Goal: Task Accomplishment & Management: Use online tool/utility

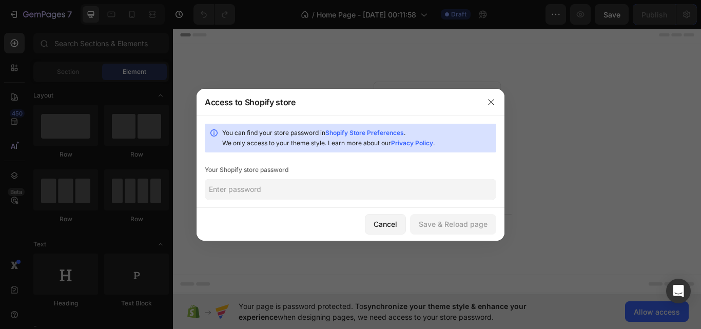
click at [261, 187] on input "text" at bounding box center [350, 189] width 291 height 21
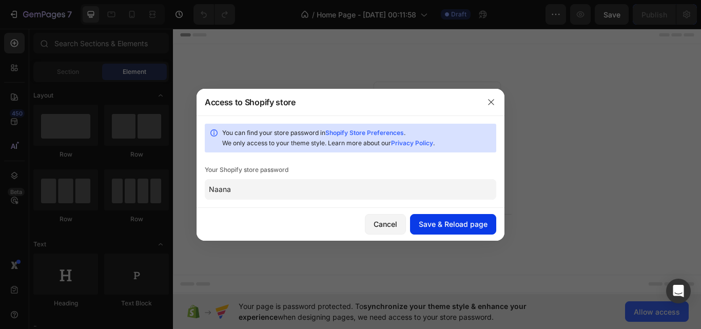
type input "Naana"
click at [439, 233] on button "Save & Reload page" at bounding box center [453, 224] width 86 height 21
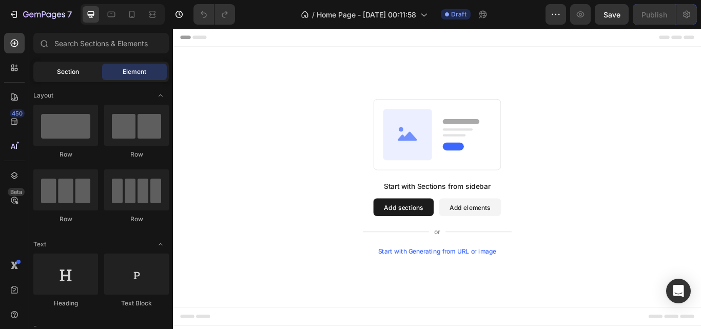
click at [66, 77] on div "Section" at bounding box center [67, 72] width 65 height 16
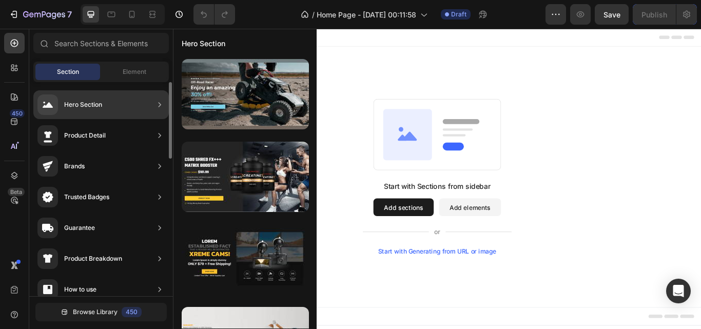
click at [74, 110] on div "Hero Section" at bounding box center [69, 104] width 65 height 21
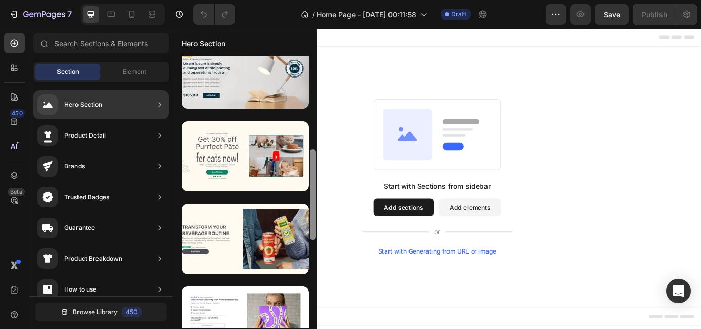
drag, startPoint x: 312, startPoint y: 83, endPoint x: 312, endPoint y: 173, distance: 90.3
click at [312, 173] on div at bounding box center [313, 194] width 6 height 90
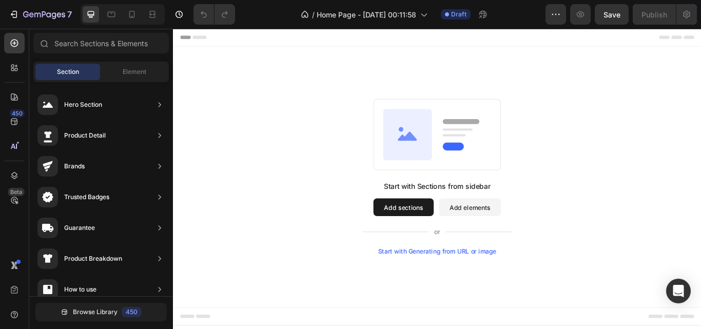
drag, startPoint x: 485, startPoint y: 202, endPoint x: 341, endPoint y: 296, distance: 172.1
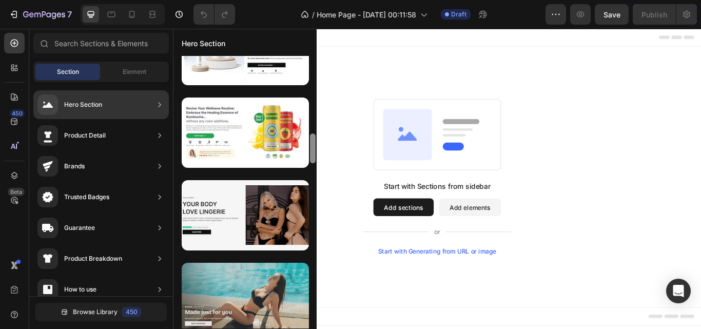
scroll to position [702, 0]
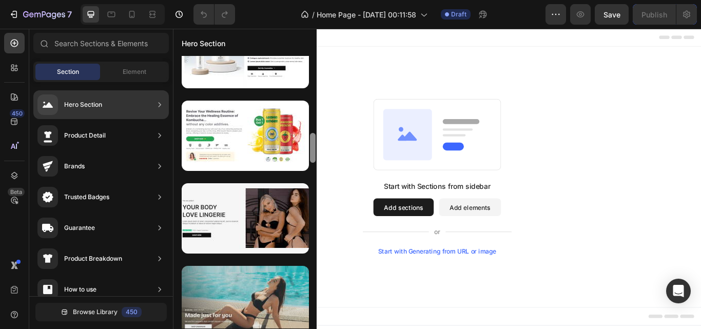
click at [237, 316] on div at bounding box center [245, 301] width 127 height 70
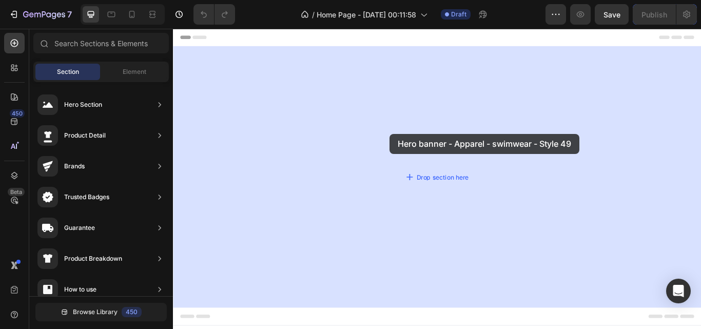
drag, startPoint x: 405, startPoint y: 324, endPoint x: 423, endPoint y: 150, distance: 174.9
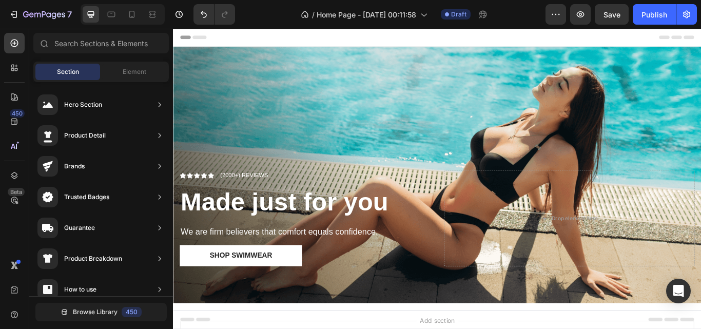
click at [356, 41] on div "Header" at bounding box center [480, 39] width 599 height 21
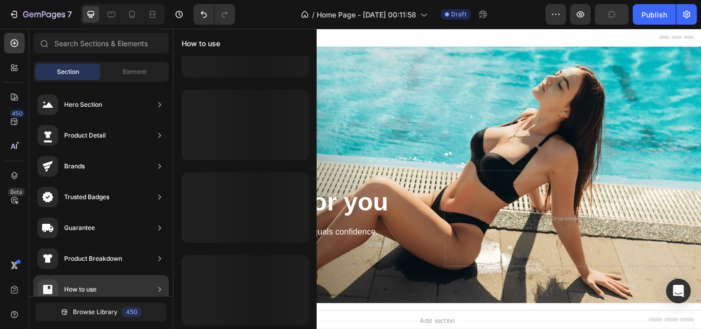
scroll to position [52, 0]
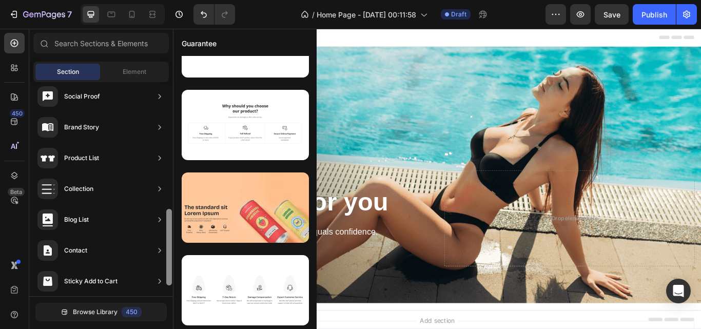
drag, startPoint x: 171, startPoint y: 140, endPoint x: 166, endPoint y: 265, distance: 125.8
click at [166, 265] on div at bounding box center [169, 191] width 8 height 214
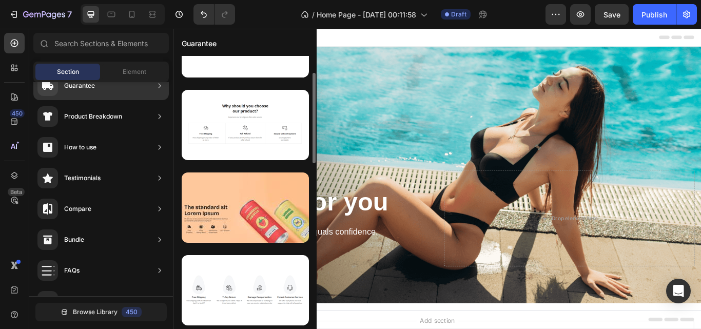
scroll to position [0, 0]
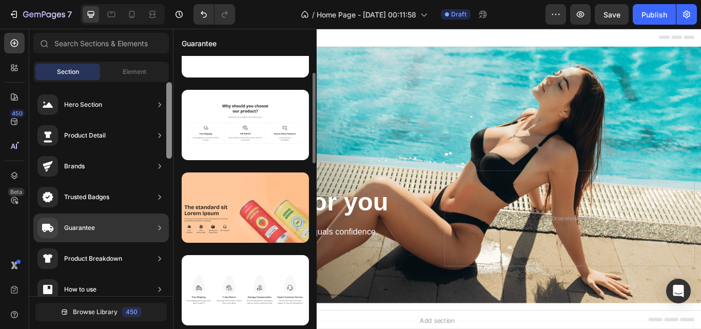
drag, startPoint x: 169, startPoint y: 260, endPoint x: 174, endPoint y: 62, distance: 198.0
click at [173, 62] on div "450 Beta Sections(18) Elements(83) Section Element Hero Section Product Detail …" at bounding box center [86, 179] width 173 height 300
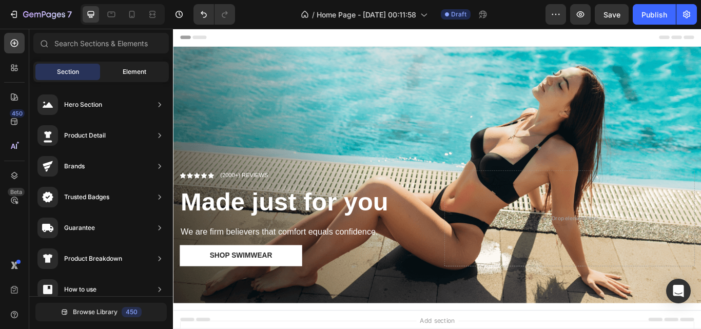
click at [137, 68] on span "Element" at bounding box center [135, 71] width 24 height 9
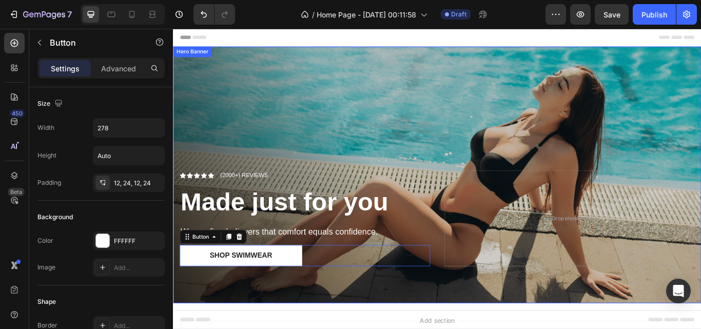
drag, startPoint x: 301, startPoint y: 293, endPoint x: 390, endPoint y: 171, distance: 150.8
click at [390, 171] on div "Icon Icon Icon Icon Icon Icon List (2000+) REVIEWS Text Block Row Made just for…" at bounding box center [480, 199] width 615 height 299
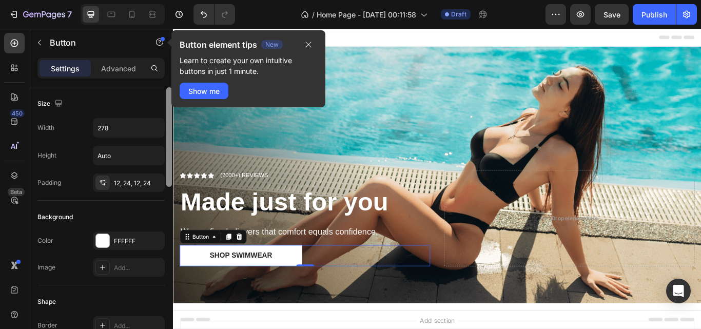
drag, startPoint x: 168, startPoint y: 145, endPoint x: 180, endPoint y: 44, distance: 101.2
click at [173, 44] on div "Sections(18) Elements(83) Section Element Hero Section Product Detail Brands Tr…" at bounding box center [101, 179] width 144 height 300
click at [208, 95] on div "Show me" at bounding box center [203, 91] width 31 height 11
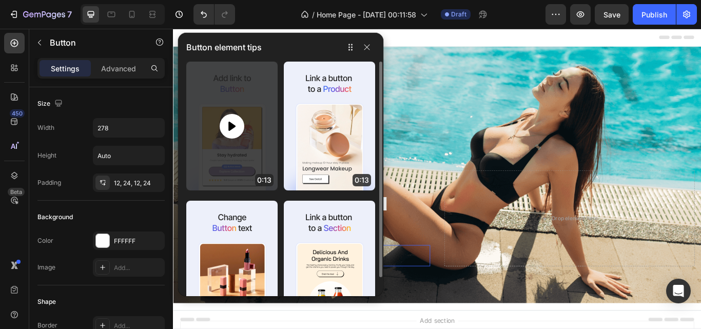
click at [235, 127] on icon at bounding box center [232, 126] width 12 height 12
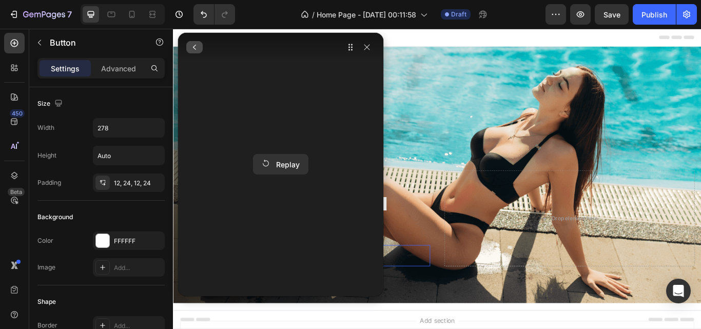
click at [195, 48] on icon "button" at bounding box center [194, 47] width 8 height 8
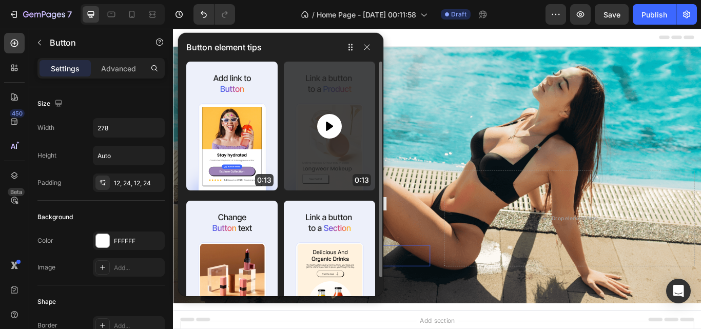
click at [330, 124] on icon at bounding box center [329, 125] width 7 height 9
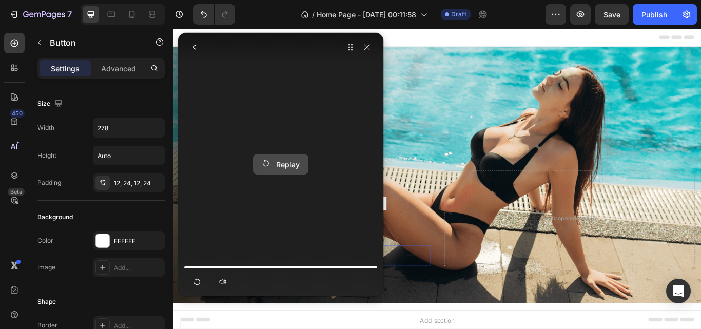
click at [274, 162] on div "Replay" at bounding box center [281, 164] width 38 height 11
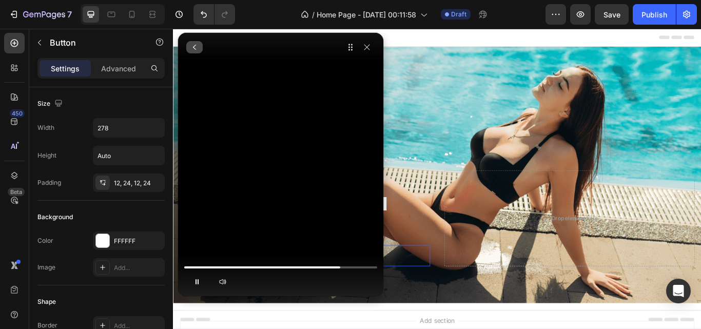
click at [199, 49] on button "button" at bounding box center [194, 47] width 16 height 12
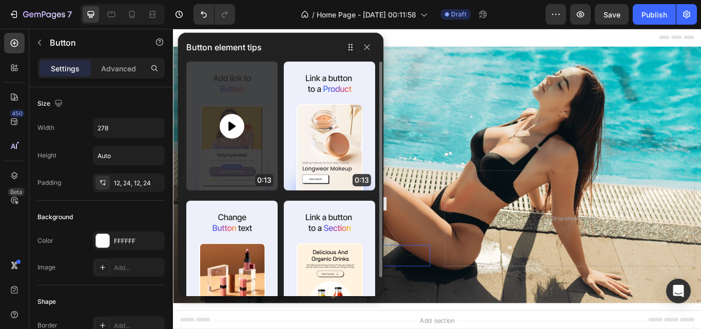
click at [233, 132] on icon at bounding box center [232, 126] width 12 height 12
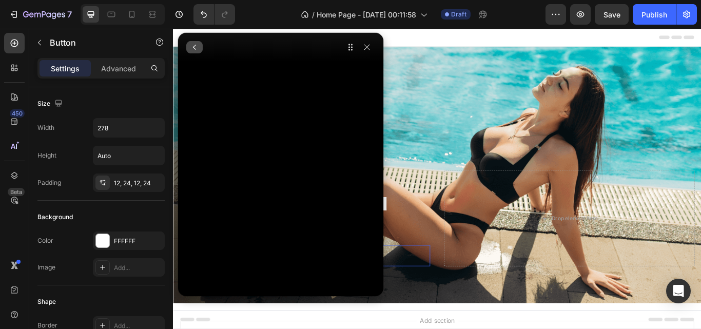
click at [195, 50] on icon "button" at bounding box center [194, 47] width 8 height 8
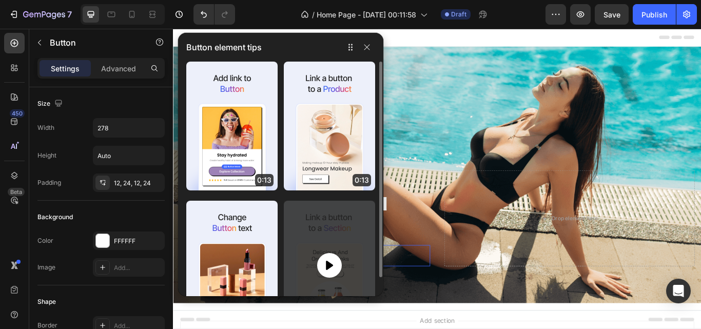
click at [332, 267] on icon at bounding box center [329, 265] width 12 height 12
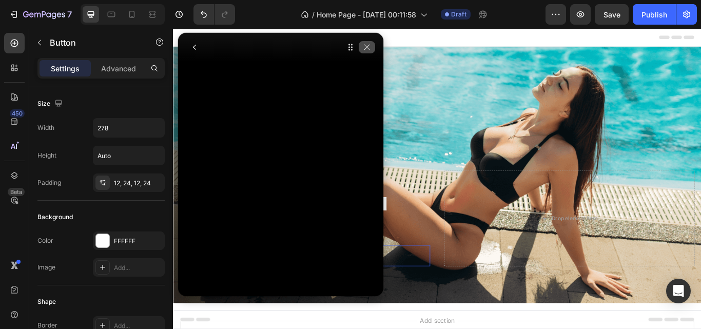
click at [368, 42] on button "button" at bounding box center [367, 47] width 16 height 12
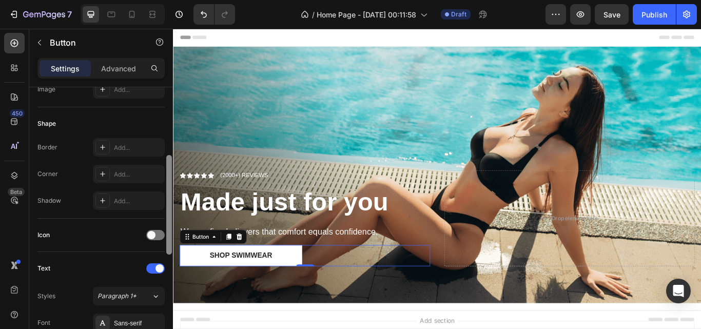
scroll to position [181, 0]
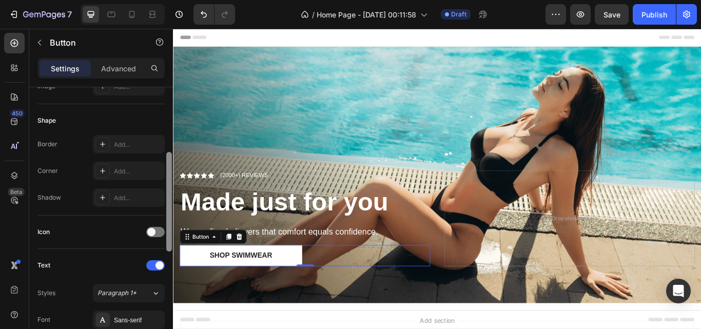
drag, startPoint x: 170, startPoint y: 112, endPoint x: 168, endPoint y: 178, distance: 66.7
click at [168, 178] on div at bounding box center [169, 202] width 6 height 100
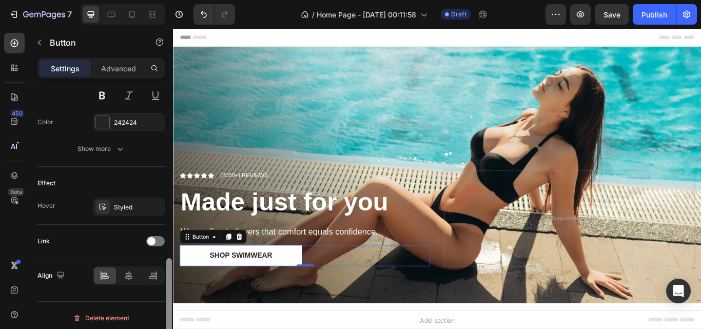
scroll to position [462, 0]
drag, startPoint x: 168, startPoint y: 178, endPoint x: 172, endPoint y: 282, distance: 103.7
click at [172, 282] on div at bounding box center [169, 221] width 8 height 271
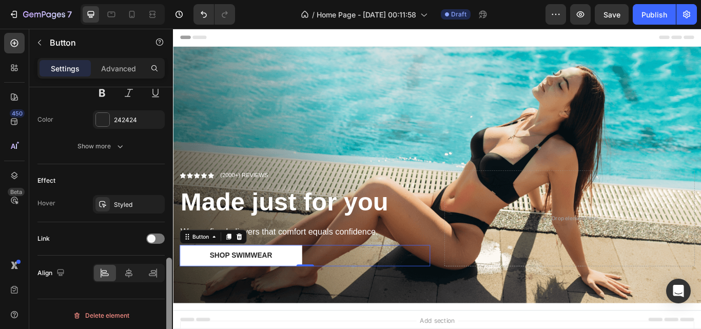
scroll to position [465, 0]
drag, startPoint x: 170, startPoint y: 280, endPoint x: 170, endPoint y: 296, distance: 16.4
click at [170, 296] on div at bounding box center [169, 309] width 6 height 100
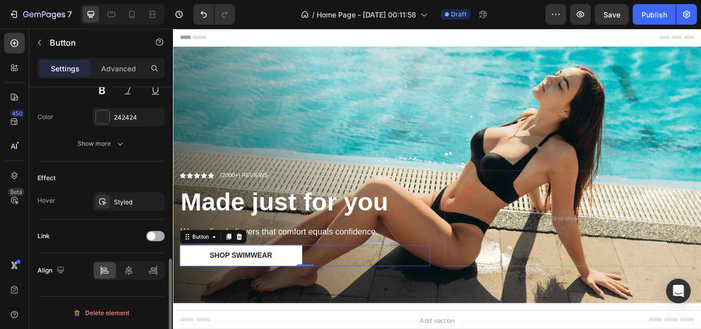
click at [155, 232] on div at bounding box center [155, 236] width 18 height 10
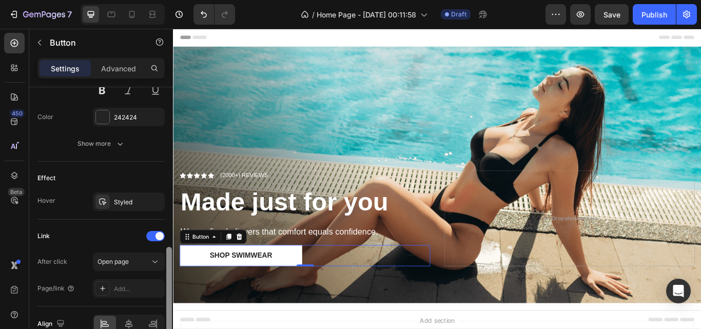
scroll to position [518, 0]
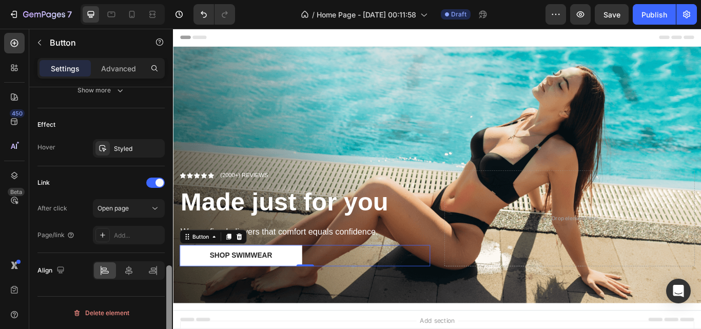
drag, startPoint x: 169, startPoint y: 262, endPoint x: 170, endPoint y: 294, distance: 32.3
click at [170, 294] on div at bounding box center [169, 311] width 6 height 93
click at [156, 208] on icon at bounding box center [154, 208] width 5 height 3
click at [124, 166] on div "Effect Hover Styled" at bounding box center [100, 137] width 127 height 58
click at [137, 234] on div "Add..." at bounding box center [138, 235] width 48 height 9
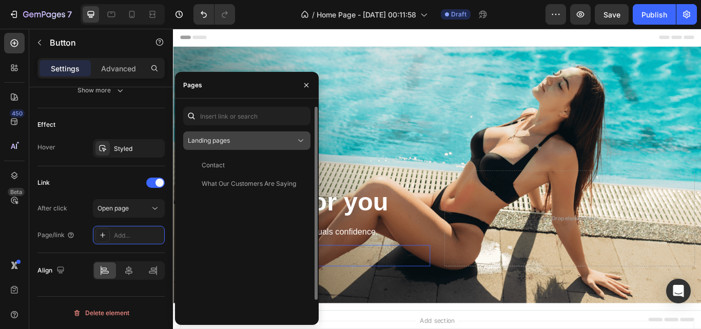
click at [257, 144] on div "Landing pages" at bounding box center [242, 140] width 108 height 9
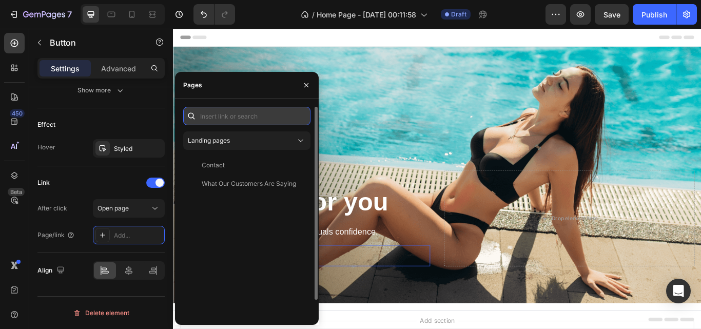
click at [250, 121] on input "text" at bounding box center [246, 116] width 127 height 18
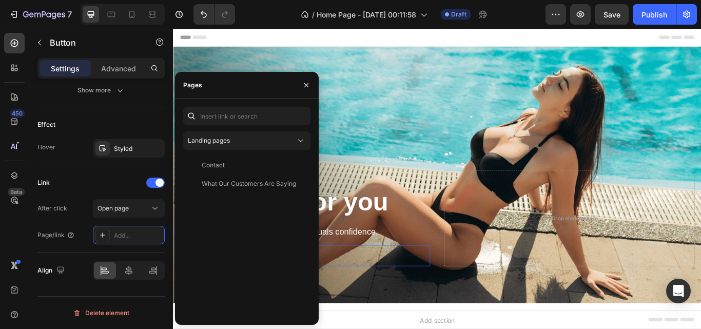
click at [216, 92] on div "Pages" at bounding box center [247, 85] width 144 height 27
click at [267, 33] on div "Header" at bounding box center [480, 39] width 599 height 21
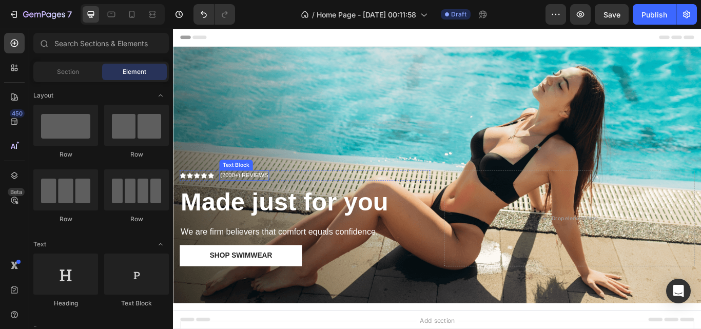
click at [243, 195] on p "(2000+) REVIEWS" at bounding box center [256, 200] width 56 height 10
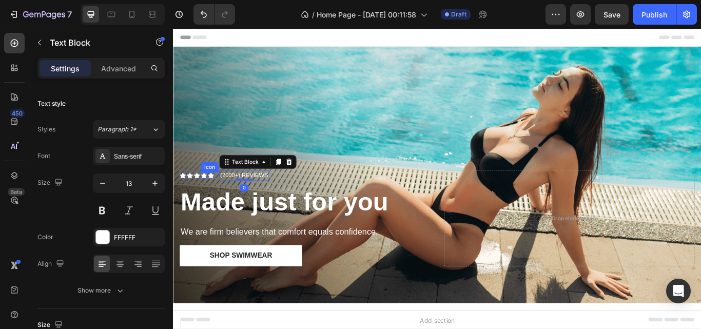
click at [208, 196] on icon at bounding box center [208, 199] width 7 height 7
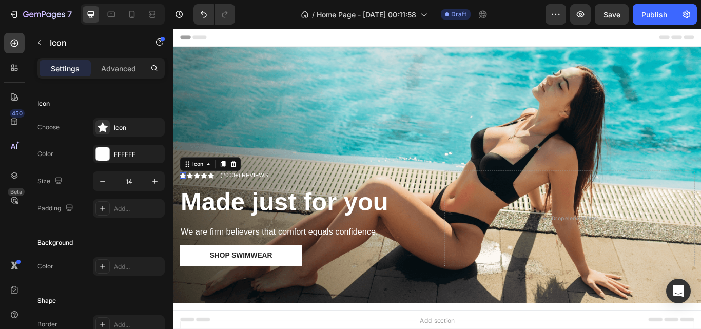
click at [184, 196] on icon at bounding box center [184, 199] width 7 height 7
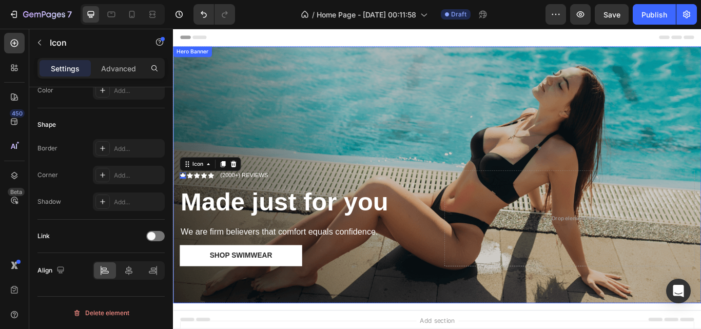
click at [417, 112] on div "Overlay" at bounding box center [480, 199] width 615 height 299
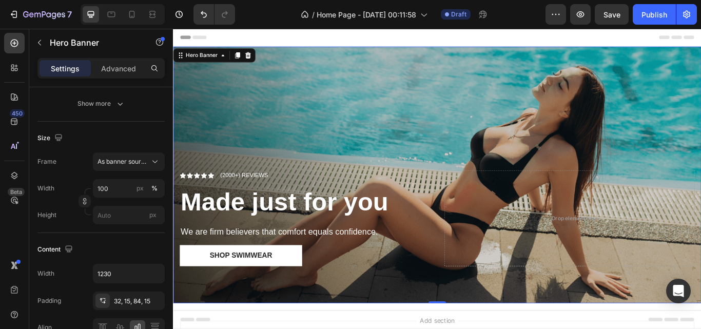
scroll to position [0, 0]
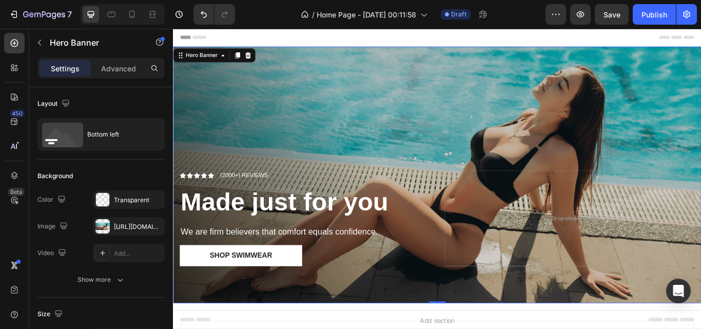
click at [358, 112] on div "Overlay" at bounding box center [480, 199] width 615 height 299
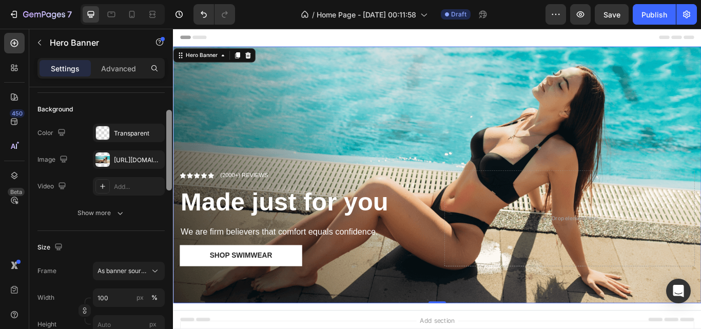
scroll to position [69, 0]
drag, startPoint x: 167, startPoint y: 99, endPoint x: 169, endPoint y: 120, distance: 20.6
click at [169, 120] on div at bounding box center [169, 148] width 6 height 81
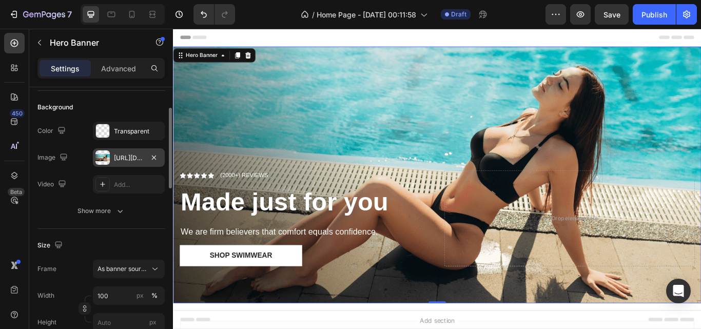
click at [96, 158] on div at bounding box center [102, 157] width 14 height 14
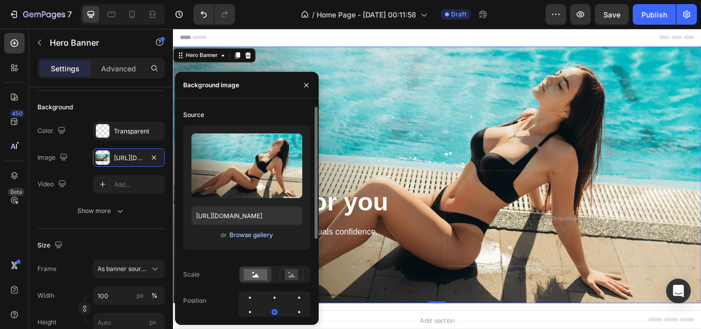
click at [242, 235] on div "Browse gallery" at bounding box center [251, 234] width 44 height 9
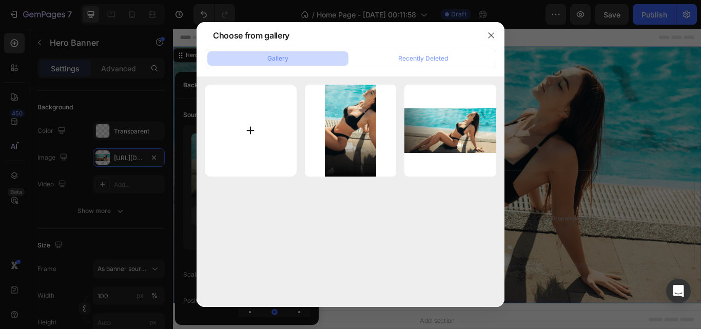
click at [246, 136] on input "file" at bounding box center [251, 131] width 92 height 92
click at [491, 38] on icon "button" at bounding box center [491, 35] width 8 height 8
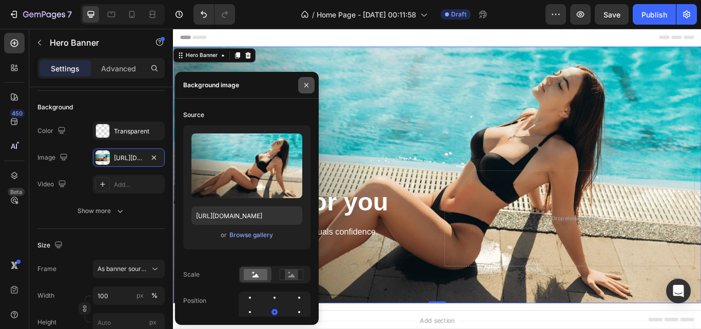
click at [304, 86] on icon "button" at bounding box center [306, 85] width 8 height 8
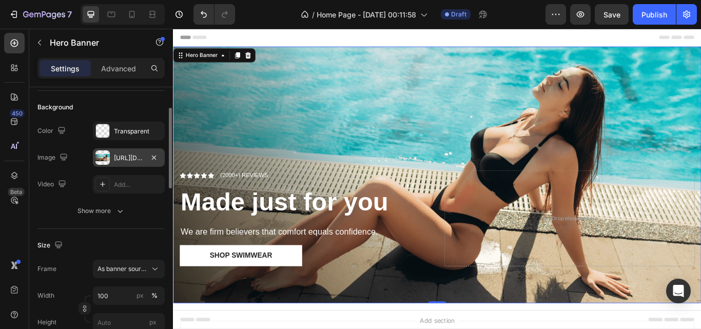
click at [102, 154] on div at bounding box center [102, 157] width 14 height 14
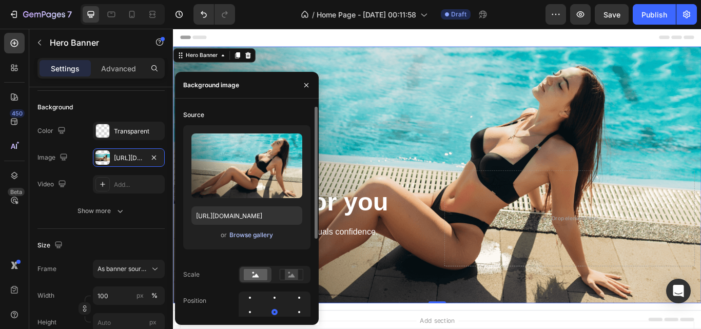
click at [262, 237] on div "Browse gallery" at bounding box center [251, 234] width 44 height 9
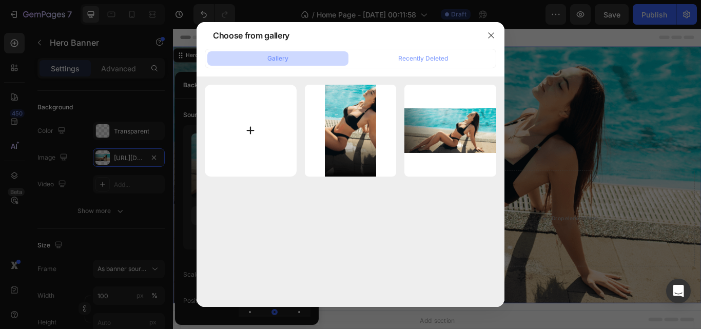
click at [251, 135] on input "file" at bounding box center [251, 131] width 92 height 92
type input "C:\fakepath\awol-vision-projector-Uff2iGkpNs4-unsplash.jpg"
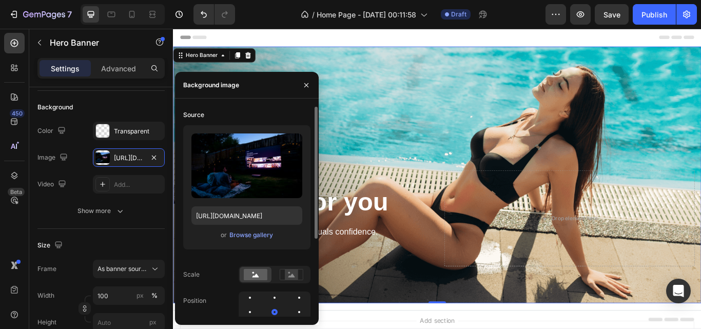
type input "[URL][DOMAIN_NAME]"
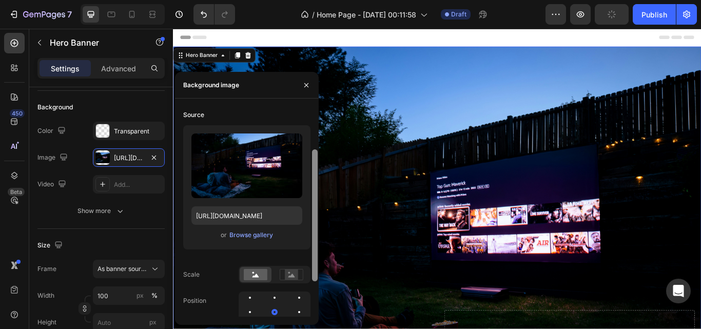
scroll to position [31, 0]
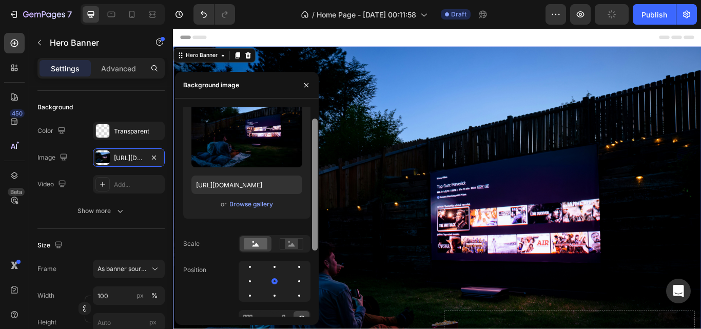
drag, startPoint x: 314, startPoint y: 215, endPoint x: 316, endPoint y: 234, distance: 19.6
click at [316, 234] on div at bounding box center [315, 184] width 6 height 132
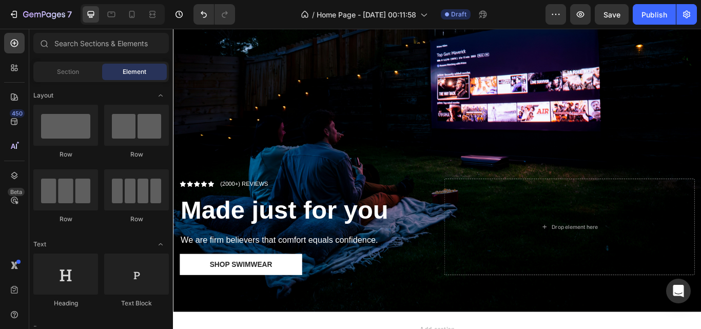
scroll to position [160, 0]
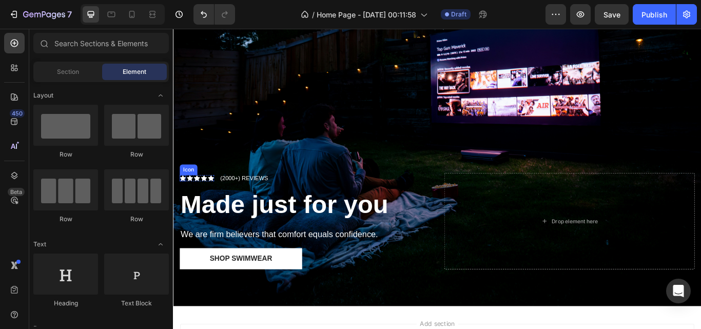
click at [183, 200] on icon at bounding box center [184, 203] width 7 height 7
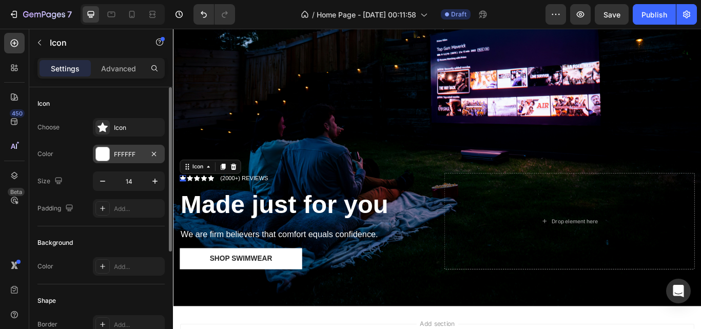
click at [99, 153] on div at bounding box center [102, 153] width 13 height 13
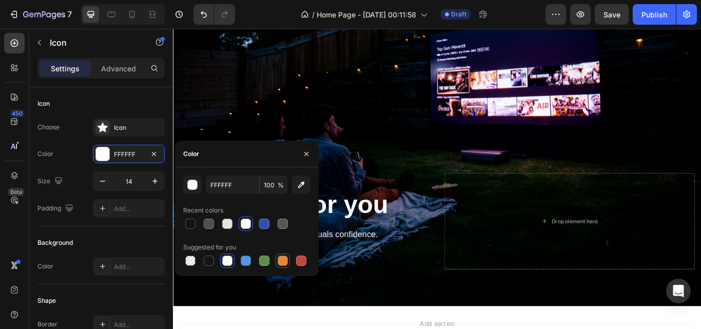
click at [282, 263] on div at bounding box center [282, 260] width 10 height 10
type input "E4893A"
click at [304, 152] on icon "button" at bounding box center [306, 153] width 4 height 4
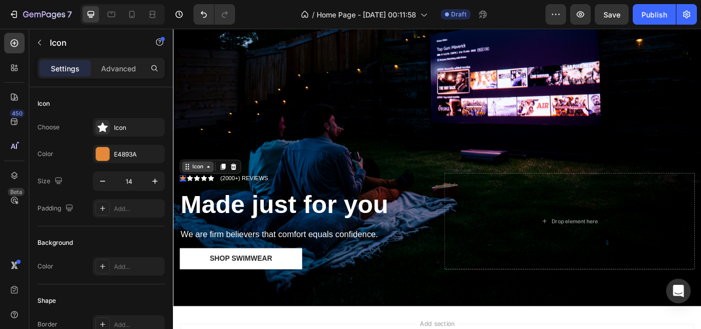
click at [190, 186] on icon at bounding box center [189, 190] width 8 height 8
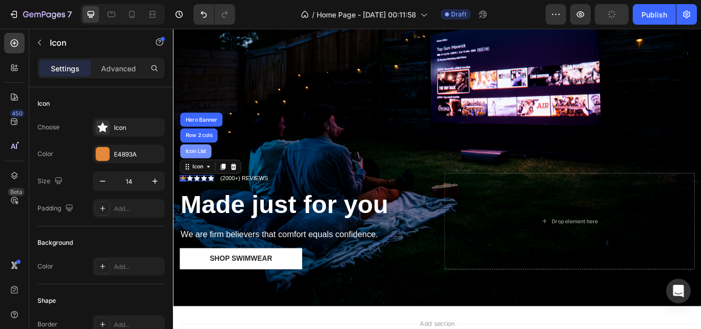
click at [203, 172] on div "Icon List" at bounding box center [199, 172] width 36 height 16
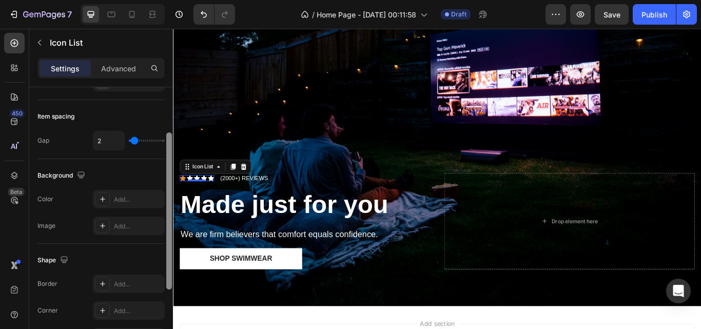
scroll to position [62, 0]
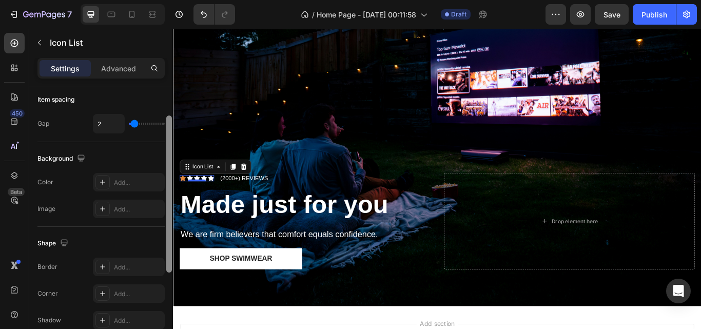
drag, startPoint x: 170, startPoint y: 160, endPoint x: 168, endPoint y: 196, distance: 35.9
click at [168, 196] on div at bounding box center [169, 193] width 6 height 157
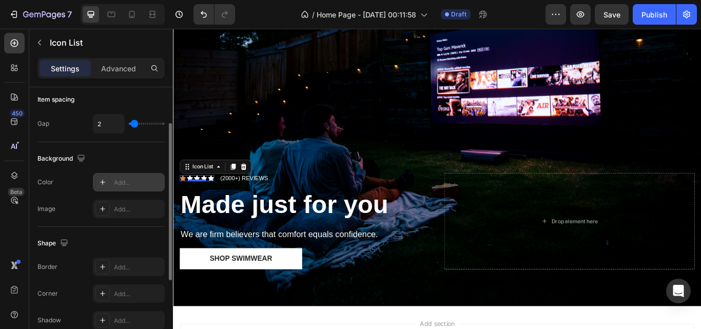
click at [122, 179] on div "Add..." at bounding box center [138, 182] width 48 height 9
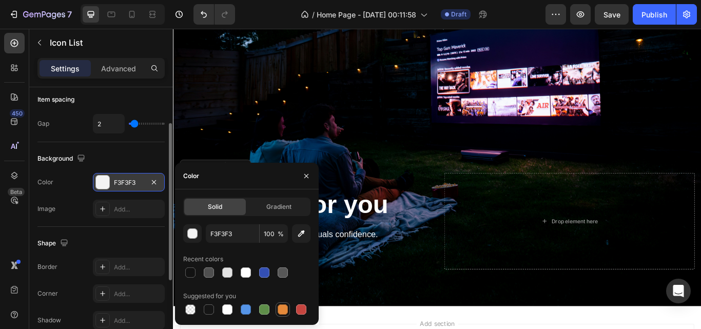
click at [282, 311] on div at bounding box center [282, 309] width 10 height 10
type input "E4893A"
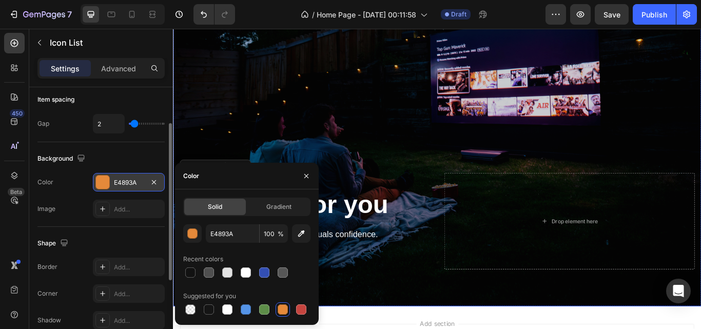
click at [243, 142] on div "Overlay" at bounding box center [480, 121] width 615 height 463
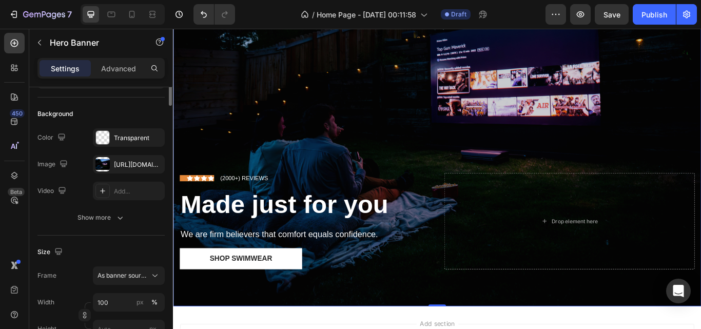
scroll to position [0, 0]
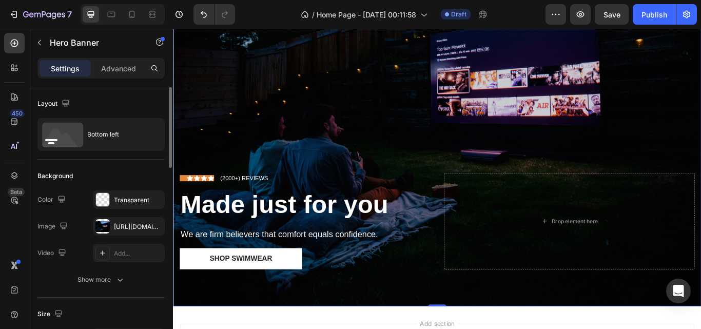
click at [243, 142] on div "Overlay" at bounding box center [480, 121] width 615 height 463
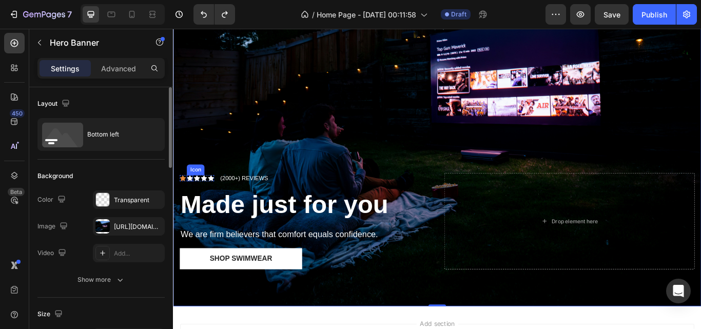
click at [193, 200] on icon at bounding box center [192, 203] width 7 height 7
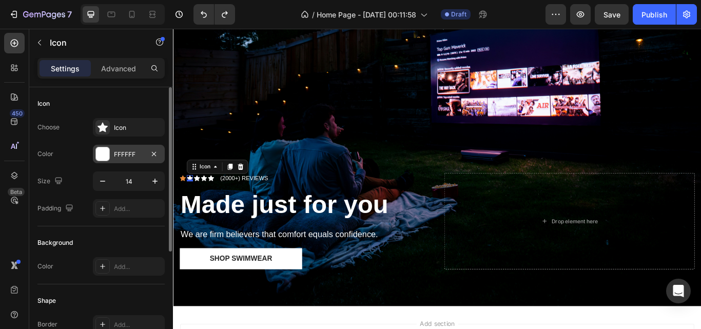
click at [105, 151] on div at bounding box center [102, 153] width 13 height 13
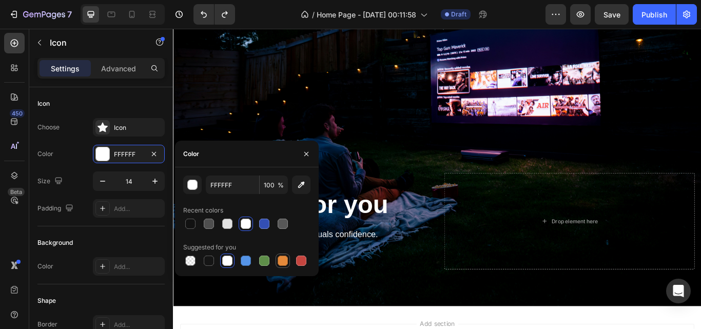
click at [280, 260] on div at bounding box center [282, 260] width 10 height 10
type input "E4893A"
click at [310, 154] on icon "button" at bounding box center [306, 154] width 8 height 8
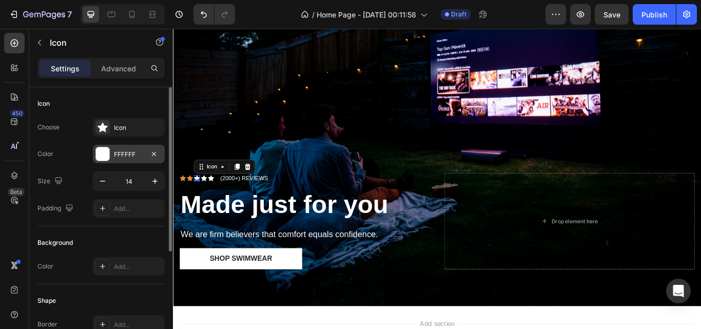
click at [109, 156] on div at bounding box center [102, 154] width 14 height 14
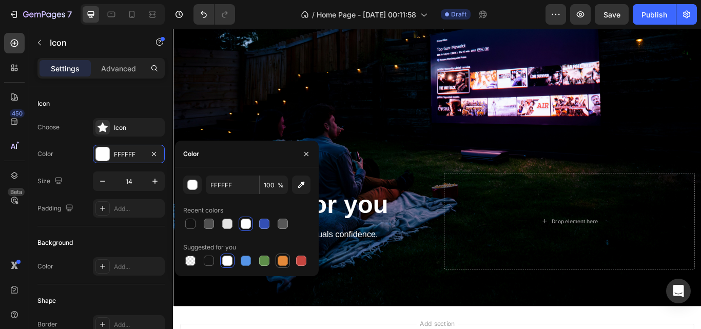
click at [279, 259] on div at bounding box center [282, 260] width 10 height 10
type input "E4893A"
click at [303, 150] on icon "button" at bounding box center [306, 154] width 8 height 8
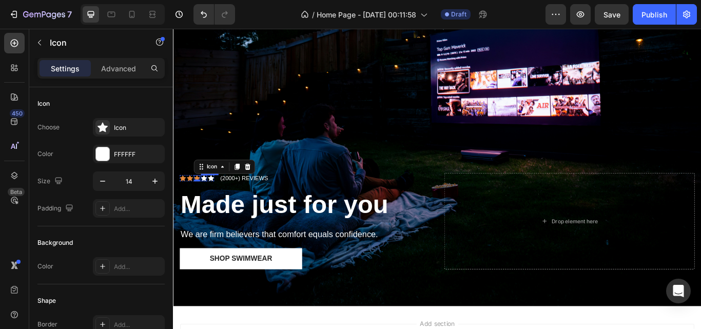
click at [207, 200] on div "Icon" at bounding box center [208, 203] width 7 height 7
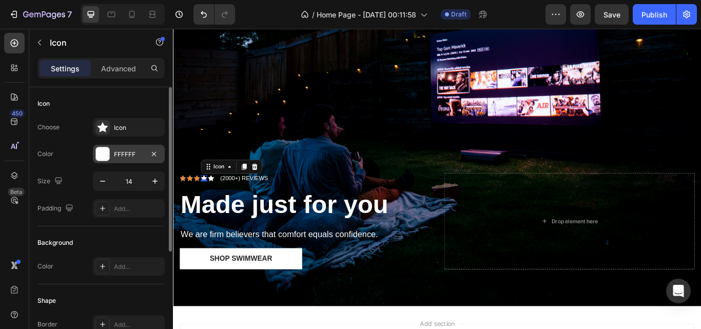
click at [104, 153] on div at bounding box center [102, 153] width 13 height 13
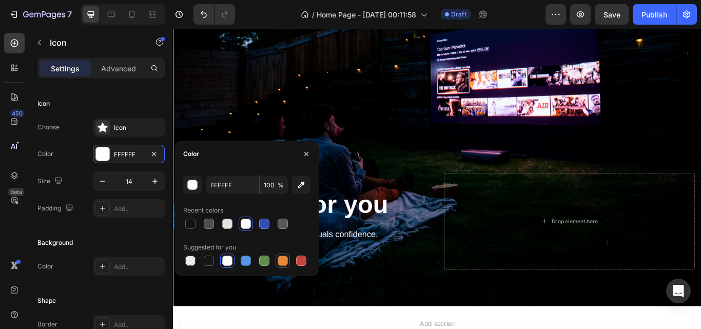
click at [279, 261] on div at bounding box center [282, 260] width 10 height 10
type input "E4893A"
click at [309, 155] on icon "button" at bounding box center [306, 154] width 8 height 8
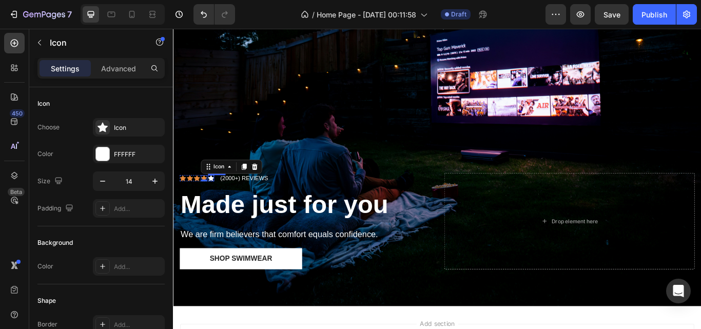
click at [215, 200] on icon at bounding box center [216, 203] width 7 height 7
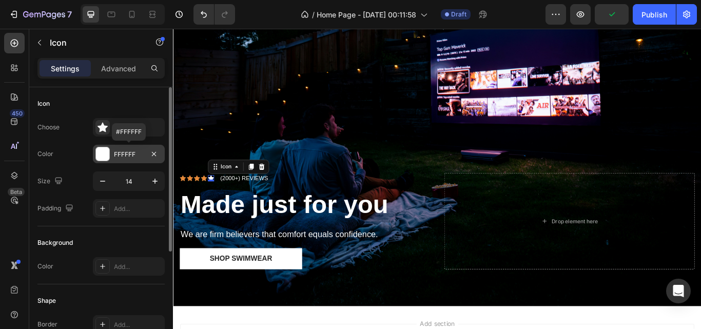
click at [99, 156] on div at bounding box center [102, 153] width 13 height 13
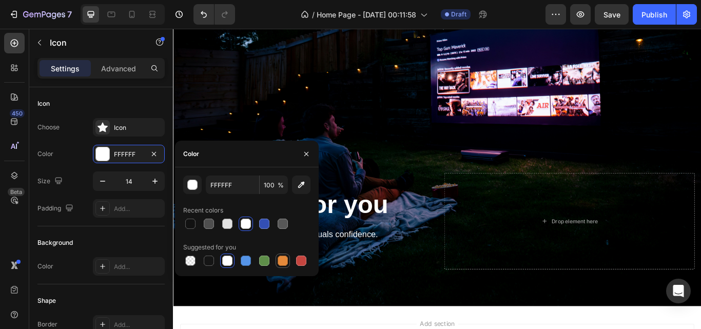
click at [285, 262] on div at bounding box center [282, 260] width 10 height 10
type input "E4893A"
click at [305, 151] on icon "button" at bounding box center [306, 154] width 8 height 8
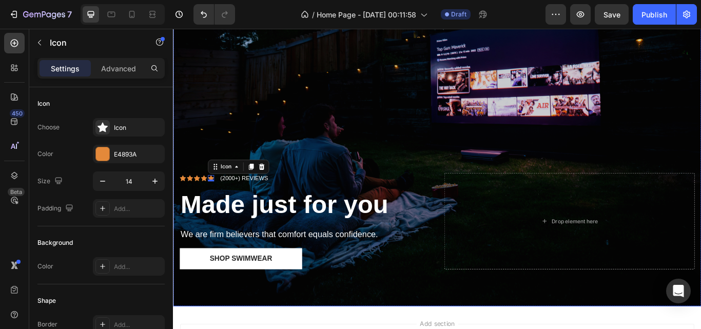
click at [305, 152] on div "Overlay" at bounding box center [480, 121] width 615 height 463
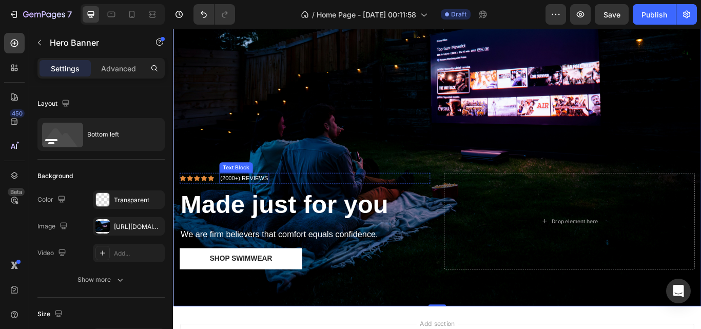
click at [240, 198] on p "(2000+) REVIEWS" at bounding box center [256, 203] width 56 height 10
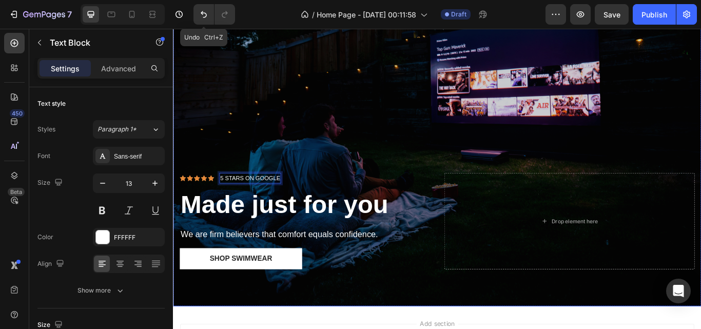
click at [218, 127] on div "Overlay" at bounding box center [480, 121] width 615 height 463
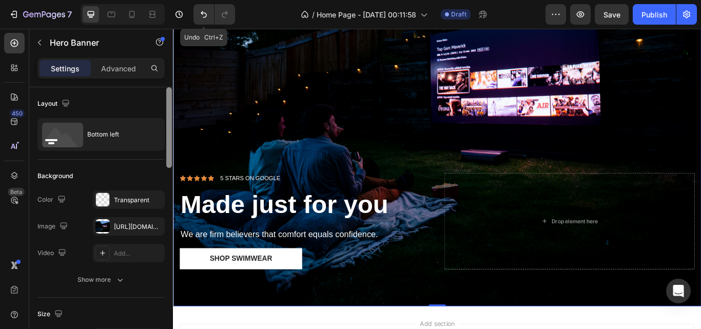
scroll to position [271, 0]
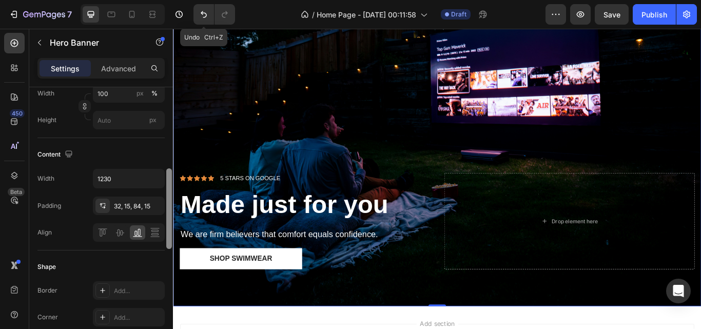
drag, startPoint x: 172, startPoint y: 142, endPoint x: 169, endPoint y: 169, distance: 27.4
click at [169, 169] on div at bounding box center [169, 222] width 8 height 271
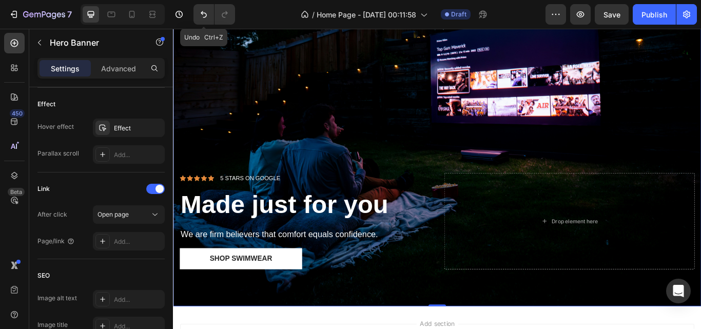
scroll to position [0, 0]
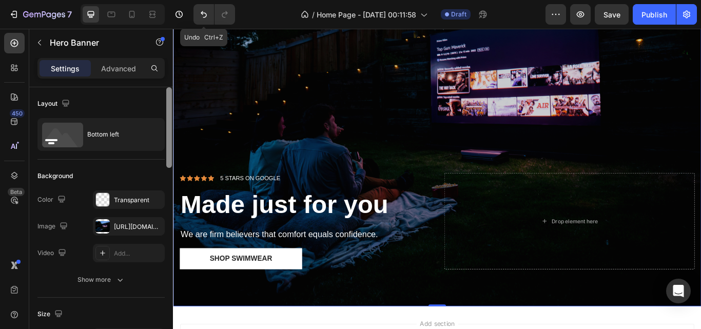
drag, startPoint x: 342, startPoint y: 206, endPoint x: 175, endPoint y: 63, distance: 219.7
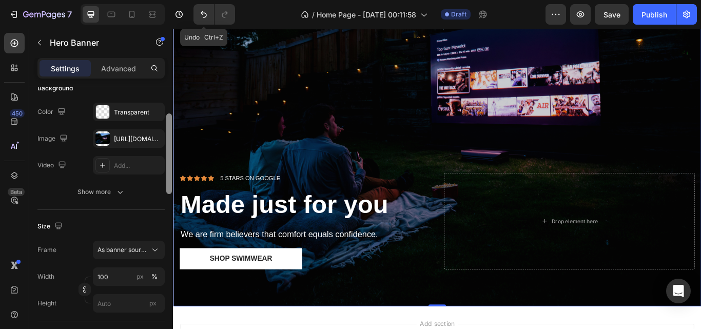
scroll to position [45, 0]
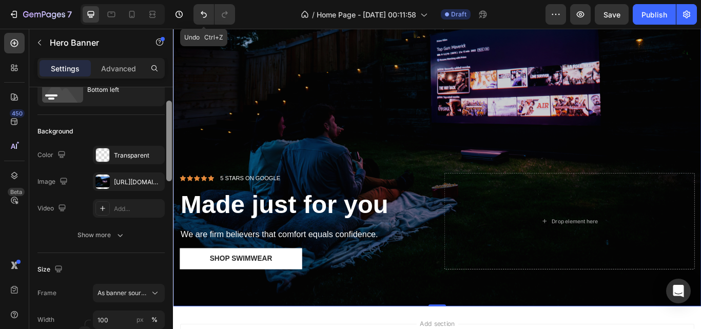
click at [282, 113] on div "Overlay" at bounding box center [480, 121] width 615 height 463
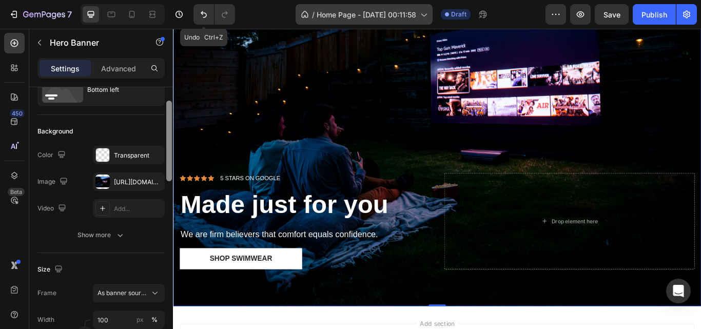
scroll to position [0, 0]
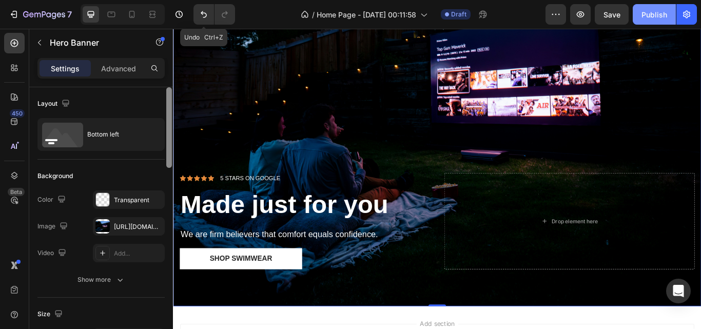
click at [657, 15] on div "Publish" at bounding box center [654, 14] width 26 height 11
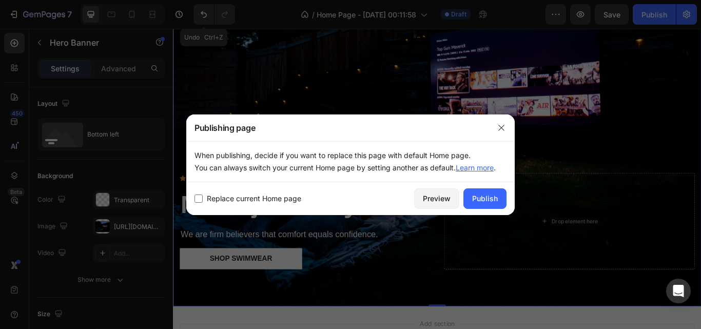
click at [200, 199] on input "checkbox" at bounding box center [198, 198] width 8 height 8
checkbox input "true"
click at [472, 202] on div "Publish" at bounding box center [485, 198] width 26 height 11
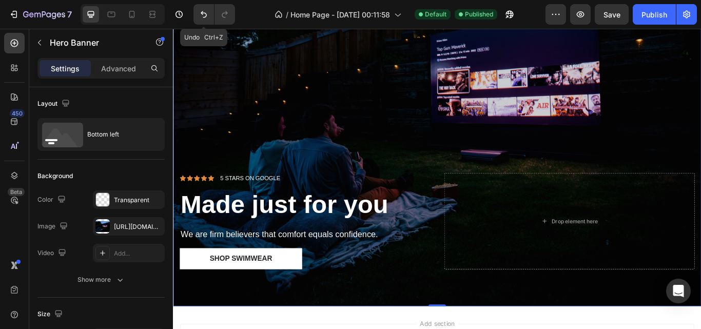
click at [415, 106] on div "Overlay" at bounding box center [480, 121] width 615 height 463
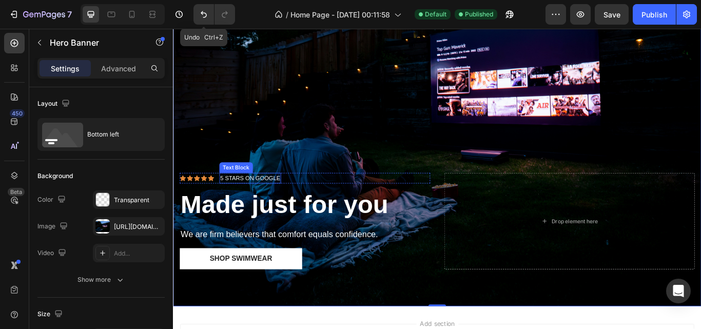
click at [233, 198] on p "5 STARS ON GOOGLE" at bounding box center [263, 203] width 70 height 10
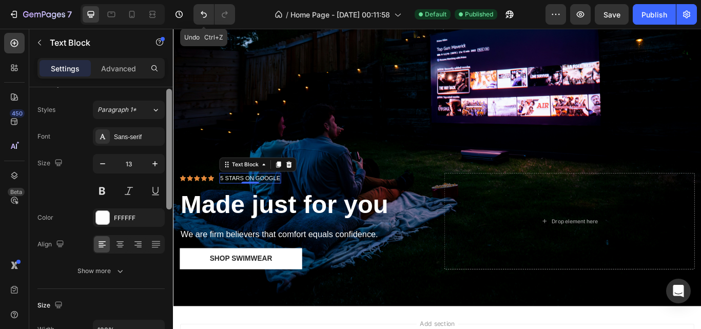
drag, startPoint x: 169, startPoint y: 137, endPoint x: 167, endPoint y: 147, distance: 9.9
click at [167, 147] on div at bounding box center [169, 149] width 6 height 121
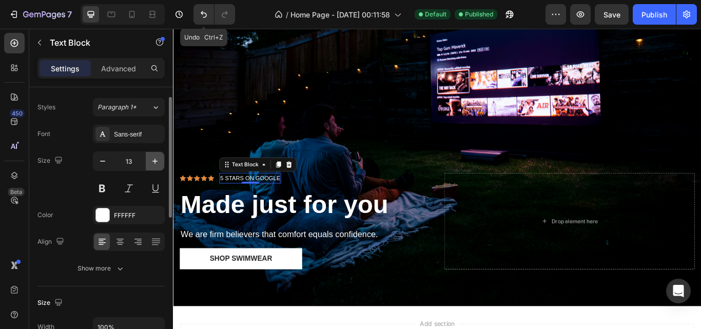
click at [154, 157] on icon "button" at bounding box center [155, 161] width 10 height 10
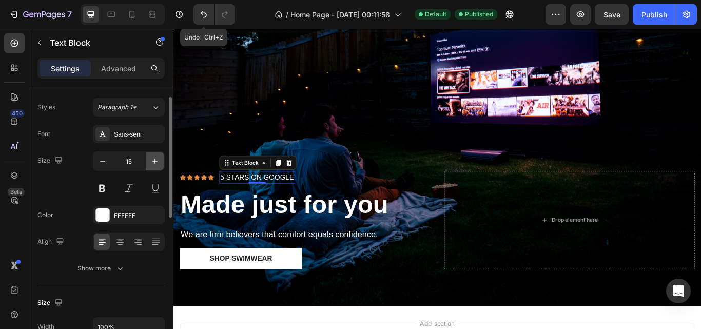
type input "16"
click at [211, 200] on icon at bounding box center [208, 201] width 7 height 7
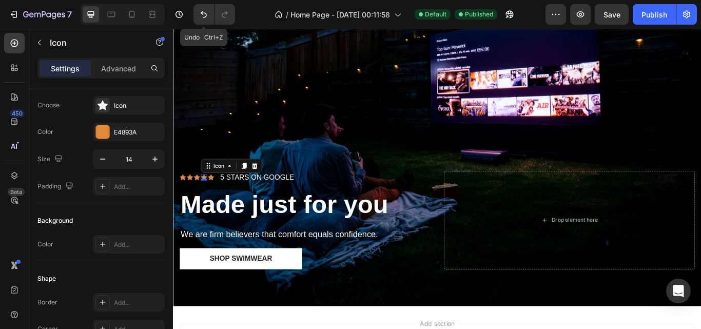
scroll to position [0, 0]
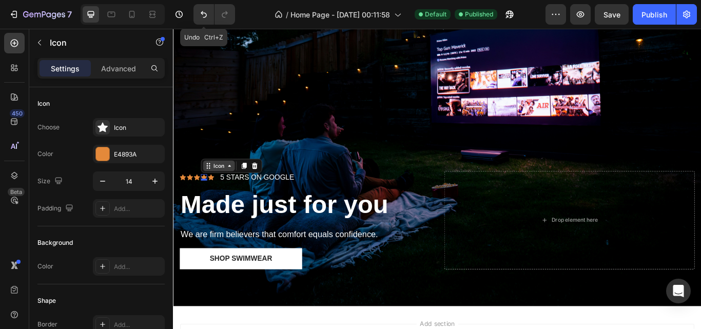
click at [221, 189] on div "Icon" at bounding box center [226, 189] width 16 height 0
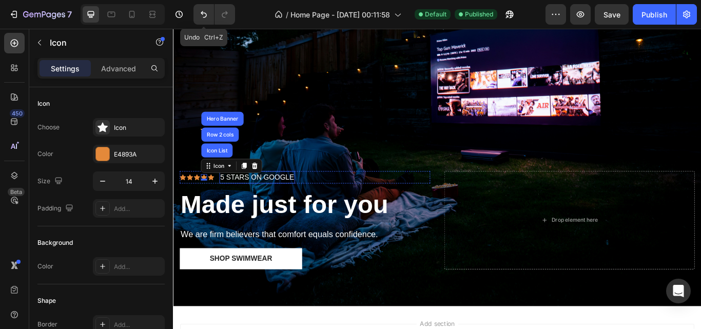
click at [247, 200] on p "5 STARS ON GOOGLE" at bounding box center [271, 202] width 86 height 12
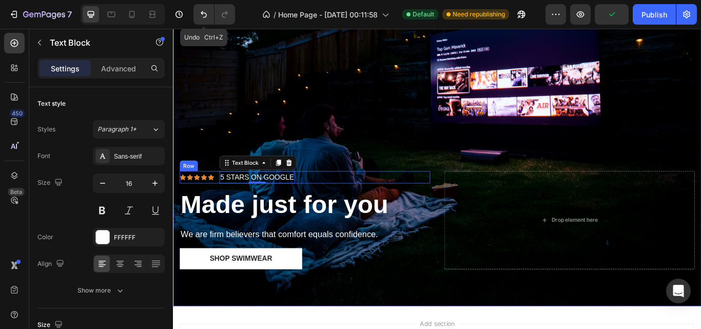
click at [217, 201] on div "Icon Icon Icon Icon Icon Icon List" at bounding box center [201, 202] width 40 height 14
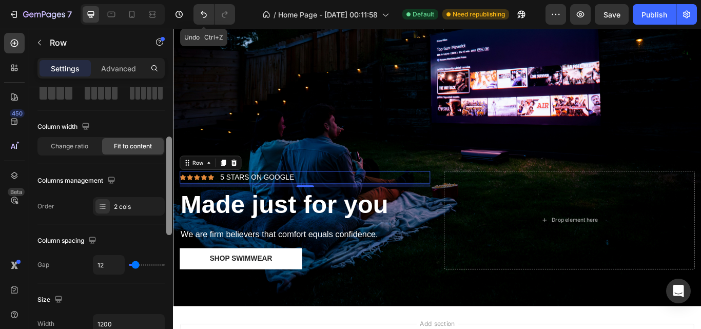
scroll to position [112, 0]
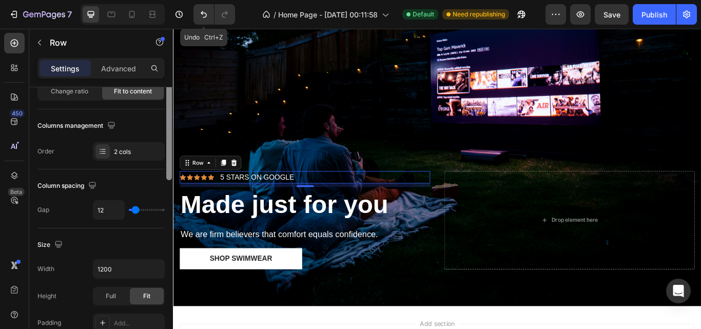
drag, startPoint x: 168, startPoint y: 134, endPoint x: 166, endPoint y: 175, distance: 41.1
click at [166, 175] on div at bounding box center [169, 188] width 8 height 271
click at [187, 202] on div "Icon Icon Icon Icon Icon Icon List" at bounding box center [201, 202] width 40 height 14
click at [201, 187] on div "Row" at bounding box center [217, 185] width 72 height 16
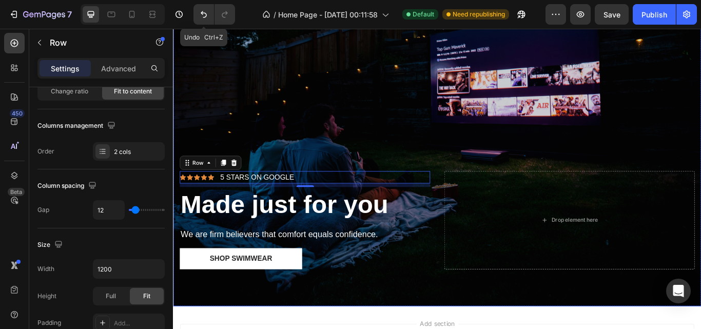
click at [209, 152] on div "Overlay" at bounding box center [480, 121] width 615 height 463
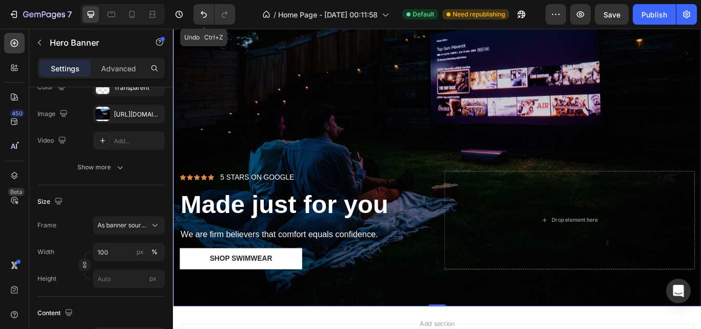
scroll to position [0, 0]
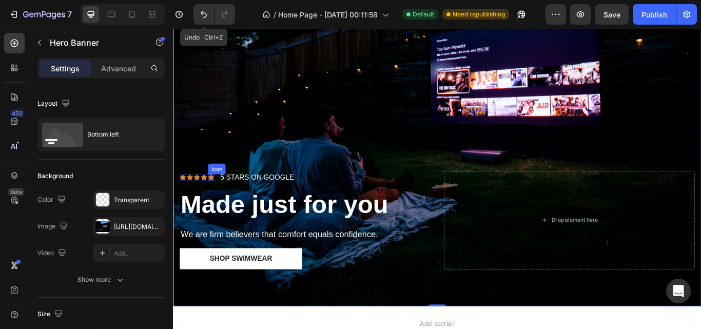
click at [213, 199] on icon at bounding box center [216, 201] width 7 height 7
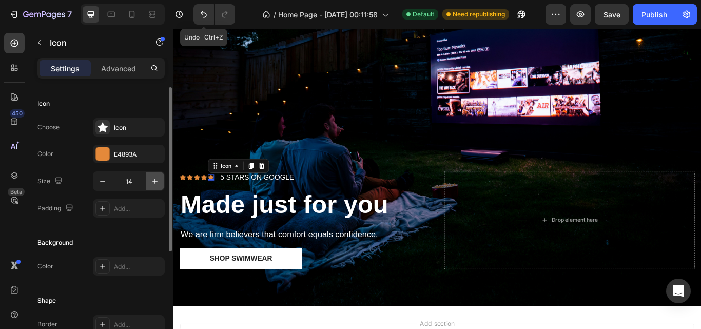
click at [156, 178] on icon "button" at bounding box center [155, 181] width 10 height 10
click at [161, 182] on button "button" at bounding box center [155, 181] width 18 height 18
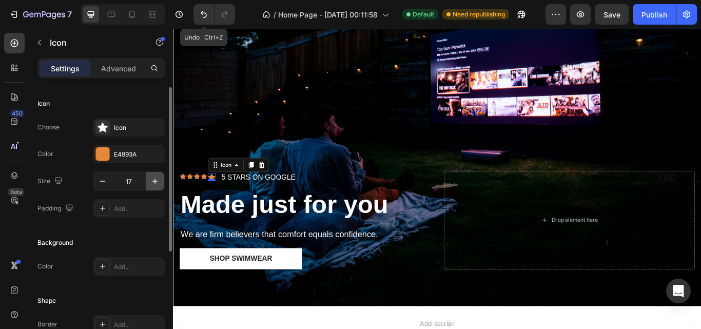
click at [161, 182] on button "button" at bounding box center [155, 181] width 18 height 18
type input "20"
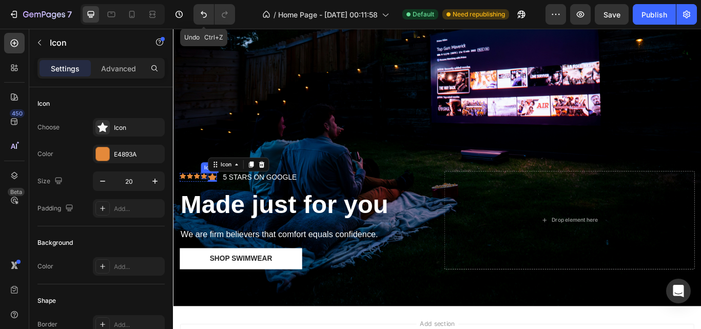
click at [210, 197] on icon at bounding box center [208, 200] width 7 height 7
click at [155, 184] on icon "button" at bounding box center [155, 181] width 10 height 10
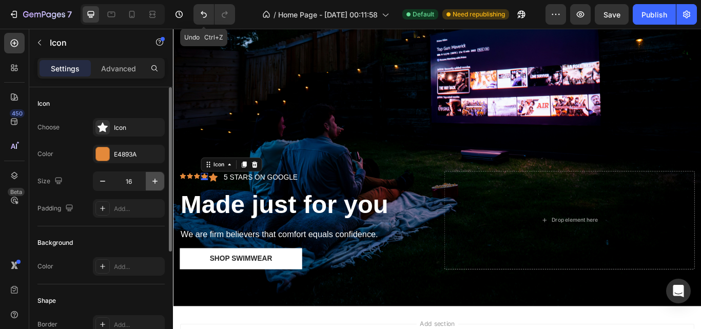
click at [155, 184] on icon "button" at bounding box center [155, 181] width 10 height 10
type input "17"
click at [224, 198] on div "Icon" at bounding box center [220, 202] width 10 height 10
click at [206, 198] on icon at bounding box center [209, 201] width 9 height 9
click at [152, 181] on icon "button" at bounding box center [155, 181] width 10 height 10
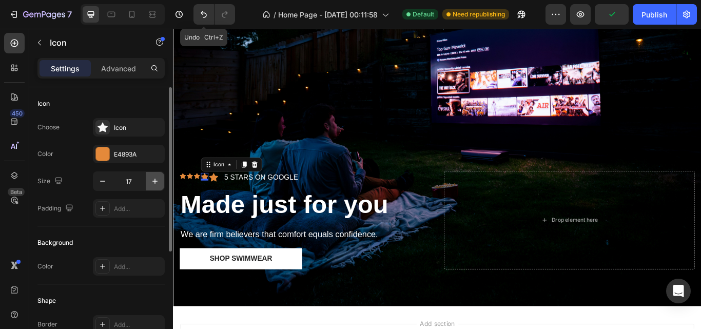
click at [152, 181] on icon "button" at bounding box center [155, 181] width 10 height 10
type input "20"
click at [200, 197] on div "Icon" at bounding box center [200, 200] width 7 height 7
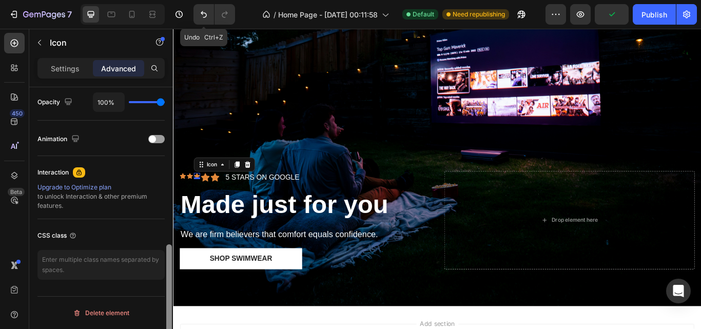
scroll to position [408, 0]
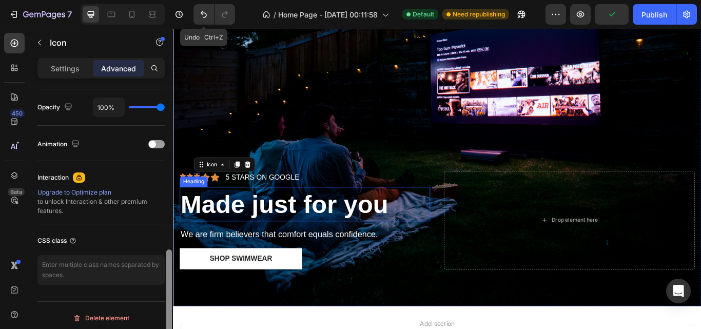
drag, startPoint x: 341, startPoint y: 302, endPoint x: 175, endPoint y: 236, distance: 177.7
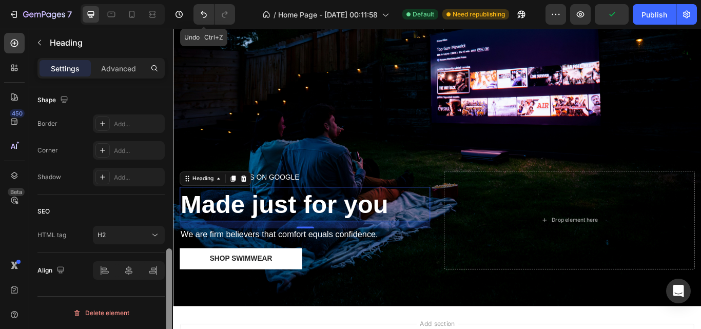
scroll to position [395, 0]
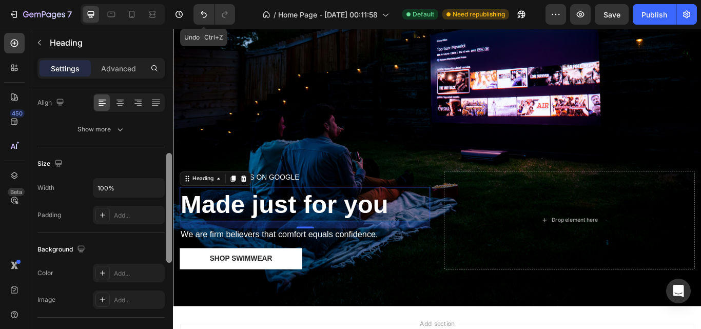
drag, startPoint x: 169, startPoint y: 305, endPoint x: 166, endPoint y: 209, distance: 95.5
click at [166, 209] on div at bounding box center [169, 208] width 6 height 110
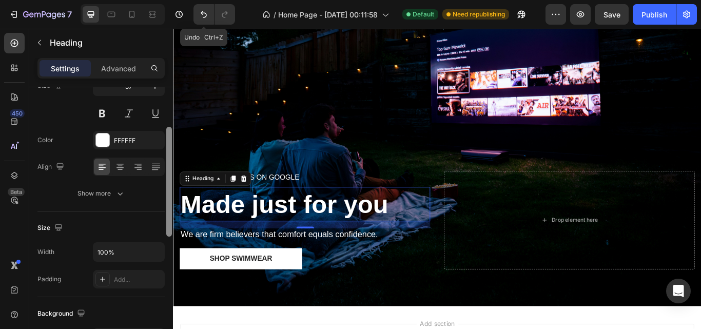
scroll to position [0, 0]
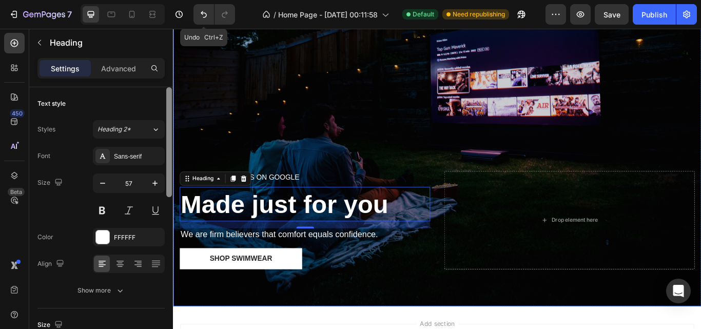
drag, startPoint x: 339, startPoint y: 238, endPoint x: 173, endPoint y: 136, distance: 194.6
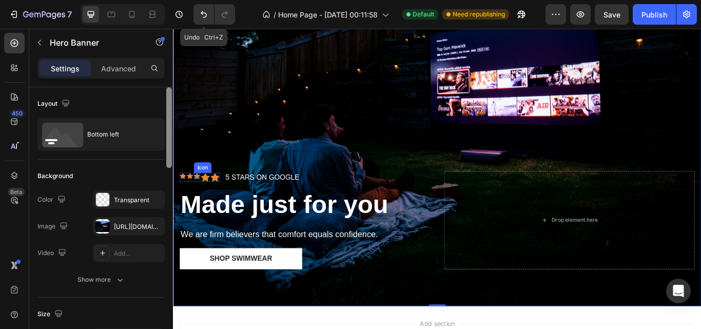
click at [198, 197] on icon at bounding box center [200, 200] width 7 height 7
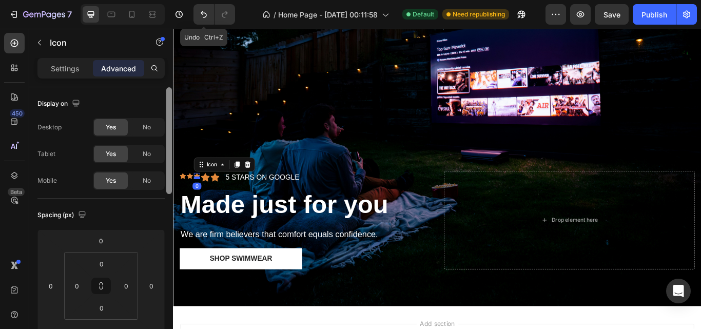
click at [202, 201] on div at bounding box center [200, 202] width 7 height 3
click at [192, 197] on icon at bounding box center [192, 200] width 7 height 7
click at [212, 197] on icon at bounding box center [210, 202] width 10 height 10
click at [200, 197] on icon at bounding box center [200, 200] width 7 height 7
drag, startPoint x: 170, startPoint y: 160, endPoint x: 165, endPoint y: 118, distance: 41.4
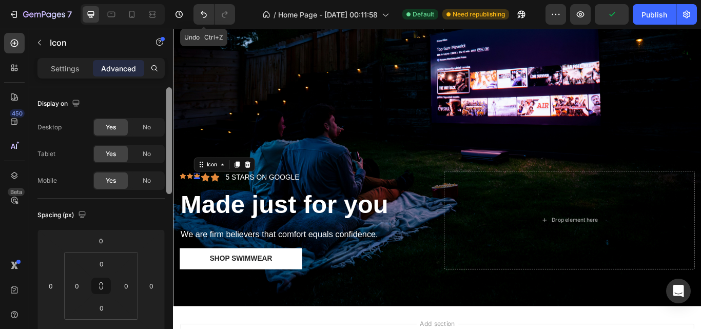
click at [165, 118] on div "Display on Desktop Yes No Tablet Yes No Mobile Yes No Spacing (px) 0 0 0 0 0 0 …" at bounding box center [101, 222] width 144 height 271
click at [72, 68] on p "Settings" at bounding box center [65, 68] width 29 height 11
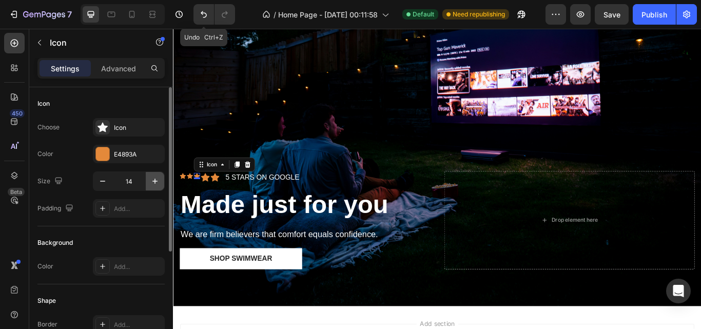
click at [157, 185] on icon "button" at bounding box center [155, 181] width 10 height 10
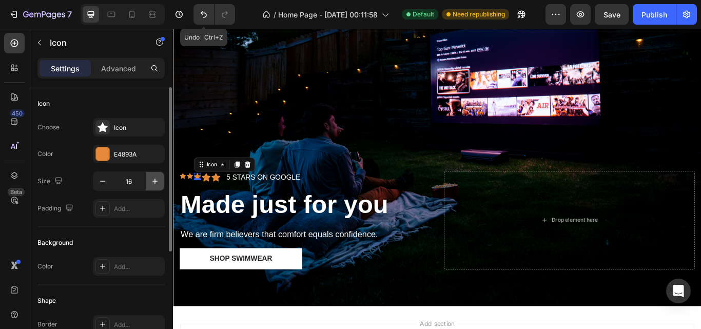
click at [157, 185] on icon "button" at bounding box center [155, 181] width 10 height 10
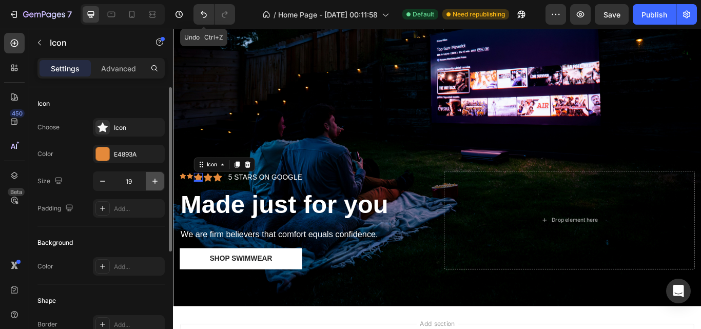
type input "20"
click at [192, 197] on icon at bounding box center [192, 200] width 7 height 7
click at [156, 181] on icon "button" at bounding box center [155, 181] width 10 height 10
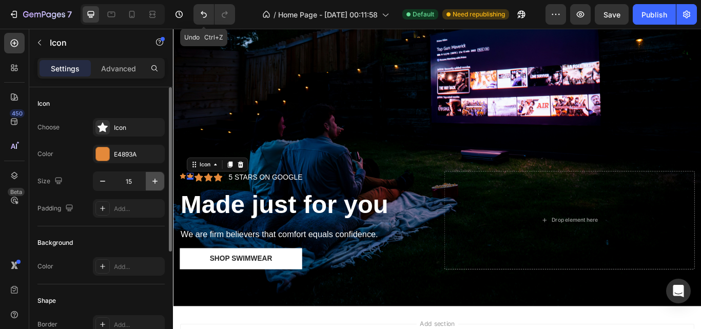
click at [156, 181] on icon "button" at bounding box center [155, 181] width 10 height 10
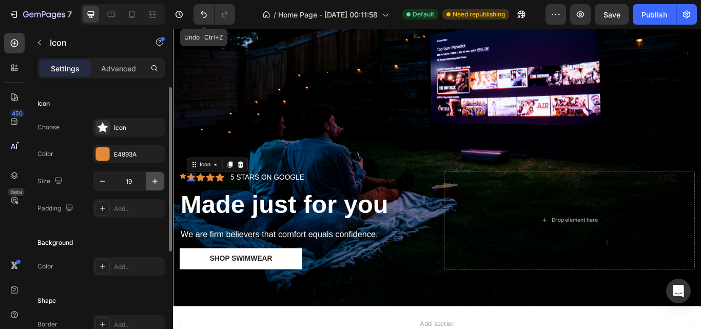
click at [156, 181] on icon "button" at bounding box center [155, 181] width 10 height 10
type input "20"
click at [185, 197] on icon at bounding box center [184, 200] width 7 height 7
click at [156, 183] on icon "button" at bounding box center [155, 181] width 10 height 10
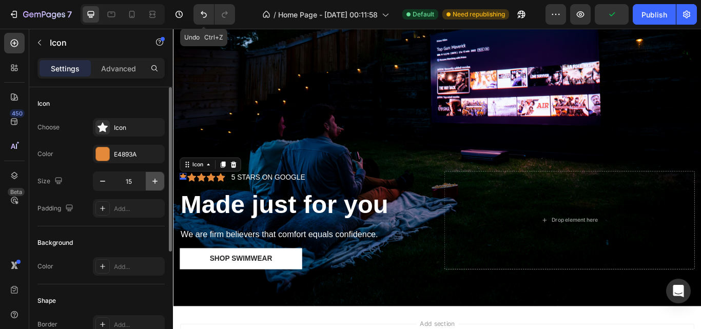
click at [156, 183] on icon "button" at bounding box center [155, 181] width 10 height 10
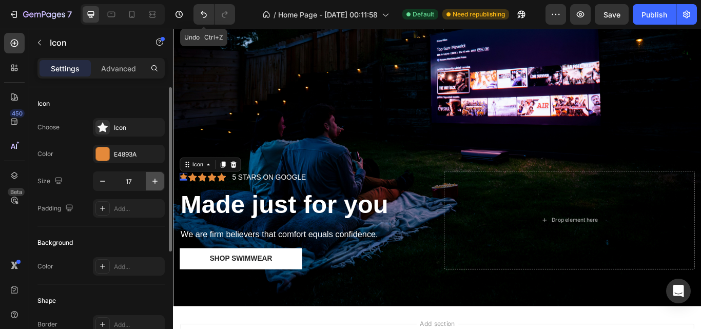
click at [156, 183] on icon "button" at bounding box center [155, 181] width 10 height 10
type input "20"
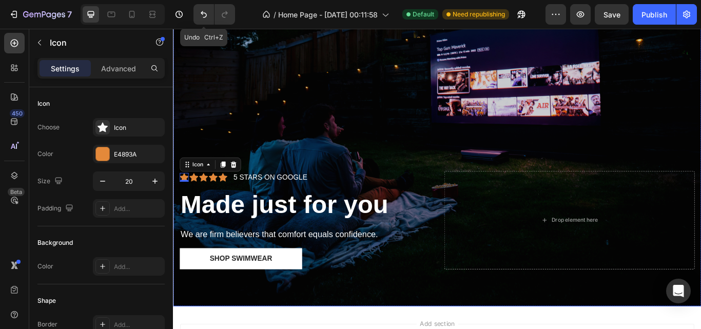
click at [286, 136] on div "Overlay" at bounding box center [480, 121] width 615 height 463
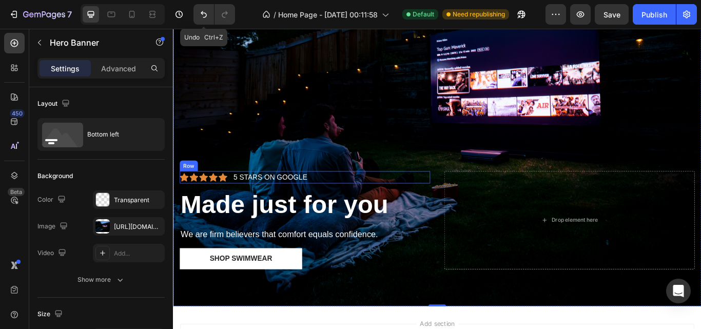
click at [352, 195] on div "Icon Icon Icon Icon Icon Icon List 5 STARS ON GOOGLE Text Block Row" at bounding box center [327, 202] width 292 height 14
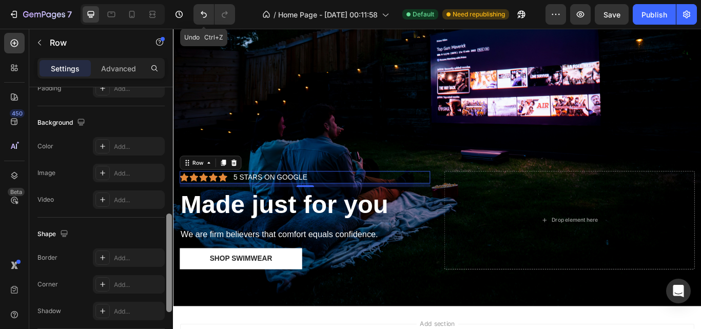
scroll to position [344, 0]
drag, startPoint x: 169, startPoint y: 113, endPoint x: 166, endPoint y: 239, distance: 125.7
click at [166, 239] on div at bounding box center [169, 225] width 8 height 271
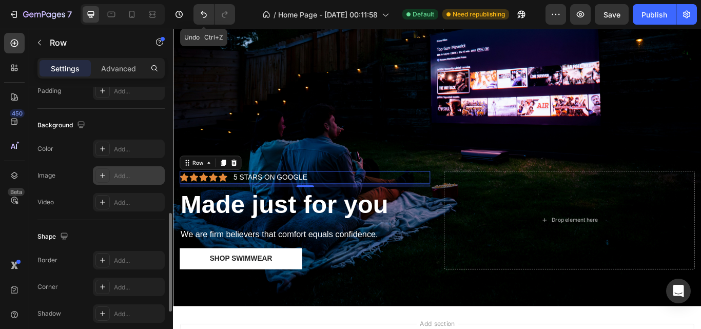
click at [108, 177] on div at bounding box center [102, 175] width 14 height 14
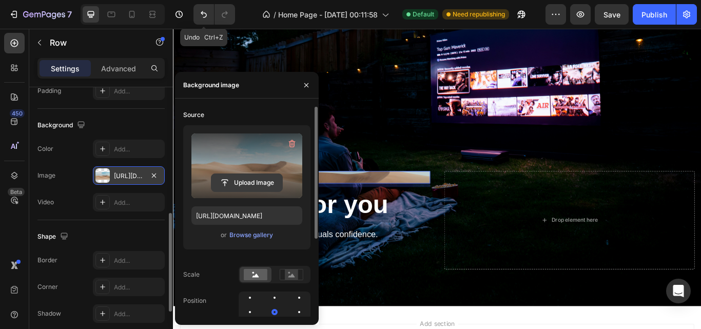
click at [236, 184] on input "file" at bounding box center [246, 182] width 71 height 17
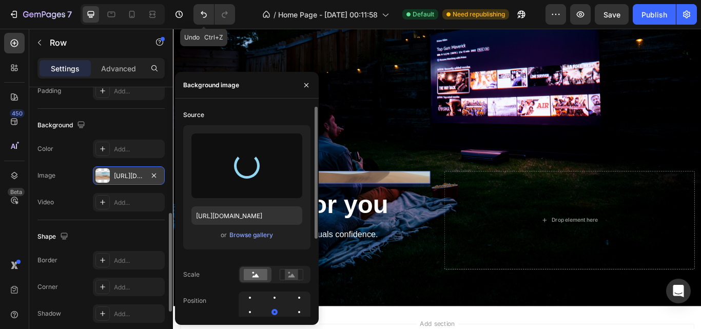
type input "[URL][DOMAIN_NAME]"
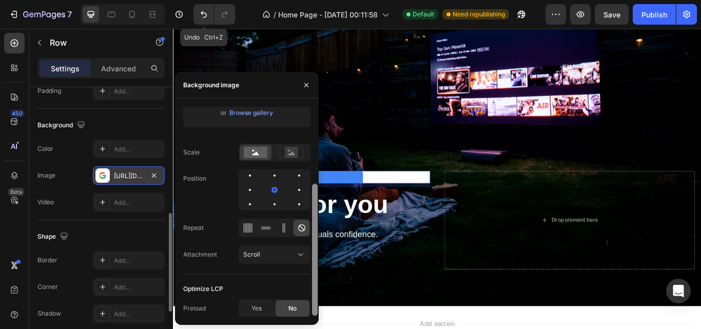
scroll to position [123, 0]
drag, startPoint x: 316, startPoint y: 178, endPoint x: 313, endPoint y: 277, distance: 99.5
click at [313, 277] on div at bounding box center [315, 251] width 6 height 132
click at [305, 83] on icon "button" at bounding box center [306, 85] width 8 height 8
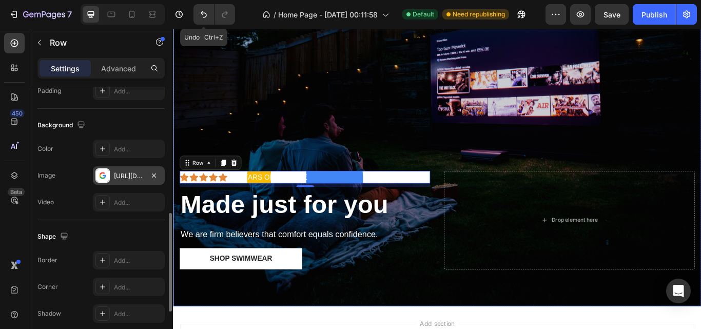
click at [337, 135] on div "Overlay" at bounding box center [480, 121] width 615 height 463
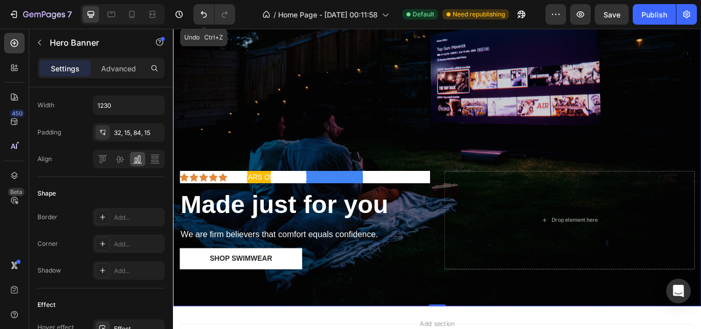
scroll to position [0, 0]
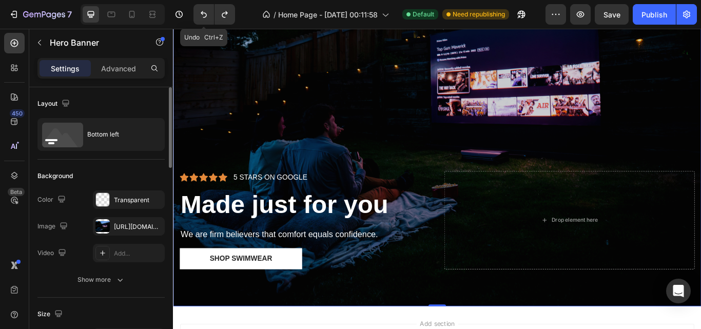
click at [227, 121] on div "Overlay" at bounding box center [480, 121] width 615 height 463
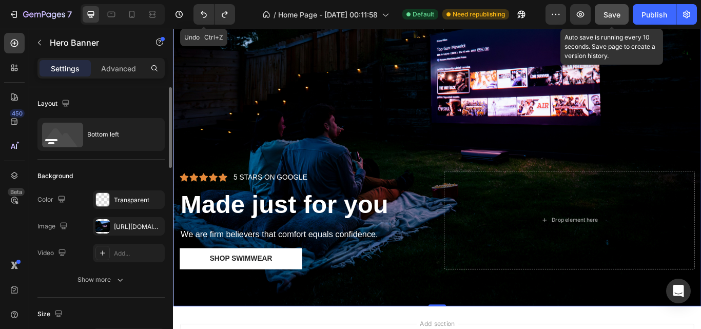
click at [612, 14] on span "Save" at bounding box center [611, 14] width 17 height 9
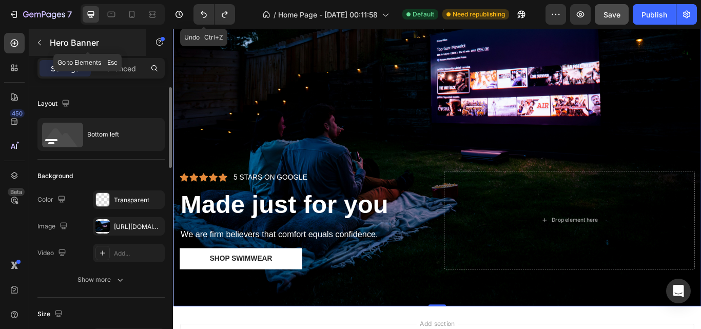
click at [36, 41] on icon "button" at bounding box center [39, 42] width 8 height 8
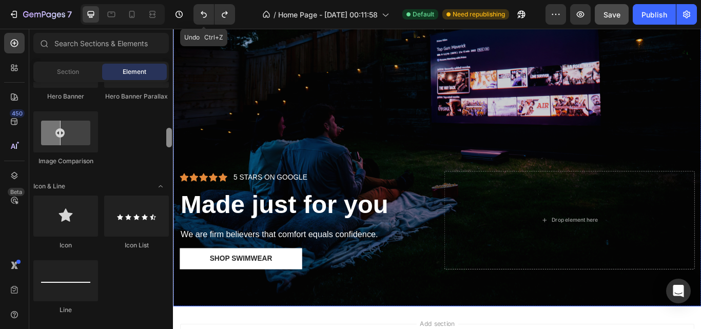
scroll to position [575, 0]
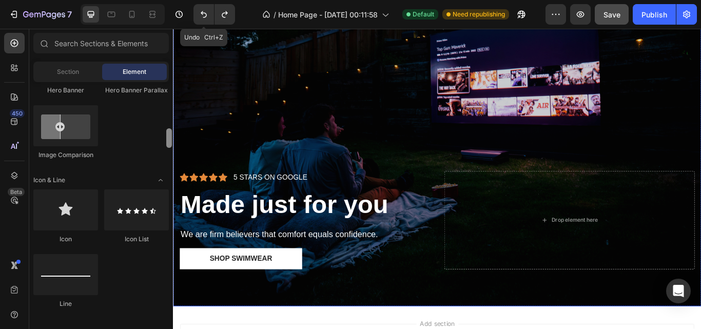
drag, startPoint x: 342, startPoint y: 165, endPoint x: 173, endPoint y: 167, distance: 168.2
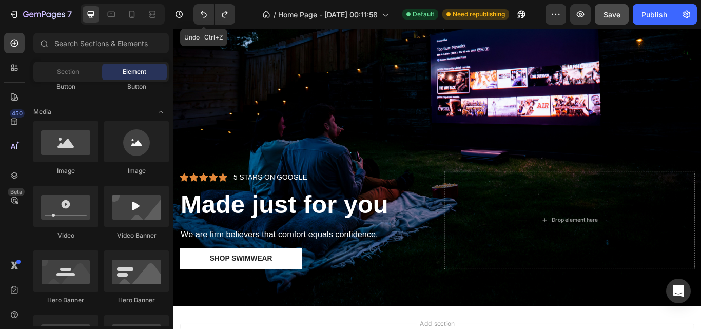
scroll to position [198, 0]
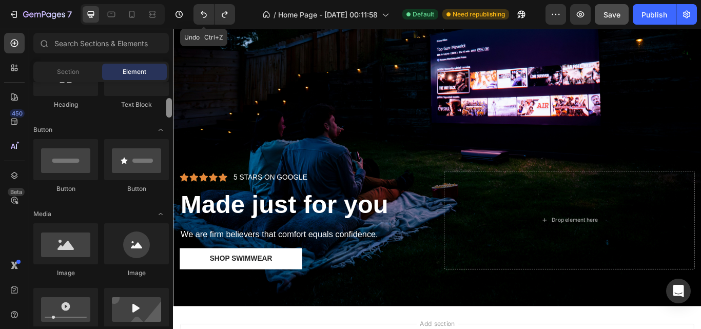
click at [169, 113] on div at bounding box center [169, 107] width 6 height 19
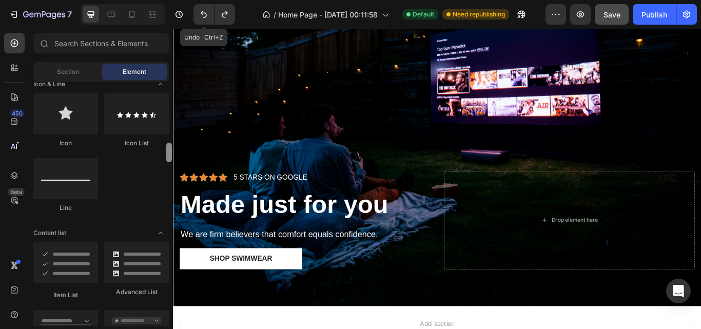
scroll to position [684, 0]
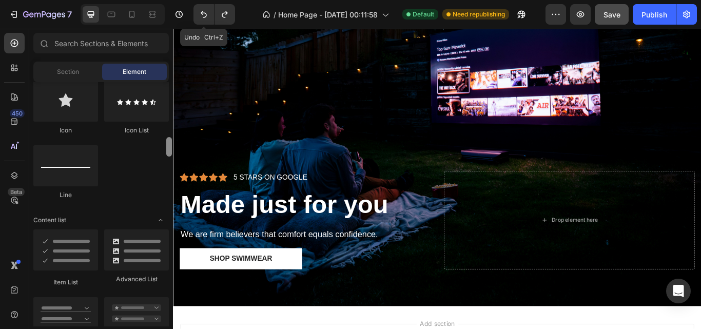
drag, startPoint x: 169, startPoint y: 113, endPoint x: 171, endPoint y: 152, distance: 39.0
click at [171, 152] on div at bounding box center [169, 146] width 6 height 19
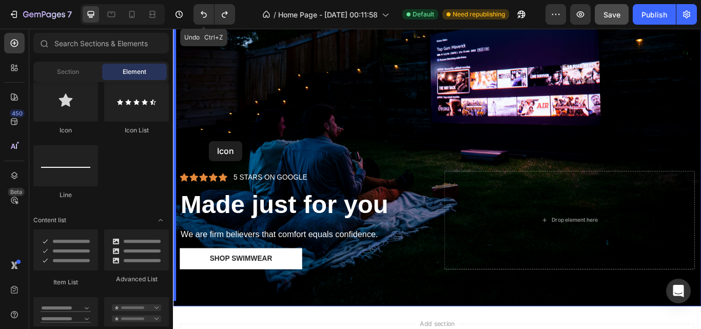
drag, startPoint x: 241, startPoint y: 146, endPoint x: 215, endPoint y: 160, distance: 29.6
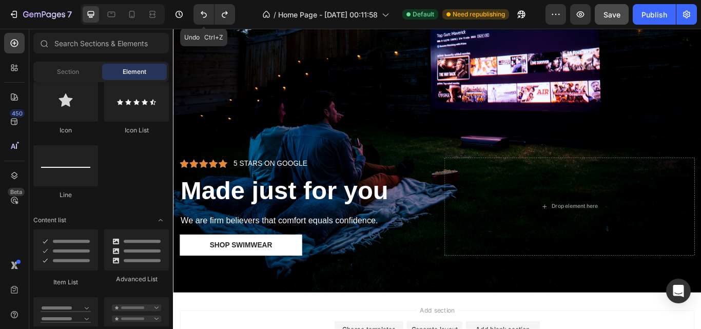
scroll to position [183, 0]
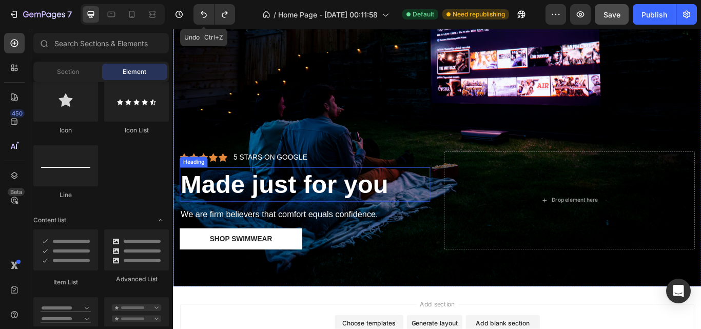
click at [347, 208] on strong "Made just for you" at bounding box center [303, 210] width 242 height 33
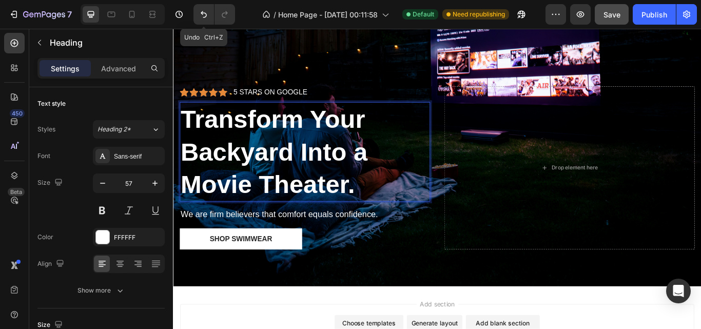
click at [398, 167] on p "Transform Your Backyard Into a Movie Theater." at bounding box center [327, 172] width 290 height 114
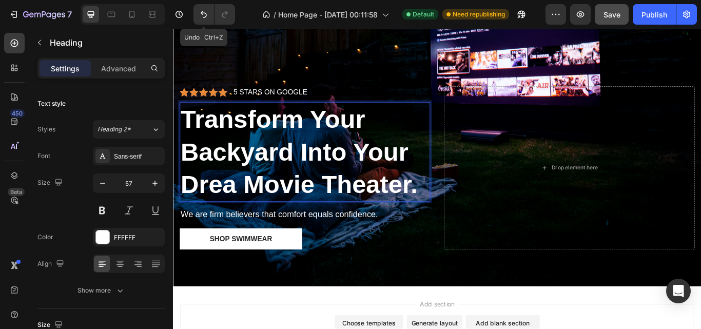
scroll to position [145, 0]
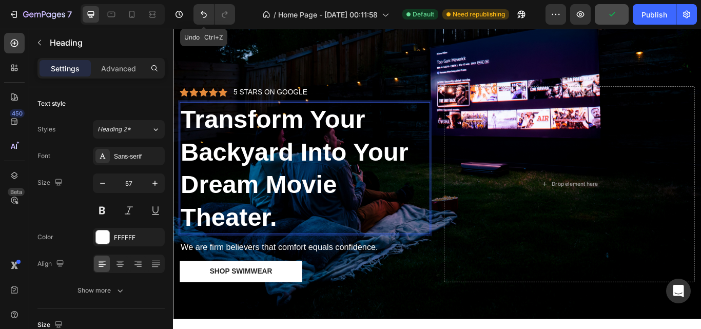
click at [290, 202] on p "Transform Your Backyard Into Your Dream Movie Theater." at bounding box center [327, 191] width 290 height 152
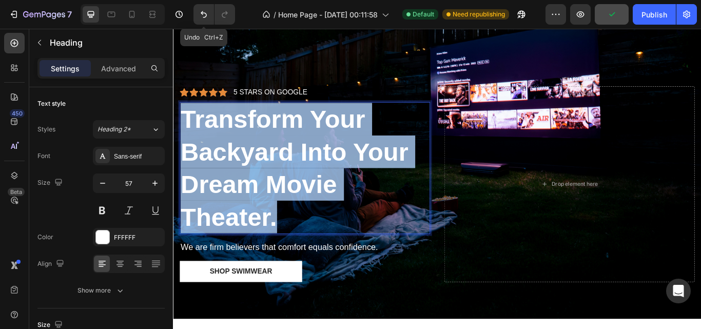
click at [290, 202] on p "Transform Your Backyard Into Your Dream Movie Theater." at bounding box center [327, 191] width 290 height 152
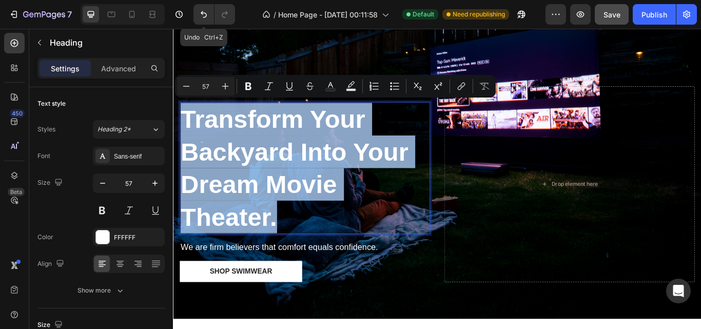
click at [372, 185] on p "Transform Your Backyard Into Your Dream Movie Theater." at bounding box center [327, 191] width 290 height 152
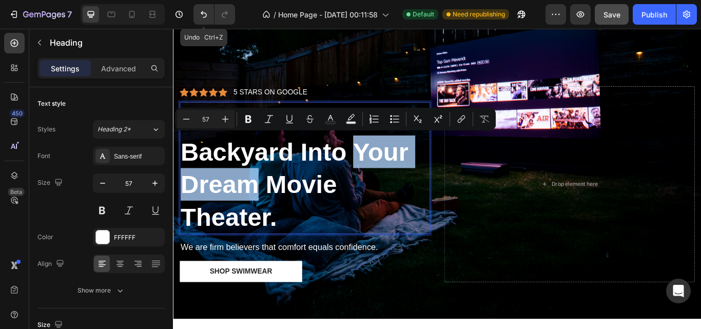
drag, startPoint x: 386, startPoint y: 167, endPoint x: 262, endPoint y: 198, distance: 127.5
click at [262, 198] on p "Transform Your Backyard Into Your Dream Movie Theater." at bounding box center [327, 191] width 290 height 152
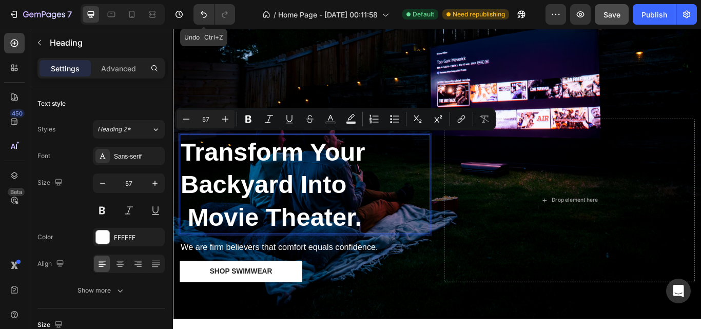
scroll to position [183, 0]
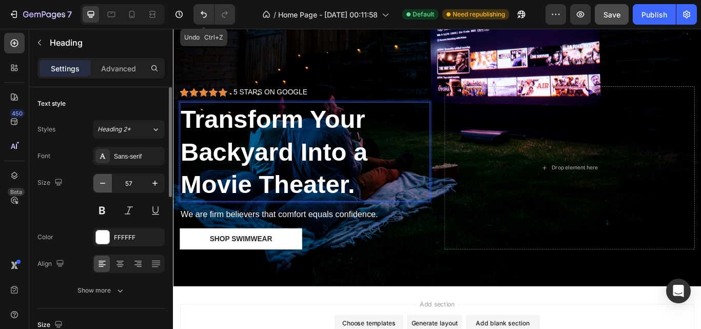
click at [107, 189] on button "button" at bounding box center [102, 183] width 18 height 18
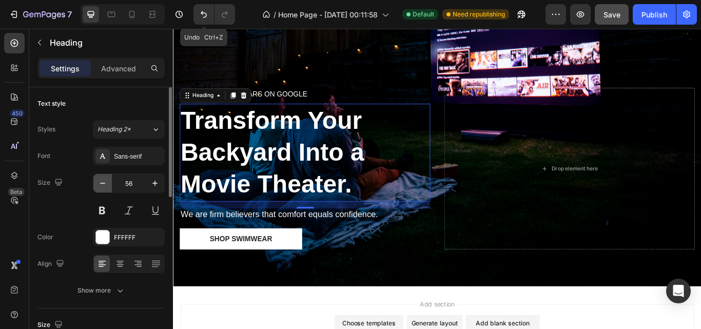
click at [107, 189] on button "button" at bounding box center [102, 183] width 18 height 18
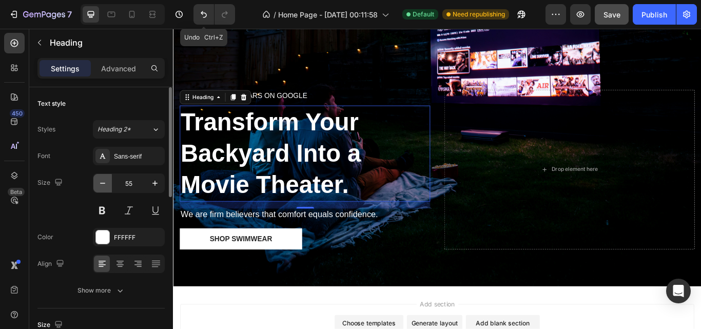
click at [107, 189] on button "button" at bounding box center [102, 183] width 18 height 18
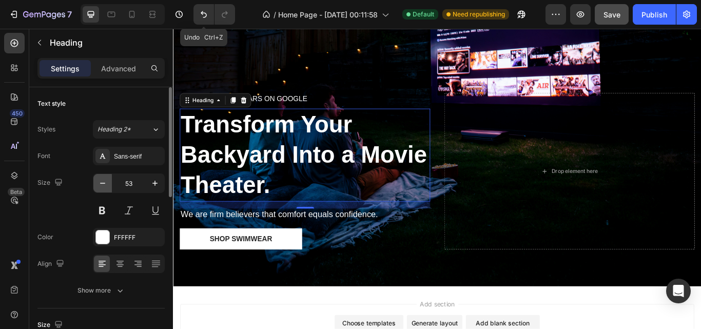
click at [107, 189] on button "button" at bounding box center [102, 183] width 18 height 18
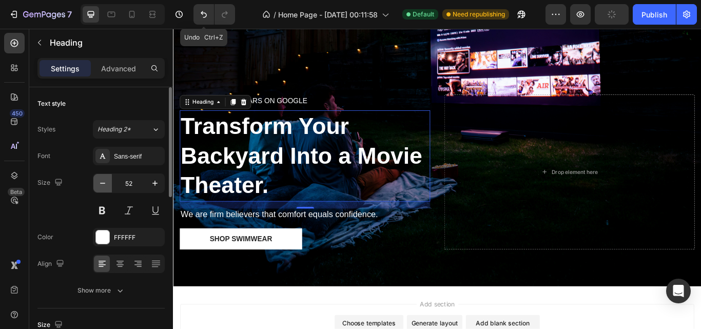
click at [107, 189] on button "button" at bounding box center [102, 183] width 18 height 18
type input "51"
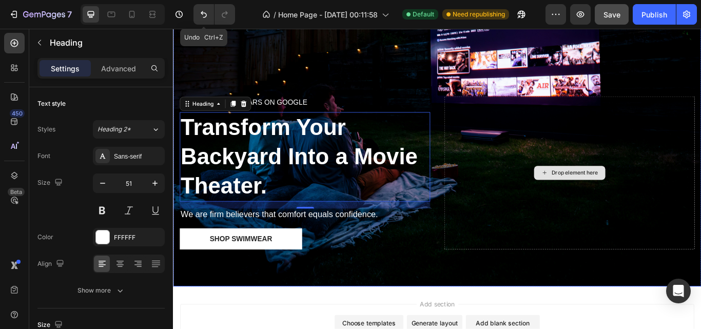
click at [700, 108] on div "Drop element here" at bounding box center [635, 197] width 292 height 178
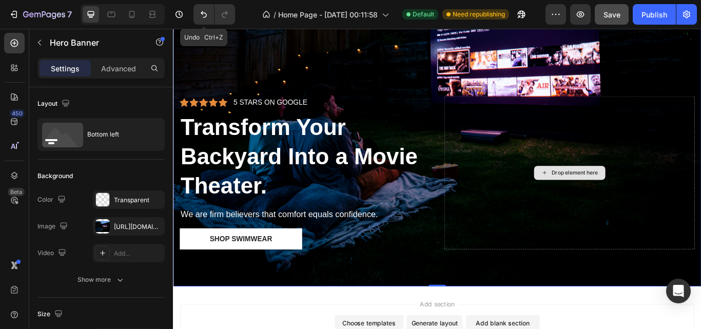
click at [700, 130] on div "Drop element here" at bounding box center [635, 197] width 292 height 178
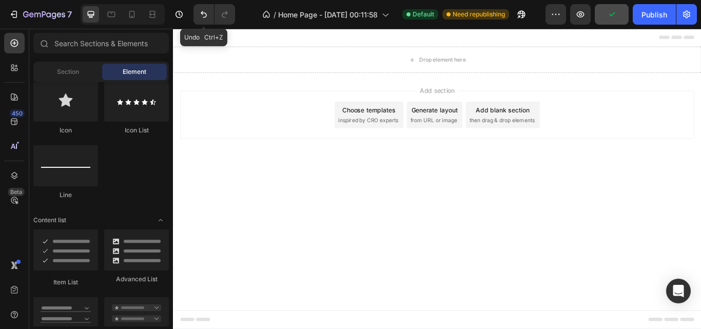
scroll to position [0, 0]
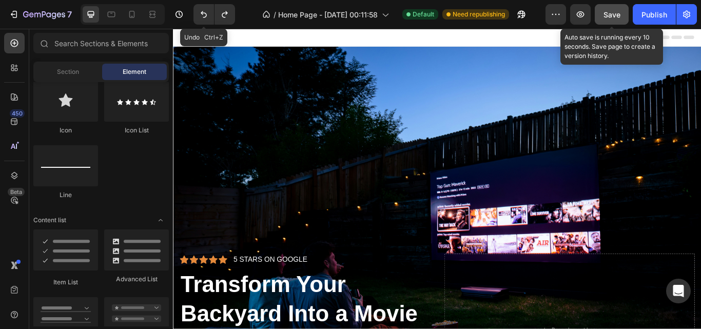
click at [618, 17] on span "Save" at bounding box center [611, 14] width 17 height 9
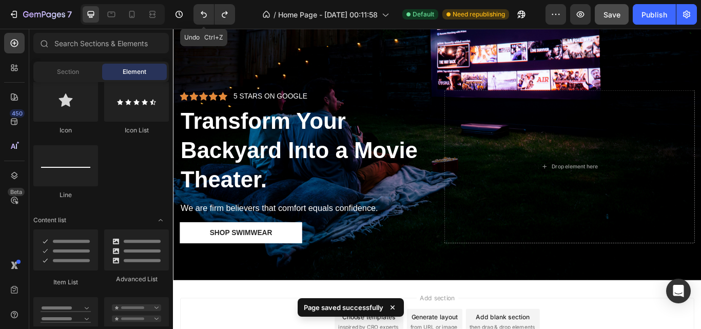
scroll to position [189, 0]
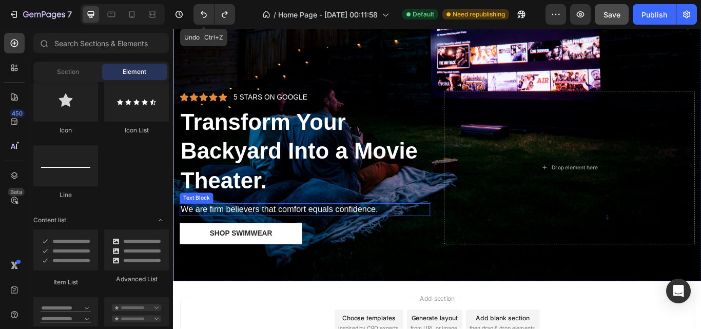
click at [249, 236] on p "We are firm believers that comfort equals confidence." at bounding box center [327, 239] width 290 height 13
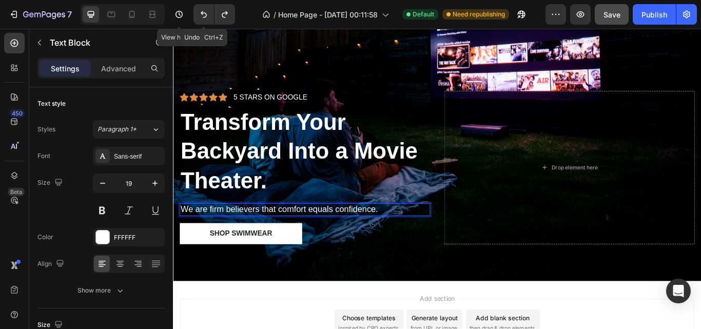
click at [267, 233] on p "We are firm believers that comfort equals confidence." at bounding box center [327, 239] width 290 height 13
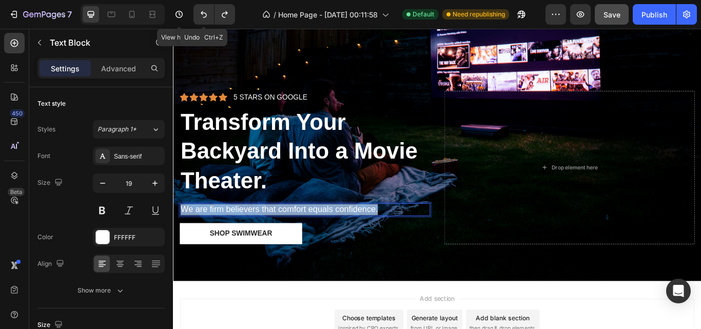
click at [267, 233] on p "We are firm believers that comfort equals confidence." at bounding box center [327, 239] width 290 height 13
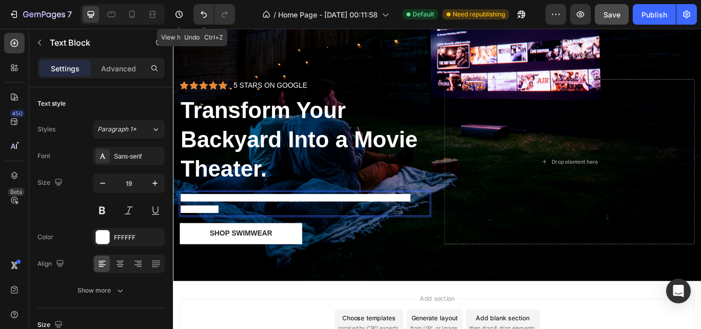
click at [276, 236] on p "Stargaze Movies delivers everything you’ll need to host a magical outdoor movie…" at bounding box center [327, 233] width 290 height 26
click at [263, 231] on p "Stargaze Movies delivers everything you’ll need to host a magical outdoor movie…" at bounding box center [327, 233] width 290 height 26
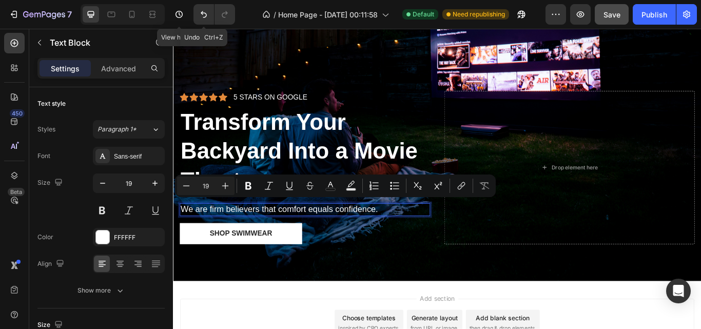
click at [271, 233] on p "We are firm believers that comfort equals confidence." at bounding box center [327, 239] width 290 height 13
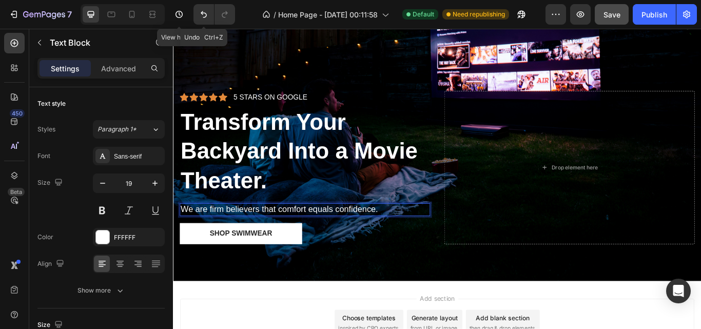
click at [271, 233] on p "We are firm believers that comfort equals confidence." at bounding box center [327, 239] width 290 height 13
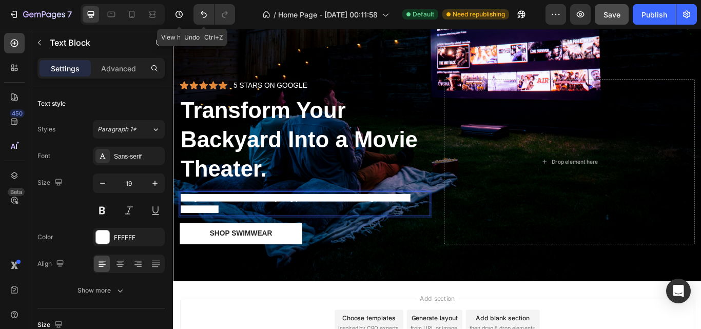
click at [244, 222] on span "Stargaze Movies delivers everything you’ll need to host a magical outdoor movie…" at bounding box center [316, 233] width 268 height 22
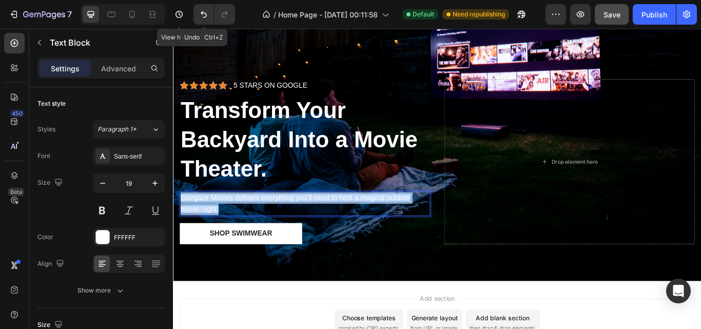
click at [244, 222] on span "Stargaze Movies delivers everything you’ll need to host a magical outdoor movie…" at bounding box center [316, 233] width 268 height 22
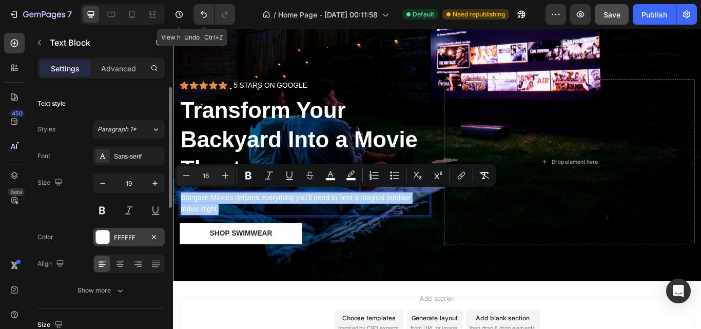
click at [104, 240] on div at bounding box center [102, 236] width 13 height 13
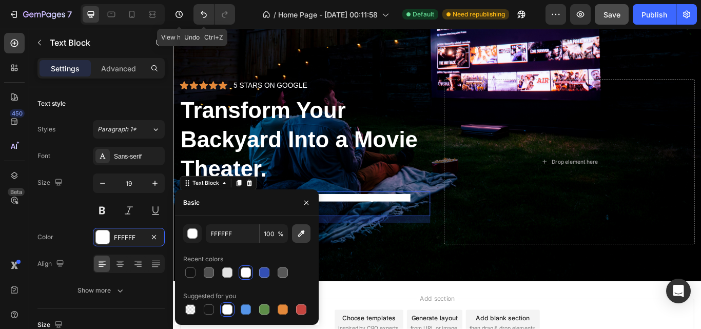
click at [300, 232] on icon "button" at bounding box center [301, 233] width 10 height 10
click at [188, 270] on div at bounding box center [190, 272] width 10 height 10
type input "121212"
click at [306, 203] on icon "button" at bounding box center [306, 202] width 4 height 4
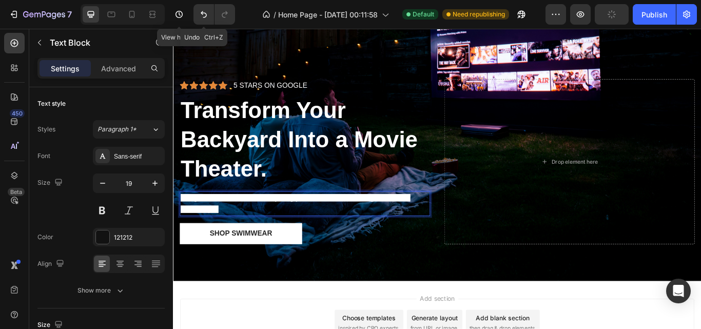
click at [296, 229] on p "Stargaze Movies delivers everything you’ll need to host a magical outdoor movie…" at bounding box center [327, 233] width 290 height 26
click at [319, 222] on span "Stargaze Movies delivers everything you’ll need to host a magical outdoor movie…" at bounding box center [316, 233] width 268 height 22
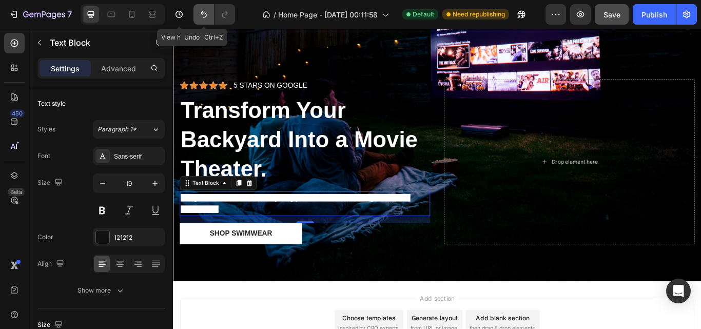
click at [203, 19] on button "Undo/Redo" at bounding box center [203, 14] width 21 height 21
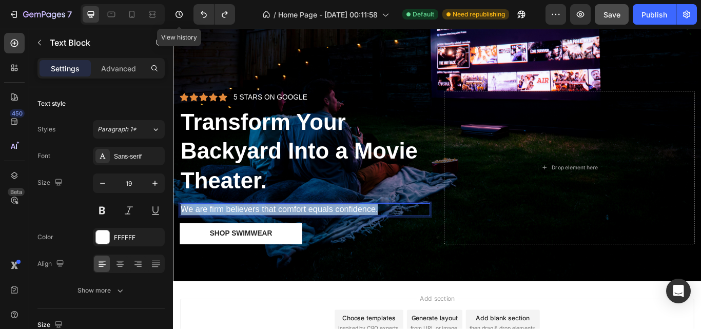
click at [271, 233] on p "We are firm believers that comfort equals confidence." at bounding box center [327, 239] width 290 height 13
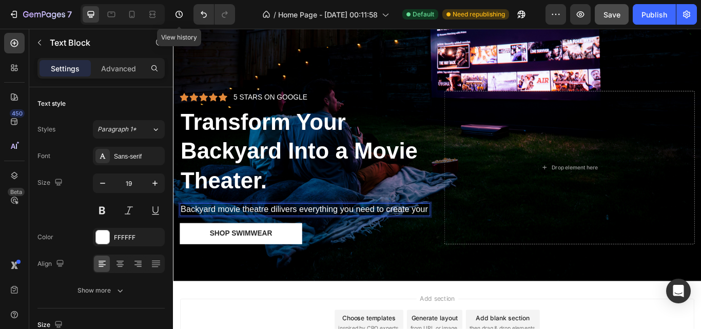
scroll to position [176, 0]
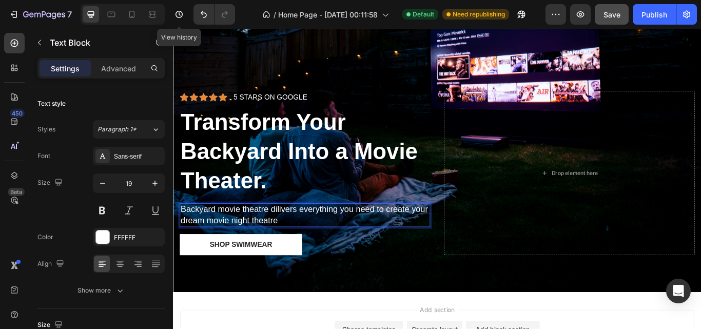
click at [310, 233] on p "Backyard movie theatre dilivers everything you need to create your dream movie …" at bounding box center [327, 245] width 290 height 25
click at [305, 250] on p "Backyard movie theatre delivers everything you need to create your dream movie …" at bounding box center [327, 245] width 290 height 25
drag, startPoint x: 311, startPoint y: 253, endPoint x: 300, endPoint y: 245, distance: 13.7
click at [300, 245] on p "Backyard movie theatre delivers everything you need to create your dream movie …" at bounding box center [327, 245] width 290 height 25
drag, startPoint x: 305, startPoint y: 245, endPoint x: 283, endPoint y: 235, distance: 23.9
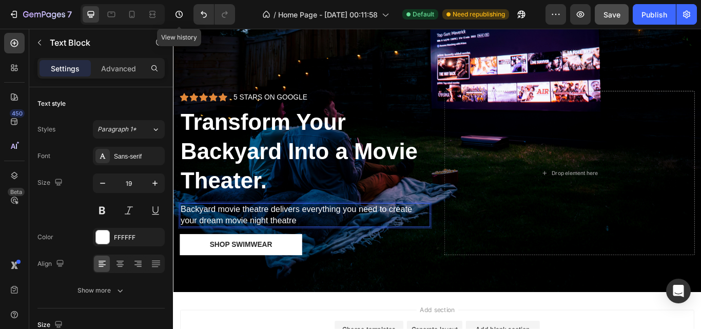
click at [283, 235] on p "Backyard movie theatre delivers everything you need to create your dream movie …" at bounding box center [327, 245] width 290 height 25
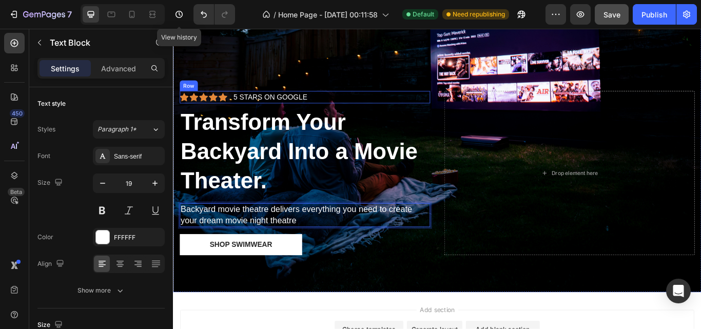
click at [337, 102] on div "Icon Icon Icon Icon Icon Icon List 5 STARS ON GOOGLE Text Block Row" at bounding box center [327, 109] width 292 height 14
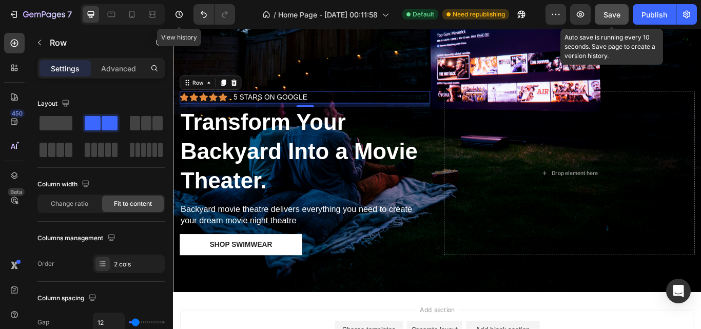
click at [615, 20] on button "Save" at bounding box center [611, 14] width 34 height 21
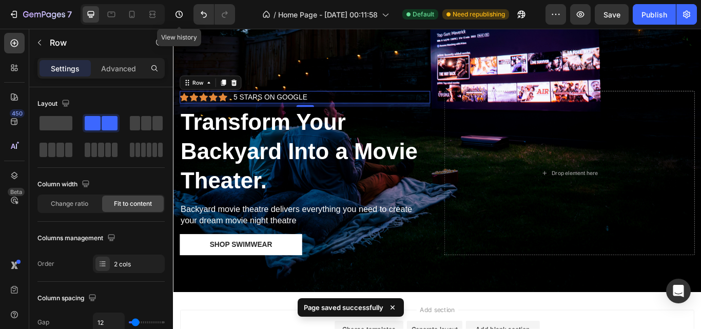
click at [352, 106] on div "Icon Icon Icon Icon Icon Icon List 5 STARS ON GOOGLE Text Block Row 8" at bounding box center [327, 109] width 292 height 14
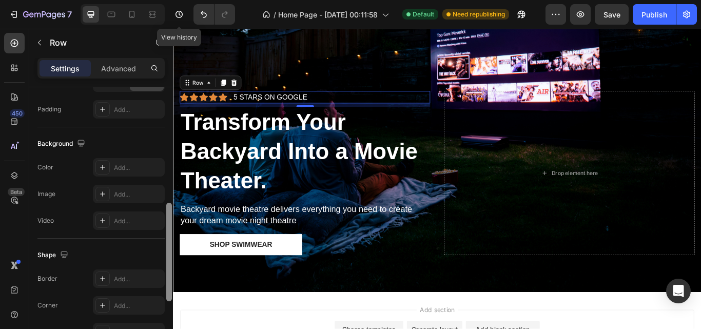
scroll to position [327, 0]
drag, startPoint x: 170, startPoint y: 144, endPoint x: 172, endPoint y: 264, distance: 119.5
click at [172, 264] on div at bounding box center [169, 218] width 8 height 271
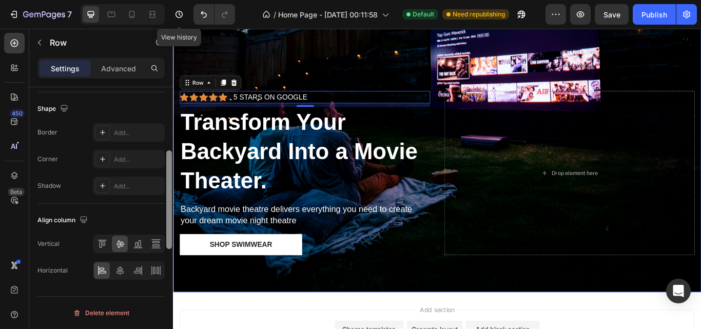
scroll to position [289, 0]
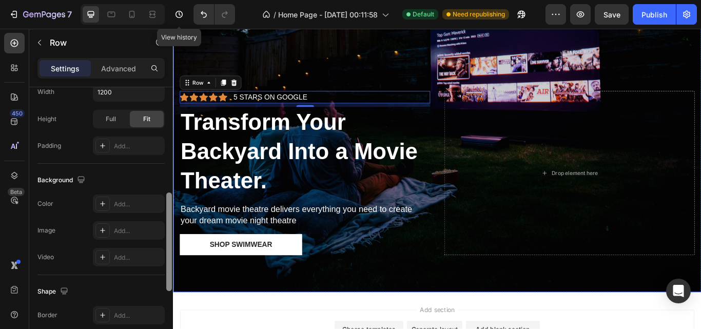
drag, startPoint x: 341, startPoint y: 285, endPoint x: 343, endPoint y: 151, distance: 133.4
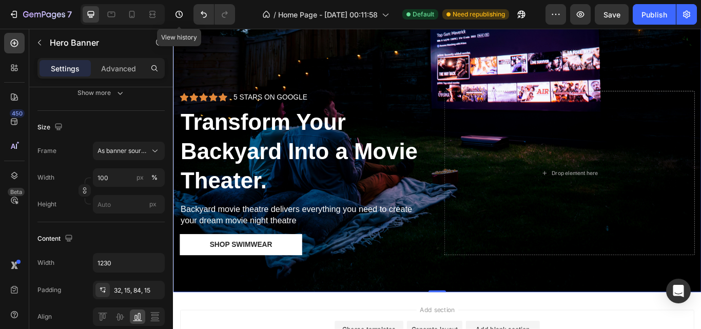
scroll to position [0, 0]
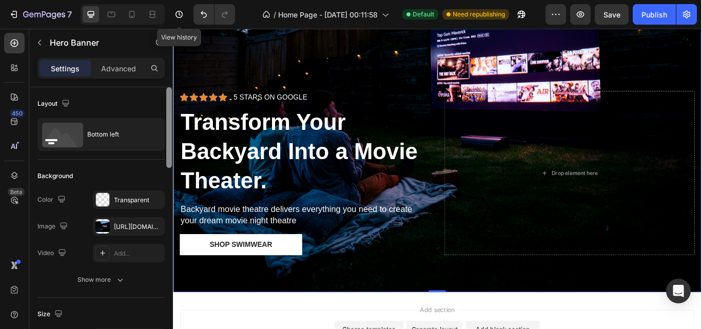
drag, startPoint x: 344, startPoint y: 233, endPoint x: 175, endPoint y: 88, distance: 222.9
click at [344, 106] on div "Icon Icon Icon Icon Icon Icon List 5 STARS ON GOOGLE Text Block Row" at bounding box center [327, 109] width 292 height 14
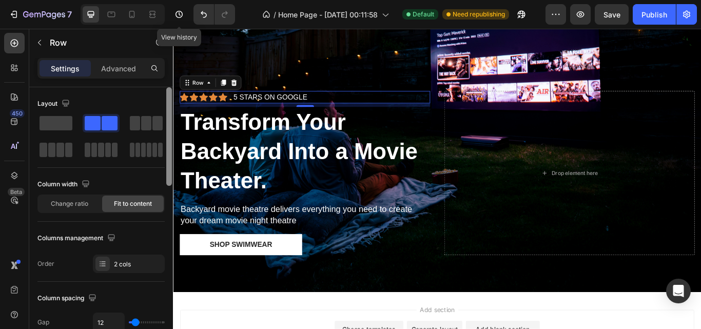
drag, startPoint x: 169, startPoint y: 125, endPoint x: 166, endPoint y: 113, distance: 11.7
click at [166, 113] on div at bounding box center [169, 136] width 6 height 98
click at [145, 118] on span at bounding box center [146, 123] width 10 height 14
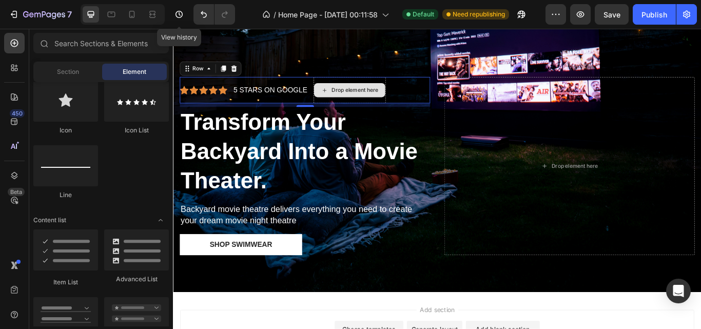
click at [390, 101] on div "Drop element here" at bounding box center [378, 100] width 83 height 16
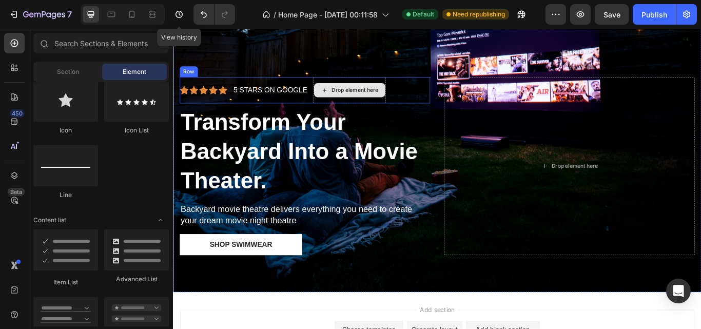
click at [373, 96] on div "Drop element here" at bounding box center [384, 100] width 54 height 8
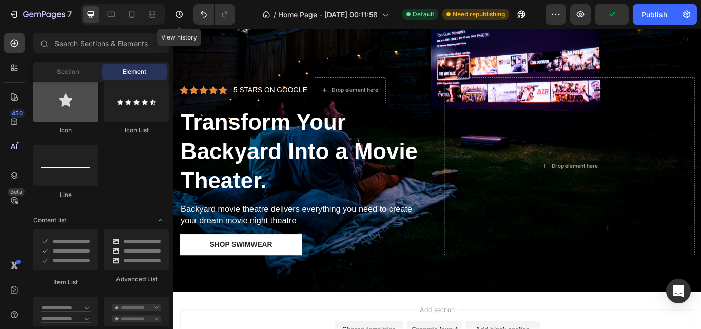
click at [69, 115] on div at bounding box center [65, 101] width 65 height 41
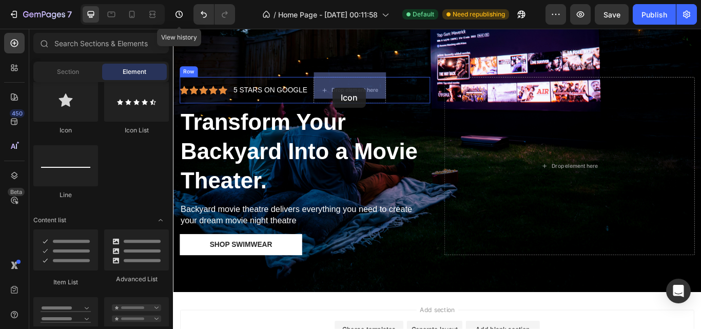
drag, startPoint x: 242, startPoint y: 144, endPoint x: 361, endPoint y: 97, distance: 128.1
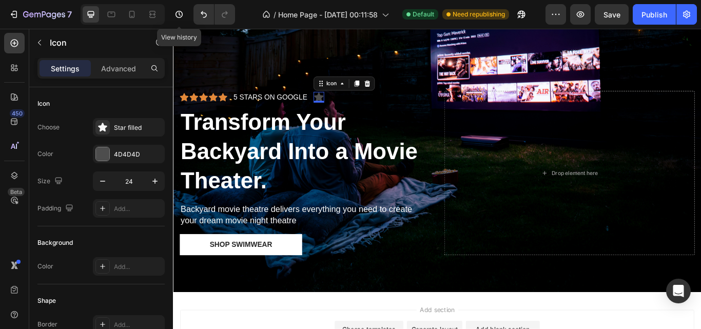
click at [342, 104] on icon at bounding box center [342, 109] width 11 height 10
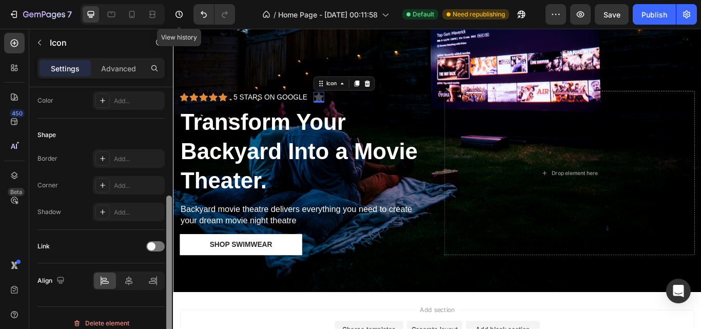
scroll to position [176, 0]
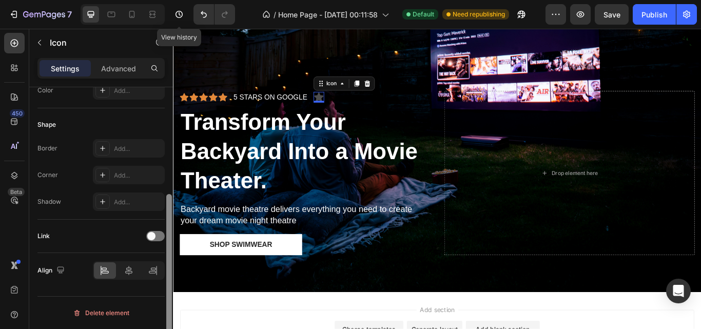
drag, startPoint x: 170, startPoint y: 116, endPoint x: 169, endPoint y: 233, distance: 117.5
click at [169, 233] on div at bounding box center [169, 276] width 6 height 164
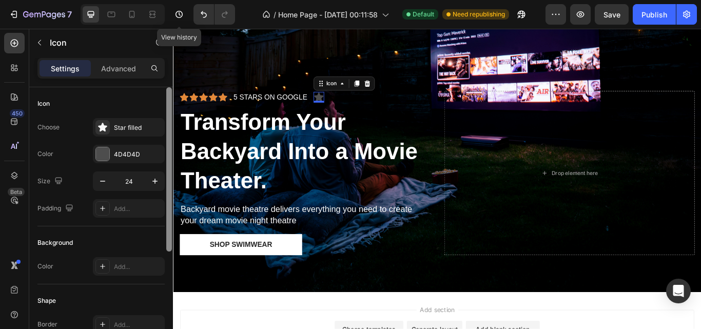
drag, startPoint x: 169, startPoint y: 226, endPoint x: 172, endPoint y: 80, distance: 146.7
click at [172, 80] on div "Settings Advanced Icon Choose Star filled Color 4D4D4D Size 24 Padding Add... B…" at bounding box center [101, 208] width 144 height 300
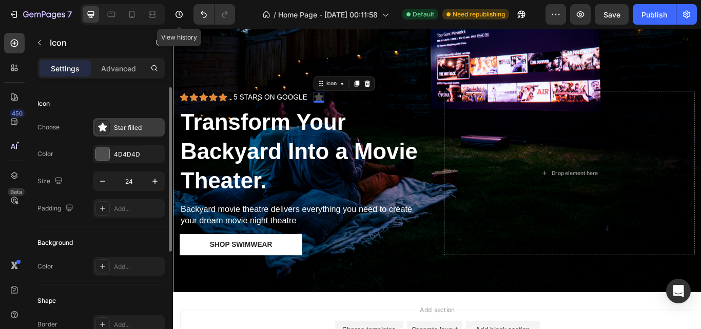
click at [109, 126] on div at bounding box center [102, 127] width 14 height 14
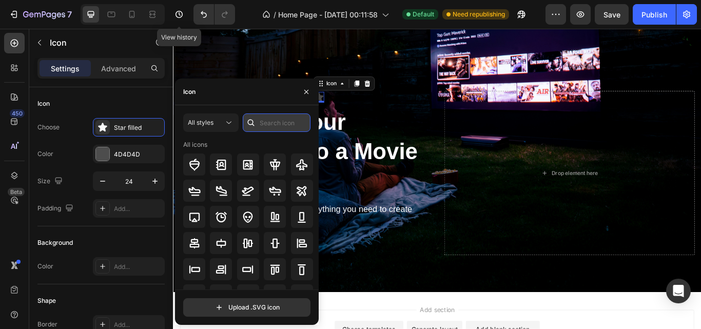
click at [289, 127] on input "text" at bounding box center [277, 122] width 68 height 18
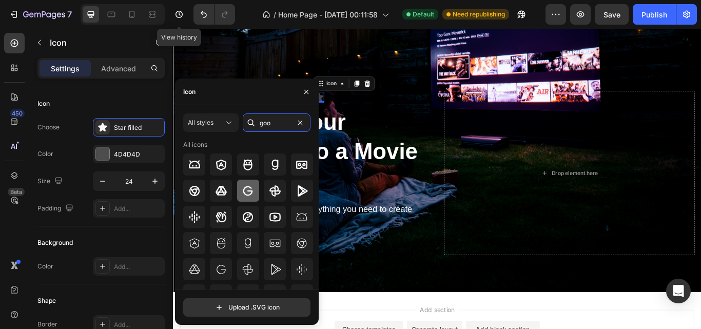
type input "goo"
click at [248, 187] on icon at bounding box center [248, 191] width 12 height 12
click at [305, 94] on icon "button" at bounding box center [306, 92] width 8 height 8
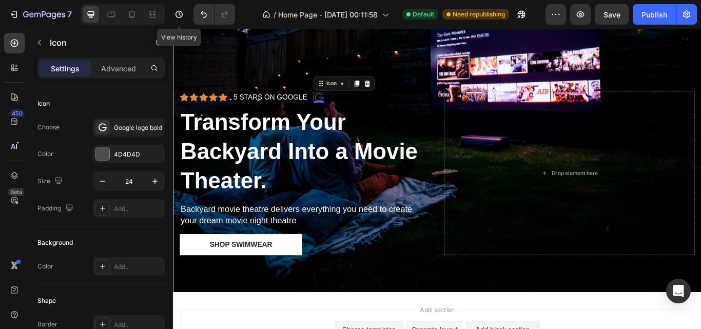
click at [341, 105] on icon at bounding box center [342, 109] width 12 height 12
click at [402, 89] on icon at bounding box center [398, 92] width 7 height 7
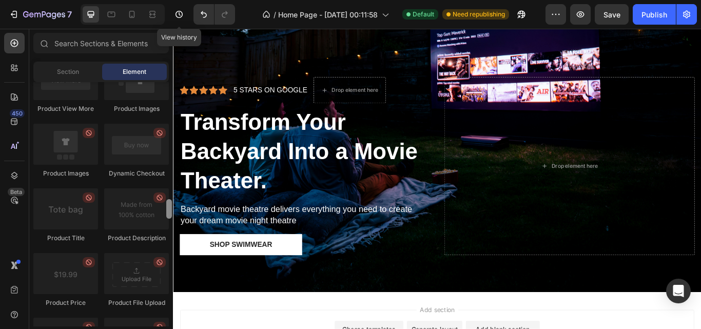
scroll to position [1552, 0]
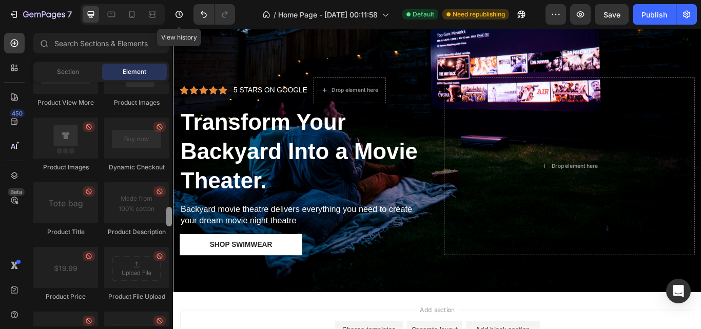
drag, startPoint x: 171, startPoint y: 161, endPoint x: 168, endPoint y: 212, distance: 51.4
click at [168, 212] on div at bounding box center [169, 216] width 6 height 19
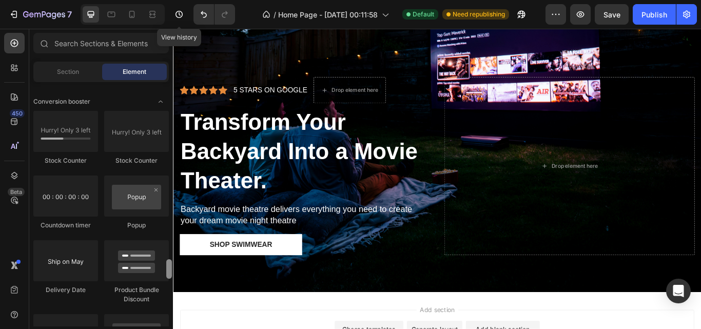
drag, startPoint x: 169, startPoint y: 213, endPoint x: 169, endPoint y: 253, distance: 40.5
click at [169, 259] on div at bounding box center [169, 268] width 6 height 19
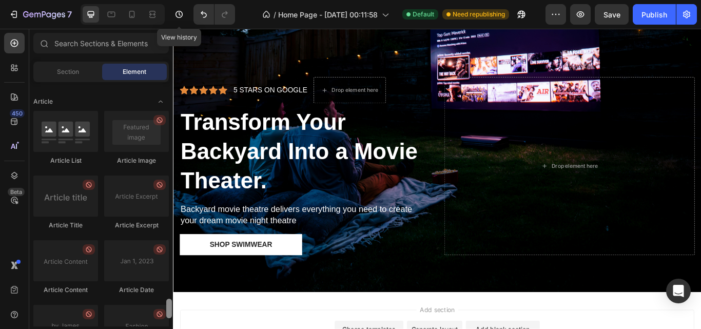
scroll to position [2611, 0]
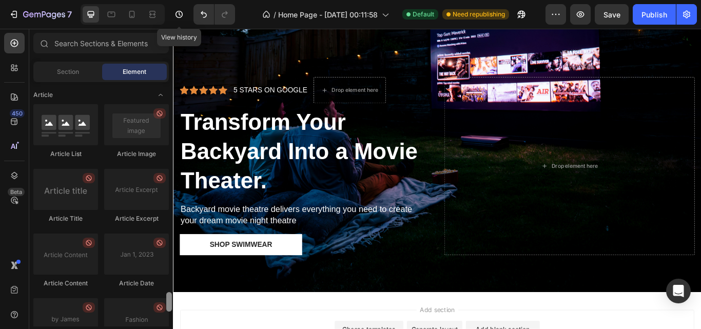
drag, startPoint x: 168, startPoint y: 252, endPoint x: 170, endPoint y: 296, distance: 44.7
click at [170, 296] on div at bounding box center [169, 301] width 6 height 19
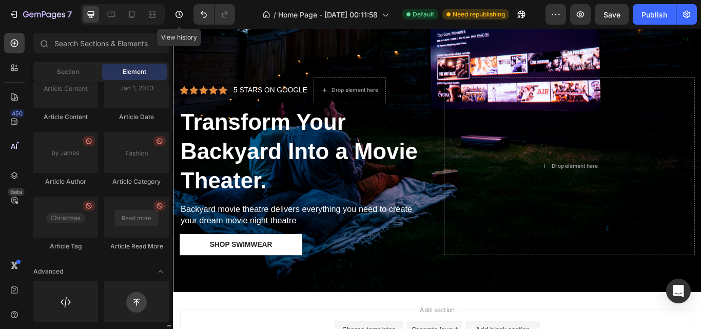
scroll to position [2795, 0]
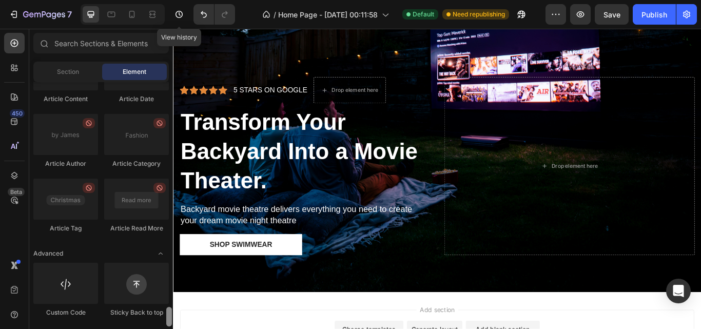
drag, startPoint x: 169, startPoint y: 296, endPoint x: 170, endPoint y: 315, distance: 19.0
click at [170, 315] on div at bounding box center [169, 316] width 6 height 19
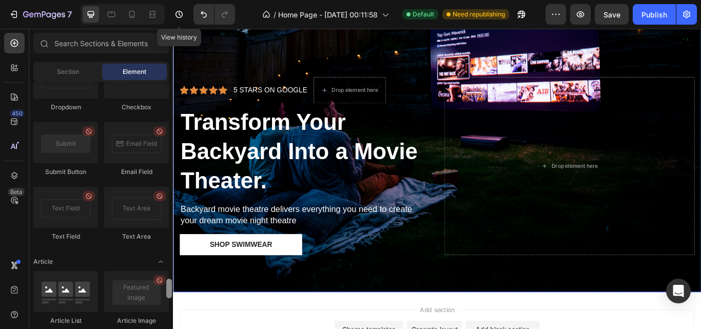
drag, startPoint x: 340, startPoint y: 344, endPoint x: 175, endPoint y: 127, distance: 272.7
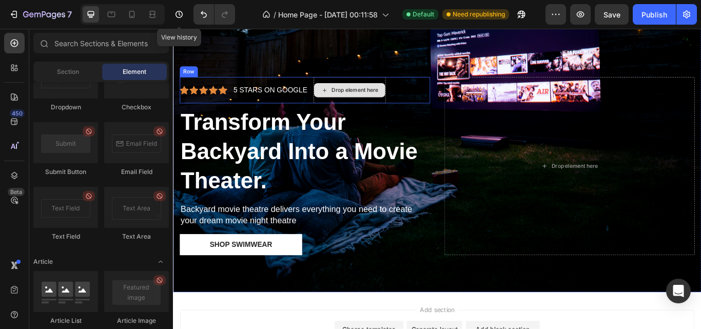
click at [359, 92] on div "Drop element here" at bounding box center [378, 100] width 83 height 16
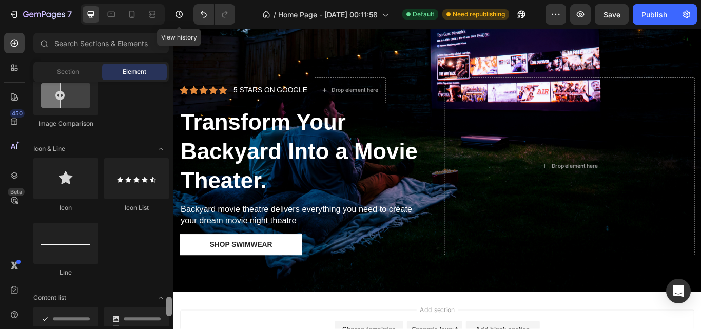
scroll to position [760, 0]
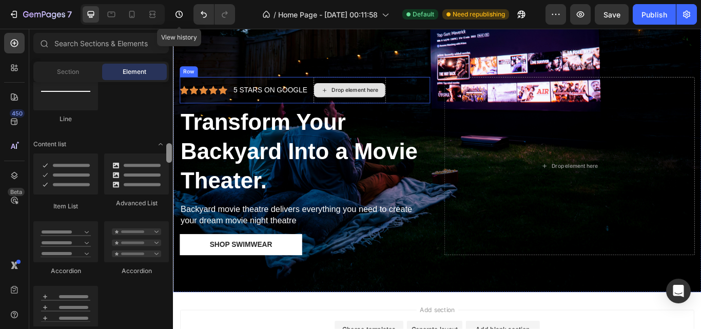
click at [384, 96] on div "Drop element here" at bounding box center [384, 100] width 54 height 8
click at [350, 96] on icon at bounding box center [349, 100] width 8 height 9
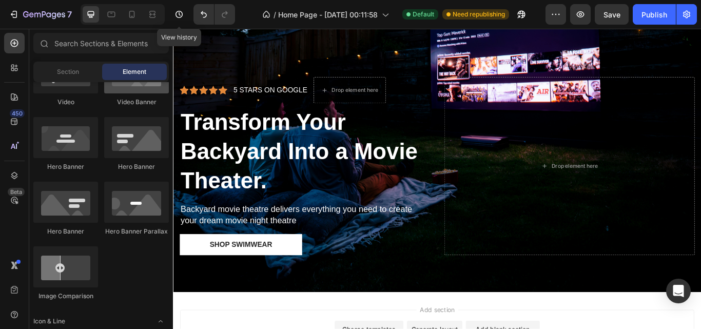
scroll to position [383, 0]
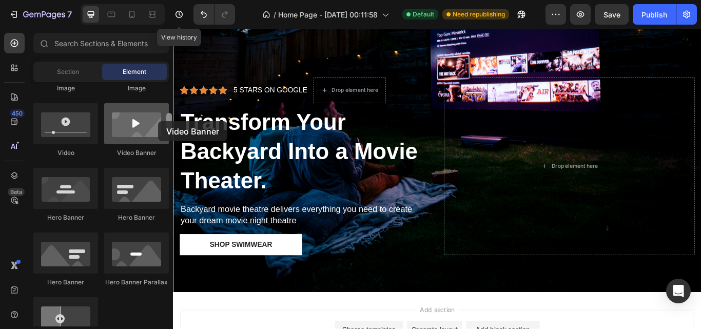
click at [158, 121] on div at bounding box center [136, 123] width 65 height 41
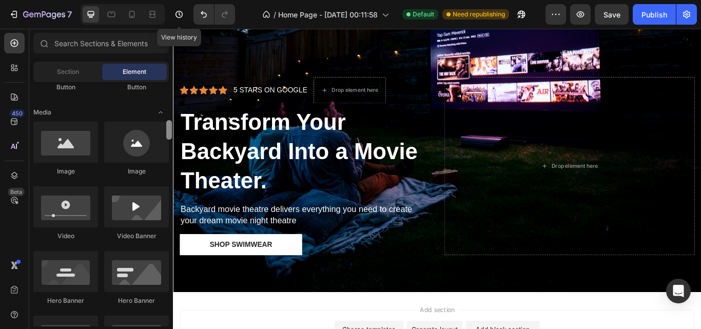
scroll to position [287, 0]
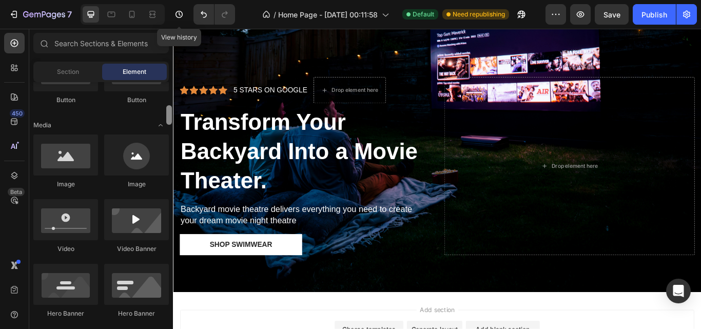
drag, startPoint x: 168, startPoint y: 118, endPoint x: 169, endPoint y: 110, distance: 7.8
click at [169, 110] on div at bounding box center [169, 114] width 6 height 19
click at [132, 152] on div at bounding box center [136, 154] width 65 height 41
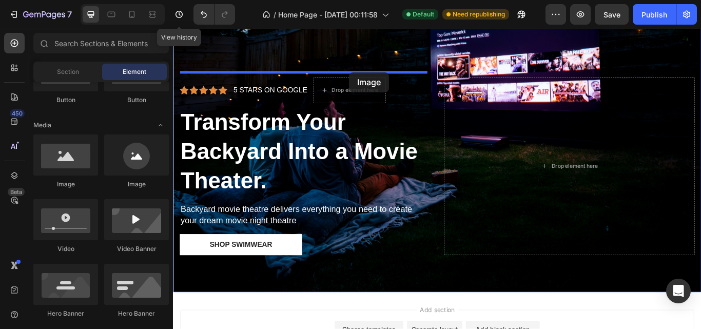
drag, startPoint x: 305, startPoint y: 181, endPoint x: 378, endPoint y: 80, distance: 124.6
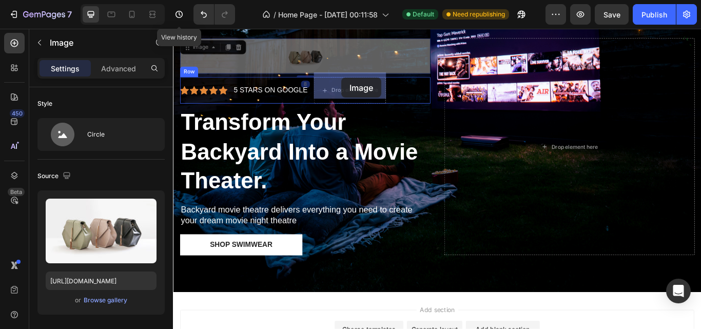
drag, startPoint x: 364, startPoint y: 52, endPoint x: 369, endPoint y: 86, distance: 33.8
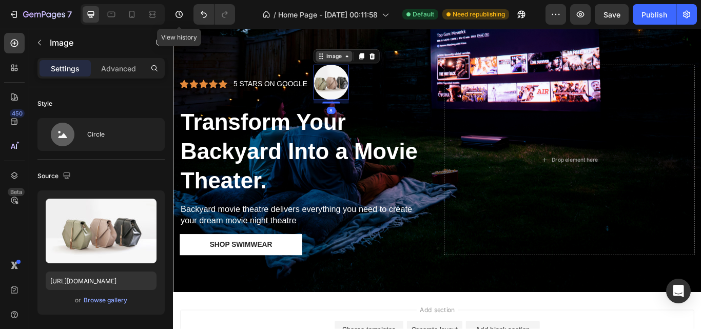
click at [362, 57] on div "Image" at bounding box center [360, 60] width 22 height 9
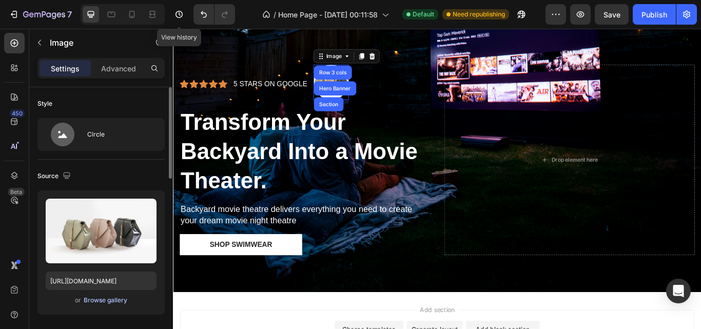
click at [94, 296] on div "Browse gallery" at bounding box center [106, 299] width 44 height 9
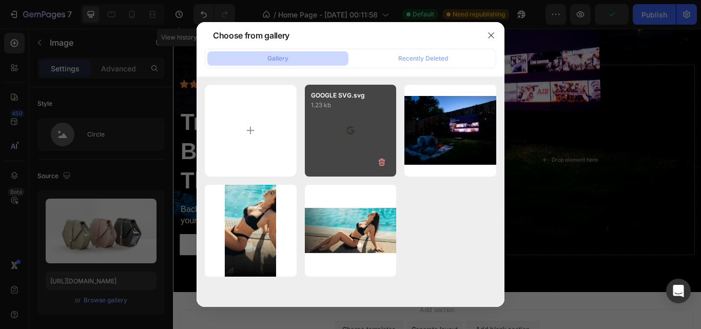
click at [355, 140] on div "GOOGLE SVG.svg 1.23 kb" at bounding box center [351, 131] width 92 height 92
type input "[URL][DOMAIN_NAME]"
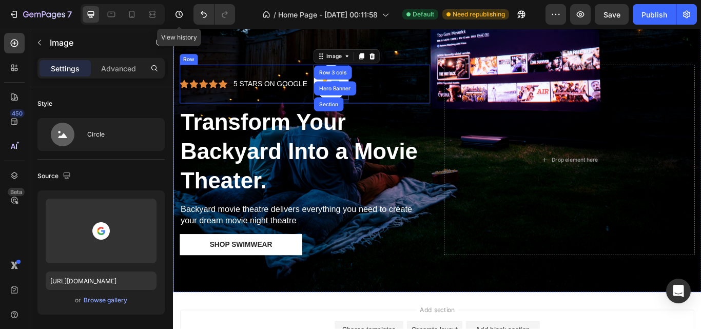
click at [424, 89] on div "Icon Icon Icon Icon Icon Icon List 5 STARS ON GOOGLE Text Block Image Row 3 col…" at bounding box center [327, 93] width 292 height 45
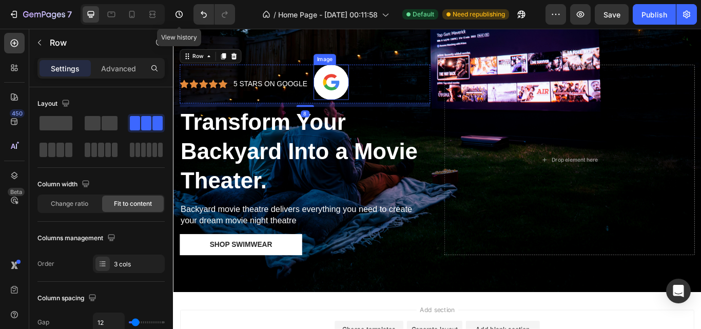
click at [364, 88] on img at bounding box center [356, 91] width 41 height 41
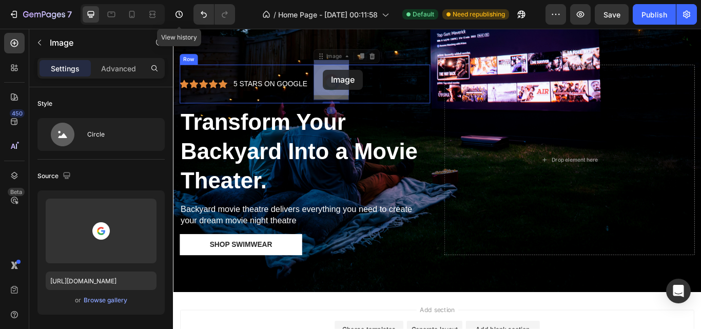
drag, startPoint x: 364, startPoint y: 88, endPoint x: 347, endPoint y: 76, distance: 19.9
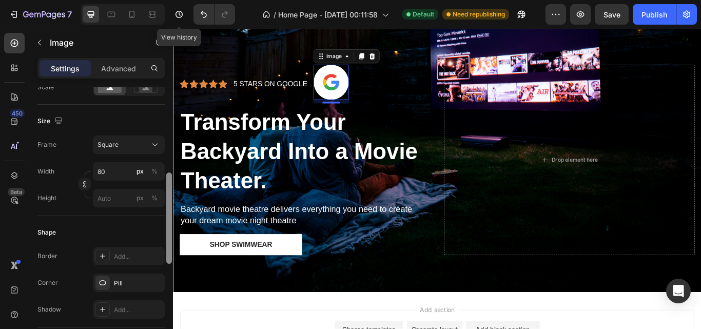
drag, startPoint x: 169, startPoint y: 161, endPoint x: 169, endPoint y: 247, distance: 86.2
click at [169, 247] on div at bounding box center [169, 217] width 6 height 91
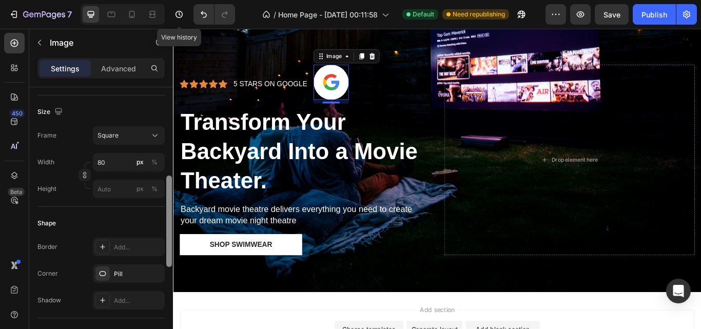
click at [166, 239] on div at bounding box center [169, 220] width 6 height 91
type input "3"
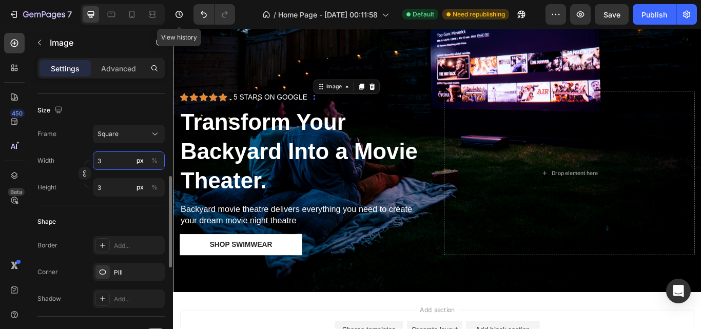
type input "30"
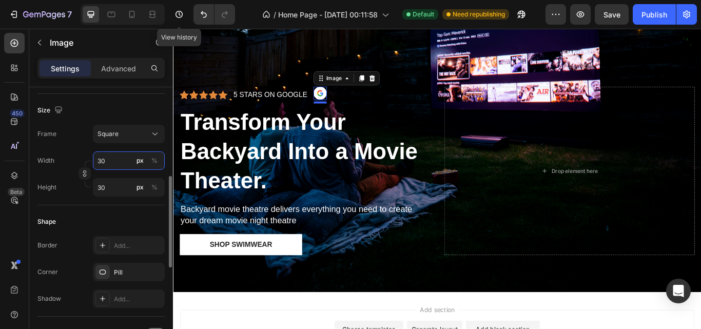
type input "3"
type input "33"
type input "335"
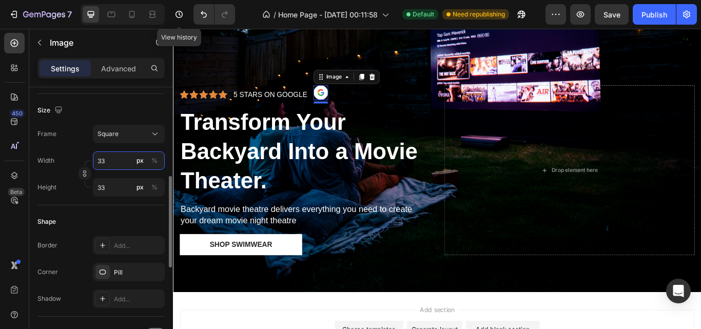
type input "335"
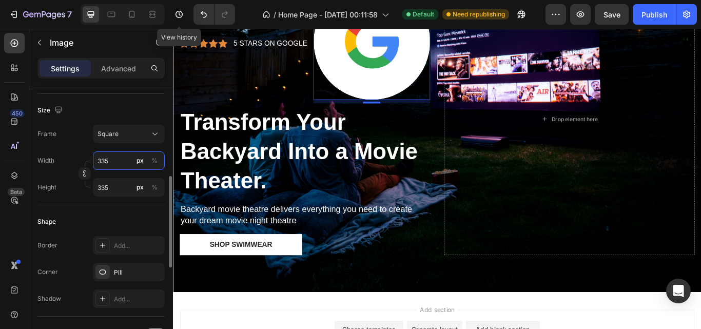
click at [110, 162] on input "335" at bounding box center [129, 160] width 72 height 18
click at [104, 161] on input "335" at bounding box center [129, 160] width 72 height 18
type input "35"
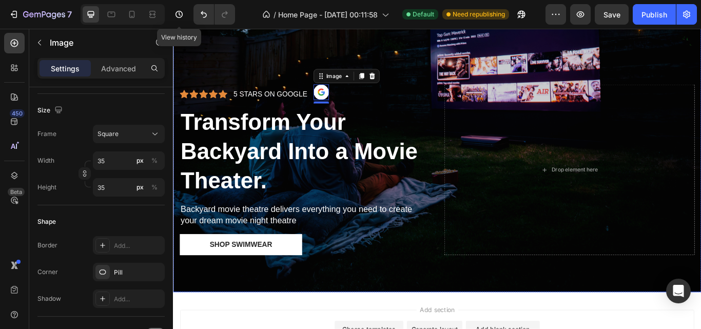
click at [325, 40] on div "Overlay" at bounding box center [480, 104] width 615 height 463
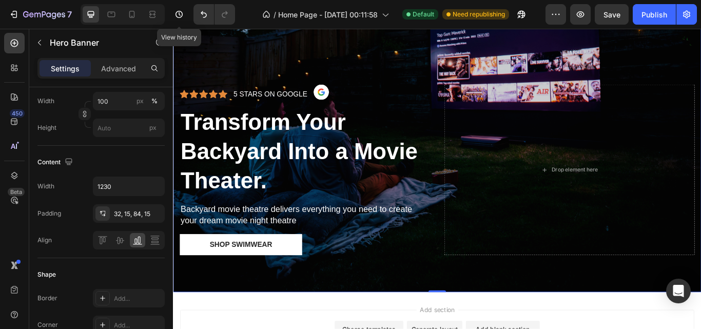
scroll to position [0, 0]
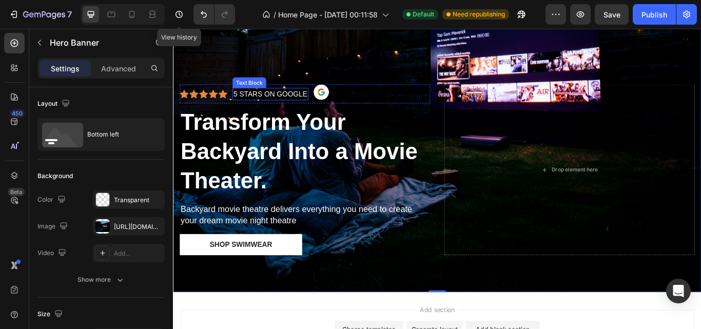
click at [266, 99] on p "5 STARS ON GOOGLE" at bounding box center [286, 105] width 86 height 12
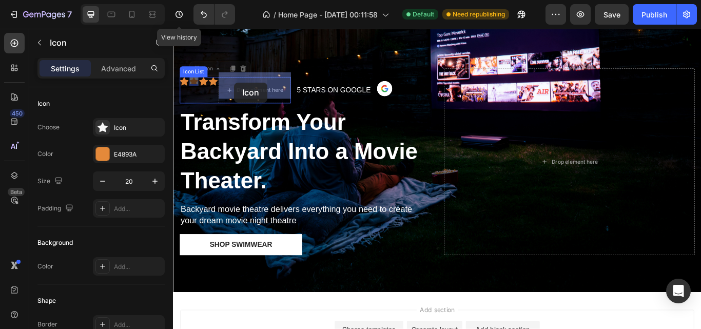
drag, startPoint x: 201, startPoint y: 85, endPoint x: 244, endPoint y: 91, distance: 44.1
drag, startPoint x: 185, startPoint y: 82, endPoint x: 272, endPoint y: 86, distance: 86.8
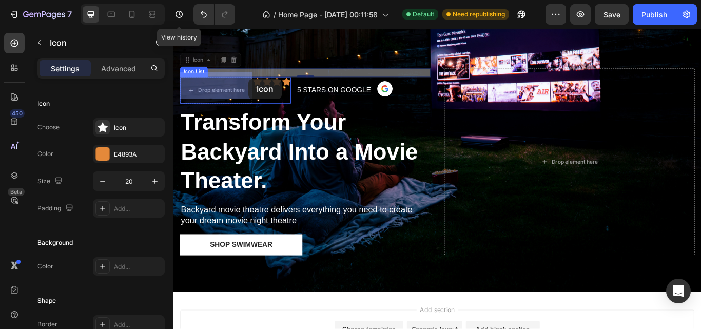
drag, startPoint x: 186, startPoint y: 76, endPoint x: 261, endPoint y: 87, distance: 75.7
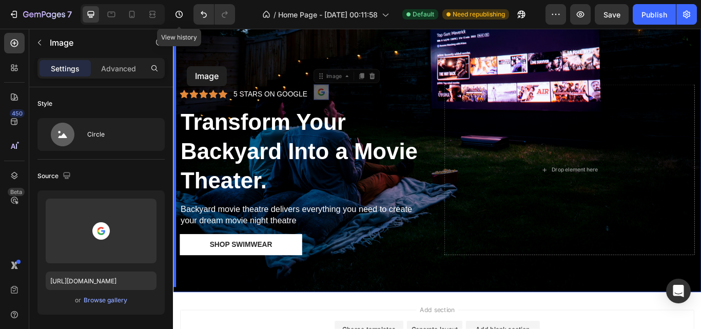
scroll to position [156, 0]
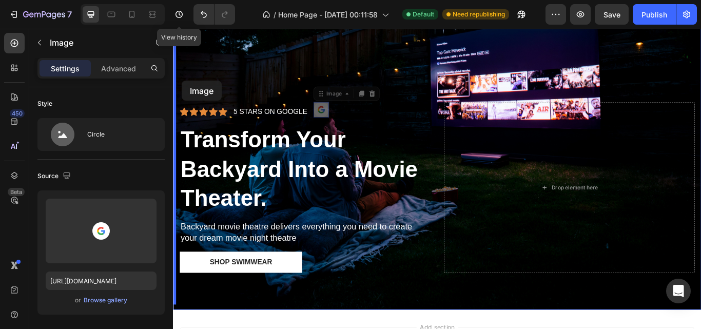
drag, startPoint x: 346, startPoint y: 96, endPoint x: 183, endPoint y: 89, distance: 163.2
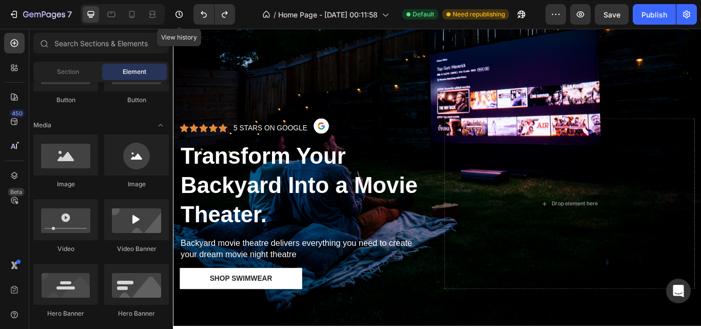
scroll to position [138, 0]
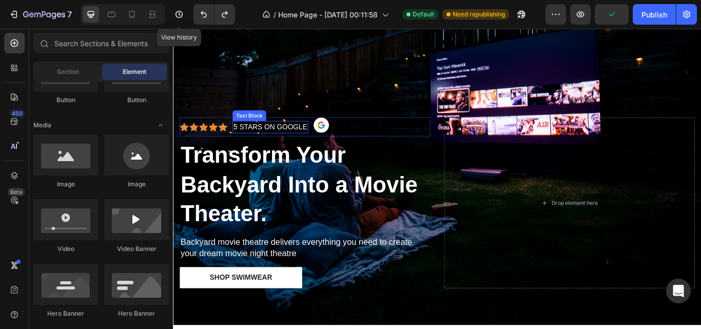
click at [293, 138] on p "5 STARS ON GOOGLE" at bounding box center [286, 143] width 86 height 12
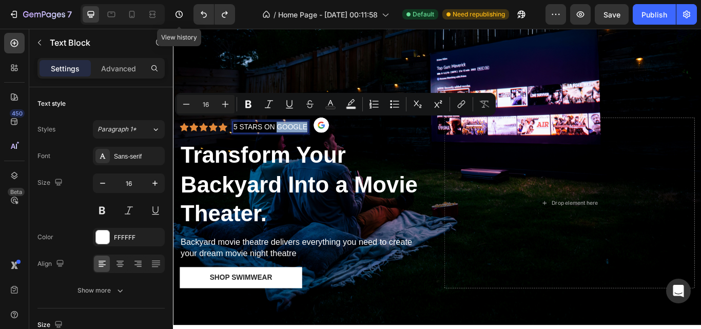
click at [293, 138] on p "5 STARS ON GOOGLE" at bounding box center [286, 143] width 86 height 12
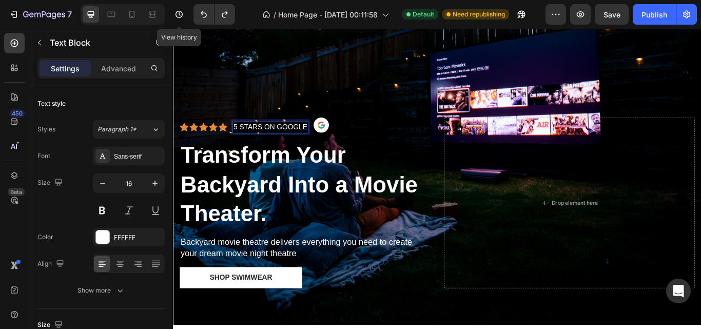
click at [291, 138] on p "5 STARS ON GOOGLE" at bounding box center [286, 143] width 86 height 12
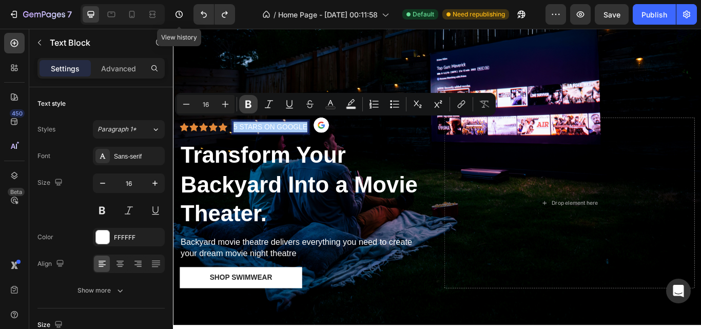
click at [250, 105] on icon "Editor contextual toolbar" at bounding box center [248, 105] width 6 height 8
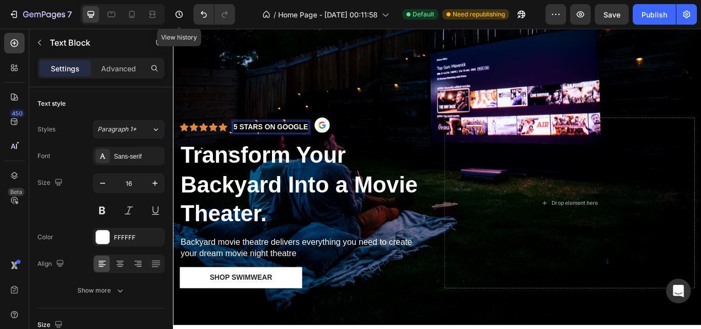
click at [271, 139] on strong "5 STARS ON GOOGLE" at bounding box center [286, 143] width 87 height 9
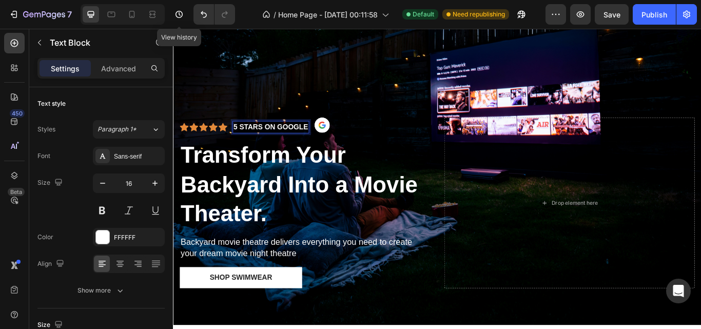
click at [271, 139] on strong "5 STARS ON GOOGLE" at bounding box center [286, 143] width 87 height 9
click at [153, 185] on icon "button" at bounding box center [155, 183] width 10 height 10
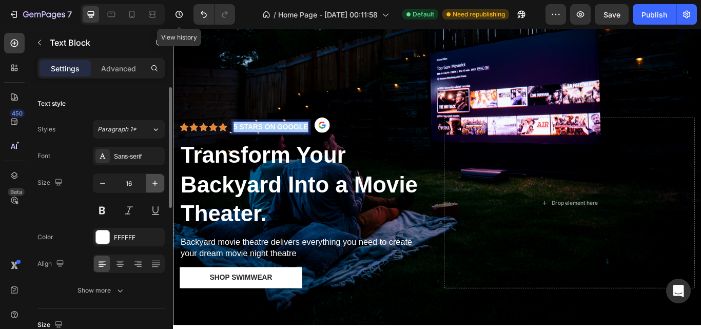
click at [153, 185] on icon "button" at bounding box center [155, 183] width 10 height 10
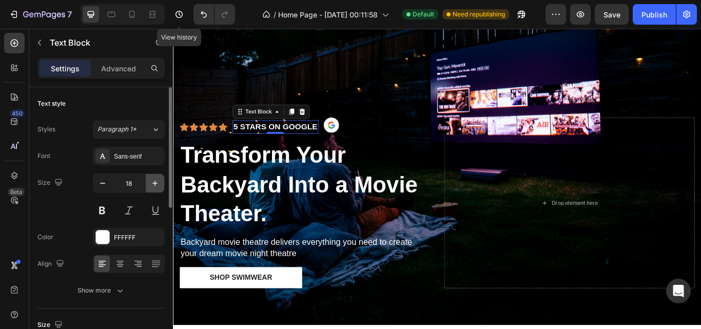
click at [153, 185] on icon "button" at bounding box center [155, 183] width 10 height 10
type input "19"
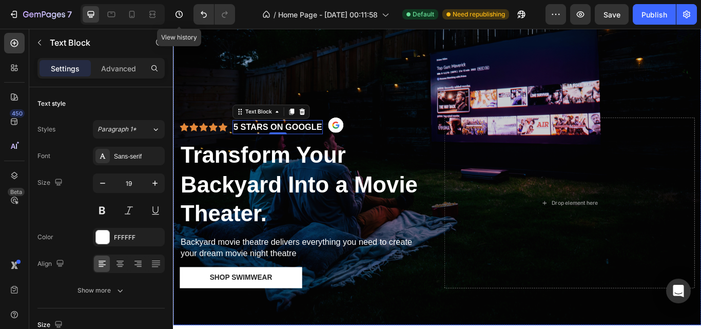
click at [418, 78] on div "Overlay" at bounding box center [480, 143] width 615 height 463
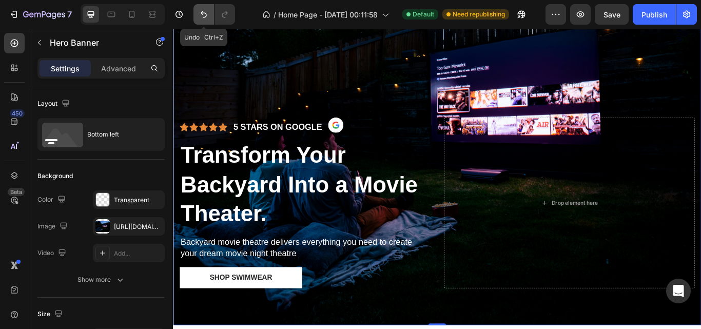
click at [202, 13] on icon "Undo/Redo" at bounding box center [204, 14] width 6 height 7
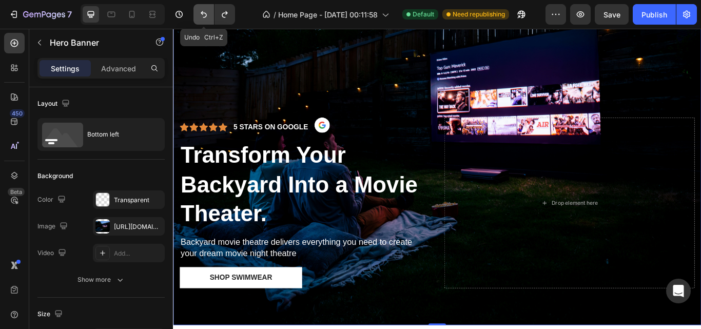
click at [202, 13] on icon "Undo/Redo" at bounding box center [204, 14] width 6 height 7
click at [222, 17] on icon "Undo/Redo" at bounding box center [225, 14] width 10 height 10
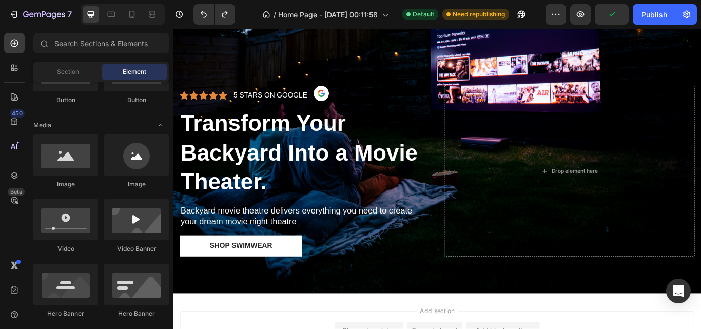
scroll to position [176, 0]
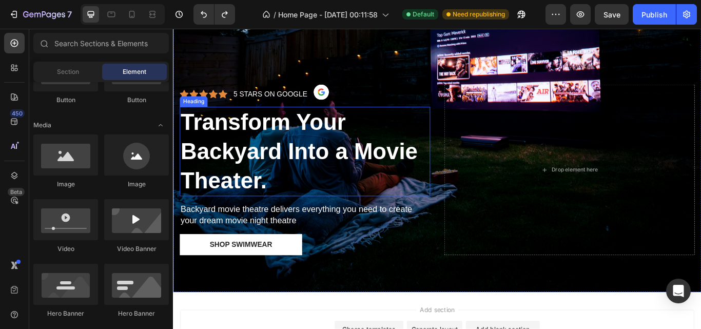
click at [384, 177] on h2 "Transform Your Backyard Into a Movie Theater." at bounding box center [327, 172] width 292 height 104
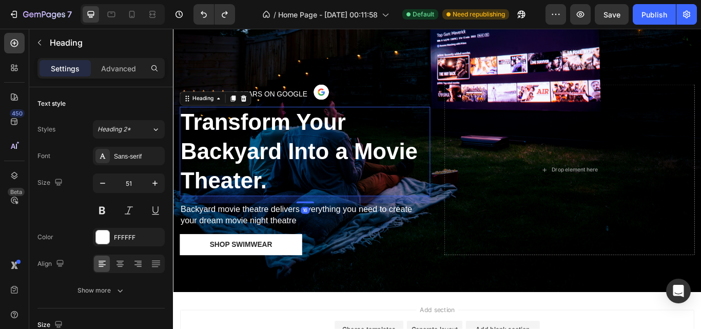
click at [381, 169] on h2 "Transform Your Backyard Into a Movie Theater." at bounding box center [327, 172] width 292 height 104
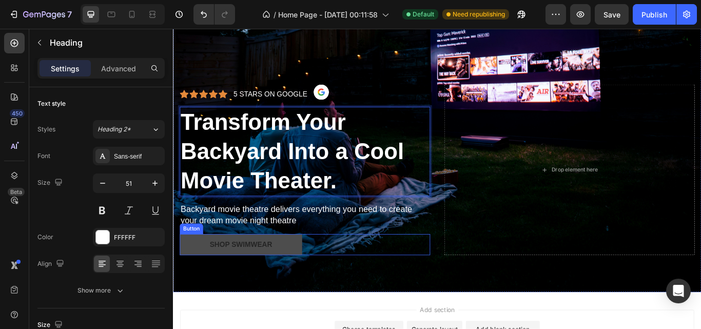
click at [320, 277] on button "Shop Swimwear" at bounding box center [252, 280] width 143 height 25
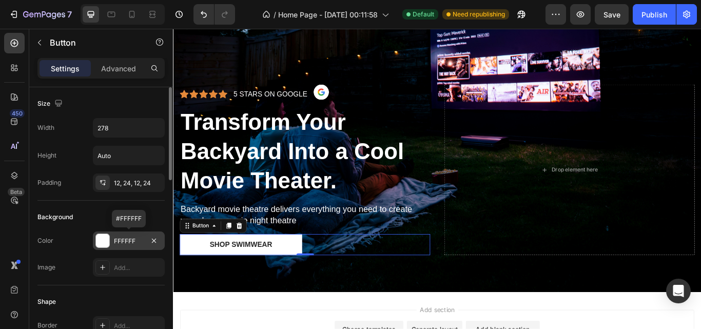
click at [103, 237] on div at bounding box center [102, 240] width 13 height 13
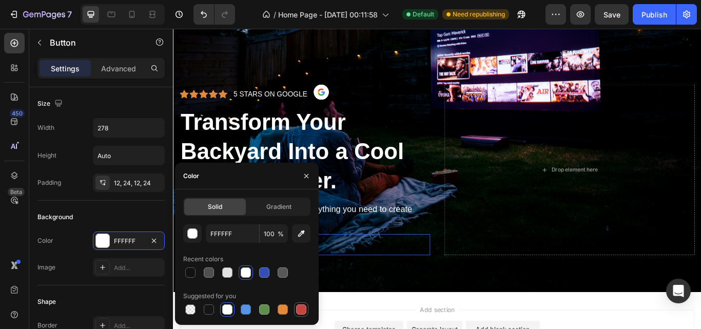
click at [296, 308] on div at bounding box center [301, 309] width 10 height 10
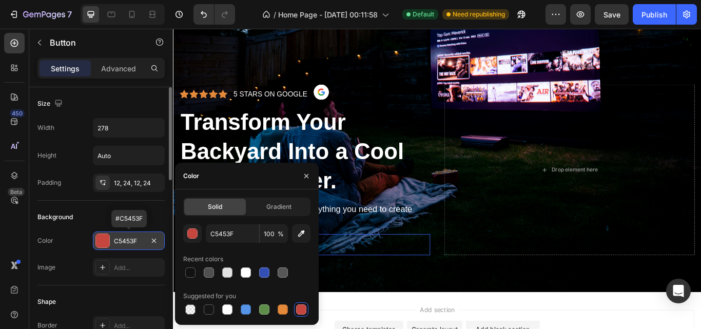
click at [130, 236] on div "C5453F" at bounding box center [129, 240] width 30 height 9
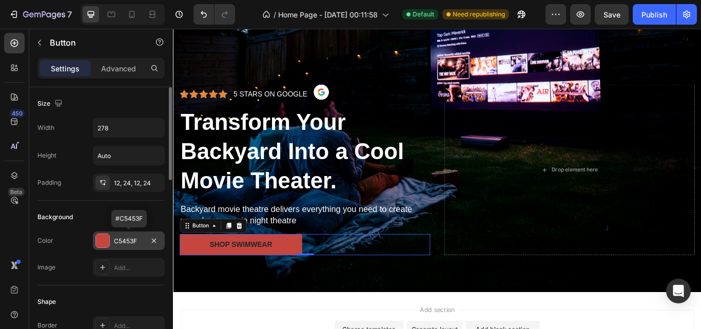
click at [128, 244] on div "C5453F" at bounding box center [129, 240] width 30 height 9
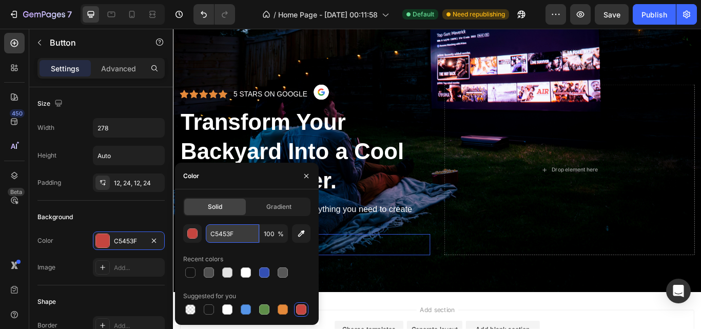
click at [220, 232] on input "C5453F" at bounding box center [232, 233] width 53 height 18
paste input "ED3C3D"
type input "ED3C3D"
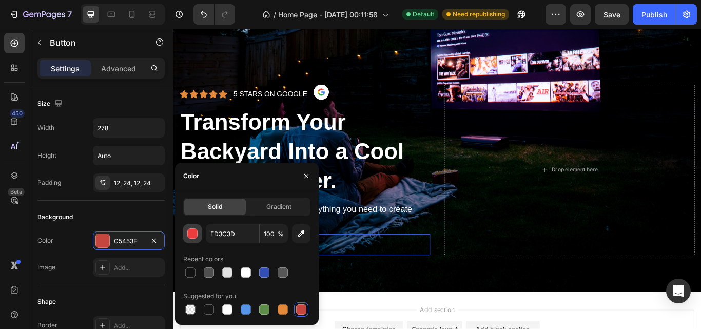
click at [191, 234] on div "button" at bounding box center [193, 234] width 10 height 10
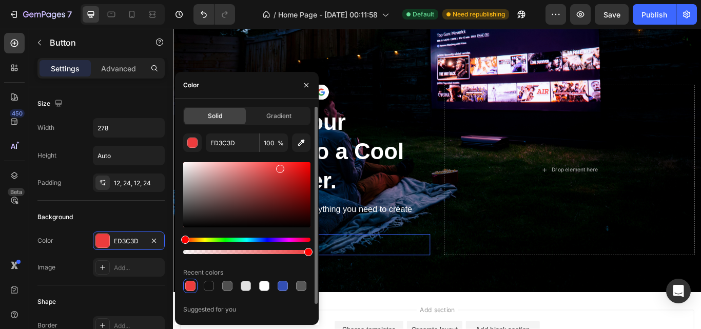
click at [186, 284] on div at bounding box center [190, 286] width 10 height 10
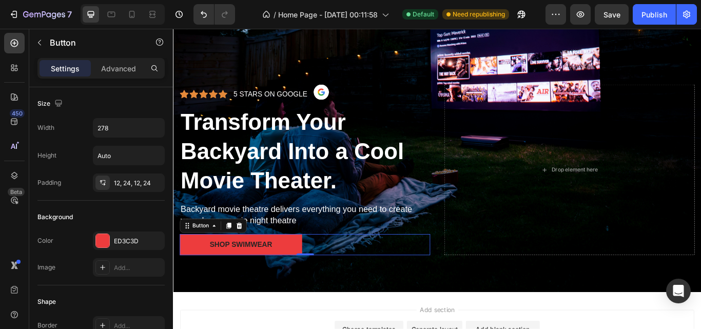
click at [10, 239] on div "450 Beta" at bounding box center [14, 144] width 21 height 222
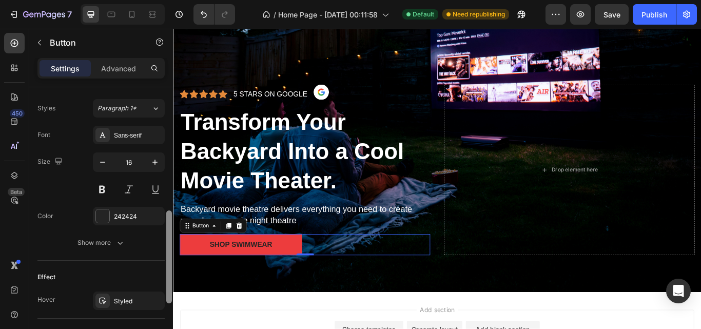
drag, startPoint x: 169, startPoint y: 121, endPoint x: 171, endPoint y: 246, distance: 125.7
click at [171, 246] on div at bounding box center [169, 256] width 6 height 93
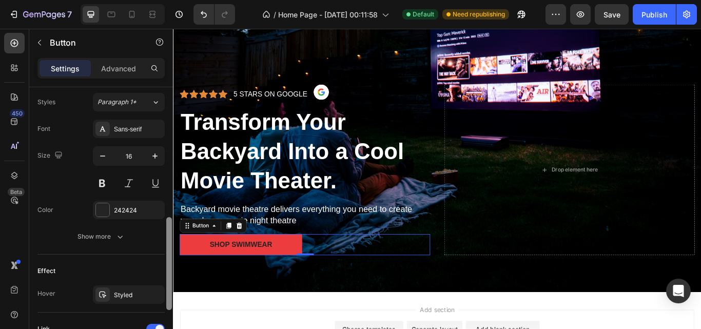
scroll to position [376, 0]
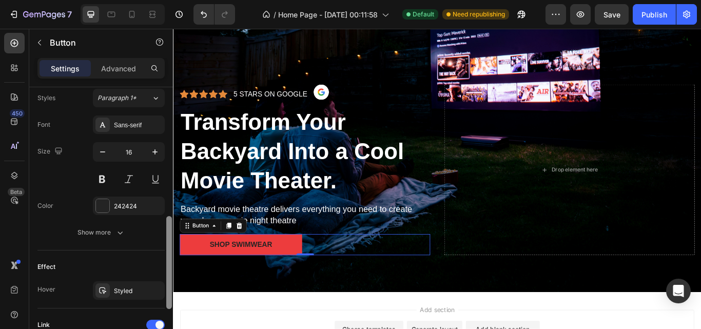
click at [171, 250] on div at bounding box center [169, 262] width 6 height 93
click at [103, 197] on div "242424" at bounding box center [129, 205] width 72 height 18
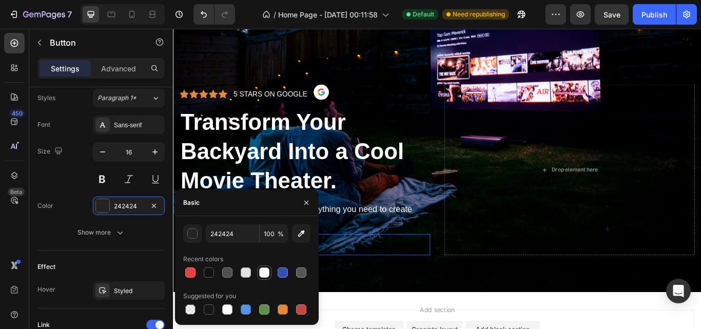
click at [264, 276] on div at bounding box center [264, 272] width 10 height 10
type input "FFFFFF"
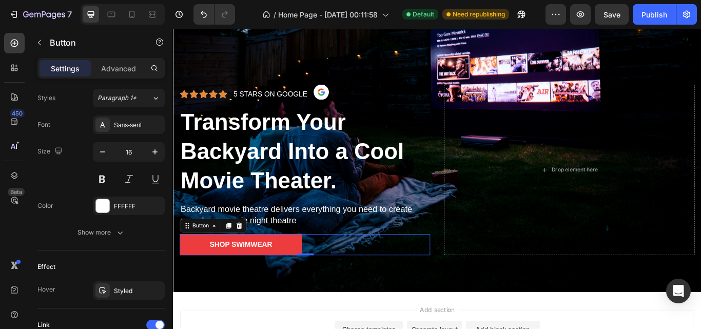
click at [0, 227] on div "450 Beta" at bounding box center [14, 179] width 29 height 300
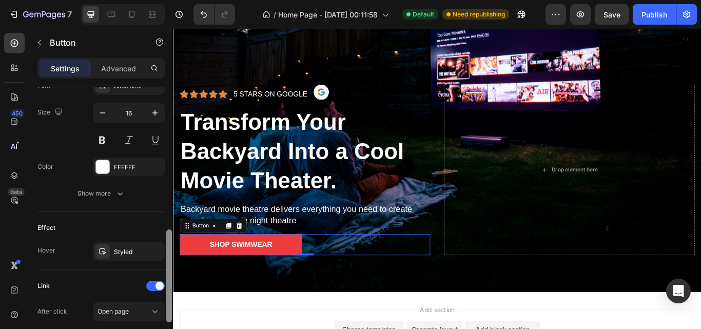
drag, startPoint x: 170, startPoint y: 272, endPoint x: 170, endPoint y: 286, distance: 13.3
click at [170, 286] on div at bounding box center [169, 275] width 6 height 93
click at [133, 253] on div "Styled" at bounding box center [129, 251] width 30 height 9
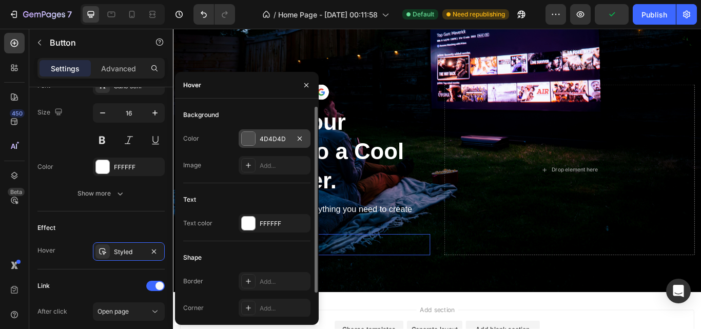
click at [241, 131] on div "4D4D4D" at bounding box center [275, 138] width 72 height 18
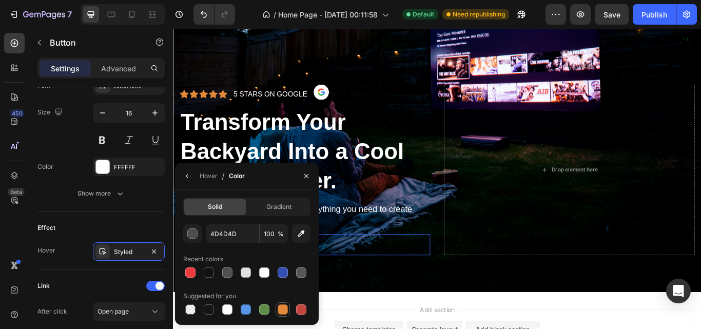
click at [282, 313] on div at bounding box center [282, 309] width 10 height 10
click at [302, 182] on button "button" at bounding box center [306, 176] width 16 height 16
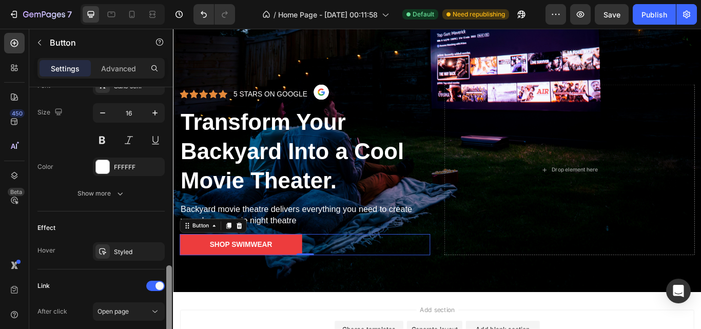
scroll to position [442, 0]
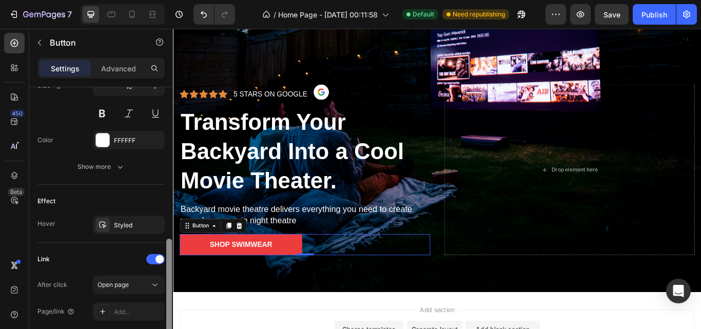
drag, startPoint x: 168, startPoint y: 241, endPoint x: 167, endPoint y: 250, distance: 9.2
click at [167, 250] on div at bounding box center [169, 285] width 6 height 93
click at [112, 226] on div "Styled" at bounding box center [129, 224] width 72 height 18
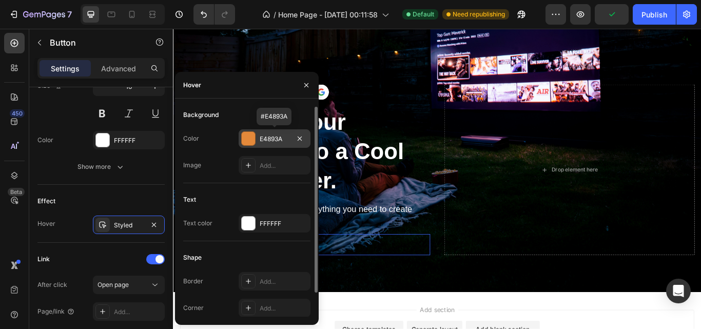
click at [250, 143] on div at bounding box center [248, 138] width 13 height 13
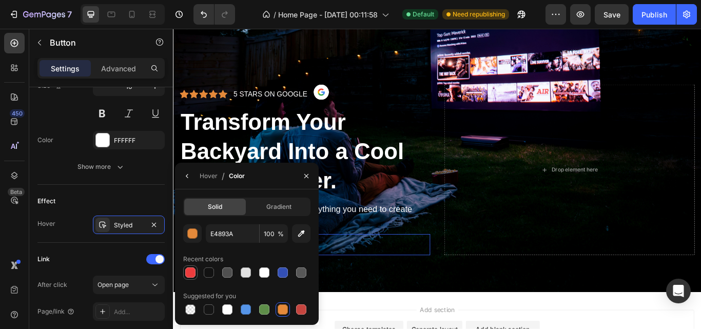
click at [193, 267] on div at bounding box center [190, 272] width 10 height 10
type input "ED3C3D"
drag, startPoint x: 280, startPoint y: 236, endPoint x: 264, endPoint y: 237, distance: 15.9
click at [264, 237] on div "ED3C3D 100 %" at bounding box center [247, 233] width 82 height 18
click at [0, 0] on input "100" at bounding box center [0, 0] width 0 height 0
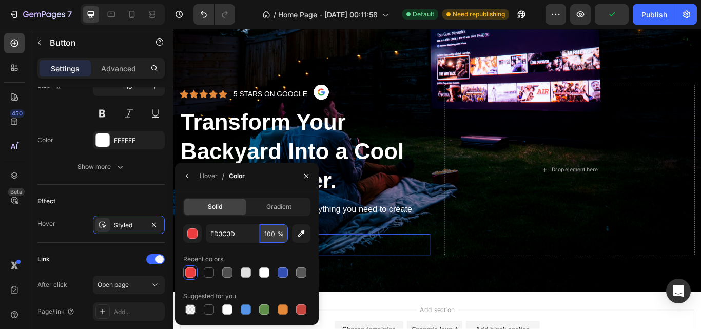
click at [0, 0] on input "100" at bounding box center [0, 0] width 0 height 0
type input "50"
click at [262, 169] on div "Hover / Color" at bounding box center [247, 176] width 144 height 27
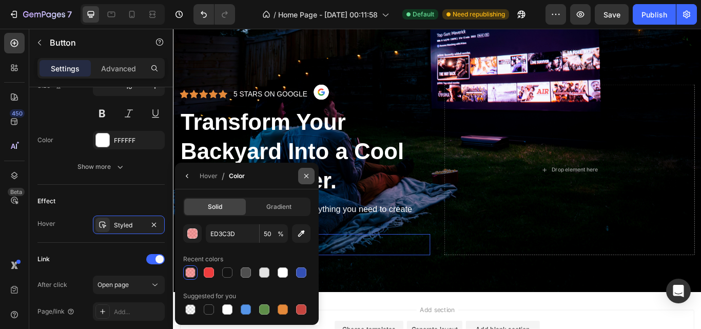
click at [301, 179] on button "button" at bounding box center [306, 176] width 16 height 16
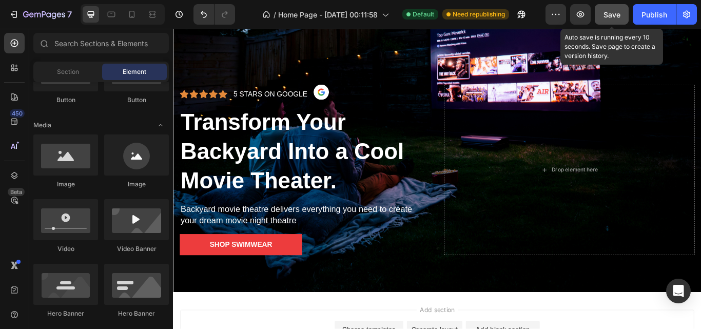
click at [621, 14] on button "Save" at bounding box center [611, 14] width 34 height 21
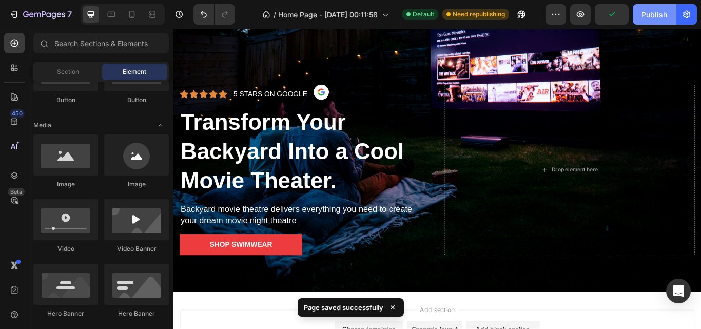
click at [657, 13] on div "Publish" at bounding box center [654, 14] width 26 height 11
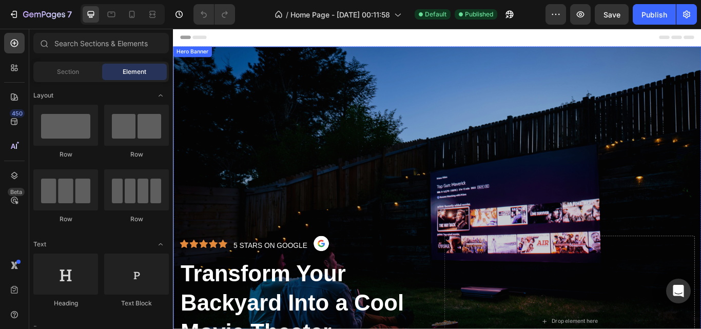
click at [387, 146] on div "Overlay" at bounding box center [480, 281] width 615 height 463
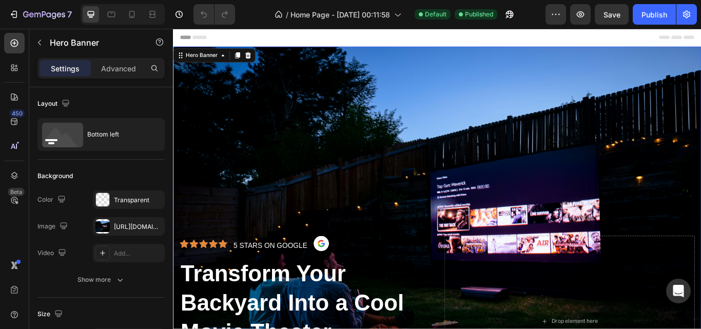
click at [66, 71] on p "Settings" at bounding box center [65, 68] width 29 height 11
click at [105, 228] on div at bounding box center [102, 226] width 14 height 14
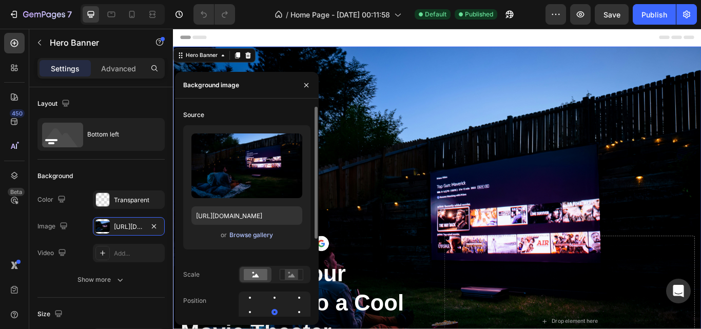
click at [236, 236] on div "Browse gallery" at bounding box center [251, 234] width 44 height 9
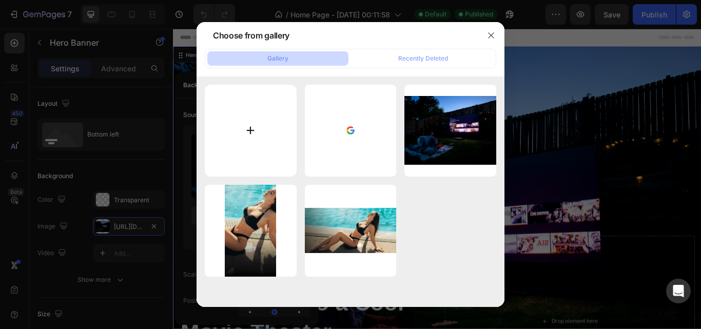
click at [259, 130] on input "file" at bounding box center [251, 131] width 92 height 92
type input "C:\fakepath\awol-vision-projector-Uff2iGkpNs4-unsplash.jpg"
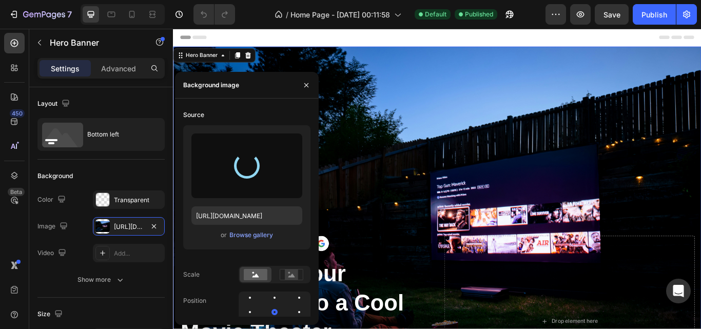
type input "https://cdn.shopify.com/s/files/1/0679/3297/9337/files/gempages_581724896636175…"
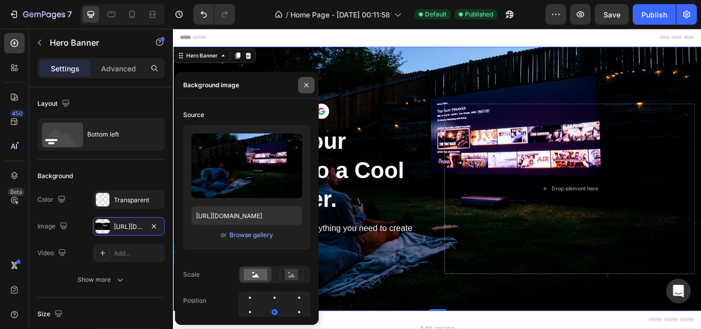
click at [309, 85] on icon "button" at bounding box center [306, 85] width 8 height 8
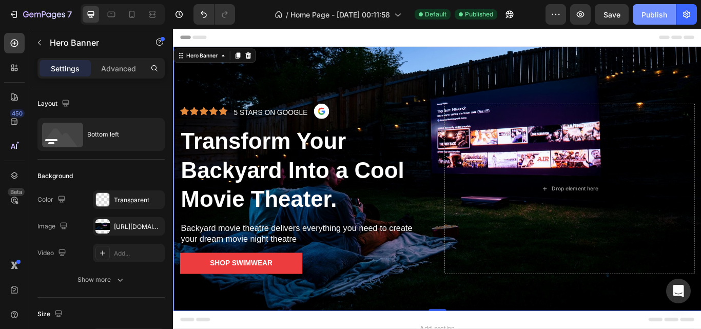
click at [654, 12] on div "Publish" at bounding box center [654, 14] width 26 height 11
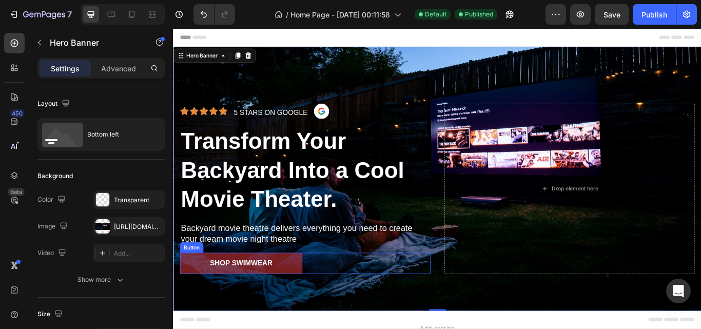
click at [211, 305] on button "Shop Swimwear" at bounding box center [252, 302] width 143 height 25
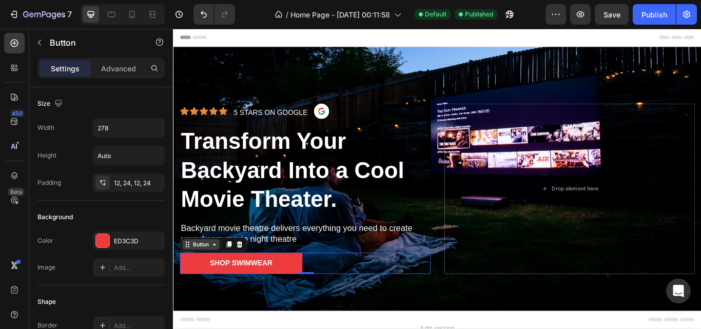
click at [195, 278] on div "Button" at bounding box center [204, 279] width 23 height 9
click at [210, 277] on div "Button" at bounding box center [204, 279] width 23 height 9
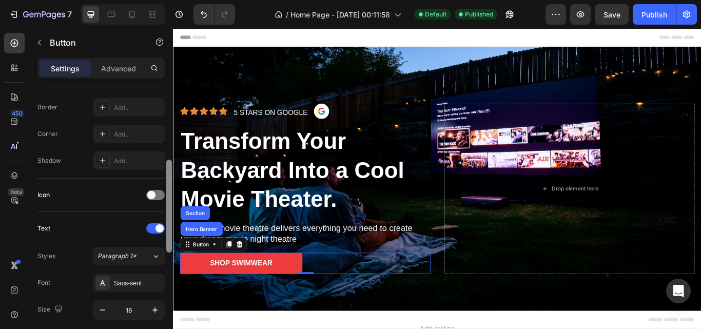
drag, startPoint x: 169, startPoint y: 117, endPoint x: 169, endPoint y: 193, distance: 75.4
click at [169, 193] on div at bounding box center [169, 206] width 6 height 93
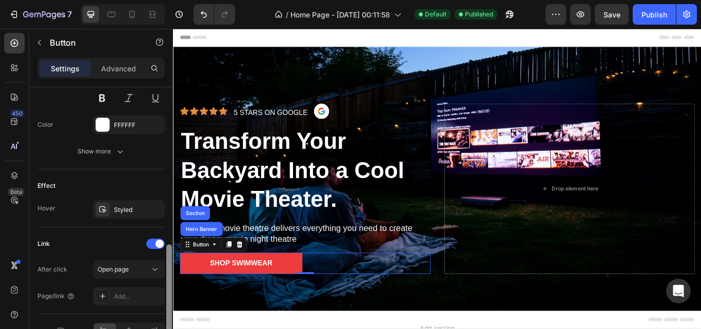
drag, startPoint x: 169, startPoint y: 191, endPoint x: 173, endPoint y: 273, distance: 82.1
click at [173, 0] on div "7 Version history / Home Page - Aug 28, 00:11:58 Default Published Preview Save…" at bounding box center [350, 0] width 701 height 0
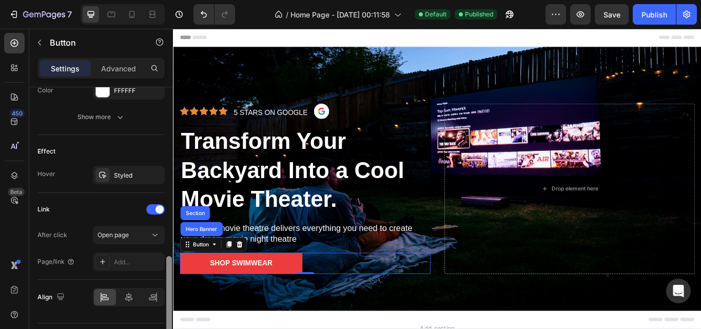
drag, startPoint x: 167, startPoint y: 270, endPoint x: 158, endPoint y: 257, distance: 15.5
click at [167, 290] on div at bounding box center [169, 302] width 6 height 93
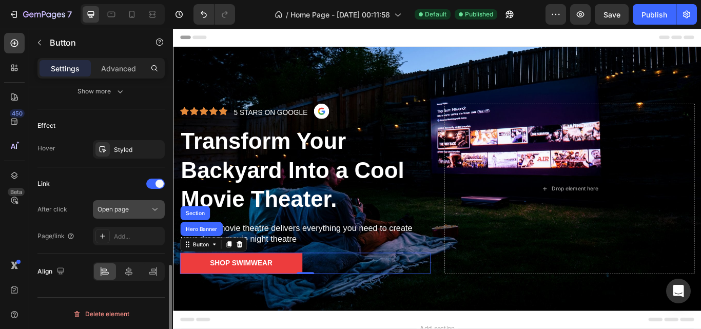
click at [155, 210] on icon at bounding box center [155, 209] width 10 height 10
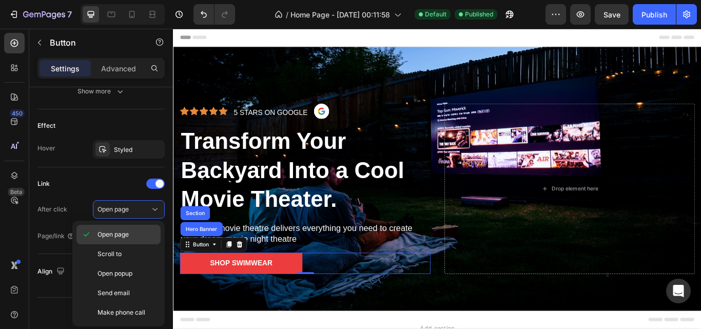
click at [132, 233] on p "Open page" at bounding box center [126, 234] width 58 height 9
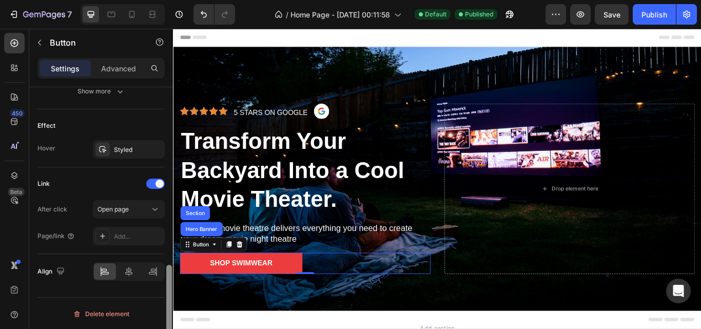
scroll to position [518, 0]
drag, startPoint x: 170, startPoint y: 271, endPoint x: 171, endPoint y: 283, distance: 11.9
click at [171, 283] on div at bounding box center [169, 311] width 6 height 93
click at [134, 237] on div "Add..." at bounding box center [138, 235] width 48 height 9
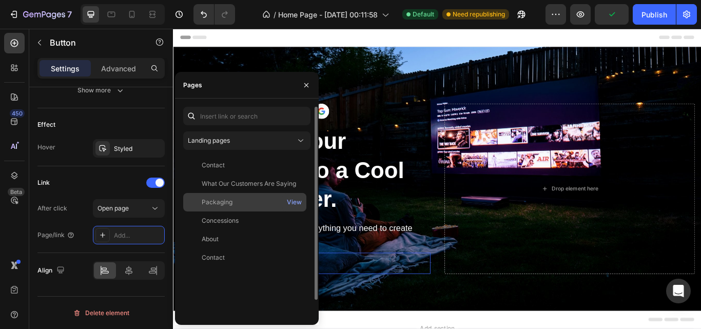
click at [240, 201] on div "Packaging" at bounding box center [244, 201] width 115 height 9
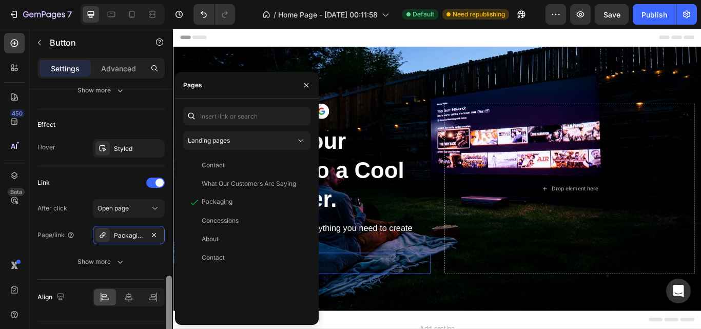
scroll to position [545, 0]
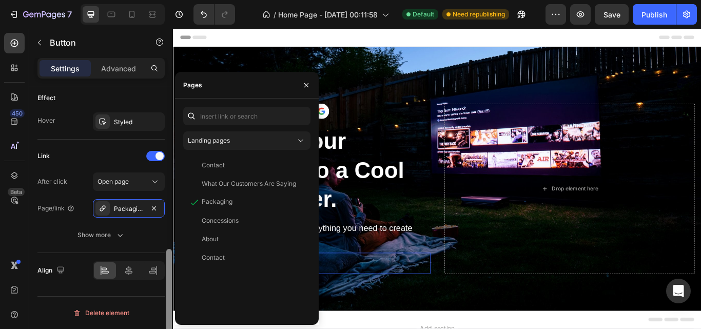
drag, startPoint x: 170, startPoint y: 266, endPoint x: 167, endPoint y: 289, distance: 23.3
click at [167, 289] on div at bounding box center [169, 294] width 6 height 90
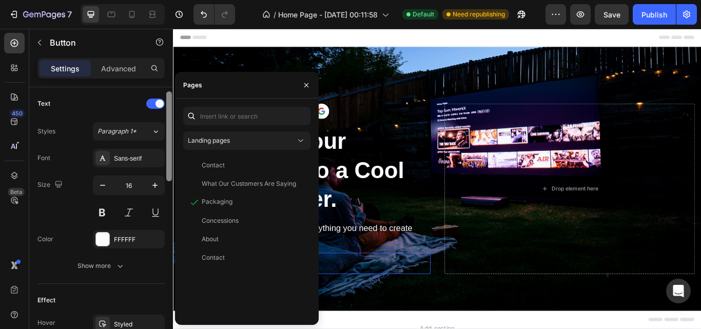
scroll to position [261, 0]
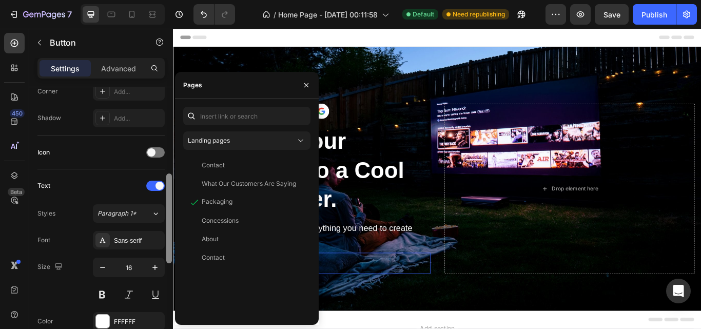
drag, startPoint x: 167, startPoint y: 289, endPoint x: 170, endPoint y: 194, distance: 94.4
click at [170, 194] on div at bounding box center [169, 218] width 6 height 90
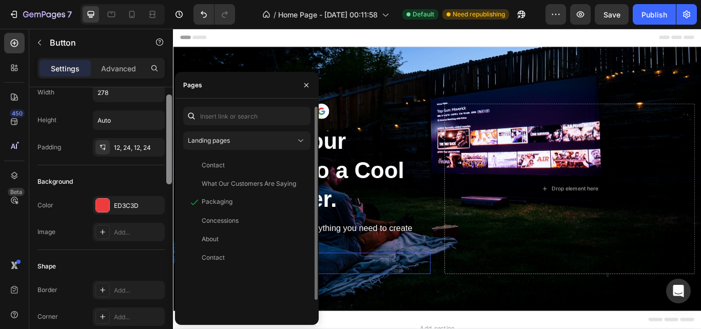
scroll to position [32, 0]
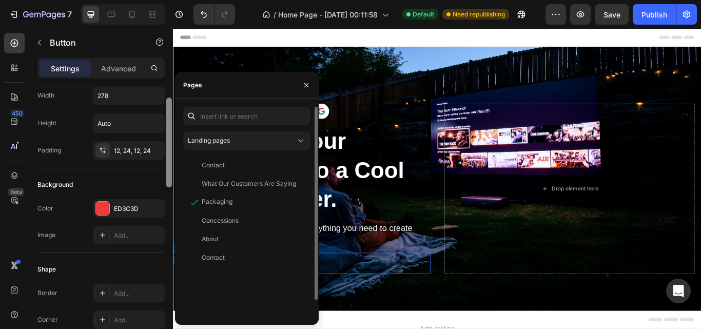
drag, startPoint x: 170, startPoint y: 194, endPoint x: 179, endPoint y: 118, distance: 76.4
click at [173, 118] on div "450 Beta Sections(18) Elements(83) Section Element Hero Section Product Detail …" at bounding box center [86, 179] width 173 height 300
drag, startPoint x: 179, startPoint y: 118, endPoint x: 167, endPoint y: 125, distance: 13.8
click at [167, 125] on div "450 Beta Sections(18) Elements(83) Section Element Hero Section Product Detail …" at bounding box center [86, 179] width 173 height 300
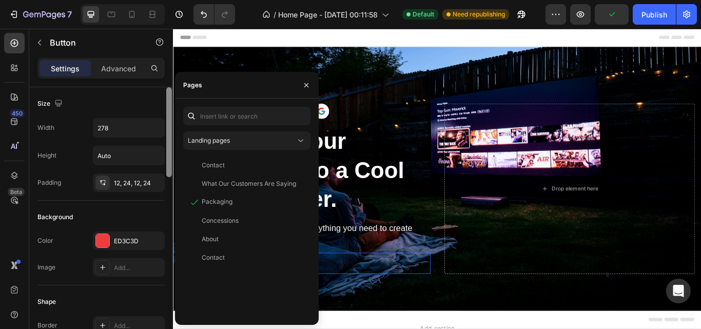
drag, startPoint x: 167, startPoint y: 125, endPoint x: 170, endPoint y: 88, distance: 36.6
click at [170, 88] on div at bounding box center [169, 132] width 6 height 90
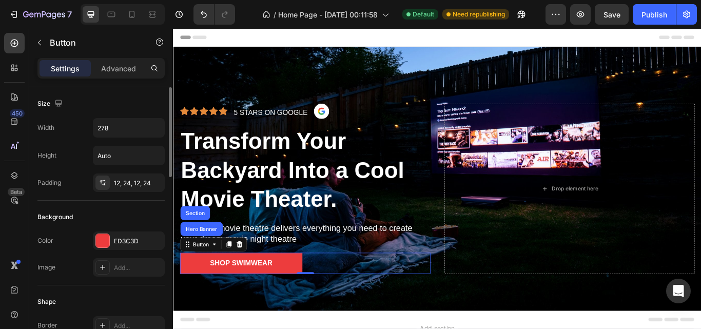
click at [150, 97] on div "Size" at bounding box center [100, 103] width 127 height 16
click at [110, 73] on p "Advanced" at bounding box center [118, 68] width 35 height 11
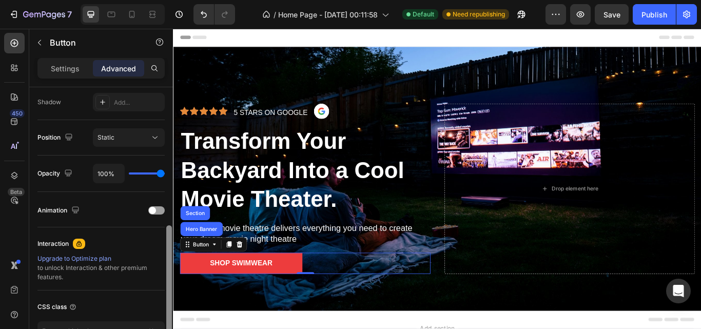
drag, startPoint x: 170, startPoint y: 113, endPoint x: 161, endPoint y: 252, distance: 138.8
click at [161, 252] on div "Display on Desktop Yes No Tablet Yes No Mobile Yes No Spacing (px) 0 0 0 0 0 0 …" at bounding box center [101, 222] width 144 height 271
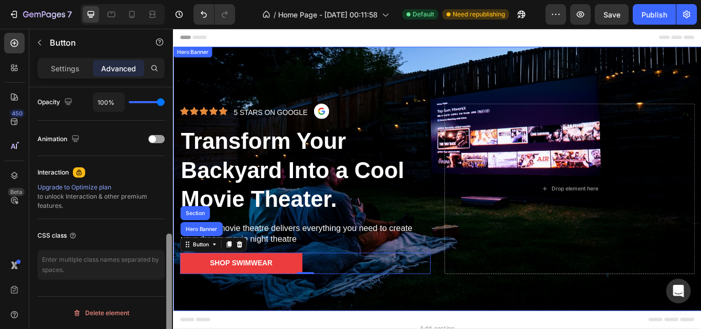
scroll to position [401, 0]
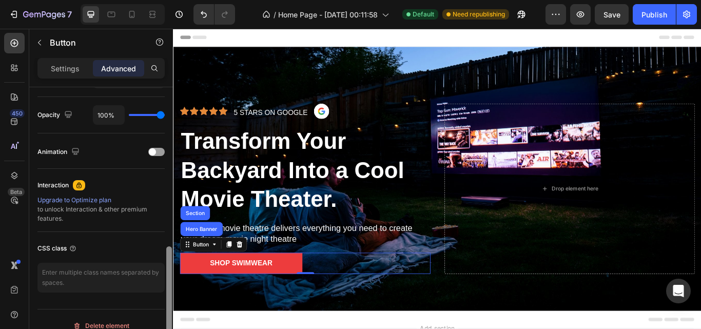
drag, startPoint x: 343, startPoint y: 276, endPoint x: 186, endPoint y: 45, distance: 278.8
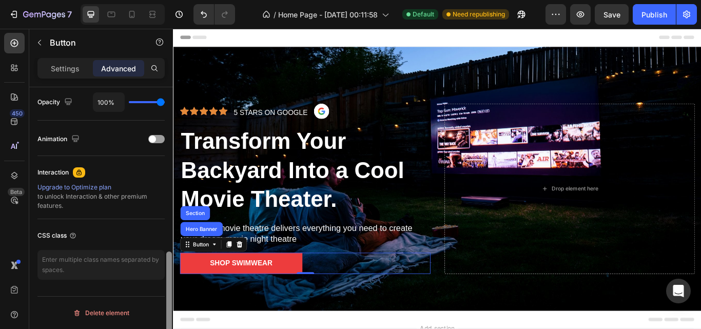
drag, startPoint x: 169, startPoint y: 274, endPoint x: 170, endPoint y: 60, distance: 214.4
click at [170, 60] on div "Settings Advanced Display on Desktop Yes No Tablet Yes No Mobile Yes No Spacing…" at bounding box center [101, 208] width 144 height 300
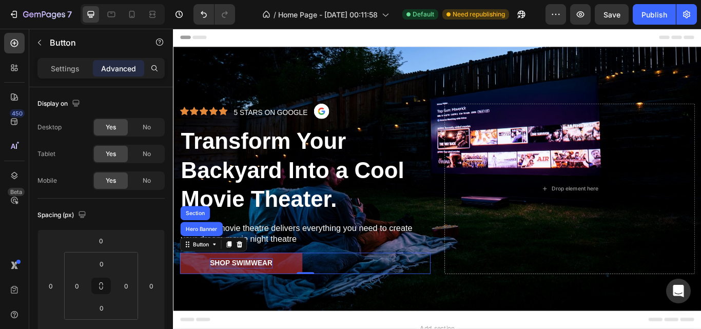
click at [250, 297] on div "Shop Swimwear" at bounding box center [251, 302] width 73 height 12
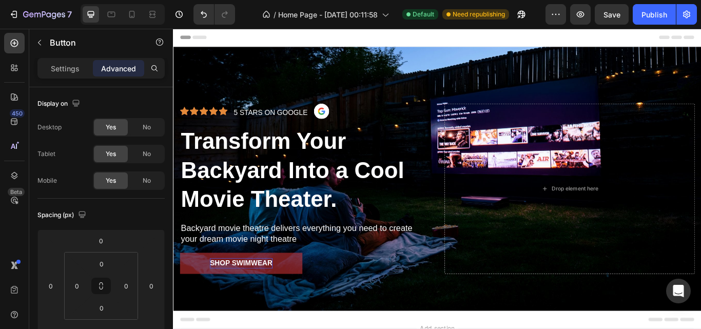
click at [250, 297] on p "Shop Swimwear" at bounding box center [251, 302] width 73 height 12
click at [250, 297] on p "Shop" at bounding box center [251, 302] width 23 height 12
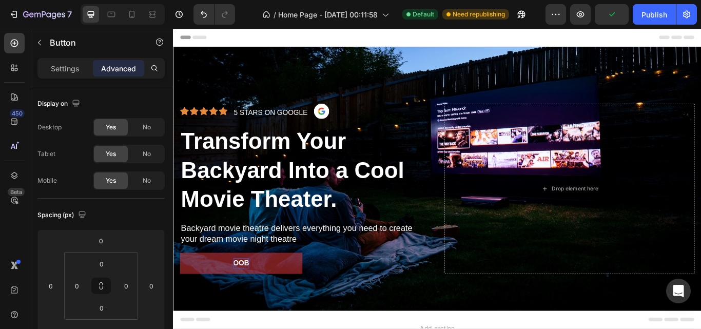
click at [257, 297] on p "OOB" at bounding box center [252, 302] width 18 height 12
click at [265, 297] on p "ON KOOB" at bounding box center [252, 302] width 84 height 12
click at [261, 296] on p "BOOK" at bounding box center [252, 302] width 25 height 12
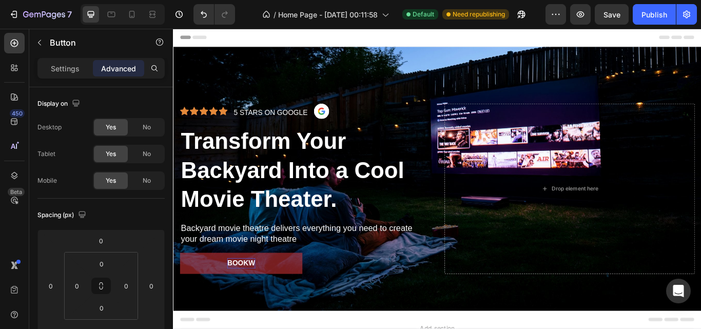
click at [260, 296] on p "BOOKw" at bounding box center [251, 302] width 32 height 12
click at [258, 297] on p "BOOKow" at bounding box center [251, 302] width 39 height 12
click at [254, 297] on p "BOOKnow" at bounding box center [251, 302] width 45 height 12
click at [254, 301] on p "BOOK now" at bounding box center [251, 302] width 47 height 12
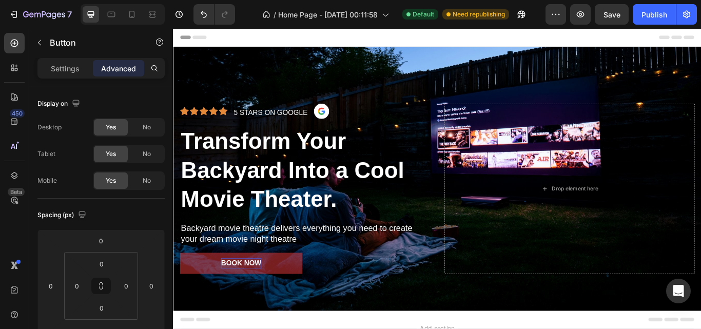
click at [254, 301] on p "BOOK now" at bounding box center [251, 302] width 47 height 12
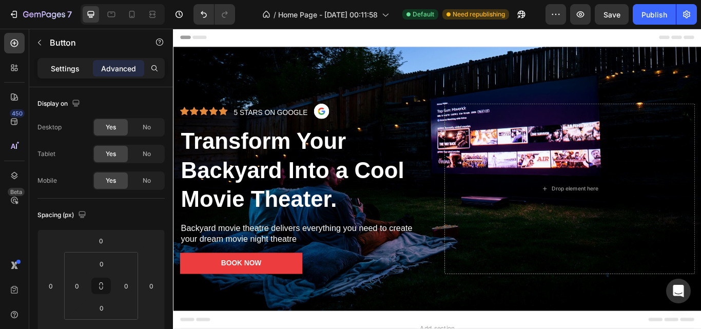
click at [70, 75] on div "Settings" at bounding box center [64, 68] width 51 height 16
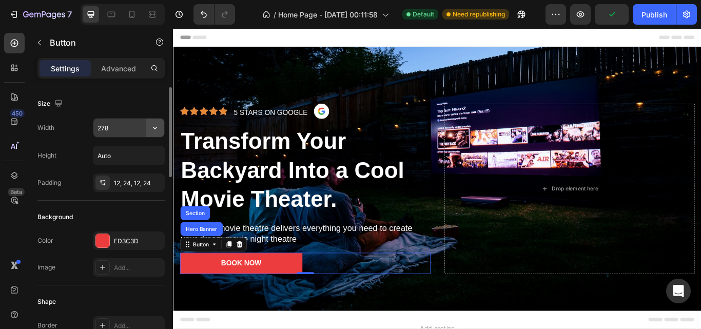
click at [156, 129] on icon "button" at bounding box center [155, 128] width 10 height 10
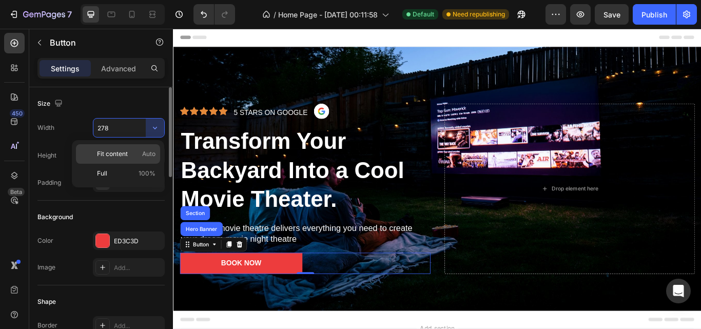
click at [141, 152] on p "Fit content Auto" at bounding box center [126, 153] width 58 height 9
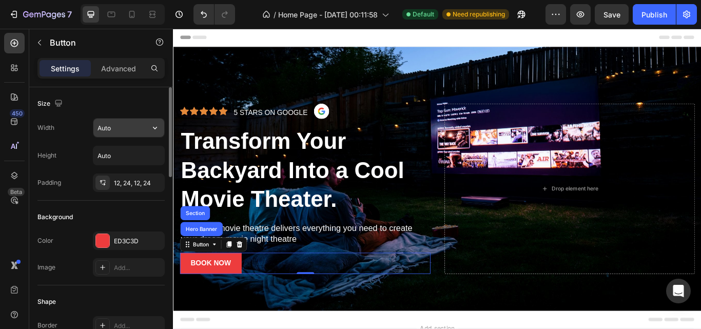
click at [151, 133] on button "button" at bounding box center [155, 127] width 18 height 18
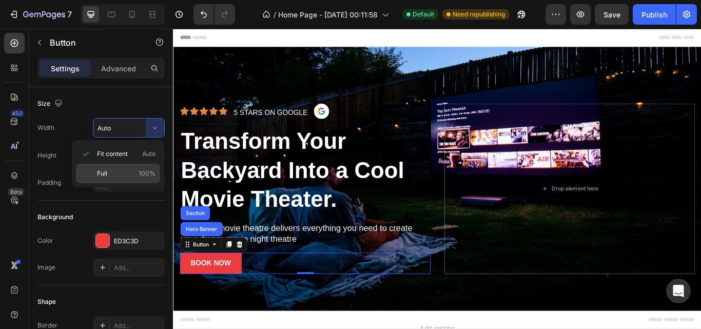
click at [144, 167] on div "Full 100%" at bounding box center [118, 173] width 84 height 19
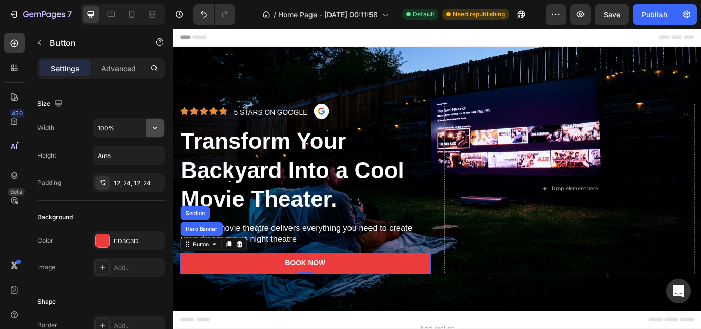
click at [149, 132] on button "button" at bounding box center [155, 127] width 18 height 18
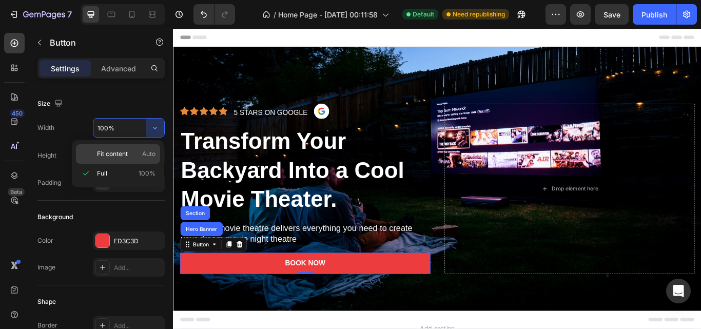
click at [139, 153] on p "Fit content Auto" at bounding box center [126, 153] width 58 height 9
type input "Auto"
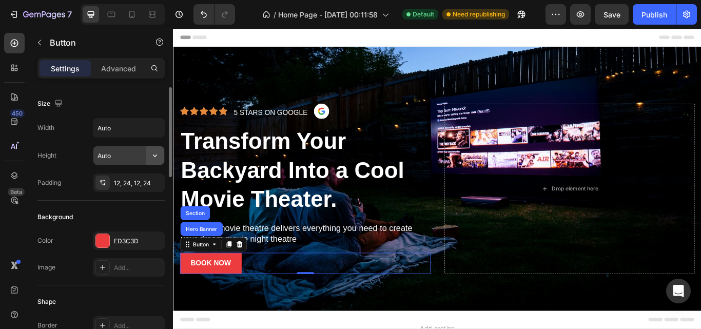
click at [156, 153] on icon "button" at bounding box center [155, 155] width 10 height 10
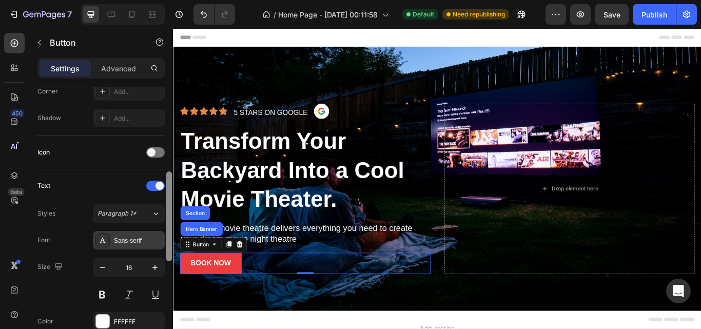
scroll to position [265, 0]
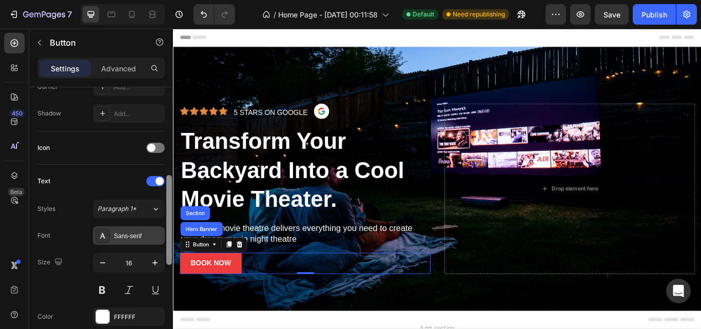
drag, startPoint x: 170, startPoint y: 145, endPoint x: 163, endPoint y: 233, distance: 88.6
click at [163, 233] on div "Size Width Auto Height Auto Padding 12, 24, 12, 24 Background Color ED3C3D Imag…" at bounding box center [101, 222] width 144 height 271
click at [156, 185] on div at bounding box center [155, 181] width 18 height 10
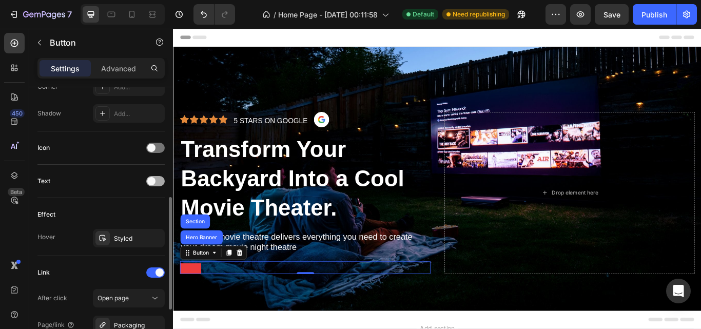
click at [156, 185] on div at bounding box center [155, 181] width 18 height 10
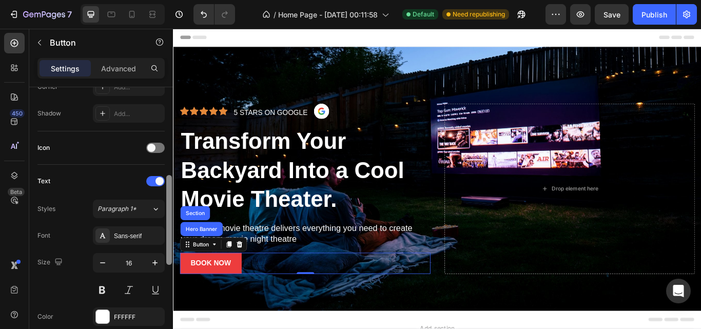
drag, startPoint x: 168, startPoint y: 200, endPoint x: 166, endPoint y: 240, distance: 40.6
click at [166, 240] on div at bounding box center [169, 220] width 6 height 90
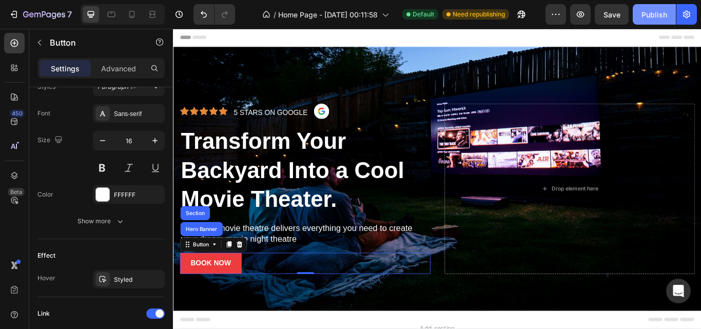
click at [644, 9] on div "Publish" at bounding box center [654, 14] width 26 height 11
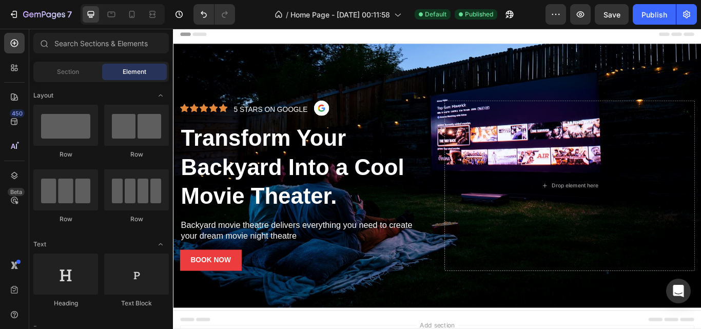
scroll to position [0, 0]
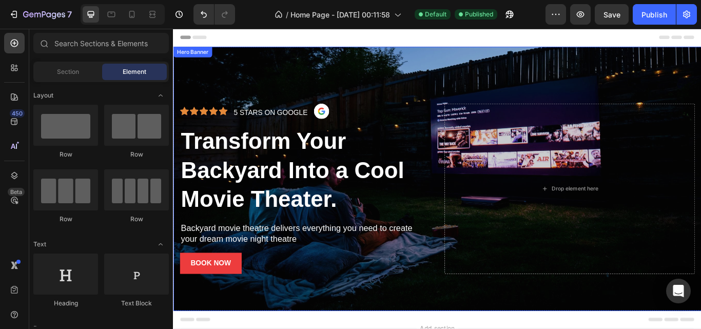
click at [641, 67] on div "Overlay" at bounding box center [480, 204] width 615 height 308
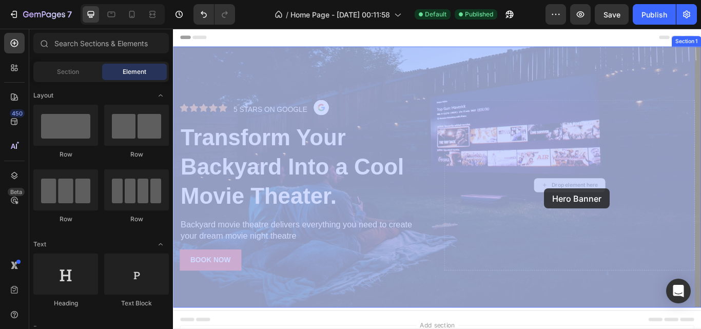
drag, startPoint x: 620, startPoint y: 213, endPoint x: 604, endPoint y: 214, distance: 15.4
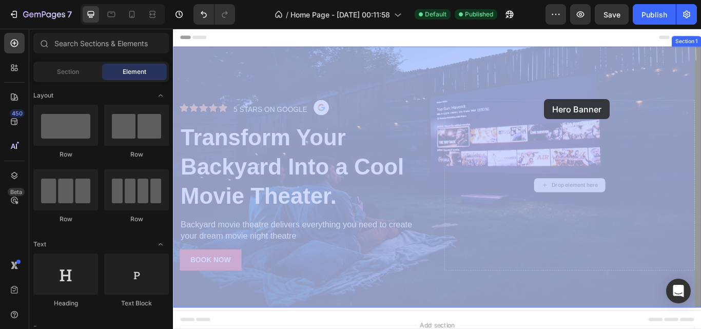
drag, startPoint x: 600, startPoint y: 213, endPoint x: 605, endPoint y: 111, distance: 102.2
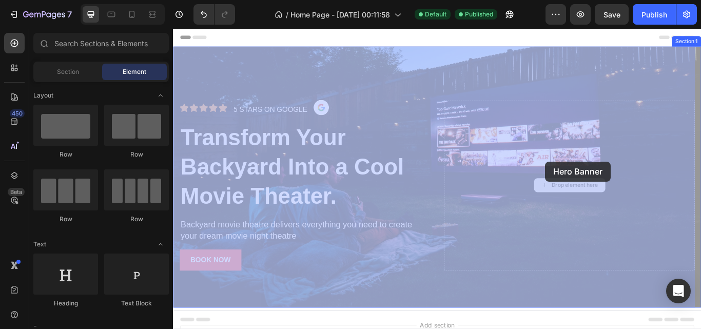
drag, startPoint x: 599, startPoint y: 211, endPoint x: 606, endPoint y: 184, distance: 28.6
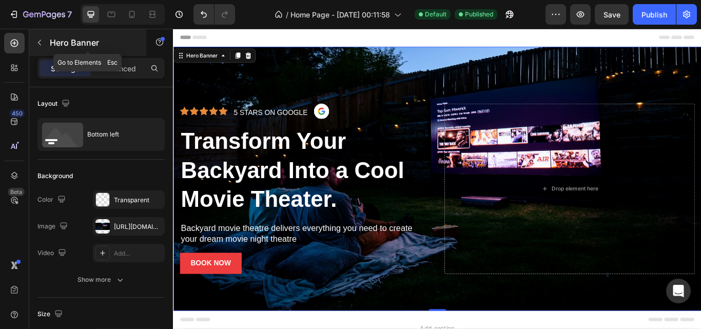
click at [39, 45] on icon "button" at bounding box center [39, 42] width 8 height 8
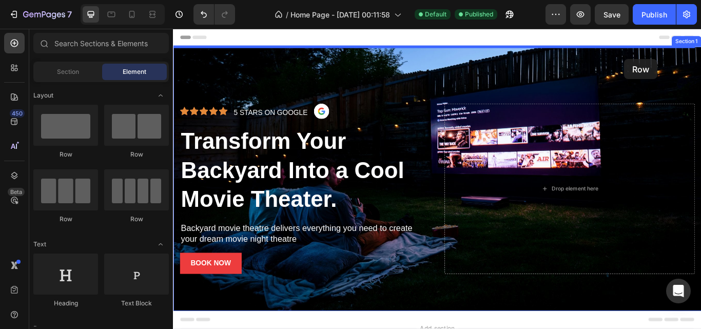
drag, startPoint x: 235, startPoint y: 163, endPoint x: 699, endPoint y: 64, distance: 474.1
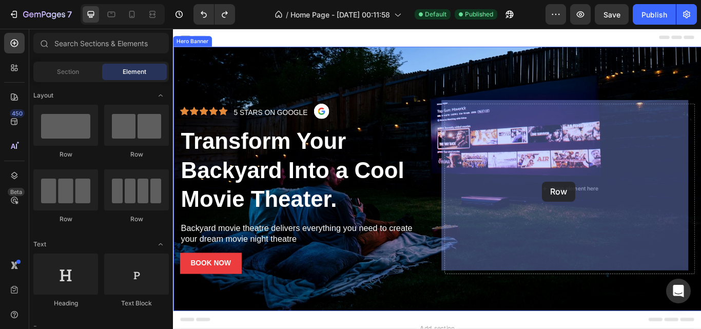
drag, startPoint x: 239, startPoint y: 165, endPoint x: 603, endPoint y: 207, distance: 367.1
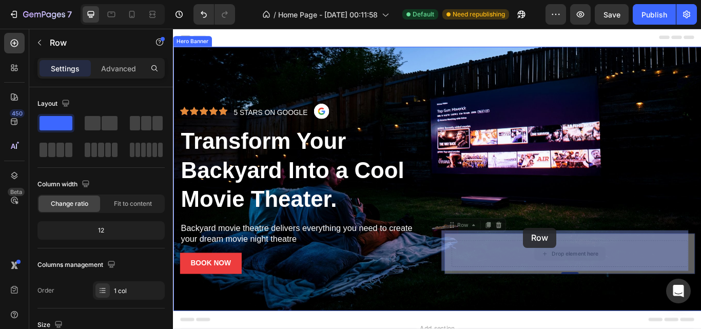
drag, startPoint x: 538, startPoint y: 293, endPoint x: 581, endPoint y: 266, distance: 50.5
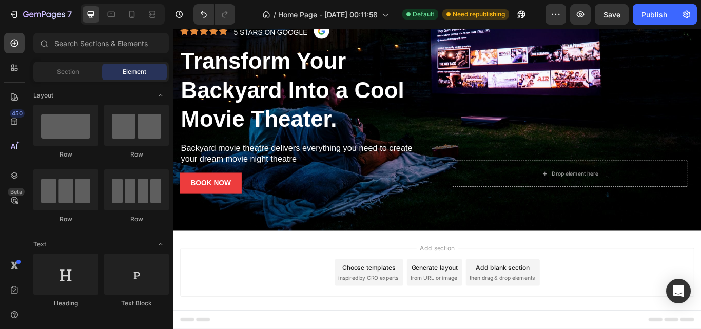
scroll to position [102, 0]
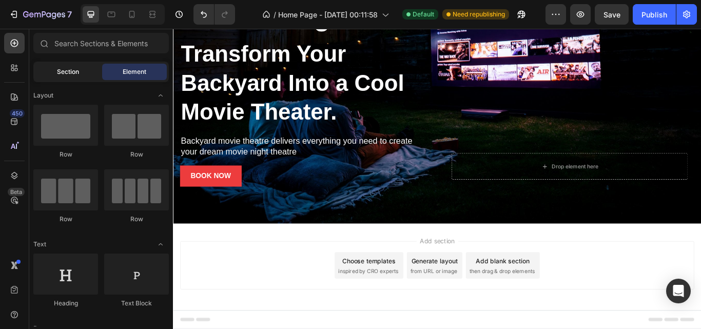
click at [74, 73] on span "Section" at bounding box center [68, 71] width 22 height 9
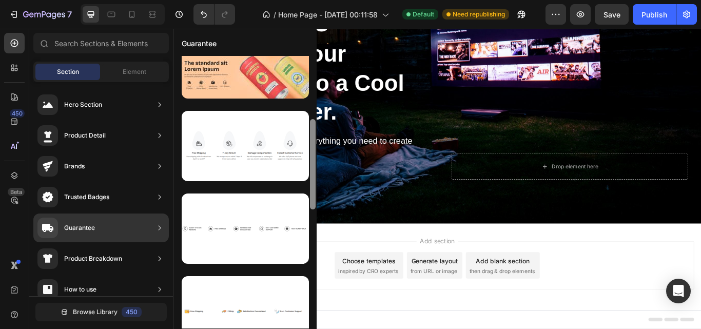
drag, startPoint x: 312, startPoint y: 126, endPoint x: 314, endPoint y: 192, distance: 65.7
click at [314, 192] on div at bounding box center [313, 164] width 6 height 90
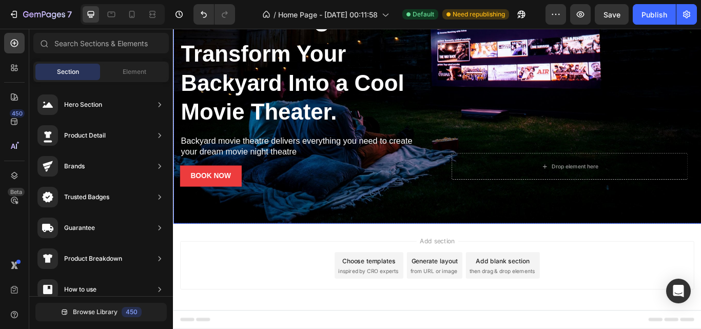
scroll to position [0, 0]
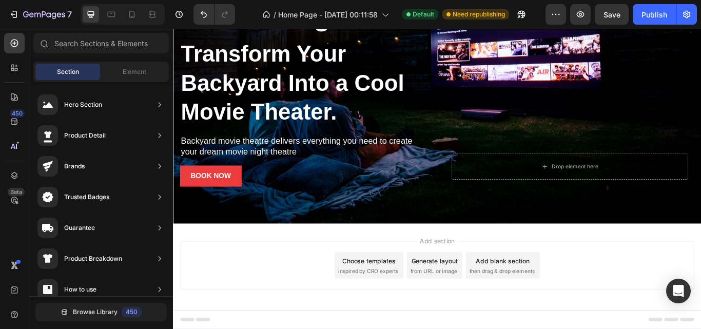
drag, startPoint x: 484, startPoint y: 217, endPoint x: 344, endPoint y: 261, distance: 146.8
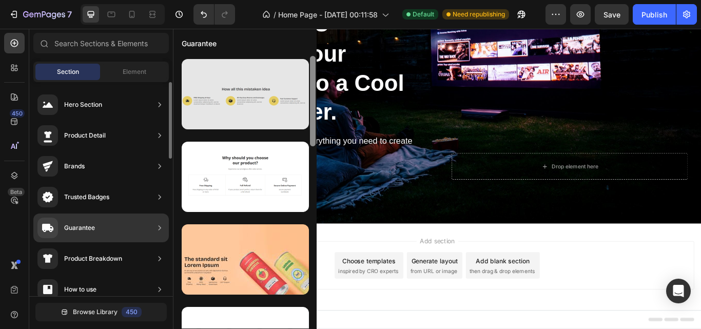
click at [260, 99] on div at bounding box center [245, 94] width 127 height 70
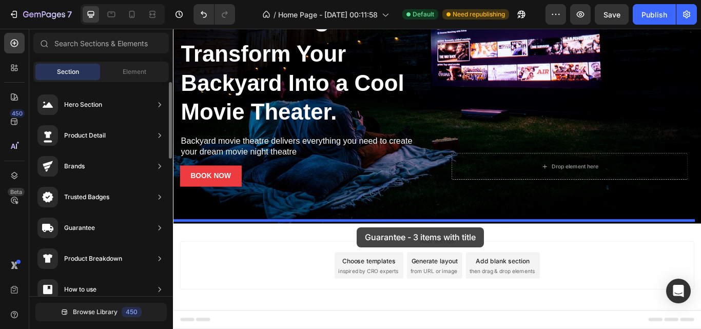
drag, startPoint x: 432, startPoint y: 128, endPoint x: 387, endPoint y: 260, distance: 140.0
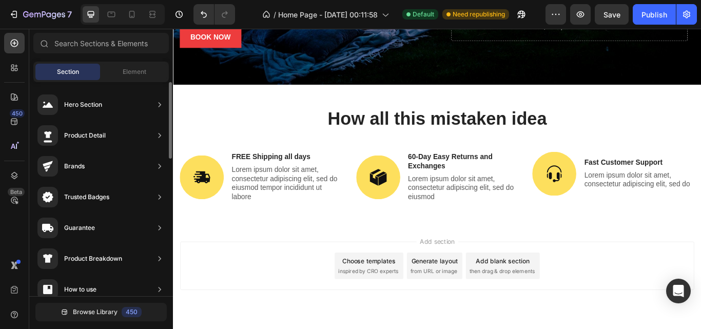
scroll to position [264, 0]
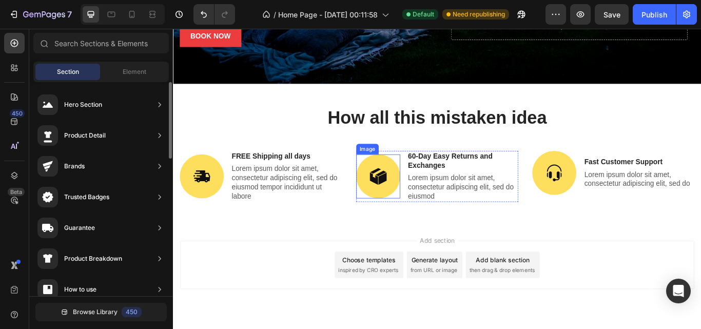
click at [406, 203] on img at bounding box center [411, 200] width 51 height 51
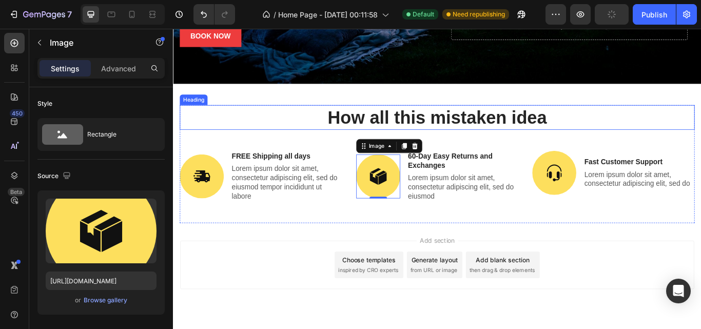
click at [391, 133] on h2 "How all this mistaken idea" at bounding box center [481, 132] width 600 height 29
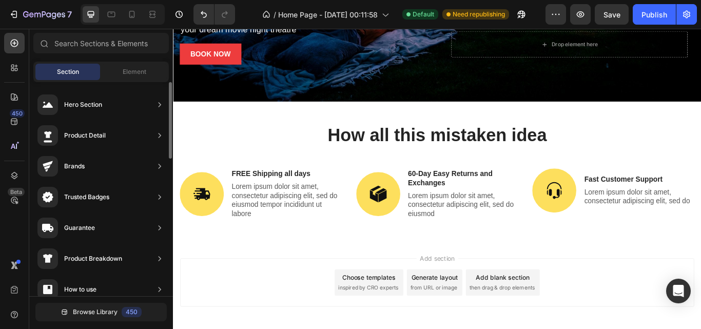
scroll to position [245, 0]
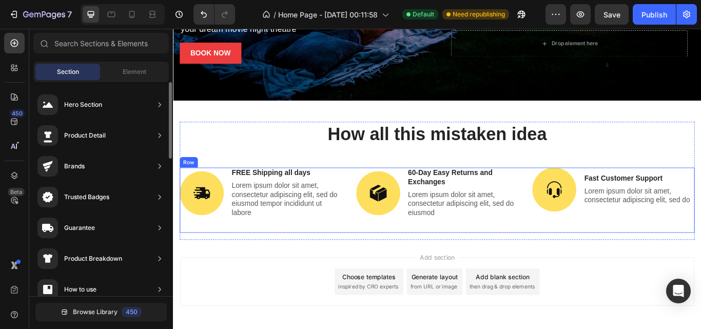
click at [635, 251] on div "Image Fast Customer Support Text Block Lorem ipsum dolor sit amet, consectetur …" at bounding box center [685, 229] width 189 height 76
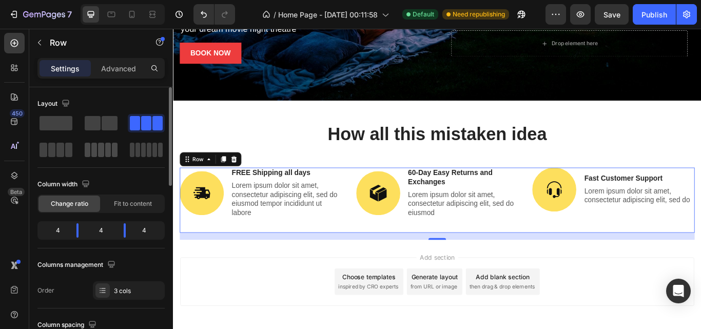
click at [89, 153] on span at bounding box center [88, 150] width 6 height 14
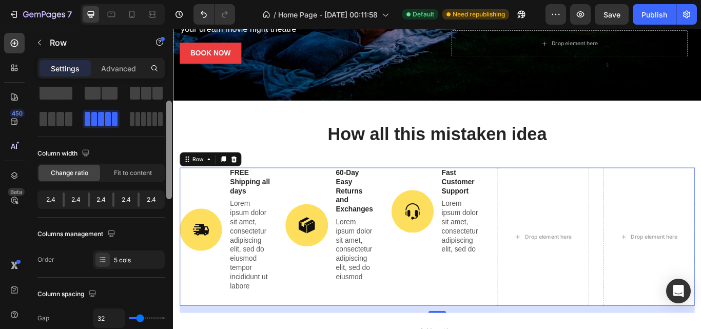
drag, startPoint x: 170, startPoint y: 167, endPoint x: 169, endPoint y: 178, distance: 11.9
click at [169, 178] on div at bounding box center [169, 150] width 6 height 98
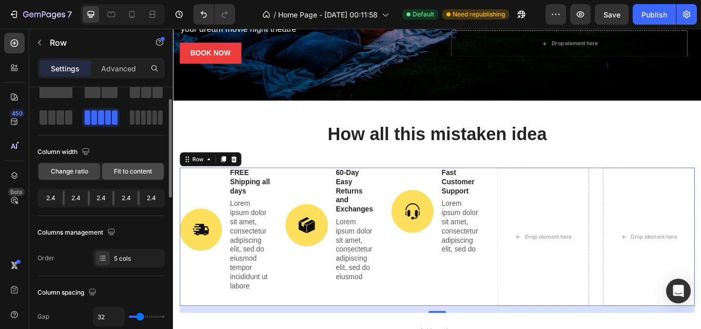
click at [130, 173] on span "Fit to content" at bounding box center [133, 171] width 38 height 9
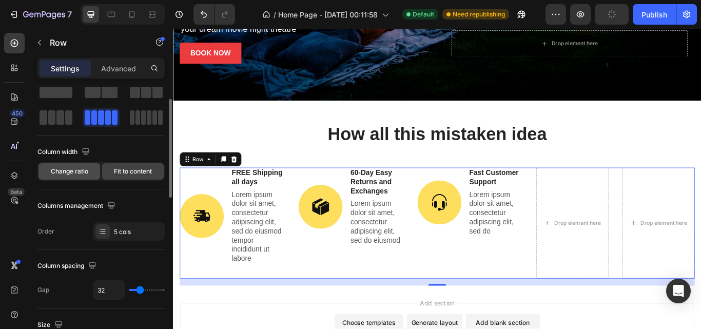
click at [87, 176] on div "Change ratio" at bounding box center [69, 171] width 62 height 16
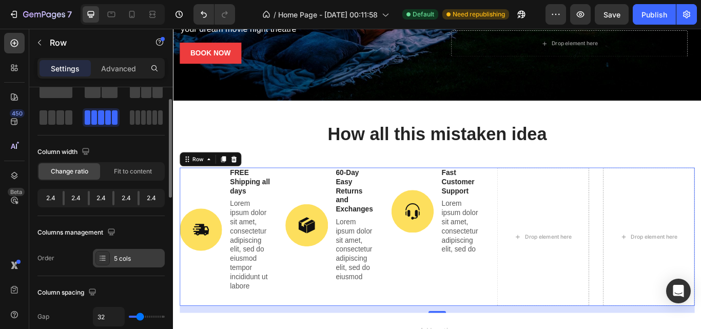
click at [119, 256] on div "5 cols" at bounding box center [138, 258] width 48 height 9
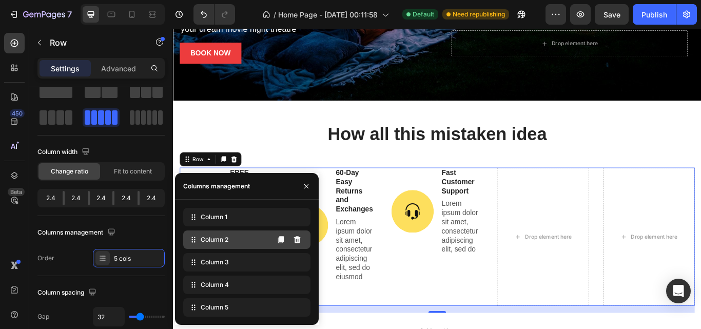
click at [242, 240] on div "Column 2" at bounding box center [246, 239] width 127 height 18
click at [220, 244] on div "Column 2" at bounding box center [246, 239] width 127 height 18
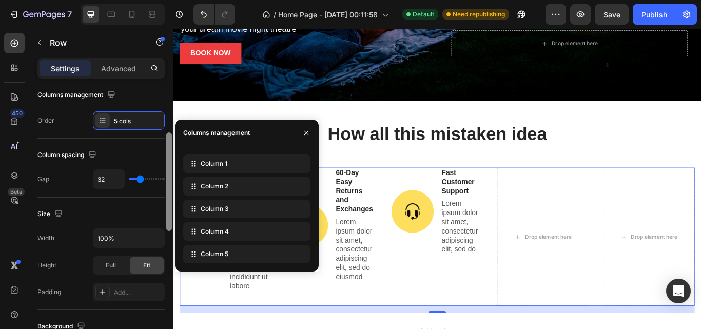
scroll to position [185, 0]
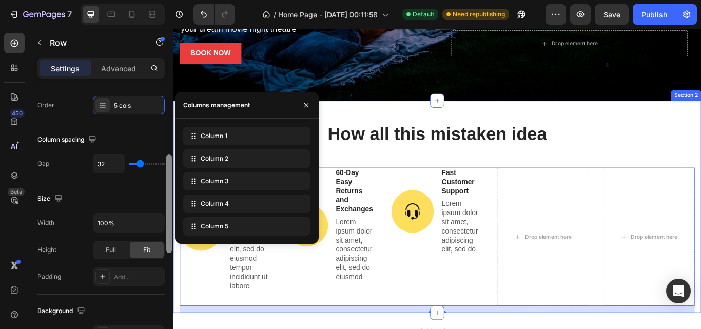
drag, startPoint x: 344, startPoint y: 217, endPoint x: 175, endPoint y: 297, distance: 187.4
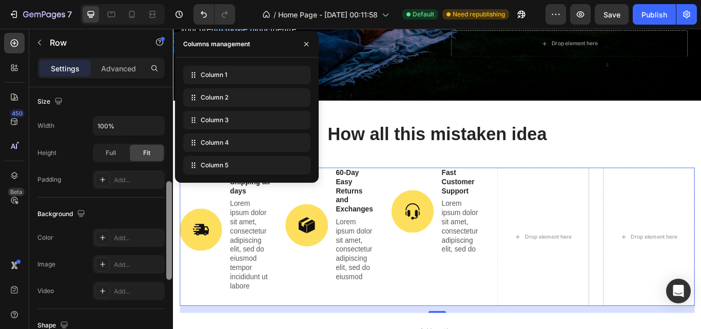
scroll to position [287, 0]
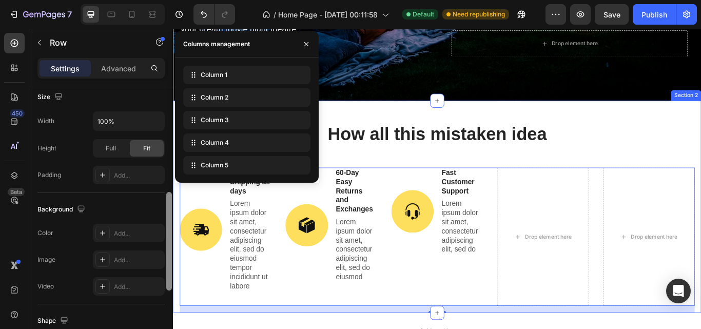
drag, startPoint x: 342, startPoint y: 272, endPoint x: 173, endPoint y: 355, distance: 188.1
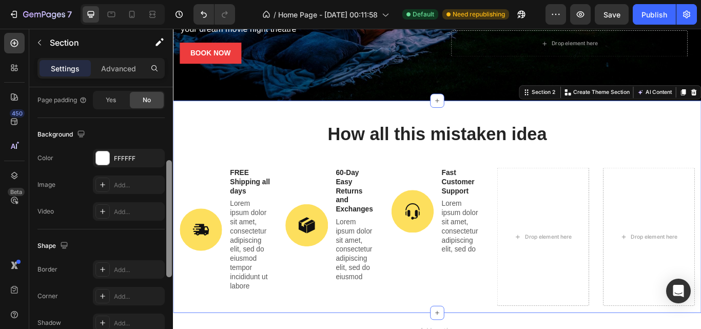
scroll to position [236, 0]
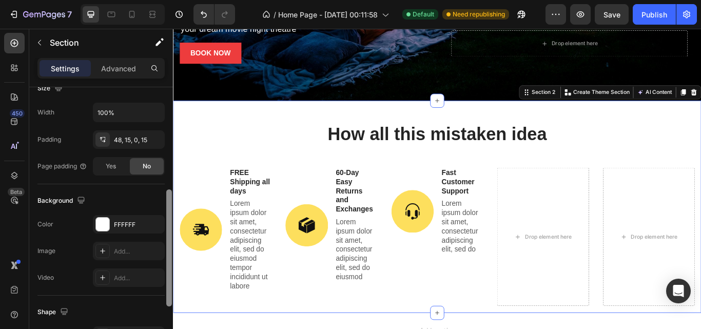
drag, startPoint x: 341, startPoint y: 281, endPoint x: 179, endPoint y: 149, distance: 208.6
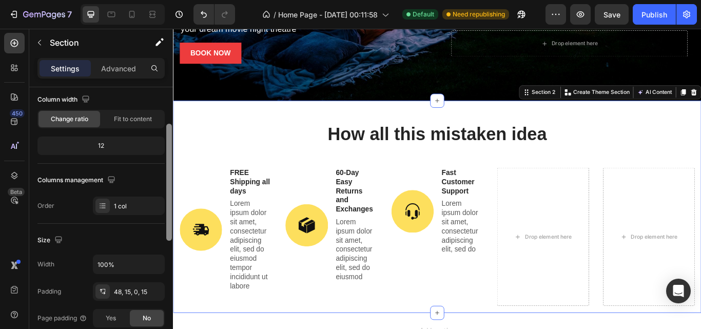
scroll to position [0, 0]
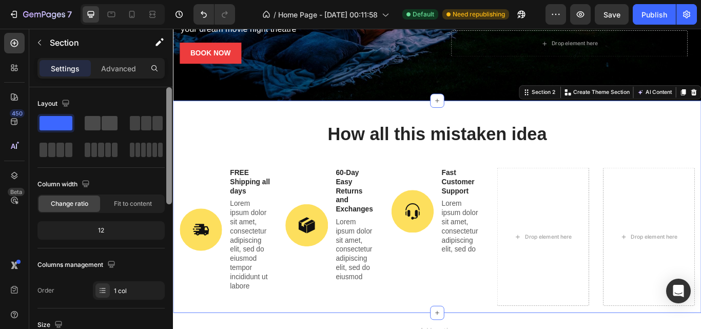
click at [105, 125] on span at bounding box center [110, 123] width 16 height 14
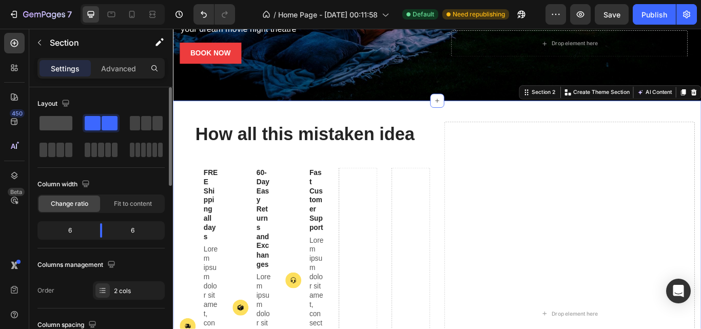
click at [68, 126] on span at bounding box center [55, 123] width 33 height 14
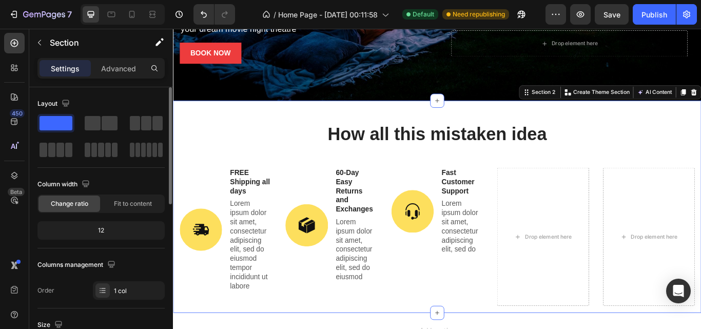
click at [102, 229] on div "12" at bounding box center [100, 230] width 123 height 14
click at [105, 227] on div "12" at bounding box center [100, 230] width 123 height 14
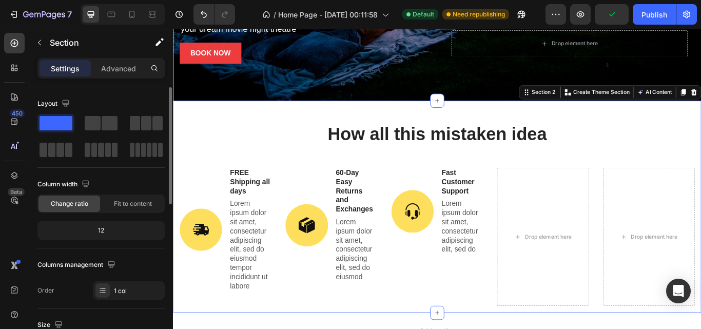
click at [105, 227] on div "12" at bounding box center [100, 230] width 123 height 14
click at [121, 209] on div "Fit to content" at bounding box center [133, 203] width 62 height 16
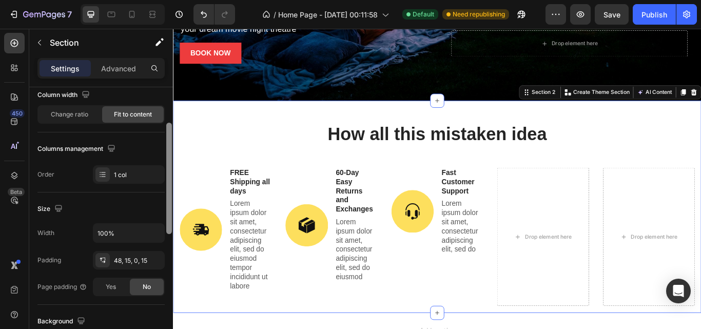
drag, startPoint x: 169, startPoint y: 181, endPoint x: 164, endPoint y: 218, distance: 37.7
click at [164, 218] on div "Layout Column width Change ratio Fit to content Columns management Order 1 col …" at bounding box center [101, 222] width 144 height 271
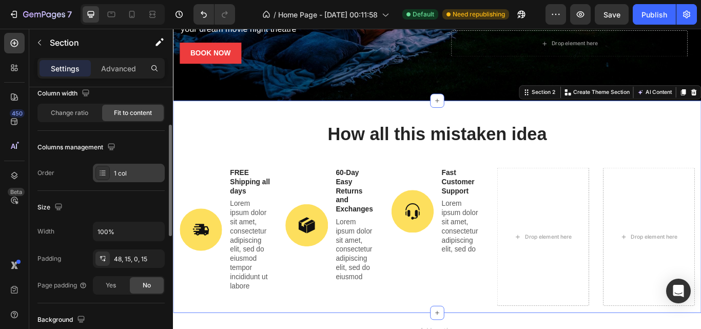
click at [118, 175] on div "1 col" at bounding box center [138, 173] width 48 height 9
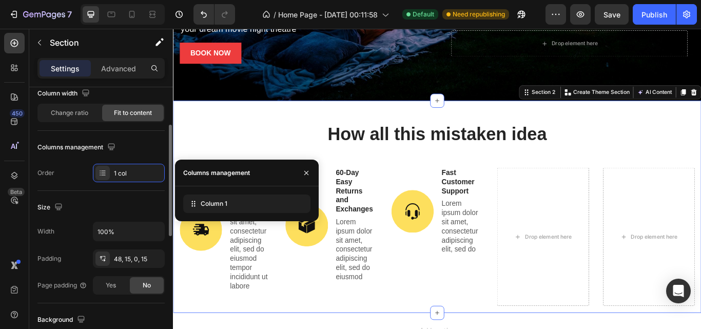
click at [134, 162] on div "Columns management Order 1 col" at bounding box center [100, 160] width 127 height 43
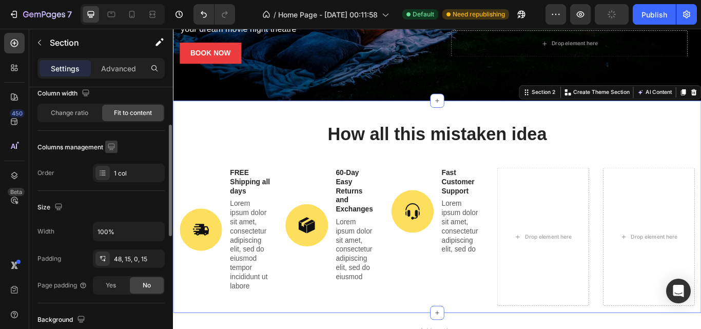
click at [113, 150] on icon "button" at bounding box center [111, 146] width 7 height 7
click at [141, 173] on div "1 col" at bounding box center [138, 173] width 48 height 9
click at [112, 151] on icon "button" at bounding box center [111, 147] width 10 height 10
click at [113, 179] on icon "button" at bounding box center [114, 181] width 8 height 6
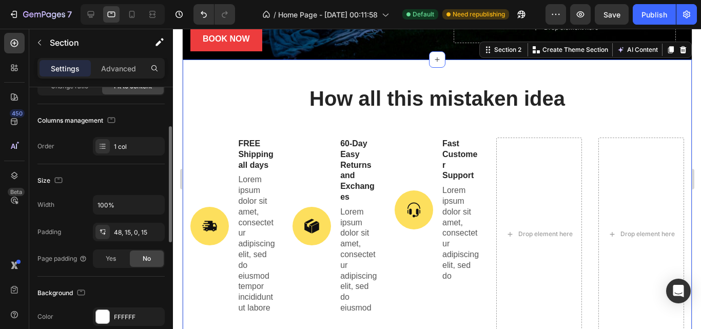
scroll to position [236, 0]
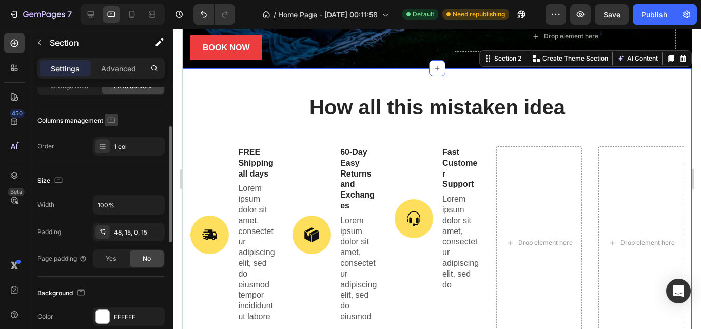
click at [112, 123] on icon "button" at bounding box center [111, 120] width 10 height 10
click at [111, 137] on icon "button" at bounding box center [113, 136] width 7 height 7
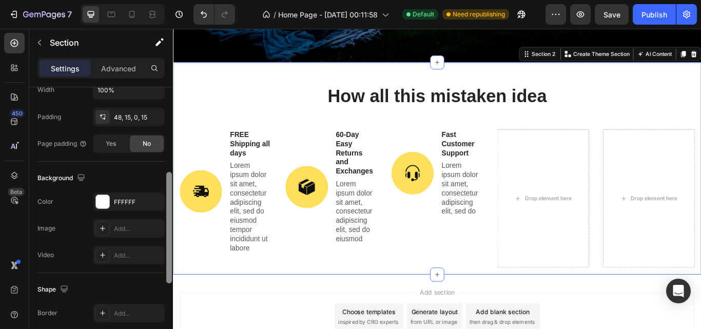
scroll to position [0, 0]
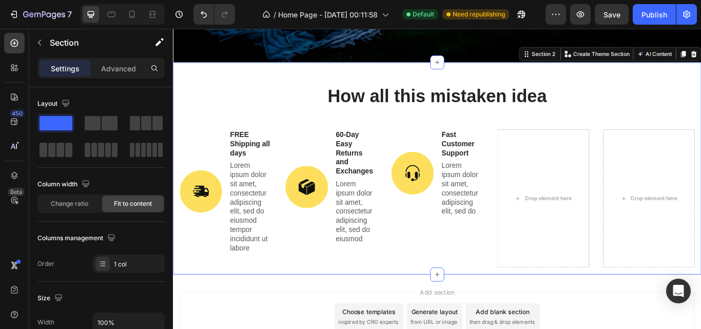
drag, startPoint x: 169, startPoint y: 200, endPoint x: 167, endPoint y: 152, distance: 48.3
click at [123, 74] on div "Advanced" at bounding box center [118, 68] width 51 height 16
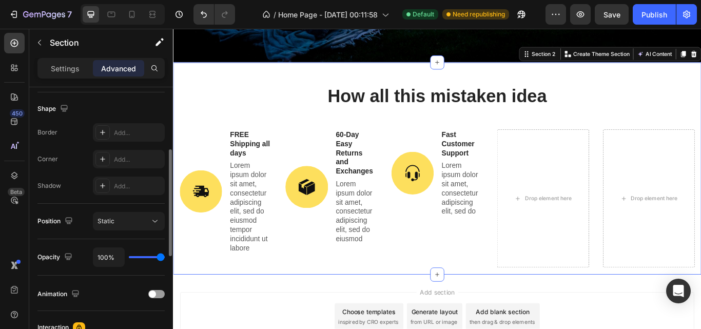
scroll to position [230, 0]
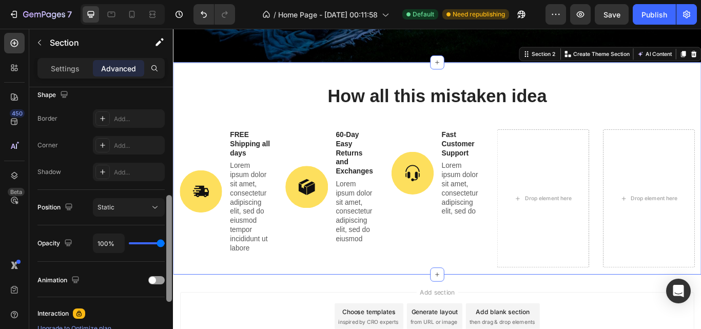
drag, startPoint x: 168, startPoint y: 230, endPoint x: 168, endPoint y: 247, distance: 17.4
click at [168, 247] on div at bounding box center [169, 248] width 6 height 107
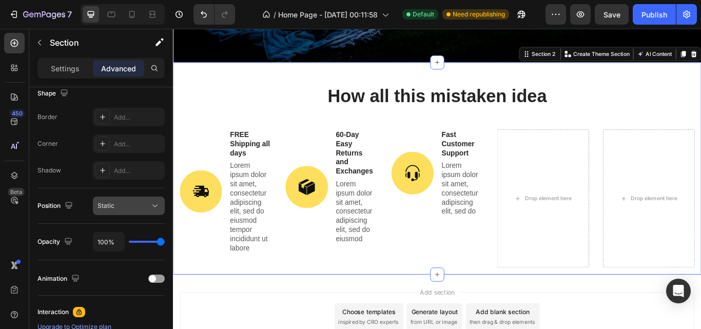
click at [156, 207] on icon at bounding box center [155, 206] width 10 height 10
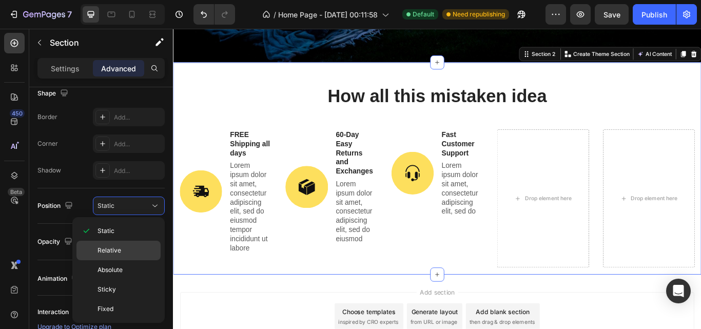
click at [118, 254] on span "Relative" at bounding box center [109, 250] width 24 height 9
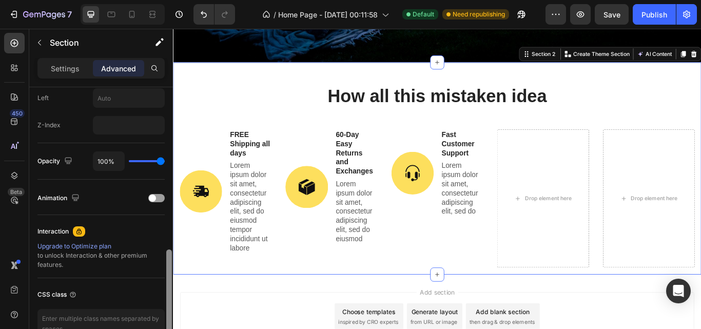
scroll to position [493, 0]
drag, startPoint x: 167, startPoint y: 223, endPoint x: 163, endPoint y: 295, distance: 72.5
click at [163, 295] on div "Display on Desktop Yes No Tablet Yes No Mobile Yes No Spacing (px) 0 0 0 0 48 1…" at bounding box center [101, 222] width 144 height 271
click at [156, 200] on div at bounding box center [156, 196] width 16 height 8
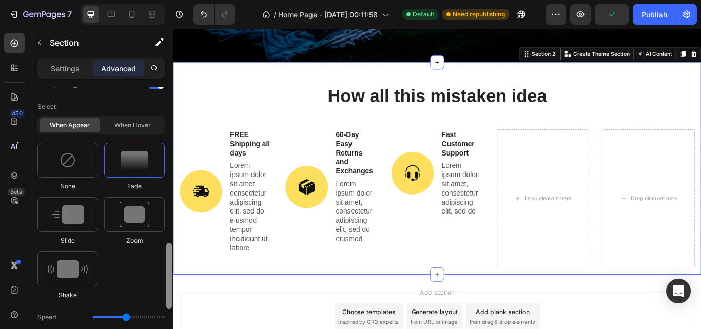
scroll to position [613, 0]
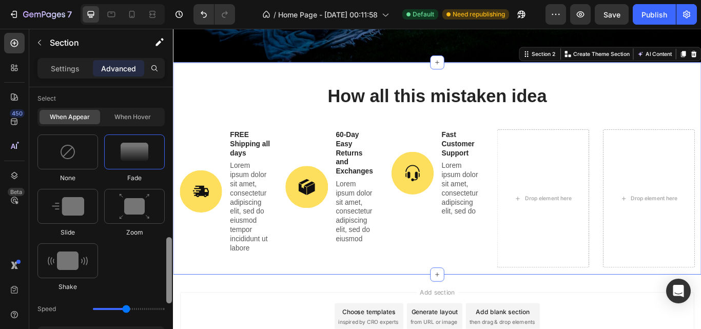
drag, startPoint x: 170, startPoint y: 221, endPoint x: 169, endPoint y: 250, distance: 29.3
click at [169, 250] on div at bounding box center [169, 270] width 6 height 66
click at [80, 259] on img at bounding box center [68, 260] width 40 height 18
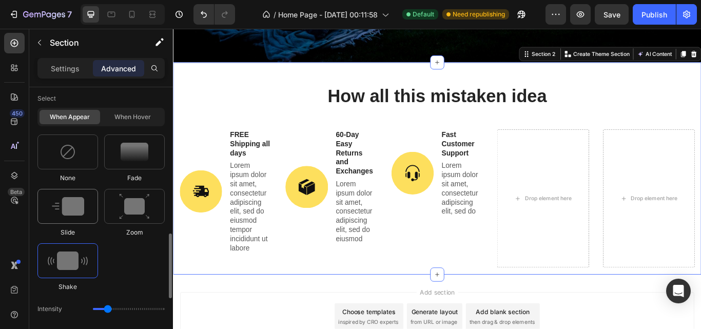
click at [81, 215] on div at bounding box center [67, 206] width 61 height 35
type input "1.7"
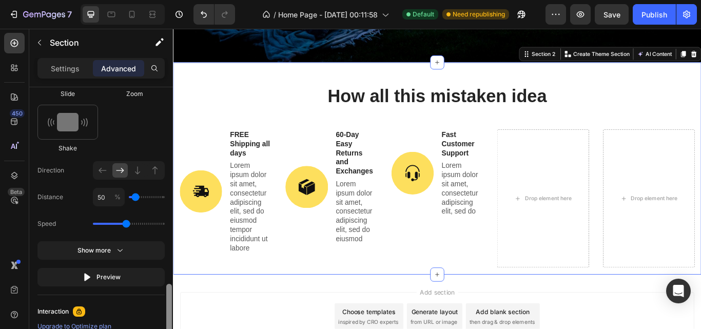
drag, startPoint x: 168, startPoint y: 250, endPoint x: 165, endPoint y: 287, distance: 37.5
click at [165, 287] on div at bounding box center [169, 240] width 8 height 271
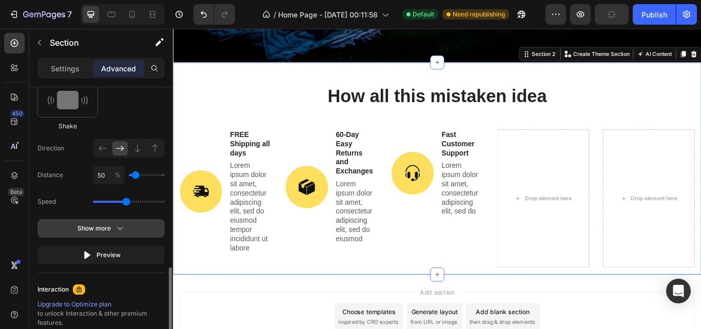
click at [122, 232] on icon "button" at bounding box center [120, 228] width 10 height 10
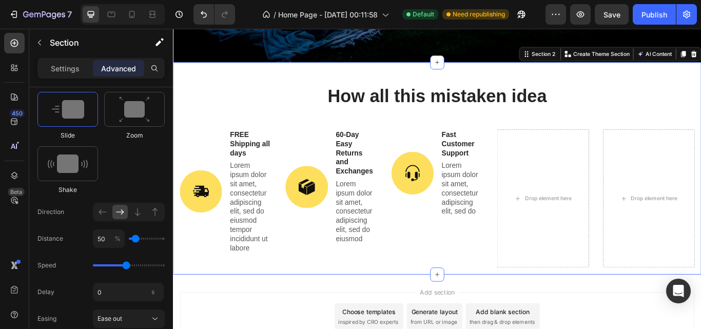
scroll to position [0, 0]
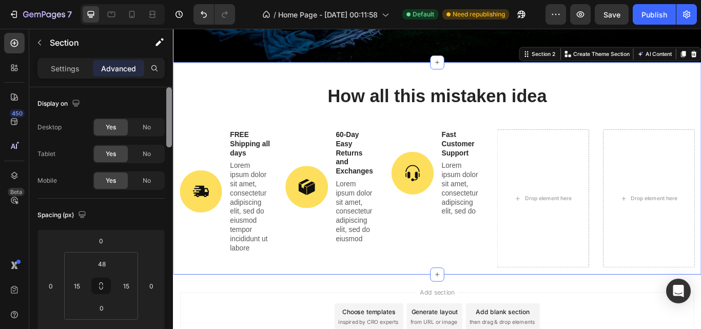
drag, startPoint x: 169, startPoint y: 274, endPoint x: 172, endPoint y: 66, distance: 208.3
click at [172, 66] on div "Settings Advanced Display on Desktop Yes No Tablet Yes No Mobile Yes No Spacing…" at bounding box center [101, 208] width 144 height 300
drag, startPoint x: 342, startPoint y: 130, endPoint x: 174, endPoint y: 44, distance: 188.3
click at [650, 17] on div "Publish" at bounding box center [654, 14] width 26 height 11
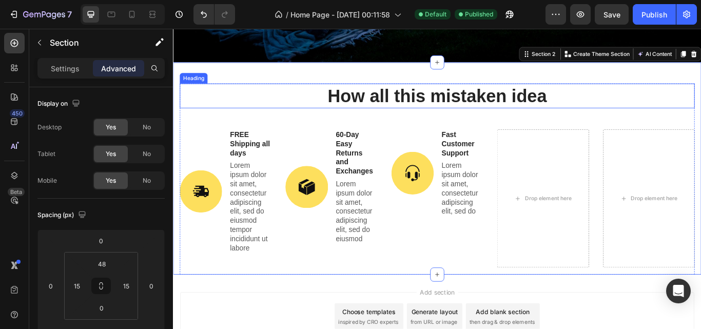
click at [376, 100] on p "How all this mistaken idea" at bounding box center [481, 107] width 598 height 27
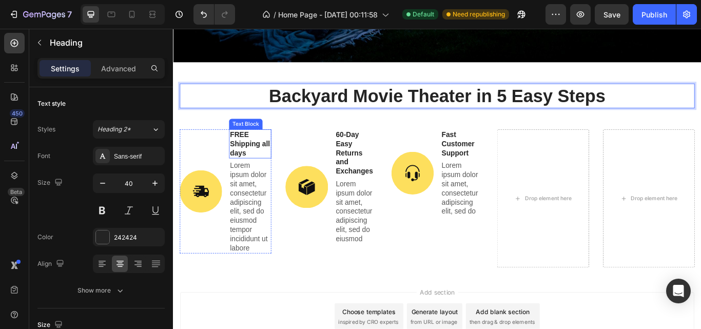
click at [246, 168] on p "FREE Shipping all days" at bounding box center [262, 163] width 47 height 32
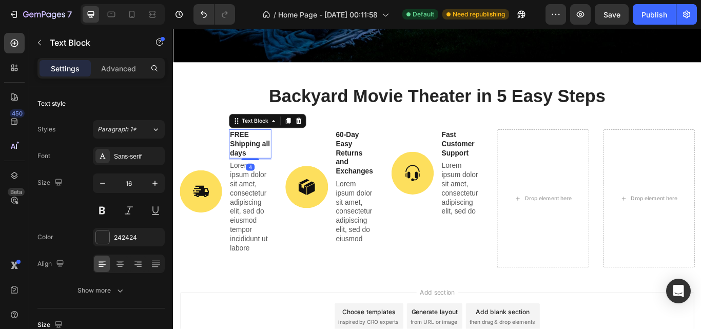
click at [246, 168] on p "FREE Shipping all days" at bounding box center [262, 163] width 47 height 32
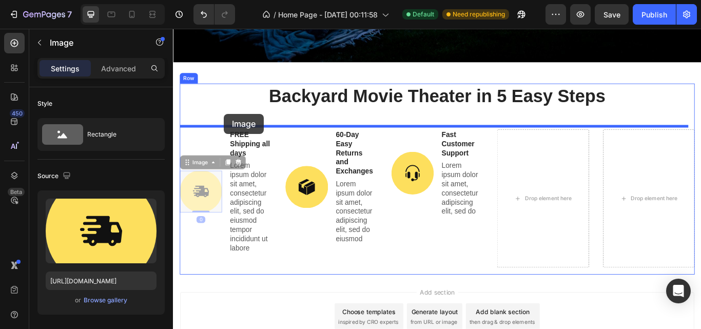
drag, startPoint x: 212, startPoint y: 213, endPoint x: 232, endPoint y: 128, distance: 88.0
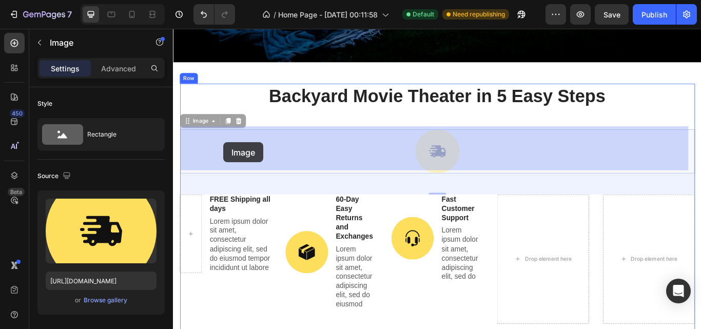
drag, startPoint x: 476, startPoint y: 180, endPoint x: 231, endPoint y: 161, distance: 245.9
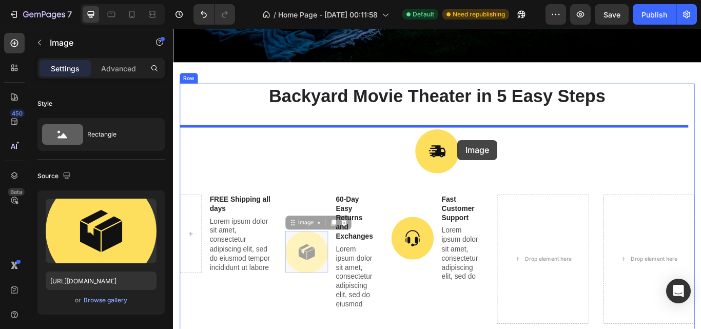
drag, startPoint x: 316, startPoint y: 283, endPoint x: 504, endPoint y: 159, distance: 225.2
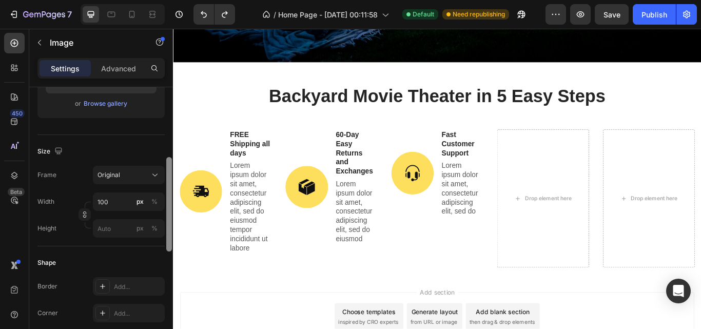
scroll to position [197, 0]
drag, startPoint x: 167, startPoint y: 111, endPoint x: 170, endPoint y: 180, distance: 69.3
click at [170, 180] on div at bounding box center [169, 203] width 6 height 94
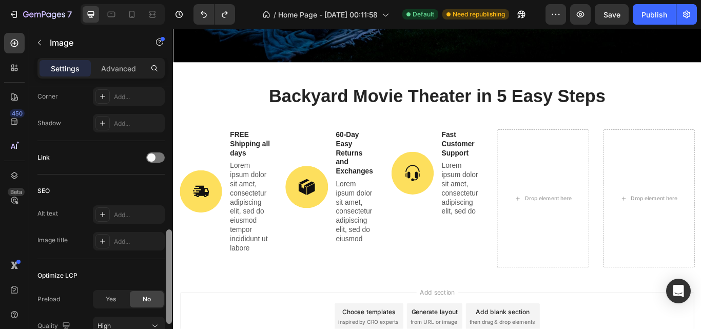
scroll to position [419, 0]
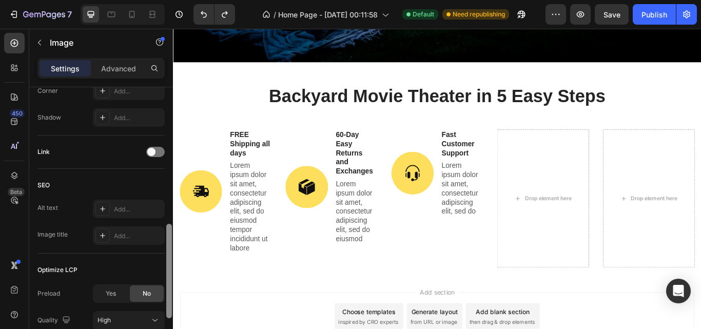
drag, startPoint x: 170, startPoint y: 180, endPoint x: 169, endPoint y: 257, distance: 77.5
click at [169, 257] on div at bounding box center [169, 271] width 6 height 94
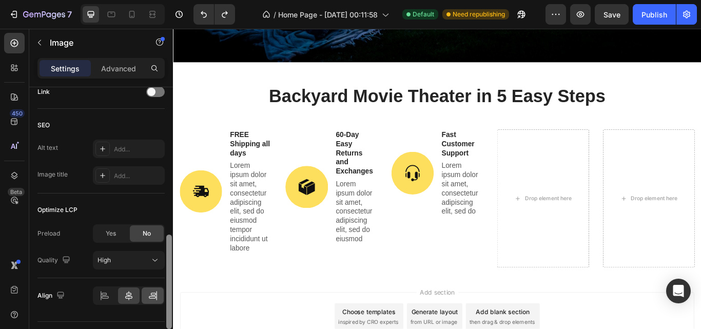
scroll to position [487, 0]
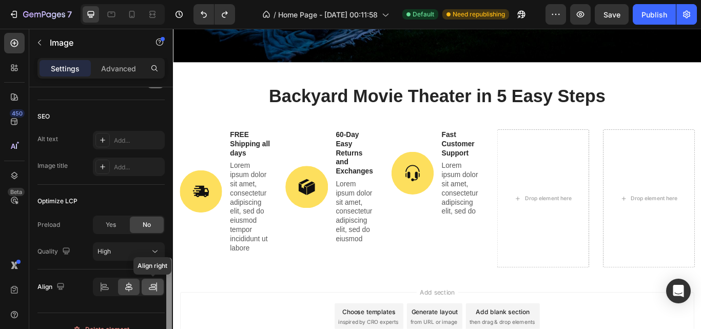
drag, startPoint x: 169, startPoint y: 257, endPoint x: 163, endPoint y: 281, distance: 24.8
click at [163, 281] on div "Style Rectangle Source Upload Image https://cdn.shopify.com/s/files/1/0679/3297…" at bounding box center [101, 222] width 144 height 271
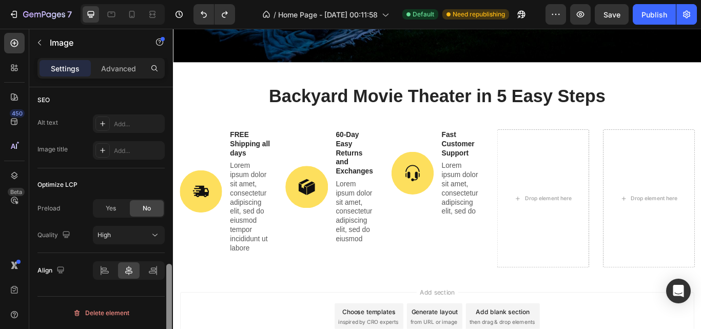
drag, startPoint x: 169, startPoint y: 286, endPoint x: 168, endPoint y: 306, distance: 19.5
click at [168, 306] on div at bounding box center [169, 311] width 6 height 94
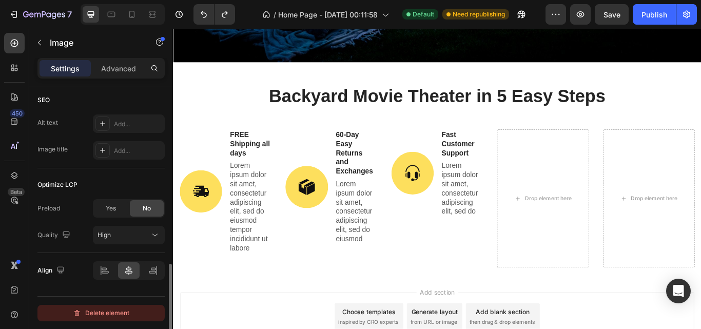
click at [114, 308] on div "Delete element" at bounding box center [101, 313] width 56 height 12
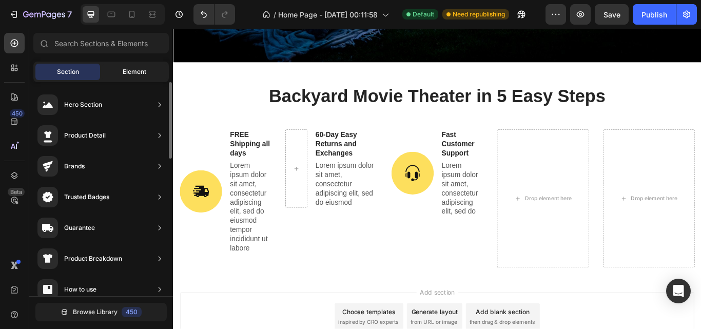
click at [136, 66] on div "Element" at bounding box center [134, 72] width 65 height 16
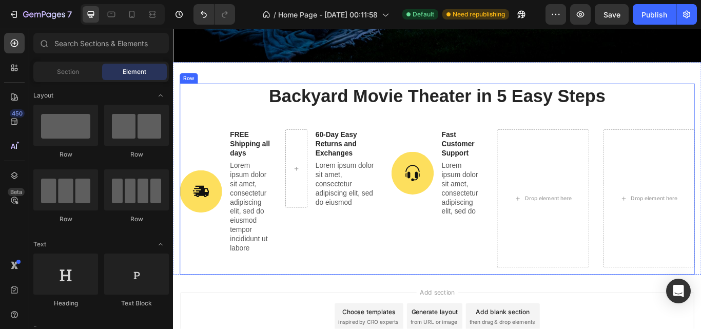
click at [242, 124] on div "Backyard Movie Theater in 5 Easy Steps Heading Image FREE Shipping all days Tex…" at bounding box center [481, 204] width 600 height 223
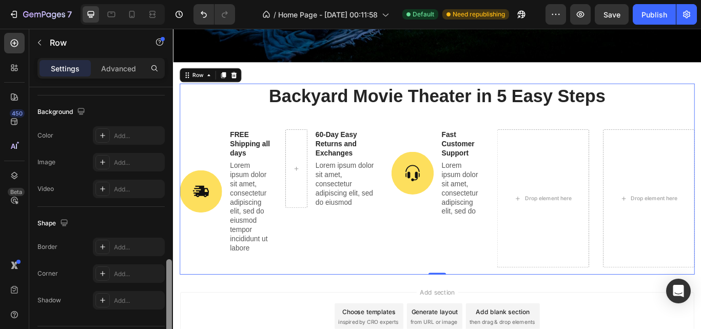
scroll to position [355, 0]
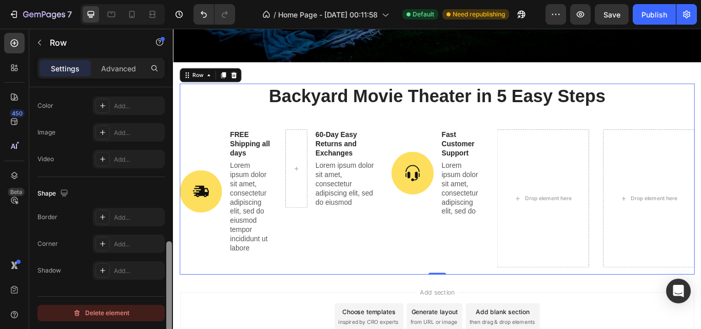
drag, startPoint x: 168, startPoint y: 134, endPoint x: 161, endPoint y: 307, distance: 173.5
click at [161, 307] on div "Layout Column width Change ratio Fit to content 12 Columns management Order 1 c…" at bounding box center [101, 222] width 144 height 271
click at [133, 311] on button "Delete element" at bounding box center [100, 313] width 127 height 16
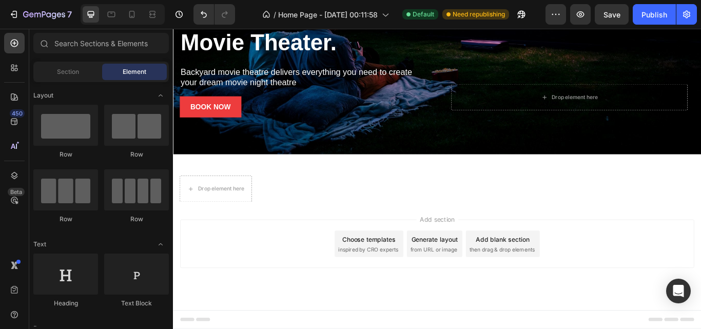
scroll to position [178, 0]
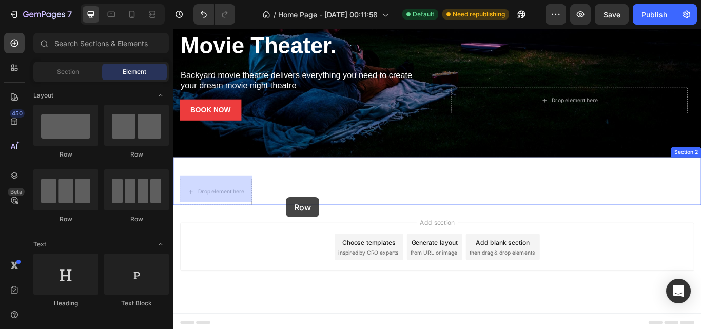
drag, startPoint x: 299, startPoint y: 222, endPoint x: 305, endPoint y: 225, distance: 6.9
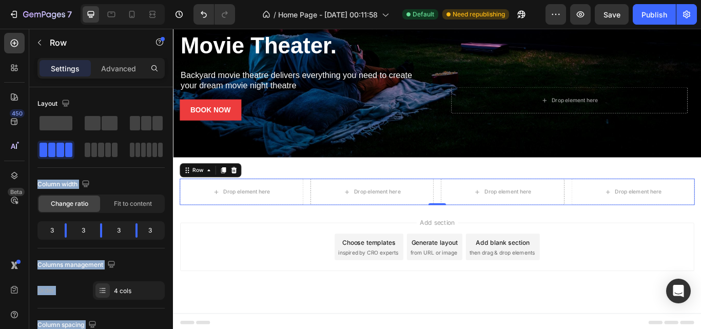
drag, startPoint x: 225, startPoint y: 179, endPoint x: 311, endPoint y: 254, distance: 114.5
click at [140, 182] on div "Column width" at bounding box center [100, 184] width 127 height 16
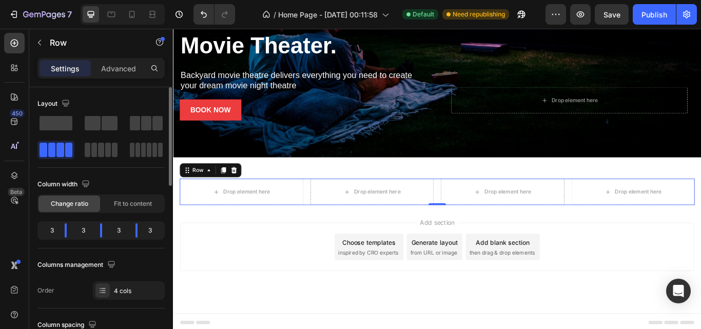
click at [140, 182] on div "Column width" at bounding box center [100, 184] width 127 height 16
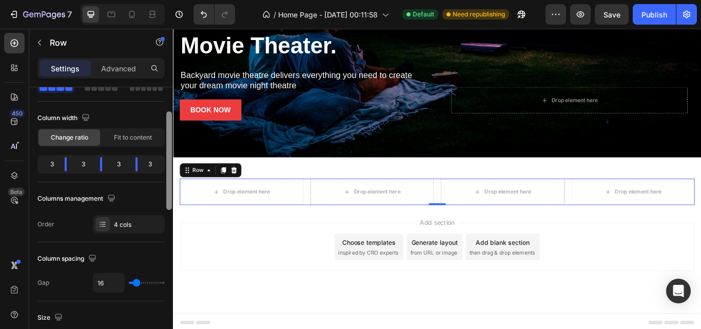
scroll to position [67, 0]
drag, startPoint x: 168, startPoint y: 164, endPoint x: 167, endPoint y: 189, distance: 24.6
click at [167, 189] on div at bounding box center [169, 160] width 6 height 98
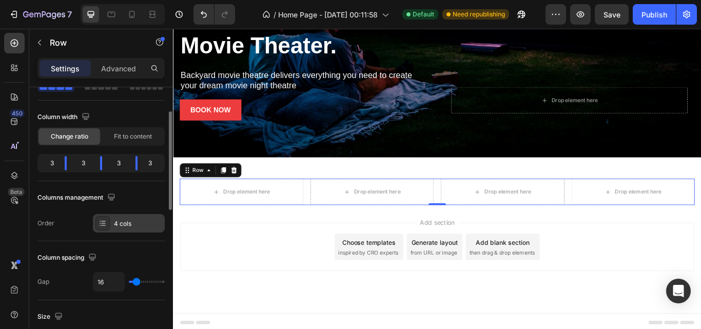
click at [134, 226] on div "4 cols" at bounding box center [138, 223] width 48 height 9
click at [138, 205] on div "Columns management" at bounding box center [100, 197] width 127 height 16
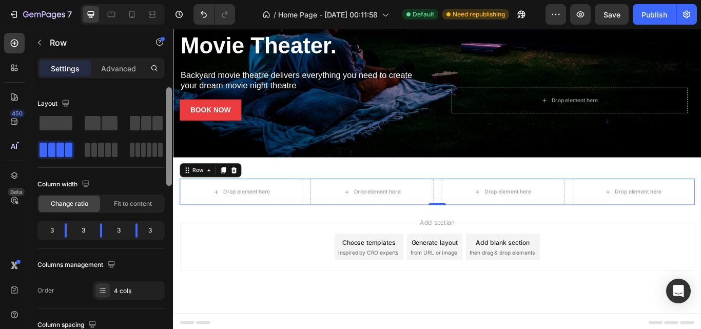
drag, startPoint x: 168, startPoint y: 181, endPoint x: 166, endPoint y: 145, distance: 35.5
click at [166, 145] on div at bounding box center [169, 222] width 8 height 271
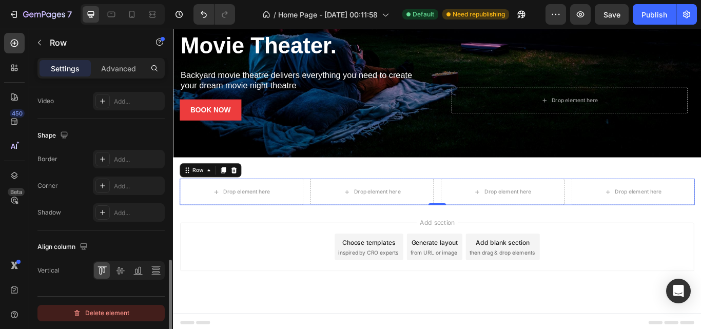
click at [110, 312] on div "Delete element" at bounding box center [101, 313] width 56 height 12
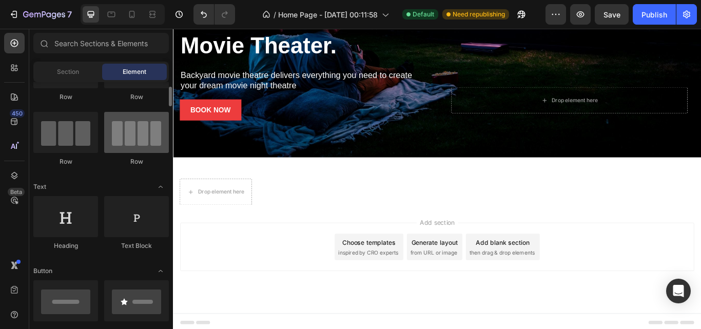
scroll to position [0, 0]
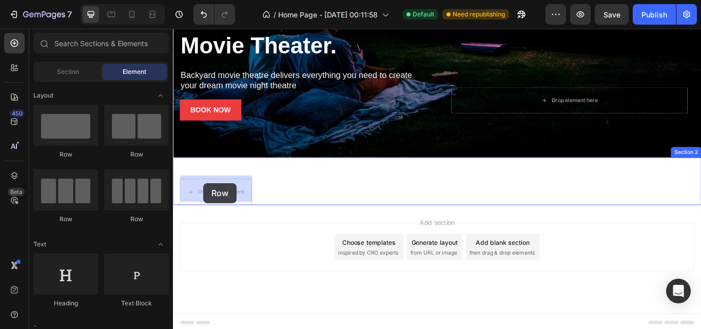
drag, startPoint x: 302, startPoint y: 227, endPoint x: 208, endPoint y: 209, distance: 95.2
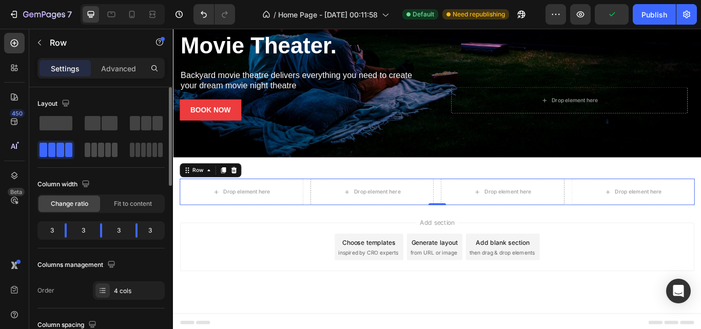
click at [110, 154] on span at bounding box center [108, 150] width 6 height 14
click at [101, 150] on span at bounding box center [101, 150] width 6 height 14
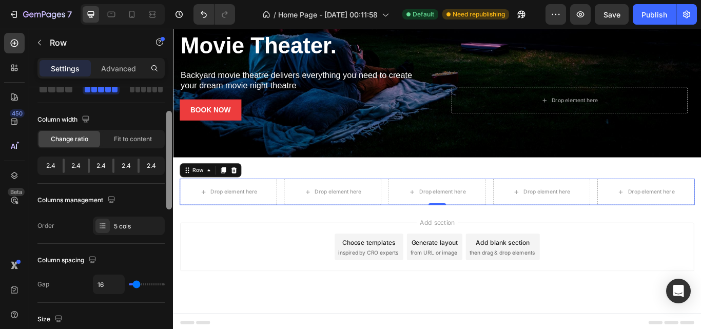
scroll to position [67, 0]
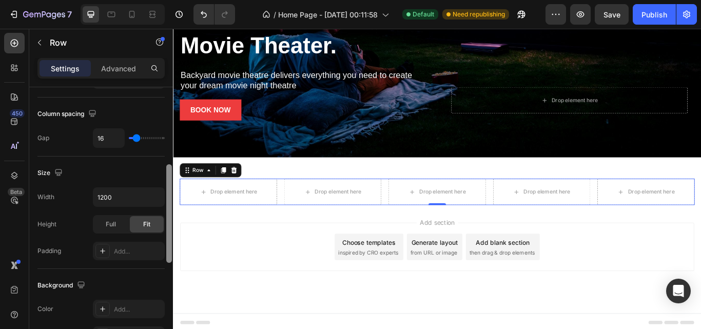
drag, startPoint x: 341, startPoint y: 171, endPoint x: 173, endPoint y: 261, distance: 190.2
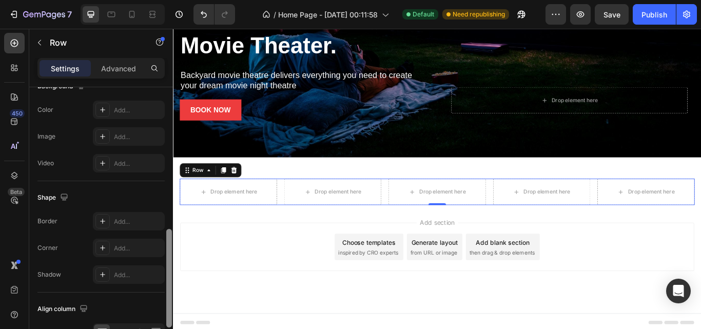
drag, startPoint x: 169, startPoint y: 224, endPoint x: 172, endPoint y: 293, distance: 68.8
click at [172, 293] on div at bounding box center [169, 217] width 8 height 271
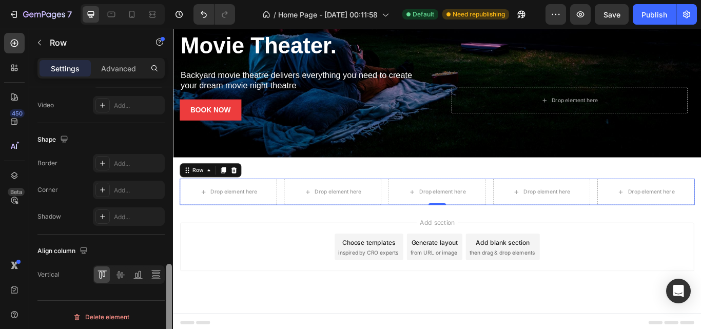
scroll to position [472, 0]
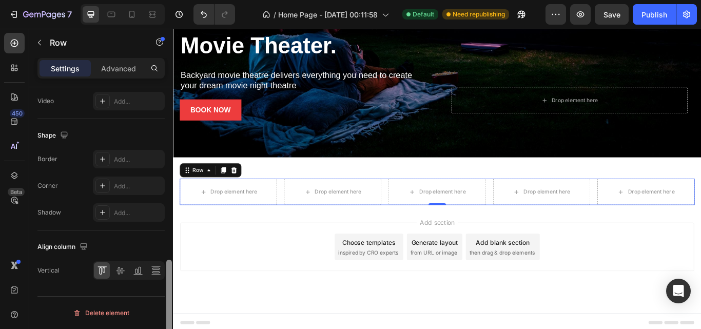
drag, startPoint x: 168, startPoint y: 287, endPoint x: 171, endPoint y: 317, distance: 30.4
click at [171, 317] on div at bounding box center [169, 309] width 6 height 98
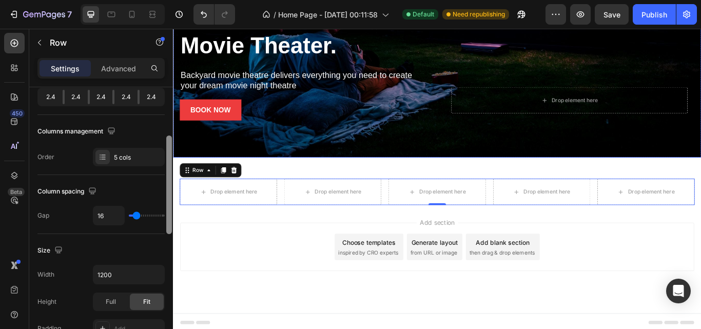
drag, startPoint x: 342, startPoint y: 343, endPoint x: 342, endPoint y: 182, distance: 161.1
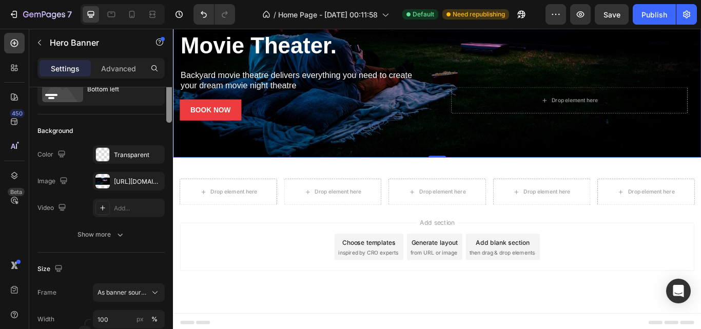
scroll to position [0, 0]
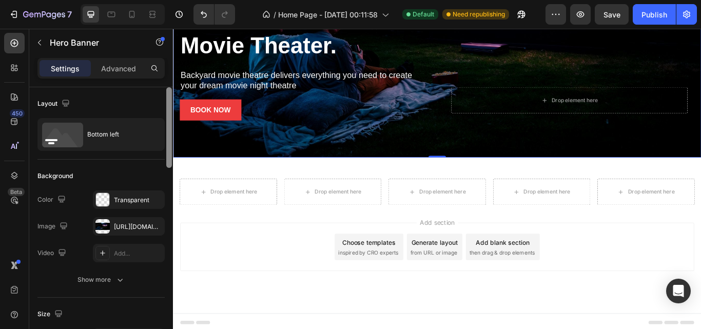
drag, startPoint x: 168, startPoint y: 158, endPoint x: 164, endPoint y: 90, distance: 68.9
click at [164, 90] on div "Layout Bottom left Background The changes might be hidden by the image and the …" at bounding box center [101, 222] width 144 height 271
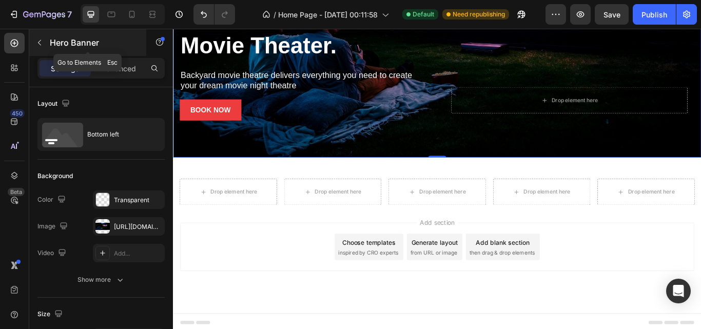
click at [45, 48] on button "button" at bounding box center [39, 42] width 16 height 16
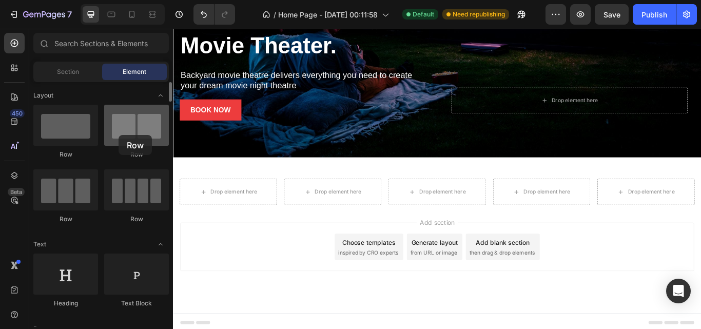
click at [118, 135] on div at bounding box center [136, 125] width 65 height 41
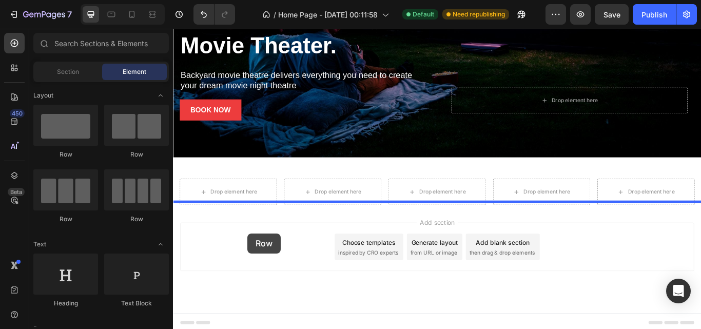
drag, startPoint x: 297, startPoint y: 218, endPoint x: 260, endPoint y: 267, distance: 61.5
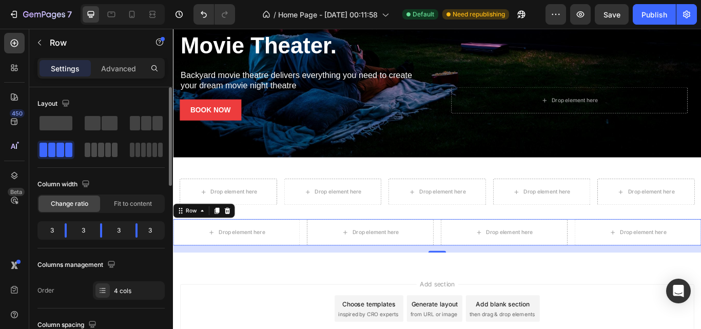
click at [109, 156] on span at bounding box center [108, 150] width 6 height 14
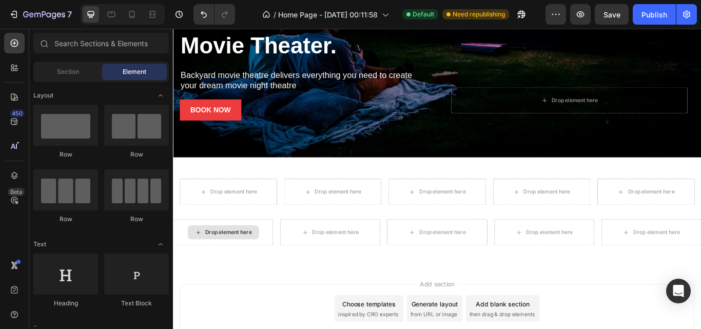
click at [251, 265] on div "Drop element here" at bounding box center [237, 266] width 54 height 8
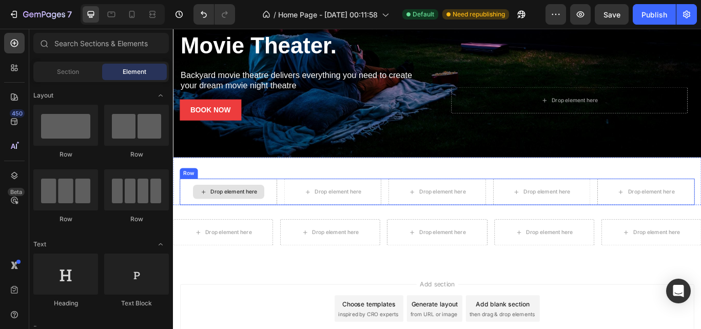
click at [219, 215] on div "Drop element here" at bounding box center [243, 219] width 54 height 8
click at [232, 225] on div "Drop element here" at bounding box center [237, 219] width 113 height 31
click at [231, 218] on div "Drop element here" at bounding box center [243, 219] width 54 height 8
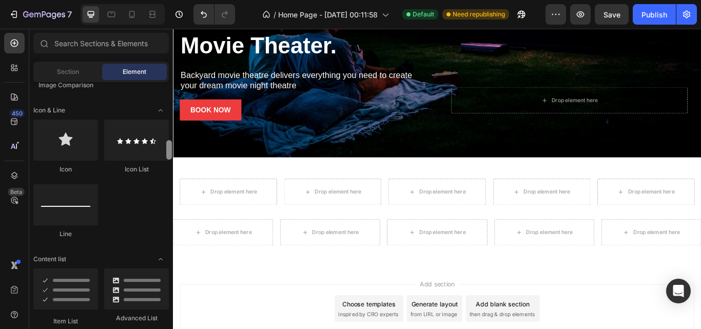
scroll to position [651, 0]
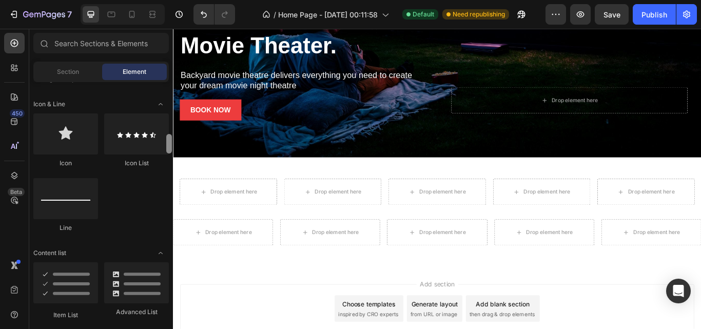
drag, startPoint x: 168, startPoint y: 89, endPoint x: 171, endPoint y: 141, distance: 52.4
click at [171, 141] on div at bounding box center [169, 143] width 6 height 19
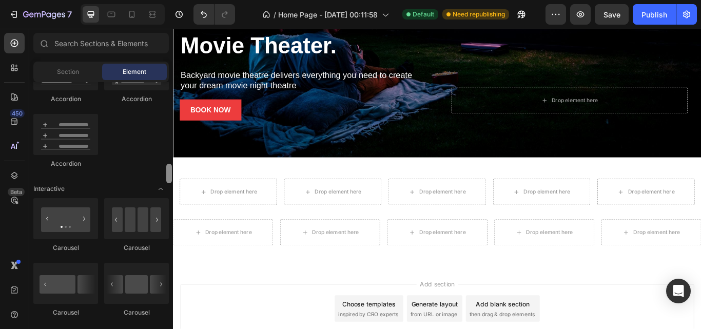
scroll to position [938, 0]
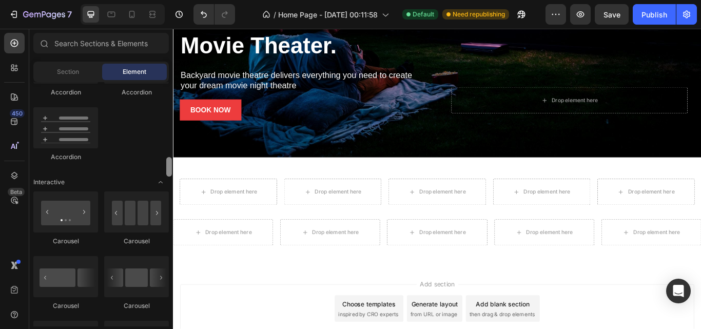
drag, startPoint x: 168, startPoint y: 142, endPoint x: 168, endPoint y: 165, distance: 23.1
click at [168, 165] on div at bounding box center [169, 166] width 6 height 19
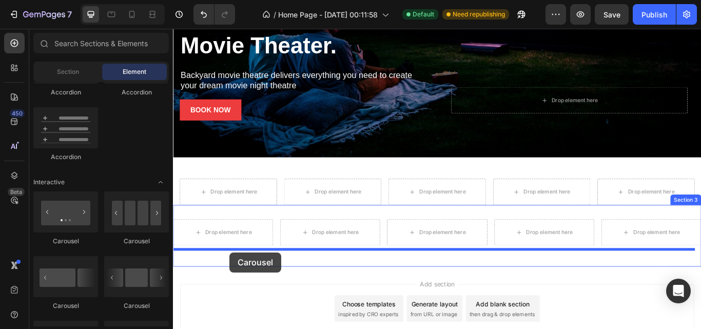
drag, startPoint x: 304, startPoint y: 250, endPoint x: 239, endPoint y: 289, distance: 75.9
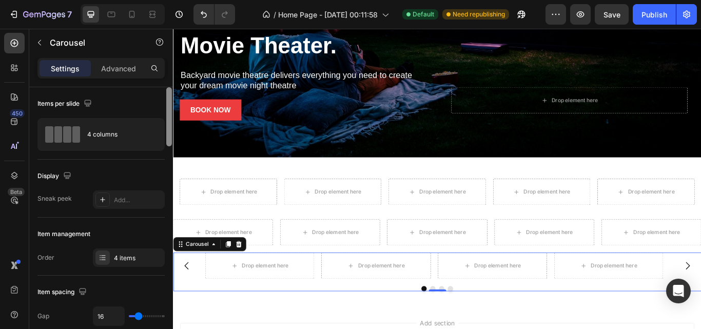
drag, startPoint x: 167, startPoint y: 138, endPoint x: 172, endPoint y: 76, distance: 62.2
click at [172, 76] on div "Settings Advanced Items per slide 4 columns Display Sneak peek Add... Item mana…" at bounding box center [101, 208] width 144 height 300
click at [168, 100] on div at bounding box center [169, 116] width 6 height 59
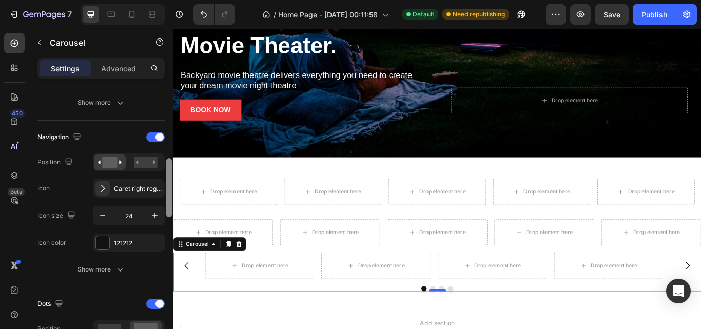
scroll to position [327, 0]
drag, startPoint x: 168, startPoint y: 100, endPoint x: 169, endPoint y: 171, distance: 71.3
click at [169, 171] on div at bounding box center [169, 187] width 6 height 59
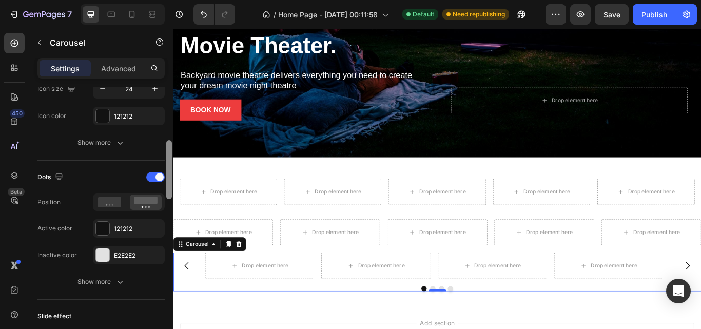
scroll to position [344, 0]
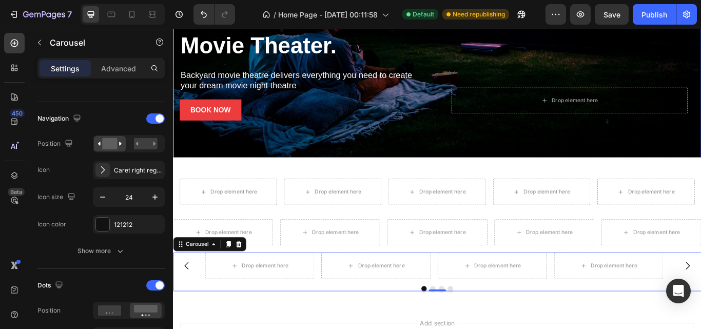
drag, startPoint x: 169, startPoint y: 182, endPoint x: 173, endPoint y: 59, distance: 122.6
click at [173, 0] on div "7 Version history / Home Page - Aug 28, 00:11:58 Default Need republishing Prev…" at bounding box center [350, 0] width 701 height 0
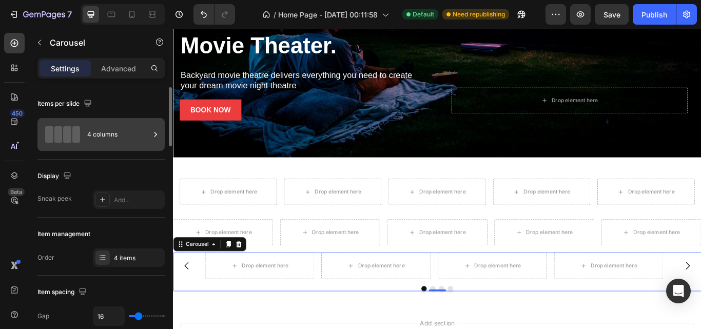
click at [155, 135] on icon at bounding box center [155, 134] width 10 height 10
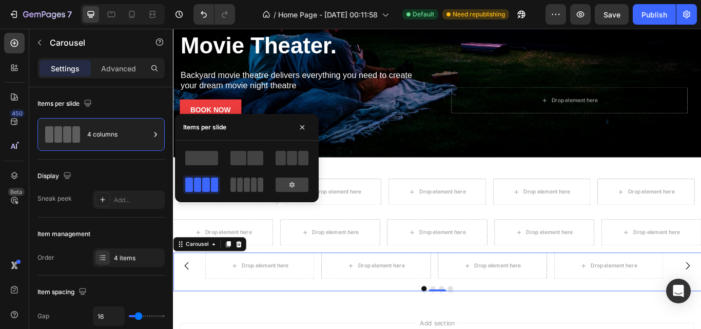
click at [251, 184] on span at bounding box center [254, 184] width 6 height 14
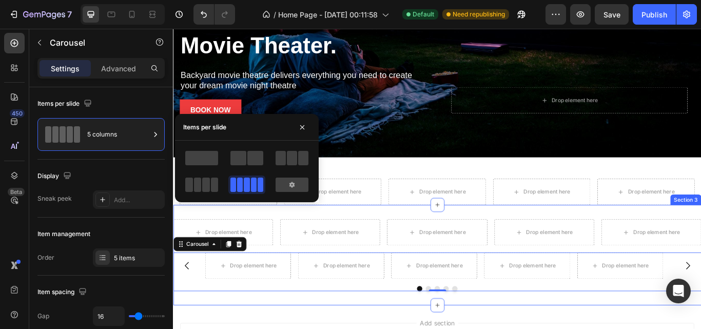
click at [256, 239] on div "Drop element here Drop element here Drop element here Drop element here Drop el…" at bounding box center [480, 292] width 615 height 117
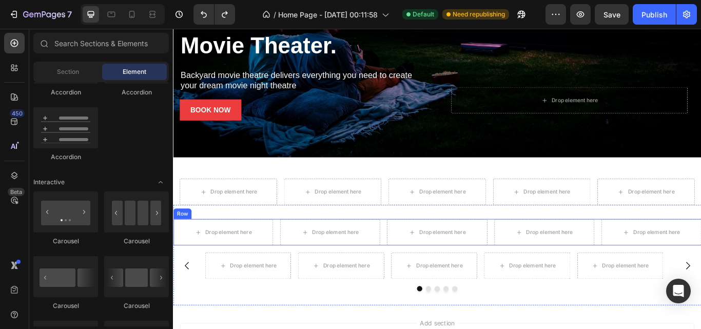
click at [292, 262] on div "Drop element here Drop element here Drop element here Drop element here Drop el…" at bounding box center [480, 266] width 615 height 31
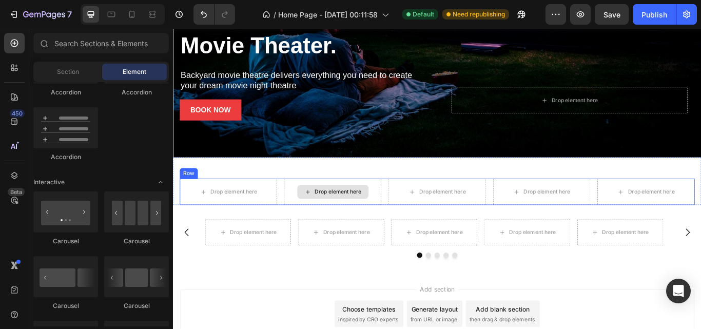
click at [352, 204] on div "Drop element here" at bounding box center [358, 219] width 113 height 31
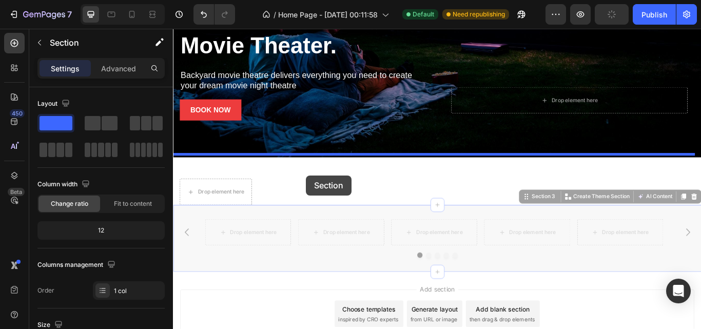
drag, startPoint x: 328, startPoint y: 235, endPoint x: 328, endPoint y: 200, distance: 35.9
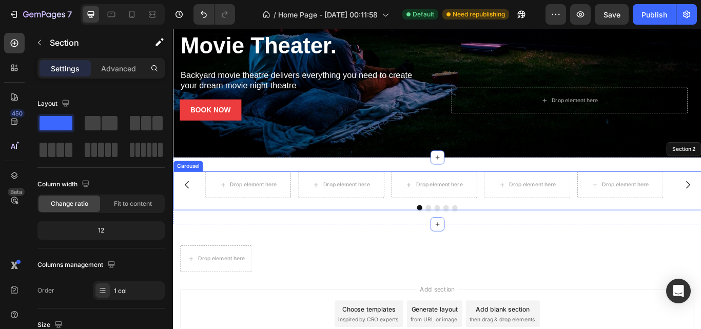
click at [322, 235] on div at bounding box center [480, 237] width 615 height 6
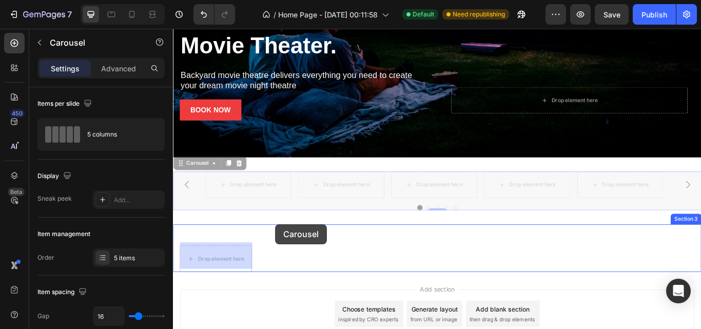
drag, startPoint x: 297, startPoint y: 230, endPoint x: 292, endPoint y: 256, distance: 27.3
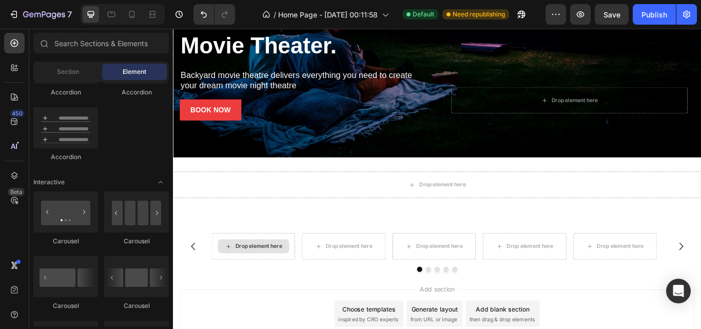
click at [263, 283] on div "Drop element here" at bounding box center [266, 282] width 83 height 16
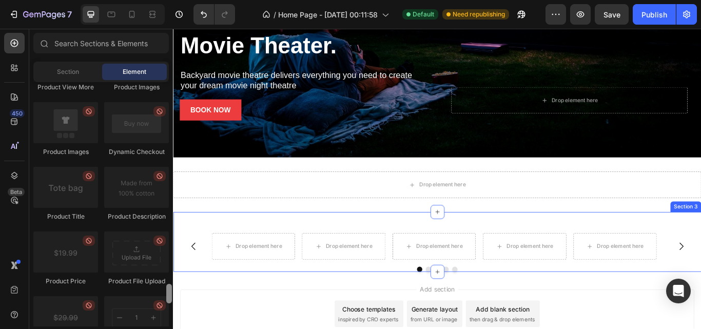
scroll to position [1637, 0]
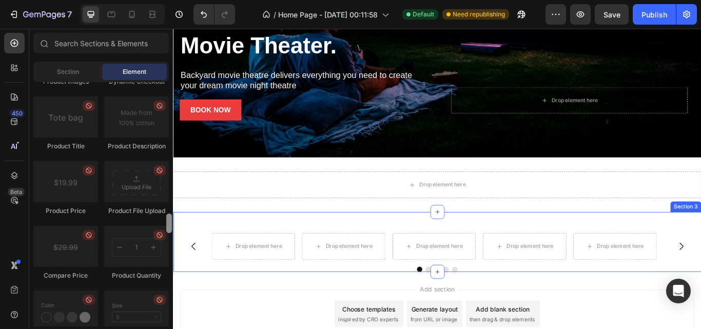
drag, startPoint x: 343, startPoint y: 208, endPoint x: 176, endPoint y: 278, distance: 180.9
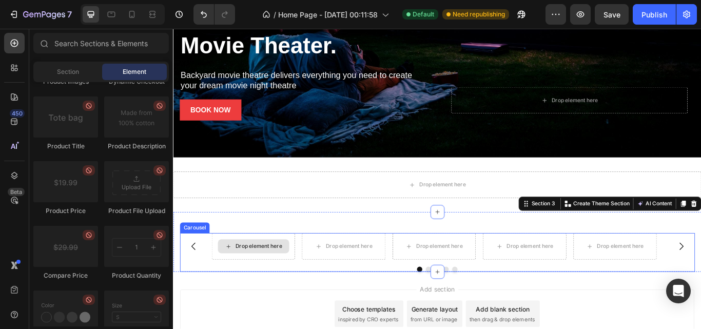
click at [250, 279] on div "Drop element here" at bounding box center [272, 283] width 54 height 8
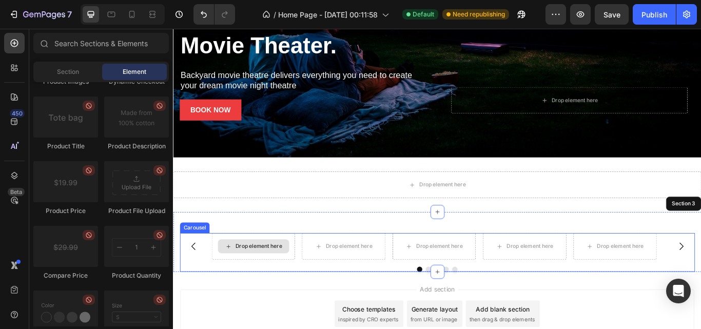
click at [260, 280] on div "Drop element here" at bounding box center [272, 283] width 54 height 8
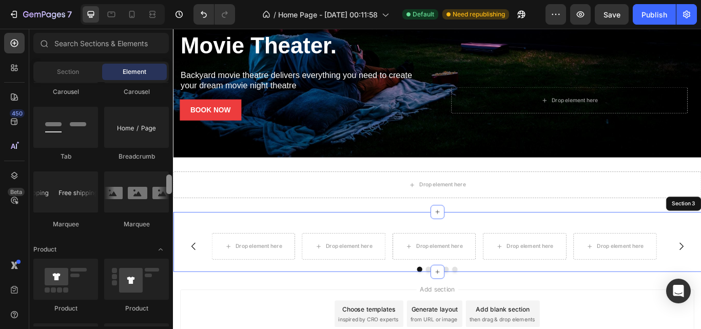
scroll to position [0, 0]
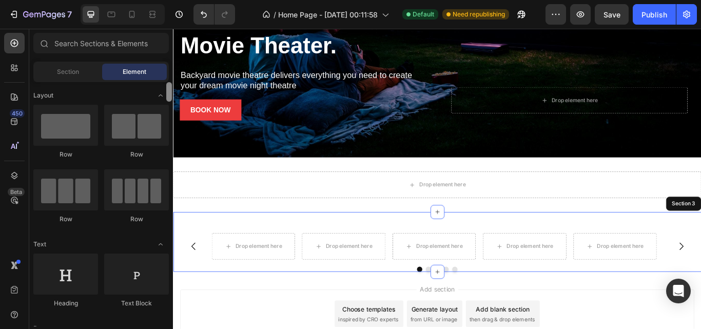
drag, startPoint x: 171, startPoint y: 180, endPoint x: 166, endPoint y: 65, distance: 115.0
click at [166, 65] on div "Sections(18) Elements(83) Section Element Hero Section Product Detail Brands Tr…" at bounding box center [101, 179] width 144 height 293
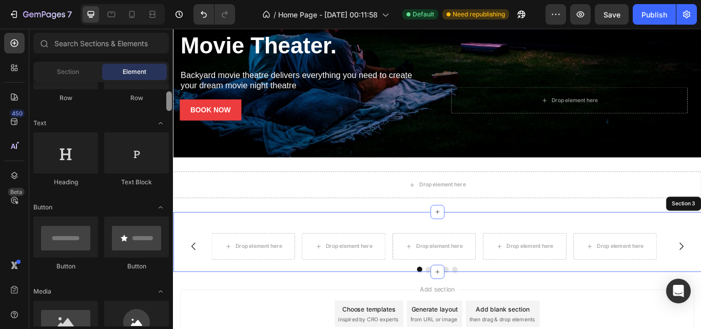
scroll to position [134, 0]
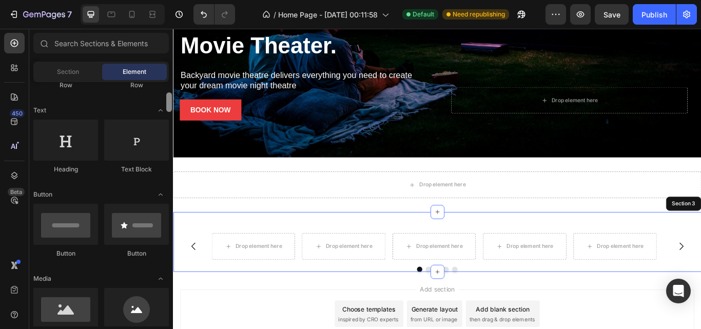
drag, startPoint x: 170, startPoint y: 92, endPoint x: 169, endPoint y: 103, distance: 10.8
click at [169, 103] on div at bounding box center [169, 101] width 6 height 19
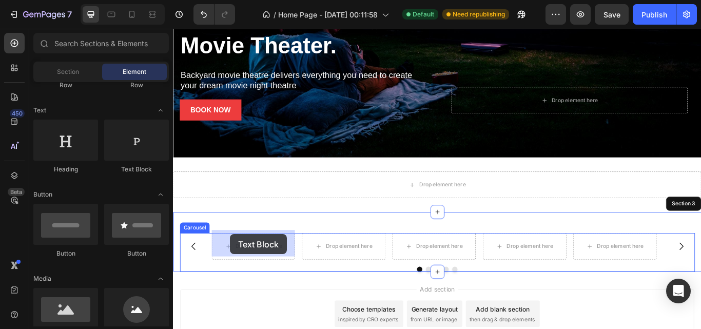
drag, startPoint x: 295, startPoint y: 178, endPoint x: 239, endPoint y: 269, distance: 106.9
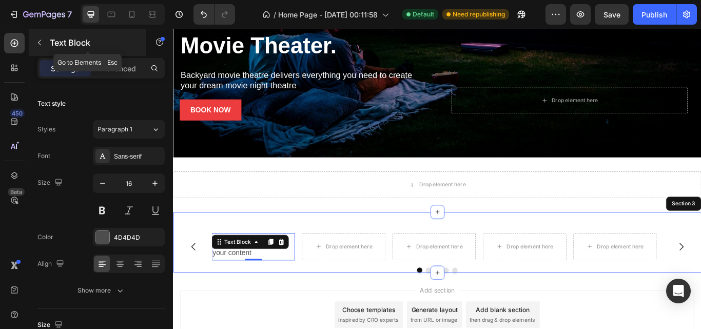
click at [39, 45] on icon "button" at bounding box center [39, 42] width 8 height 8
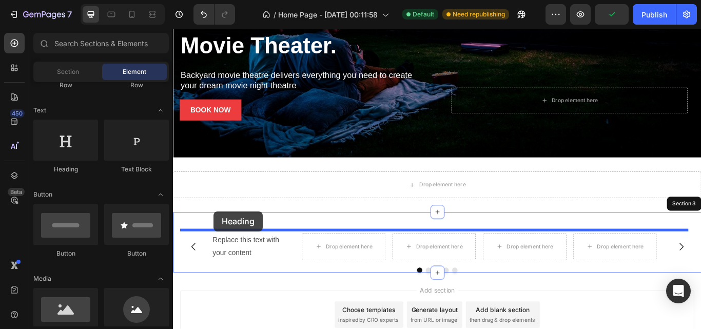
drag, startPoint x: 230, startPoint y: 165, endPoint x: 220, endPoint y: 241, distance: 76.1
drag, startPoint x: 235, startPoint y: 177, endPoint x: 251, endPoint y: 258, distance: 82.6
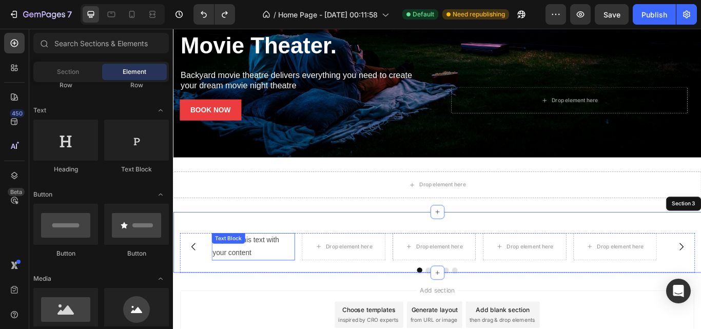
click at [254, 280] on div "Replace this text with your content Text Block" at bounding box center [265, 283] width 97 height 32
click at [254, 280] on div "Text Block" at bounding box center [236, 273] width 39 height 12
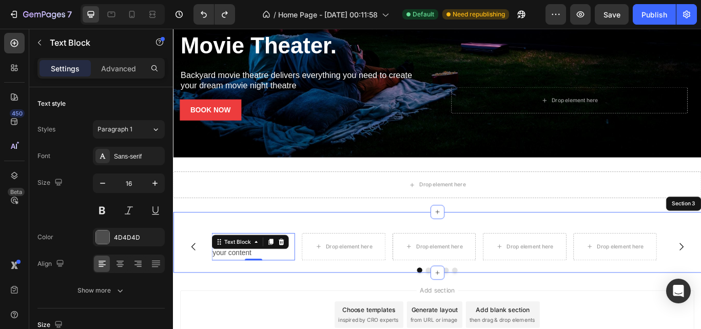
click at [254, 280] on div "Text Block" at bounding box center [262, 277] width 90 height 16
click at [153, 127] on icon at bounding box center [155, 129] width 9 height 10
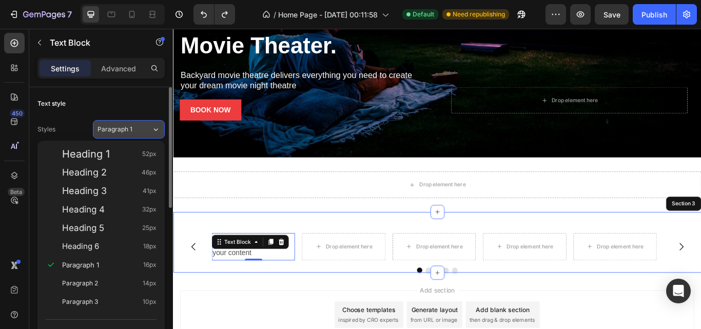
click at [153, 127] on icon at bounding box center [155, 129] width 9 height 10
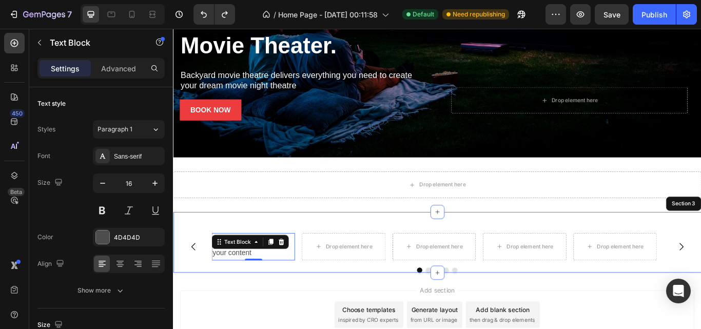
click at [243, 290] on div "Replace this text with your content" at bounding box center [265, 283] width 97 height 32
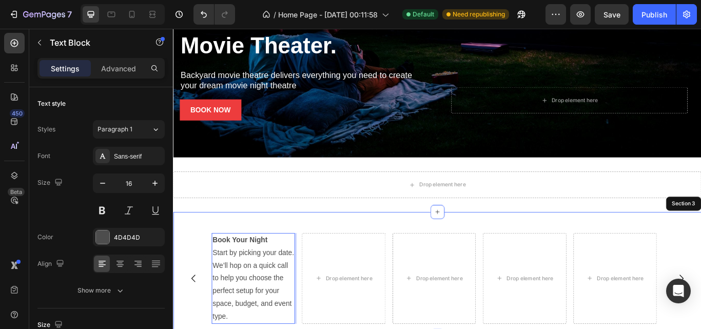
click at [261, 272] on strong "Book Your Night" at bounding box center [250, 275] width 64 height 9
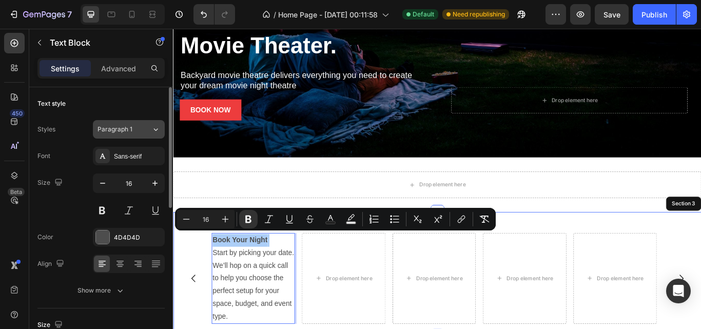
click at [157, 133] on icon at bounding box center [155, 129] width 9 height 10
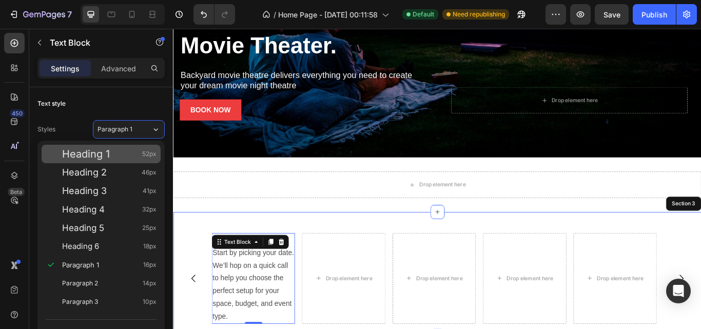
click at [126, 154] on div "Heading 1 52px" at bounding box center [109, 154] width 94 height 10
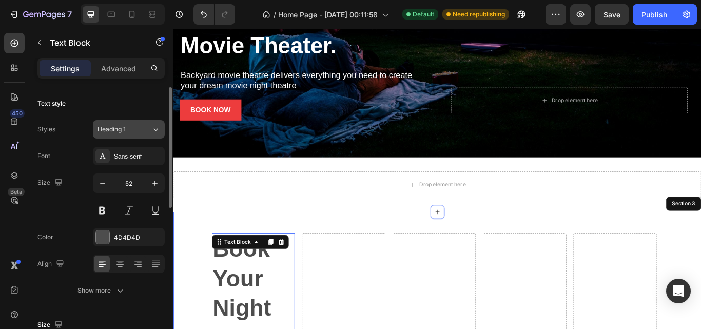
click at [157, 134] on button "Heading 1" at bounding box center [129, 129] width 72 height 18
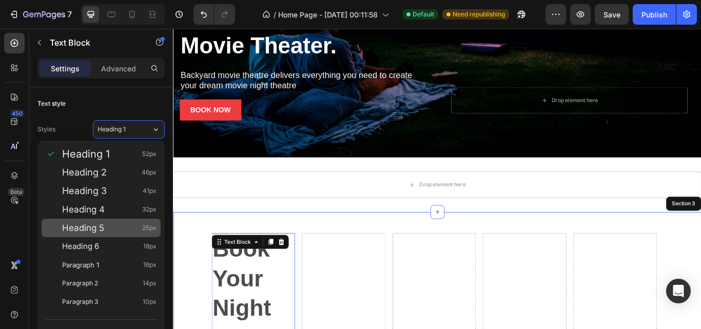
click at [108, 221] on div "Heading 5 25px" at bounding box center [101, 227] width 119 height 18
type input "25"
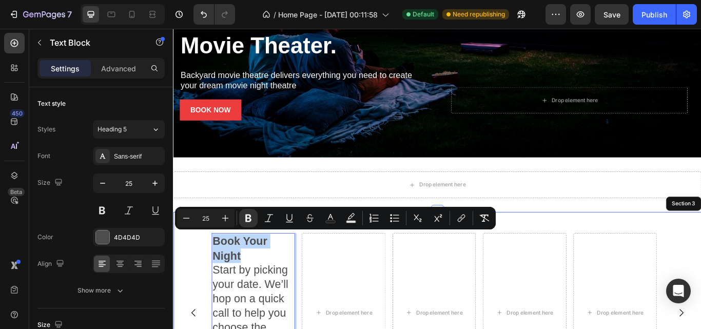
drag, startPoint x: 221, startPoint y: 267, endPoint x: 263, endPoint y: 284, distance: 45.3
click at [123, 260] on icon at bounding box center [120, 264] width 10 height 10
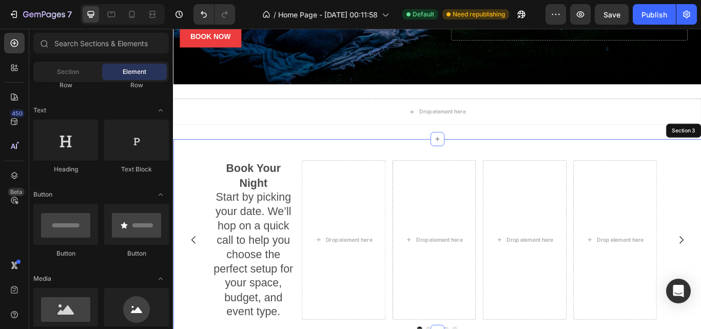
scroll to position [229, 0]
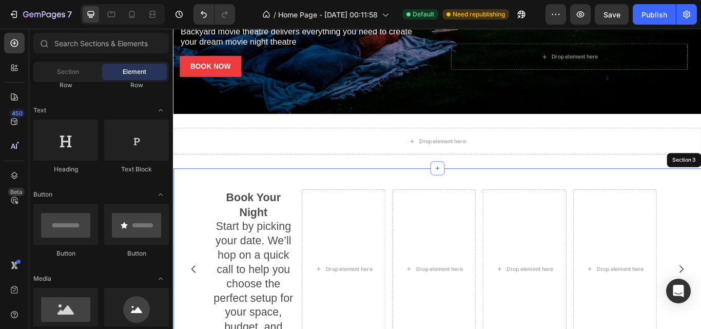
click at [585, 203] on div "Book Your Night Start by picking your date. We’ll hop on a quick call to help y…" at bounding box center [480, 304] width 615 height 225
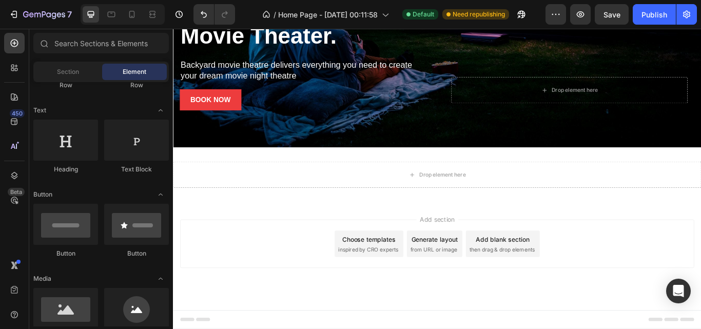
scroll to position [187, 0]
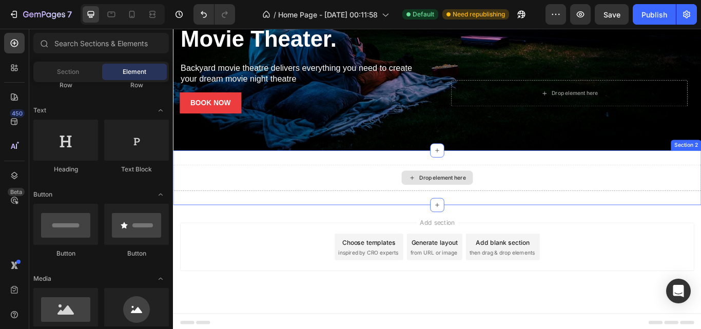
click at [639, 191] on div "Drop element here" at bounding box center [480, 202] width 615 height 31
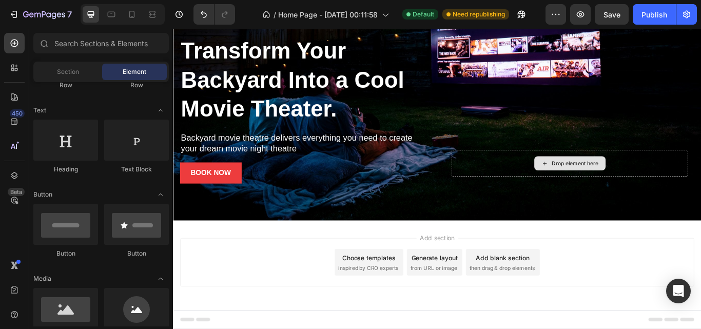
scroll to position [102, 0]
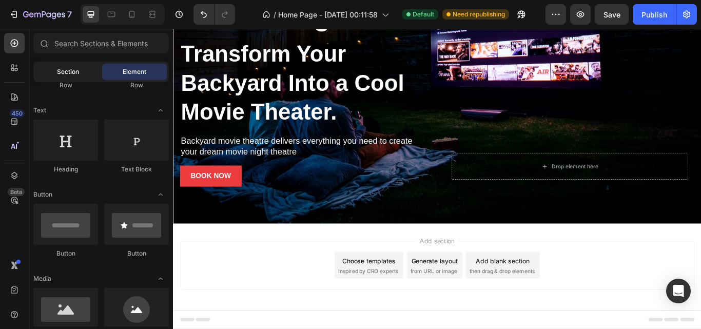
click at [73, 74] on span "Section" at bounding box center [68, 71] width 22 height 9
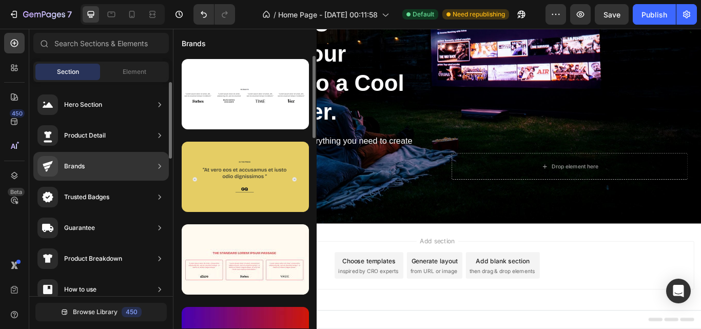
click at [198, 186] on div at bounding box center [245, 177] width 127 height 70
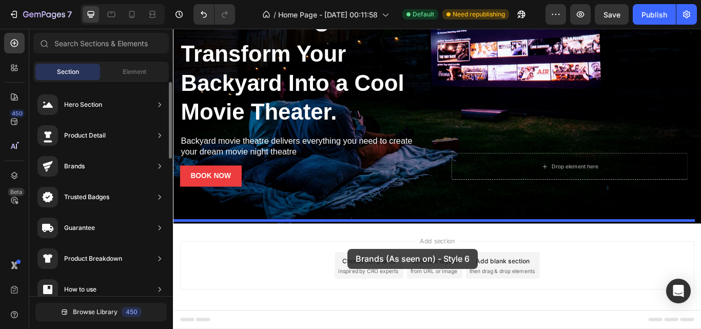
drag, startPoint x: 383, startPoint y: 213, endPoint x: 376, endPoint y: 285, distance: 72.2
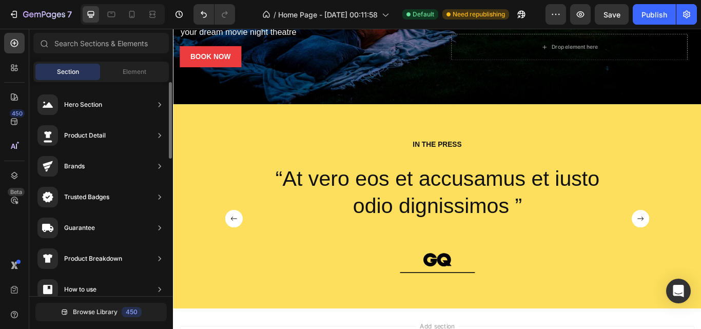
scroll to position [240, 0]
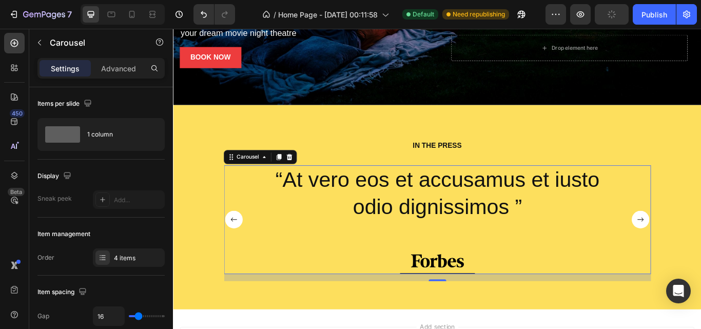
click at [243, 250] on rect "Carousel Back Arrow" at bounding box center [243, 251] width 21 height 21
click at [203, 16] on icon "Undo/Redo" at bounding box center [203, 14] width 10 height 10
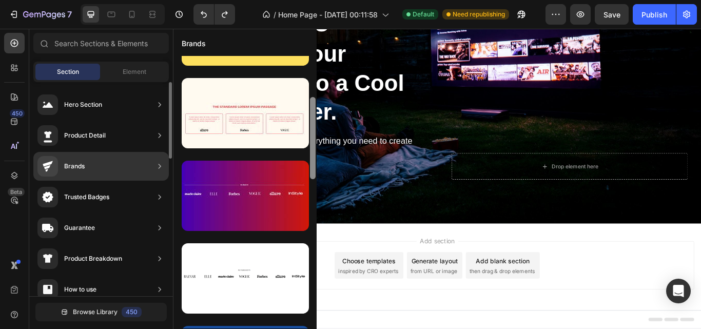
scroll to position [149, 0]
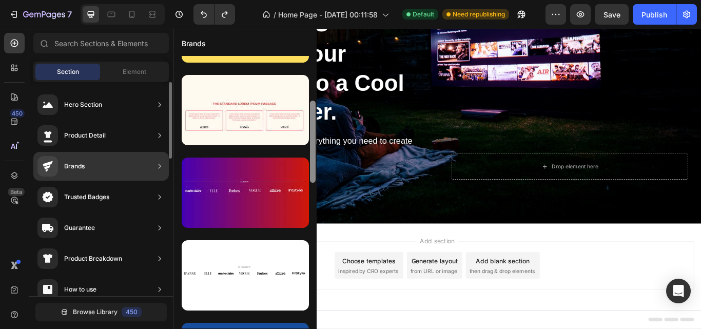
drag, startPoint x: 313, startPoint y: 115, endPoint x: 309, endPoint y: 161, distance: 45.3
click at [309, 161] on div at bounding box center [313, 192] width 8 height 272
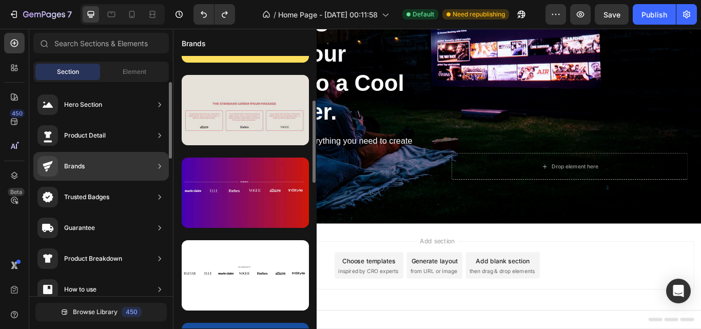
click at [234, 110] on div at bounding box center [245, 110] width 127 height 70
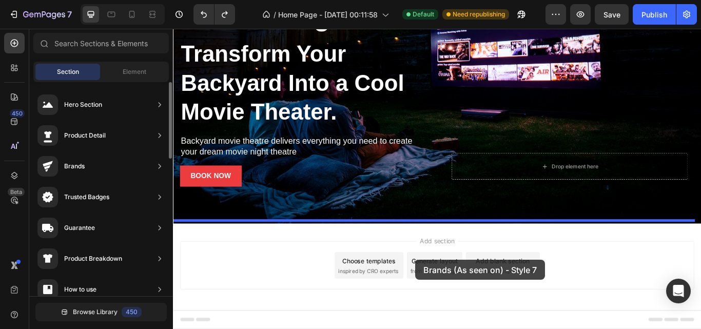
drag, startPoint x: 407, startPoint y: 139, endPoint x: 455, endPoint y: 298, distance: 166.0
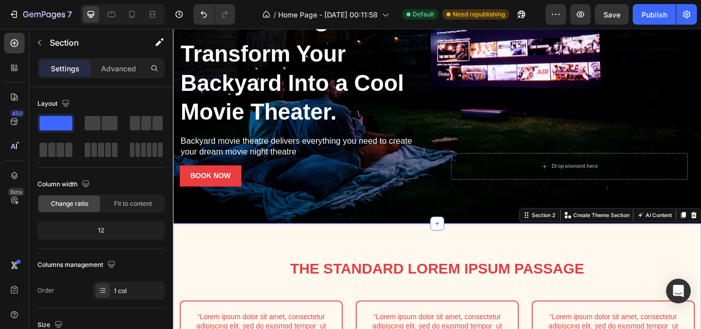
scroll to position [289, 0]
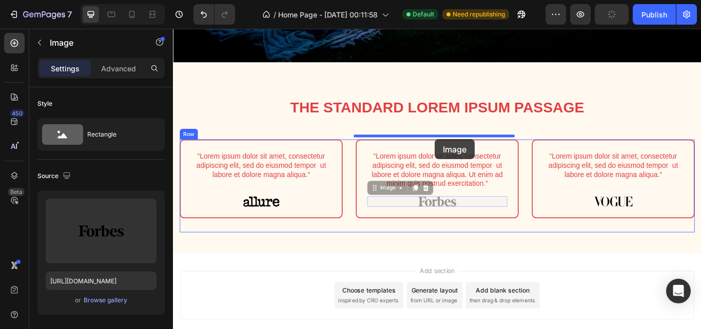
drag, startPoint x: 480, startPoint y: 225, endPoint x: 478, endPoint y: 158, distance: 66.7
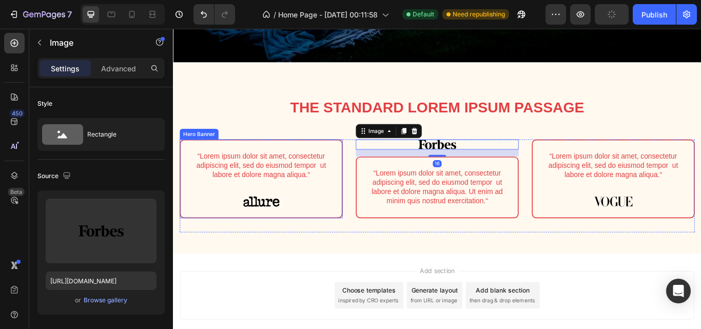
type input "https://cdn.shopify.com/s/files/1/0679/3297/9337/files/gempages_581724896636175…"
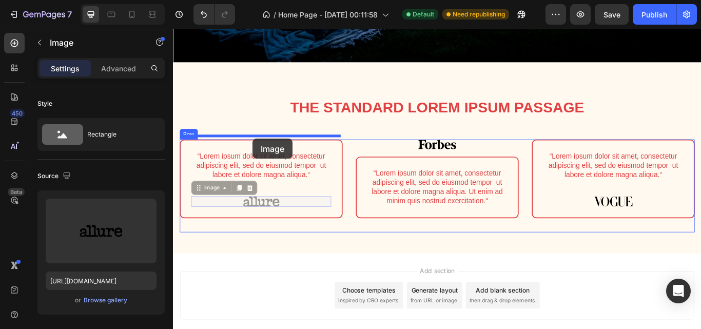
drag, startPoint x: 283, startPoint y: 228, endPoint x: 265, endPoint y: 156, distance: 73.9
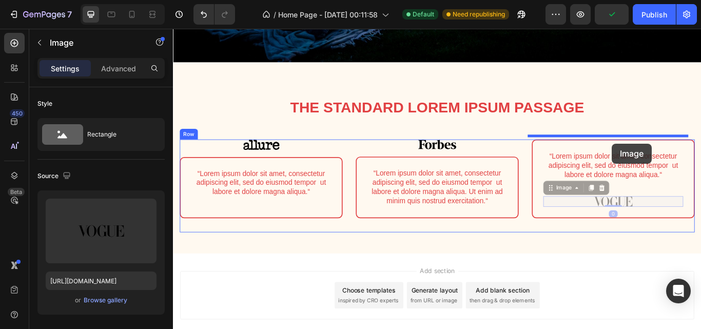
drag, startPoint x: 682, startPoint y: 226, endPoint x: 684, endPoint y: 163, distance: 63.6
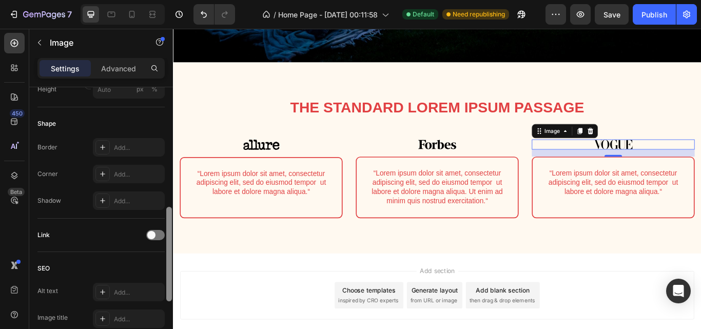
scroll to position [337, 0]
drag, startPoint x: 168, startPoint y: 103, endPoint x: 172, endPoint y: 221, distance: 118.1
click at [172, 221] on div at bounding box center [169, 222] width 8 height 271
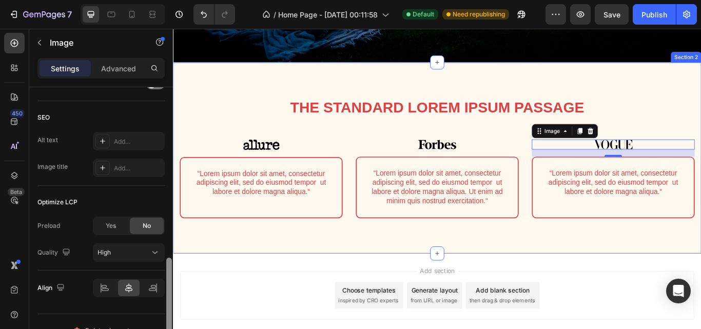
scroll to position [0, 0]
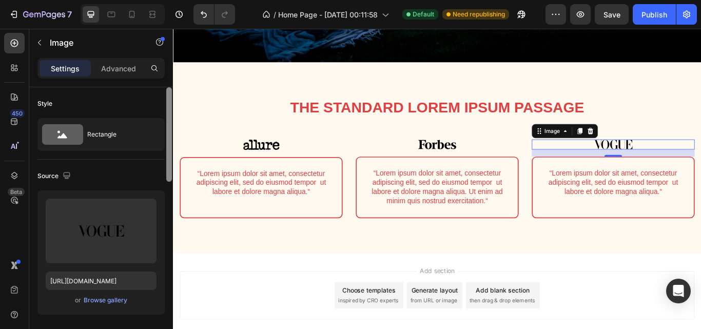
drag, startPoint x: 170, startPoint y: 223, endPoint x: 169, endPoint y: 78, distance: 144.6
click at [169, 78] on div "Settings Advanced Style Rectangle Source Upload Image https://cdn.shopify.com/s…" at bounding box center [101, 208] width 144 height 300
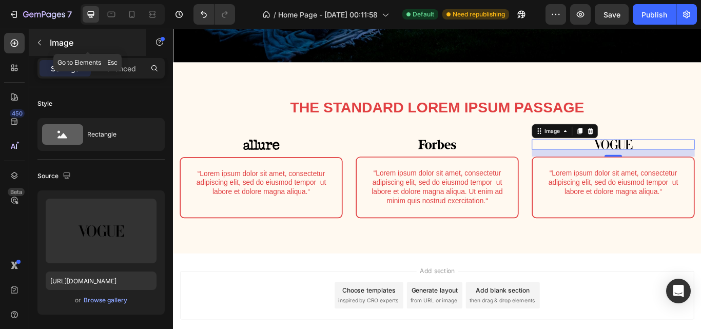
click at [44, 45] on button "button" at bounding box center [39, 42] width 16 height 16
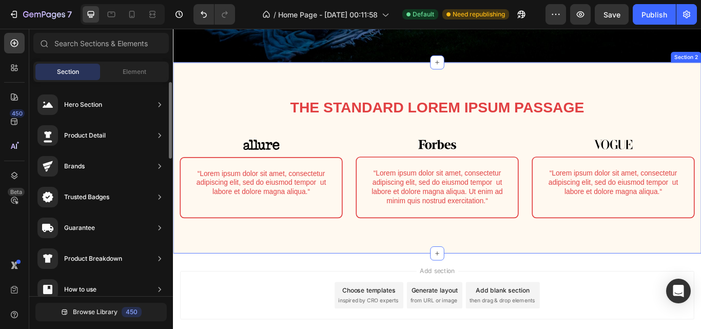
click at [374, 153] on div "The standard Lorem Ipsum passage Heading Row Image “Lorem ipsum dolor sit amet,…" at bounding box center [481, 191] width 600 height 165
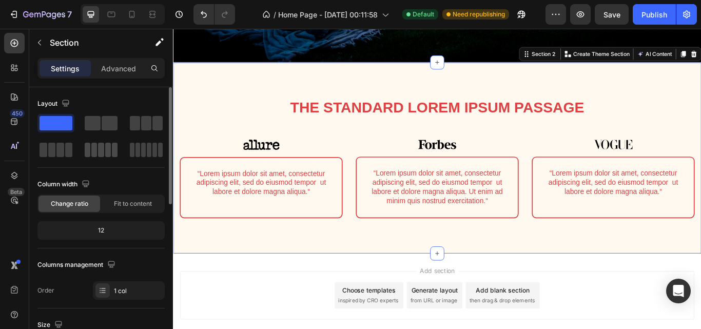
click at [109, 156] on span at bounding box center [108, 150] width 6 height 14
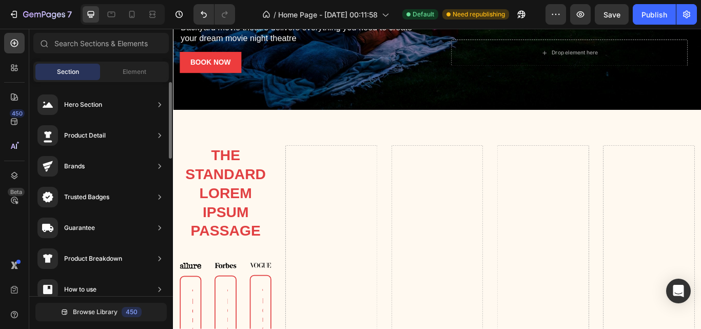
scroll to position [250, 0]
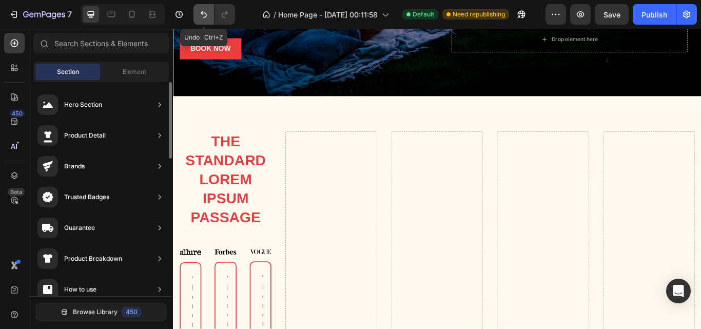
click at [200, 18] on icon "Undo/Redo" at bounding box center [203, 14] width 10 height 10
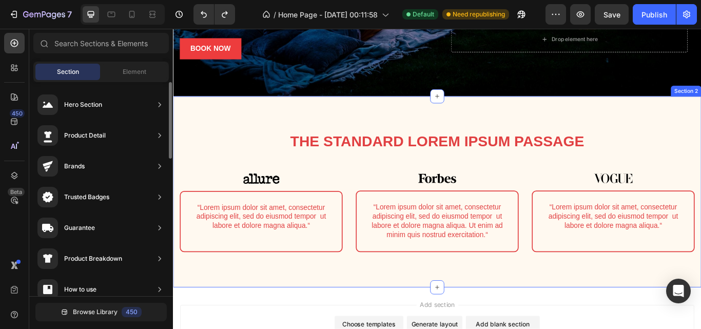
click at [265, 305] on div "The standard Lorem Ipsum passage Heading Row Image “Lorem ipsum dolor sit amet,…" at bounding box center [481, 231] width 600 height 165
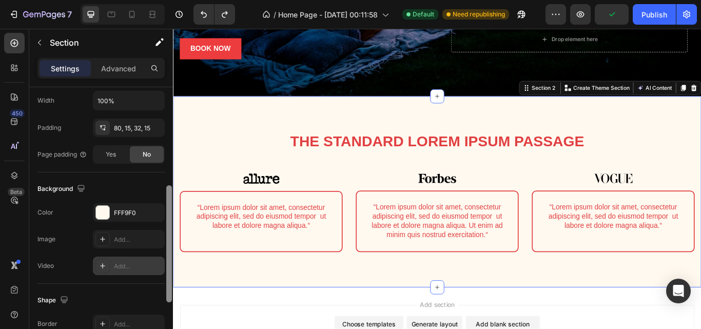
drag, startPoint x: 167, startPoint y: 145, endPoint x: 161, endPoint y: 254, distance: 108.9
click at [161, 254] on div "Layout Column width Change ratio Fit to content 12 Columns management Order 1 c…" at bounding box center [101, 222] width 144 height 271
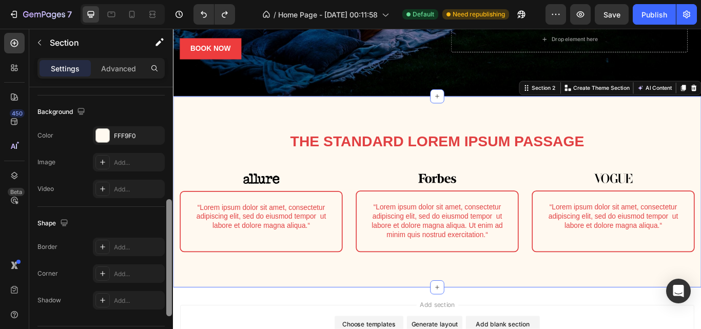
scroll to position [355, 0]
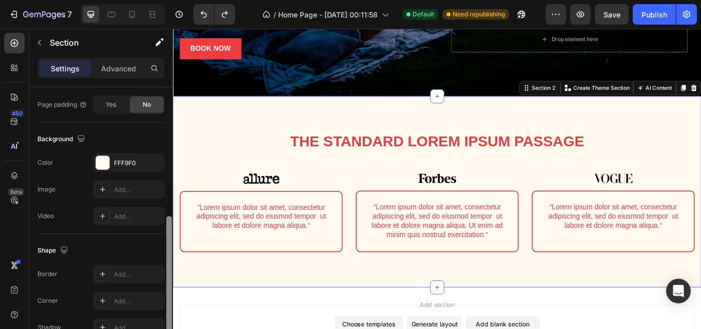
drag, startPoint x: 342, startPoint y: 277, endPoint x: 189, endPoint y: 110, distance: 226.9
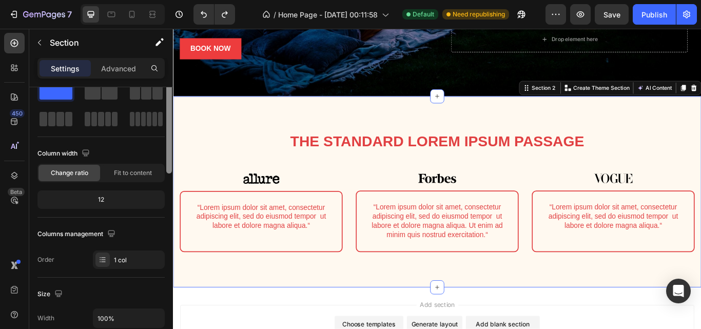
scroll to position [0, 0]
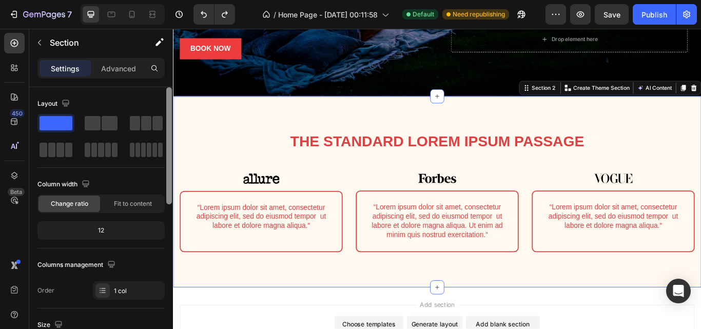
drag, startPoint x: 168, startPoint y: 111, endPoint x: 169, endPoint y: 96, distance: 14.9
click at [169, 96] on div at bounding box center [169, 145] width 6 height 117
click at [133, 203] on span "Fit to content" at bounding box center [133, 203] width 38 height 9
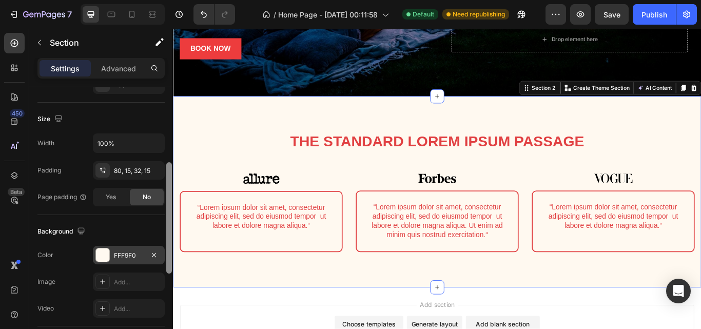
scroll to position [180, 0]
drag, startPoint x: 170, startPoint y: 178, endPoint x: 164, endPoint y: 253, distance: 74.7
click at [164, 253] on div "Layout Column width Change ratio Fit to content Columns management Order 1 col …" at bounding box center [101, 222] width 144 height 271
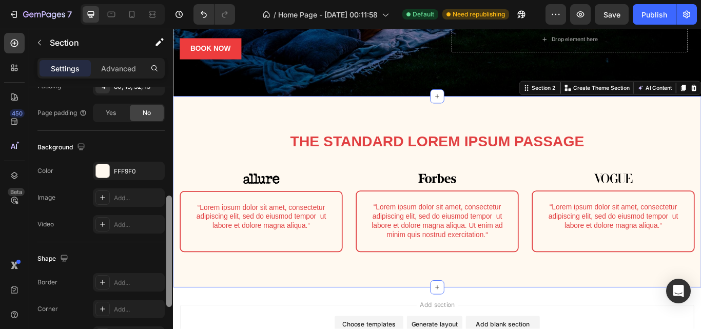
scroll to position [265, 0]
drag, startPoint x: 171, startPoint y: 241, endPoint x: 171, endPoint y: 275, distance: 34.9
click at [171, 275] on div at bounding box center [169, 251] width 6 height 111
click at [476, 326] on icon at bounding box center [480, 330] width 8 height 8
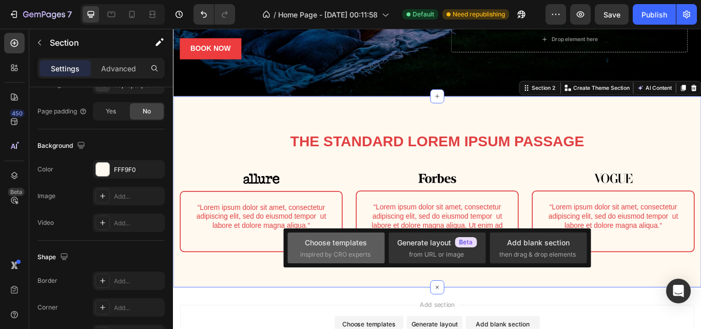
click at [388, 261] on div "Choose templates inspired by CRO experts" at bounding box center [436, 247] width 97 height 31
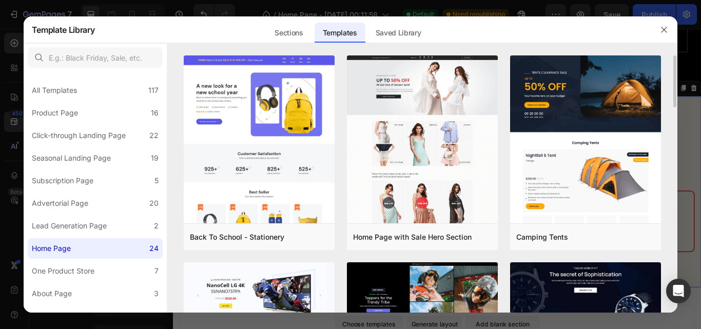
drag, startPoint x: 674, startPoint y: 83, endPoint x: 674, endPoint y: 95, distance: 12.8
click at [674, 95] on div "Back To School - Stationery Add to page Preview Home Page with Sale Hero Sectio…" at bounding box center [422, 183] width 510 height 257
click at [290, 37] on div "Sections" at bounding box center [288, 33] width 45 height 21
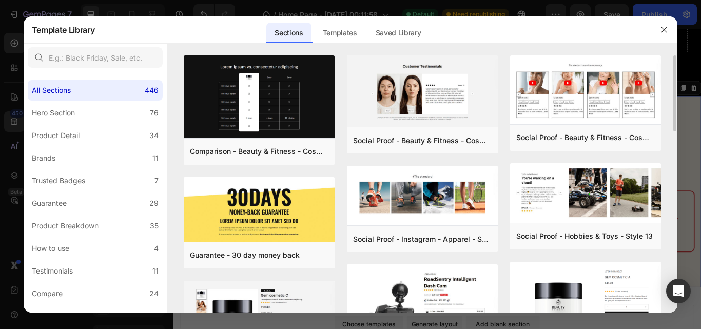
drag, startPoint x: 674, startPoint y: 89, endPoint x: 677, endPoint y: 117, distance: 28.3
click at [677, 117] on div "Comparison - Beauty & Fitness - Cosmetic - Ingredients - Style 19 Add to page P…" at bounding box center [422, 183] width 510 height 257
drag, startPoint x: 674, startPoint y: 113, endPoint x: 671, endPoint y: 133, distance: 20.7
click at [671, 133] on div "Comparison - Beauty & Fitness - Cosmetic - Ingredients - Style 19 Add to page P…" at bounding box center [422, 183] width 510 height 257
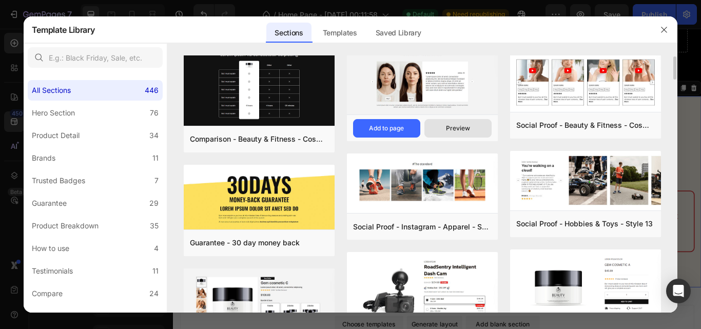
scroll to position [0, 0]
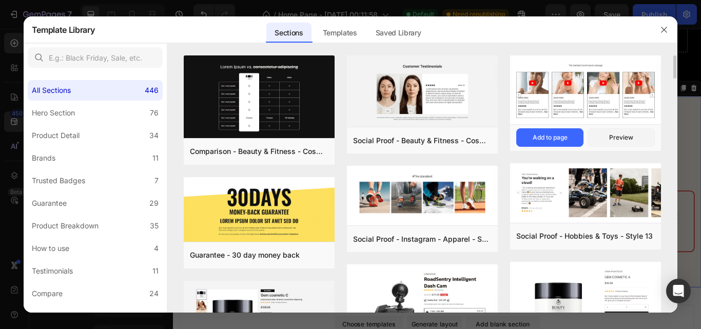
click at [553, 111] on img at bounding box center [585, 90] width 151 height 71
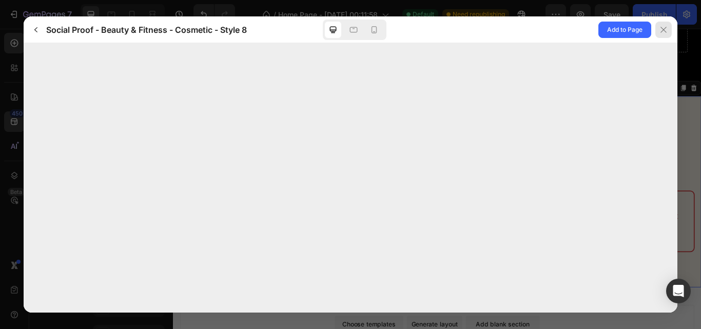
click at [660, 35] on div at bounding box center [663, 30] width 16 height 16
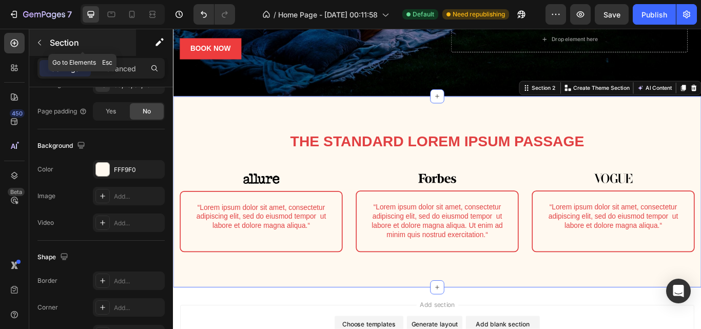
click at [42, 43] on icon "button" at bounding box center [39, 42] width 8 height 8
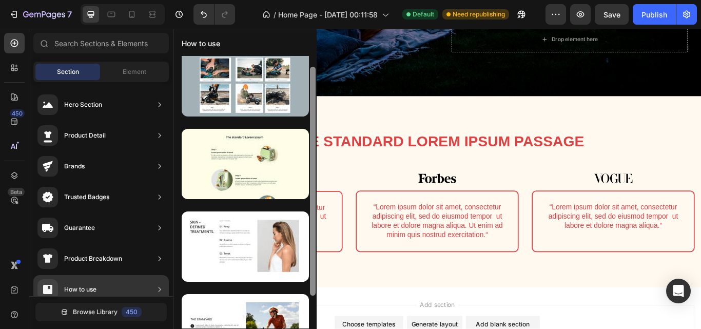
scroll to position [12, 0]
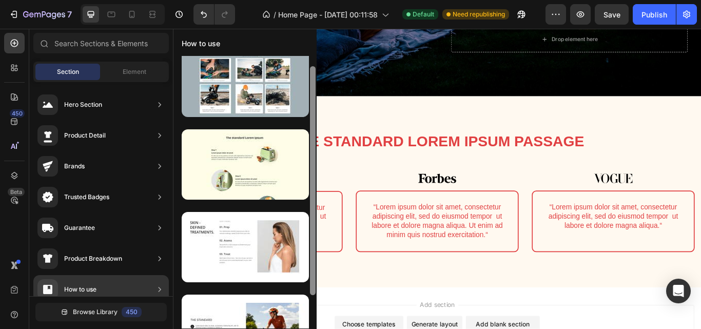
drag, startPoint x: 312, startPoint y: 126, endPoint x: 312, endPoint y: 93, distance: 33.3
click at [312, 93] on div at bounding box center [313, 180] width 6 height 229
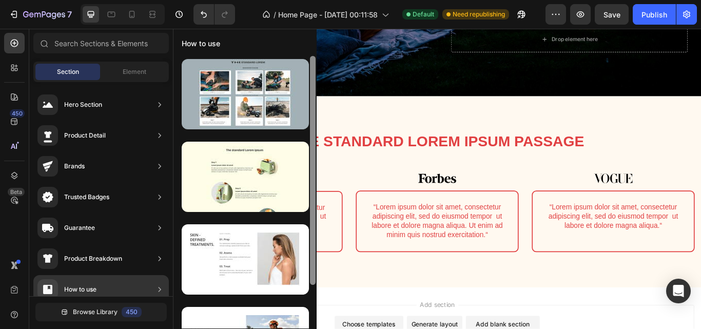
drag, startPoint x: 312, startPoint y: 93, endPoint x: 312, endPoint y: 74, distance: 18.5
click at [312, 74] on div at bounding box center [313, 170] width 6 height 229
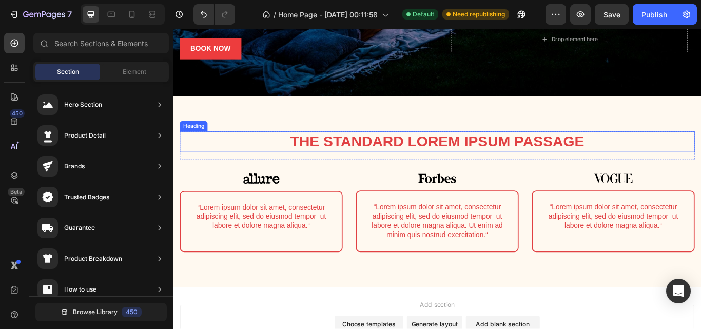
drag, startPoint x: 484, startPoint y: 105, endPoint x: 344, endPoint y: 165, distance: 152.6
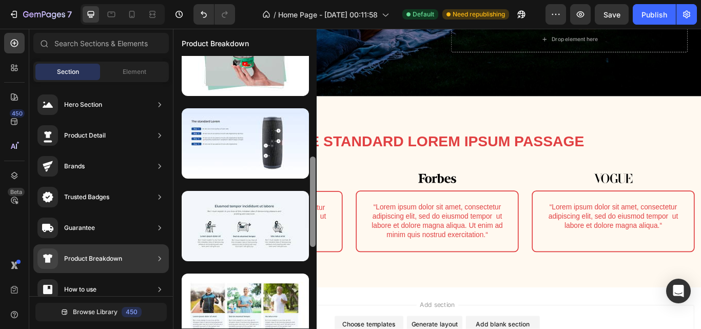
scroll to position [52, 0]
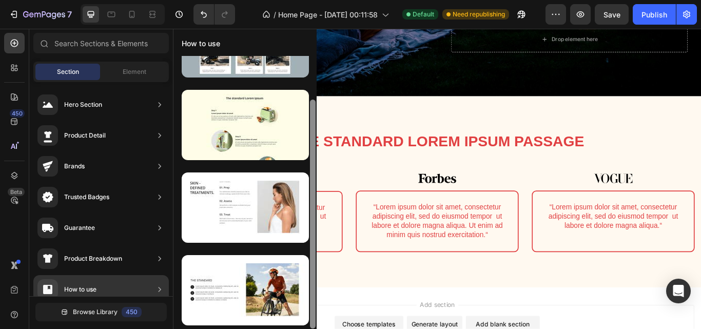
drag, startPoint x: 310, startPoint y: 187, endPoint x: 310, endPoint y: 195, distance: 8.2
click at [310, 195] on div at bounding box center [313, 214] width 6 height 229
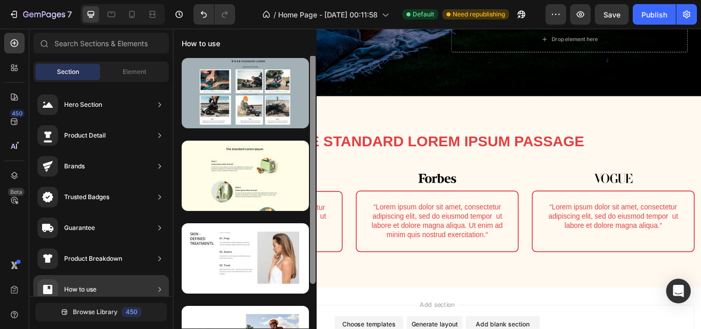
scroll to position [0, 0]
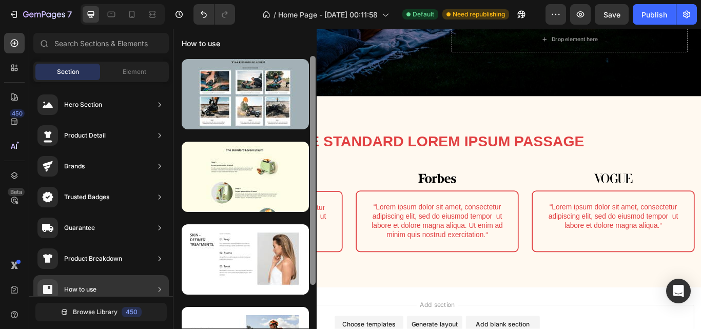
drag, startPoint x: 313, startPoint y: 210, endPoint x: 313, endPoint y: 148, distance: 62.1
click at [313, 148] on div at bounding box center [313, 170] width 6 height 229
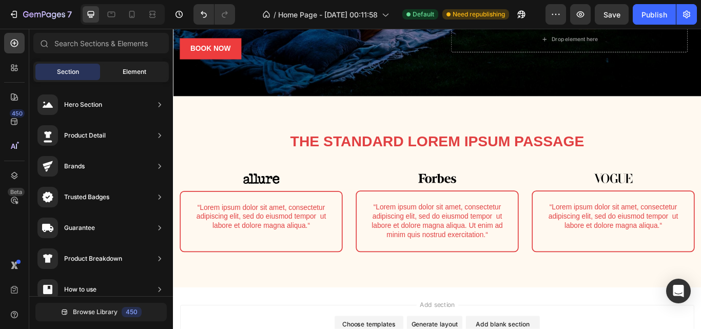
click at [139, 77] on div "Element" at bounding box center [134, 72] width 65 height 16
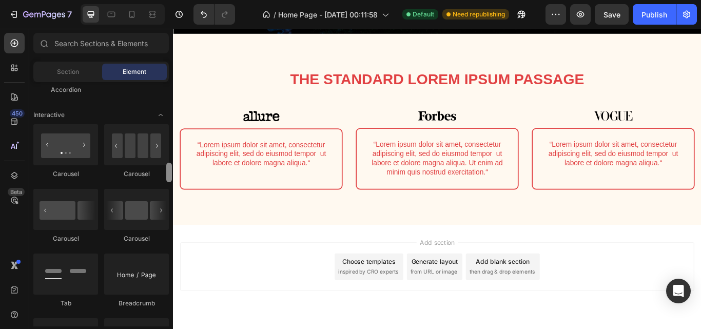
scroll to position [1011, 0]
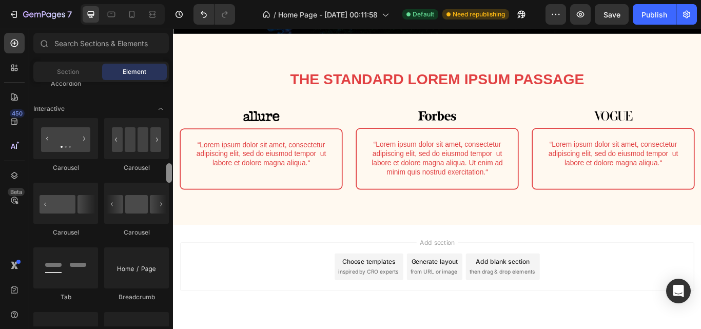
drag, startPoint x: 167, startPoint y: 166, endPoint x: 169, endPoint y: 174, distance: 8.6
click at [169, 174] on div at bounding box center [169, 172] width 6 height 19
click at [128, 210] on div at bounding box center [136, 203] width 65 height 41
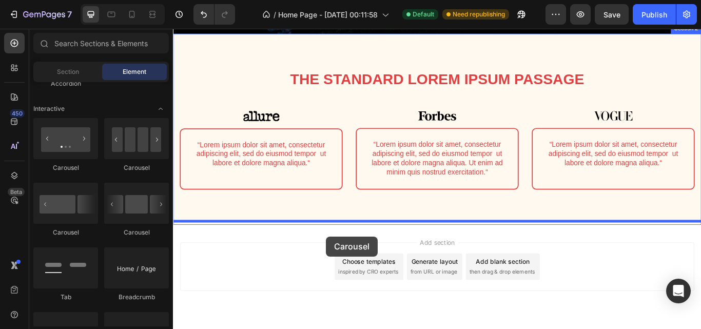
drag, startPoint x: 301, startPoint y: 239, endPoint x: 351, endPoint y: 271, distance: 59.9
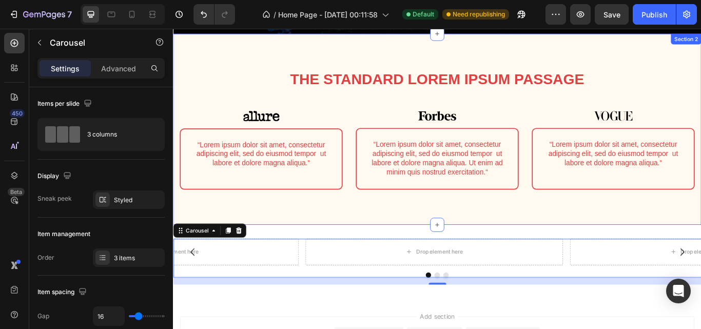
click at [656, 233] on div "The standard Lorem Ipsum passage Heading Row Image “Lorem ipsum dolor sit amet,…" at bounding box center [481, 158] width 600 height 165
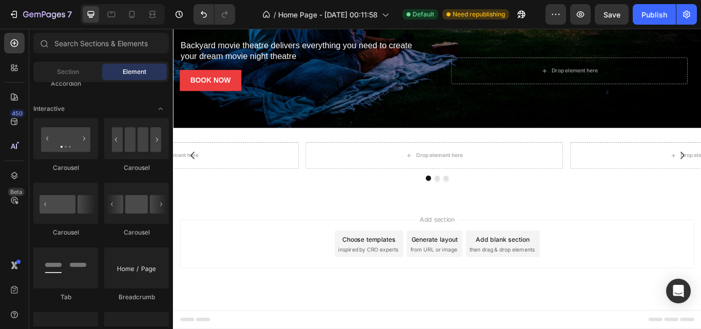
scroll to position [209, 0]
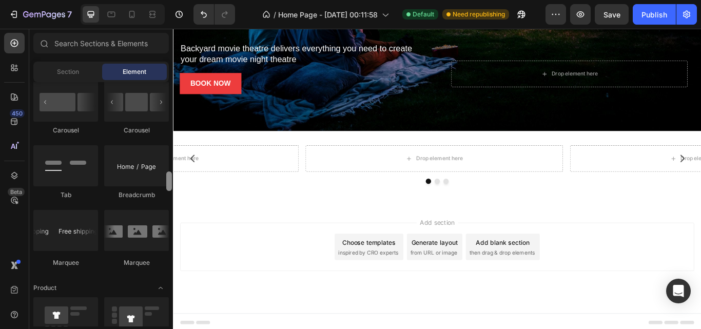
drag, startPoint x: 169, startPoint y: 178, endPoint x: 169, endPoint y: 186, distance: 7.7
click at [169, 186] on div at bounding box center [169, 180] width 6 height 19
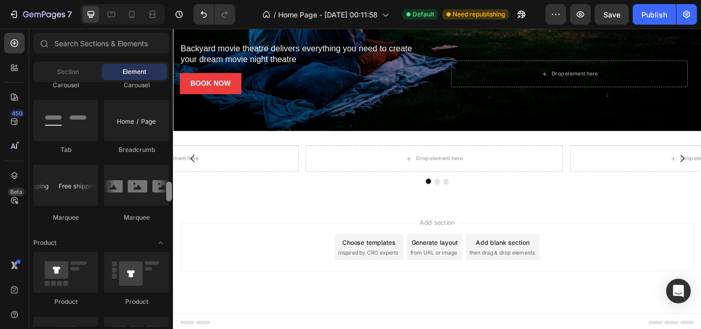
scroll to position [1171, 0]
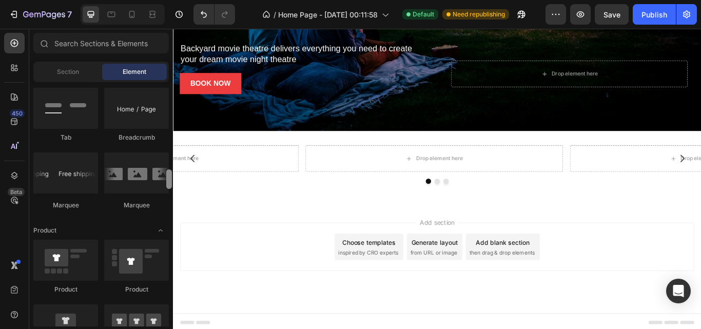
drag, startPoint x: 169, startPoint y: 177, endPoint x: 170, endPoint y: 183, distance: 5.2
click at [170, 183] on div at bounding box center [169, 178] width 6 height 19
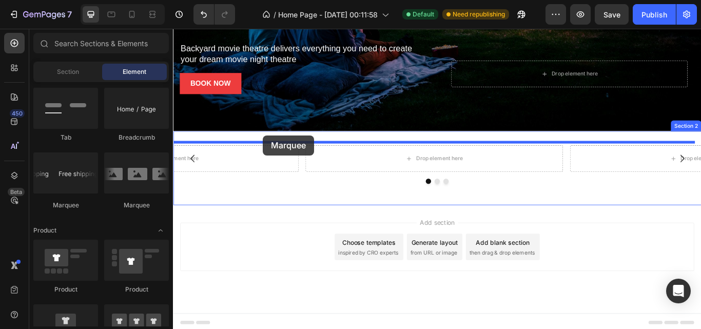
drag, startPoint x: 304, startPoint y: 209, endPoint x: 278, endPoint y: 153, distance: 61.7
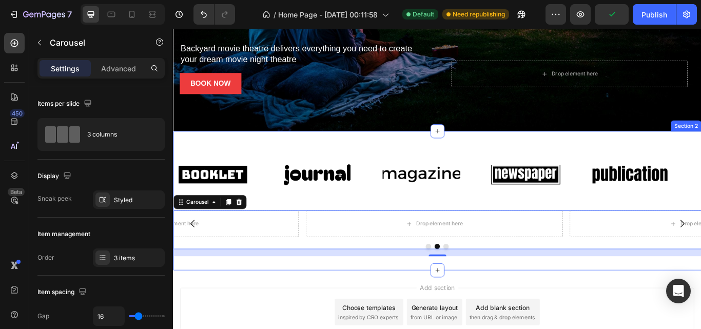
click at [700, 143] on div "Icon Icon Icon Icon Icon Icon List 5 STARS ON GOOGLE Text Block Image Row Trans…" at bounding box center [480, 75] width 615 height 470
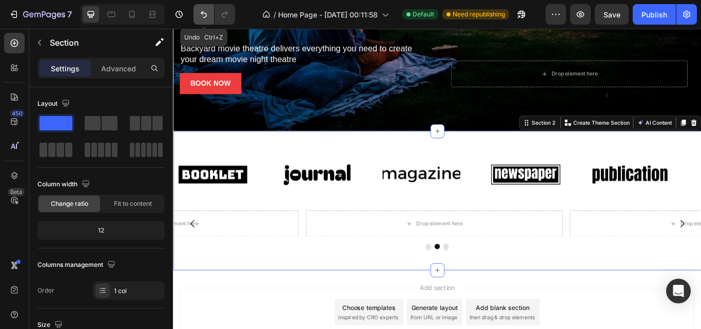
click at [207, 15] on icon "Undo/Redo" at bounding box center [203, 14] width 10 height 10
click at [206, 18] on icon "Undo/Redo" at bounding box center [203, 14] width 10 height 10
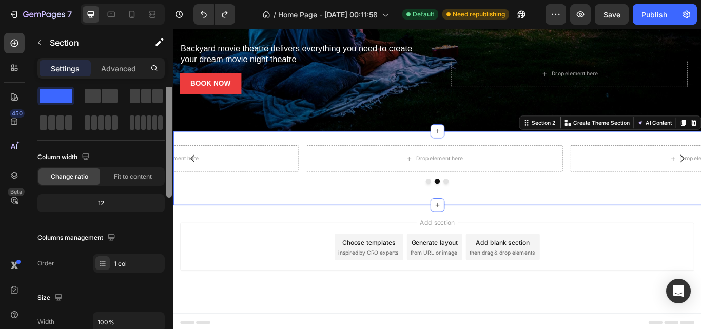
scroll to position [0, 0]
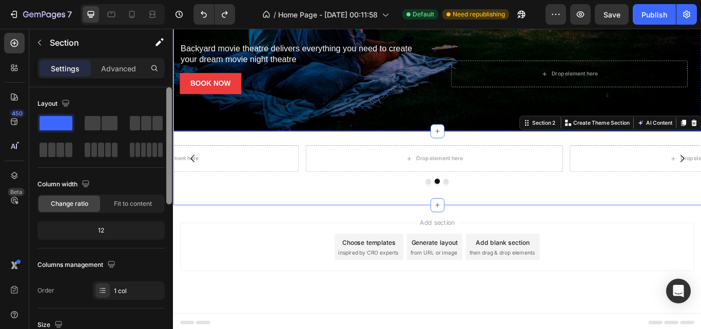
drag, startPoint x: 342, startPoint y: 194, endPoint x: 175, endPoint y: 113, distance: 185.8
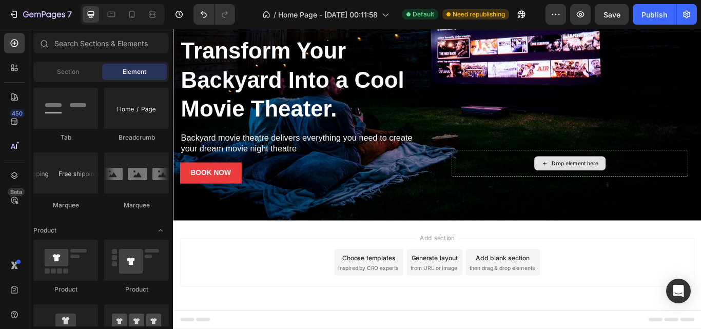
scroll to position [102, 0]
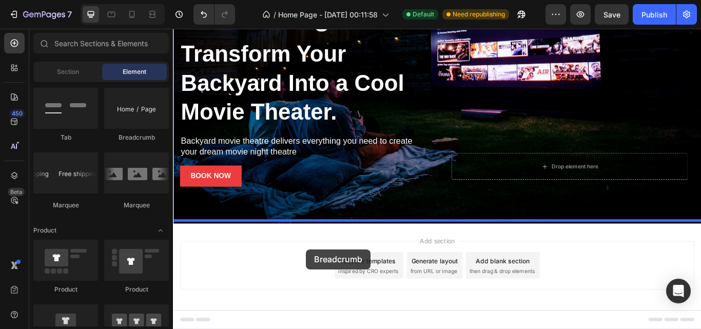
drag, startPoint x: 300, startPoint y: 136, endPoint x: 328, endPoint y: 286, distance: 151.9
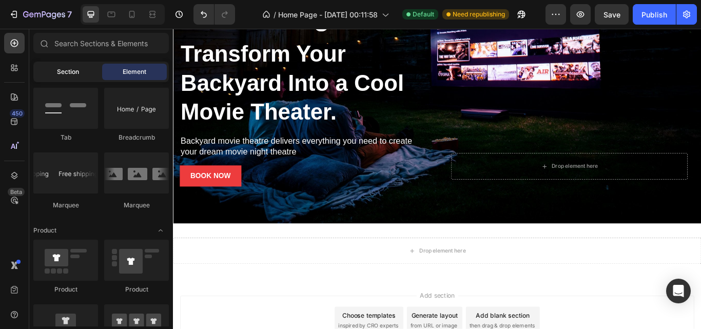
click at [80, 74] on div "Section" at bounding box center [67, 72] width 65 height 16
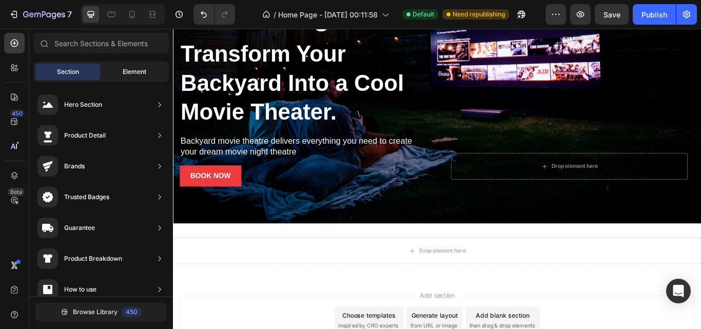
click at [122, 69] on div "Element" at bounding box center [134, 72] width 65 height 16
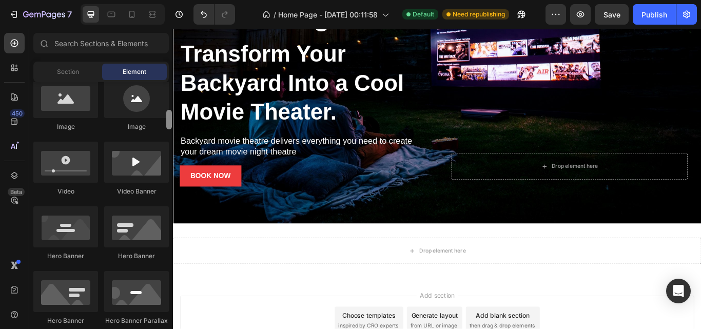
scroll to position [0, 0]
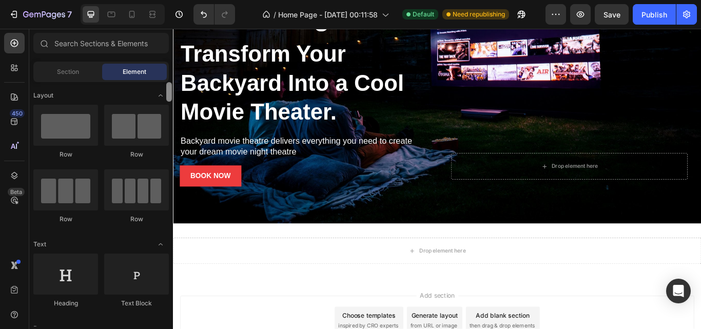
drag, startPoint x: 168, startPoint y: 316, endPoint x: 171, endPoint y: 74, distance: 242.1
click at [171, 74] on div "Sections(18) Elements(83) Section Element Hero Section Product Detail Brands Tr…" at bounding box center [101, 179] width 144 height 293
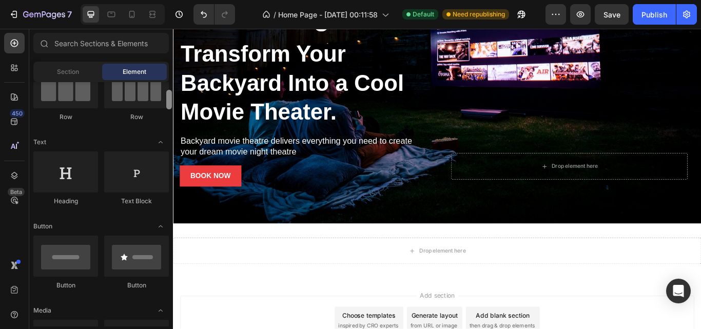
scroll to position [109, 0]
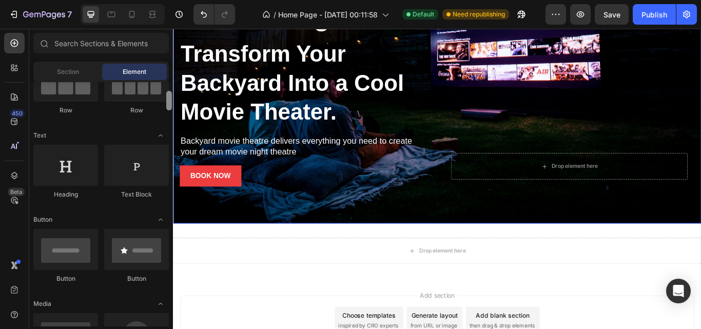
drag, startPoint x: 343, startPoint y: 118, endPoint x: 175, endPoint y: 121, distance: 167.7
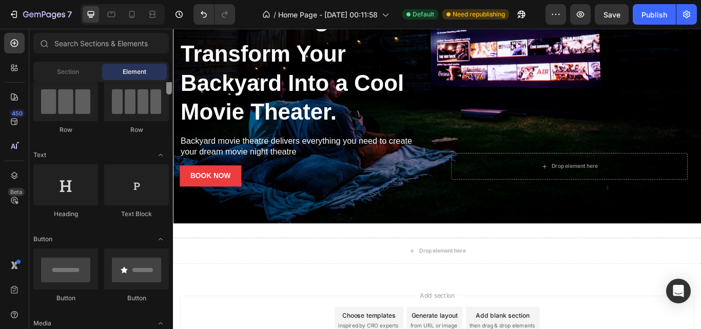
scroll to position [76, 0]
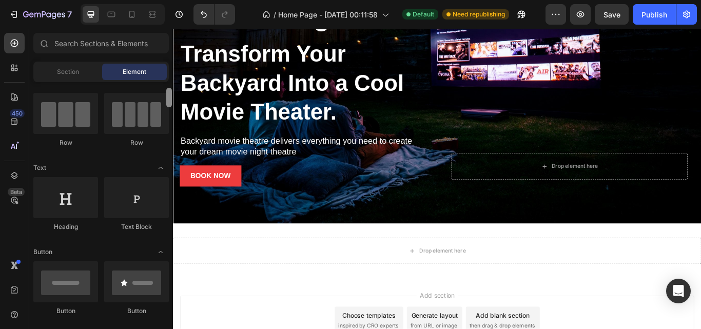
click at [169, 95] on div at bounding box center [169, 97] width 6 height 19
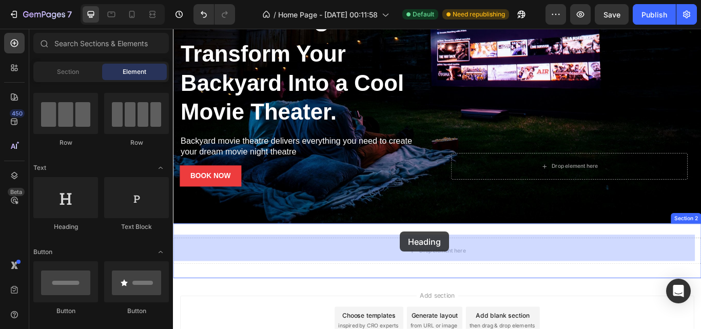
drag, startPoint x: 240, startPoint y: 240, endPoint x: 437, endPoint y: 265, distance: 198.6
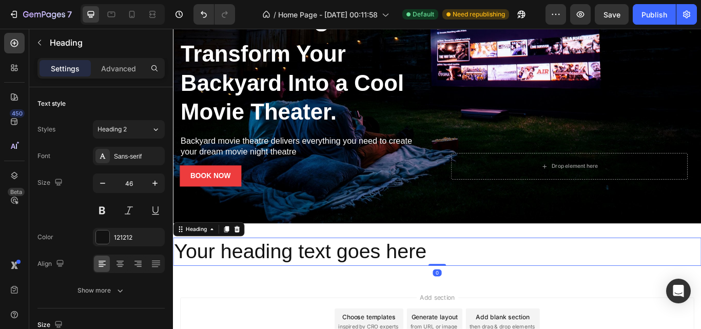
click at [415, 275] on h2 "Your heading text goes here" at bounding box center [480, 288] width 615 height 33
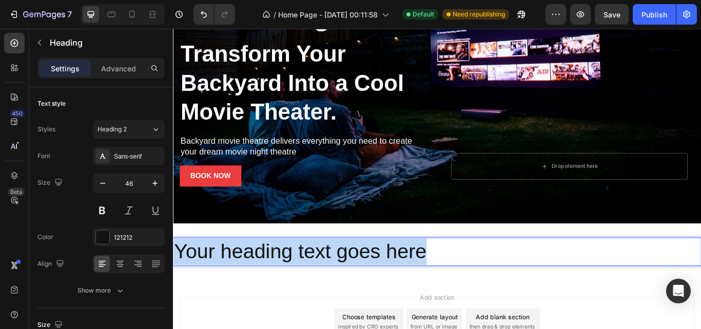
click at [415, 275] on p "Your heading text goes here" at bounding box center [480, 288] width 613 height 31
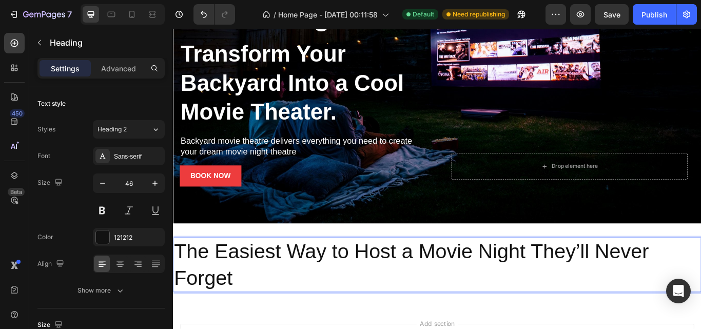
click at [335, 299] on p "The Easiest Way to Host a Movie Night They’ll Never Forget" at bounding box center [480, 304] width 613 height 62
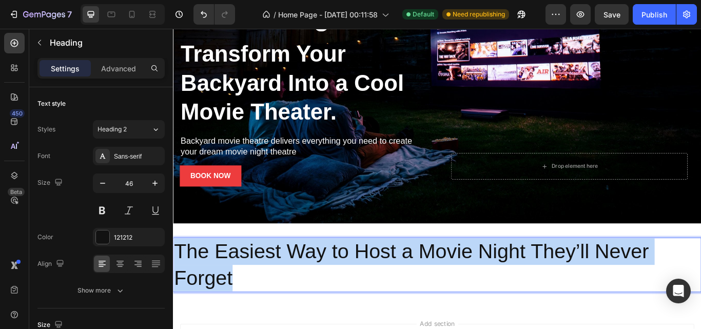
click at [335, 299] on p "The Easiest Way to Host a Movie Night They’ll Never Forget" at bounding box center [480, 304] width 613 height 62
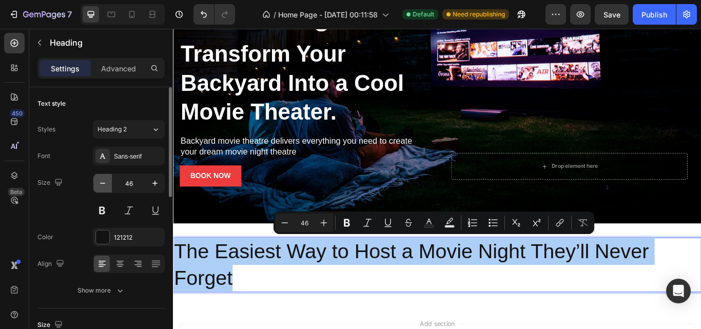
click at [98, 186] on icon "button" at bounding box center [102, 183] width 10 height 10
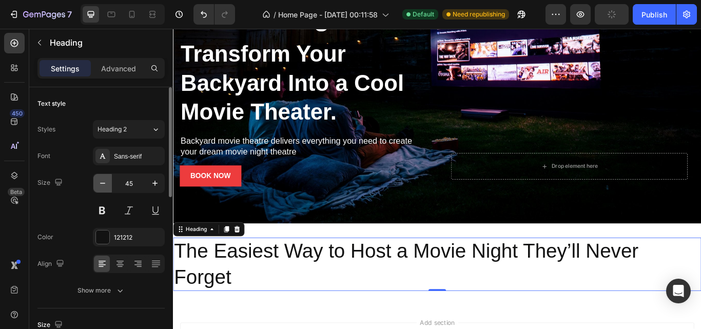
click at [98, 186] on icon "button" at bounding box center [102, 183] width 10 height 10
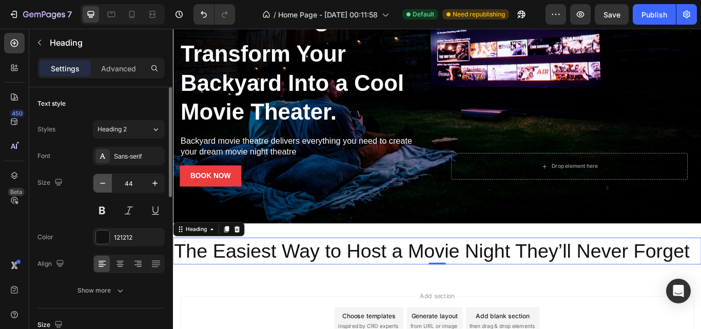
click at [100, 186] on icon "button" at bounding box center [102, 183] width 10 height 10
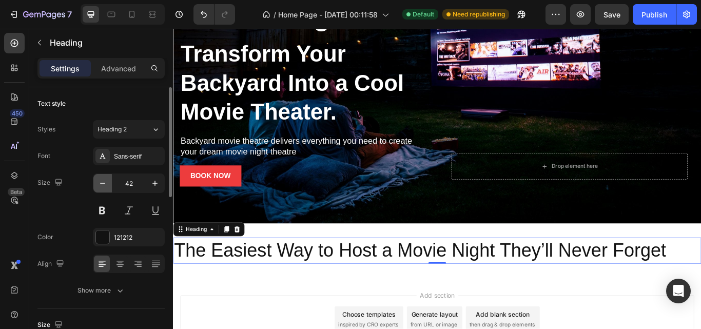
click at [105, 186] on icon "button" at bounding box center [102, 183] width 10 height 10
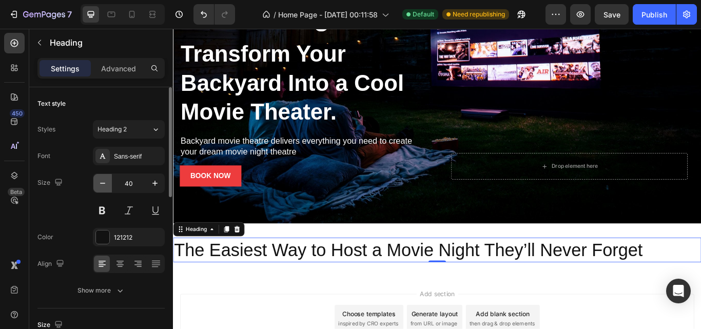
click at [105, 186] on icon "button" at bounding box center [102, 183] width 10 height 10
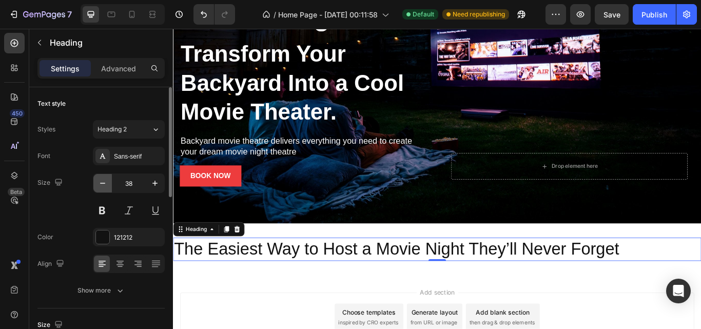
click at [105, 186] on icon "button" at bounding box center [102, 183] width 10 height 10
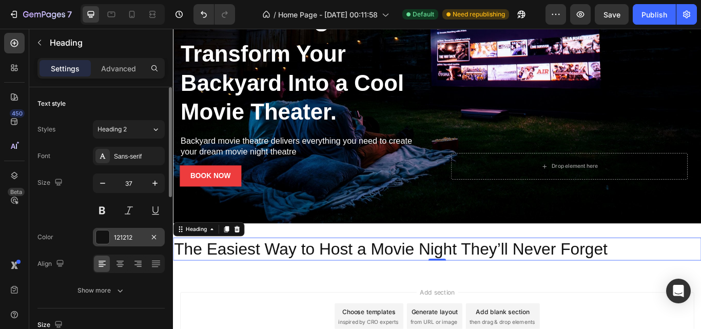
type input "36"
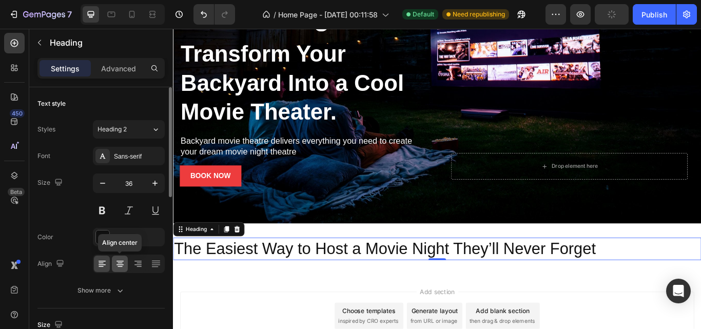
click at [122, 262] on icon at bounding box center [120, 264] width 10 height 10
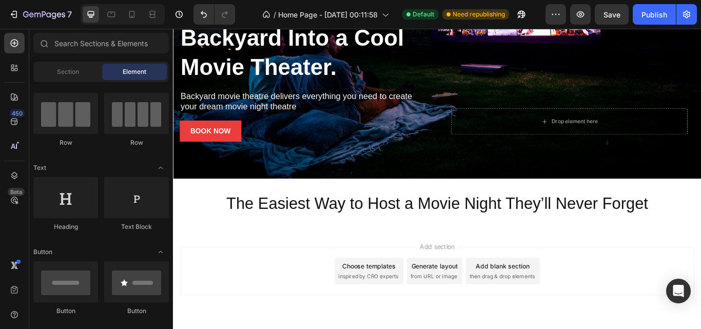
scroll to position [182, 0]
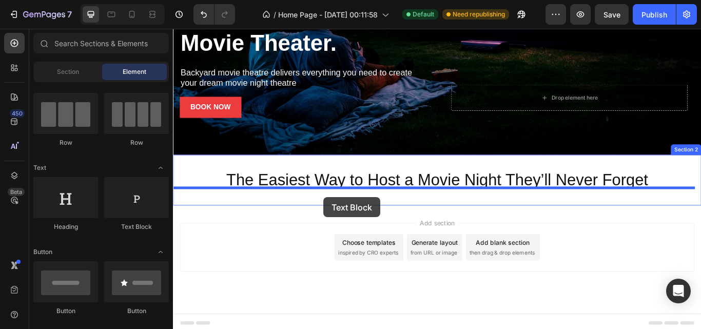
drag, startPoint x: 306, startPoint y: 233, endPoint x: 348, endPoint y: 225, distance: 42.9
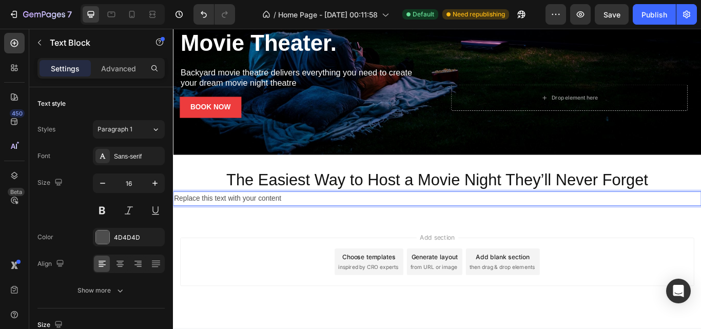
click at [289, 221] on p "Replace this text with your content" at bounding box center [480, 227] width 613 height 15
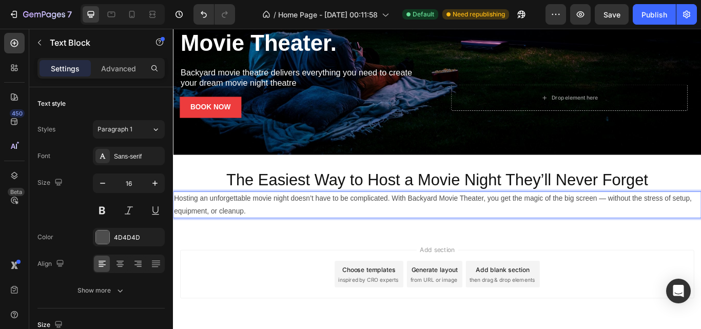
click at [289, 221] on p "Hosting an unforgettable movie night doesn’t have to be complicated. With Backy…" at bounding box center [480, 235] width 613 height 30
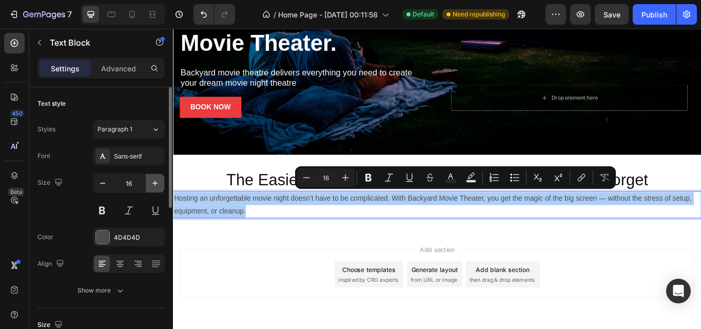
click at [151, 189] on button "button" at bounding box center [155, 183] width 18 height 18
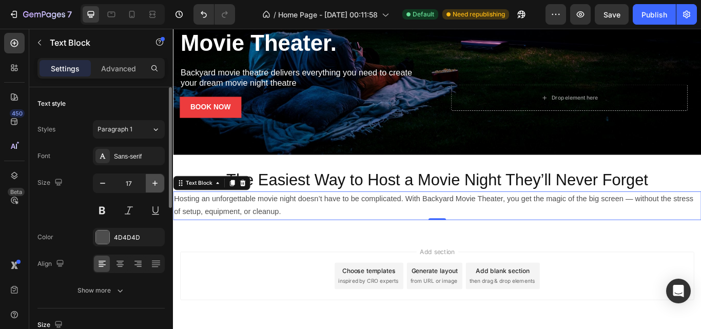
click at [151, 189] on button "button" at bounding box center [155, 183] width 18 height 18
type input "18"
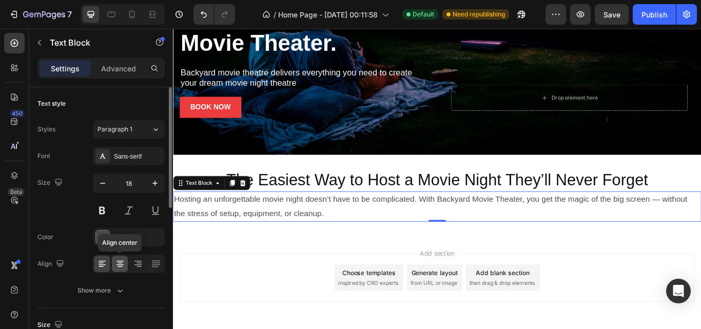
click at [113, 267] on div at bounding box center [120, 263] width 16 height 16
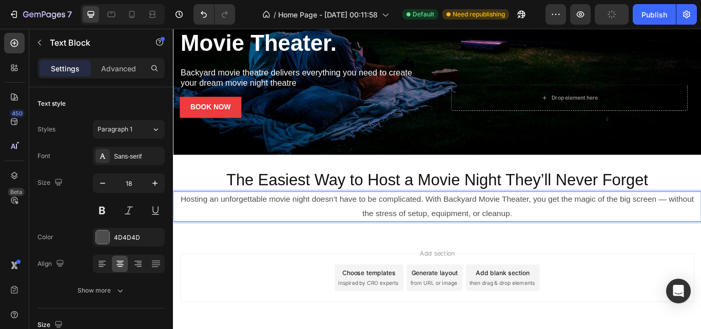
click at [700, 223] on p "Hosting an unforgettable movie night doesn’t have to be complicated. With Backy…" at bounding box center [480, 236] width 613 height 33
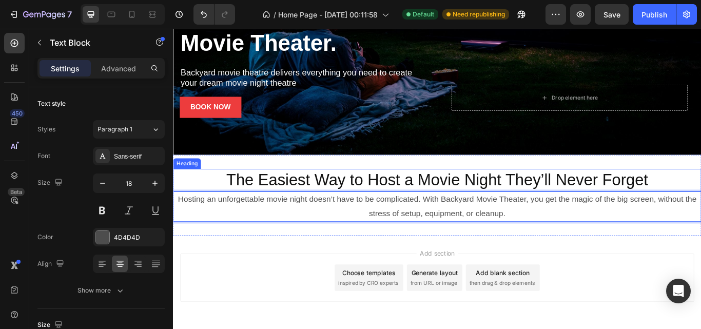
click at [339, 200] on p "The Easiest Way to Host a Movie Night They’ll Never Forget" at bounding box center [480, 205] width 613 height 24
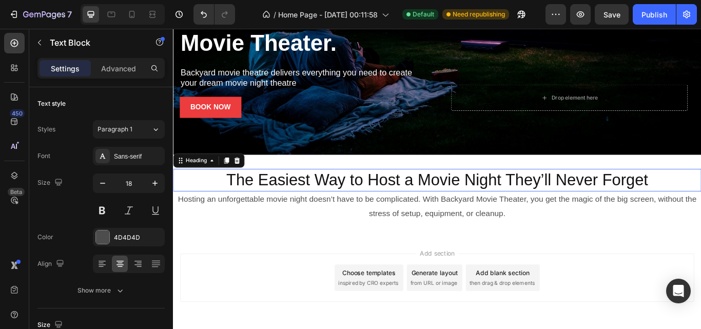
click at [339, 200] on p "The Easiest Way to Host a Movie Night They’ll Never Forget" at bounding box center [480, 205] width 613 height 24
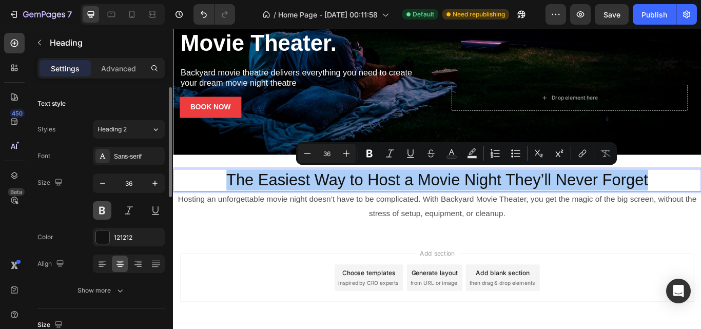
click at [99, 216] on button at bounding box center [102, 210] width 18 height 18
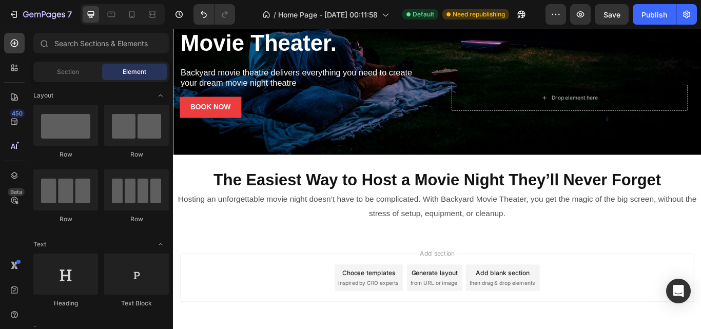
scroll to position [217, 0]
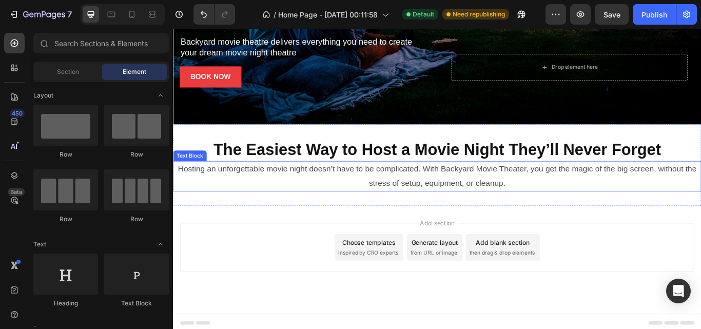
click at [564, 209] on p "Hosting an unforgettable movie night doesn’t have to be complicated. With Backy…" at bounding box center [480, 200] width 613 height 33
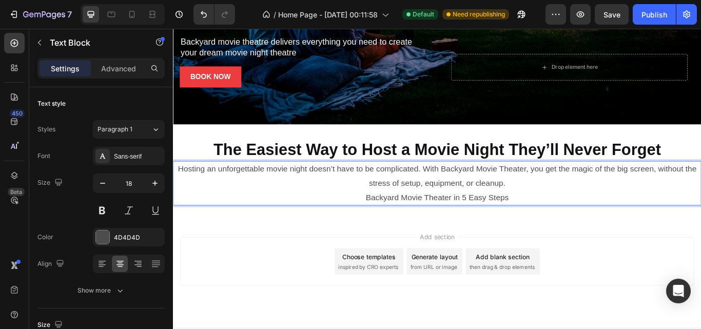
click at [534, 217] on p "Backyard Movie Theater in 5 Easy Steps" at bounding box center [480, 225] width 613 height 16
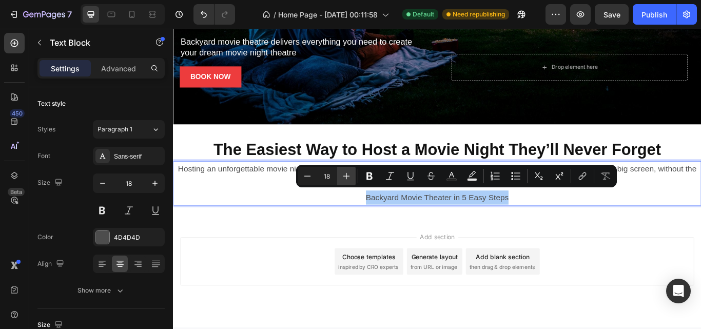
click at [351, 181] on icon "Editor contextual toolbar" at bounding box center [346, 176] width 10 height 10
type input "19"
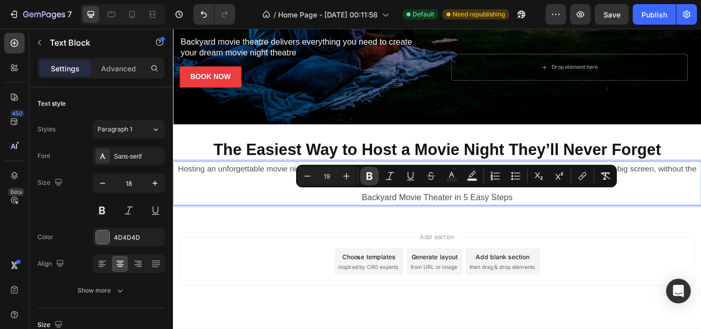
click at [373, 179] on icon "Editor contextual toolbar" at bounding box center [369, 176] width 10 height 10
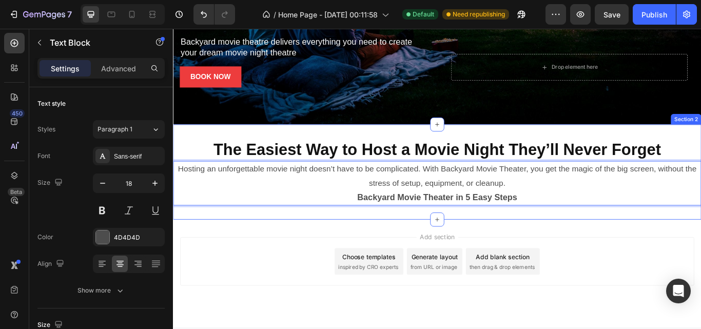
click at [599, 242] on div "The Easiest Way to Host a Movie Night They’ll Never Forget Heading Hosting an u…" at bounding box center [480, 196] width 615 height 111
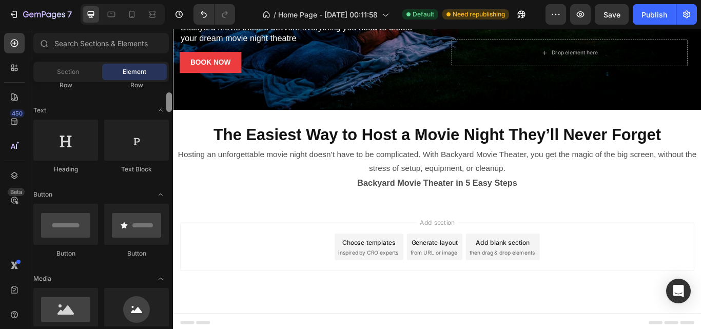
scroll to position [128, 0]
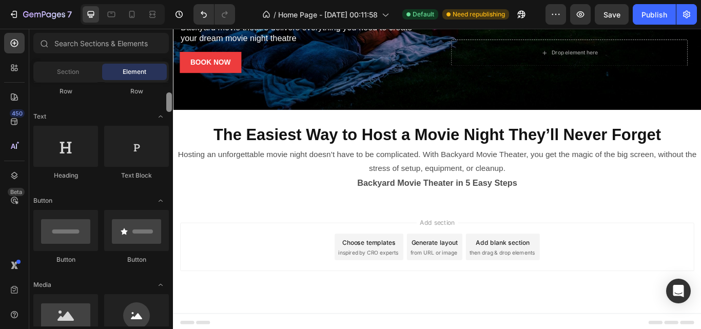
drag, startPoint x: 171, startPoint y: 139, endPoint x: 164, endPoint y: 102, distance: 38.1
click at [164, 102] on div "Layout Row Row Row Row Text Heading Text Block Button Button Button Media Image…" at bounding box center [101, 204] width 144 height 244
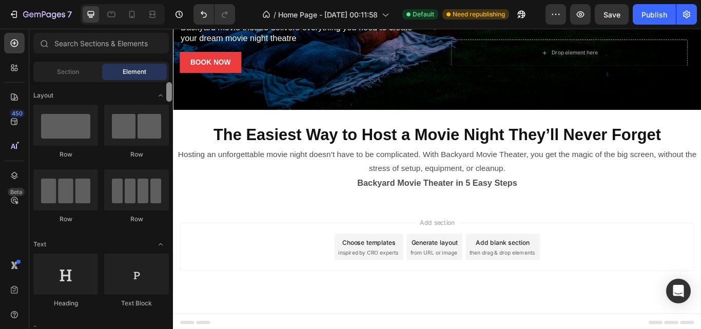
drag, startPoint x: 169, startPoint y: 102, endPoint x: 169, endPoint y: 86, distance: 15.9
click at [169, 86] on div at bounding box center [169, 91] width 6 height 19
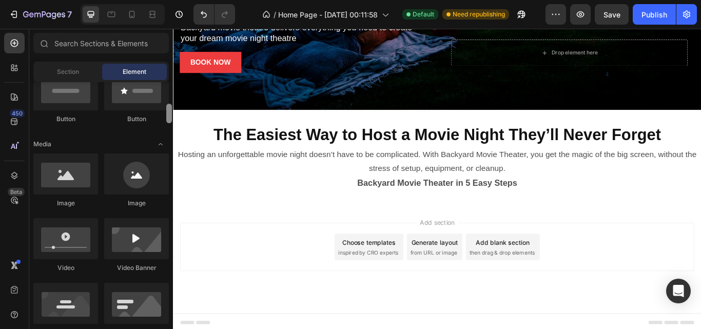
scroll to position [274, 0]
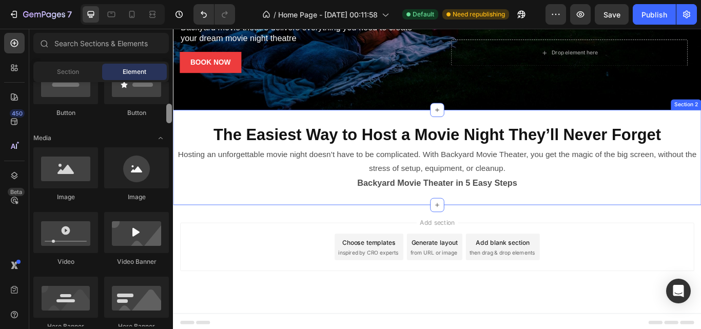
drag, startPoint x: 342, startPoint y: 114, endPoint x: 173, endPoint y: 130, distance: 169.4
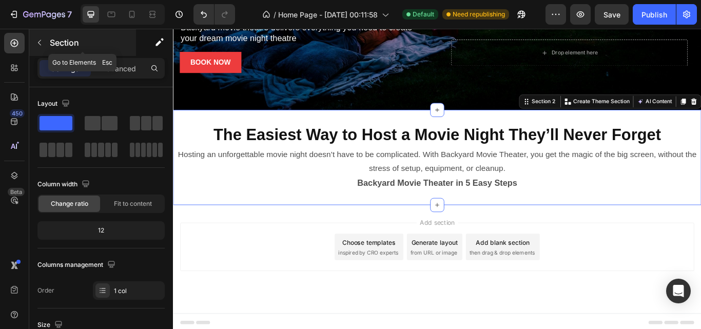
click at [47, 48] on button "button" at bounding box center [39, 42] width 16 height 16
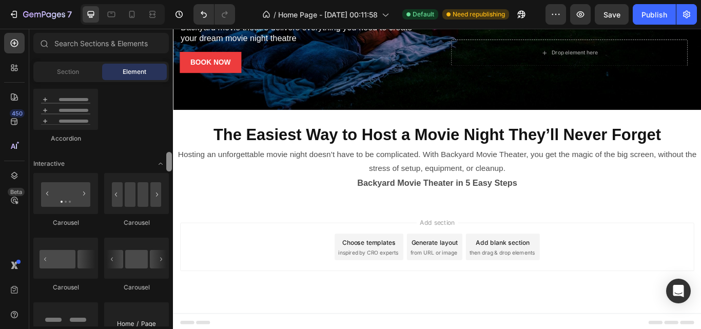
scroll to position [950, 0]
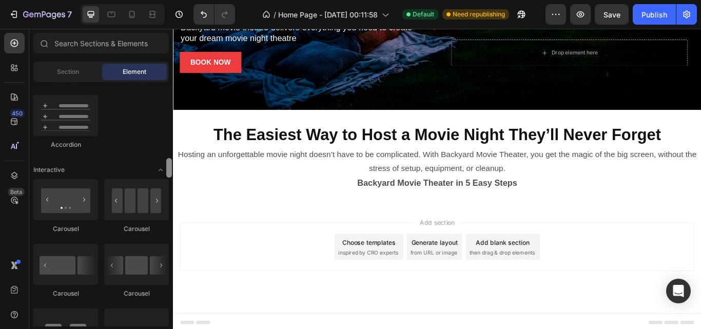
drag, startPoint x: 170, startPoint y: 133, endPoint x: 167, endPoint y: 169, distance: 36.0
click at [167, 169] on div at bounding box center [169, 167] width 6 height 19
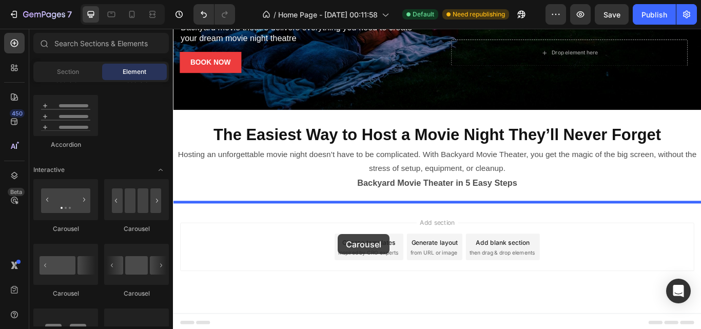
drag, startPoint x: 313, startPoint y: 231, endPoint x: 365, endPoint y: 268, distance: 63.2
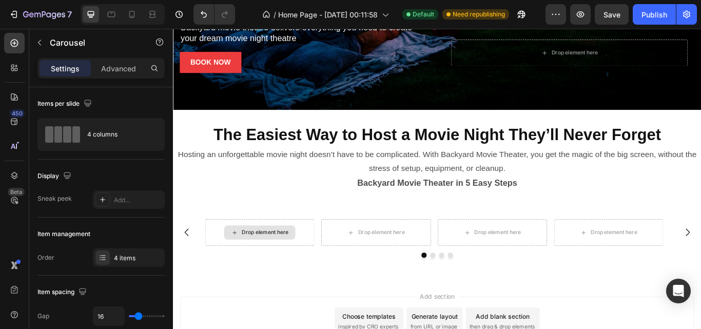
click at [274, 262] on div "Drop element here" at bounding box center [279, 266] width 54 height 8
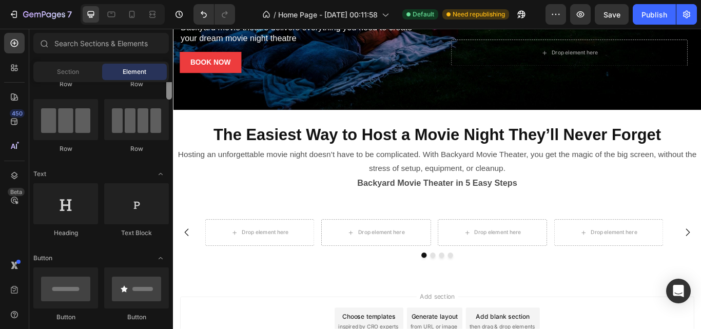
scroll to position [83, 0]
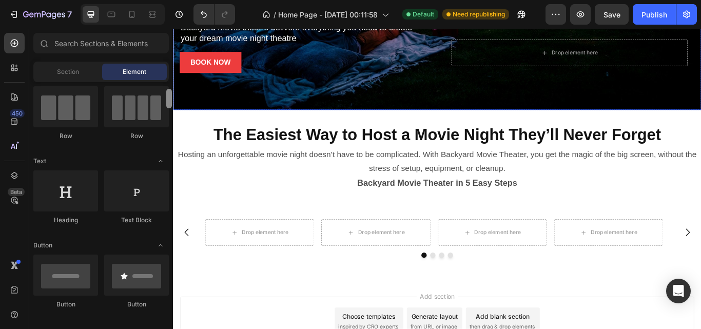
drag, startPoint x: 344, startPoint y: 120, endPoint x: 175, endPoint y: 120, distance: 168.7
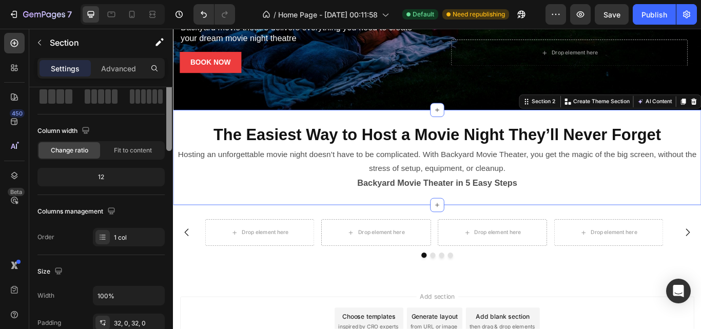
scroll to position [0, 0]
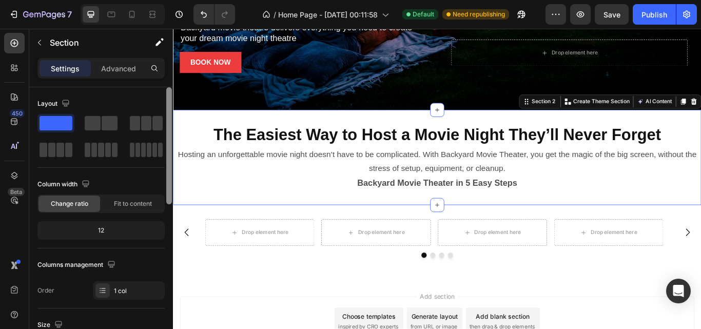
drag, startPoint x: 167, startPoint y: 116, endPoint x: 165, endPoint y: 52, distance: 63.7
click at [165, 52] on div "Sections(18) Elements(83) Section Element Hero Section Product Detail Brands Tr…" at bounding box center [101, 179] width 144 height 300
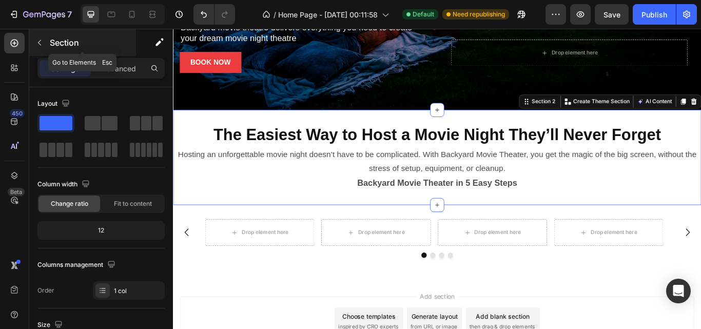
click at [44, 41] on button "button" at bounding box center [39, 42] width 16 height 16
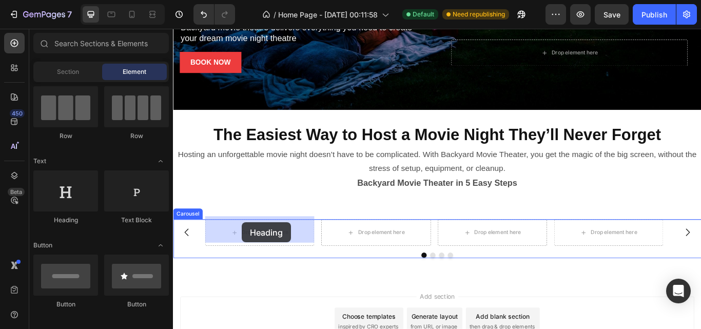
drag, startPoint x: 233, startPoint y: 223, endPoint x: 253, endPoint y: 254, distance: 37.3
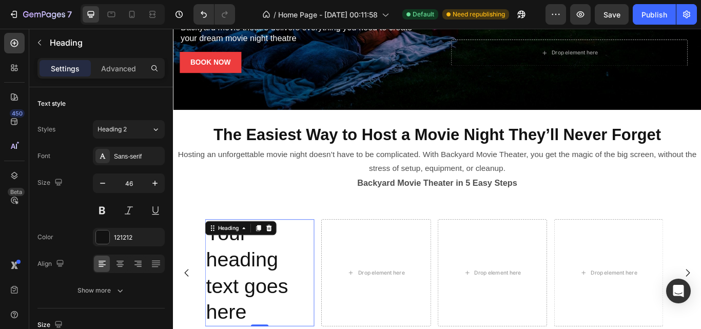
click at [271, 285] on h2 "Your heading text goes here" at bounding box center [273, 313] width 127 height 125
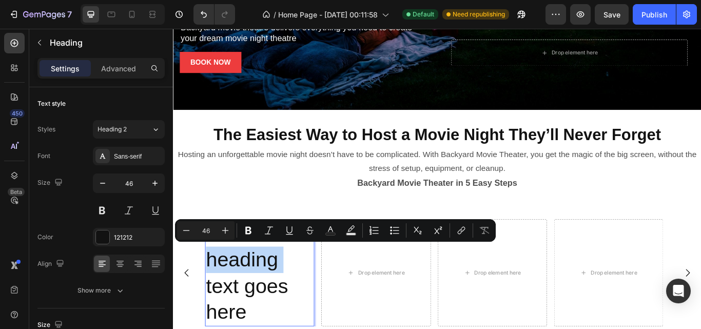
click at [271, 285] on p "Your heading text goes here" at bounding box center [273, 313] width 125 height 123
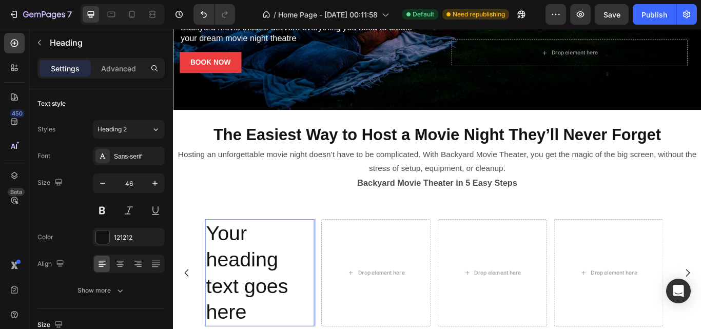
click at [271, 285] on p "Your heading text goes here" at bounding box center [273, 313] width 125 height 123
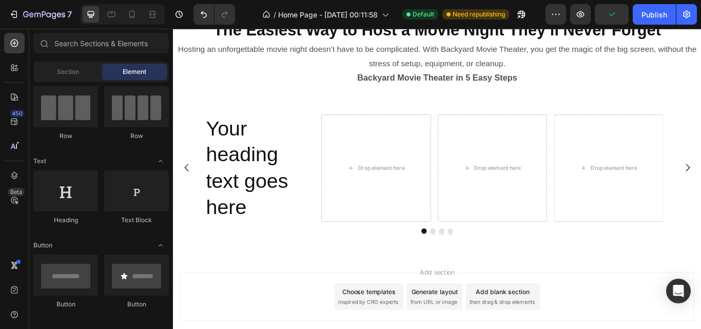
scroll to position [355, 0]
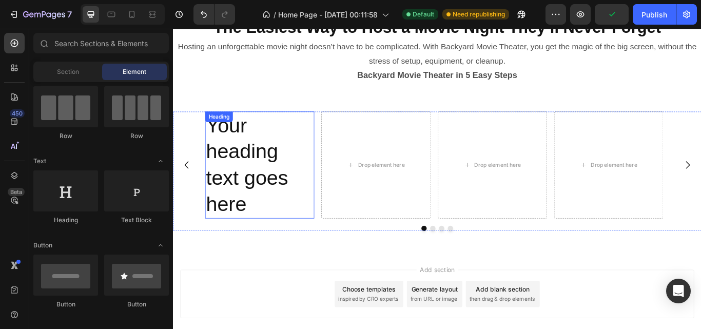
click at [275, 246] on p "Your heading text goes here" at bounding box center [273, 188] width 125 height 123
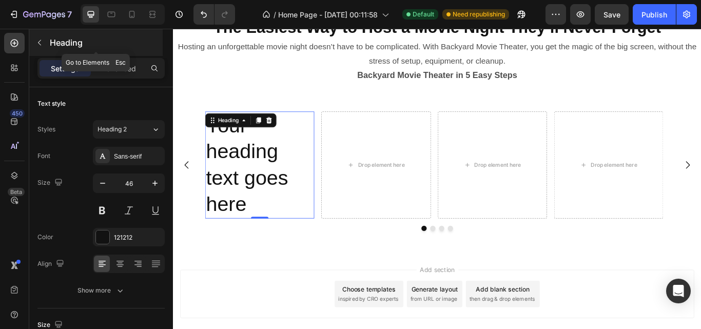
click at [43, 45] on icon "button" at bounding box center [39, 42] width 8 height 8
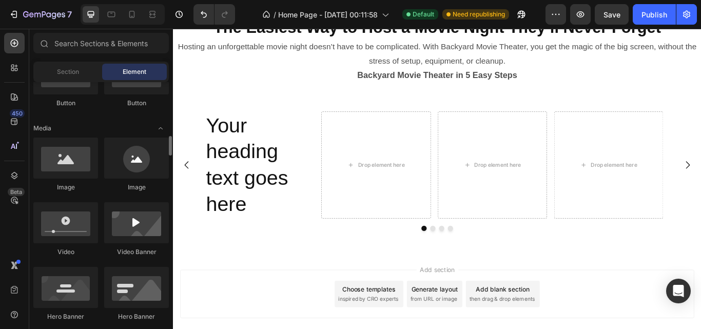
scroll to position [313, 0]
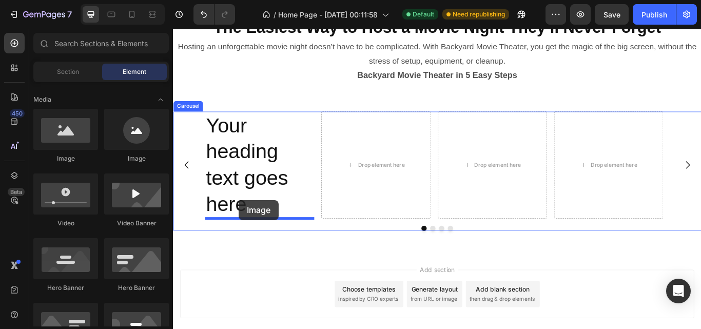
drag, startPoint x: 301, startPoint y: 158, endPoint x: 249, endPoint y: 228, distance: 86.6
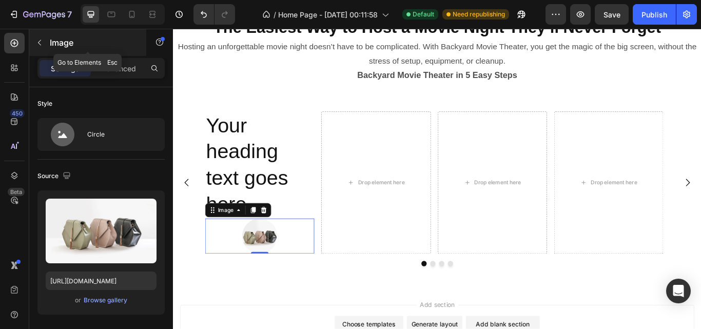
click at [42, 46] on icon "button" at bounding box center [39, 42] width 8 height 8
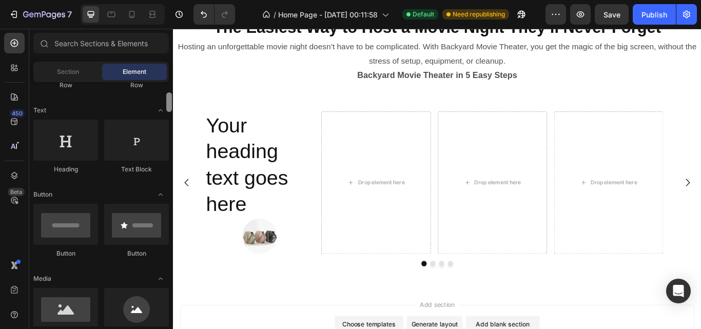
scroll to position [141, 0]
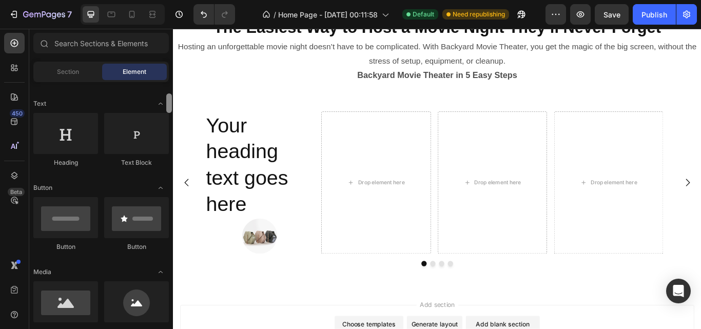
drag, startPoint x: 168, startPoint y: 89, endPoint x: 169, endPoint y: 101, distance: 11.3
click at [169, 101] on div at bounding box center [169, 102] width 6 height 19
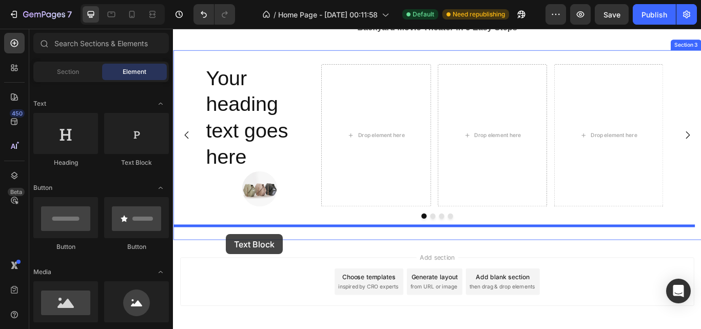
scroll to position [414, 0]
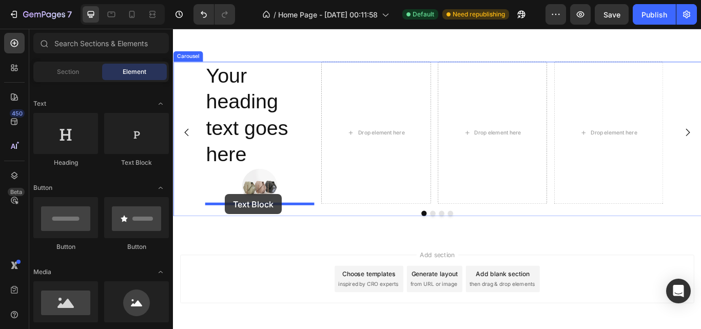
drag, startPoint x: 304, startPoint y: 166, endPoint x: 233, endPoint y: 222, distance: 89.8
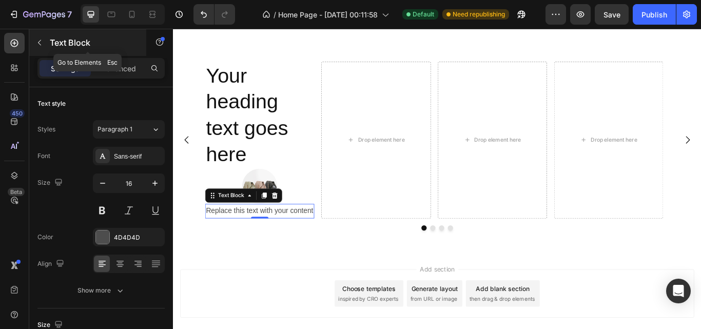
click at [38, 41] on icon "button" at bounding box center [39, 42] width 8 height 8
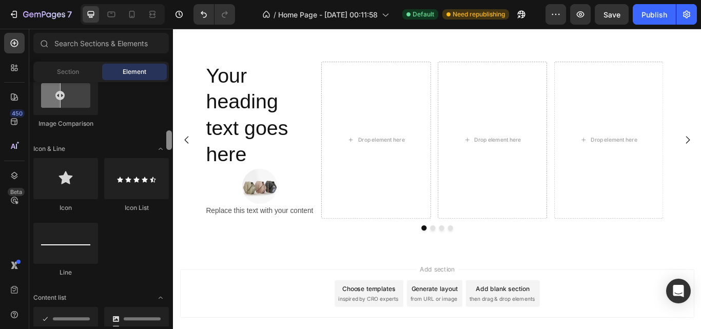
scroll to position [613, 0]
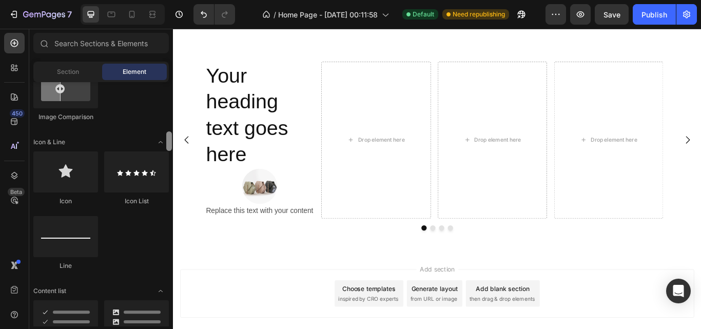
drag, startPoint x: 169, startPoint y: 110, endPoint x: 170, endPoint y: 143, distance: 33.4
click at [170, 143] on div at bounding box center [169, 140] width 6 height 19
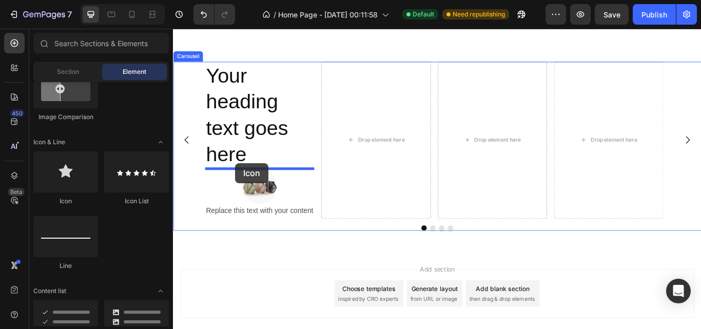
drag, startPoint x: 223, startPoint y: 215, endPoint x: 246, endPoint y: 186, distance: 37.7
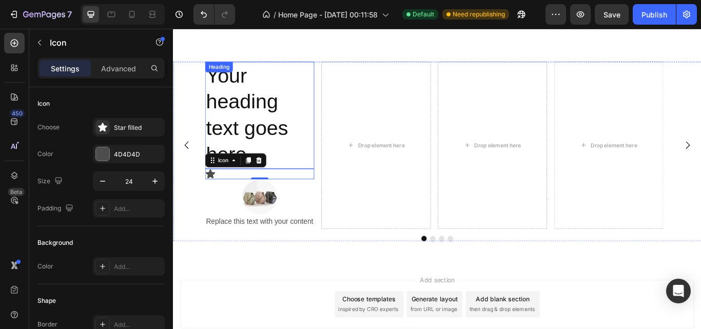
click at [244, 124] on p "Your heading text goes here" at bounding box center [273, 129] width 125 height 123
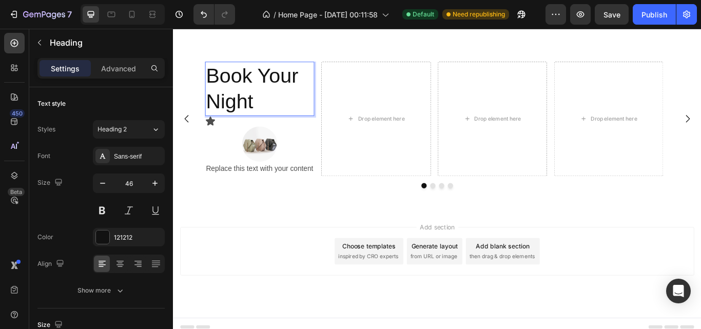
click at [253, 118] on p "Book Your Night" at bounding box center [273, 99] width 125 height 62
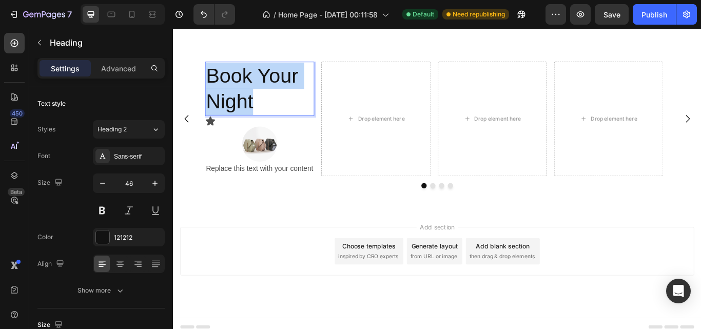
click at [253, 118] on p "Book Your Night" at bounding box center [273, 99] width 125 height 62
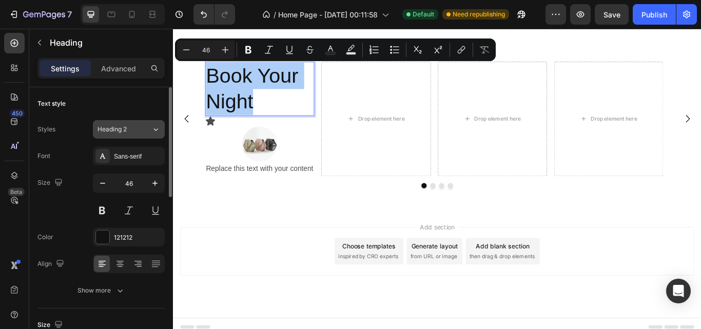
click at [156, 130] on icon at bounding box center [156, 129] width 4 height 3
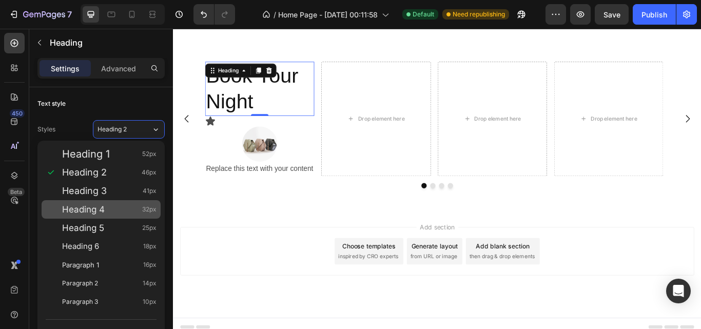
click at [132, 203] on div "Heading 4 32px" at bounding box center [101, 209] width 119 height 18
type input "32"
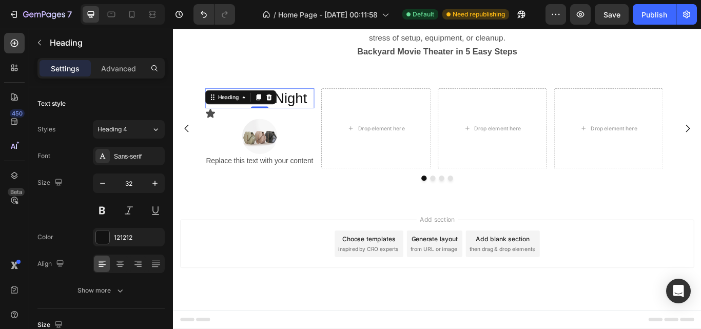
scroll to position [383, 0]
click at [256, 224] on div "Book Your Night Heading 0 Icon Image Replace this text with your content Text B…" at bounding box center [480, 156] width 615 height 149
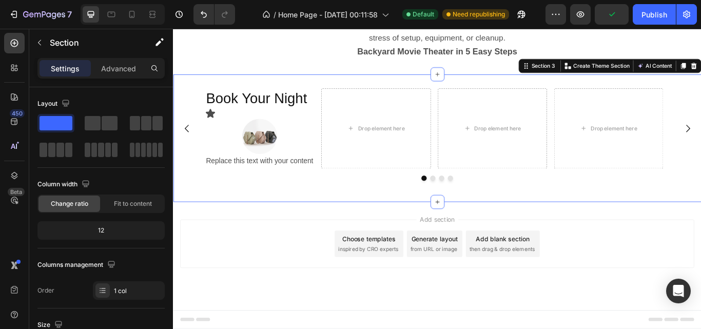
click at [269, 267] on div "Add section Choose templates inspired by CRO experts Generate layout from URL o…" at bounding box center [480, 279] width 599 height 56
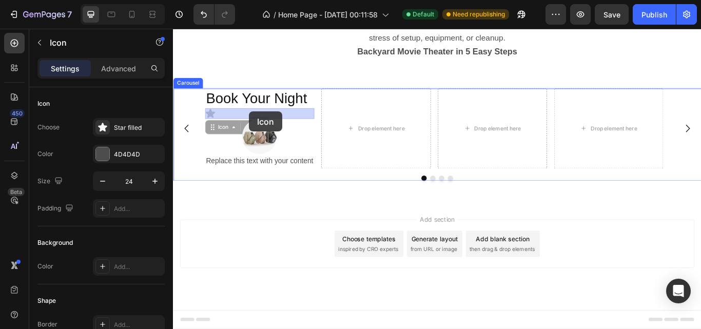
drag, startPoint x: 216, startPoint y: 128, endPoint x: 262, endPoint y: 127, distance: 45.7
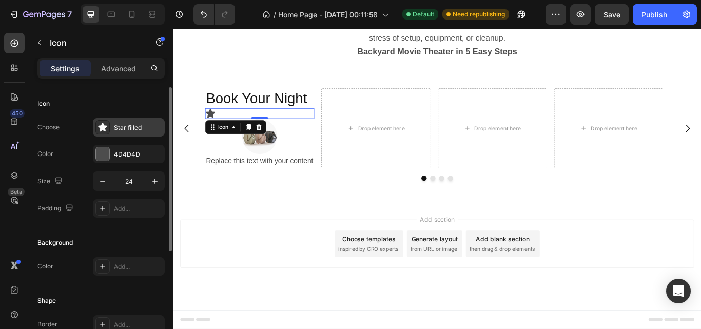
click at [106, 128] on icon at bounding box center [102, 127] width 10 height 10
click at [101, 154] on div at bounding box center [102, 153] width 13 height 13
click at [101, 125] on icon at bounding box center [102, 127] width 10 height 10
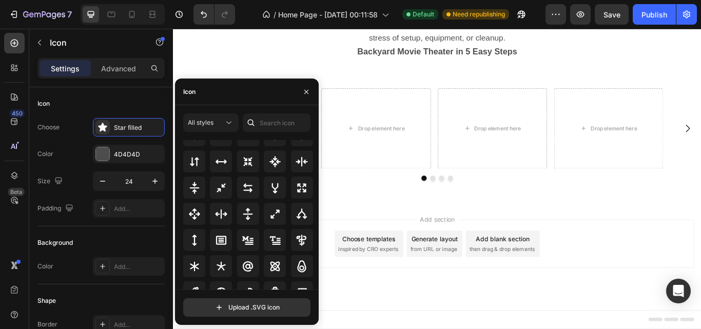
scroll to position [559, 0]
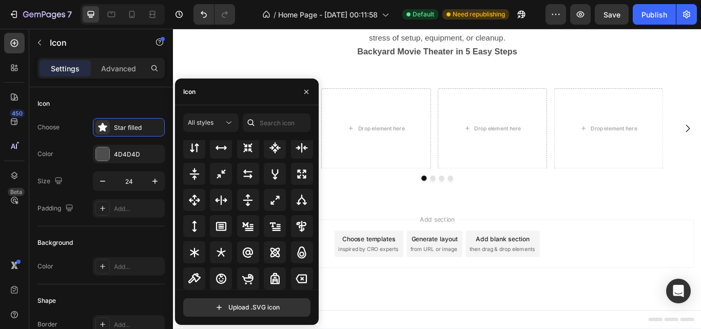
drag, startPoint x: 316, startPoint y: 218, endPoint x: 171, endPoint y: 285, distance: 159.7
click at [273, 256] on icon at bounding box center [275, 252] width 12 height 12
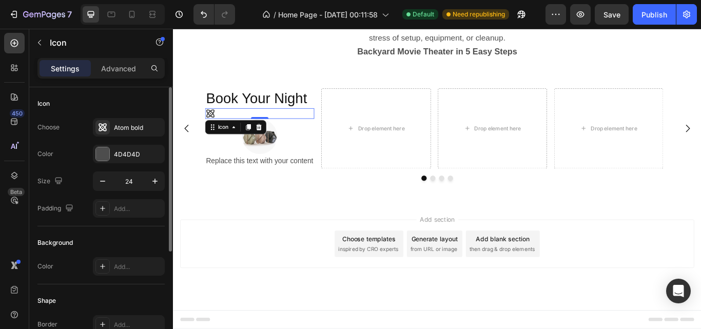
click at [137, 102] on div "Icon" at bounding box center [100, 103] width 127 height 16
click at [104, 154] on div at bounding box center [102, 153] width 13 height 13
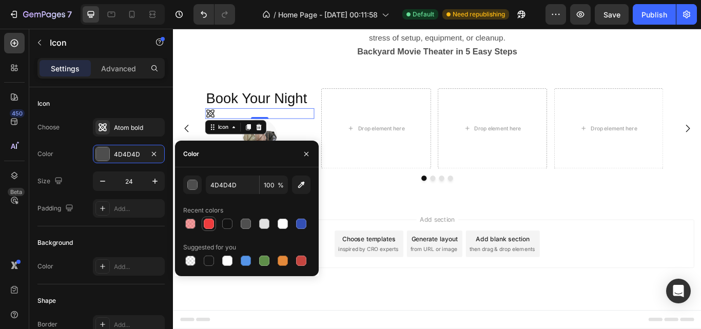
click at [207, 224] on div at bounding box center [209, 223] width 10 height 10
type input "ED3C3D"
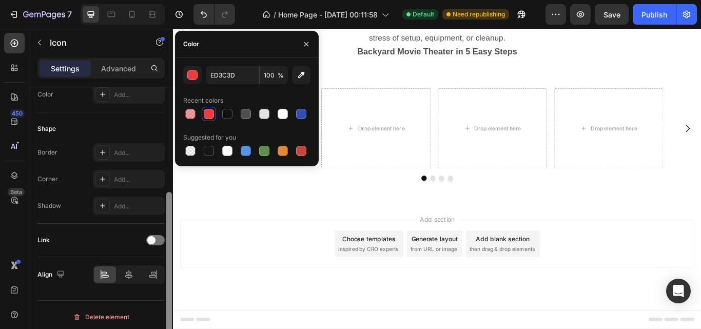
scroll to position [176, 0]
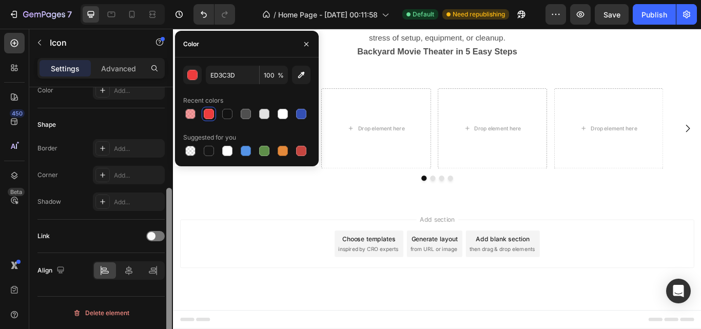
drag, startPoint x: 170, startPoint y: 173, endPoint x: 169, endPoint y: 280, distance: 106.7
click at [169, 280] on div at bounding box center [169, 270] width 6 height 164
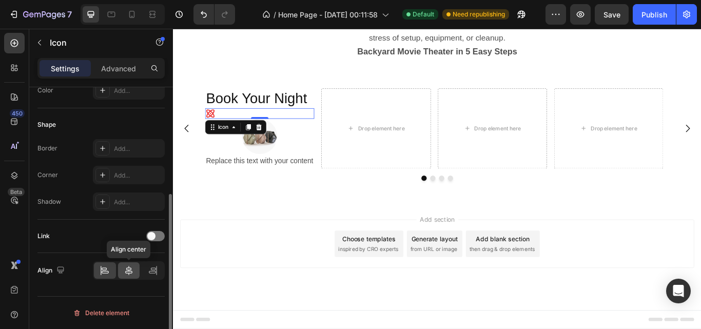
click at [129, 267] on icon at bounding box center [128, 270] width 7 height 9
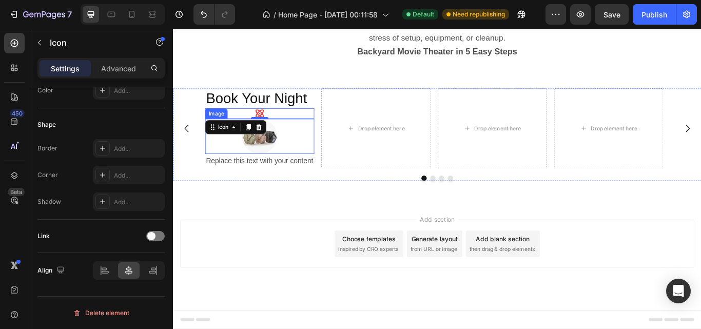
click at [280, 152] on img at bounding box center [273, 154] width 41 height 41
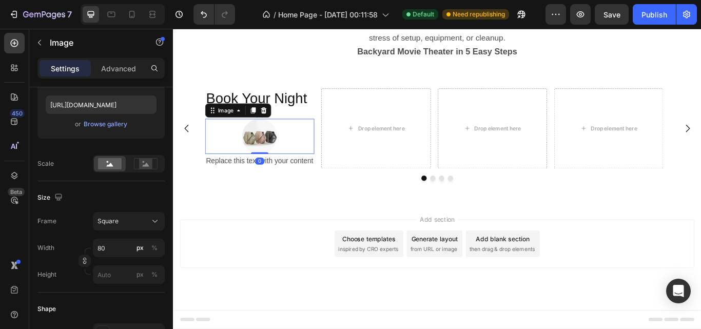
scroll to position [0, 0]
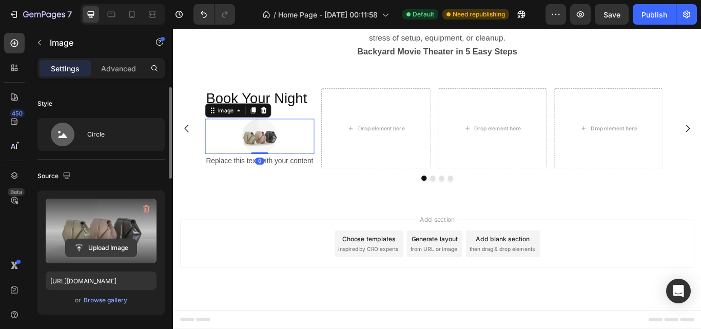
click at [108, 246] on input "file" at bounding box center [101, 247] width 71 height 17
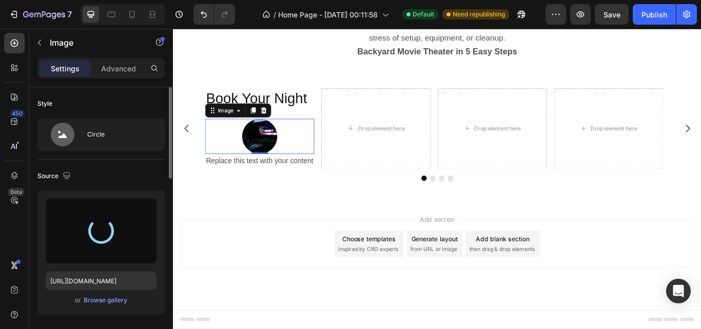
type input "https://cdn.shopify.com/s/files/1/0679/3297/9337/files/gempages_581724896636175…"
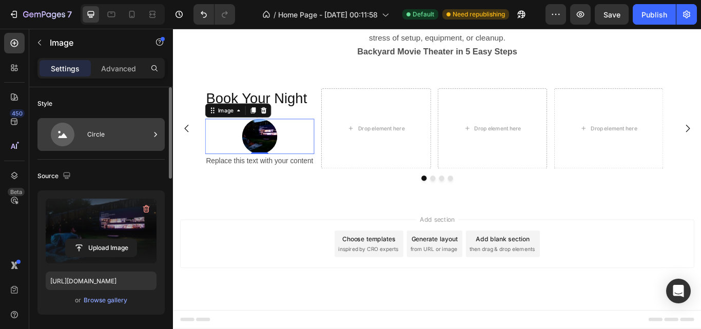
click at [63, 139] on icon at bounding box center [63, 135] width 24 height 24
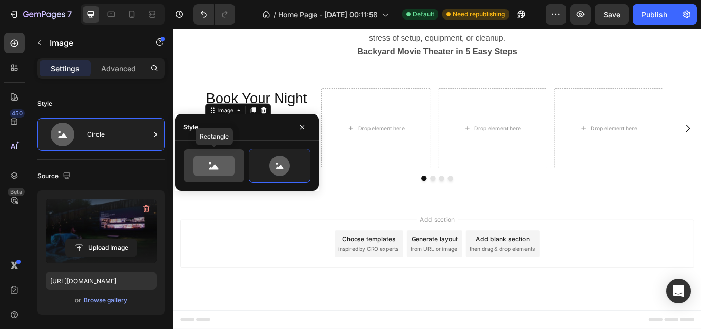
click at [222, 173] on icon at bounding box center [213, 165] width 41 height 21
type input "100"
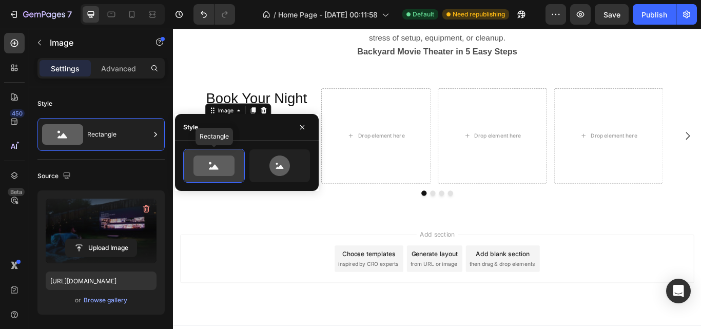
scroll to position [400, 0]
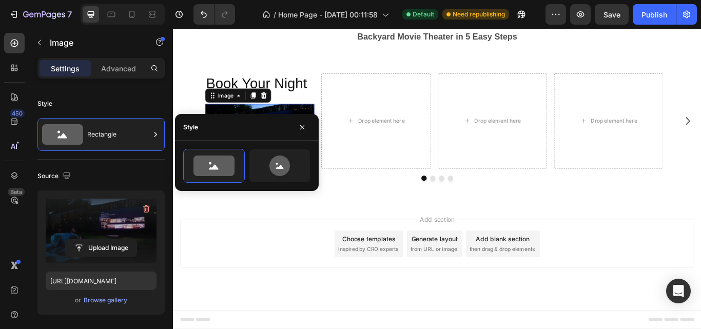
click at [243, 264] on div "Add section Choose templates inspired by CRO experts Generate layout from URL o…" at bounding box center [480, 279] width 599 height 56
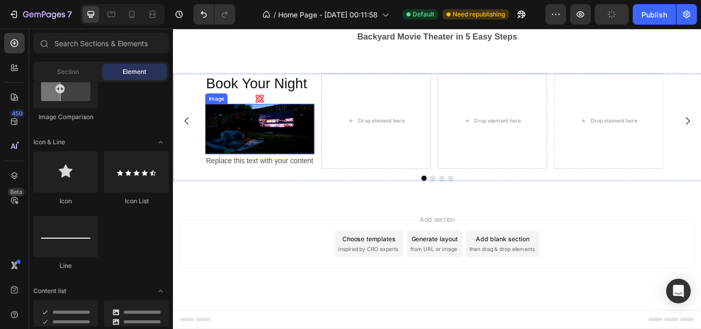
click at [244, 132] on img at bounding box center [273, 145] width 127 height 58
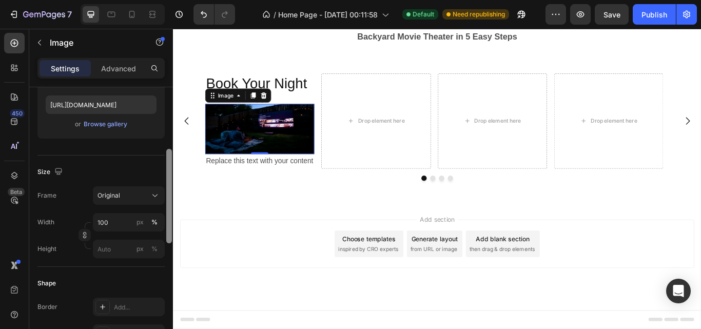
scroll to position [174, 0]
drag, startPoint x: 168, startPoint y: 248, endPoint x: 172, endPoint y: 188, distance: 59.6
click at [172, 188] on div at bounding box center [169, 222] width 8 height 271
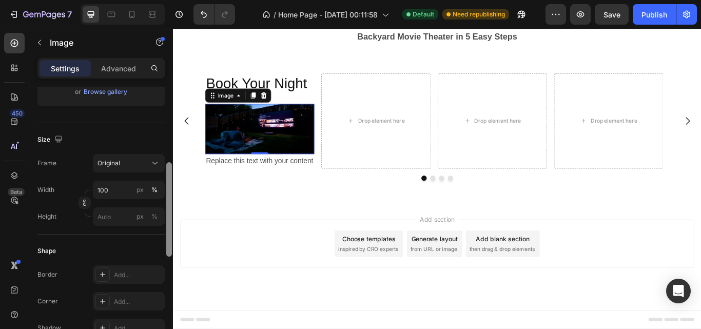
scroll to position [210, 0]
drag, startPoint x: 171, startPoint y: 188, endPoint x: 170, endPoint y: 201, distance: 12.4
click at [170, 201] on div at bounding box center [169, 208] width 6 height 94
click at [86, 202] on icon "button" at bounding box center [84, 203] width 3 height 3
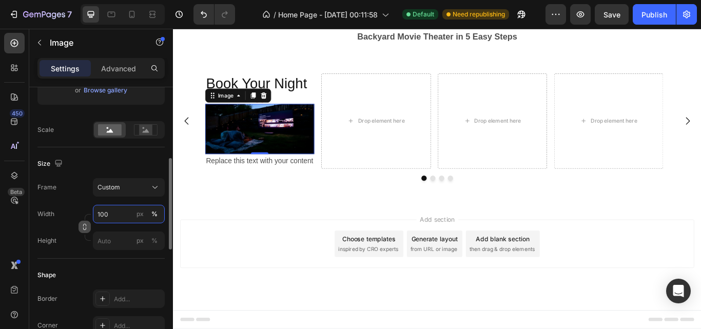
click at [115, 214] on input "100" at bounding box center [129, 214] width 72 height 18
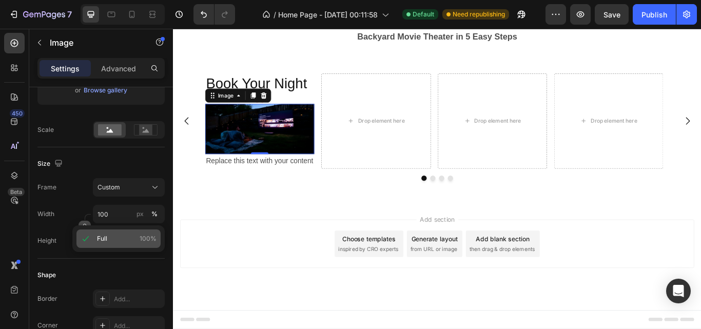
click at [115, 234] on p "Full 100%" at bounding box center [126, 238] width 59 height 9
click at [115, 240] on input "px %" at bounding box center [129, 240] width 72 height 18
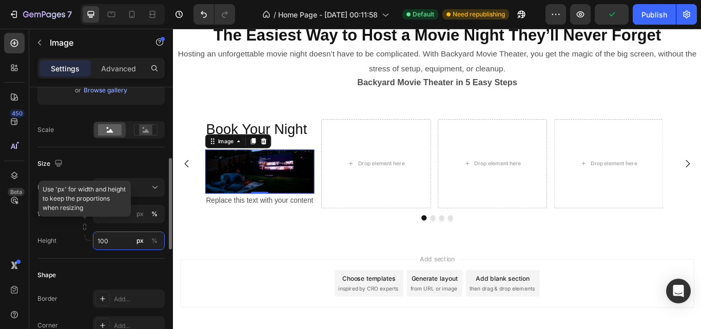
scroll to position [414, 0]
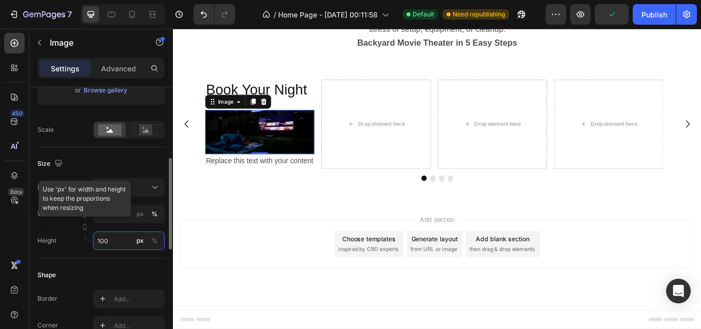
type input "1000"
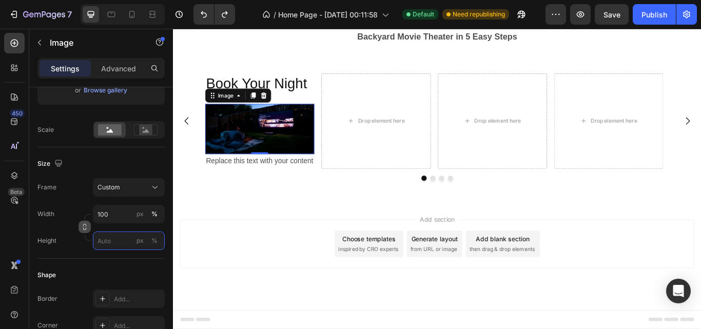
scroll to position [0, 0]
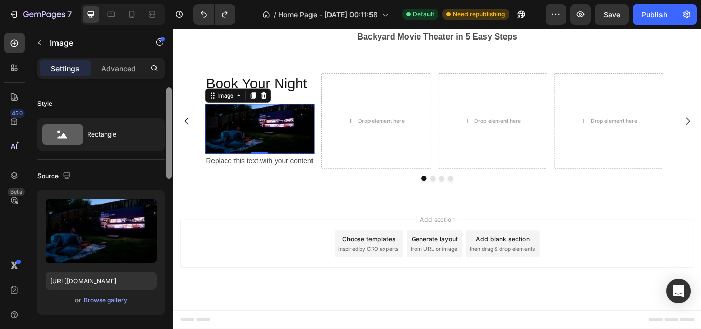
drag, startPoint x: 169, startPoint y: 191, endPoint x: 172, endPoint y: 72, distance: 118.5
click at [172, 72] on div "Settings Advanced Style Rectangle Source Upload Image https://cdn.shopify.com/s…" at bounding box center [101, 208] width 144 height 300
click at [203, 70] on div "Carousel" at bounding box center [190, 74] width 30 height 9
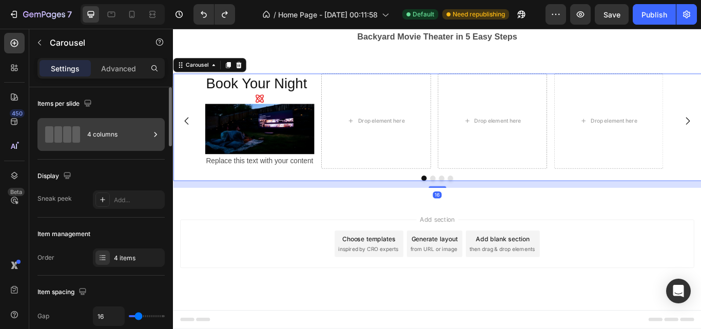
click at [154, 135] on icon at bounding box center [155, 134] width 10 height 10
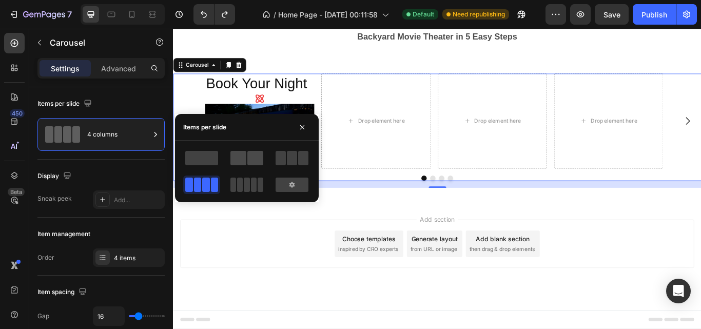
click at [240, 155] on span at bounding box center [238, 158] width 16 height 14
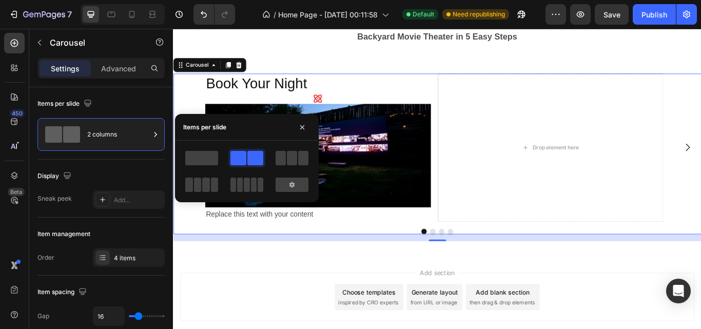
scroll to position [414, 0]
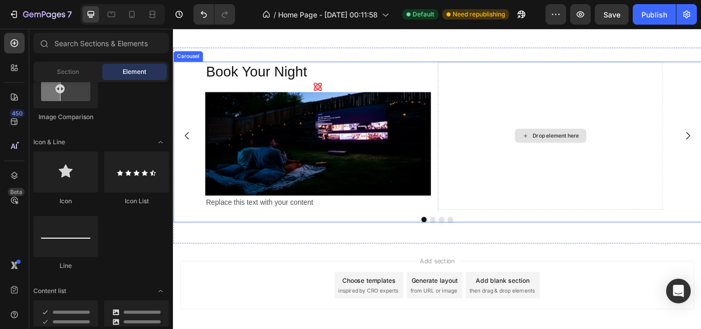
click at [584, 155] on icon at bounding box center [583, 153] width 8 height 9
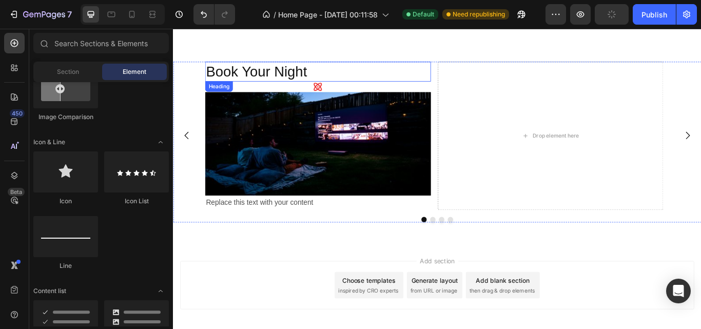
click at [287, 78] on p "Book Your Night" at bounding box center [341, 79] width 261 height 22
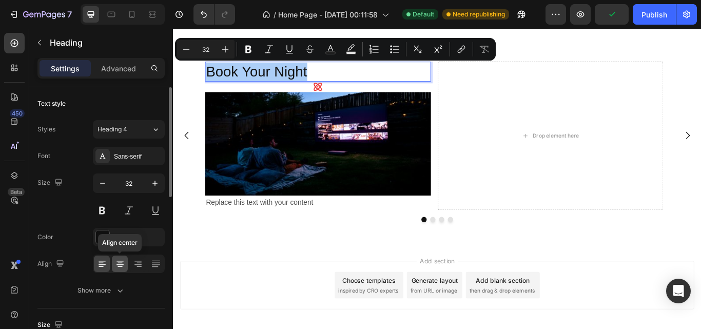
click at [123, 261] on icon at bounding box center [119, 261] width 7 height 1
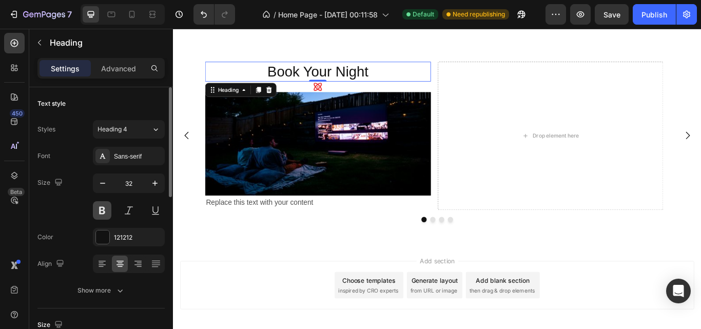
click at [96, 209] on button at bounding box center [102, 210] width 18 height 18
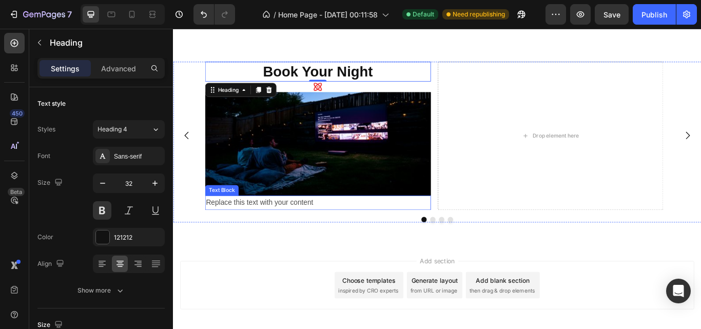
click at [249, 234] on div "Replace this text with your content" at bounding box center [341, 231] width 263 height 17
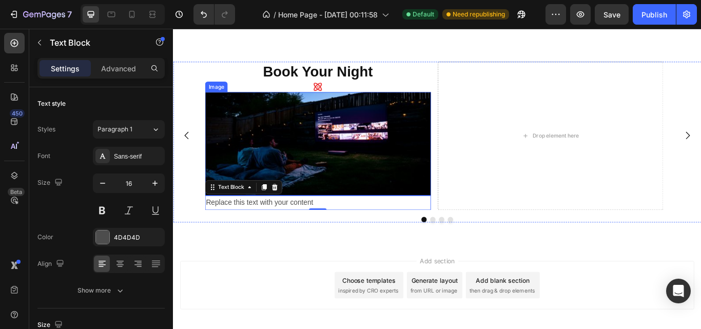
click at [312, 229] on div "Replace this text with your content" at bounding box center [341, 231] width 263 height 17
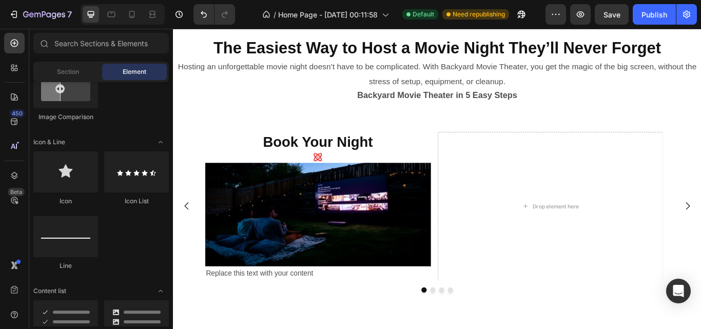
scroll to position [336, 0]
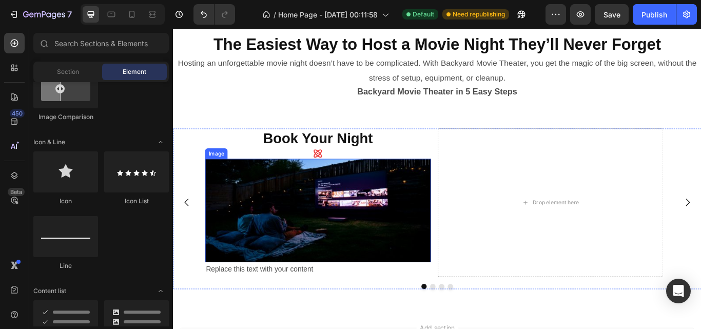
click at [306, 251] on img at bounding box center [341, 241] width 263 height 121
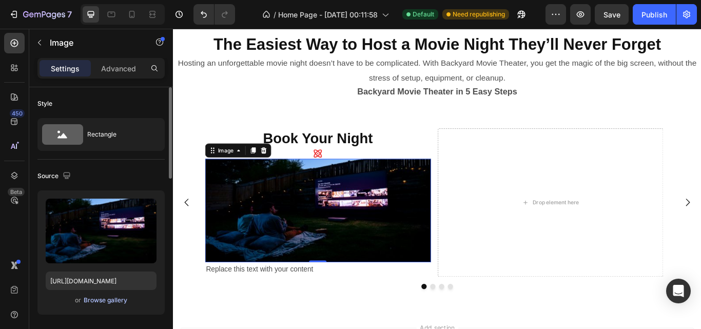
click at [103, 297] on div "Browse gallery" at bounding box center [106, 299] width 44 height 9
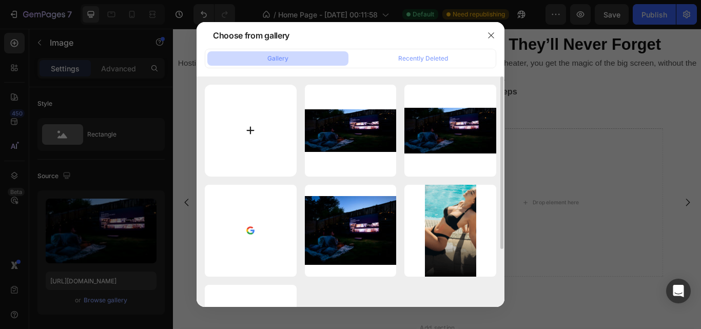
click at [249, 130] on input "file" at bounding box center [251, 131] width 92 height 92
type input "C:\fakepath\2025021438655365a97b4a1a.jpeg"
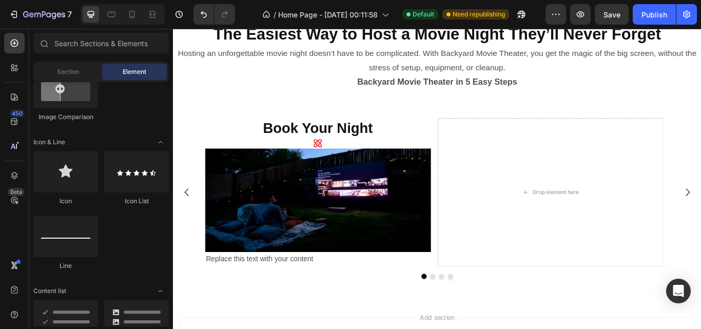
scroll to position [351, 0]
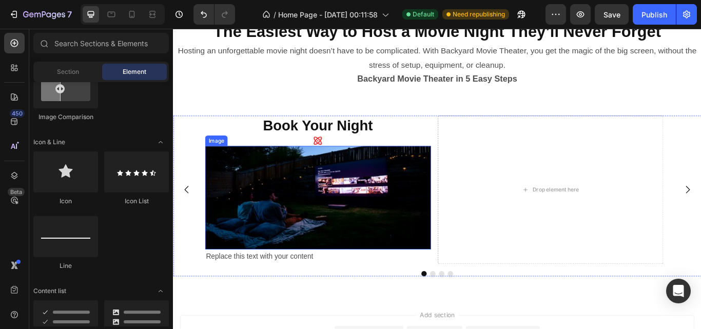
click at [330, 232] on img at bounding box center [341, 226] width 263 height 121
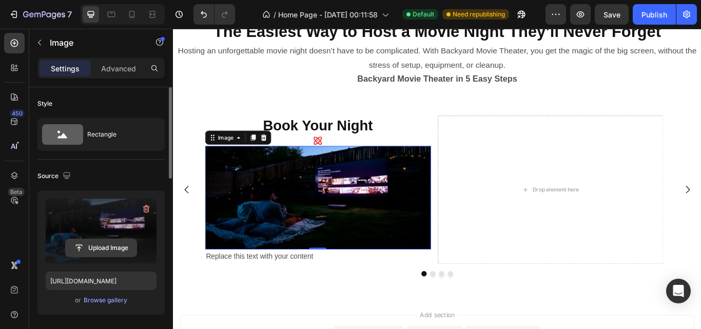
click at [103, 253] on input "file" at bounding box center [101, 247] width 71 height 17
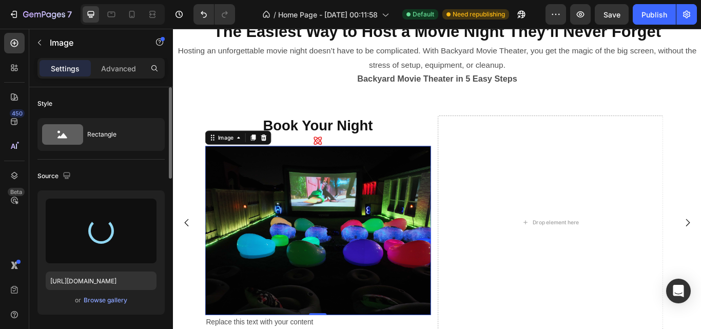
type input "https://cdn.shopify.com/s/files/1/0679/3297/9337/files/gempages_581724896636175…"
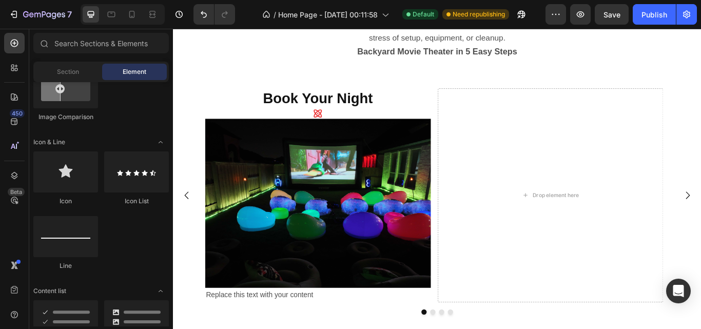
scroll to position [388, 0]
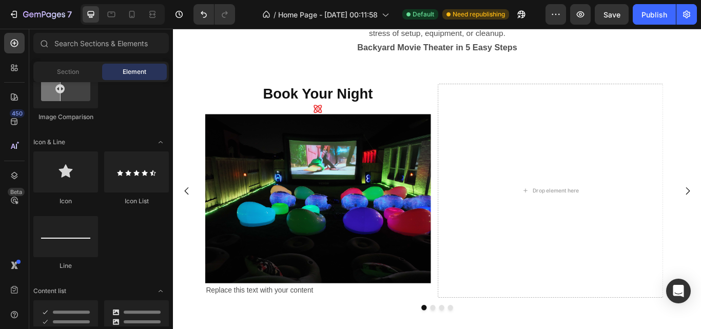
click at [263, 256] on img at bounding box center [341, 227] width 263 height 197
click at [287, 207] on img at bounding box center [341, 227] width 263 height 197
click at [319, 215] on img at bounding box center [341, 227] width 263 height 197
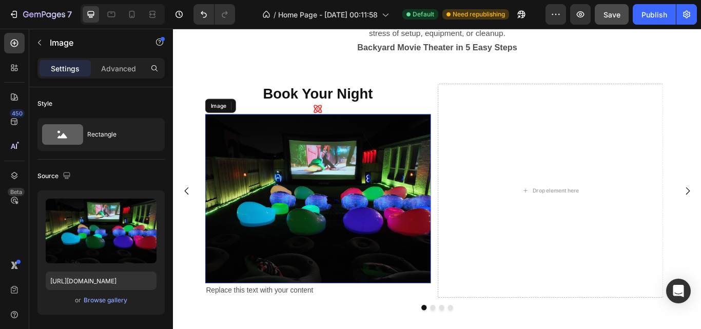
click at [605, 15] on span "Save" at bounding box center [611, 14] width 17 height 9
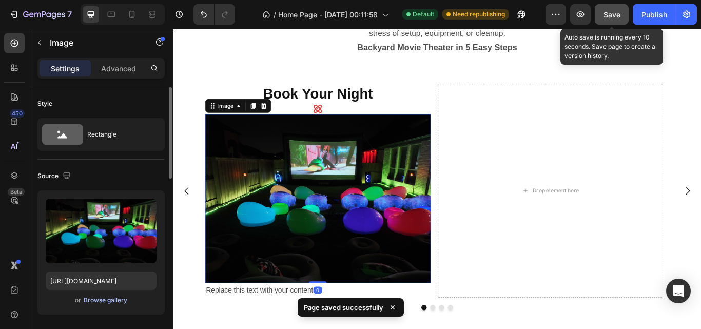
click at [106, 300] on div "Browse gallery" at bounding box center [106, 299] width 44 height 9
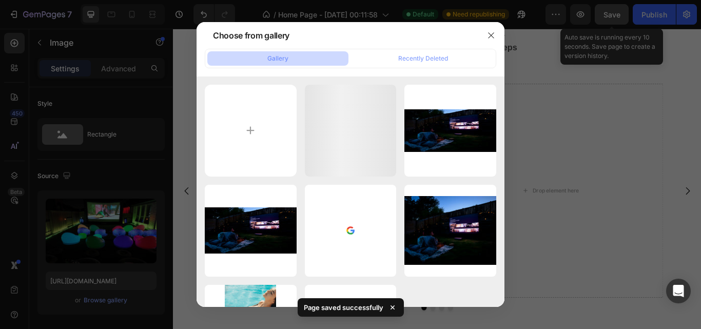
click at [90, 249] on div at bounding box center [350, 164] width 701 height 329
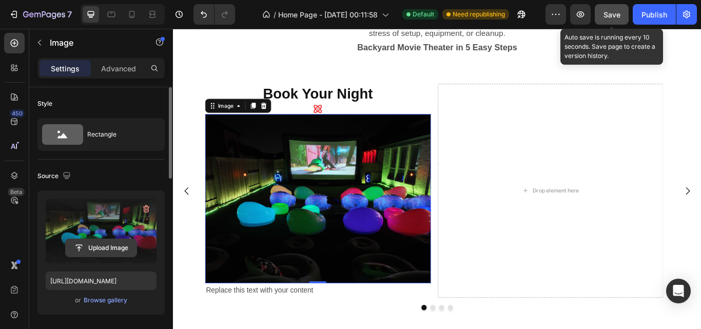
click at [90, 249] on input "file" at bounding box center [101, 247] width 71 height 17
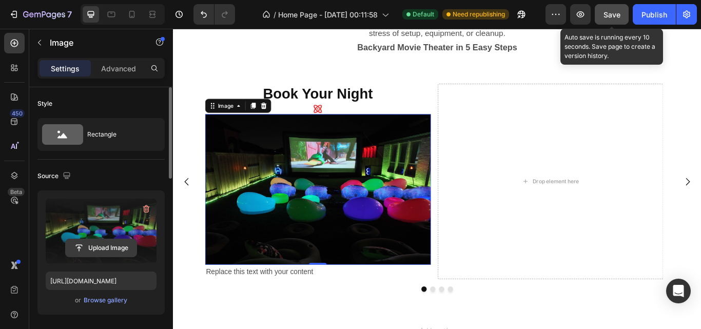
click at [101, 253] on input "file" at bounding box center [101, 247] width 71 height 17
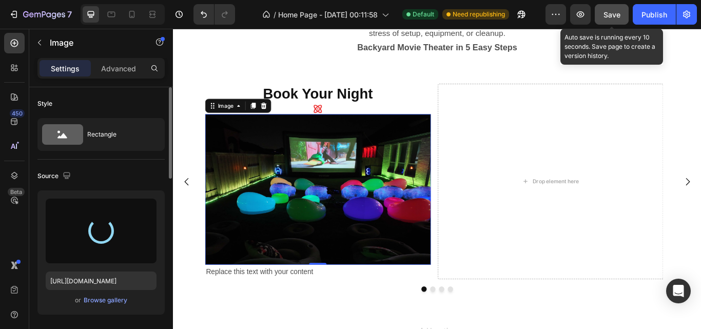
type input "https://cdn.shopify.com/s/files/1/0679/3297/9337/files/gempages_581724896636175…"
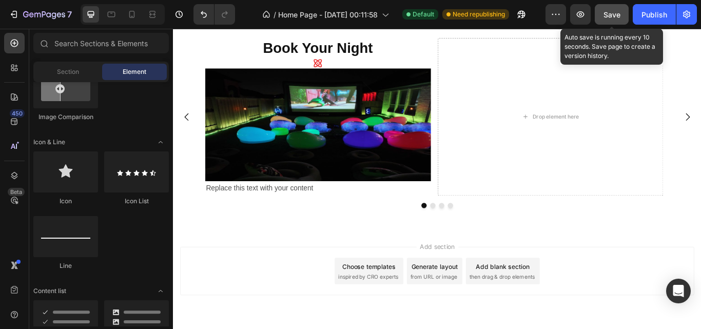
scroll to position [444, 0]
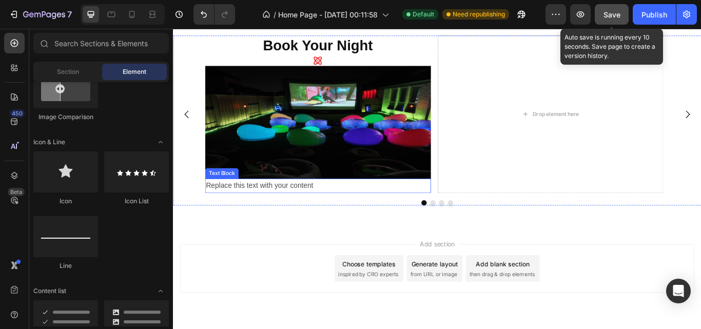
click at [313, 213] on div "Replace this text with your content" at bounding box center [341, 212] width 263 height 17
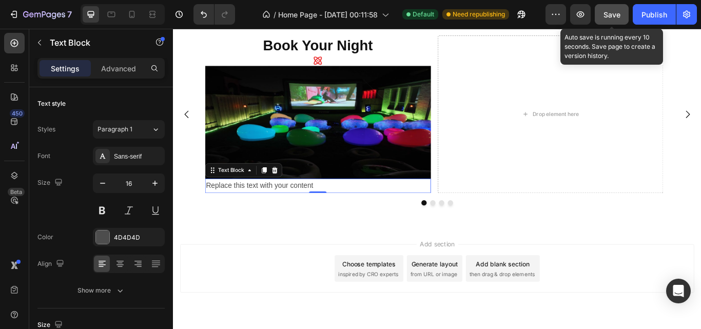
click at [312, 207] on div "Replace this text with your content" at bounding box center [341, 212] width 263 height 17
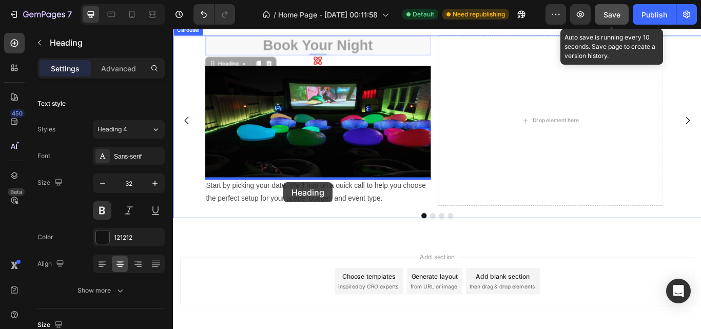
drag, startPoint x: 306, startPoint y: 52, endPoint x: 302, endPoint y: 208, distance: 156.0
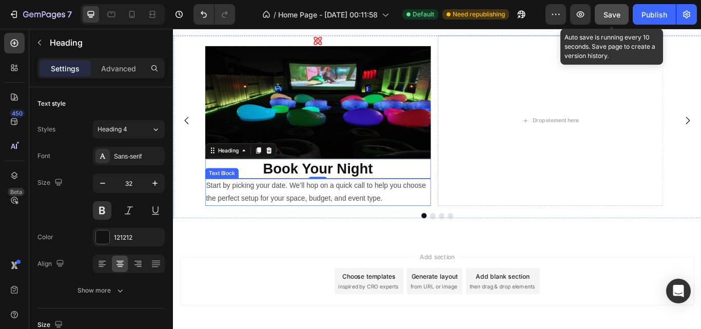
click at [350, 215] on p "Start by picking your date. We’ll hop on a quick call to help you choose the pe…" at bounding box center [341, 220] width 261 height 30
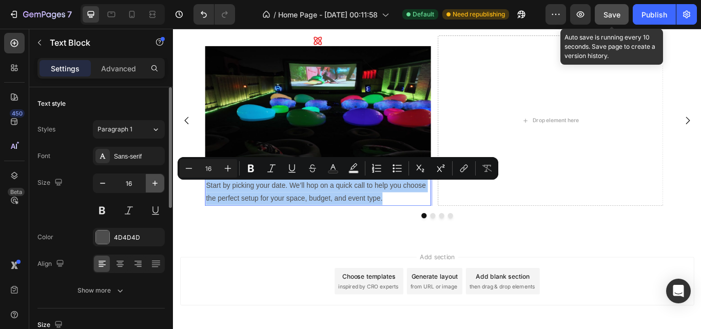
click at [156, 187] on icon "button" at bounding box center [155, 183] width 10 height 10
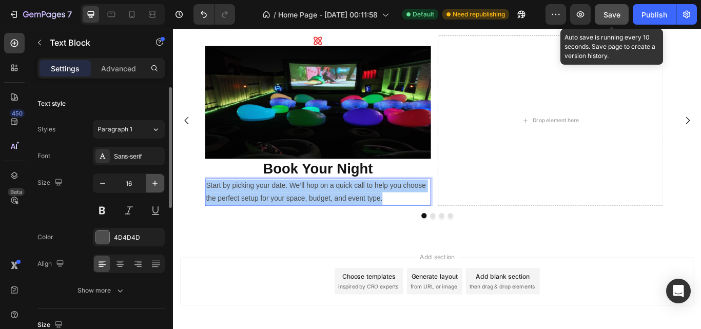
type input "17"
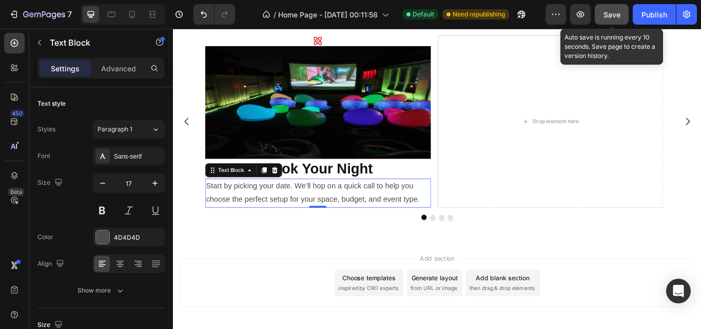
click at [290, 297] on div "Add section Choose templates inspired by CRO experts Generate layout from URL o…" at bounding box center [480, 325] width 599 height 56
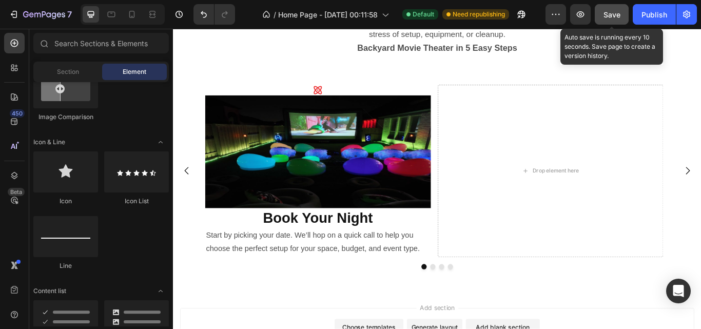
scroll to position [385, 0]
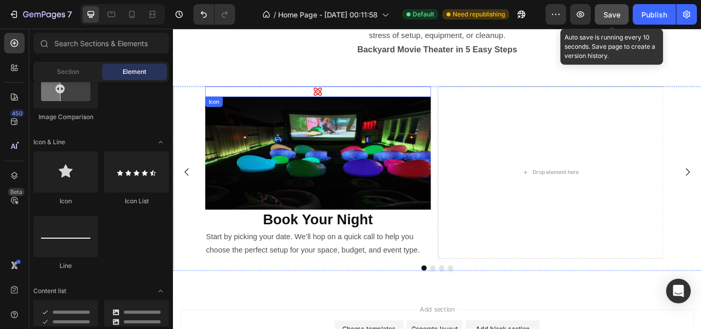
click at [340, 102] on icon at bounding box center [341, 102] width 12 height 12
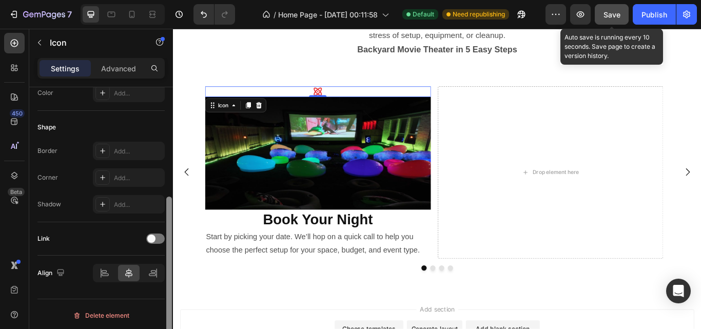
scroll to position [176, 0]
drag, startPoint x: 169, startPoint y: 136, endPoint x: 172, endPoint y: 260, distance: 123.6
click at [172, 260] on div at bounding box center [169, 222] width 8 height 271
drag, startPoint x: 168, startPoint y: 263, endPoint x: 167, endPoint y: 269, distance: 5.7
click at [167, 269] on div at bounding box center [169, 276] width 6 height 164
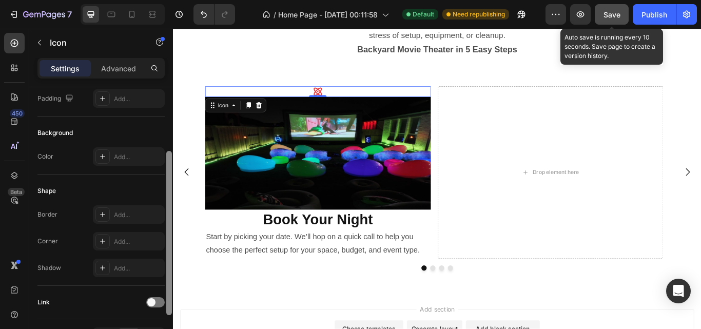
drag, startPoint x: 167, startPoint y: 269, endPoint x: 169, endPoint y: 228, distance: 41.1
click at [169, 228] on div at bounding box center [169, 233] width 6 height 164
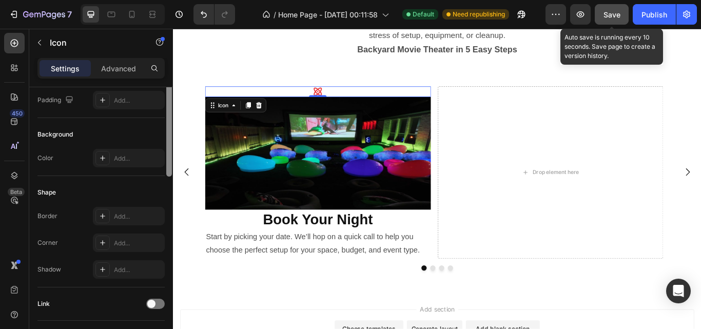
scroll to position [0, 0]
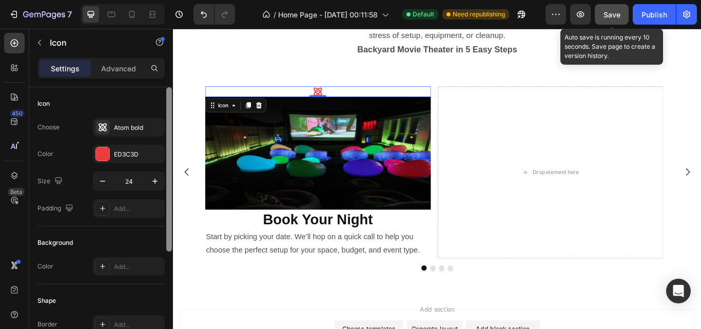
drag, startPoint x: 169, startPoint y: 228, endPoint x: 169, endPoint y: 146, distance: 82.1
click at [169, 146] on div at bounding box center [169, 169] width 6 height 164
drag, startPoint x: 169, startPoint y: 146, endPoint x: 169, endPoint y: 112, distance: 33.9
click at [169, 112] on div at bounding box center [169, 169] width 6 height 164
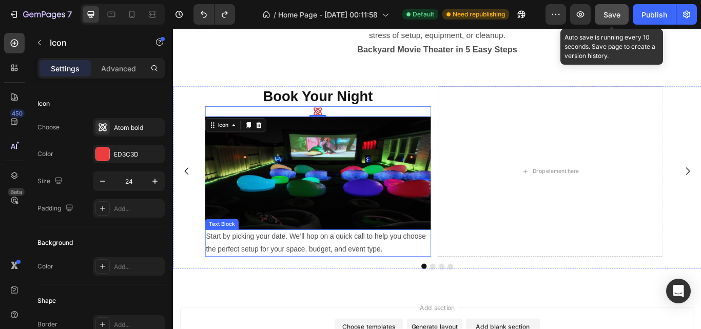
click at [296, 274] on p "Start by picking your date. We’ll hop on a quick call to help you choose the pe…" at bounding box center [341, 279] width 261 height 30
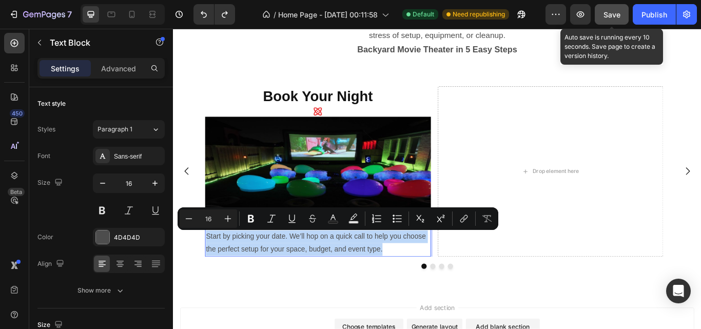
click at [307, 269] on p "Start by picking your date. We’ll hop on a quick call to help you choose the pe…" at bounding box center [341, 279] width 261 height 30
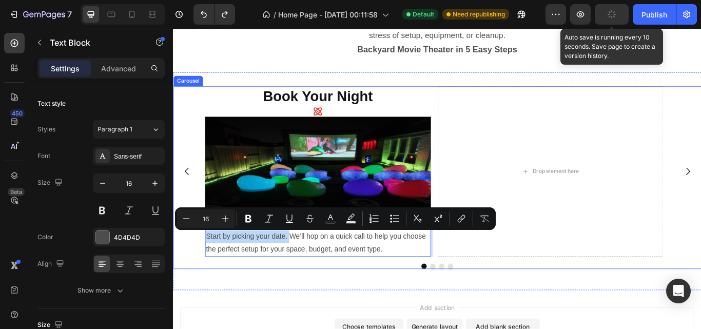
drag, startPoint x: 307, startPoint y: 269, endPoint x: 206, endPoint y: 261, distance: 101.9
click at [206, 261] on div "Book Your Night Heading Icon Image Start by picking your date. We’ll hop on a q…" at bounding box center [480, 195] width 615 height 198
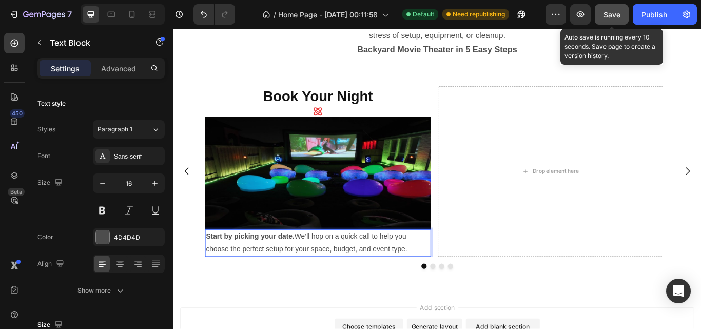
click at [373, 278] on p "Start by picking your date. We’ll hop on a quick call to help you choose the pe…" at bounding box center [341, 279] width 261 height 30
click at [236, 268] on strong "Start by picking your date." at bounding box center [262, 270] width 103 height 9
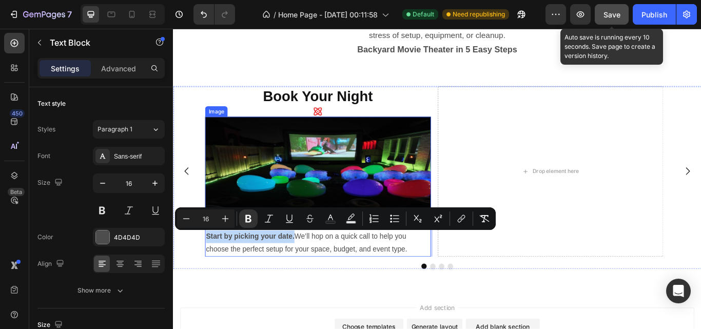
drag, startPoint x: 211, startPoint y: 269, endPoint x: 313, endPoint y: 262, distance: 102.3
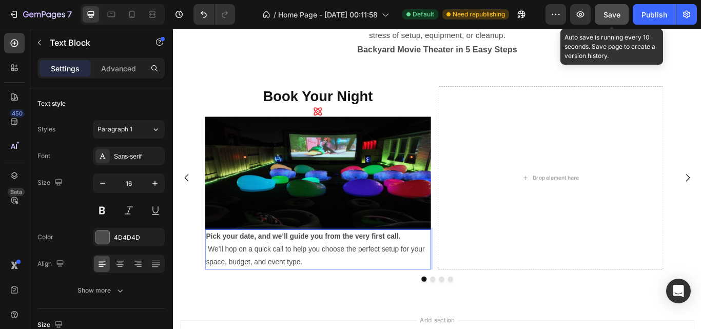
click at [343, 267] on strong "Pick your date, and we’ll guide you from the very first call." at bounding box center [324, 270] width 227 height 9
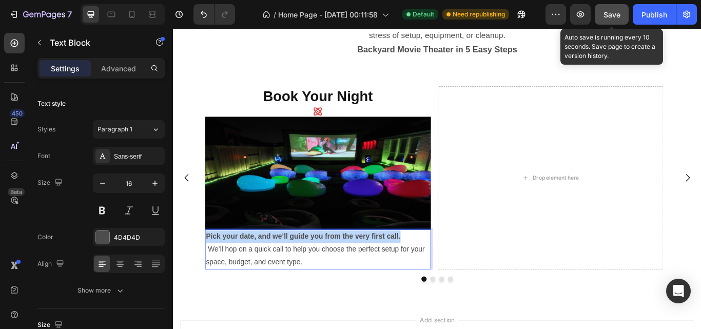
click at [343, 267] on strong "Pick your date, and we’ll guide you from the very first call." at bounding box center [324, 270] width 227 height 9
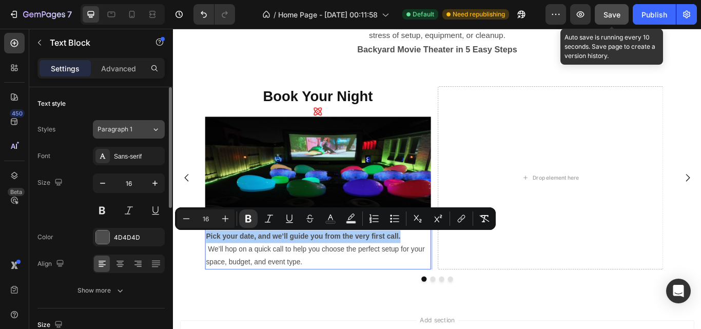
click at [154, 127] on icon at bounding box center [155, 129] width 9 height 10
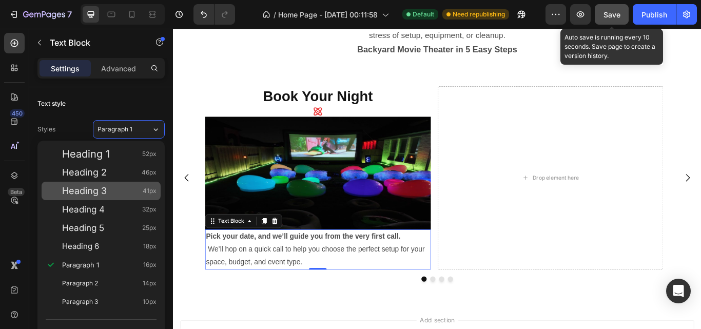
click at [127, 190] on div "Heading 3 41px" at bounding box center [109, 191] width 94 height 10
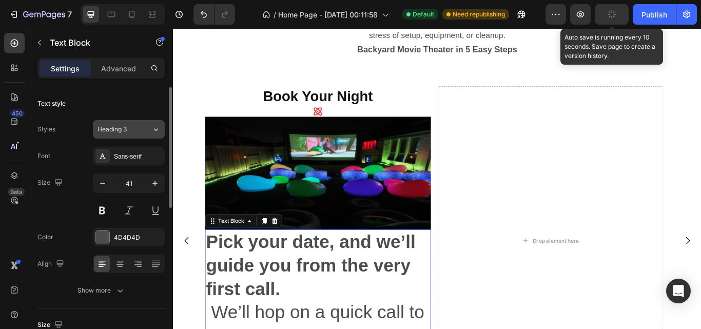
click at [156, 138] on button "Heading 3" at bounding box center [129, 129] width 72 height 18
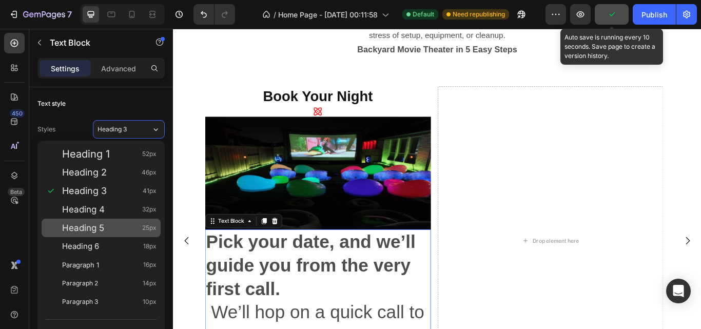
click at [119, 220] on div "Heading 5 25px" at bounding box center [101, 227] width 119 height 18
type input "25"
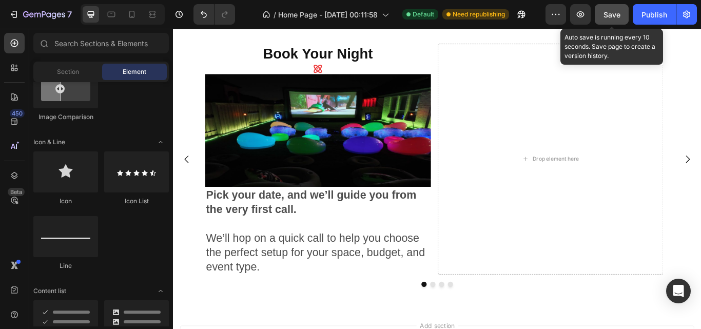
scroll to position [436, 0]
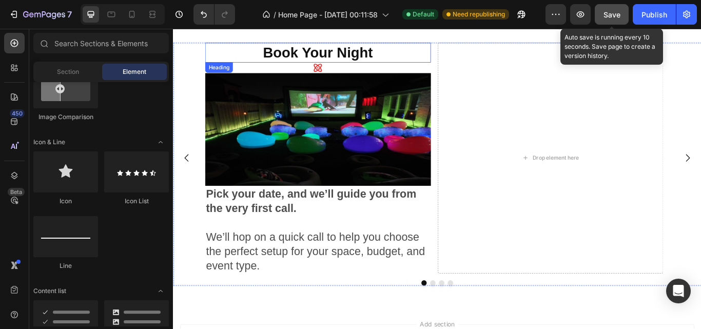
click at [335, 62] on h2 "Book Your Night" at bounding box center [341, 57] width 263 height 24
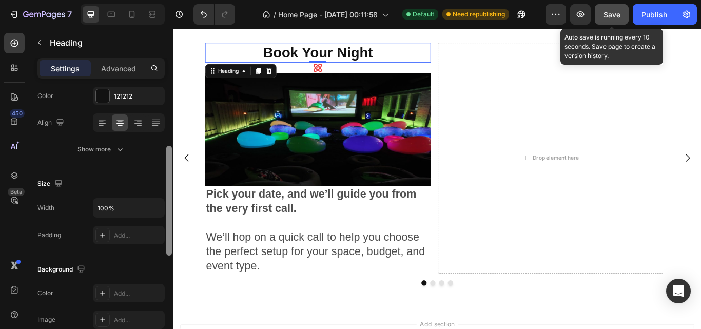
scroll to position [144, 0]
drag, startPoint x: 169, startPoint y: 143, endPoint x: 171, endPoint y: 202, distance: 58.5
click at [171, 202] on div at bounding box center [169, 198] width 6 height 110
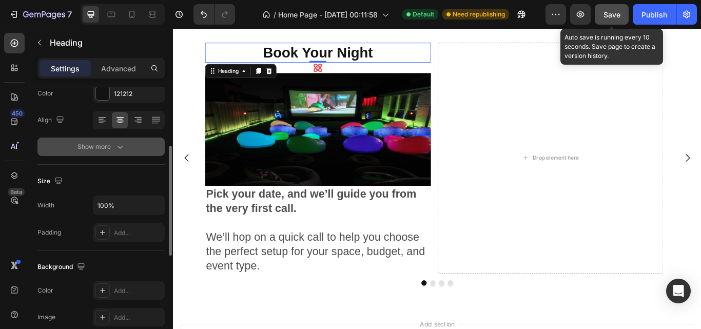
click at [97, 147] on div "Show more" at bounding box center [101, 147] width 48 height 10
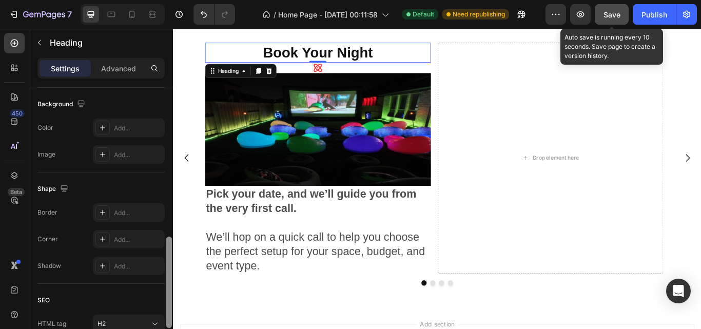
scroll to position [443, 0]
drag, startPoint x: 167, startPoint y: 169, endPoint x: 168, endPoint y: 291, distance: 122.1
click at [168, 291] on div at bounding box center [169, 282] width 6 height 91
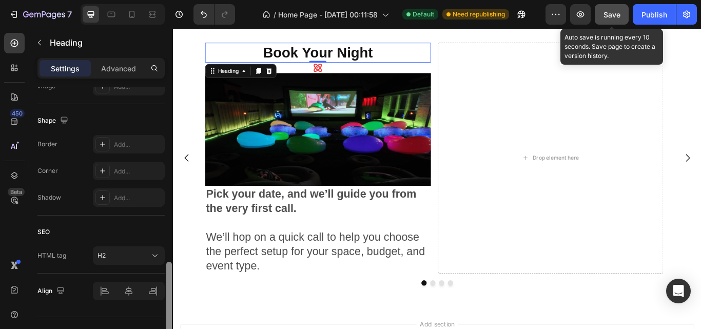
scroll to position [511, 0]
drag, startPoint x: 167, startPoint y: 286, endPoint x: 173, endPoint y: 317, distance: 32.4
click at [173, 0] on div "7 Version history / Home Page - Aug 28, 00:11:58 Default Need republishing Prev…" at bounding box center [350, 0] width 701 height 0
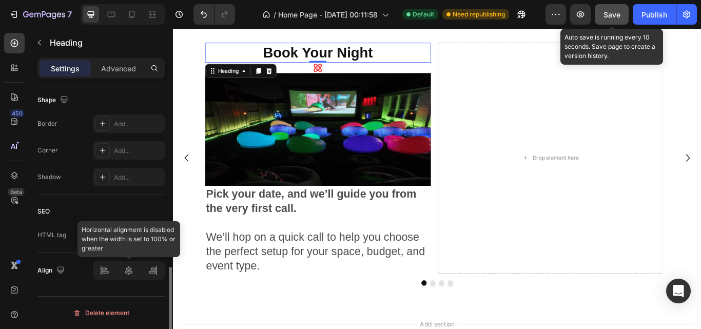
click at [126, 275] on div at bounding box center [129, 270] width 72 height 18
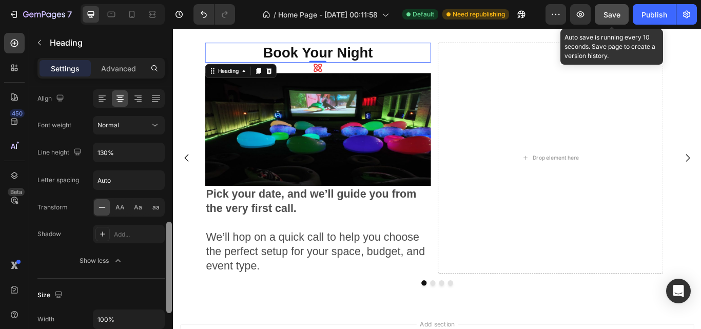
scroll to position [161, 0]
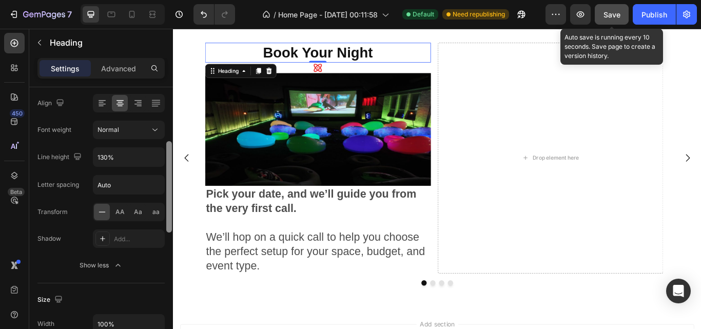
drag, startPoint x: 171, startPoint y: 292, endPoint x: 172, endPoint y: 167, distance: 125.2
click at [172, 167] on div at bounding box center [169, 222] width 8 height 271
click at [128, 74] on div "Advanced" at bounding box center [118, 68] width 51 height 16
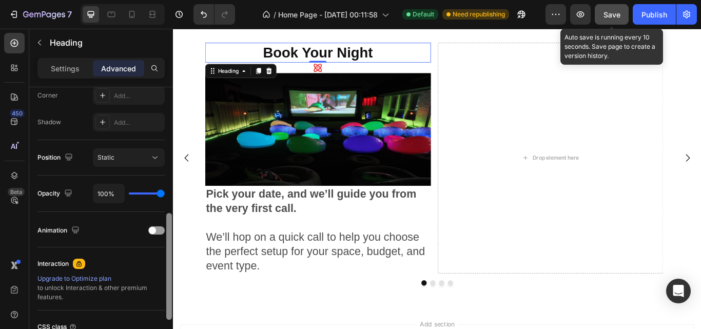
scroll to position [323, 0]
drag, startPoint x: 171, startPoint y: 226, endPoint x: 167, endPoint y: 290, distance: 64.8
click at [167, 290] on div at bounding box center [169, 268] width 6 height 107
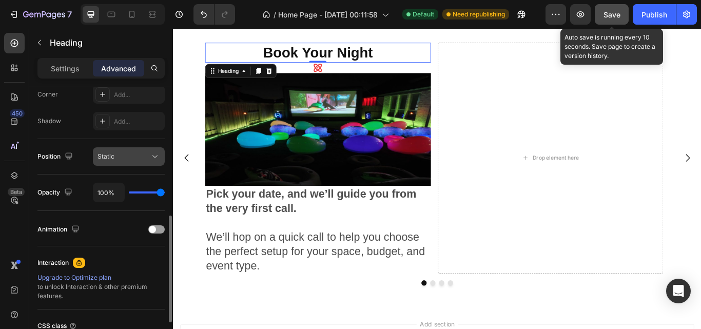
click at [154, 160] on icon at bounding box center [155, 156] width 10 height 10
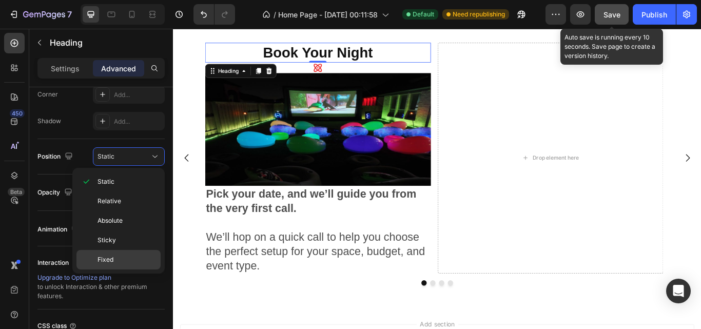
click at [118, 257] on p "Fixed" at bounding box center [126, 259] width 58 height 9
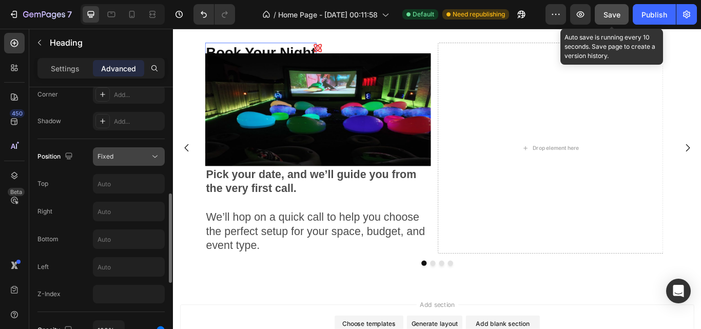
click at [148, 158] on div "Fixed" at bounding box center [123, 156] width 52 height 9
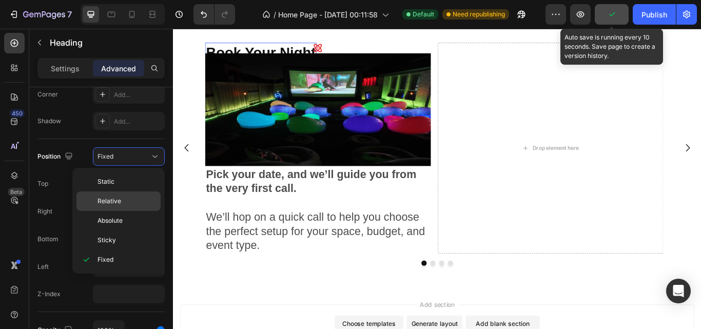
click at [133, 205] on p "Relative" at bounding box center [126, 200] width 58 height 9
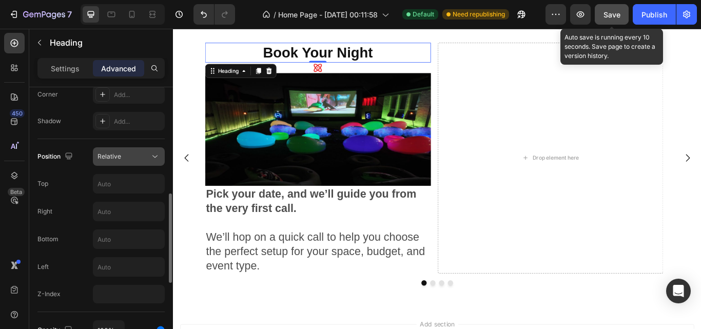
click at [154, 158] on icon at bounding box center [155, 156] width 10 height 10
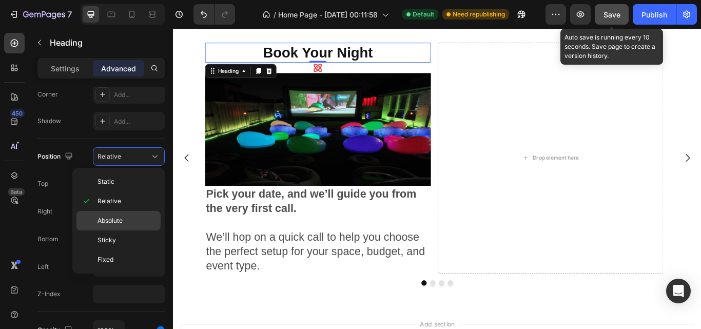
click at [136, 225] on p "Absolute" at bounding box center [126, 220] width 58 height 9
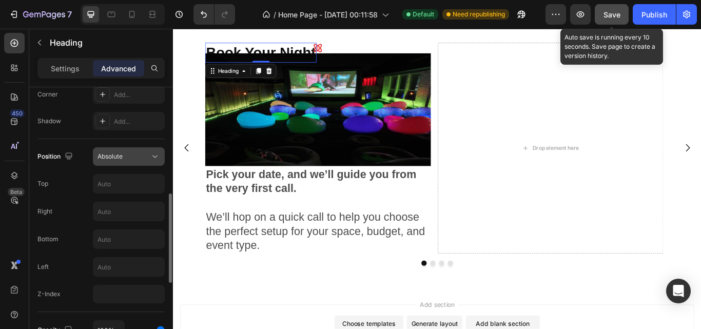
click at [155, 158] on icon at bounding box center [155, 156] width 10 height 10
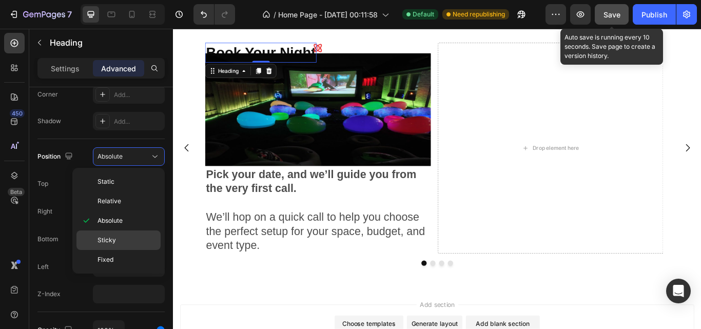
click at [136, 240] on p "Sticky" at bounding box center [126, 239] width 58 height 9
type input "0"
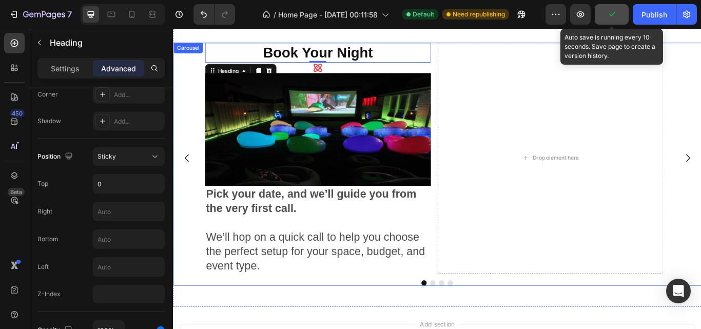
click at [198, 77] on div "Book Your Night Heading 0 Icon Image Pick your date, and we’ll guide you from t…" at bounding box center [480, 179] width 615 height 269
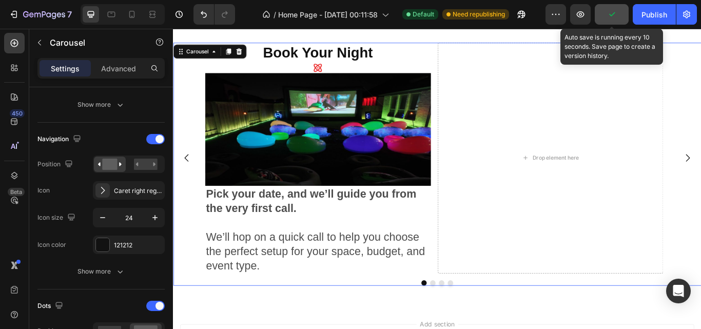
scroll to position [0, 0]
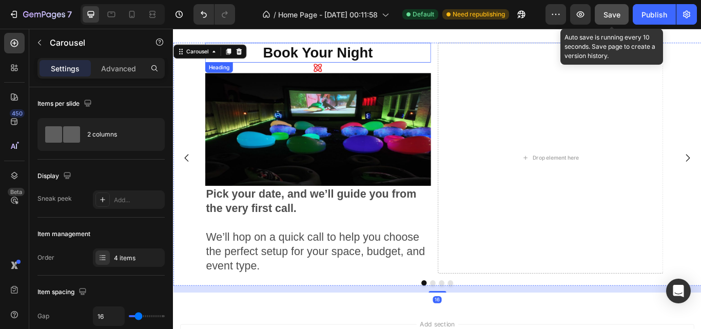
click at [378, 56] on h2 "Book Your Night" at bounding box center [341, 57] width 263 height 24
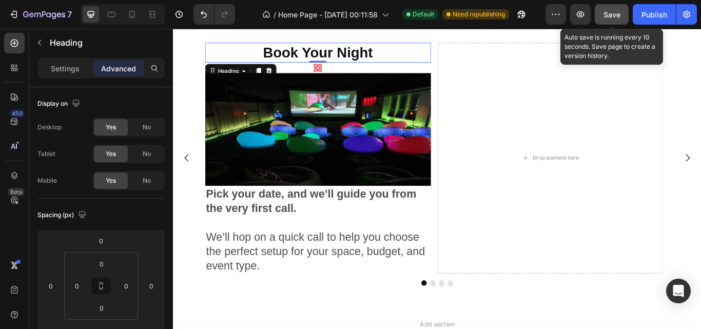
click at [353, 56] on h2 "Book Your Night" at bounding box center [341, 57] width 263 height 24
click at [433, 66] on p "Book Your Night" at bounding box center [341, 57] width 261 height 22
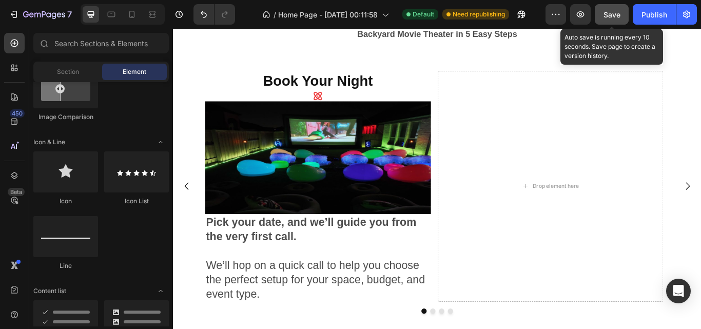
scroll to position [402, 0]
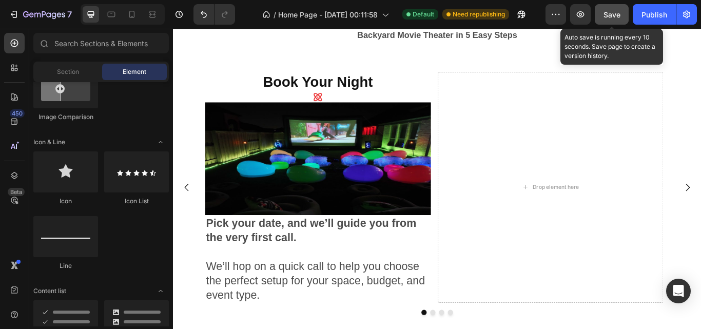
click at [622, 14] on button "Save" at bounding box center [611, 14] width 34 height 21
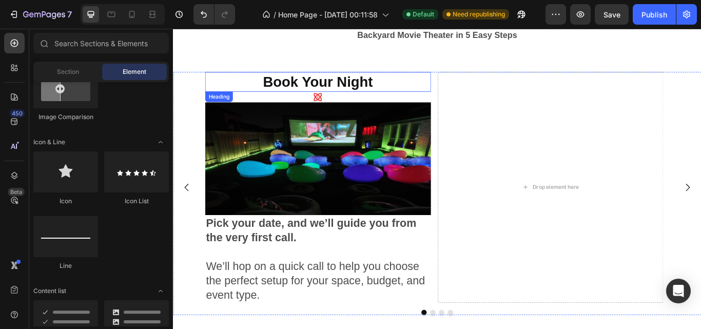
click at [381, 93] on p "Book Your Night" at bounding box center [341, 92] width 261 height 22
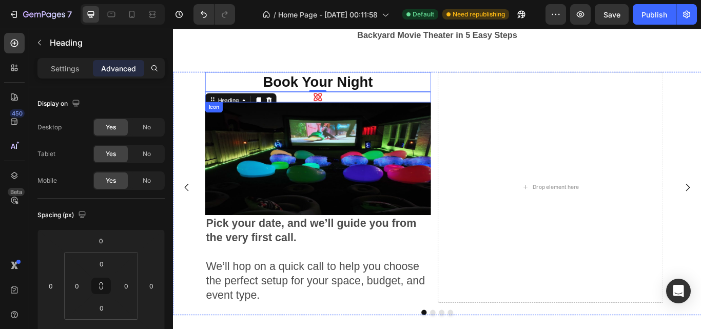
click at [274, 110] on div "Icon" at bounding box center [341, 109] width 263 height 12
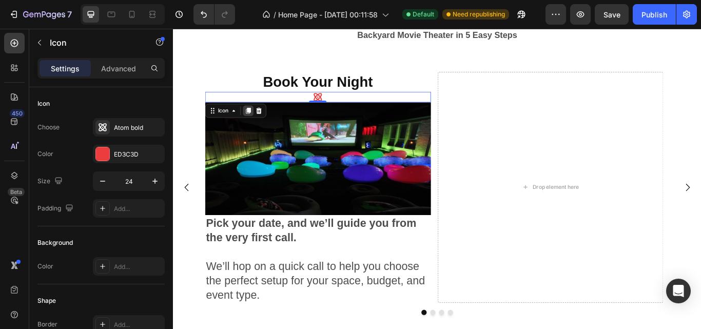
click at [262, 123] on icon at bounding box center [260, 124] width 6 height 7
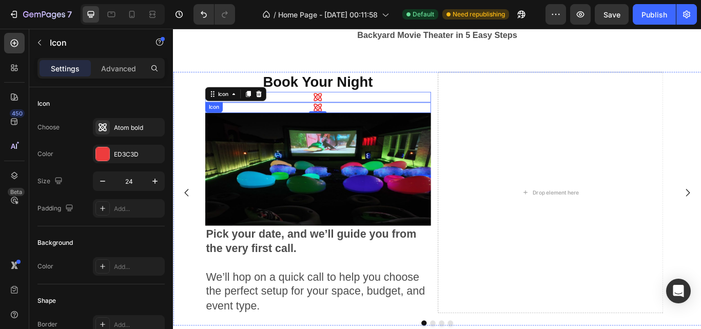
click at [347, 109] on icon at bounding box center [341, 109] width 12 height 12
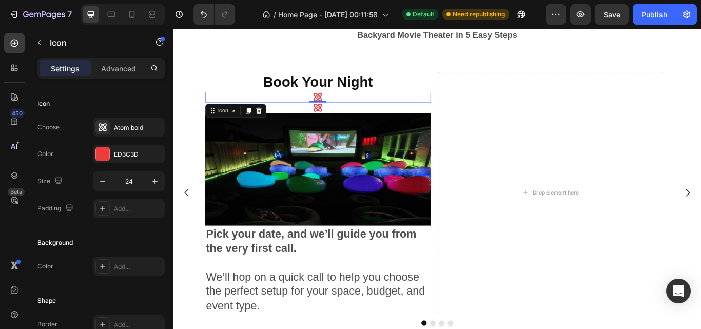
click at [445, 109] on div "Icon 0" at bounding box center [341, 109] width 263 height 12
click at [275, 124] on icon at bounding box center [272, 125] width 8 height 8
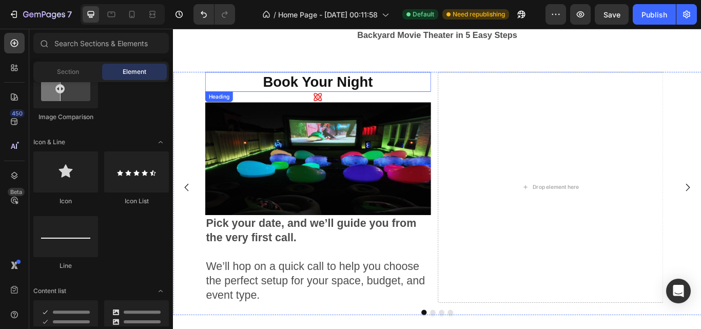
click at [362, 95] on p "Book Your Night" at bounding box center [341, 92] width 261 height 22
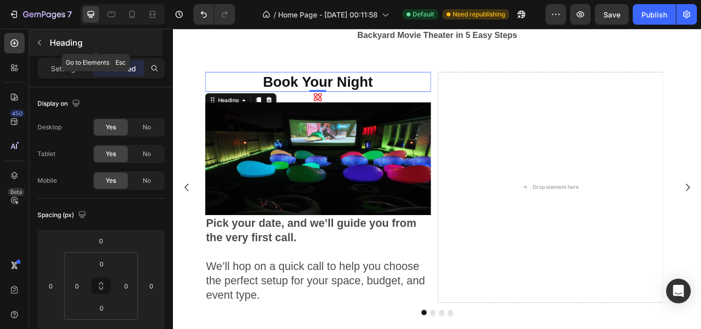
click at [43, 38] on icon "button" at bounding box center [39, 42] width 8 height 8
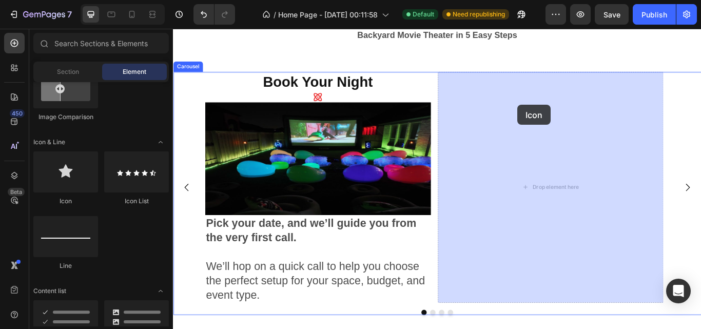
drag, startPoint x: 232, startPoint y: 205, endPoint x: 574, endPoint y: 117, distance: 353.7
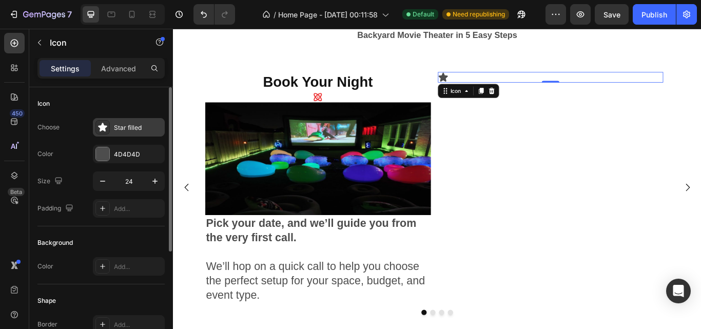
click at [104, 132] on icon at bounding box center [102, 127] width 10 height 10
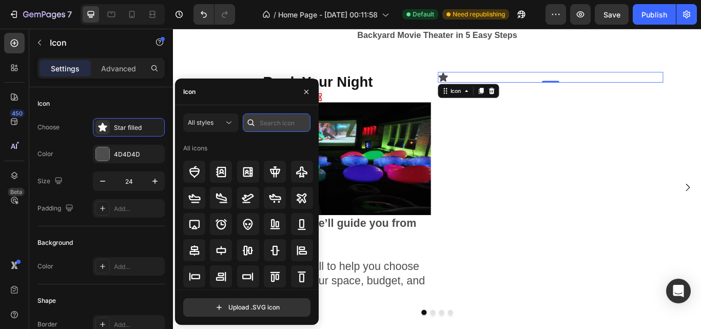
click at [268, 129] on input "text" at bounding box center [277, 122] width 68 height 18
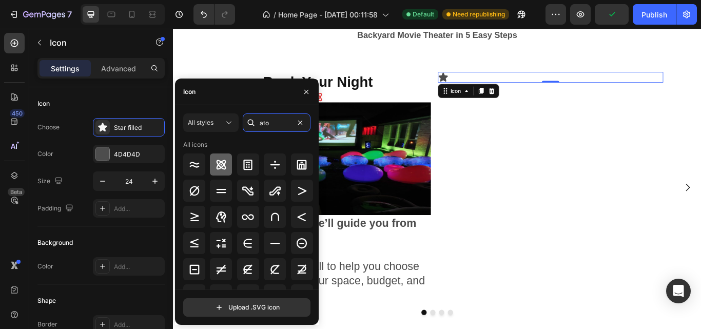
type input "ato"
click at [224, 166] on icon at bounding box center [221, 165] width 10 height 10
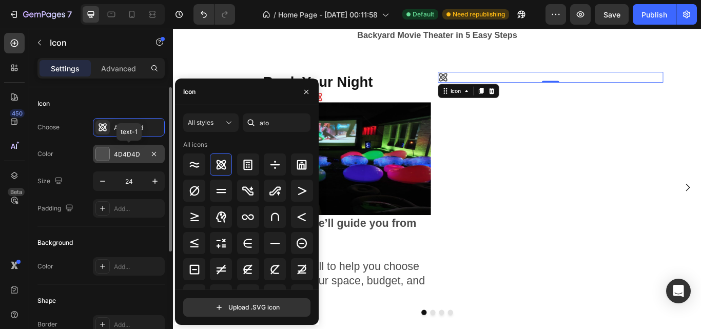
click at [98, 155] on div at bounding box center [102, 153] width 13 height 13
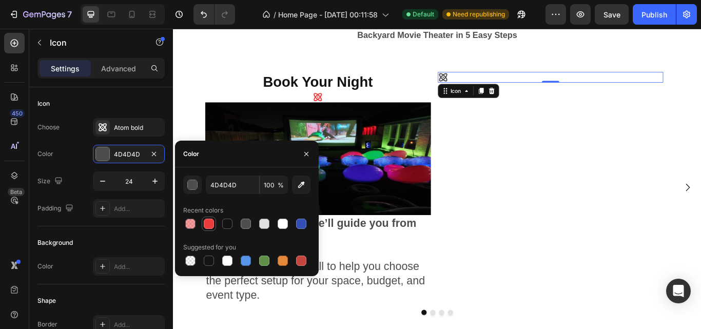
click at [210, 226] on div at bounding box center [209, 223] width 10 height 10
type input "ED3C3D"
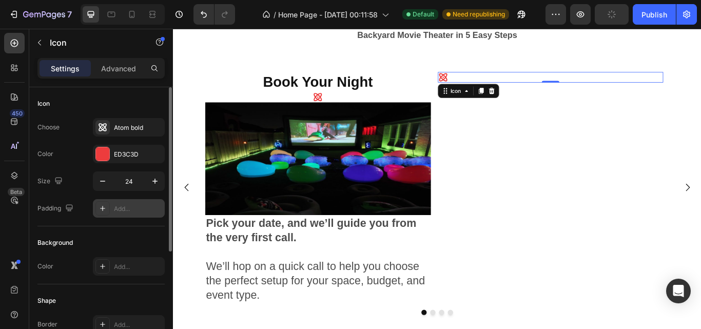
click at [123, 213] on div "Add..." at bounding box center [129, 208] width 72 height 18
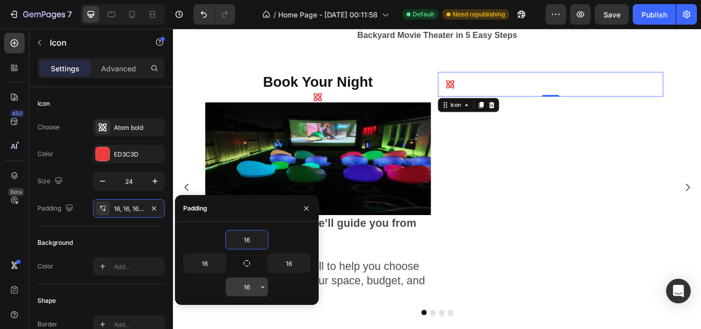
click at [244, 288] on input "16" at bounding box center [247, 286] width 42 height 18
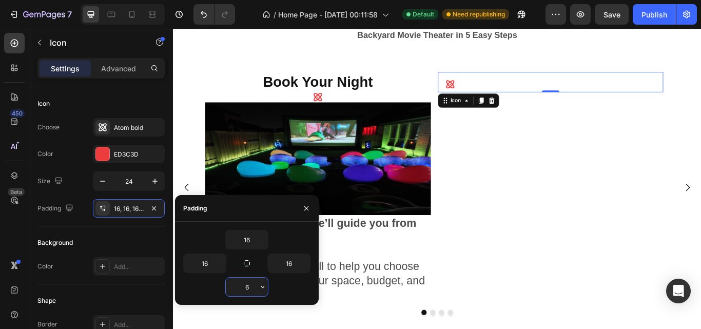
type input "60"
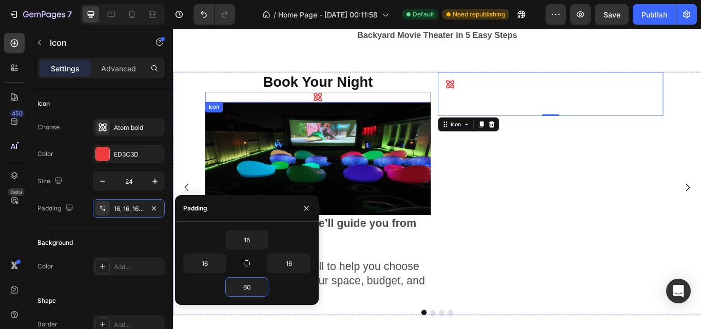
click at [347, 109] on icon at bounding box center [341, 109] width 12 height 12
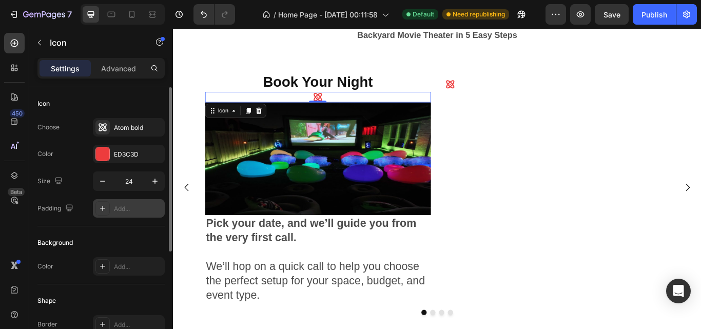
click at [128, 205] on div "Add..." at bounding box center [138, 208] width 48 height 9
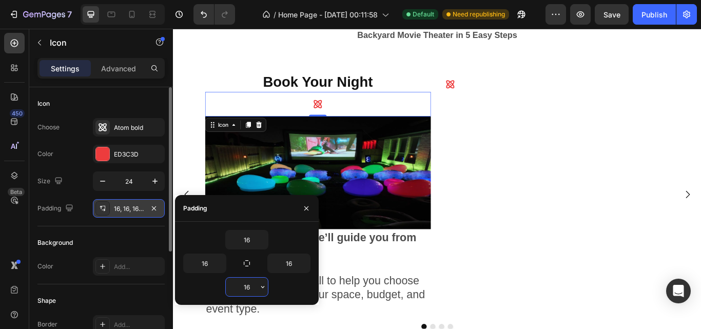
click at [253, 288] on input "16" at bounding box center [247, 286] width 42 height 18
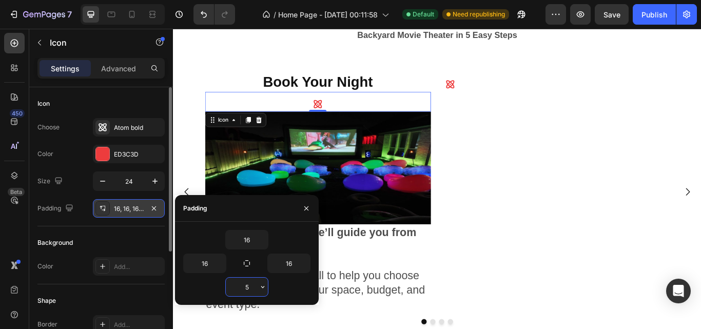
type input "50"
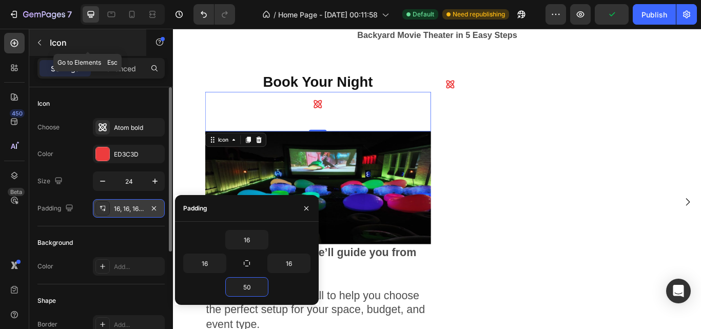
click at [40, 42] on icon "button" at bounding box center [39, 42] width 8 height 8
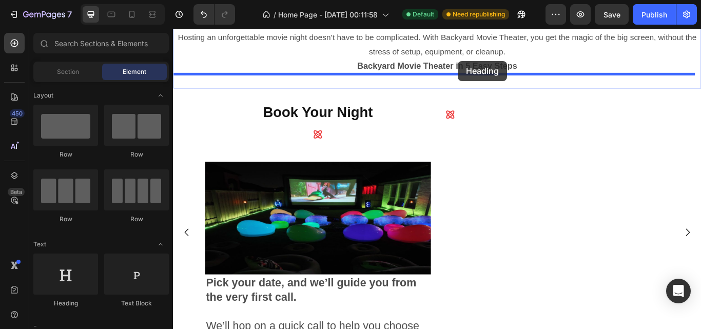
scroll to position [359, 0]
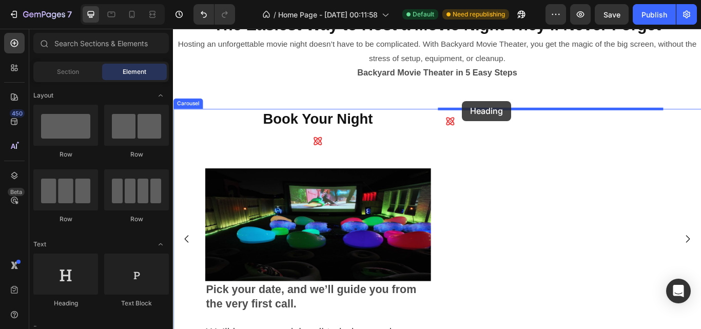
drag, startPoint x: 237, startPoint y: 311, endPoint x: 510, endPoint y: 113, distance: 336.7
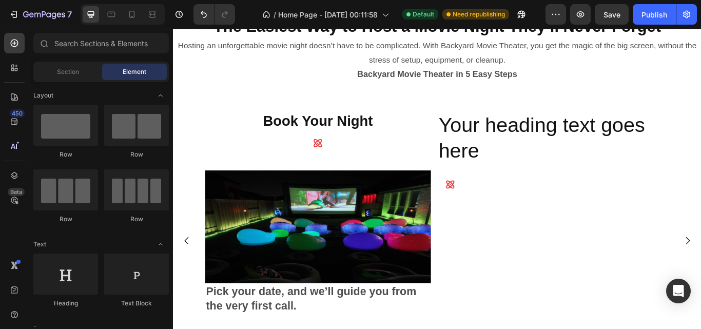
scroll to position [355, 0]
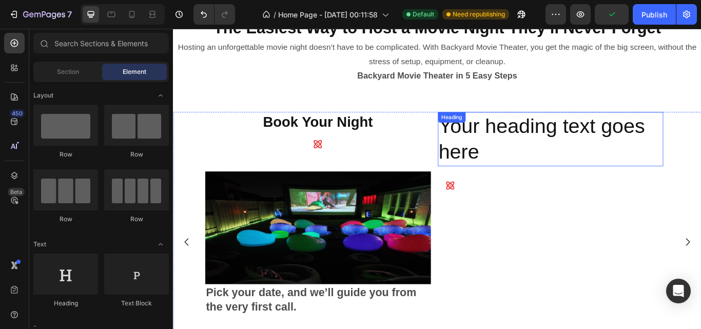
click at [526, 135] on h2 "Your heading text goes here" at bounding box center [612, 158] width 263 height 64
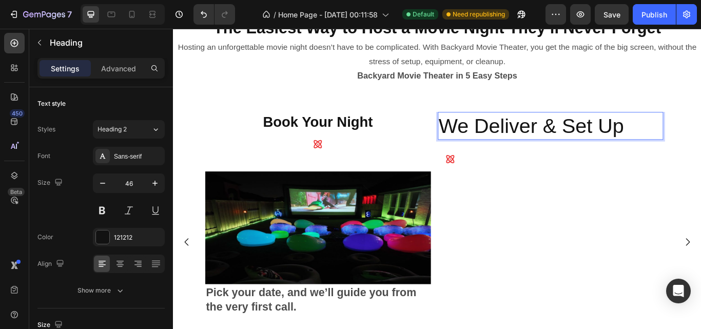
click at [526, 135] on p "We Deliver & Set Up" at bounding box center [612, 142] width 261 height 31
click at [357, 139] on p "Book Your Night" at bounding box center [341, 138] width 261 height 22
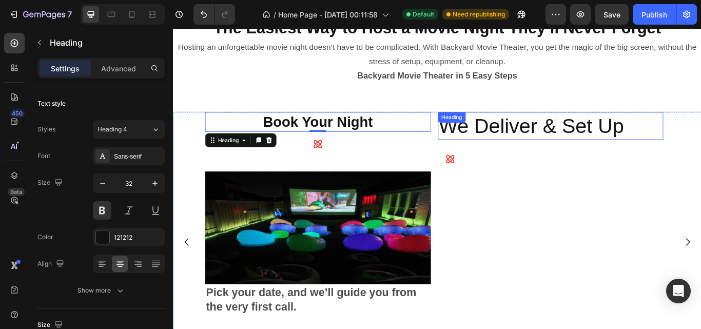
click at [532, 150] on p "We Deliver & Set Up" at bounding box center [612, 142] width 261 height 31
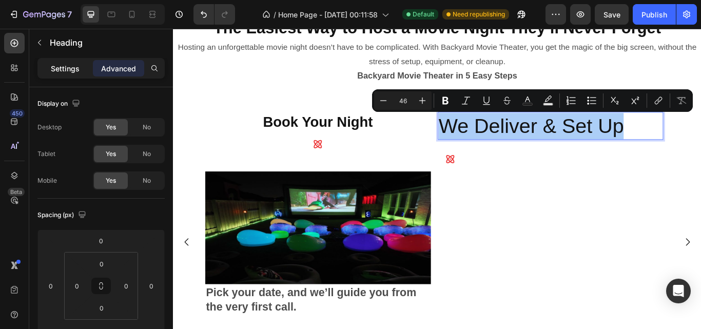
click at [56, 73] on p "Settings" at bounding box center [65, 68] width 29 height 11
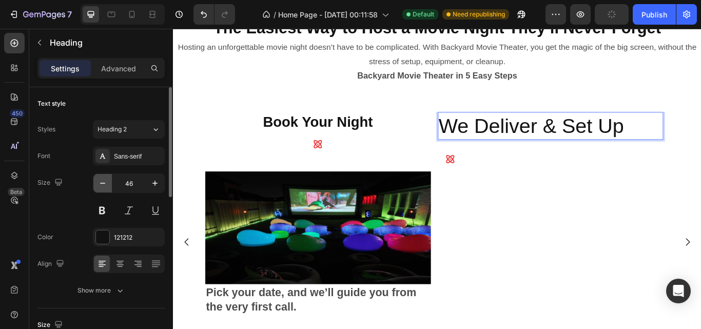
click at [101, 183] on icon "button" at bounding box center [102, 183] width 10 height 10
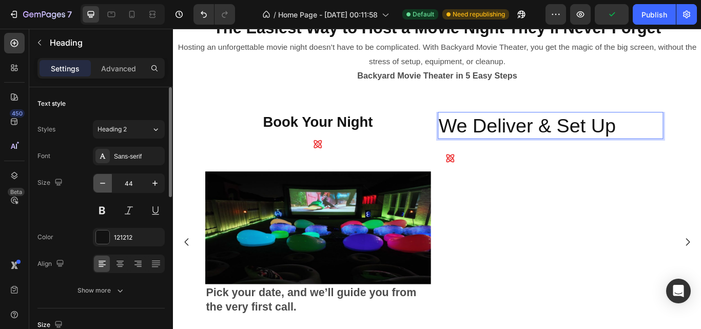
click at [101, 183] on icon "button" at bounding box center [102, 183] width 10 height 10
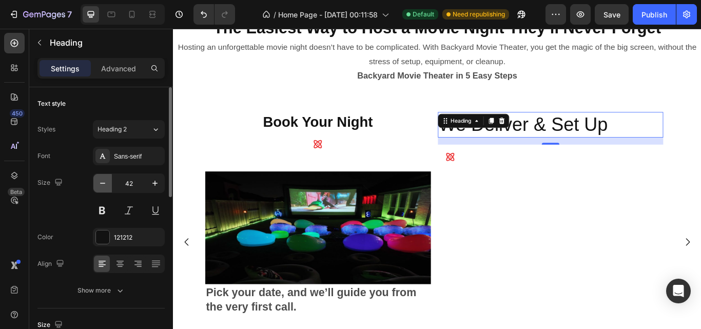
click at [101, 183] on icon "button" at bounding box center [102, 183] width 10 height 10
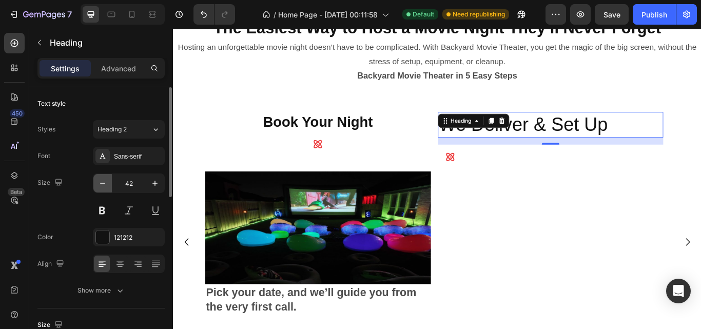
click at [101, 183] on icon "button" at bounding box center [102, 183] width 10 height 10
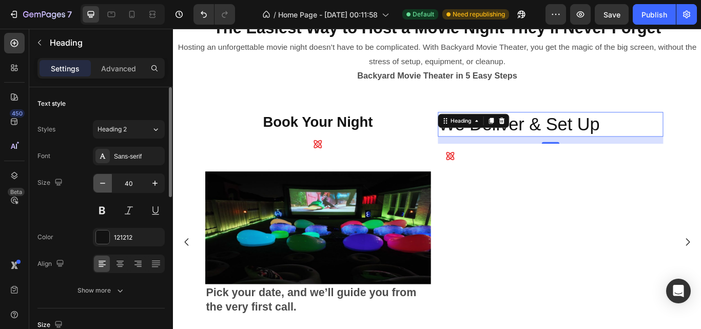
click at [101, 183] on icon "button" at bounding box center [102, 183] width 10 height 10
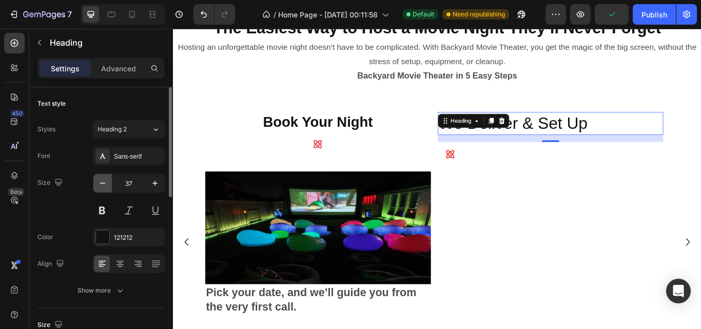
click at [106, 184] on icon "button" at bounding box center [102, 183] width 10 height 10
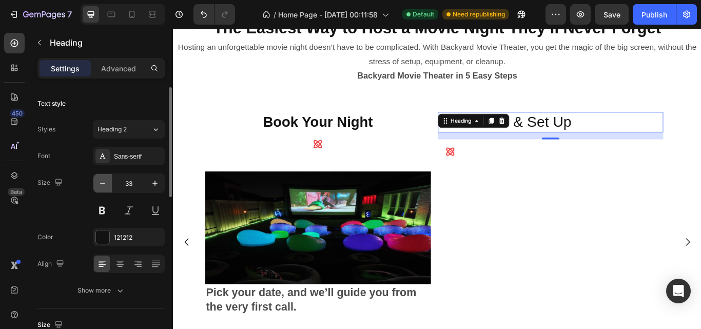
click at [106, 184] on icon "button" at bounding box center [102, 183] width 10 height 10
type input "32"
click at [121, 268] on icon at bounding box center [120, 264] width 10 height 10
click at [101, 214] on button at bounding box center [102, 210] width 18 height 18
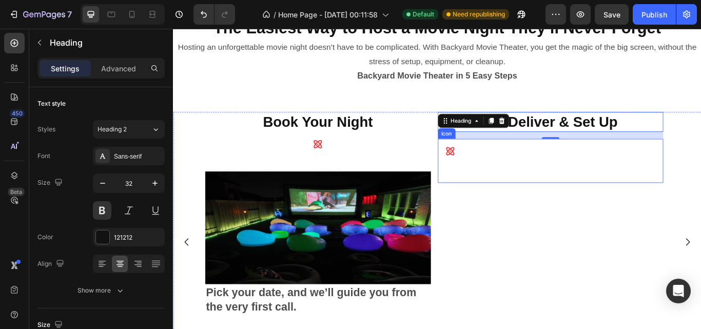
click at [494, 175] on div "Icon" at bounding box center [612, 182] width 263 height 51
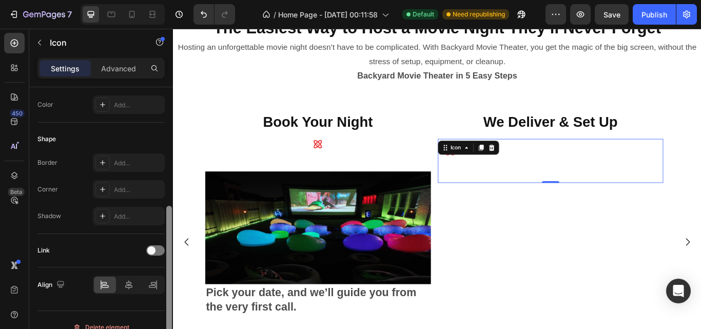
scroll to position [176, 0]
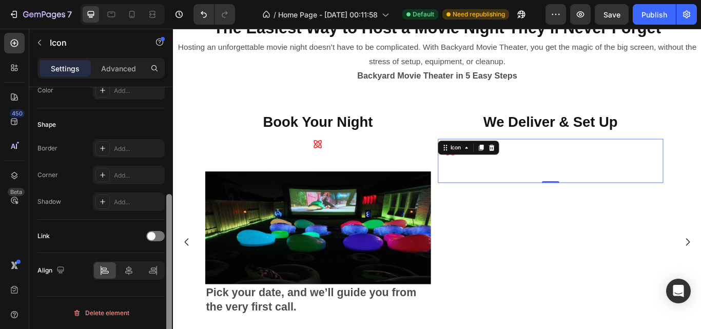
drag, startPoint x: 168, startPoint y: 143, endPoint x: 165, endPoint y: 253, distance: 109.8
click at [165, 253] on div "Icon Choose Atom bold Color ED3C3D Size 24 Padding 16, 16, 60, 16 Background Co…" at bounding box center [101, 222] width 144 height 271
click at [126, 273] on icon at bounding box center [129, 270] width 10 height 10
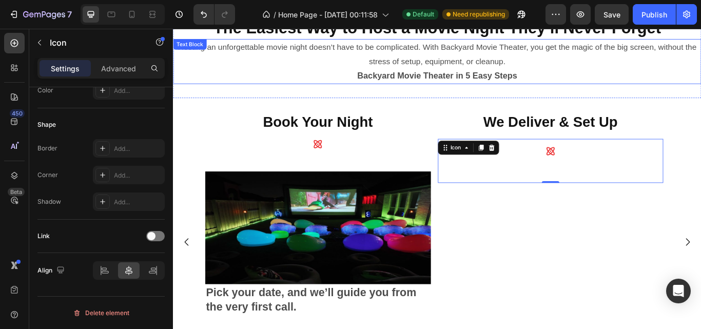
click at [304, 92] on div "Hosting an unforgettable movie night doesn’t have to be complicated. With Backy…" at bounding box center [480, 67] width 615 height 52
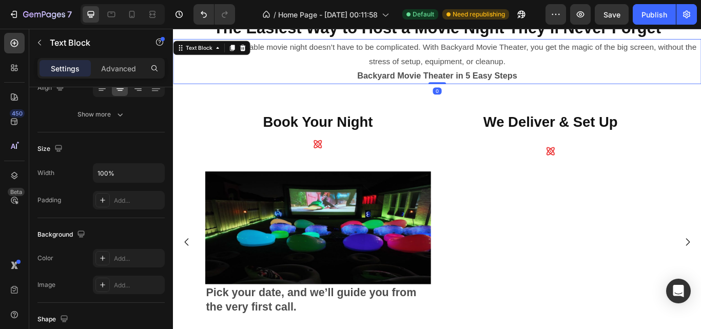
scroll to position [0, 0]
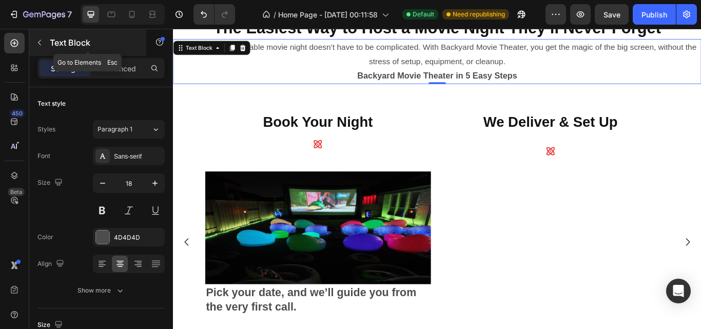
click at [39, 46] on icon "button" at bounding box center [39, 42] width 8 height 8
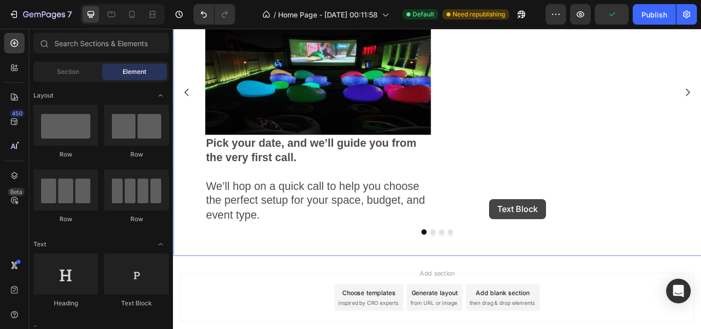
scroll to position [562, 0]
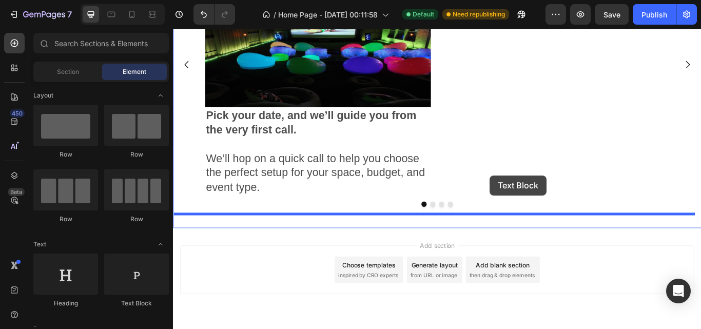
drag, startPoint x: 308, startPoint y: 307, endPoint x: 542, endPoint y: 200, distance: 256.8
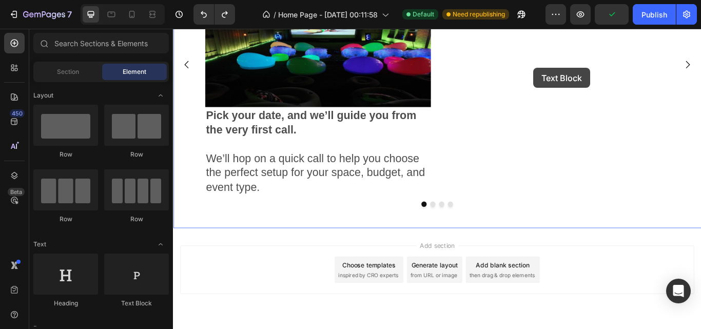
drag, startPoint x: 321, startPoint y: 309, endPoint x: 593, endPoint y: 74, distance: 359.7
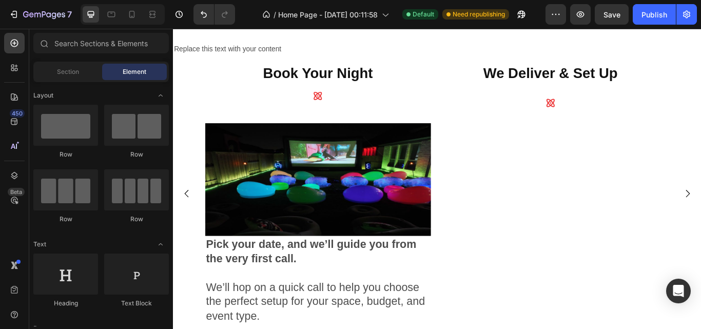
scroll to position [456, 0]
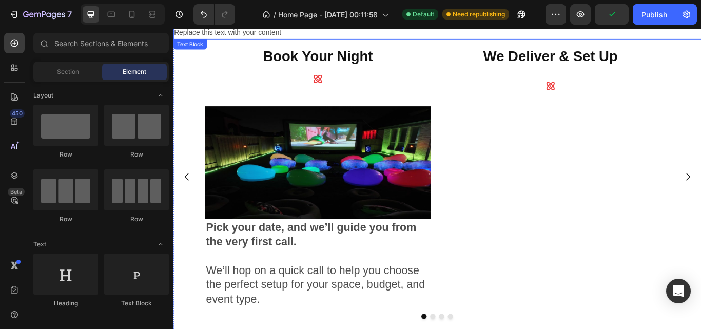
click at [266, 31] on div "Replace this text with your content" at bounding box center [480, 33] width 615 height 17
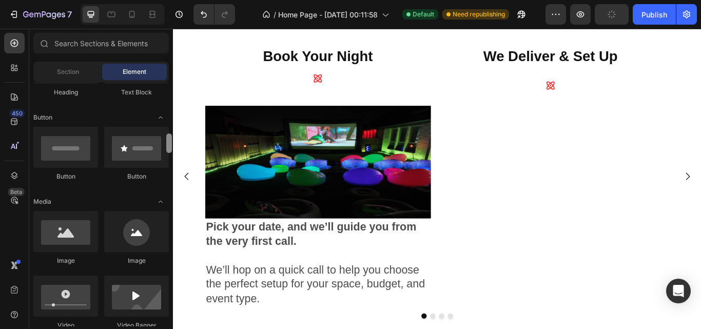
scroll to position [249, 0]
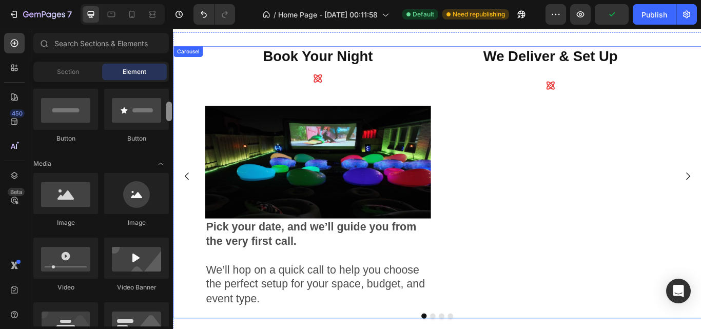
drag, startPoint x: 342, startPoint y: 120, endPoint x: 174, endPoint y: 132, distance: 168.6
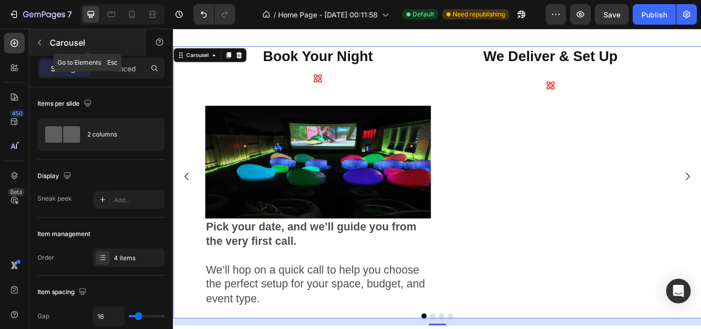
click at [41, 43] on icon "button" at bounding box center [39, 42] width 8 height 8
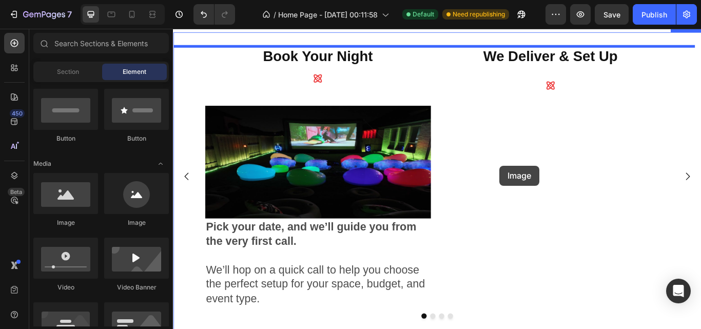
drag, startPoint x: 232, startPoint y: 222, endPoint x: 553, endPoint y: 188, distance: 322.8
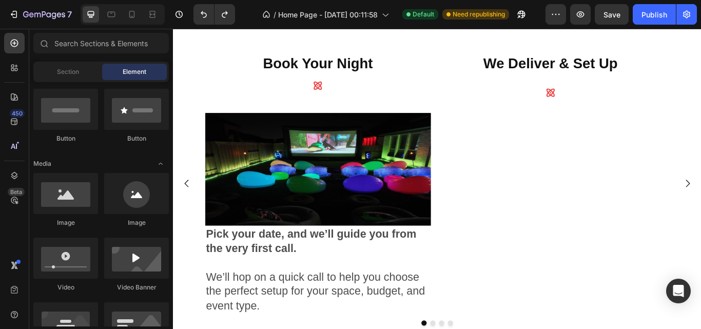
scroll to position [427, 0]
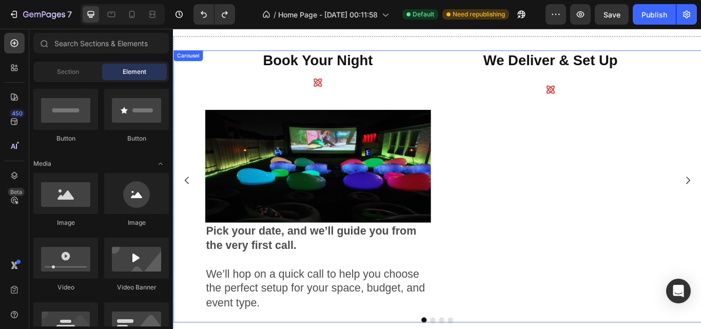
click at [629, 206] on div "We Deliver & Set Up Heading Icon" at bounding box center [612, 205] width 263 height 303
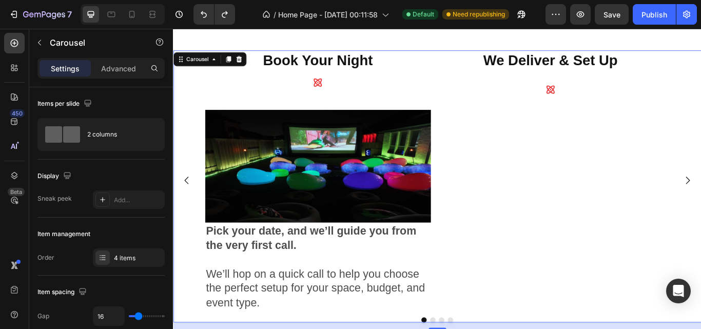
click at [641, 221] on div "We Deliver & Set Up Heading Icon" at bounding box center [612, 205] width 263 height 303
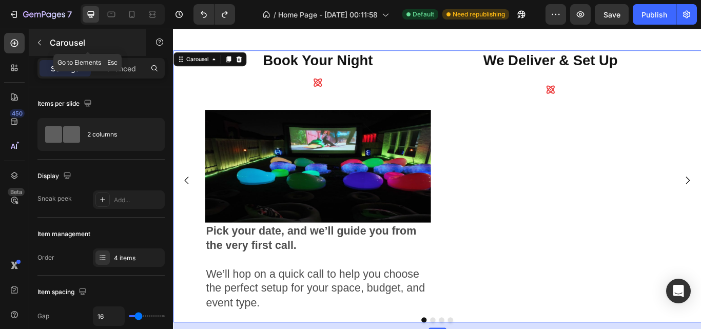
click at [36, 47] on button "button" at bounding box center [39, 42] width 16 height 16
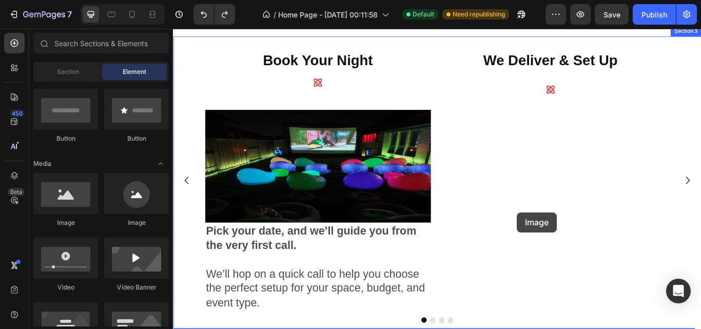
drag, startPoint x: 236, startPoint y: 250, endPoint x: 573, endPoint y: 243, distance: 337.6
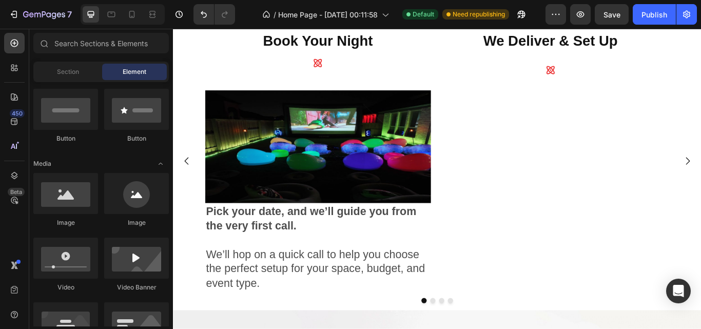
scroll to position [460, 0]
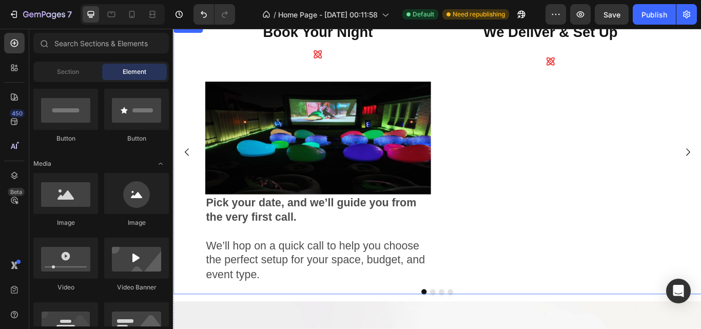
click at [538, 124] on div "We Deliver & Set Up Heading Icon" at bounding box center [612, 173] width 263 height 303
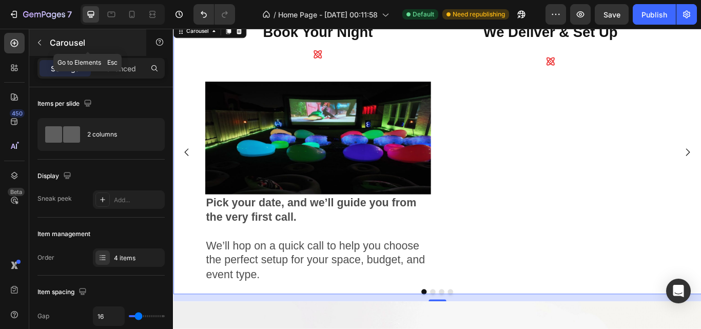
click at [40, 45] on icon "button" at bounding box center [39, 43] width 3 height 6
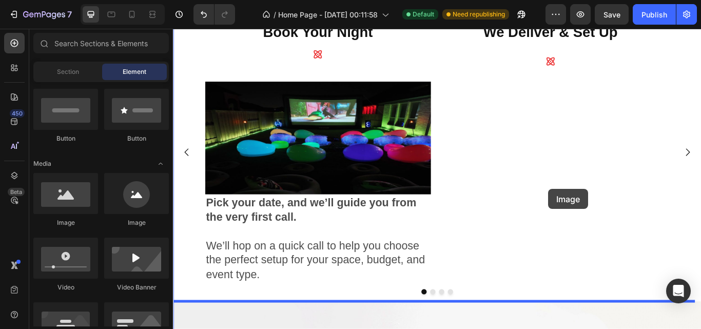
drag, startPoint x: 316, startPoint y: 241, endPoint x: 610, endPoint y: 215, distance: 295.0
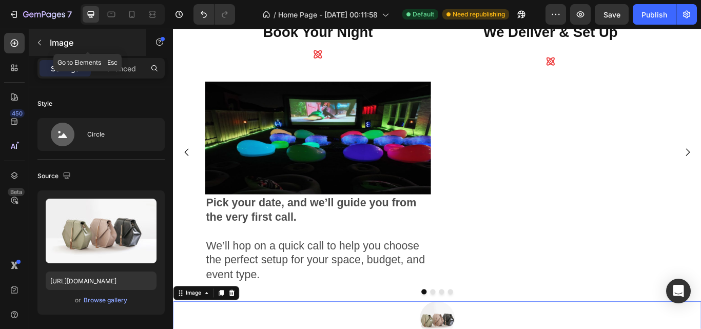
click at [39, 40] on icon "button" at bounding box center [39, 42] width 8 height 8
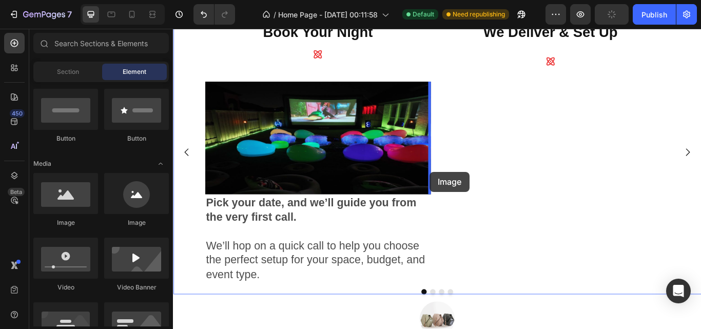
drag, startPoint x: 236, startPoint y: 232, endPoint x: 472, endPoint y: 195, distance: 238.2
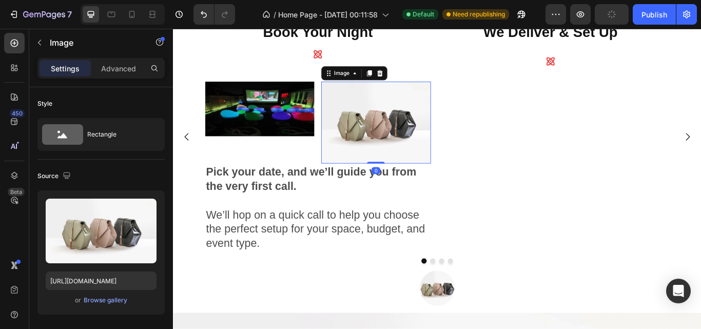
scroll to position [442, 0]
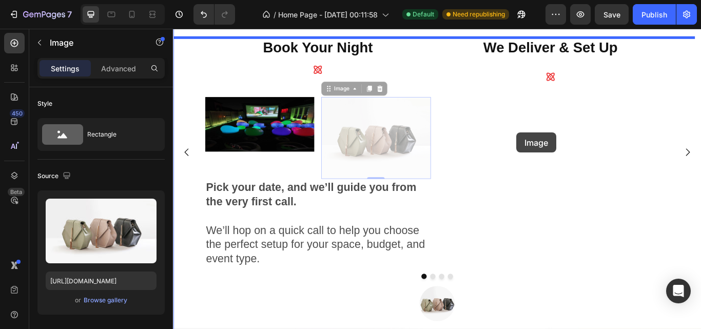
drag, startPoint x: 373, startPoint y: 158, endPoint x: 573, endPoint y: 150, distance: 199.7
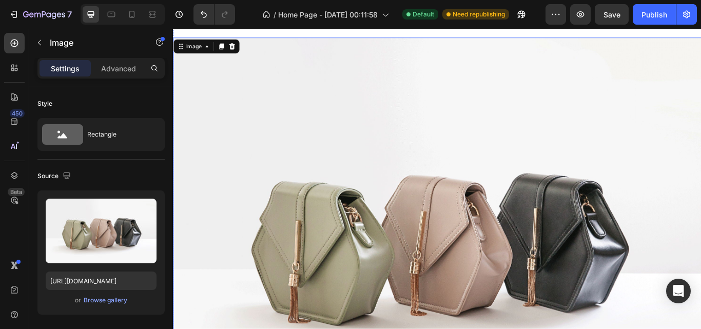
scroll to position [890, 0]
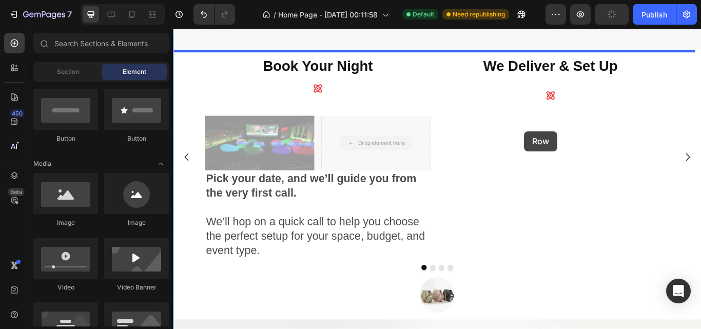
drag, startPoint x: 388, startPoint y: 156, endPoint x: 582, endPoint y: 148, distance: 194.5
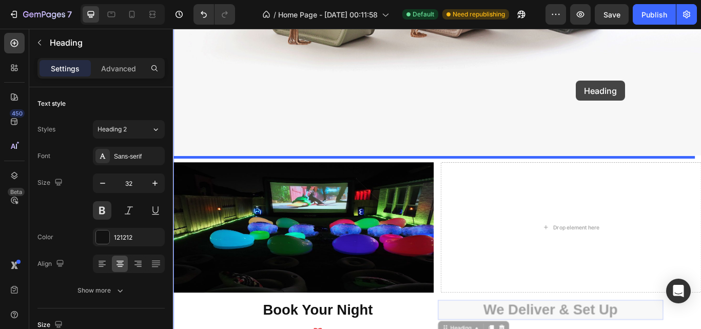
scroll to position [753, 0]
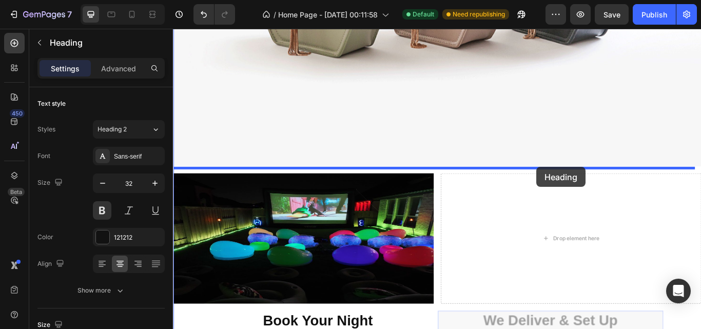
drag, startPoint x: 620, startPoint y: 226, endPoint x: 597, endPoint y: 190, distance: 43.4
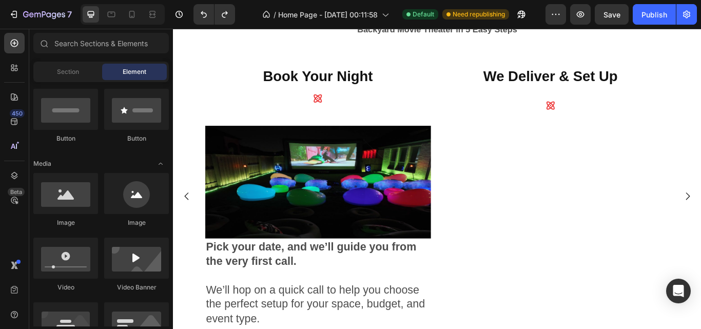
scroll to position [413, 0]
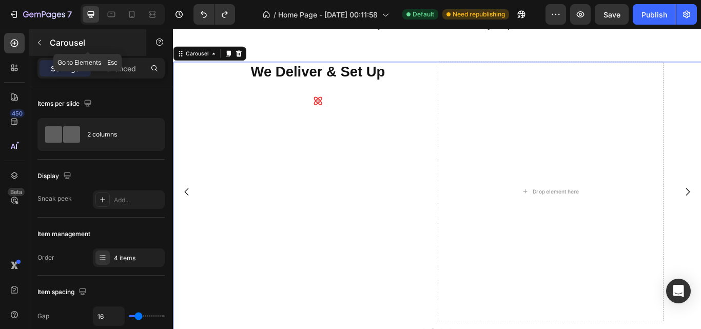
click at [37, 45] on icon "button" at bounding box center [39, 42] width 8 height 8
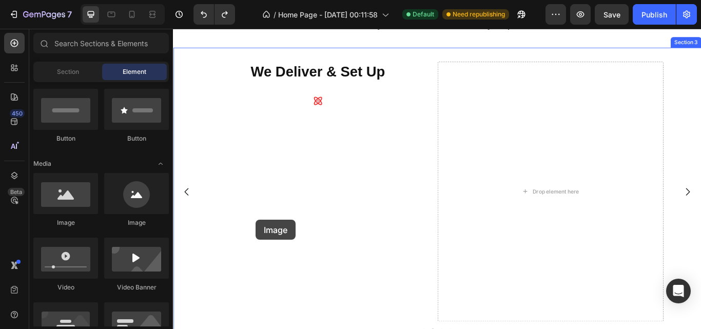
drag, startPoint x: 238, startPoint y: 229, endPoint x: 269, endPoint y: 251, distance: 38.6
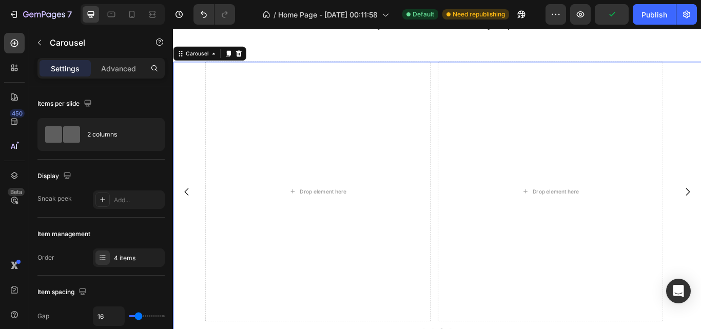
click at [185, 222] on icon "Carousel Back Arrow" at bounding box center [189, 219] width 12 height 12
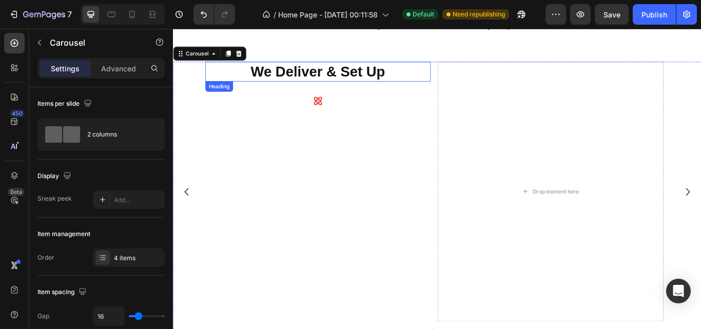
click at [311, 89] on h2 "We Deliver & Set Up" at bounding box center [341, 80] width 263 height 24
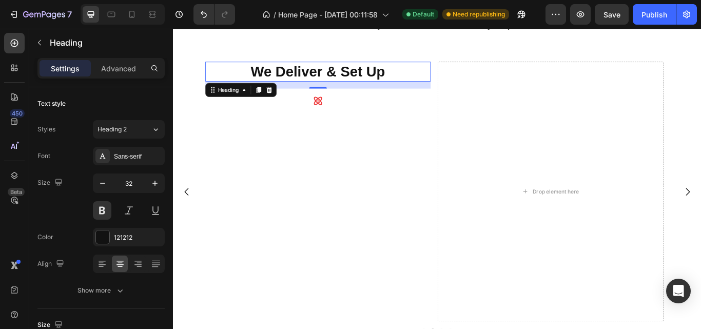
click at [337, 110] on div "16" at bounding box center [341, 107] width 10 height 8
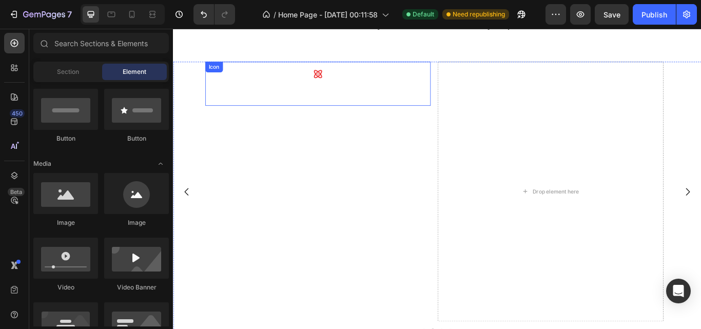
click at [339, 76] on icon at bounding box center [341, 82] width 12 height 12
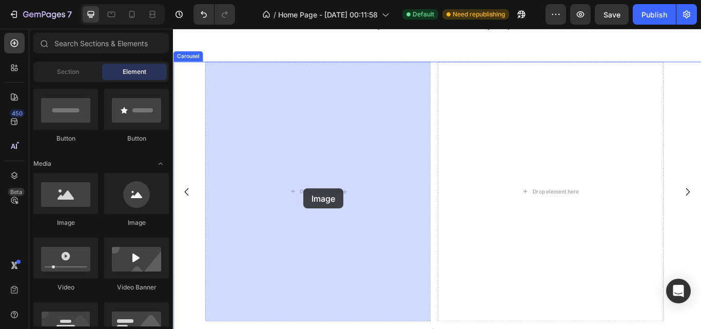
drag, startPoint x: 232, startPoint y: 224, endPoint x: 325, endPoint y: 215, distance: 93.3
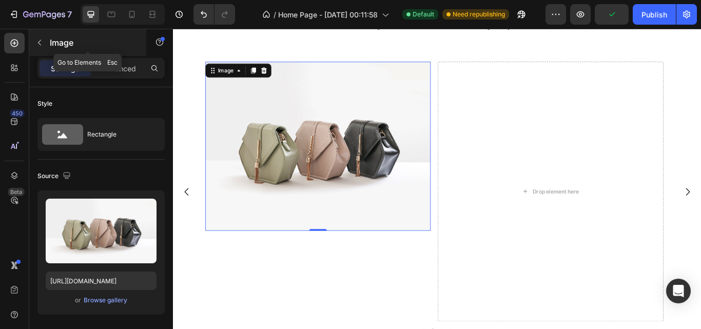
click at [35, 45] on button "button" at bounding box center [39, 42] width 16 height 16
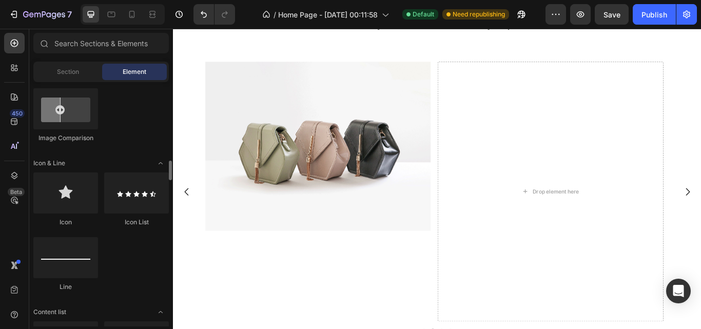
scroll to position [621, 0]
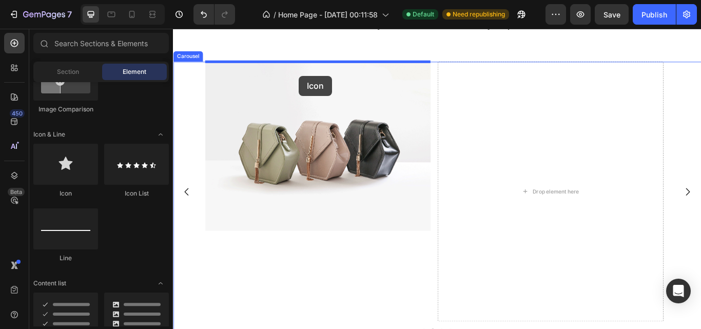
drag, startPoint x: 246, startPoint y: 194, endPoint x: 320, endPoint y: 84, distance: 132.9
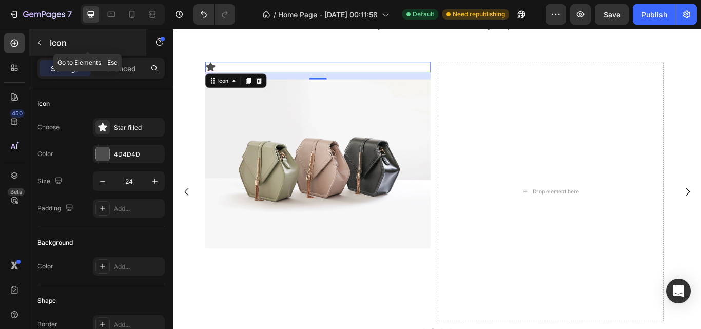
click at [41, 39] on icon "button" at bounding box center [39, 42] width 8 height 8
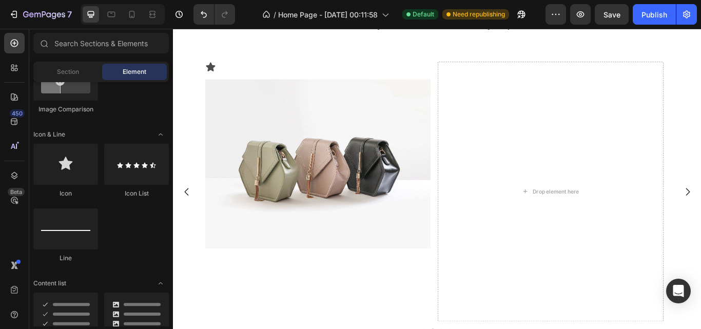
scroll to position [0, 0]
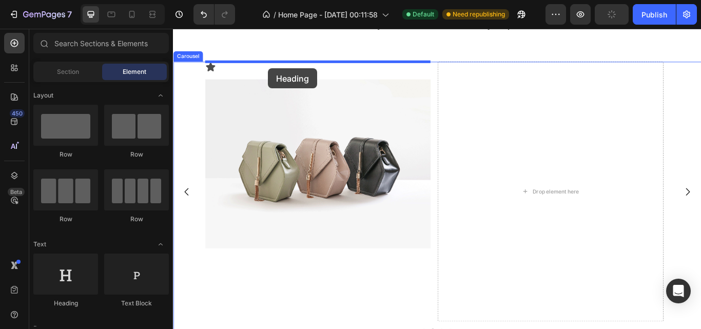
drag, startPoint x: 229, startPoint y: 315, endPoint x: 284, endPoint y: 75, distance: 246.2
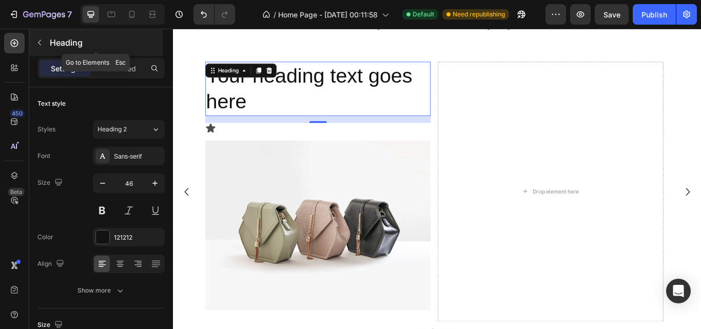
click at [38, 44] on icon "button" at bounding box center [39, 42] width 8 height 8
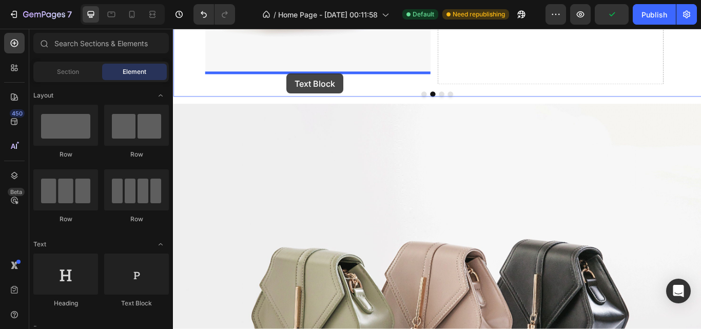
scroll to position [673, 0]
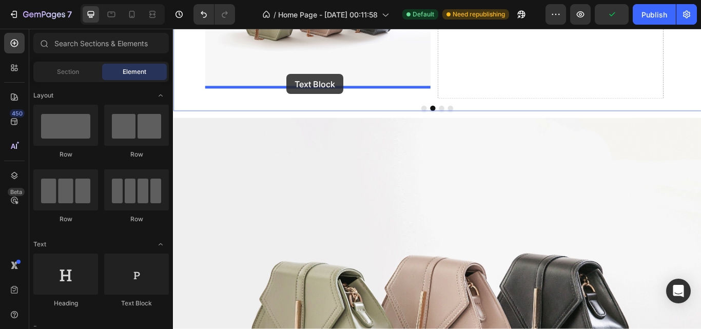
drag, startPoint x: 296, startPoint y: 294, endPoint x: 305, endPoint y: 82, distance: 213.0
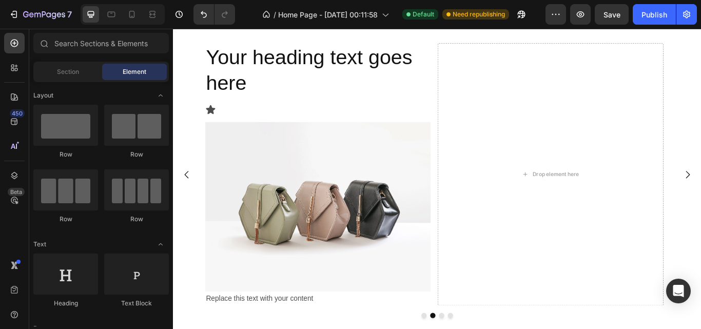
scroll to position [422, 0]
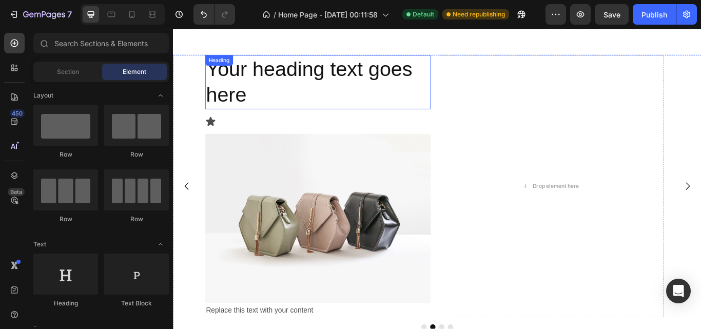
click at [292, 80] on h2 "Your heading text goes here" at bounding box center [341, 91] width 263 height 64
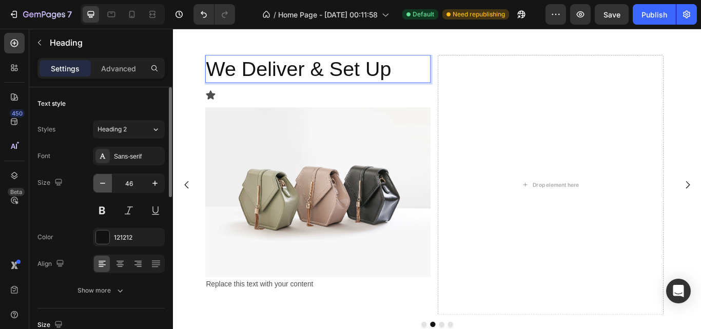
click at [99, 187] on icon "button" at bounding box center [102, 183] width 10 height 10
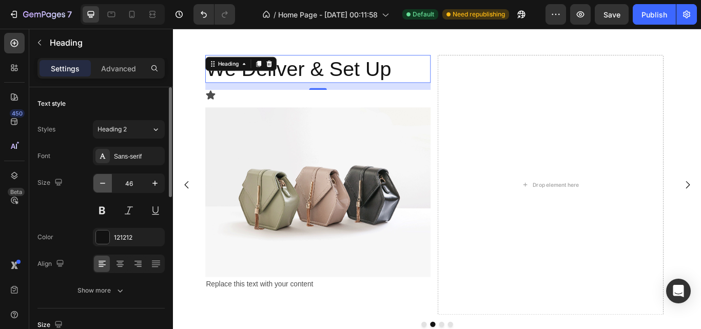
click at [99, 187] on icon "button" at bounding box center [102, 183] width 10 height 10
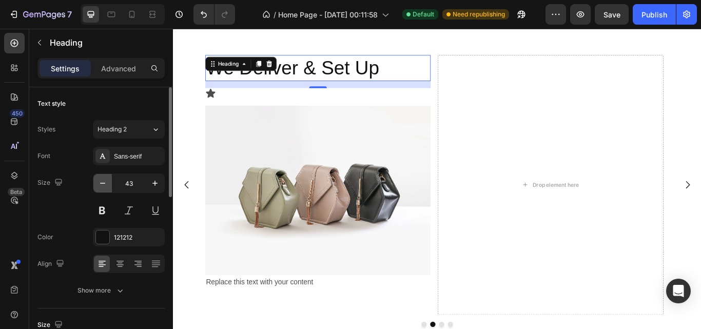
click at [99, 187] on icon "button" at bounding box center [102, 183] width 10 height 10
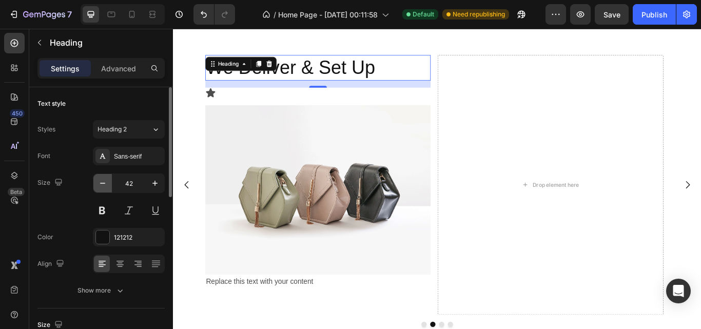
click at [99, 187] on icon "button" at bounding box center [102, 183] width 10 height 10
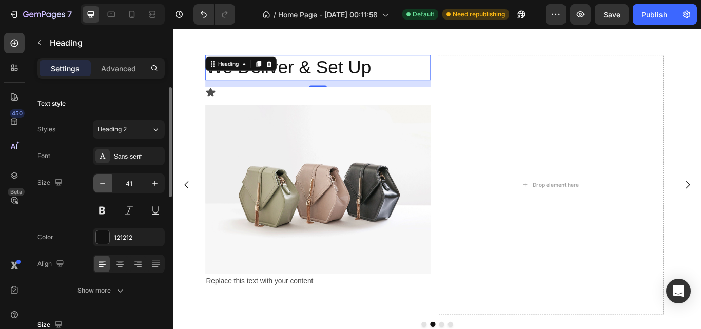
click at [99, 187] on icon "button" at bounding box center [102, 183] width 10 height 10
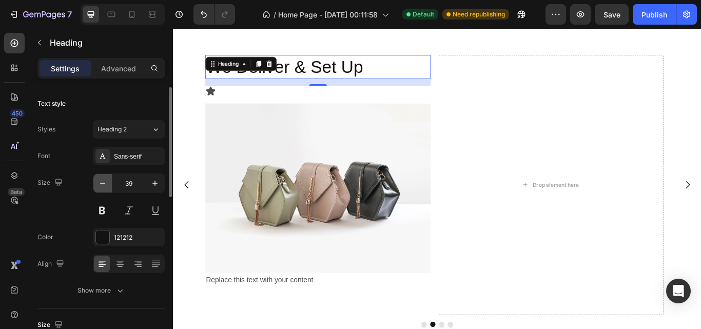
click at [99, 187] on icon "button" at bounding box center [102, 183] width 10 height 10
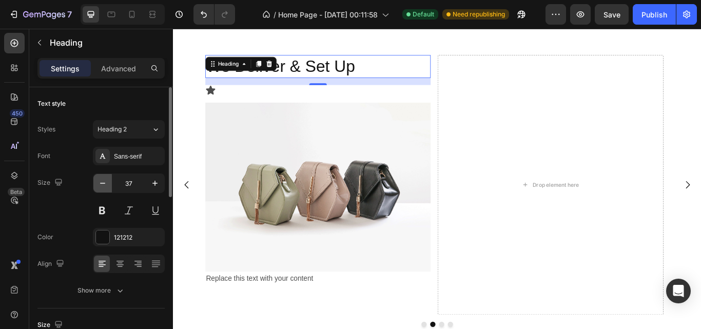
click at [103, 185] on icon "button" at bounding box center [102, 183] width 10 height 10
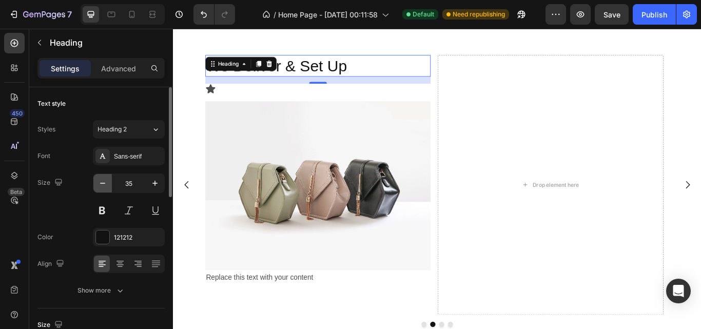
click at [103, 185] on icon "button" at bounding box center [102, 183] width 10 height 10
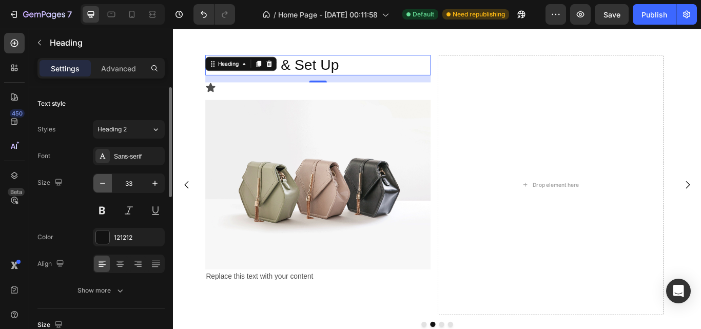
type input "32"
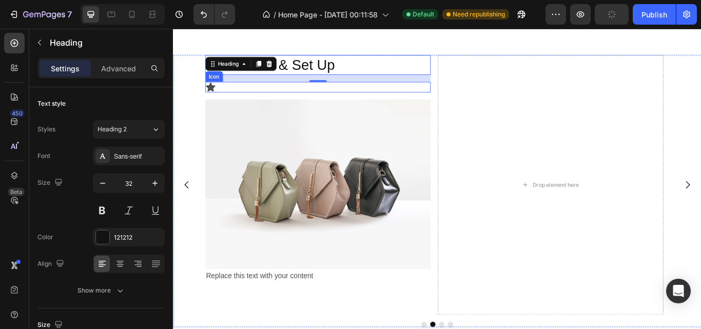
click at [218, 98] on icon at bounding box center [216, 97] width 11 height 10
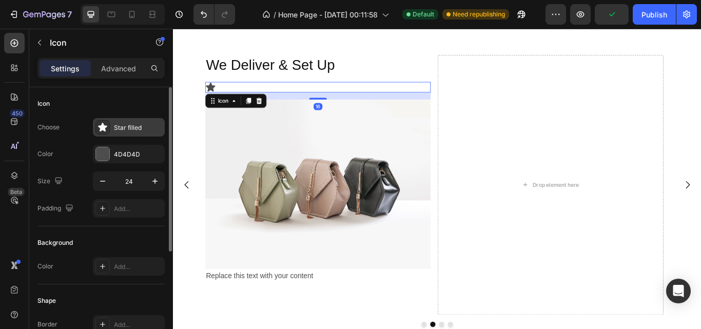
click at [122, 128] on div "Star filled" at bounding box center [138, 127] width 48 height 9
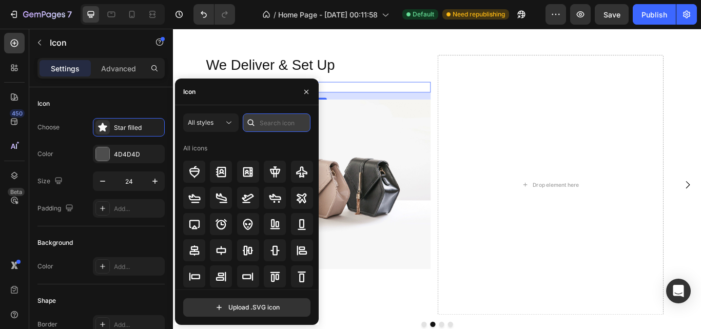
click at [264, 120] on input "text" at bounding box center [277, 122] width 68 height 18
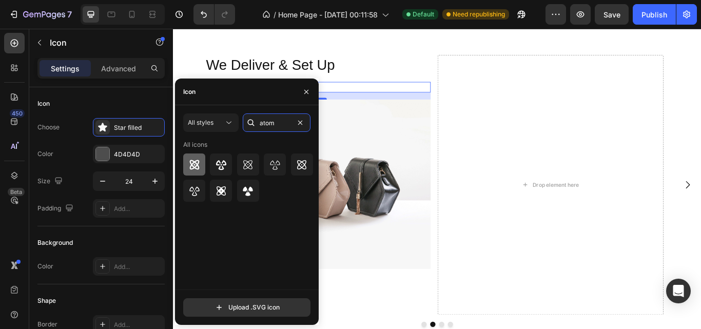
type input "atom"
click at [188, 161] on icon at bounding box center [194, 164] width 12 height 12
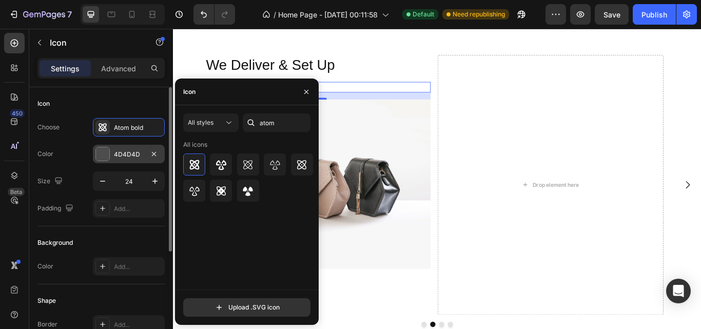
click at [101, 156] on div at bounding box center [102, 153] width 13 height 13
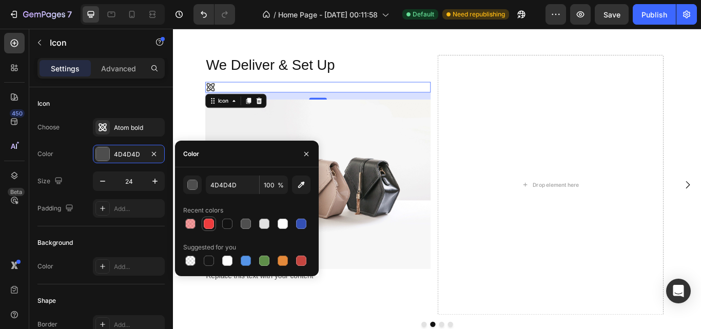
click at [210, 227] on div at bounding box center [209, 223] width 10 height 10
type input "ED3C3D"
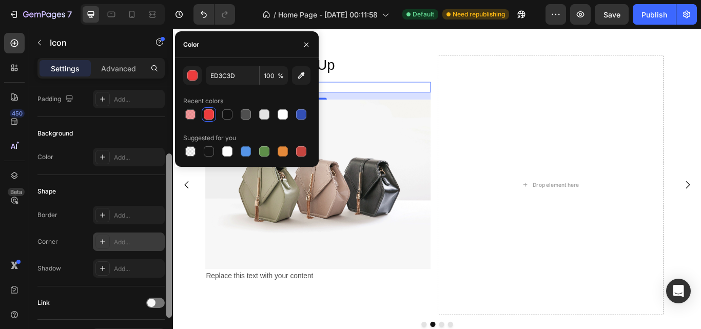
scroll to position [120, 0]
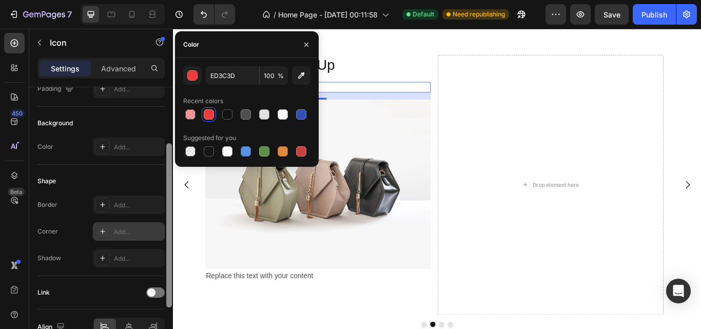
drag, startPoint x: 168, startPoint y: 151, endPoint x: 161, endPoint y: 224, distance: 72.7
click at [161, 224] on div "Icon Choose Atom bold Color ED3C3D Size 24 Padding Add... Background Color Add.…" at bounding box center [101, 222] width 144 height 271
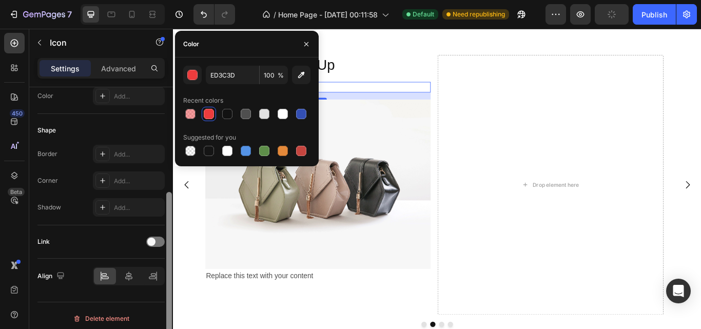
drag, startPoint x: 171, startPoint y: 194, endPoint x: 169, endPoint y: 225, distance: 31.3
click at [169, 225] on div at bounding box center [169, 274] width 6 height 164
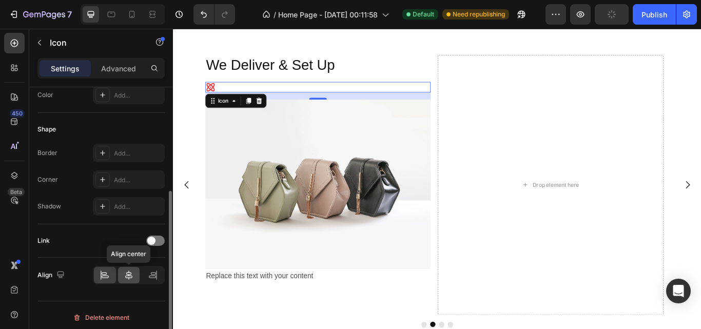
click at [129, 273] on icon at bounding box center [129, 275] width 10 height 10
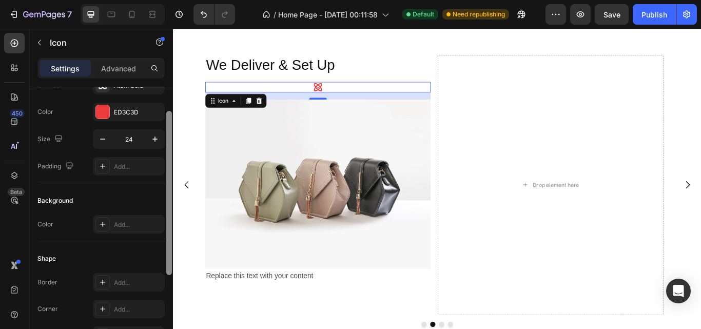
scroll to position [41, 0]
drag, startPoint x: 170, startPoint y: 203, endPoint x: 173, endPoint y: 124, distance: 79.0
click at [173, 0] on div "7 Version history / Home Page - Aug 28, 00:11:58 Default Need republishing Prev…" at bounding box center [350, 0] width 701 height 0
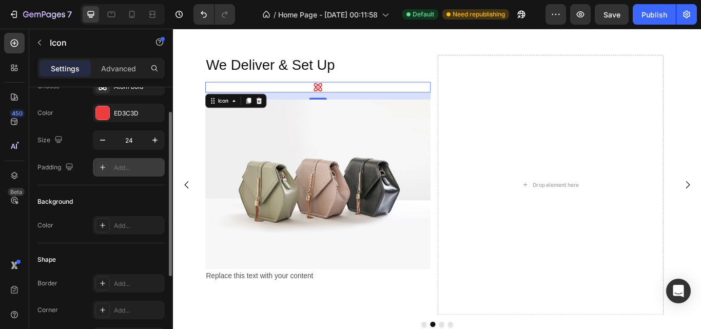
click at [127, 163] on div "Add..." at bounding box center [138, 167] width 48 height 9
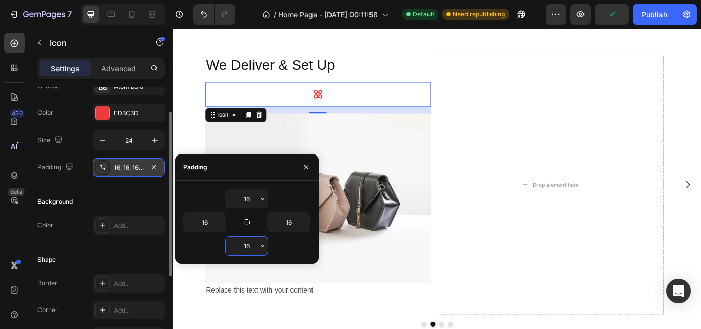
click at [251, 250] on input "16" at bounding box center [247, 245] width 42 height 18
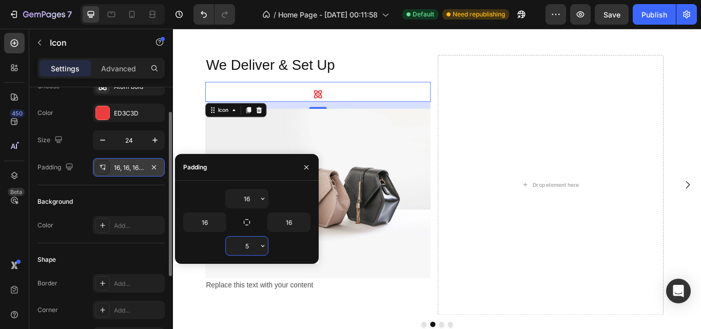
type input "50"
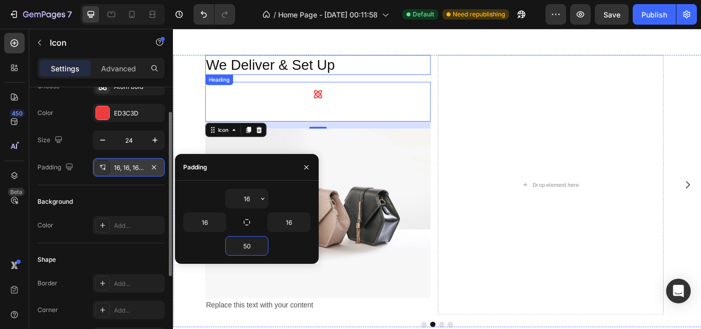
click at [402, 72] on p "We Deliver & Set Up" at bounding box center [341, 72] width 261 height 22
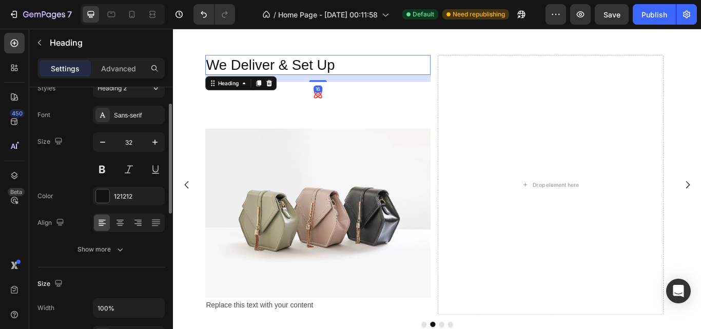
scroll to position [0, 0]
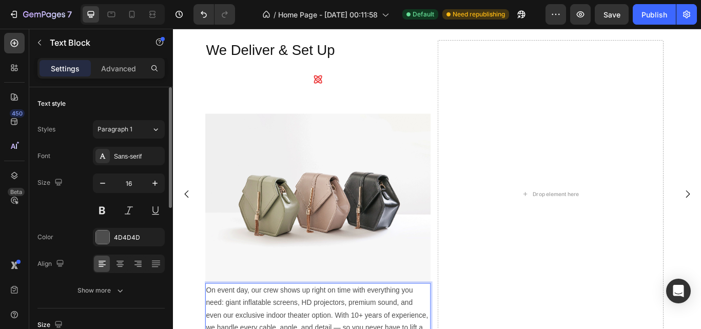
scroll to position [467, 0]
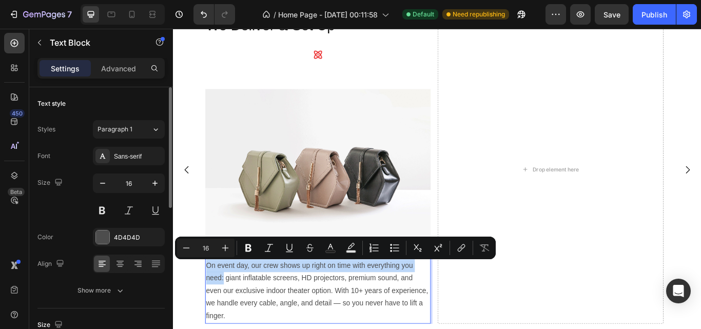
drag, startPoint x: 232, startPoint y: 315, endPoint x: 212, endPoint y: 304, distance: 23.0
click at [212, 304] on p "On event day, our crew shows up right on time with everything you need: giant i…" at bounding box center [341, 335] width 261 height 74
click at [247, 244] on icon "Editor contextual toolbar" at bounding box center [248, 248] width 10 height 10
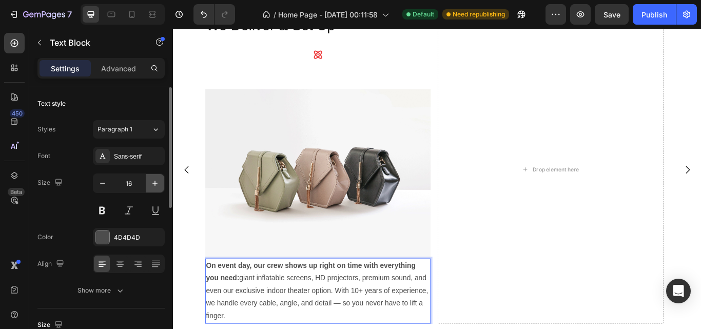
click at [152, 181] on icon "button" at bounding box center [155, 183] width 10 height 10
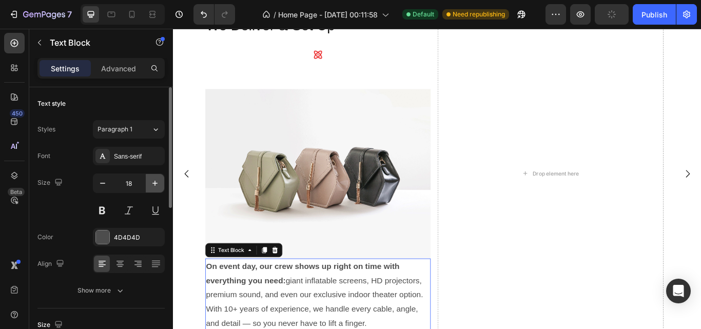
scroll to position [472, 0]
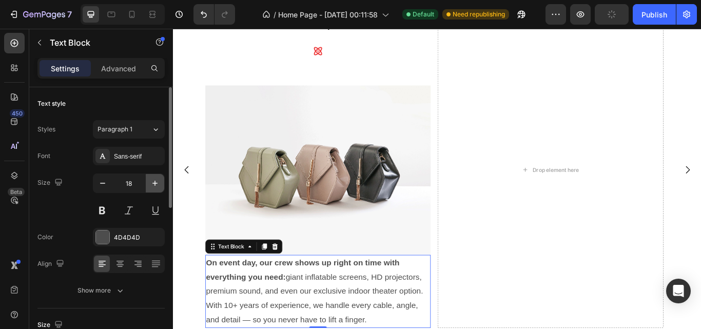
click at [152, 181] on icon "button" at bounding box center [155, 183] width 10 height 10
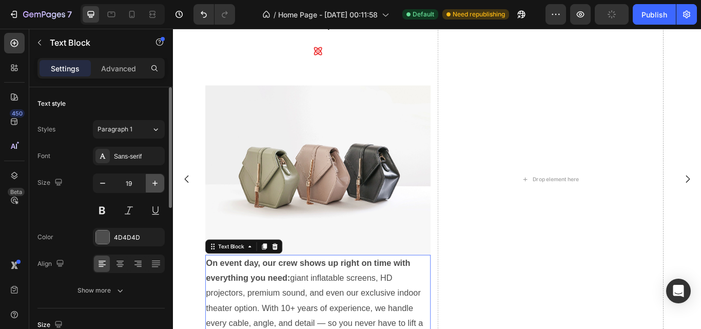
click at [152, 181] on icon "button" at bounding box center [155, 183] width 10 height 10
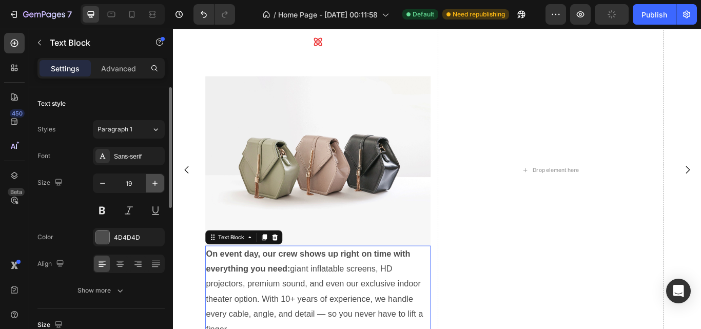
type input "20"
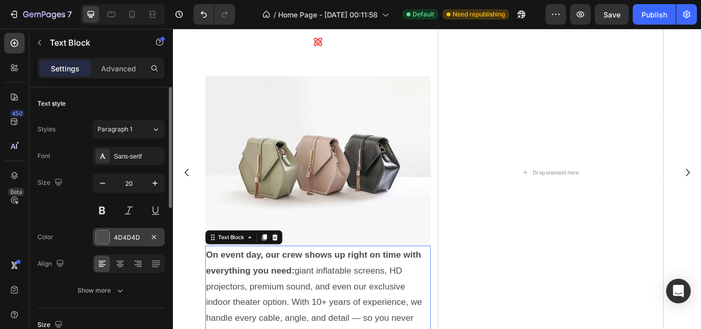
scroll to position [486, 0]
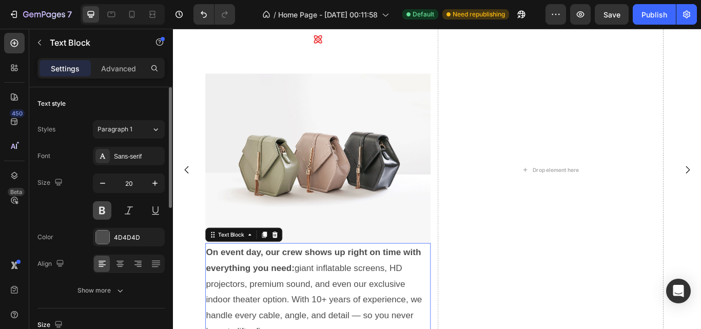
click at [104, 214] on button at bounding box center [102, 210] width 18 height 18
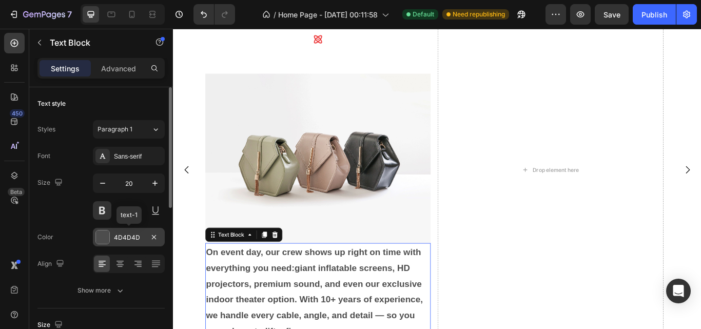
click at [102, 238] on div at bounding box center [102, 236] width 13 height 13
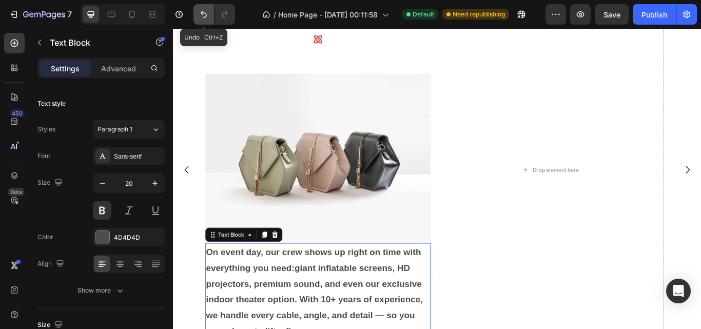
click at [203, 14] on icon "Undo/Redo" at bounding box center [204, 14] width 6 height 7
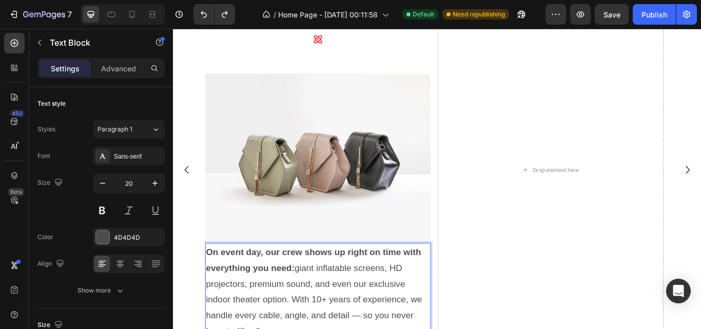
drag, startPoint x: 312, startPoint y: 309, endPoint x: 247, endPoint y: 284, distance: 69.3
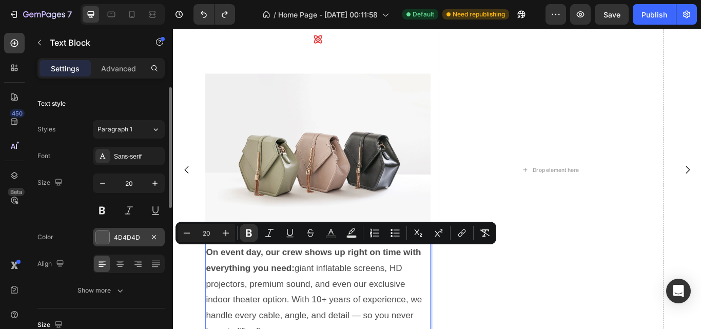
click at [106, 240] on div at bounding box center [102, 236] width 13 height 13
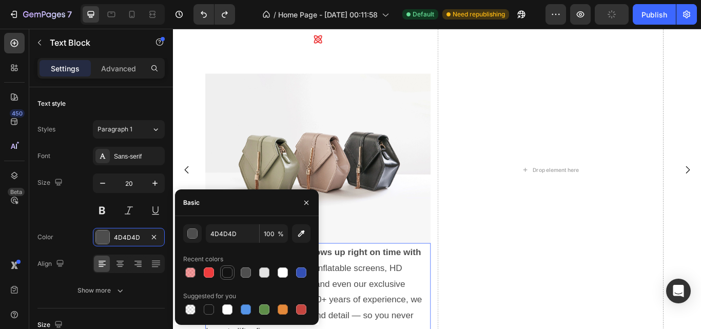
click at [225, 274] on div at bounding box center [227, 272] width 10 height 10
type input "121212"
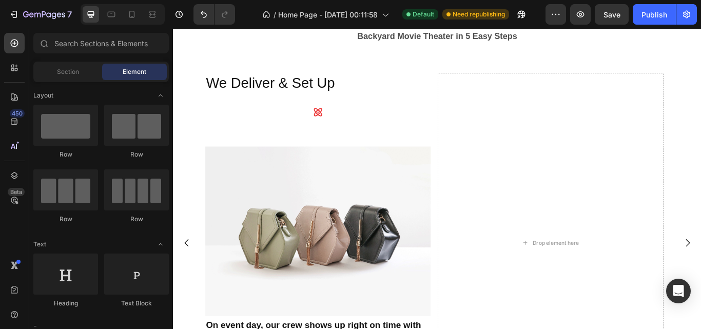
scroll to position [395, 0]
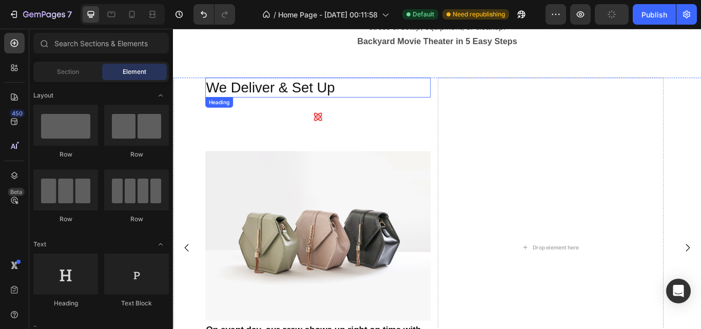
click at [285, 95] on p "We Deliver & Set Up" at bounding box center [341, 98] width 261 height 22
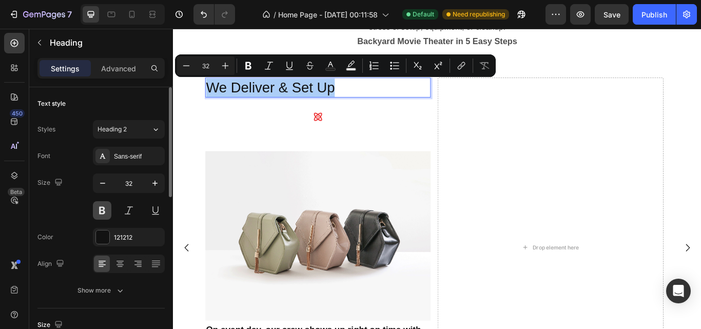
click at [104, 212] on button at bounding box center [102, 210] width 18 height 18
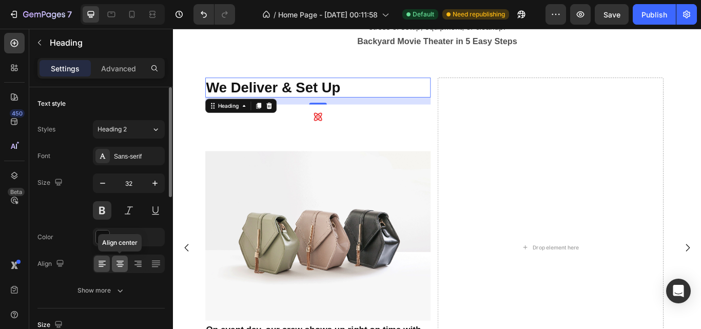
click at [122, 264] on icon at bounding box center [120, 264] width 10 height 10
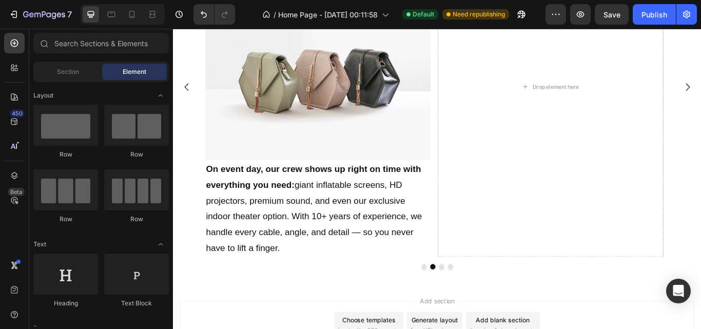
scroll to position [584, 0]
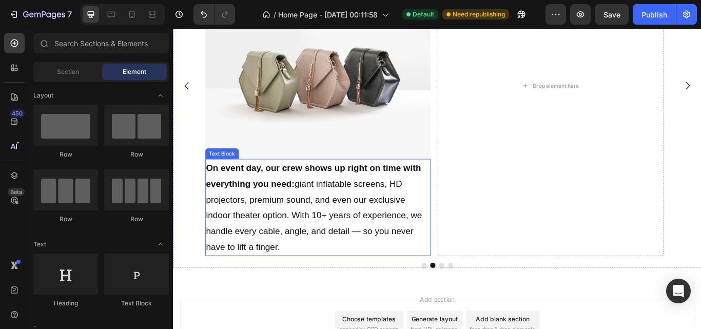
click at [390, 263] on p "On event day, our crew shows up right on time with everything you need: giant i…" at bounding box center [341, 237] width 261 height 111
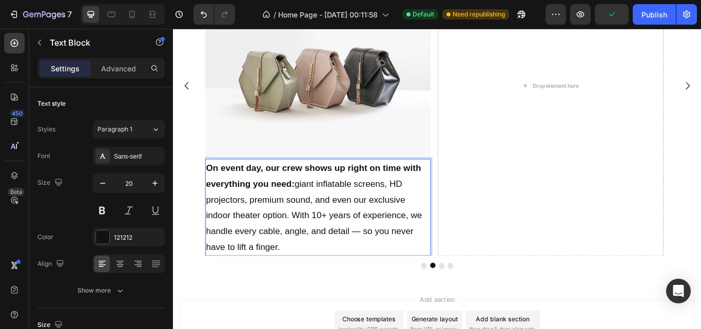
click at [393, 264] on p "On event day, our crew shows up right on time with everything you need: giant i…" at bounding box center [341, 237] width 261 height 111
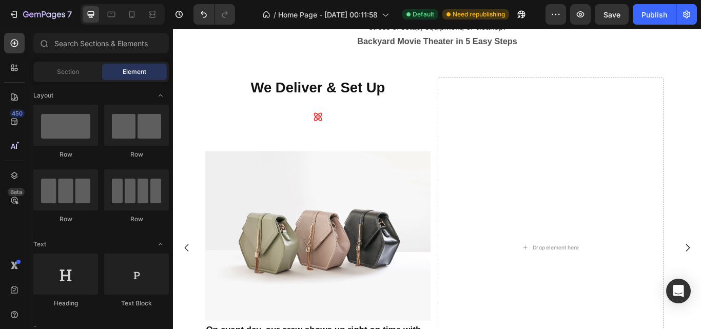
scroll to position [393, 0]
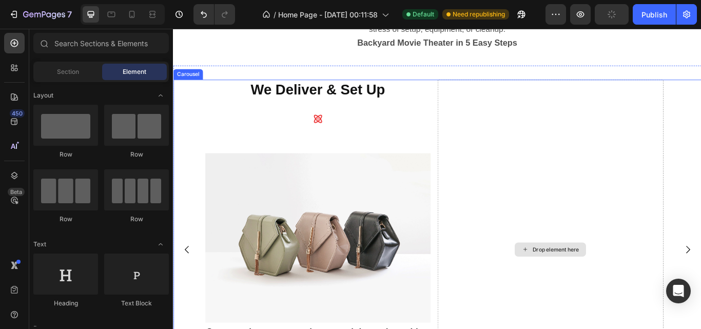
click at [567, 233] on div "Drop element here" at bounding box center [612, 286] width 263 height 396
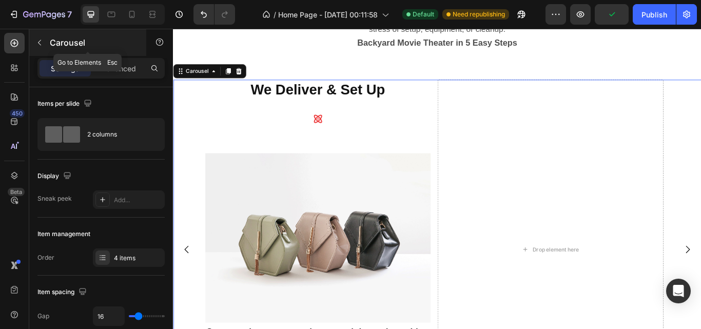
click at [42, 44] on icon "button" at bounding box center [39, 42] width 8 height 8
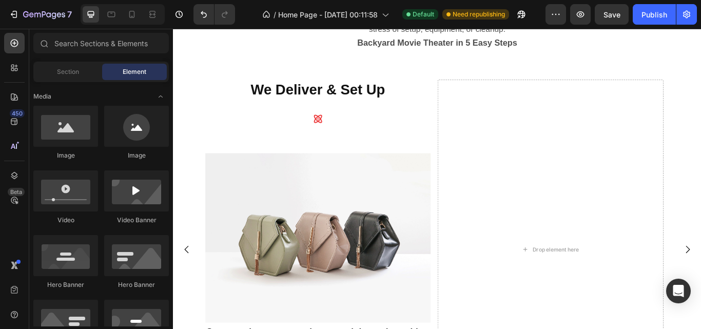
scroll to position [345, 0]
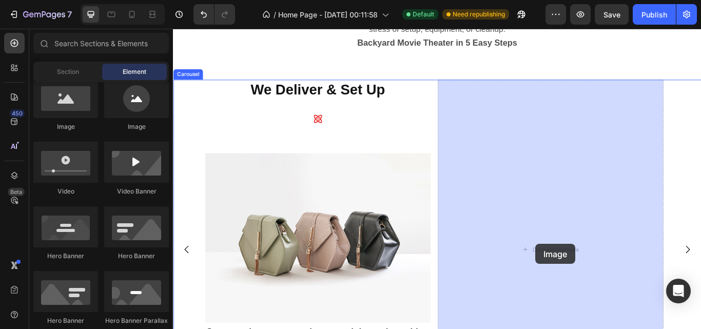
drag, startPoint x: 235, startPoint y: 138, endPoint x: 595, endPoint y: 280, distance: 386.4
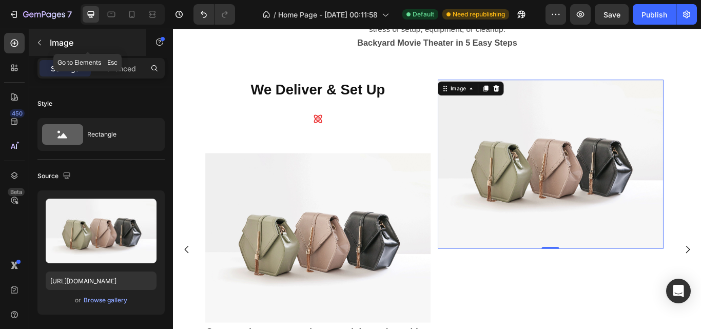
click at [38, 44] on icon "button" at bounding box center [39, 42] width 8 height 8
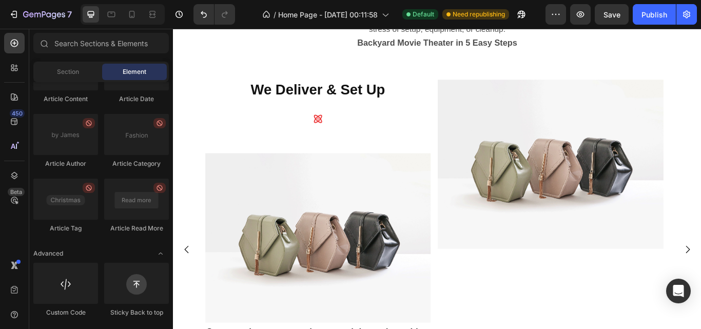
scroll to position [0, 0]
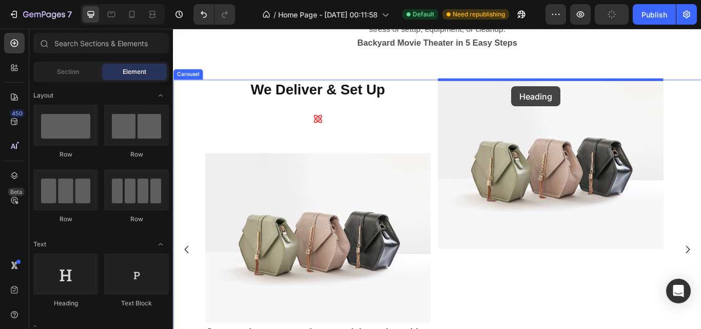
drag, startPoint x: 244, startPoint y: 312, endPoint x: 567, endPoint y: 96, distance: 388.9
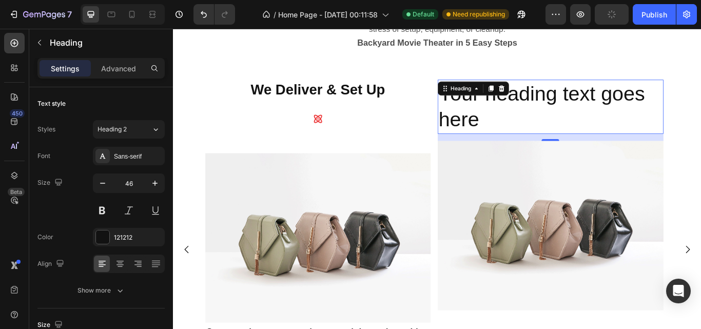
click at [559, 123] on h2 "Your heading text goes here" at bounding box center [612, 120] width 263 height 64
click at [559, 123] on p "Your heading text goes here" at bounding box center [612, 120] width 261 height 62
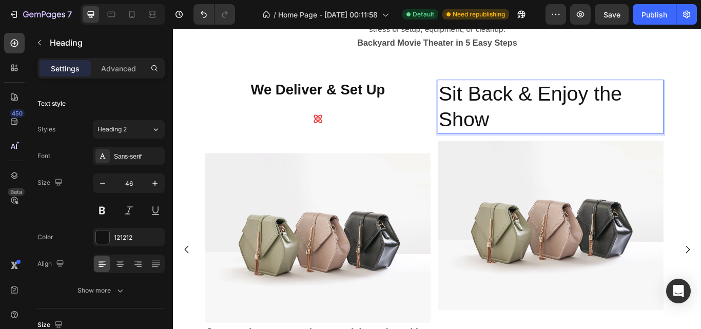
click at [544, 117] on p "Sit Back & Enjoy the Show" at bounding box center [612, 120] width 261 height 62
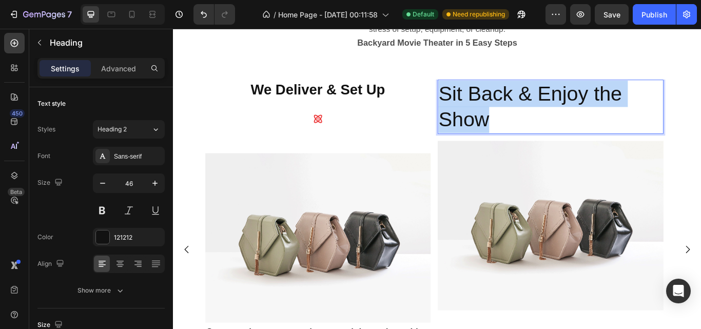
click at [544, 117] on p "Sit Back & Enjoy the Show" at bounding box center [612, 120] width 261 height 62
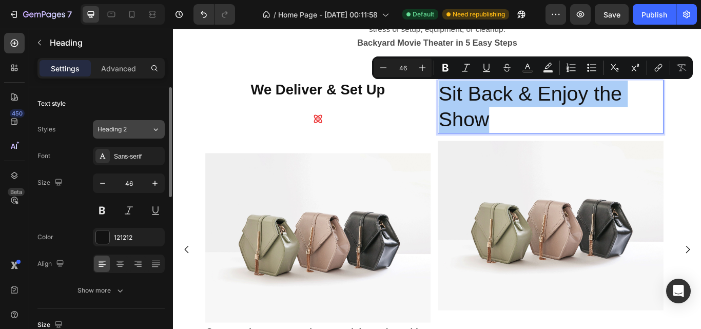
click at [147, 132] on div "Heading 2" at bounding box center [124, 129] width 54 height 9
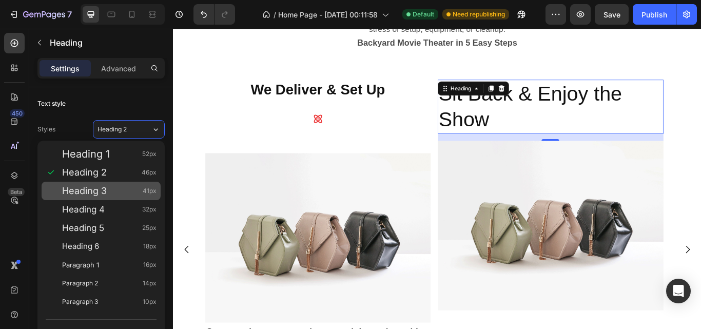
click at [125, 193] on div "Heading 3 41px" at bounding box center [109, 191] width 94 height 10
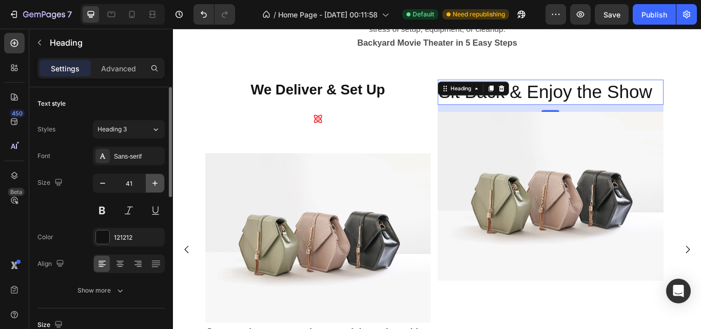
click at [157, 182] on icon "button" at bounding box center [155, 183] width 10 height 10
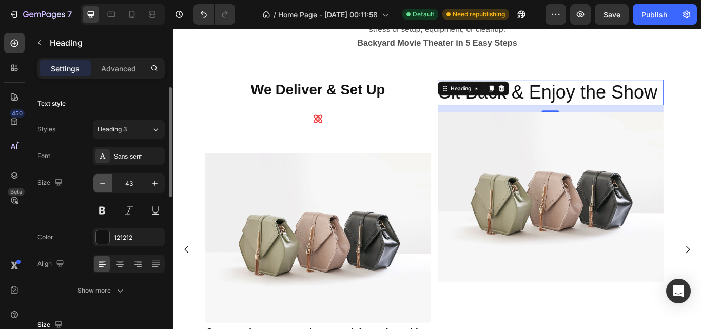
click at [106, 183] on icon "button" at bounding box center [102, 183] width 10 height 10
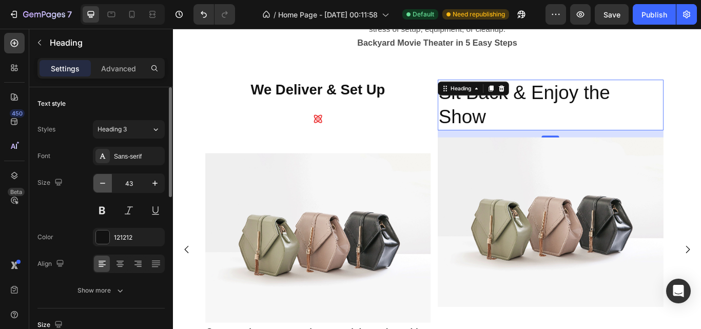
click at [106, 183] on icon "button" at bounding box center [102, 183] width 10 height 10
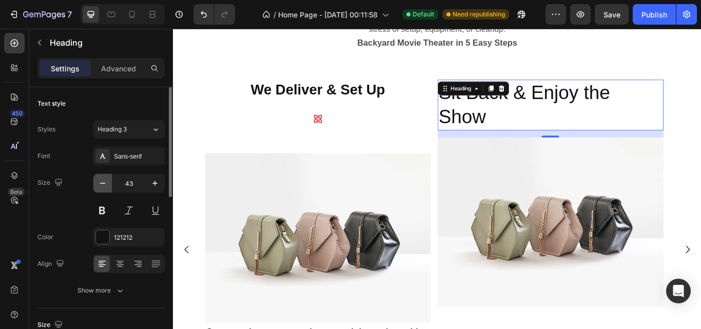
click at [106, 183] on icon "button" at bounding box center [102, 183] width 10 height 10
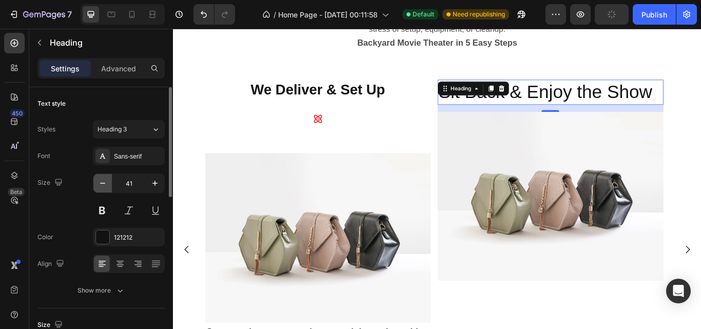
click at [106, 183] on icon "button" at bounding box center [102, 183] width 10 height 10
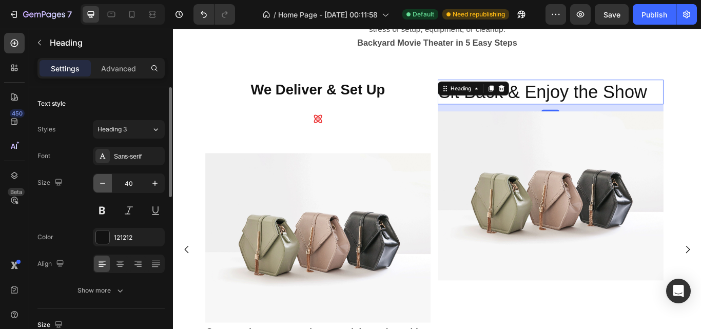
click at [106, 183] on icon "button" at bounding box center [102, 183] width 10 height 10
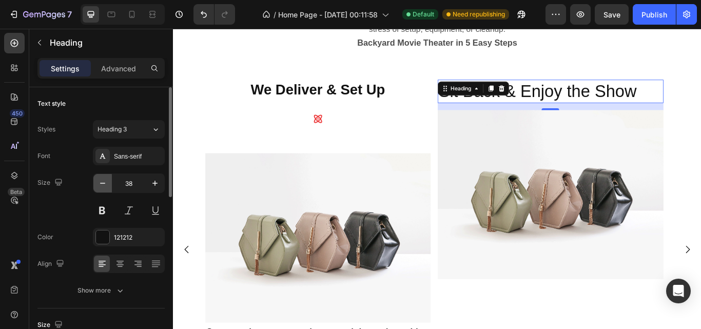
click at [106, 183] on icon "button" at bounding box center [102, 183] width 10 height 10
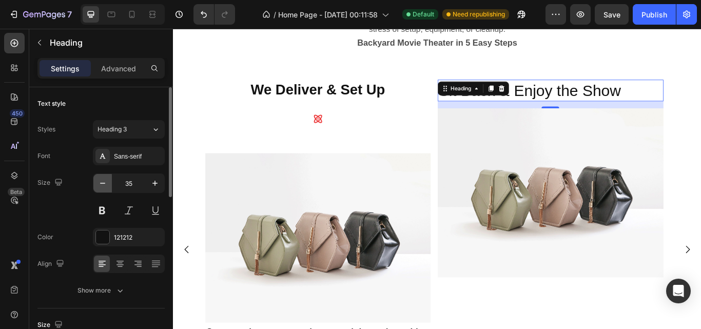
click at [106, 183] on icon "button" at bounding box center [102, 183] width 10 height 10
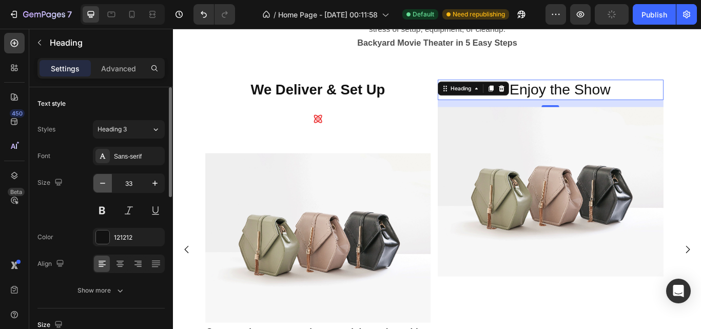
click at [106, 183] on icon "button" at bounding box center [102, 183] width 10 height 10
type input "32"
click at [100, 216] on button at bounding box center [102, 210] width 18 height 18
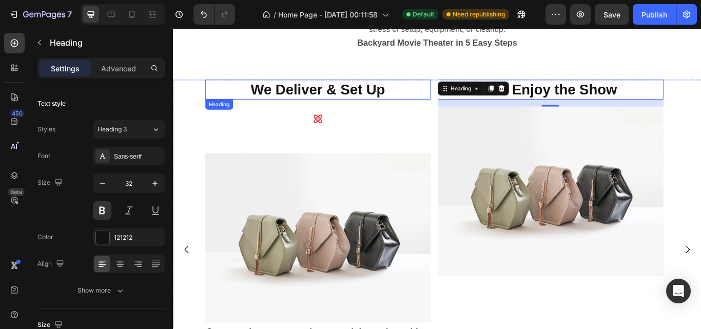
click at [379, 109] on p "We Deliver & Set Up" at bounding box center [341, 100] width 261 height 22
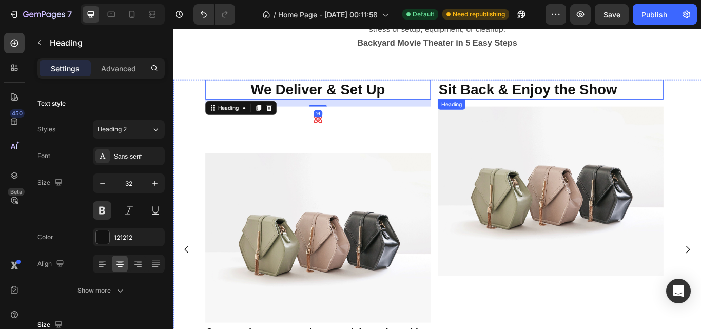
click at [548, 98] on p "Sit Back & Enjoy the Show" at bounding box center [612, 100] width 261 height 22
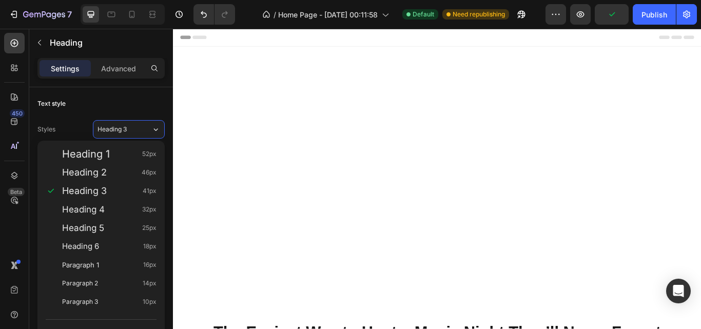
scroll to position [393, 0]
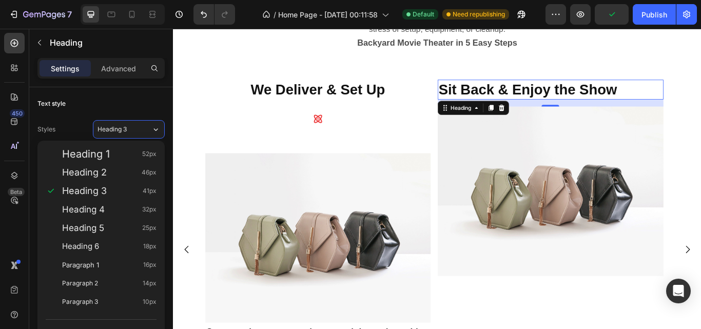
click at [126, 170] on div "Heading 2 46px" at bounding box center [109, 172] width 94 height 10
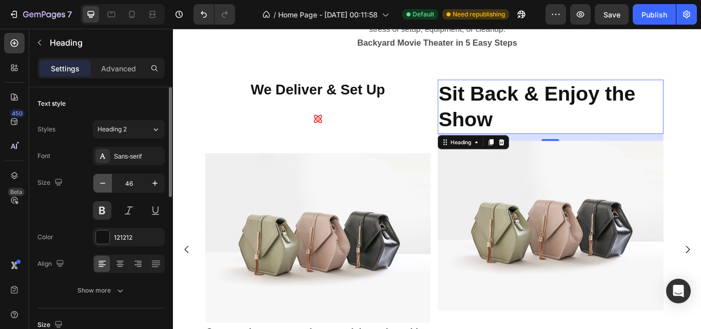
click at [103, 187] on icon "button" at bounding box center [102, 183] width 10 height 10
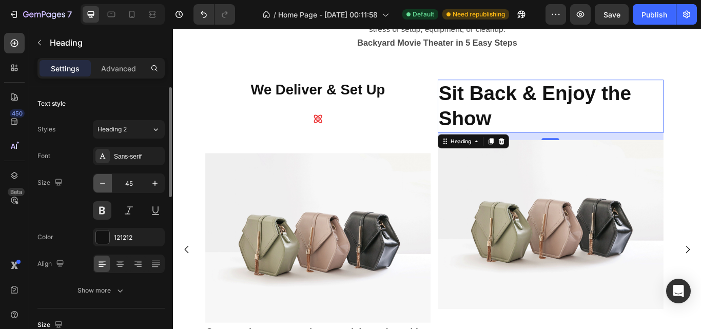
click at [103, 187] on icon "button" at bounding box center [102, 183] width 10 height 10
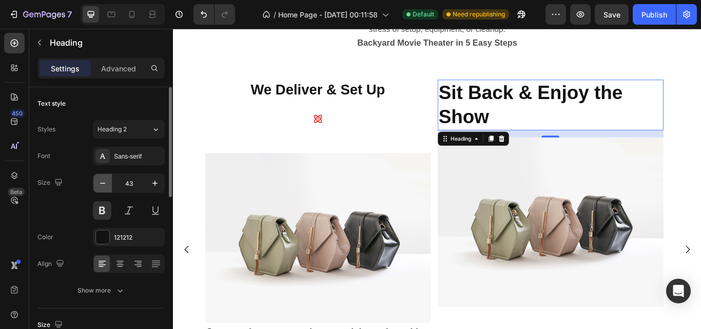
click at [103, 187] on icon "button" at bounding box center [102, 183] width 10 height 10
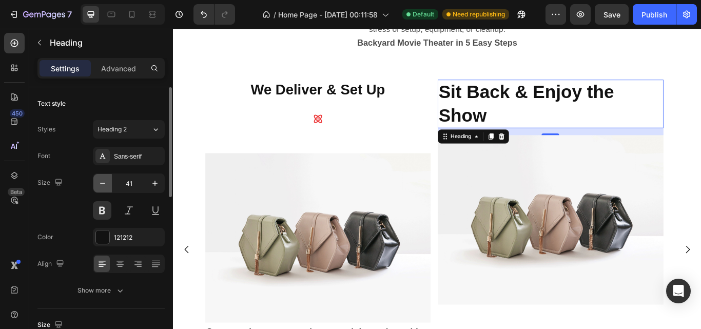
click at [103, 187] on icon "button" at bounding box center [102, 183] width 10 height 10
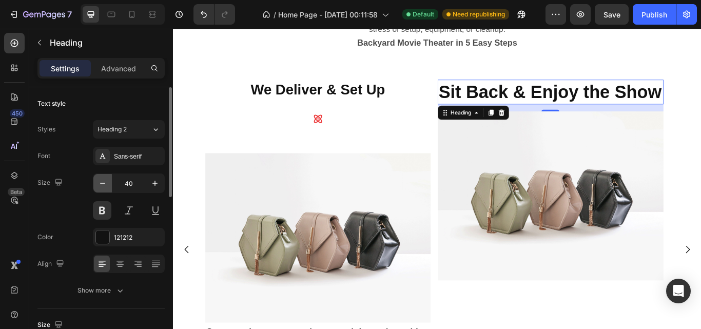
click at [103, 187] on icon "button" at bounding box center [102, 183] width 10 height 10
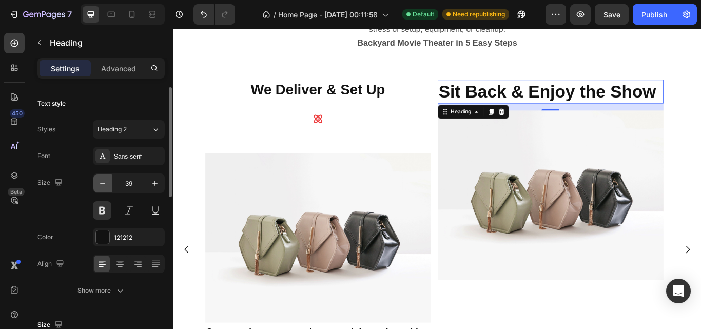
click at [103, 187] on icon "button" at bounding box center [102, 183] width 10 height 10
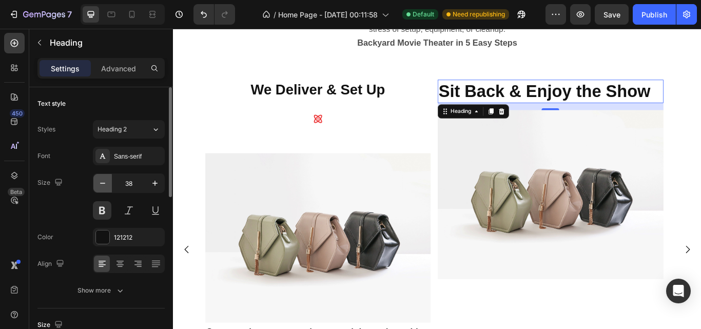
click at [103, 187] on icon "button" at bounding box center [102, 183] width 10 height 10
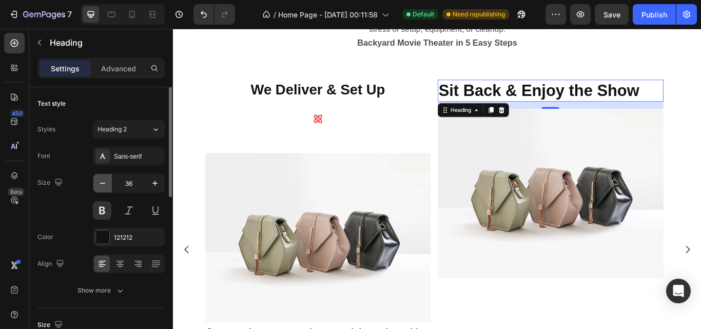
click at [103, 187] on icon "button" at bounding box center [102, 183] width 10 height 10
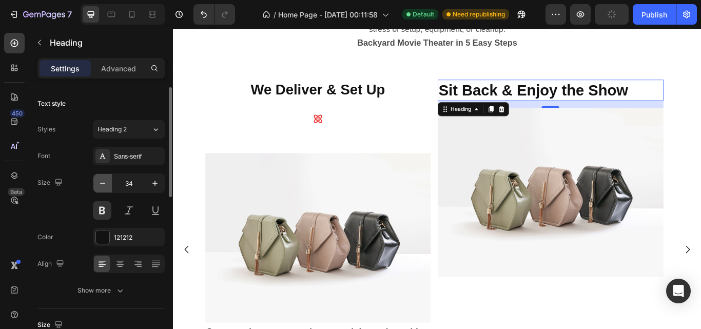
click at [103, 187] on icon "button" at bounding box center [102, 183] width 10 height 10
type input "33"
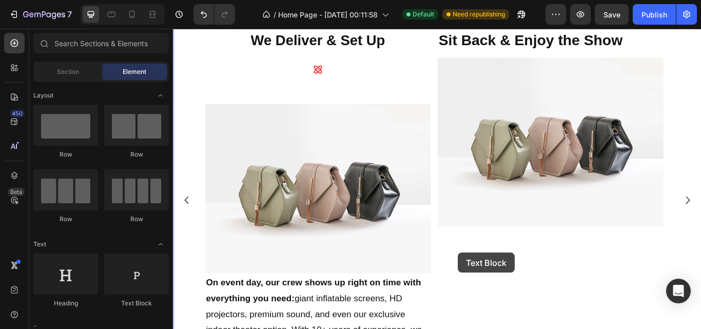
scroll to position [486, 0]
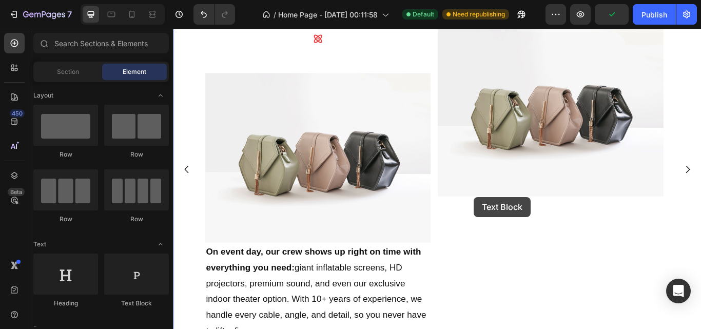
drag, startPoint x: 303, startPoint y: 304, endPoint x: 523, endPoint y: 225, distance: 234.0
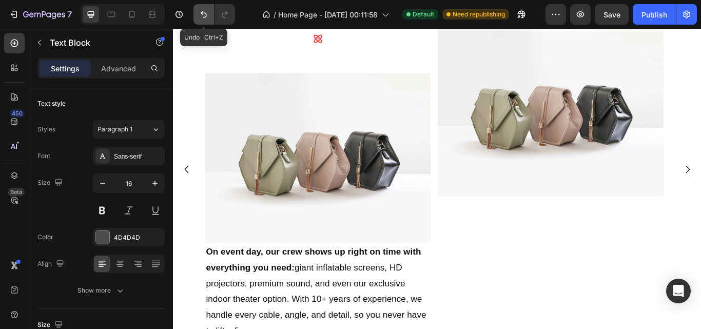
click at [205, 14] on icon "Undo/Redo" at bounding box center [203, 14] width 10 height 10
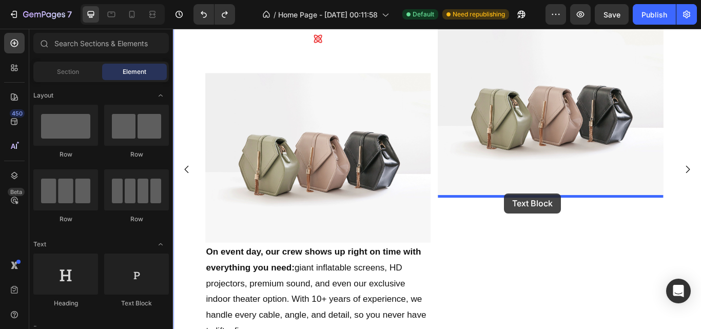
drag, startPoint x: 564, startPoint y: 247, endPoint x: 559, endPoint y: 221, distance: 27.3
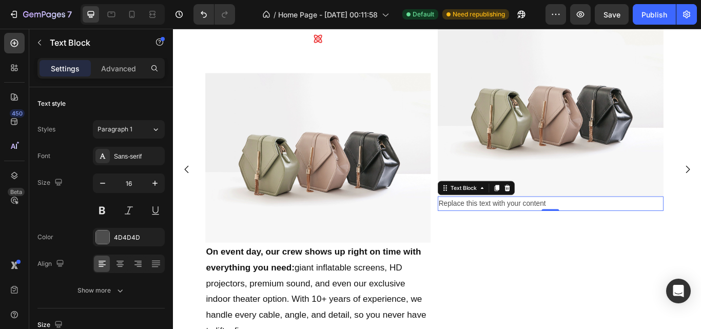
click at [520, 233] on div "Replace this text with your content" at bounding box center [612, 232] width 263 height 17
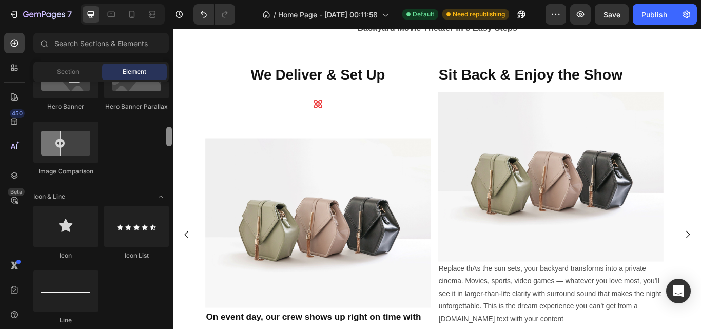
scroll to position [578, 0]
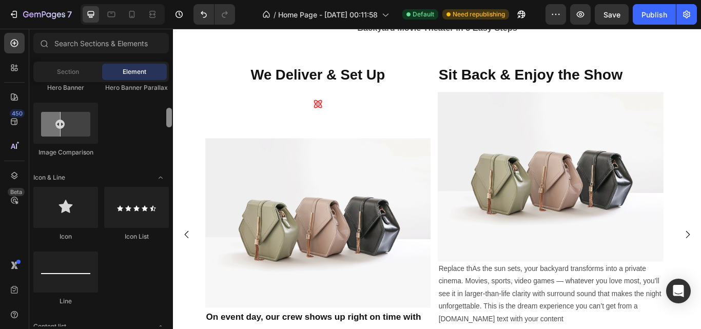
drag, startPoint x: 168, startPoint y: 107, endPoint x: 172, endPoint y: 142, distance: 35.2
click at [172, 142] on div at bounding box center [169, 185] width 8 height 244
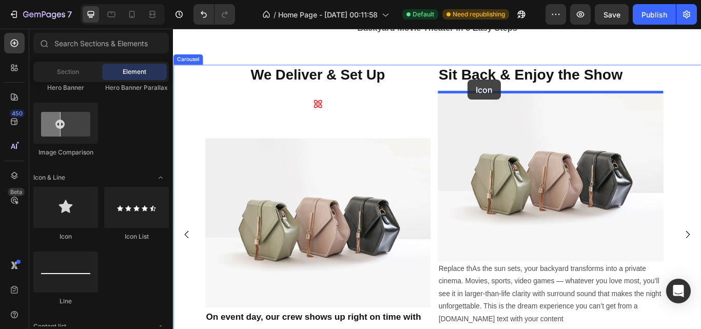
drag, startPoint x: 419, startPoint y: 179, endPoint x: 516, endPoint y: 88, distance: 132.8
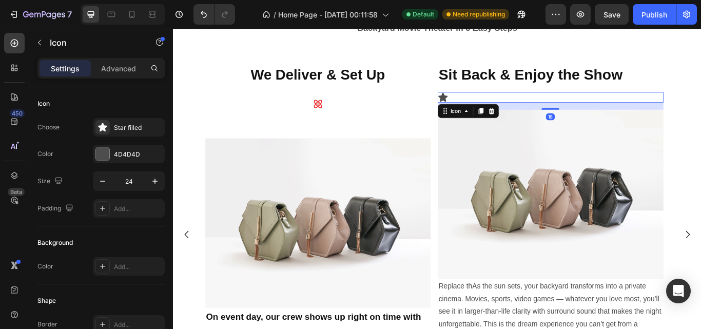
click at [495, 106] on div "Icon 16" at bounding box center [612, 109] width 263 height 12
click at [99, 133] on div at bounding box center [102, 127] width 14 height 14
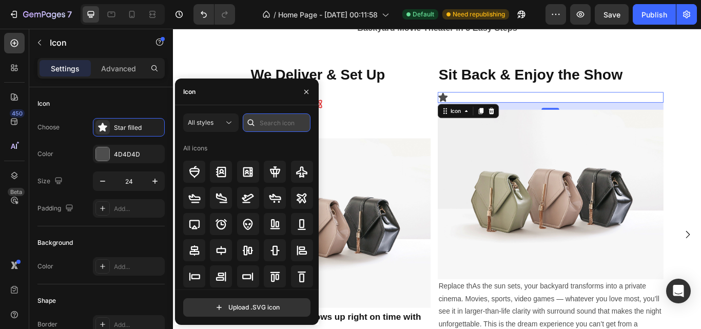
click at [265, 124] on input "text" at bounding box center [277, 122] width 68 height 18
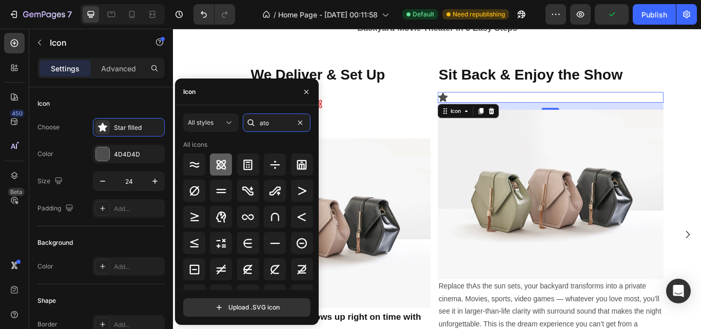
type input "ato"
click at [226, 160] on icon at bounding box center [221, 164] width 12 height 12
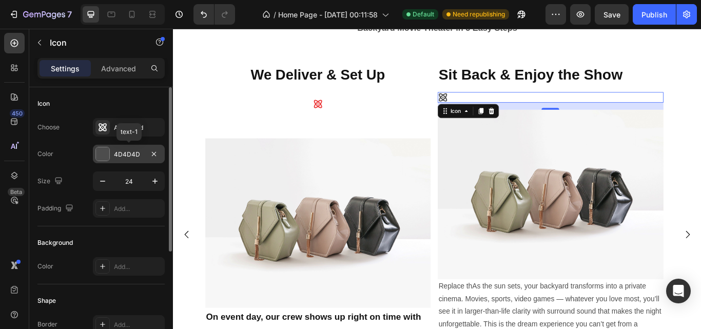
click at [105, 157] on div at bounding box center [102, 153] width 13 height 13
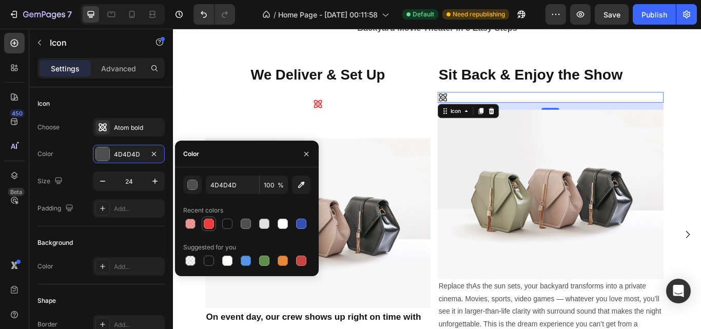
click at [205, 225] on div at bounding box center [209, 223] width 10 height 10
type input "ED3C3D"
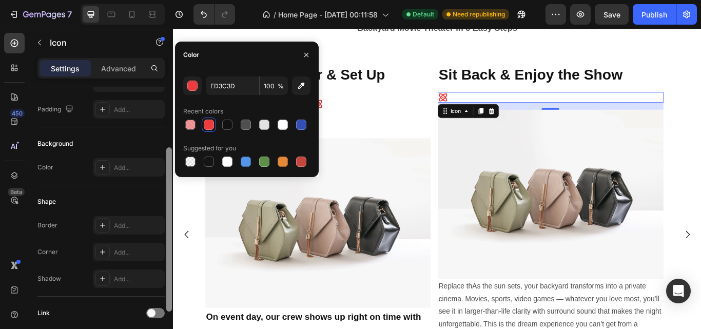
scroll to position [101, 0]
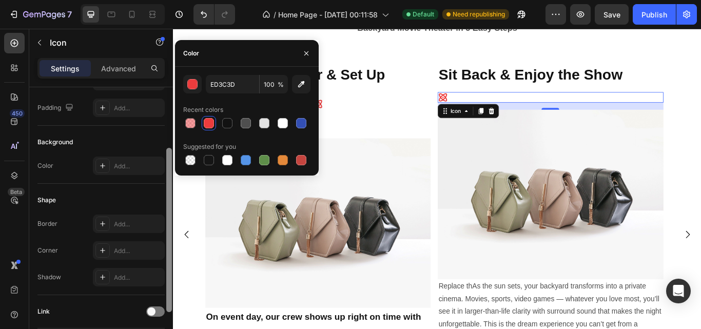
drag, startPoint x: 169, startPoint y: 202, endPoint x: 163, endPoint y: 263, distance: 61.3
click at [163, 263] on div "Icon Choose Atom bold Color ED3C3D Size 24 Padding Add... Background Color Add.…" at bounding box center [101, 222] width 144 height 271
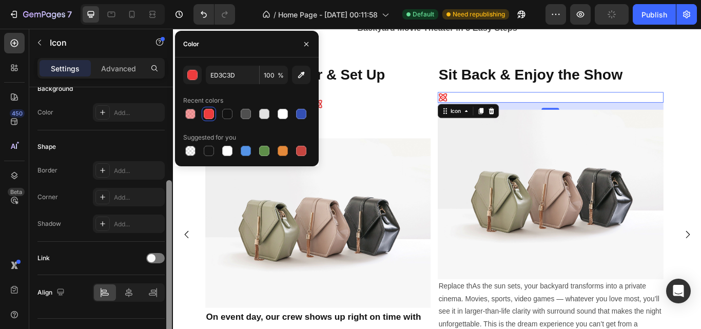
scroll to position [156, 0]
drag, startPoint x: 168, startPoint y: 245, endPoint x: 165, endPoint y: 279, distance: 33.9
click at [165, 279] on div at bounding box center [169, 220] width 8 height 271
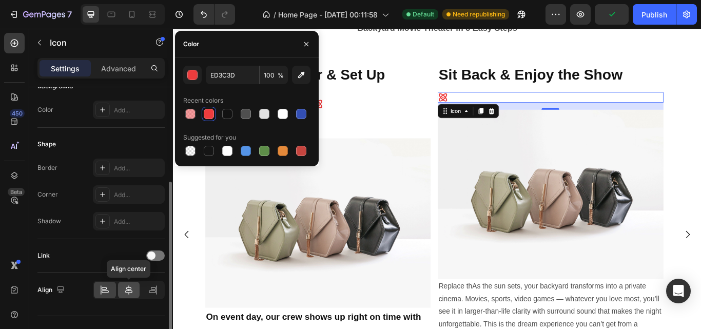
click at [130, 289] on icon at bounding box center [128, 289] width 7 height 9
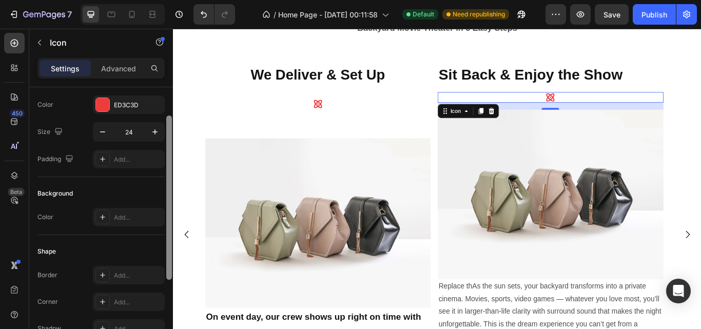
scroll to position [48, 0]
drag, startPoint x: 171, startPoint y: 290, endPoint x: 171, endPoint y: 225, distance: 65.7
click at [171, 225] on div at bounding box center [169, 198] width 6 height 164
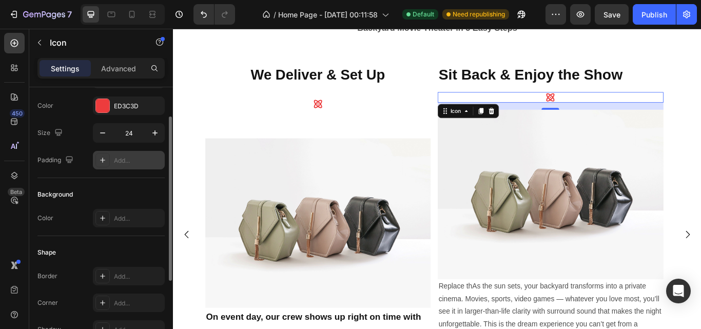
click at [135, 161] on div "Add..." at bounding box center [138, 160] width 48 height 9
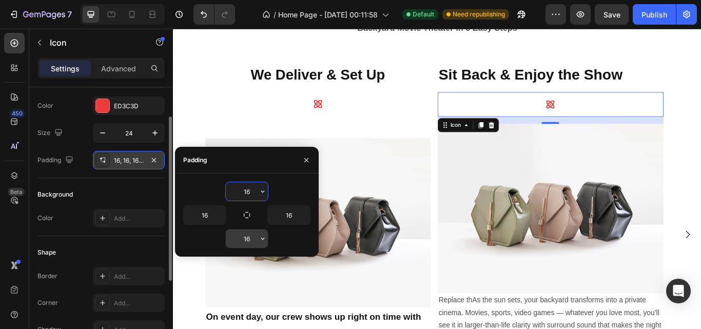
click at [244, 236] on input "16" at bounding box center [247, 238] width 42 height 18
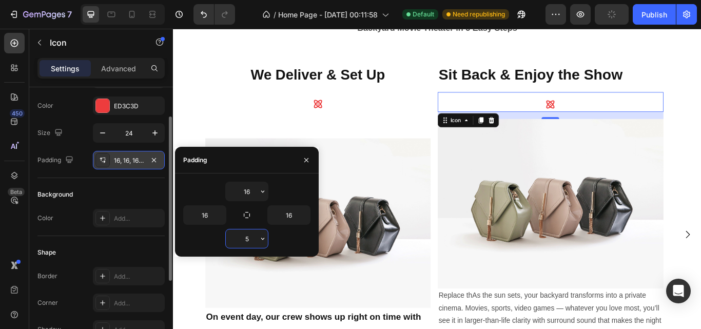
type input "50"
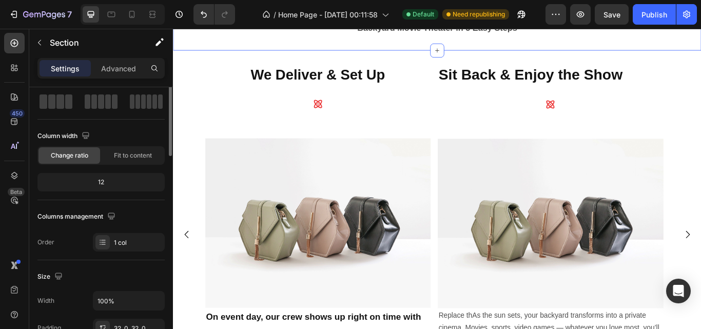
scroll to position [0, 0]
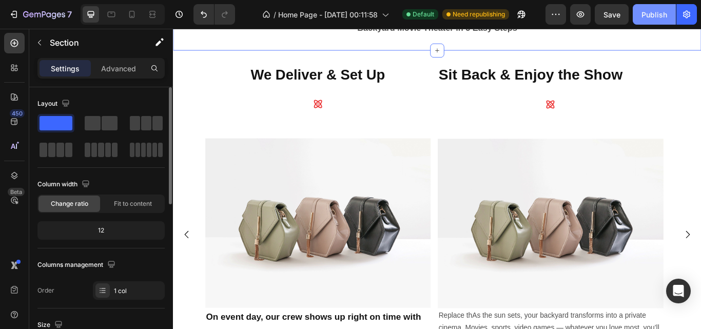
click at [650, 15] on div "Publish" at bounding box center [654, 14] width 26 height 11
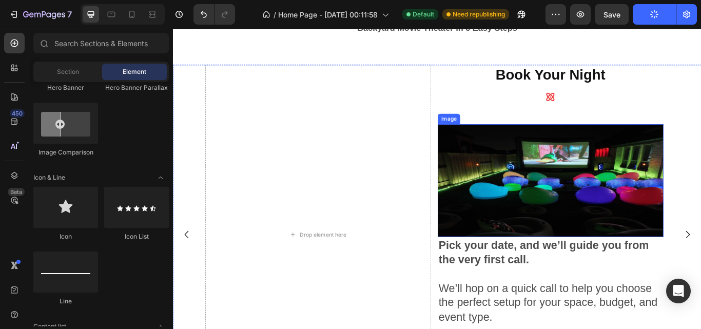
scroll to position [381, 0]
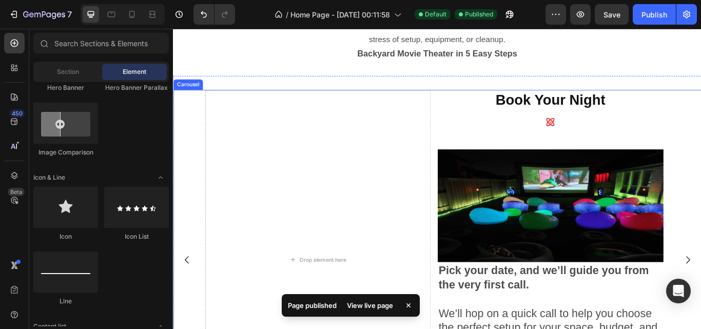
click at [186, 297] on icon "Carousel Back Arrow" at bounding box center [189, 298] width 12 height 12
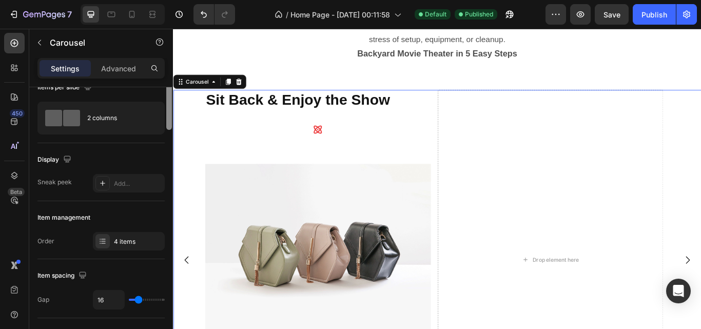
scroll to position [0, 0]
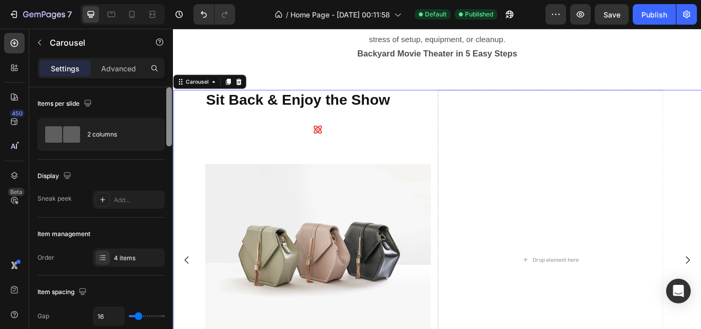
click at [168, 118] on div at bounding box center [169, 116] width 6 height 59
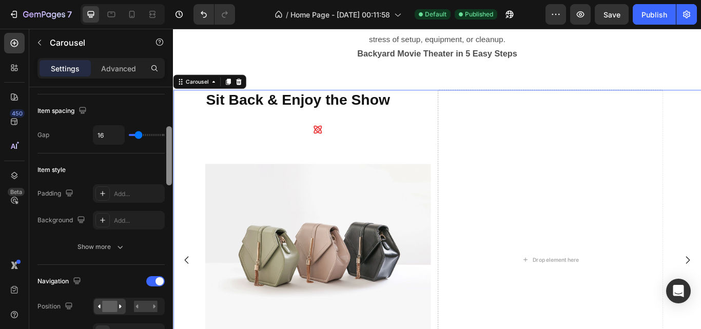
drag, startPoint x: 169, startPoint y: 135, endPoint x: 168, endPoint y: 175, distance: 40.0
click at [168, 175] on div at bounding box center [169, 155] width 6 height 59
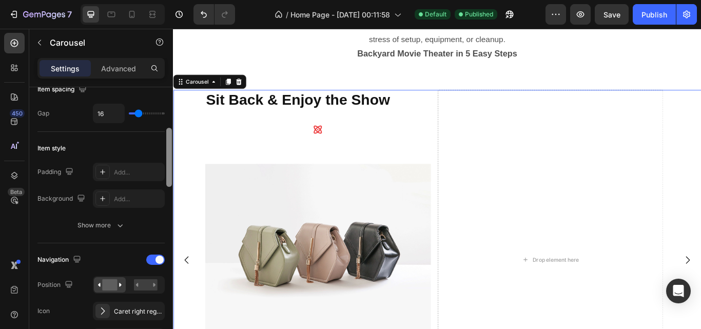
scroll to position [209, 0]
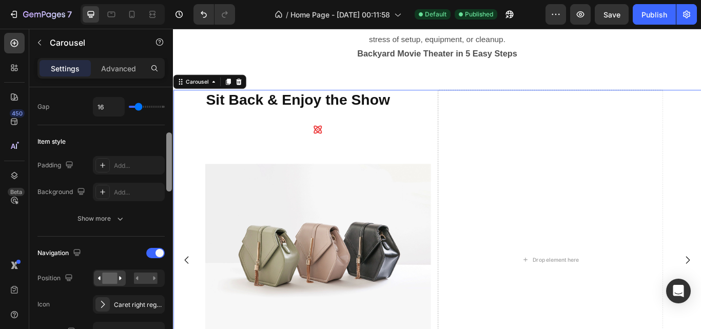
drag, startPoint x: 167, startPoint y: 171, endPoint x: 167, endPoint y: 177, distance: 5.6
click at [167, 177] on div at bounding box center [169, 161] width 6 height 59
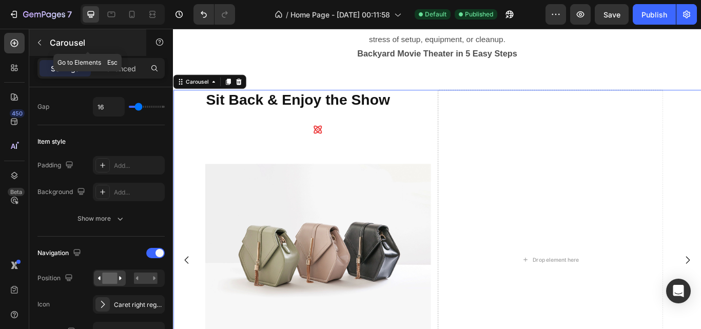
click at [40, 47] on button "button" at bounding box center [39, 42] width 16 height 16
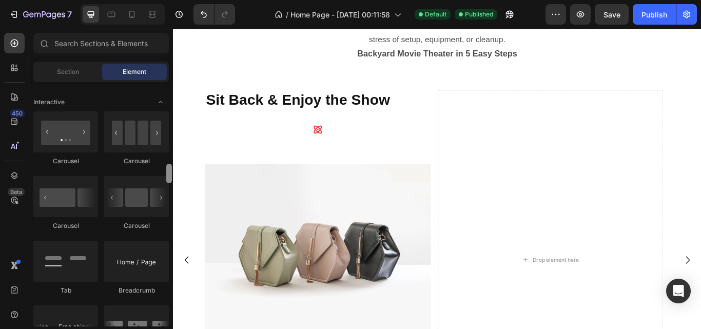
scroll to position [1024, 0]
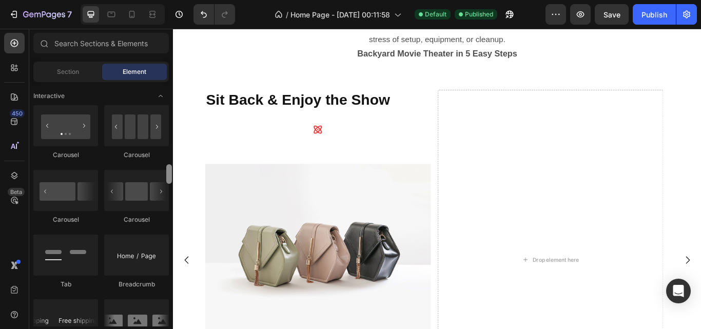
drag, startPoint x: 170, startPoint y: 135, endPoint x: 168, endPoint y: 171, distance: 36.0
click at [168, 171] on div at bounding box center [169, 173] width 6 height 19
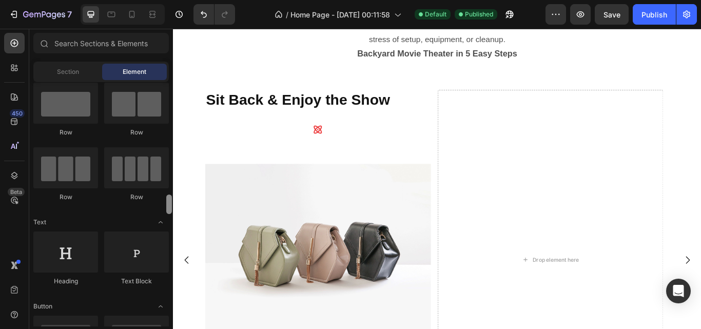
scroll to position [0, 0]
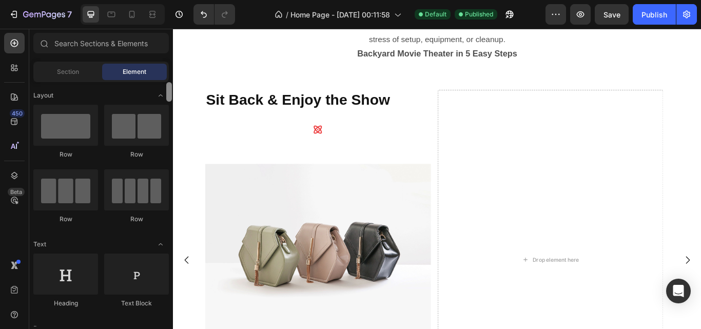
drag, startPoint x: 168, startPoint y: 171, endPoint x: 172, endPoint y: 82, distance: 89.9
click at [172, 82] on div "Sections(18) Elements(83) Section Element Hero Section Product Detail Brands Tr…" at bounding box center [101, 179] width 144 height 293
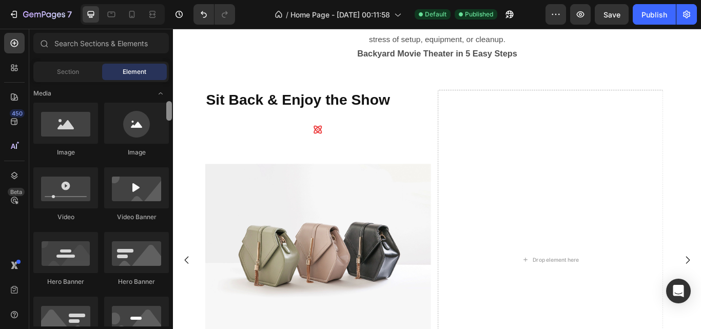
scroll to position [313, 0]
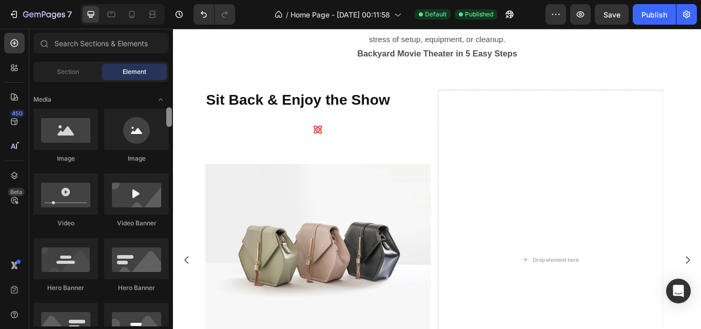
drag, startPoint x: 170, startPoint y: 93, endPoint x: 167, endPoint y: 118, distance: 25.3
click at [167, 118] on div at bounding box center [169, 116] width 6 height 19
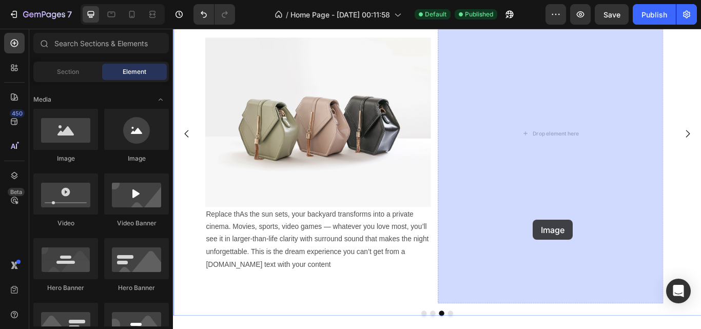
scroll to position [552, 0]
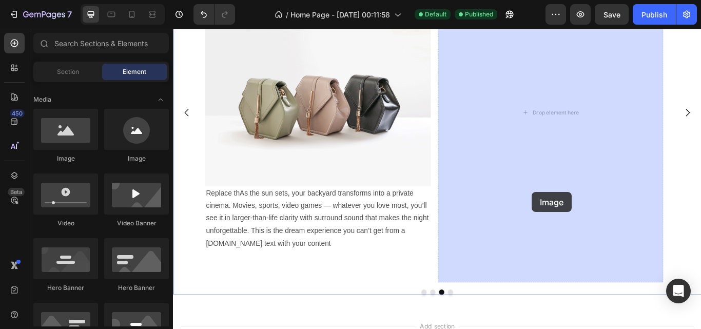
drag, startPoint x: 232, startPoint y: 171, endPoint x: 591, endPoint y: 219, distance: 361.8
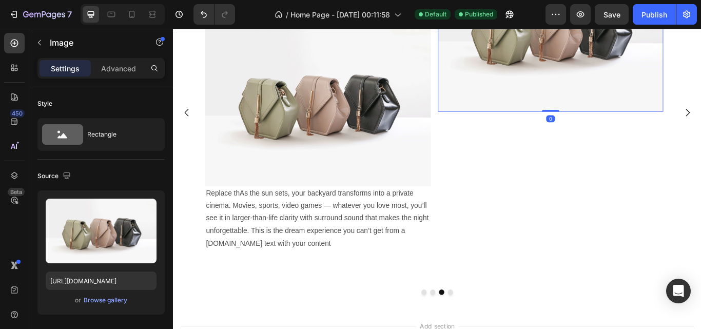
click at [373, 253] on p "Replace thAs the sun sets, your backyard transforms into a private cinema. Movi…" at bounding box center [341, 250] width 261 height 74
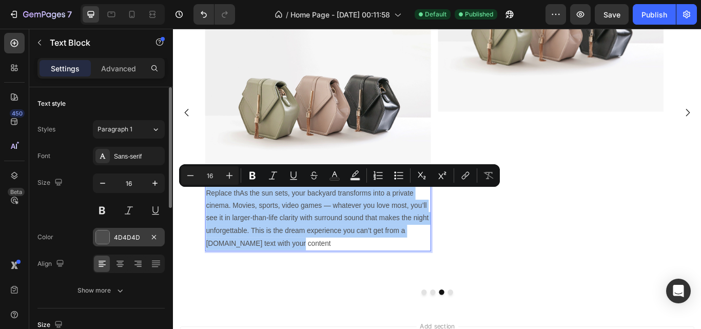
click at [101, 245] on div "4D4D4D" at bounding box center [129, 237] width 72 height 18
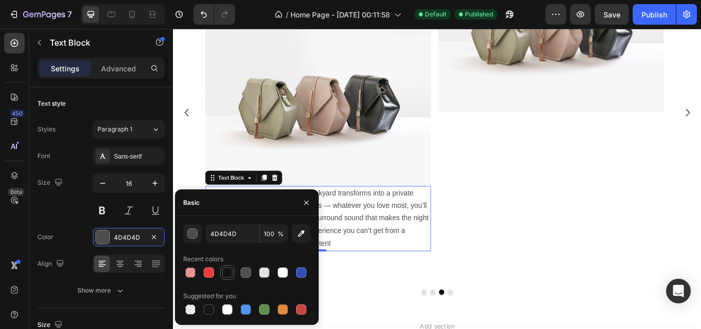
click at [227, 275] on div at bounding box center [227, 272] width 10 height 10
type input "121212"
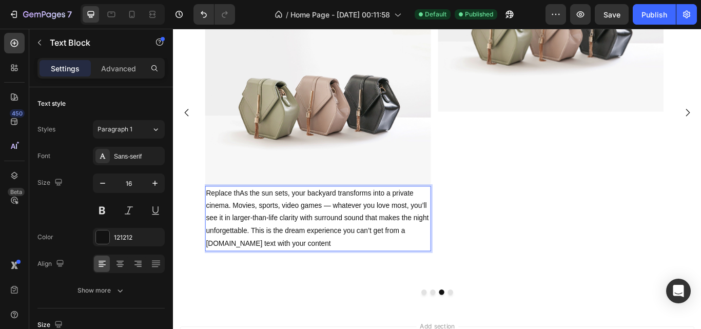
click at [355, 232] on p "Replace thAs the sun sets, your backyard transforms into a private cinema. Movi…" at bounding box center [341, 250] width 261 height 74
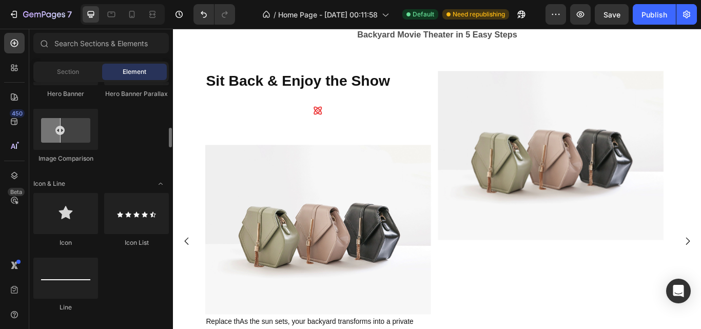
scroll to position [600, 0]
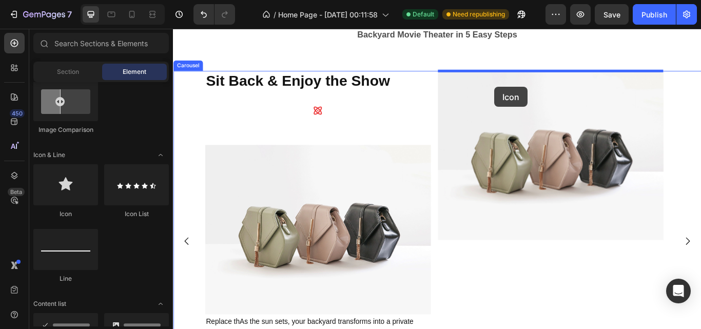
drag, startPoint x: 237, startPoint y: 214, endPoint x: 547, endPoint y: 95, distance: 331.7
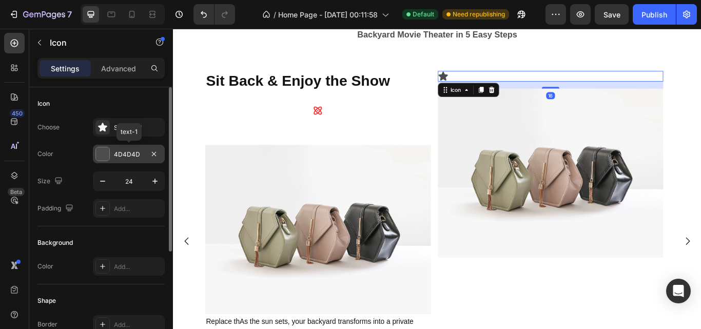
click at [100, 149] on div at bounding box center [102, 153] width 13 height 13
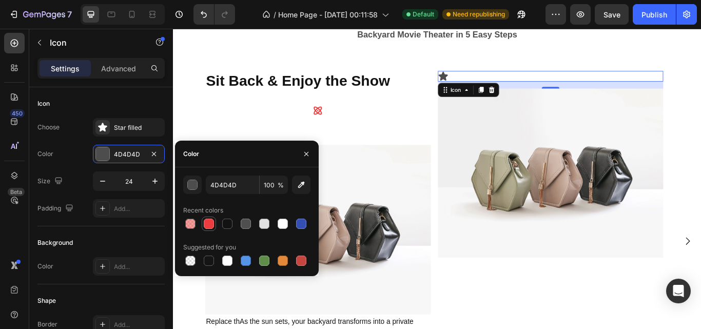
click at [208, 226] on div at bounding box center [209, 223] width 10 height 10
type input "ED3C3D"
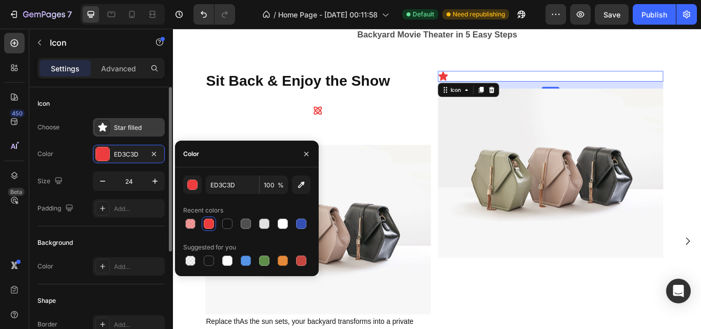
click at [105, 132] on icon at bounding box center [102, 127] width 10 height 10
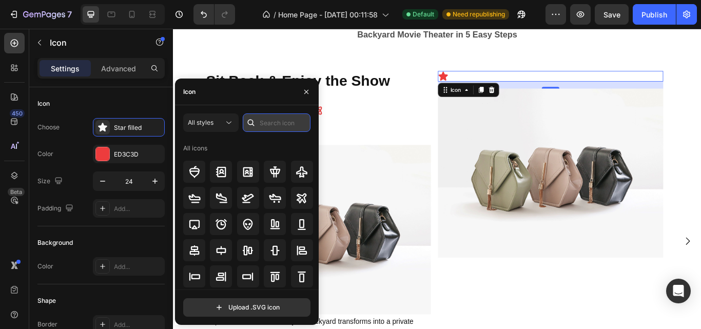
click at [266, 127] on input "text" at bounding box center [277, 122] width 68 height 18
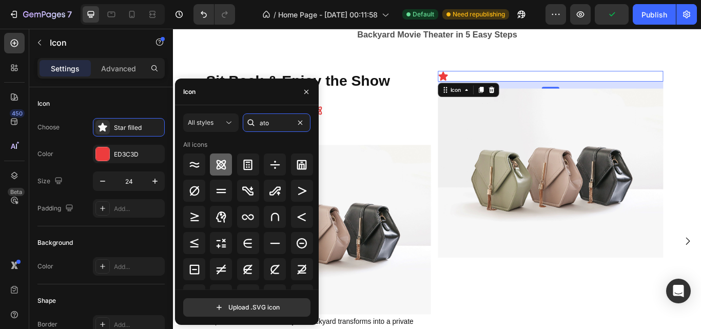
type input "ato"
click at [220, 168] on icon at bounding box center [221, 165] width 10 height 10
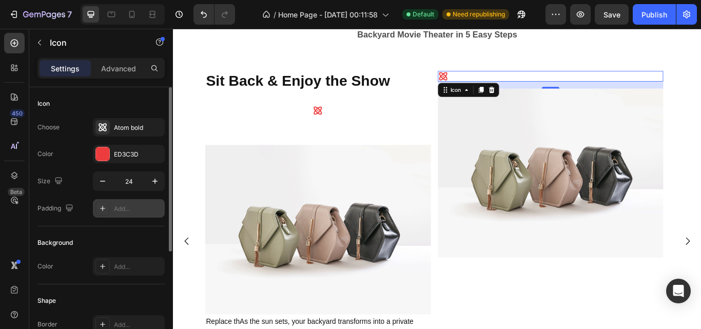
click at [118, 203] on div "Add..." at bounding box center [129, 208] width 72 height 18
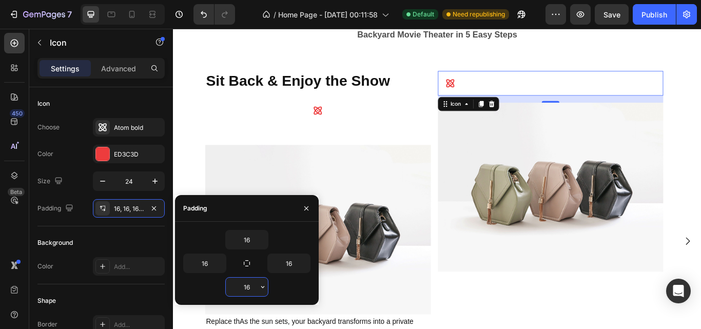
click at [251, 286] on input "16" at bounding box center [247, 286] width 42 height 18
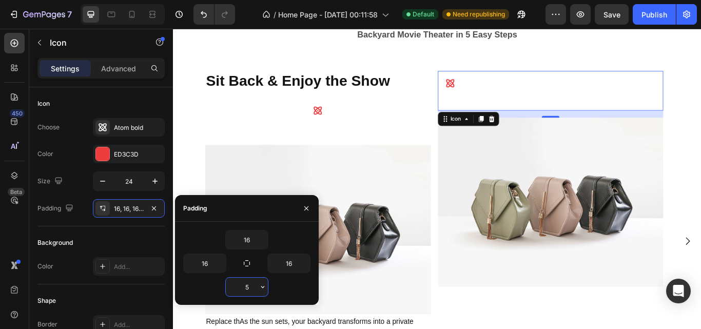
type input "50"
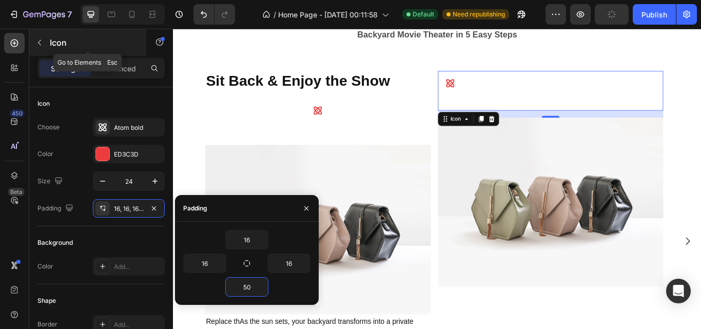
click at [38, 48] on button "button" at bounding box center [39, 42] width 16 height 16
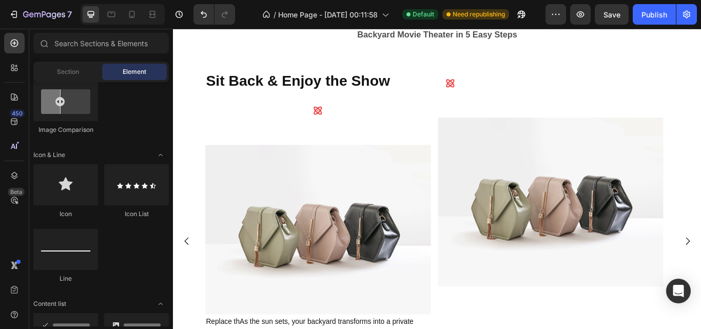
scroll to position [0, 0]
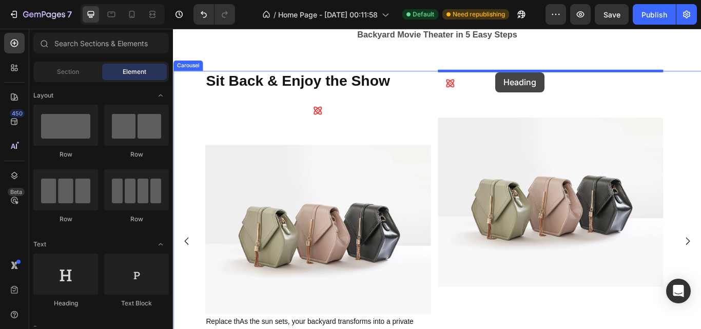
drag, startPoint x: 231, startPoint y: 303, endPoint x: 548, endPoint y: 80, distance: 387.6
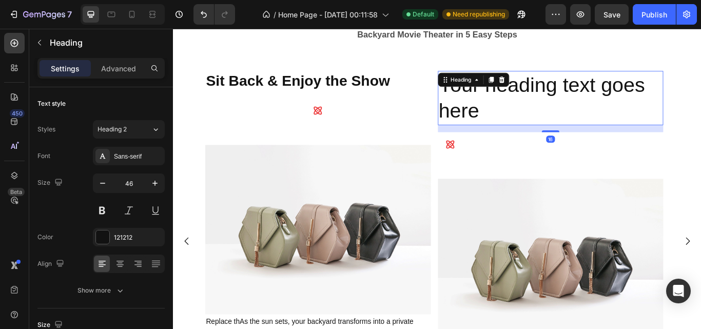
click at [548, 101] on h2 "Your heading text goes here" at bounding box center [612, 110] width 263 height 64
click at [548, 101] on p "Your heading text goes here" at bounding box center [612, 111] width 261 height 62
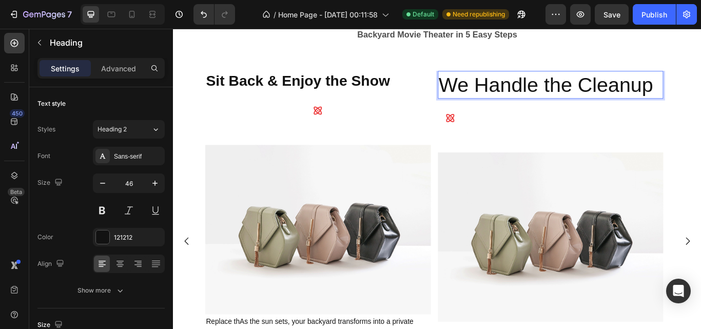
click at [561, 98] on p "We Handle the Cleanup" at bounding box center [612, 95] width 261 height 31
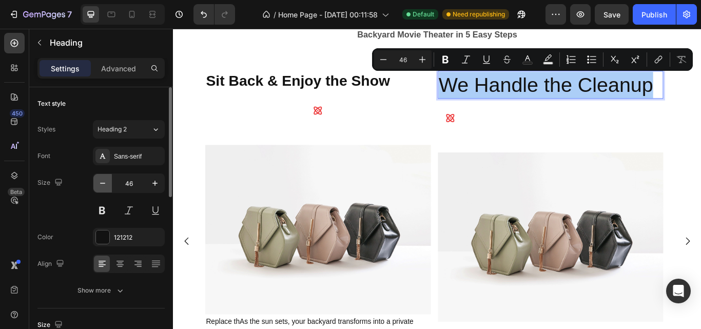
click at [109, 178] on button "button" at bounding box center [102, 183] width 18 height 18
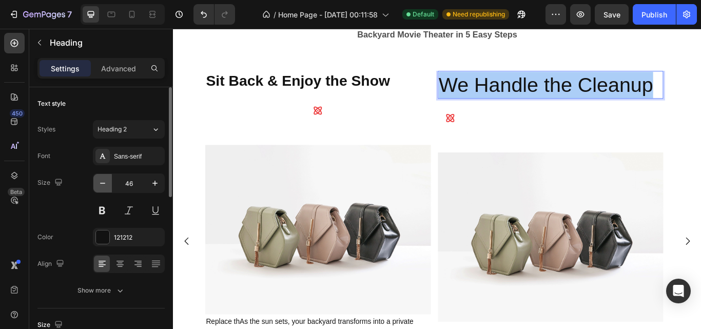
click at [109, 178] on button "button" at bounding box center [102, 183] width 18 height 18
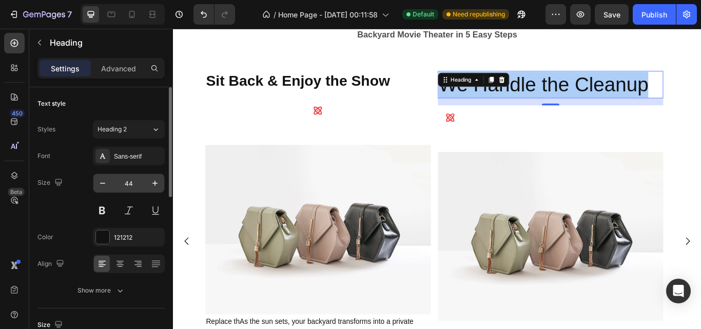
click at [132, 180] on input "44" at bounding box center [129, 183] width 34 height 18
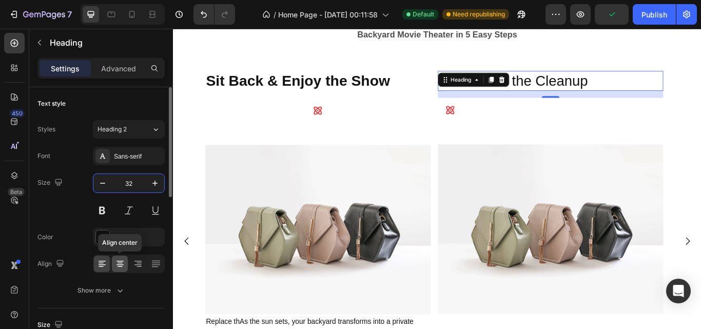
type input "32"
click at [123, 268] on icon at bounding box center [120, 264] width 10 height 10
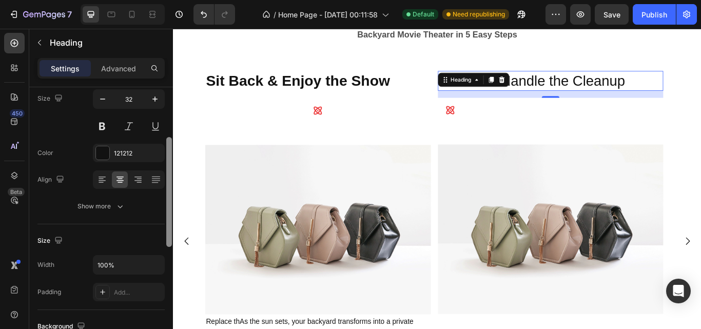
scroll to position [97, 0]
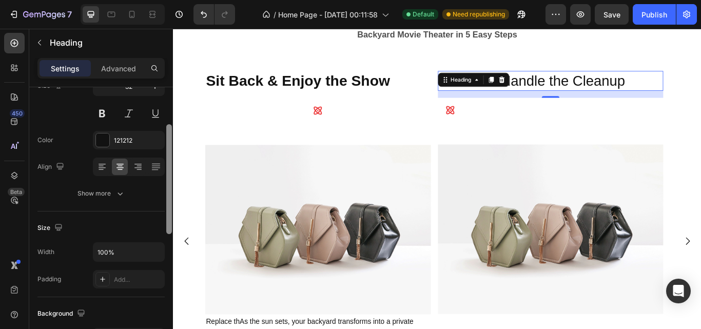
drag, startPoint x: 169, startPoint y: 142, endPoint x: 167, endPoint y: 182, distance: 39.5
click at [167, 182] on div at bounding box center [169, 179] width 6 height 110
click at [103, 113] on button at bounding box center [102, 113] width 18 height 18
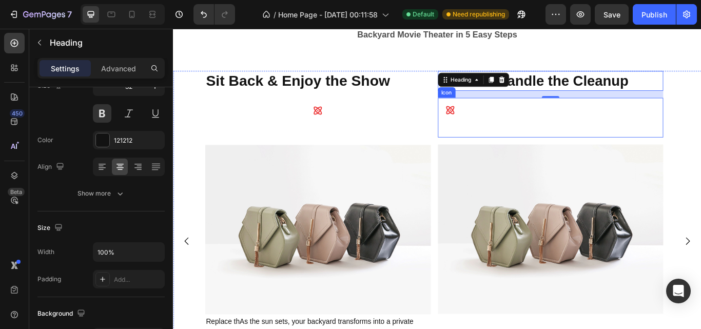
click at [499, 128] on div "Icon" at bounding box center [612, 133] width 263 height 46
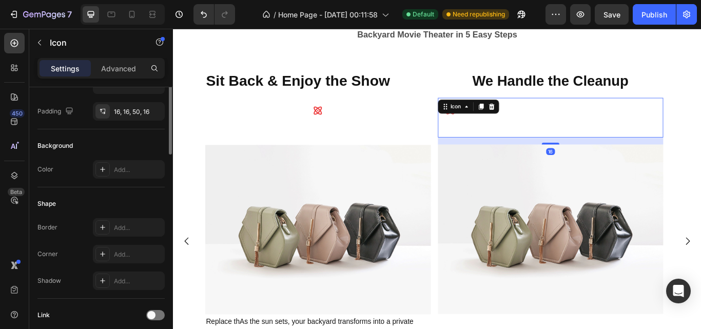
scroll to position [0, 0]
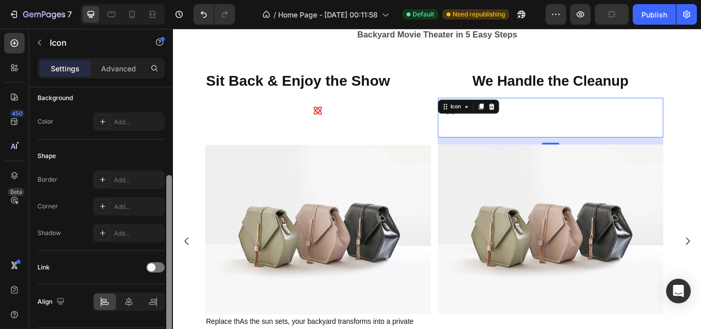
drag, startPoint x: 169, startPoint y: 236, endPoint x: 172, endPoint y: 325, distance: 88.3
click at [172, 325] on div at bounding box center [169, 222] width 8 height 271
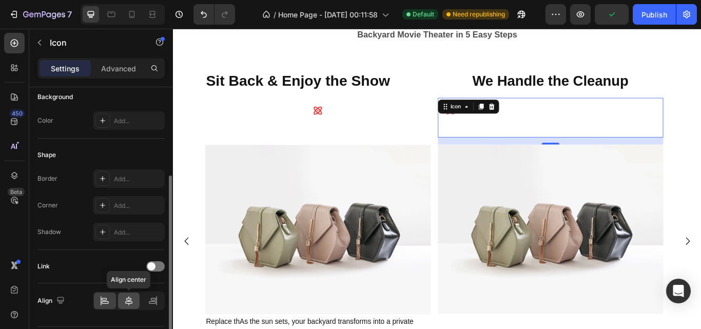
click at [128, 297] on icon at bounding box center [129, 300] width 10 height 10
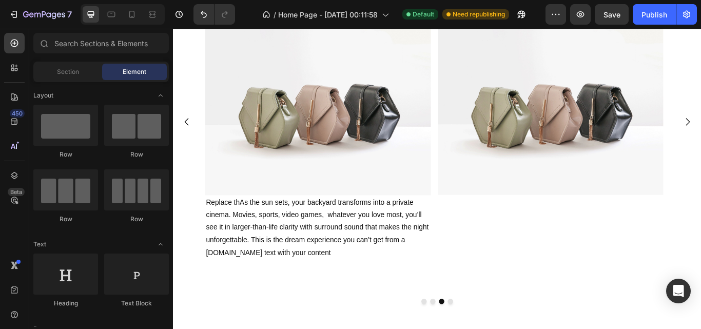
scroll to position [552, 0]
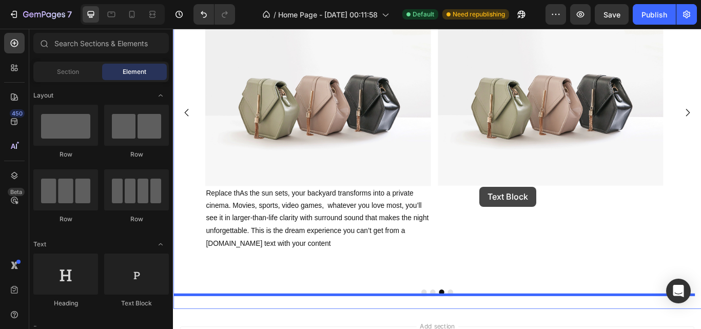
drag, startPoint x: 302, startPoint y: 301, endPoint x: 530, endPoint y: 213, distance: 244.5
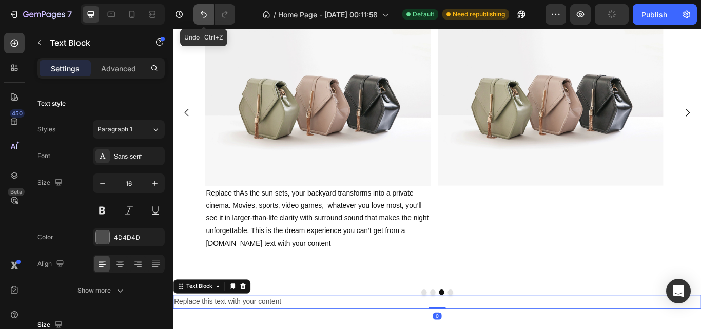
click at [201, 15] on icon "Undo/Redo" at bounding box center [203, 14] width 10 height 10
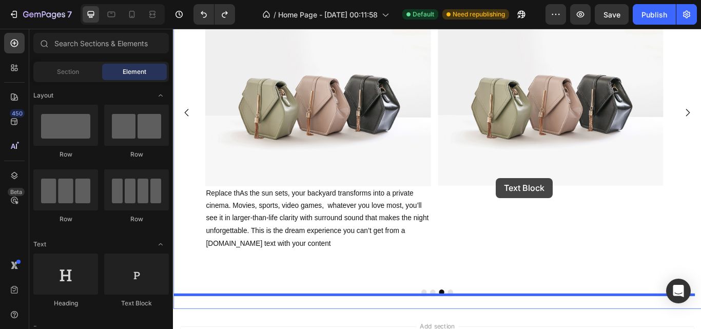
scroll to position [571, 0]
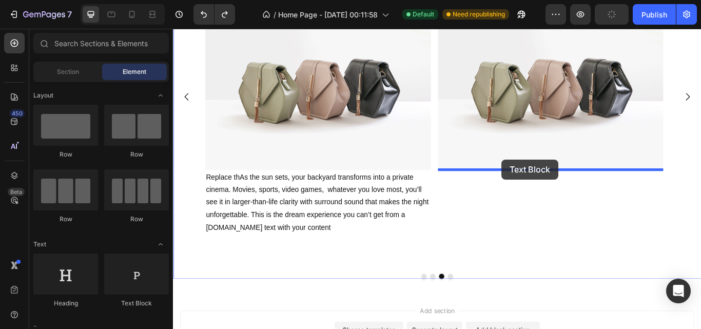
drag, startPoint x: 303, startPoint y: 313, endPoint x: 555, endPoint y: 181, distance: 284.9
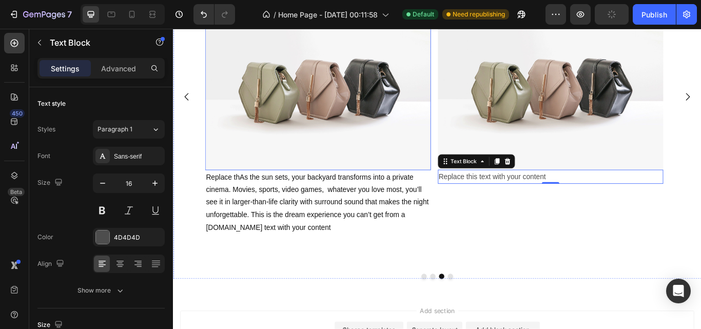
click at [543, 203] on div "Replace this text with your content" at bounding box center [612, 201] width 263 height 17
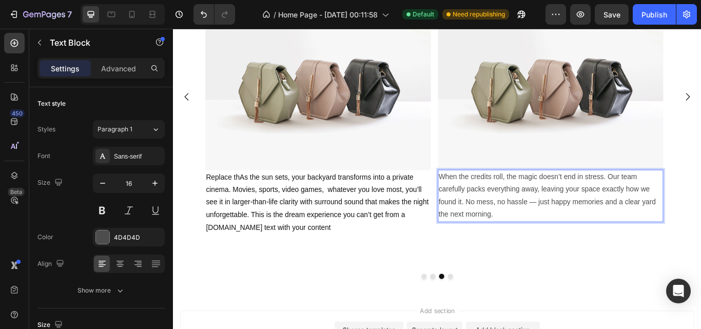
click at [596, 228] on p "When the credits roll, the magic doesn’t end in stress. Our team carefully pack…" at bounding box center [612, 223] width 261 height 59
click at [590, 230] on p "When the credits roll, the magic doesn’t end in stress. Our team carefully pack…" at bounding box center [612, 223] width 261 height 59
click at [519, 204] on p "When the credits roll, the magic doesn’t end in stress. Our team carefully pack…" at bounding box center [612, 223] width 261 height 59
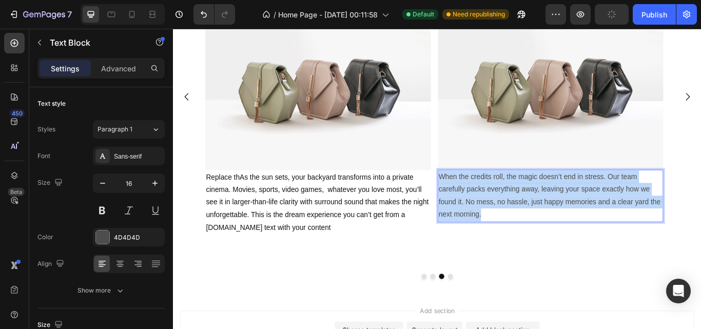
click at [519, 204] on p "When the credits roll, the magic doesn’t end in stress. Our team carefully pack…" at bounding box center [612, 223] width 261 height 59
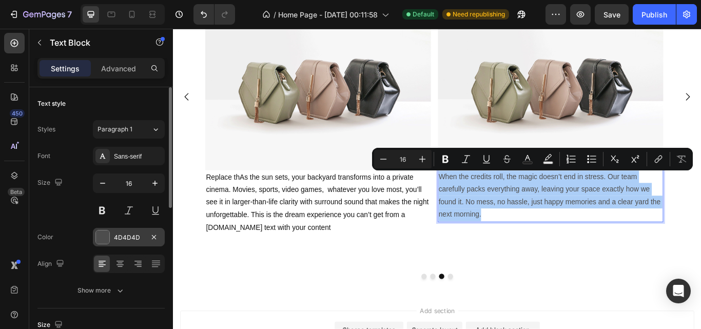
click at [107, 234] on div at bounding box center [102, 236] width 13 height 13
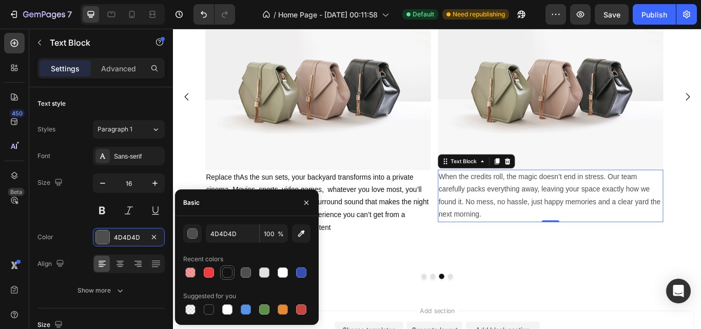
click at [225, 271] on div at bounding box center [227, 272] width 10 height 10
type input "121212"
click at [365, 296] on div "Sit Back & Enjoy the Show Heading Icon Image Replace thAs the sun sets, your ba…" at bounding box center [341, 108] width 263 height 396
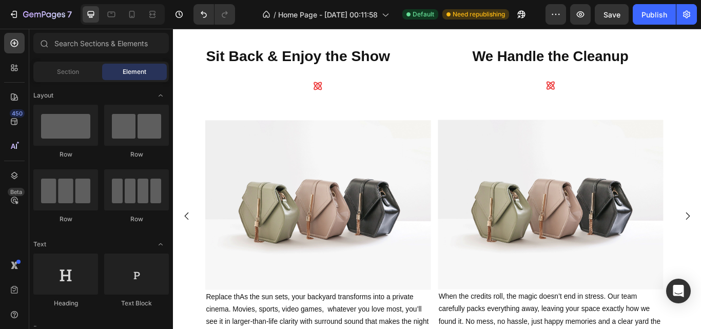
scroll to position [434, 0]
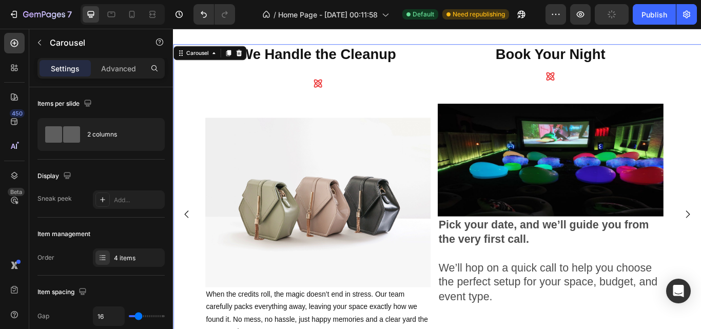
click at [186, 248] on icon "Carousel Back Arrow" at bounding box center [189, 245] width 12 height 12
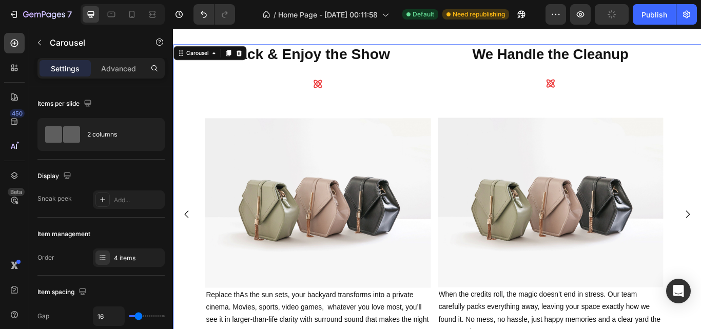
click at [186, 248] on icon "Carousel Back Arrow" at bounding box center [189, 245] width 12 height 12
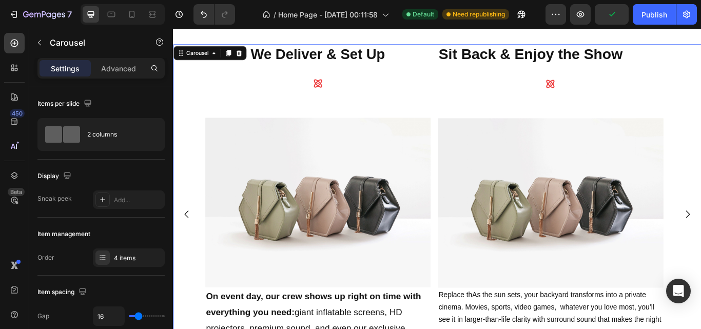
click at [186, 248] on icon "Carousel Back Arrow" at bounding box center [189, 245] width 12 height 12
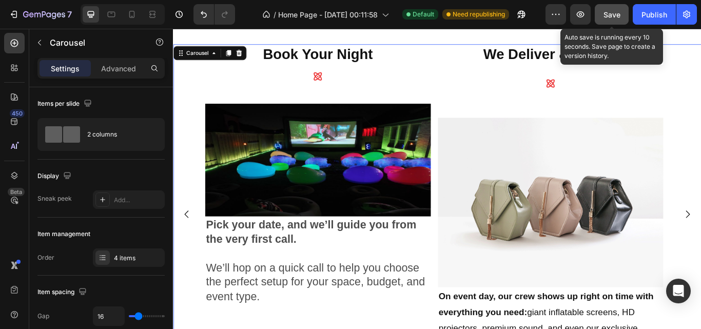
click at [611, 12] on span "Save" at bounding box center [611, 14] width 17 height 9
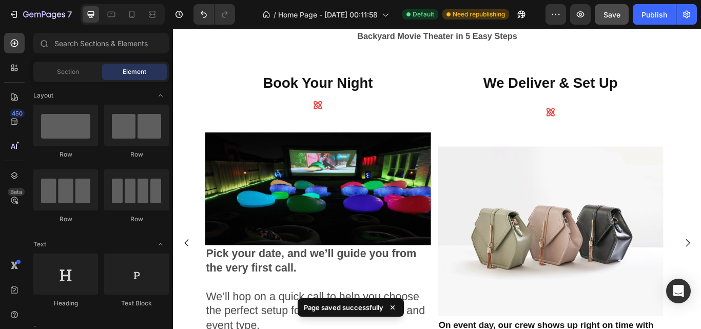
scroll to position [399, 0]
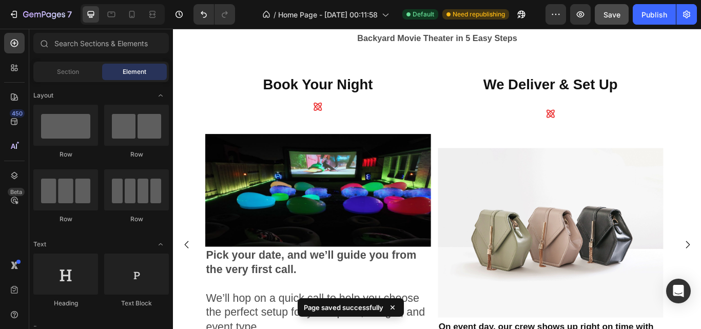
click at [647, 25] on div "7 Version history / Home Page - Aug 28, 00:11:58 Default Need republishing Prev…" at bounding box center [350, 14] width 701 height 29
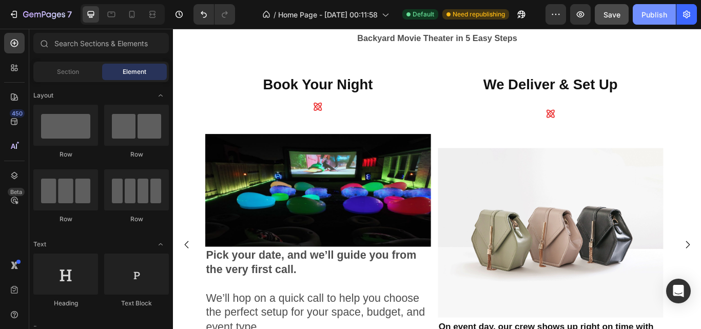
click at [643, 21] on button "Publish" at bounding box center [653, 14] width 43 height 21
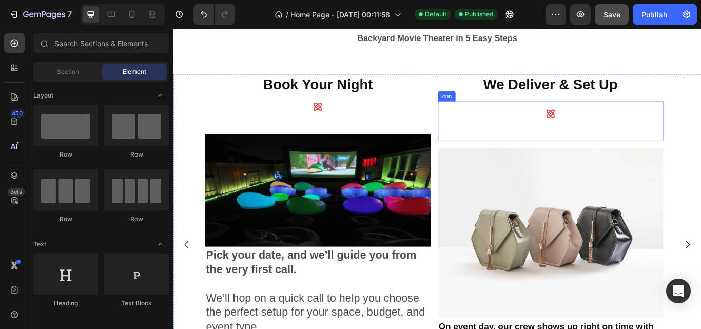
click at [613, 122] on icon at bounding box center [612, 128] width 12 height 12
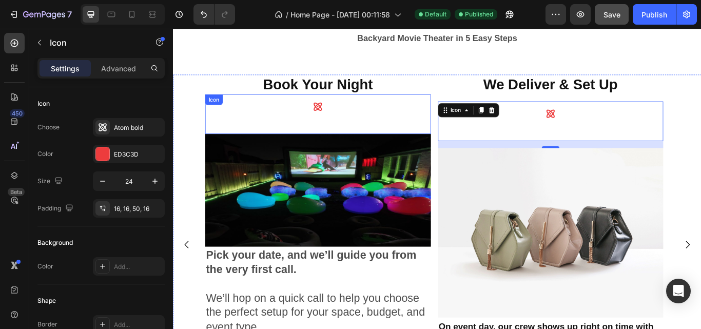
click at [345, 123] on icon at bounding box center [341, 120] width 10 height 10
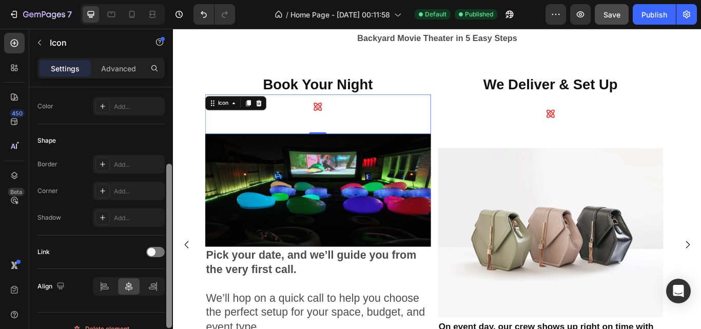
scroll to position [176, 0]
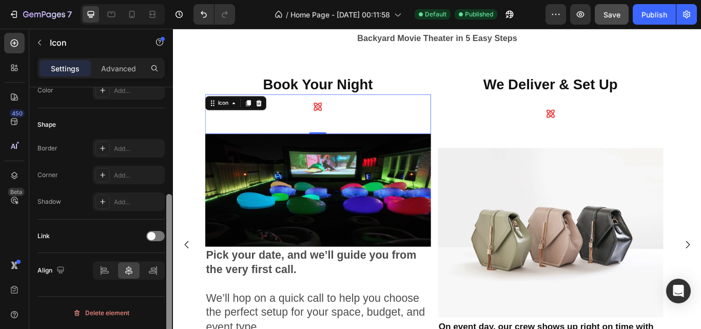
drag, startPoint x: 168, startPoint y: 189, endPoint x: 165, endPoint y: 245, distance: 56.0
click at [165, 245] on div "Icon Choose Atom bold Color ED3C3D Size 24 Padding 16, 16, 50, 16 Background Co…" at bounding box center [101, 222] width 144 height 271
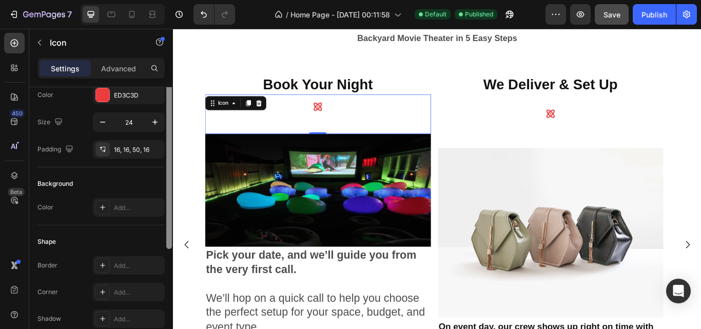
scroll to position [31, 0]
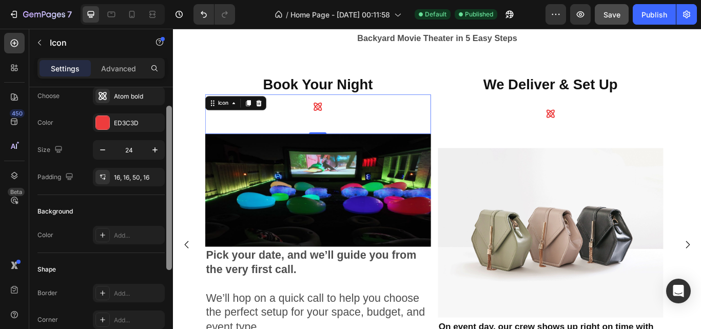
drag, startPoint x: 170, startPoint y: 209, endPoint x: 172, endPoint y: 121, distance: 87.7
click at [172, 121] on div at bounding box center [169, 222] width 8 height 271
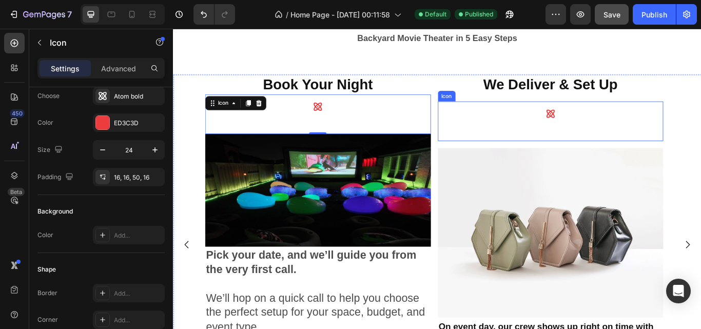
click at [526, 131] on div "Icon" at bounding box center [612, 137] width 263 height 46
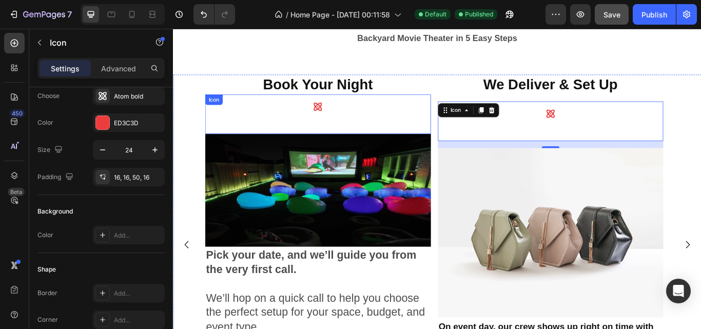
click at [422, 123] on div "Icon" at bounding box center [341, 129] width 263 height 46
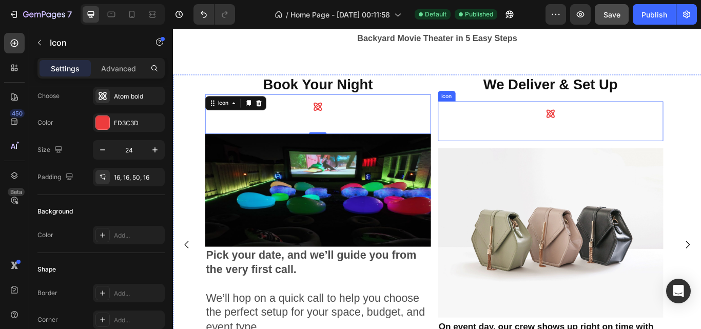
click at [505, 127] on div "Icon" at bounding box center [612, 137] width 263 height 46
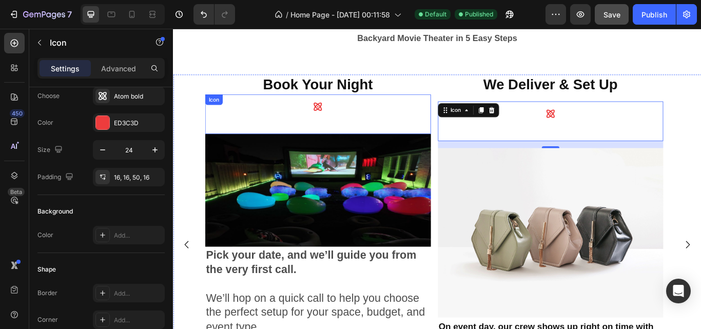
click at [424, 138] on div "Icon" at bounding box center [341, 129] width 263 height 46
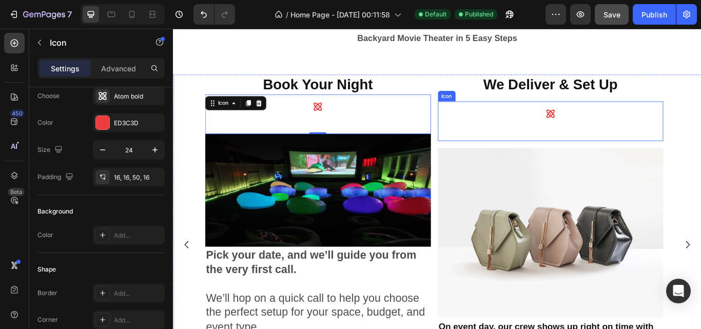
click at [543, 149] on div "Icon" at bounding box center [612, 137] width 263 height 46
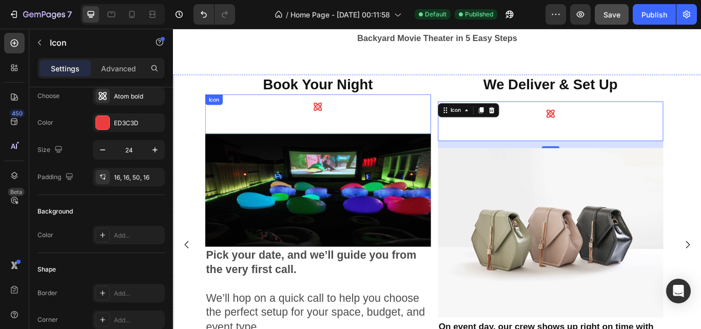
click at [239, 138] on div "Icon" at bounding box center [341, 129] width 263 height 46
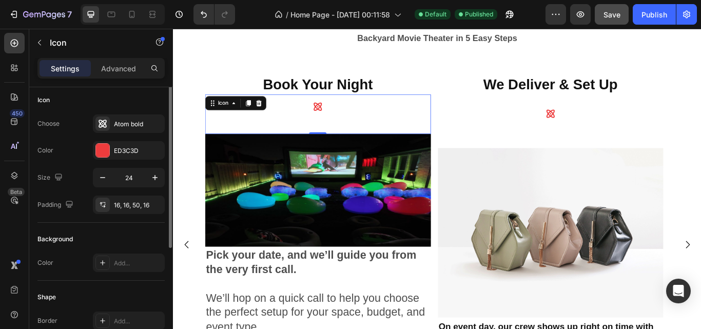
scroll to position [0, 0]
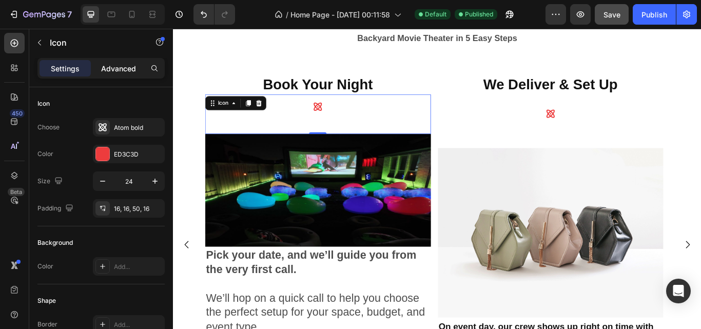
click at [131, 72] on p "Advanced" at bounding box center [118, 68] width 35 height 11
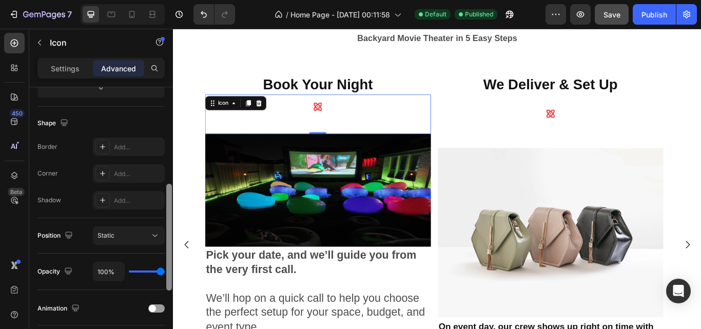
drag, startPoint x: 169, startPoint y: 132, endPoint x: 166, endPoint y: 233, distance: 100.6
click at [166, 233] on div at bounding box center [169, 237] width 6 height 107
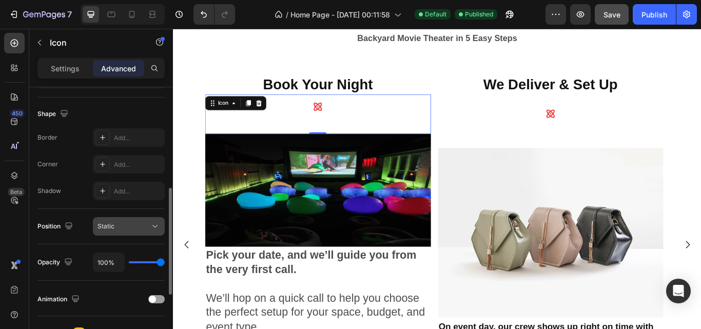
click at [155, 222] on icon at bounding box center [155, 226] width 10 height 10
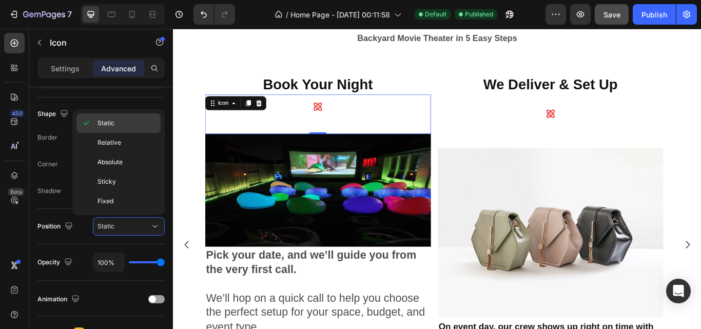
click at [126, 127] on p "Static" at bounding box center [126, 122] width 58 height 9
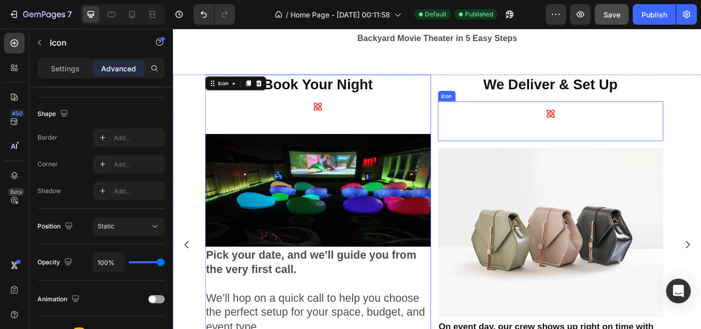
click at [573, 137] on div "Icon" at bounding box center [612, 137] width 263 height 46
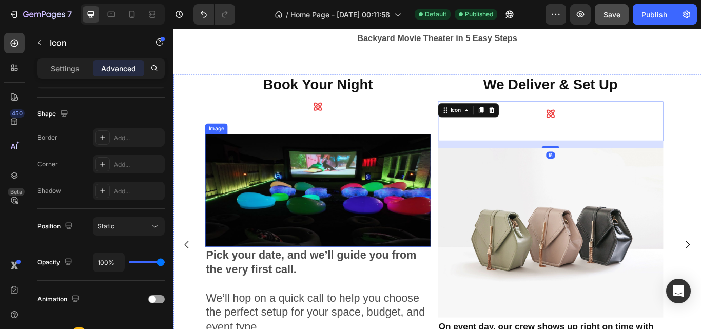
click at [409, 190] on img at bounding box center [341, 217] width 263 height 131
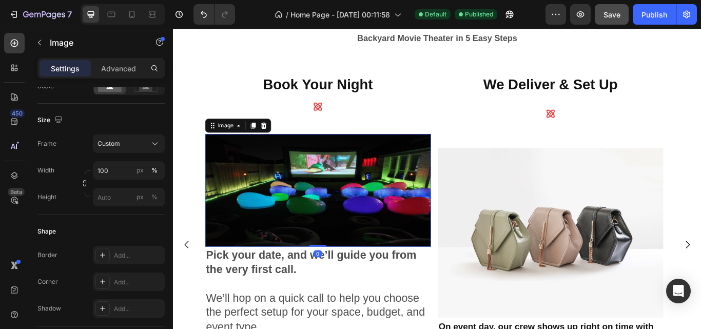
scroll to position [0, 0]
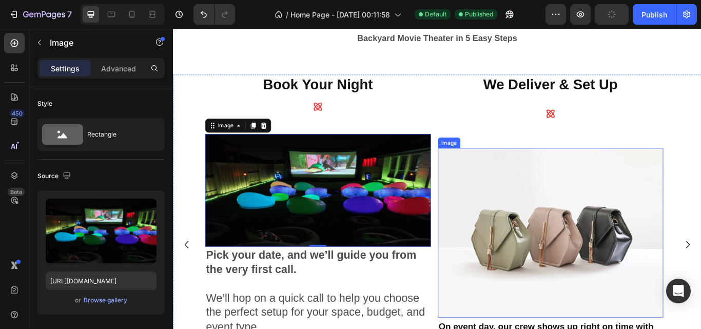
click at [575, 200] on img at bounding box center [612, 266] width 263 height 197
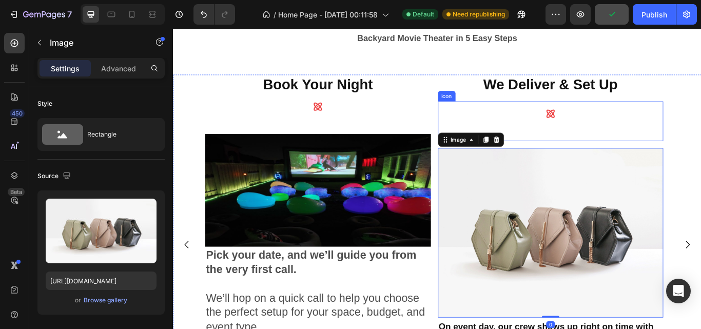
click at [573, 137] on div "Icon" at bounding box center [612, 137] width 263 height 46
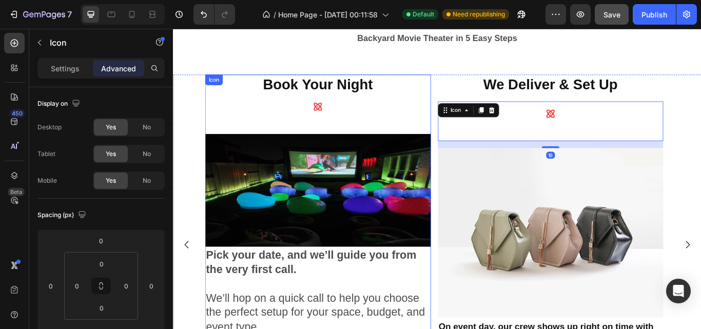
click at [424, 133] on div "Icon" at bounding box center [341, 129] width 263 height 46
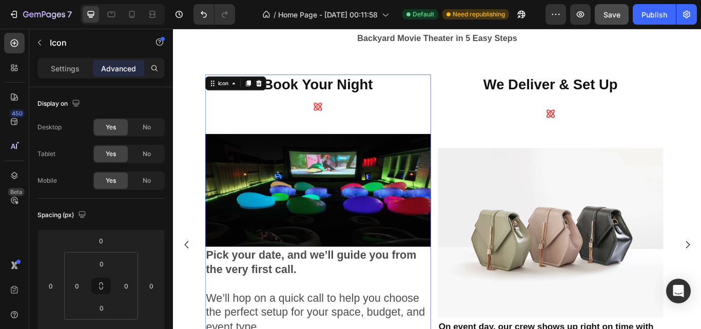
click at [440, 129] on div "Icon 0" at bounding box center [341, 129] width 263 height 46
click at [540, 125] on div "Icon" at bounding box center [612, 137] width 263 height 46
click at [436, 145] on div "Icon" at bounding box center [341, 129] width 263 height 46
click at [334, 123] on div at bounding box center [341, 129] width 29 height 46
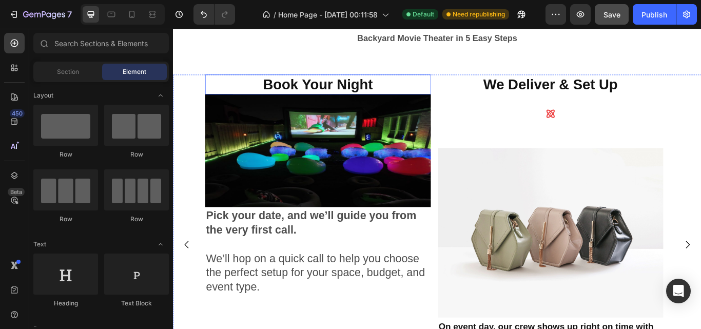
click at [335, 102] on h2 "Book Your Night" at bounding box center [341, 95] width 263 height 24
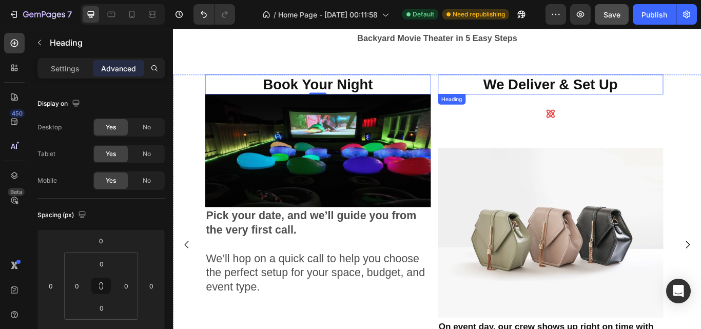
click at [554, 105] on h2 "We Deliver & Set Up" at bounding box center [612, 95] width 263 height 24
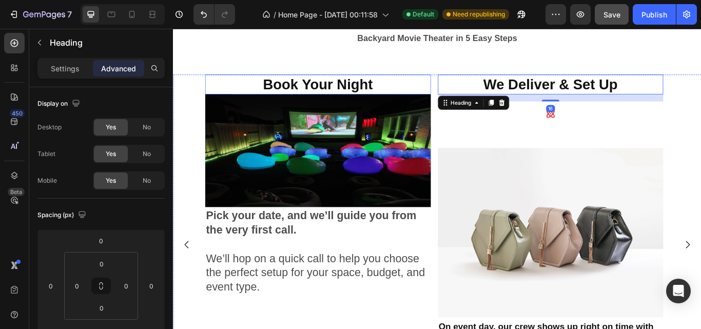
click at [256, 96] on h2 "Book Your Night" at bounding box center [341, 95] width 263 height 24
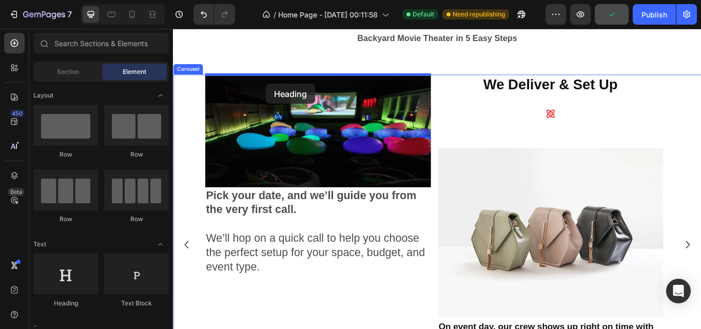
drag, startPoint x: 237, startPoint y: 309, endPoint x: 281, endPoint y: 93, distance: 220.3
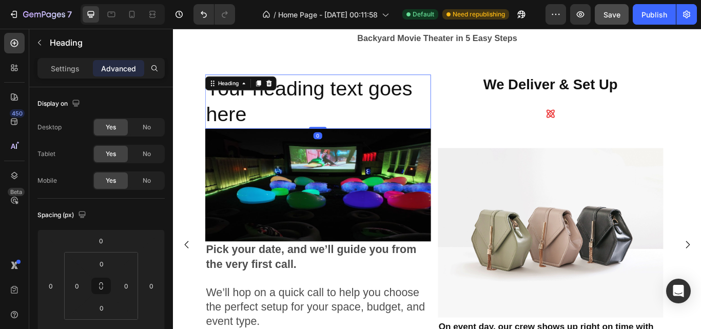
click at [326, 117] on h2 "Your heading text goes here" at bounding box center [341, 115] width 263 height 64
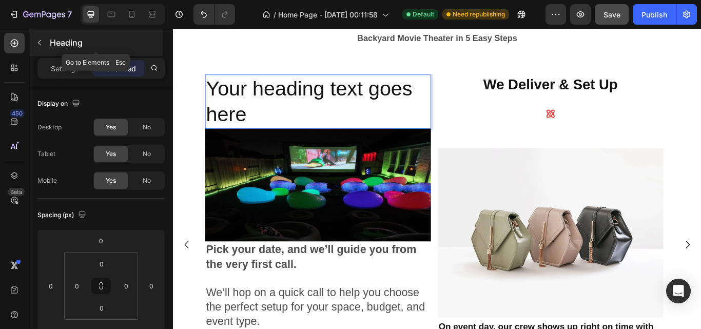
click at [42, 48] on button "button" at bounding box center [39, 42] width 16 height 16
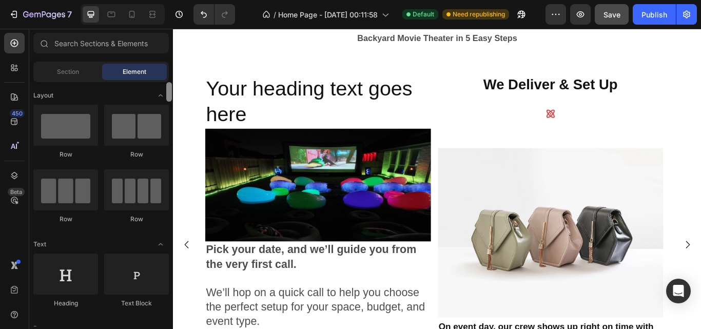
drag, startPoint x: 169, startPoint y: 123, endPoint x: 168, endPoint y: 90, distance: 32.8
click at [168, 90] on div at bounding box center [169, 91] width 6 height 19
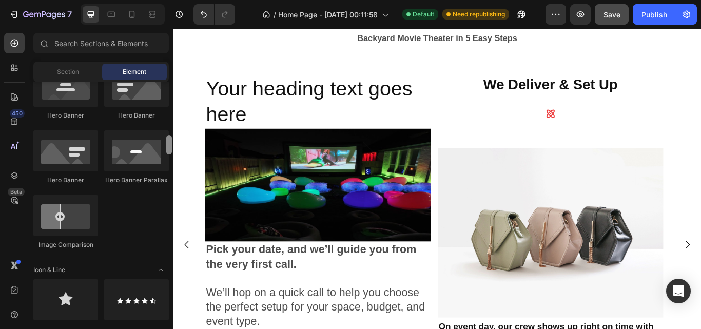
scroll to position [504, 0]
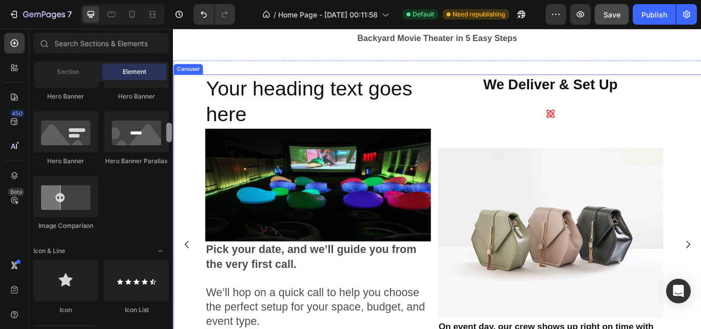
drag, startPoint x: 341, startPoint y: 118, endPoint x: 173, endPoint y: 155, distance: 171.7
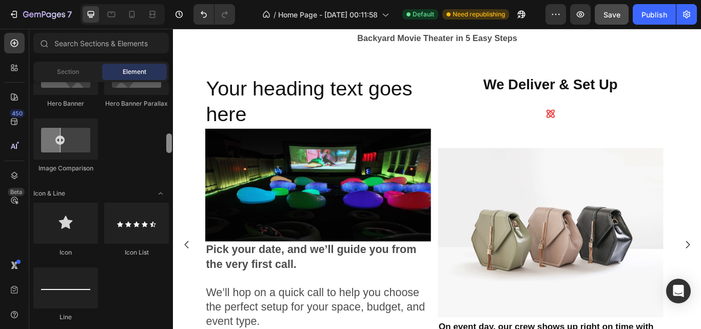
scroll to position [574, 0]
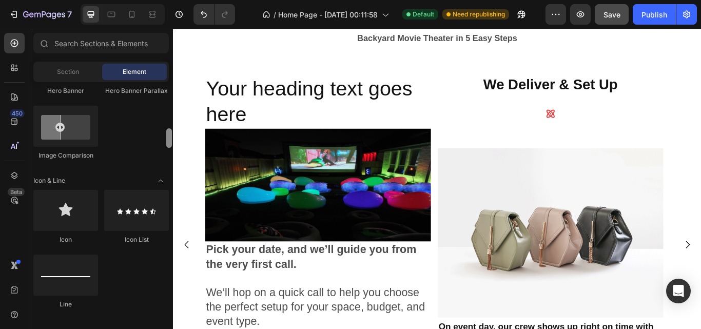
click at [169, 136] on div at bounding box center [169, 137] width 6 height 19
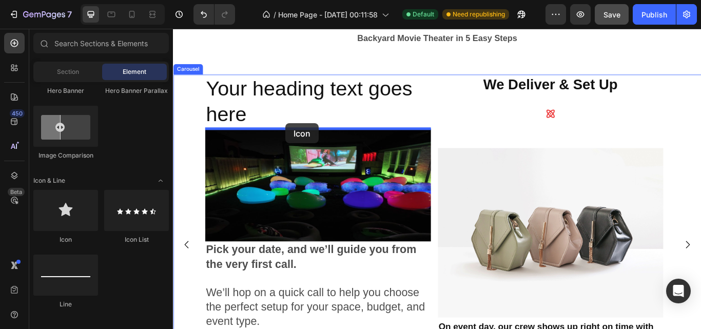
drag, startPoint x: 245, startPoint y: 234, endPoint x: 304, endPoint y: 139, distance: 111.9
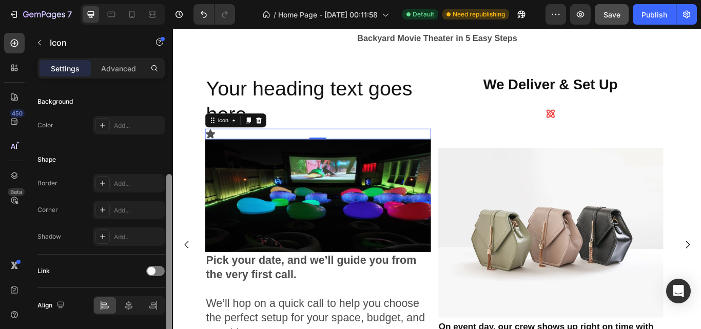
drag, startPoint x: 171, startPoint y: 188, endPoint x: 164, endPoint y: 275, distance: 87.0
click at [164, 275] on div "Icon Choose Star filled Color 4D4D4D Size 24 Padding Add... Background Color Ad…" at bounding box center [101, 222] width 144 height 271
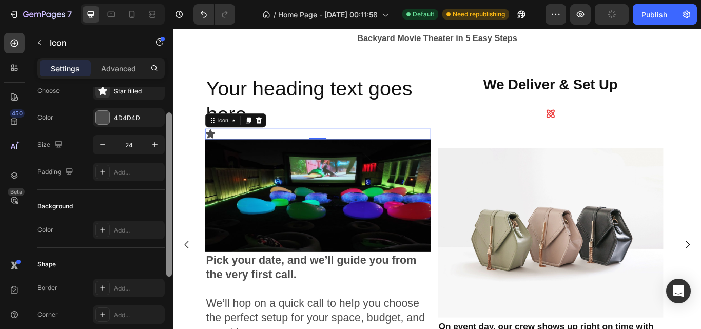
scroll to position [36, 0]
drag, startPoint x: 169, startPoint y: 279, endPoint x: 170, endPoint y: 214, distance: 65.1
click at [170, 214] on div at bounding box center [169, 195] width 6 height 164
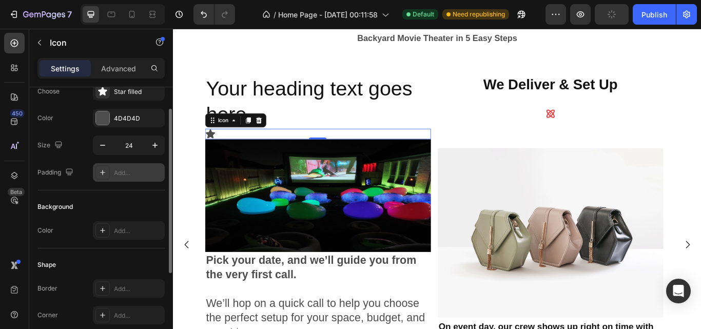
click at [127, 173] on div "Add..." at bounding box center [138, 172] width 48 height 9
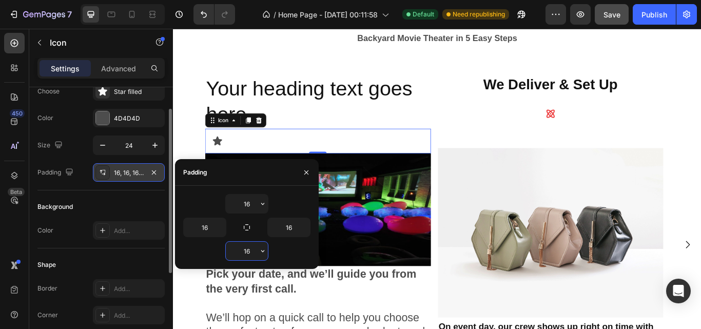
click at [249, 254] on input "16" at bounding box center [247, 251] width 42 height 18
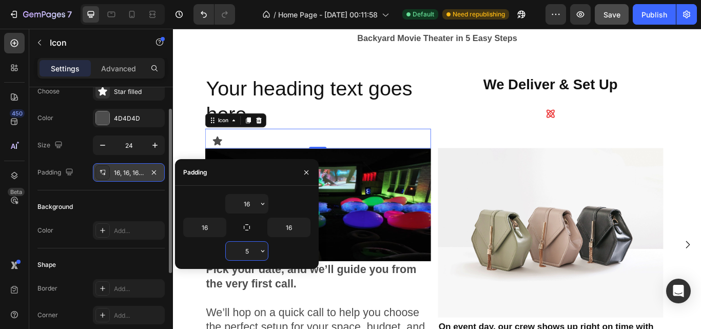
type input "50"
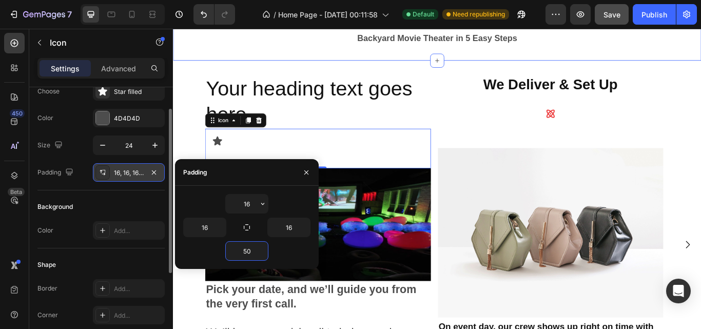
click at [341, 51] on div "The Easiest Way to Host a Movie Night They’ll Never Forget Heading Hosting an u…" at bounding box center [480, 10] width 615 height 111
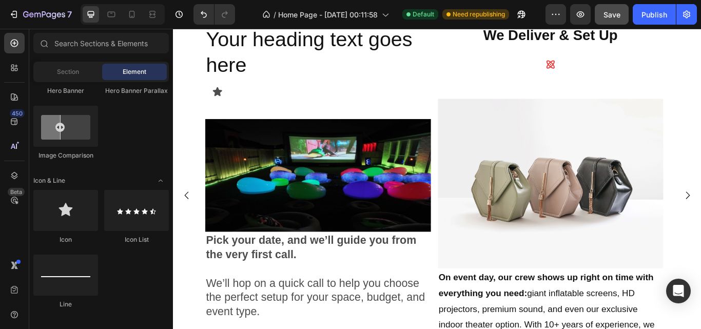
scroll to position [388, 0]
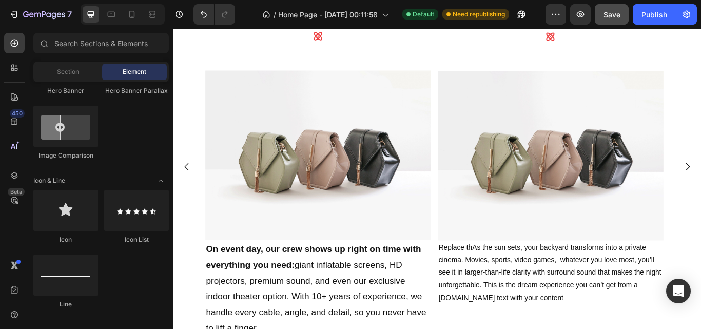
scroll to position [406, 0]
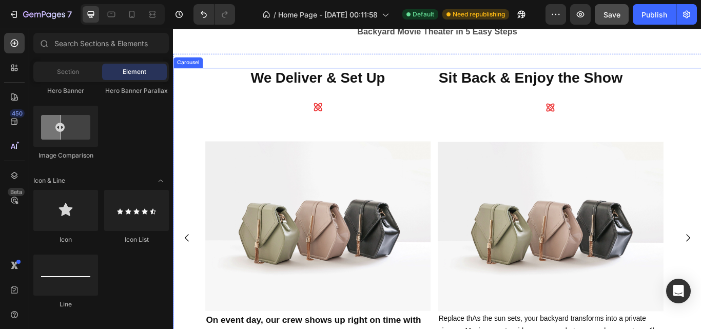
click at [188, 273] on icon "Carousel Back Arrow" at bounding box center [189, 273] width 12 height 12
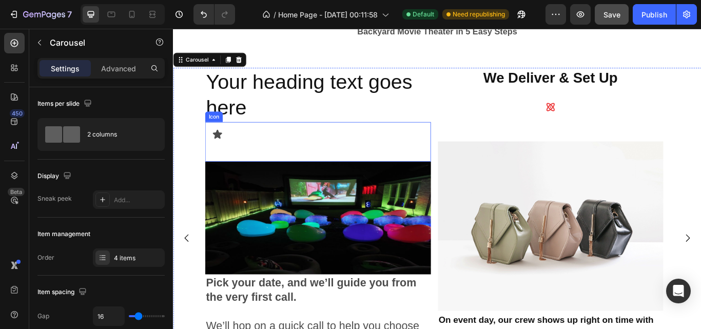
click at [222, 150] on icon at bounding box center [224, 152] width 11 height 10
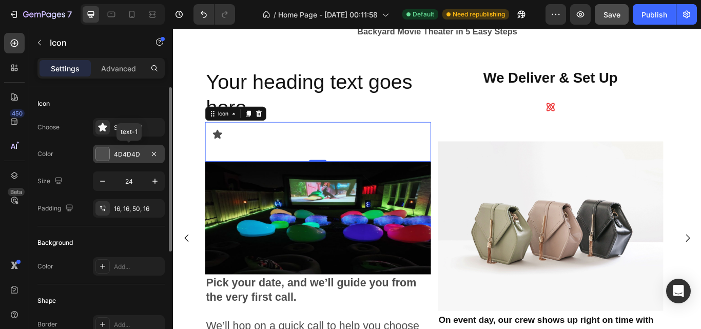
click at [105, 152] on div at bounding box center [102, 153] width 13 height 13
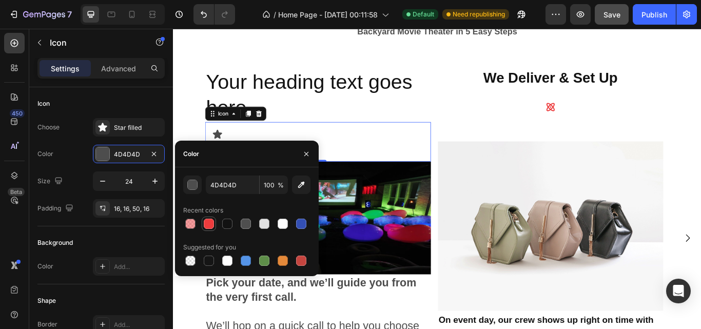
click at [211, 224] on div at bounding box center [209, 223] width 10 height 10
type input "ED3C3D"
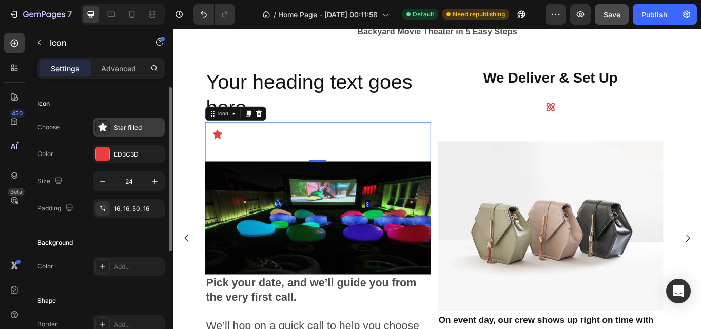
click at [94, 122] on div "Star filled" at bounding box center [129, 127] width 72 height 18
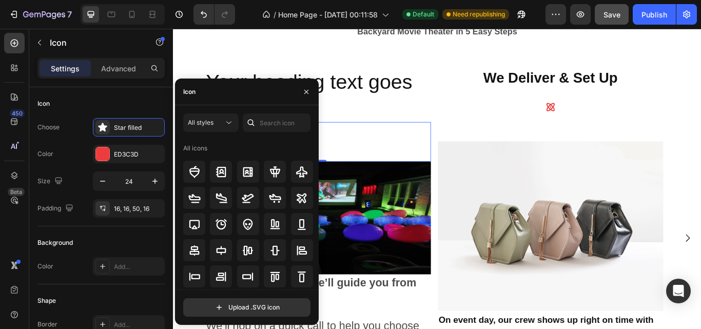
click at [256, 123] on div at bounding box center [251, 122] width 16 height 18
click at [272, 117] on input "text" at bounding box center [277, 122] width 68 height 18
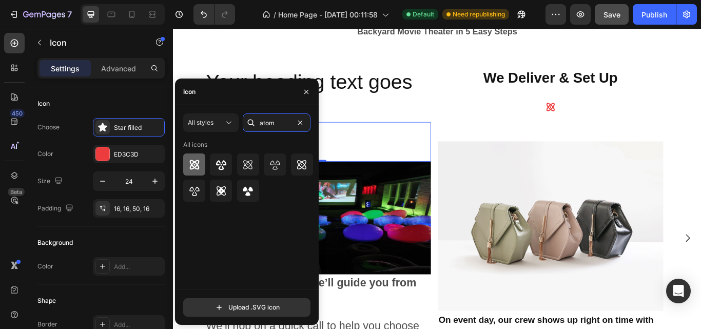
type input "atom"
click at [199, 164] on icon at bounding box center [194, 164] width 12 height 12
click at [429, 76] on p "Your heading text goes here" at bounding box center [341, 107] width 261 height 62
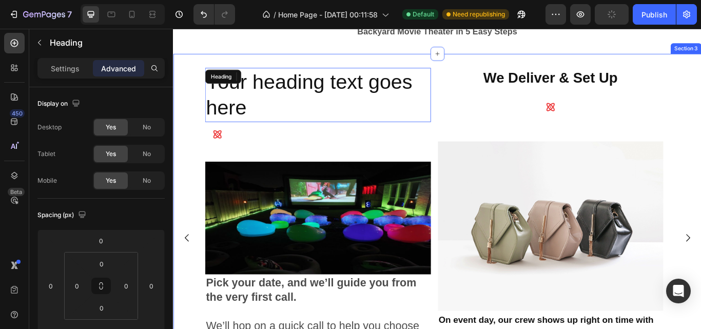
click at [402, 69] on div "Your heading text goes here Heading Icon 0 Image Pick your date, and we’ll guid…" at bounding box center [480, 279] width 615 height 443
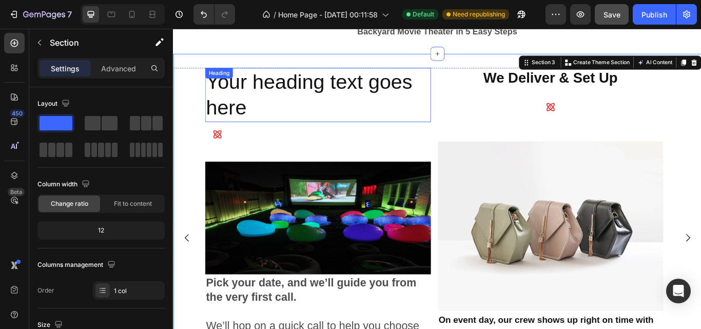
click at [248, 92] on div "Your heading text goes here Heading" at bounding box center [341, 107] width 263 height 64
click at [242, 87] on div "Heading" at bounding box center [226, 81] width 32 height 12
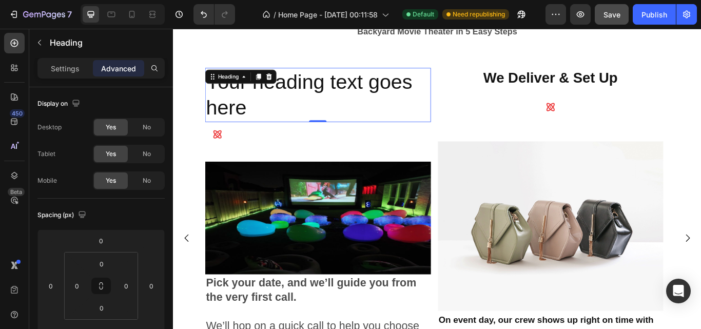
click at [248, 92] on div "Heading" at bounding box center [251, 85] width 83 height 16
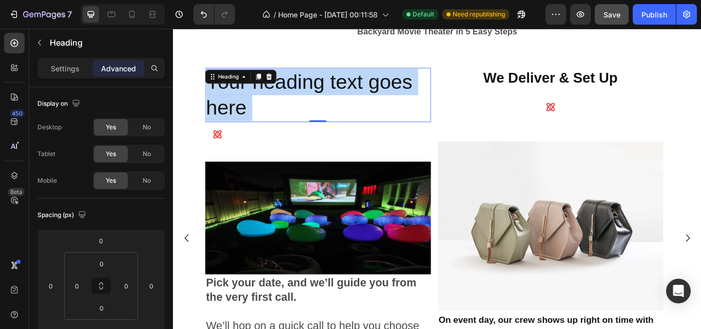
click at [262, 128] on p "Your heading text goes here" at bounding box center [341, 107] width 261 height 62
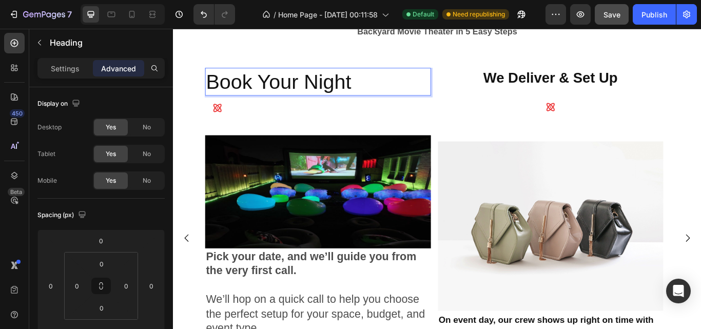
click at [275, 104] on p "Book Your Night" at bounding box center [341, 91] width 261 height 31
click at [72, 68] on p "Settings" at bounding box center [65, 68] width 29 height 11
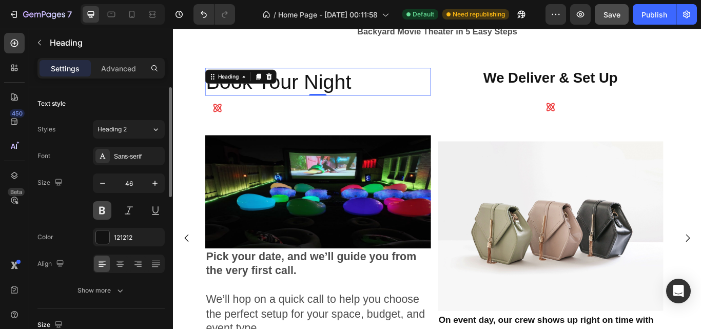
click at [100, 210] on button at bounding box center [102, 210] width 18 height 18
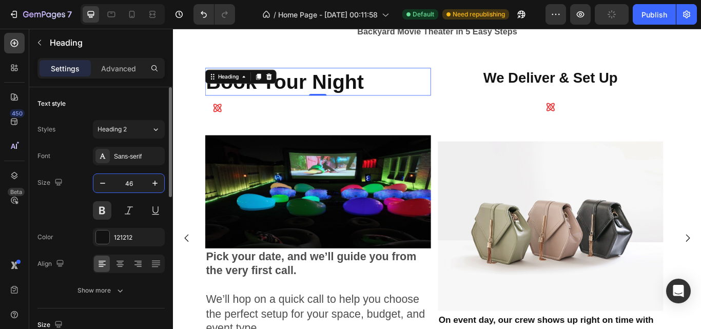
click at [127, 180] on input "46" at bounding box center [129, 183] width 34 height 18
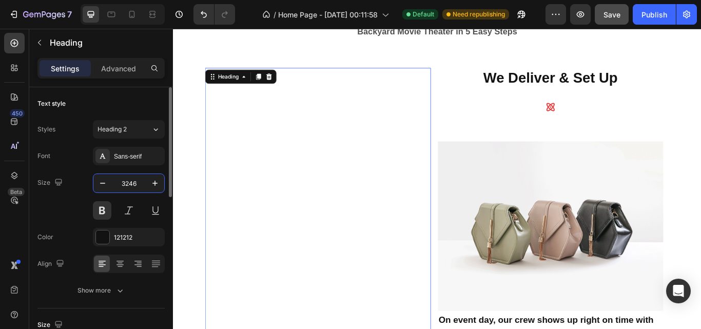
click at [131, 181] on input "3246" at bounding box center [129, 183] width 34 height 18
type input "32"
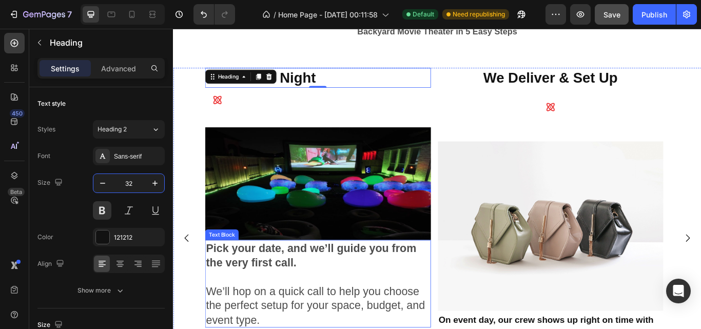
click at [352, 296] on p "Pick your date, and we’ll guide you from the very first call." at bounding box center [341, 292] width 261 height 33
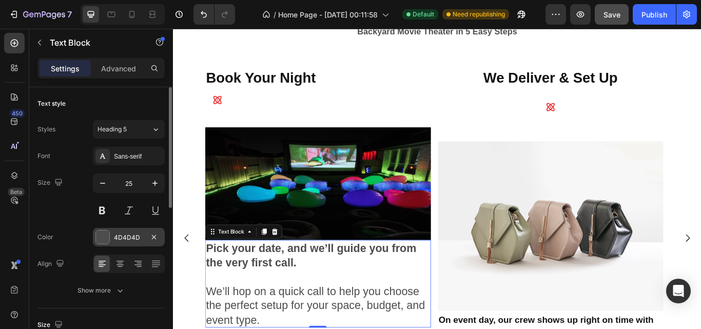
click at [106, 236] on div at bounding box center [102, 236] width 13 height 13
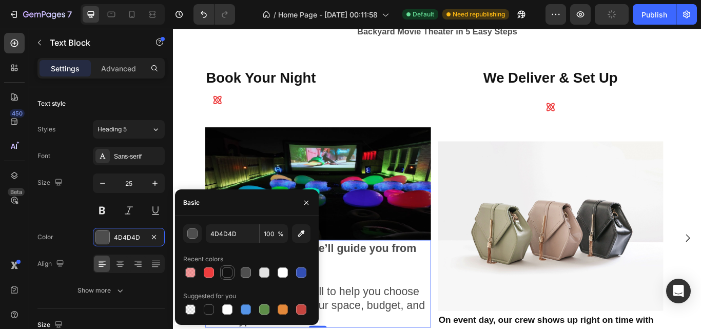
click at [225, 273] on div at bounding box center [227, 272] width 10 height 10
type input "121212"
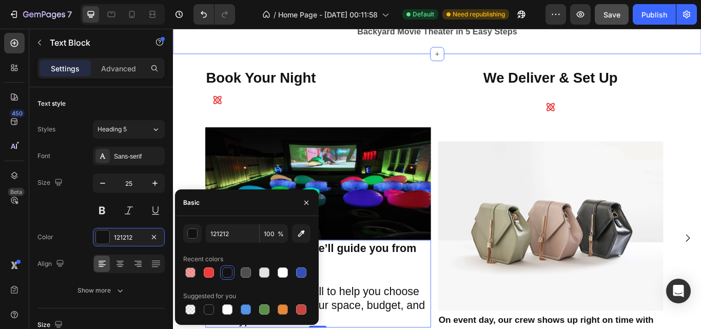
click at [197, 42] on div "The Easiest Way to Host a Movie Night They’ll Never Forget Heading Hosting an u…" at bounding box center [480, 3] width 615 height 111
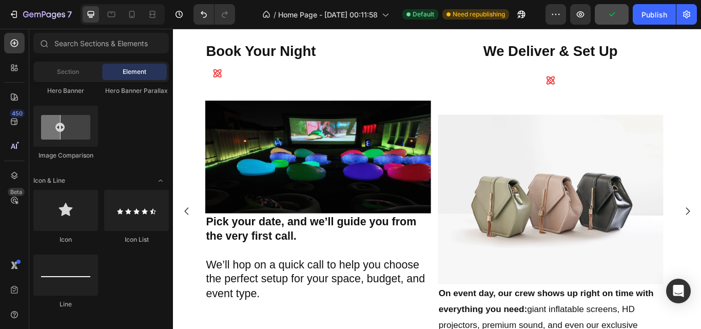
scroll to position [413, 0]
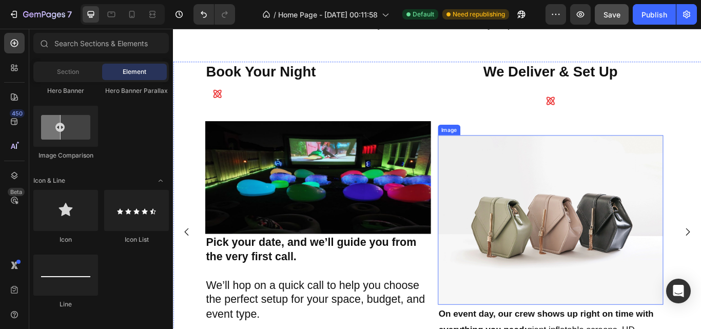
click at [646, 235] on img at bounding box center [612, 251] width 263 height 197
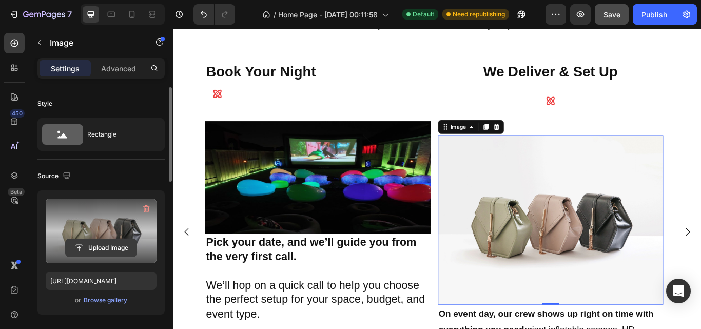
click at [96, 251] on input "file" at bounding box center [101, 247] width 71 height 17
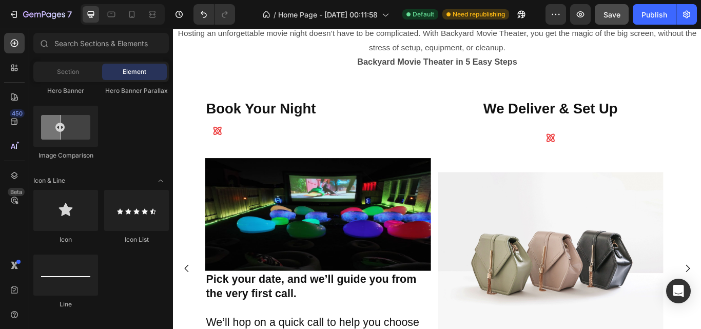
scroll to position [367, 0]
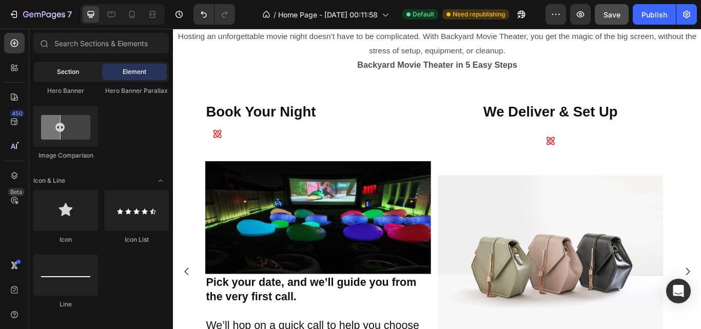
click at [65, 76] on div "Section" at bounding box center [67, 72] width 65 height 16
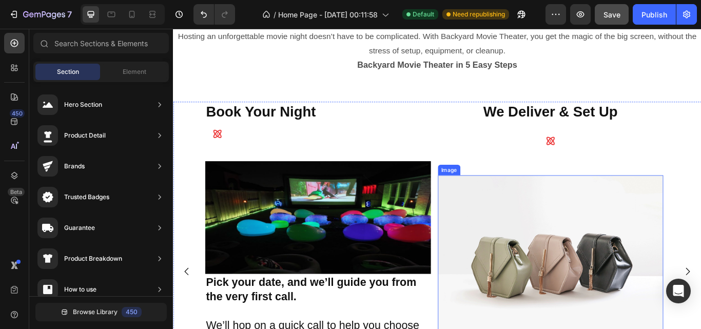
click at [607, 311] on img at bounding box center [612, 298] width 263 height 197
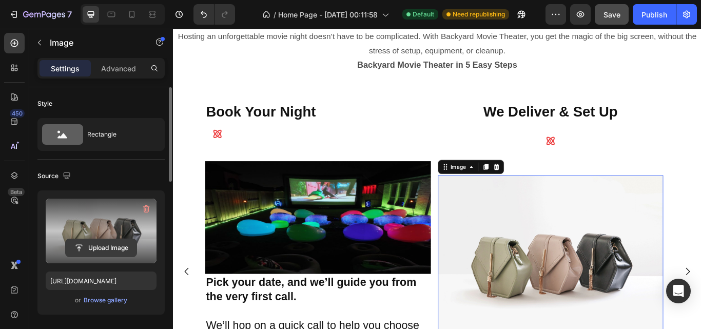
click at [101, 247] on input "file" at bounding box center [101, 247] width 71 height 17
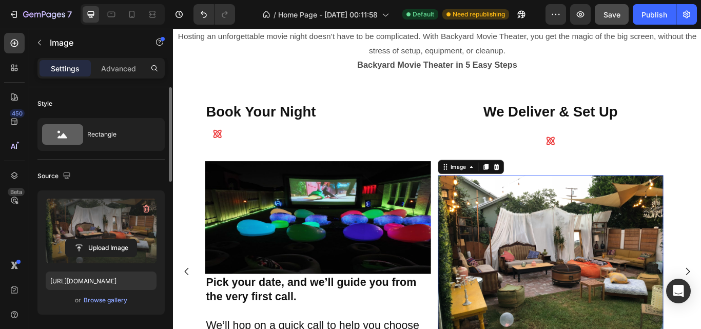
type input "https://cdn.shopify.com/s/files/1/0679/3297/9337/files/gempages_581724896636175…"
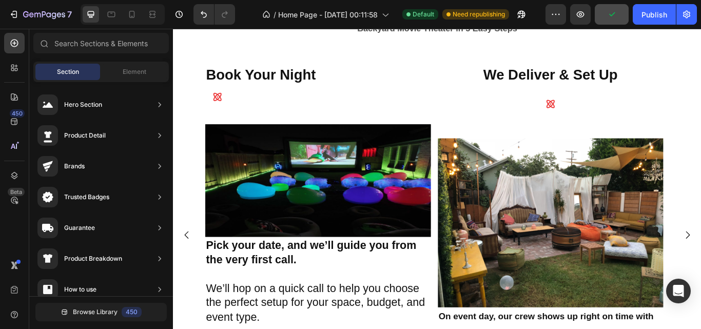
scroll to position [408, 0]
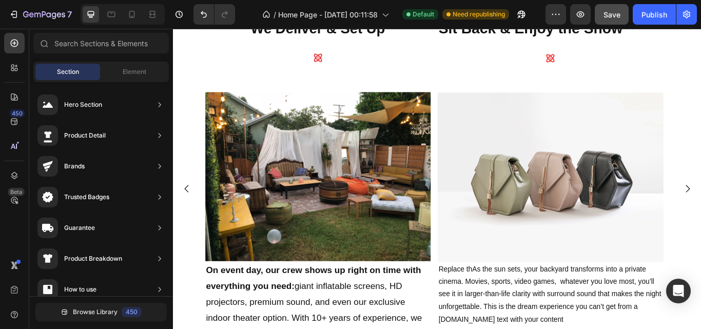
scroll to position [465, 0]
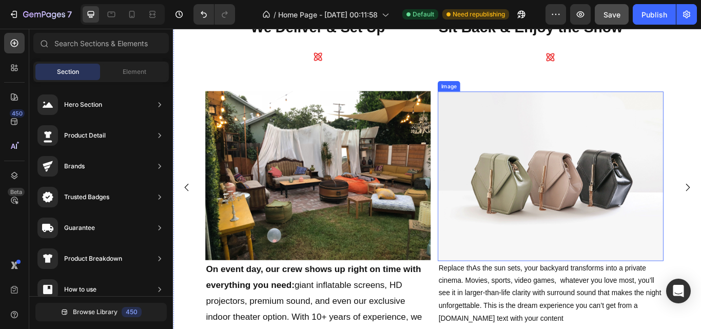
click at [600, 246] on img at bounding box center [612, 200] width 263 height 197
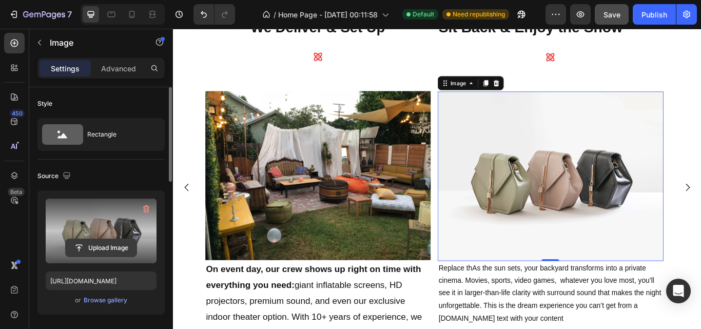
click at [110, 248] on input "file" at bounding box center [101, 247] width 71 height 17
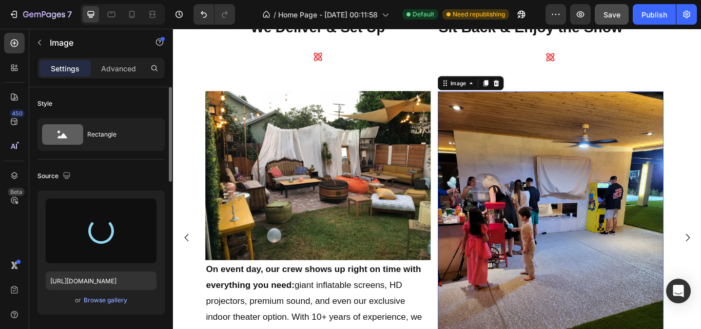
type input "https://cdn.shopify.com/s/files/1/0679/3297/9337/files/gempages_581724896636175…"
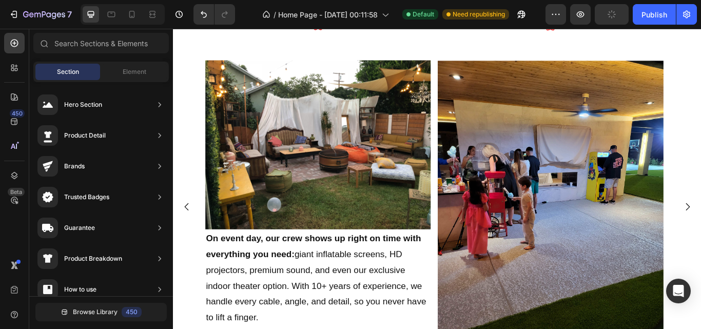
scroll to position [526, 0]
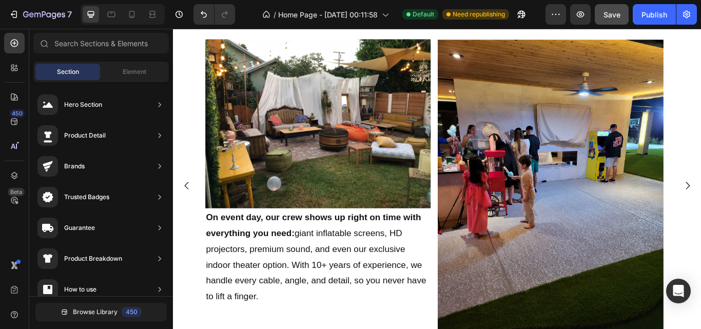
click at [573, 199] on img at bounding box center [612, 217] width 263 height 350
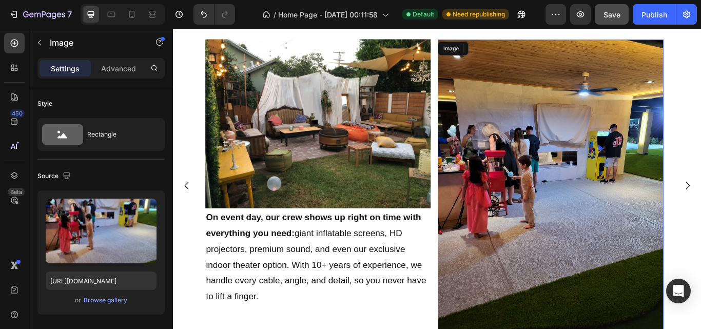
click at [609, 222] on img at bounding box center [612, 217] width 263 height 350
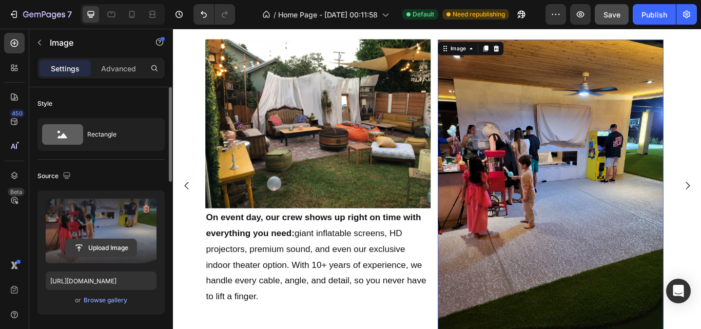
click at [102, 245] on input "file" at bounding box center [101, 247] width 71 height 17
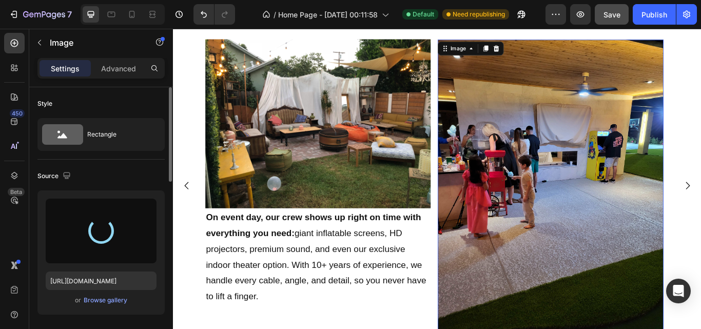
type input "https://cdn.shopify.com/s/files/1/0679/3297/9337/files/gempages_581724896636175…"
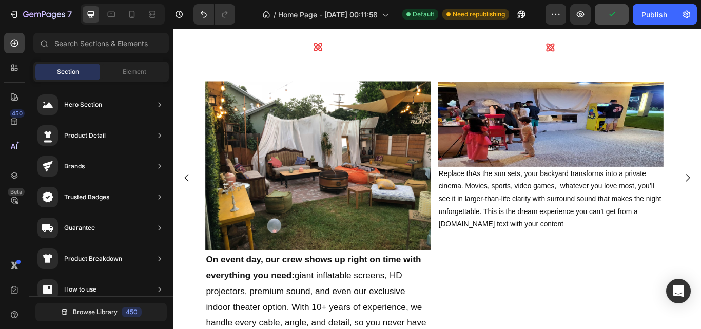
scroll to position [479, 0]
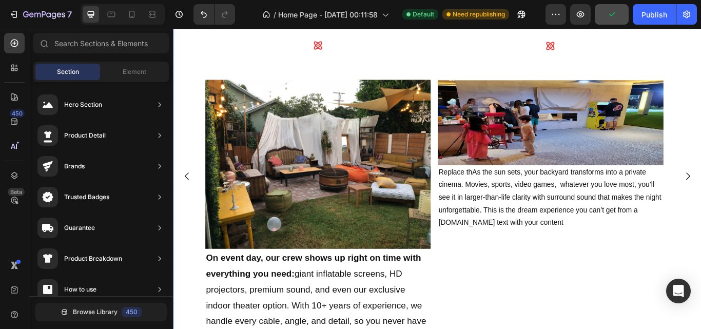
click at [189, 210] on button "Carousel Back Arrow" at bounding box center [188, 200] width 29 height 29
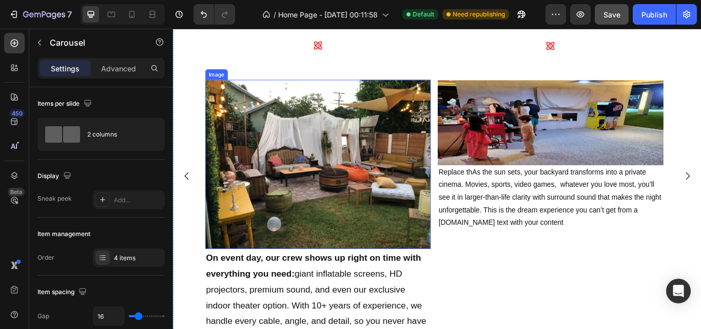
click at [700, 160] on img at bounding box center [612, 138] width 263 height 98
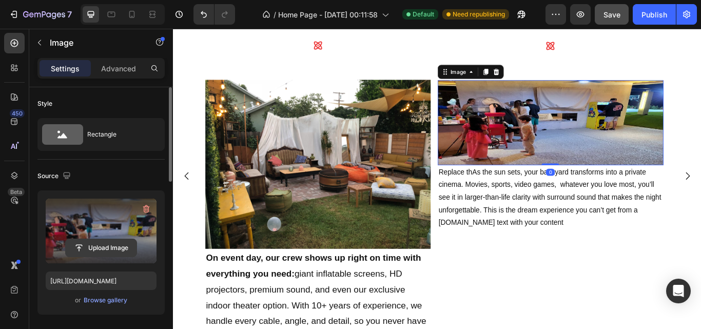
click at [100, 250] on input "file" at bounding box center [101, 247] width 71 height 17
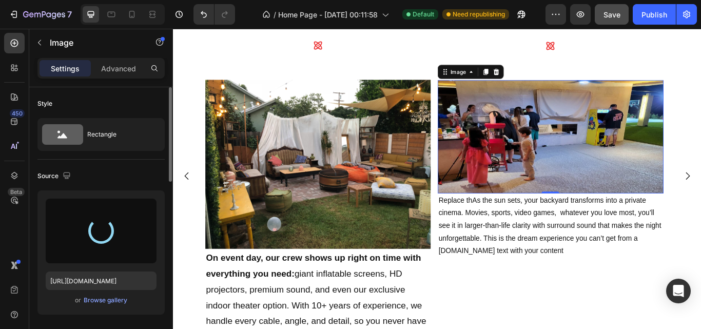
type input "https://cdn.shopify.com/s/files/1/0679/3297/9337/files/gempages_581724896636175…"
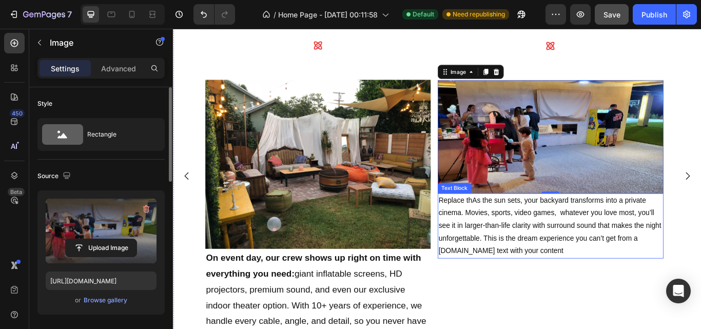
click at [538, 251] on p "Replace thAs the sun sets, your backyard transforms into a private cinema. Movi…" at bounding box center [612, 259] width 261 height 74
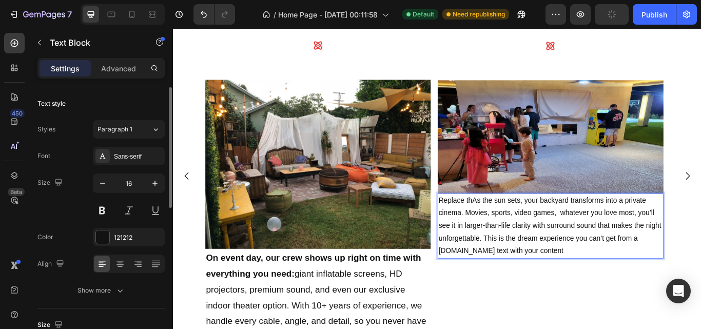
click at [521, 229] on p "Replace thAs the sun sets, your backyard transforms into a private cinema. Movi…" at bounding box center [612, 259] width 261 height 74
drag, startPoint x: 521, startPoint y: 229, endPoint x: 458, endPoint y: 230, distance: 62.6
click at [458, 230] on div "Book Your Night Heading Icon Image Pick your date, and we’ll guide you from the…" at bounding box center [481, 201] width 542 height 396
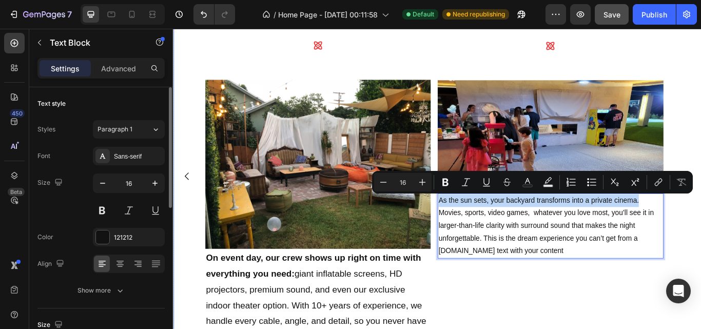
drag, startPoint x: 715, startPoint y: 225, endPoint x: 478, endPoint y: 226, distance: 237.0
click at [478, 226] on div "Book Your Night Heading Icon Image Pick your date, and we’ll guide you from the…" at bounding box center [481, 201] width 542 height 396
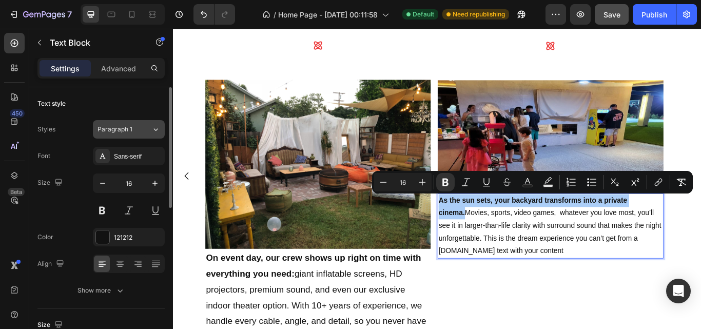
click at [152, 134] on button "Paragraph 1" at bounding box center [129, 129] width 72 height 18
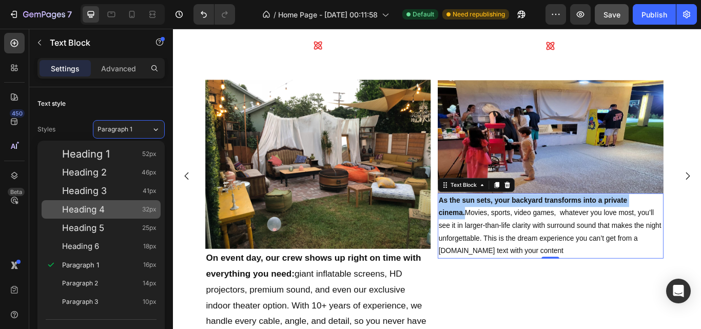
click at [125, 210] on div "Heading 4 32px" at bounding box center [109, 209] width 94 height 10
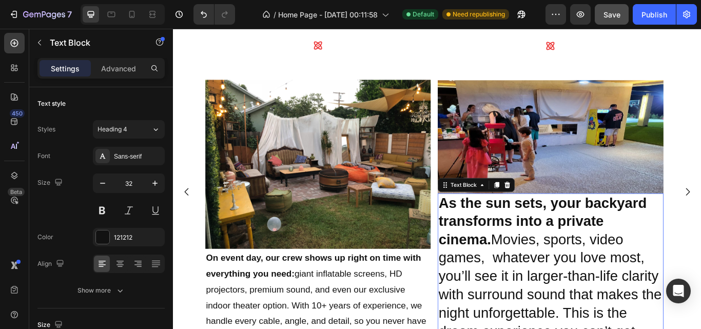
scroll to position [486, 0]
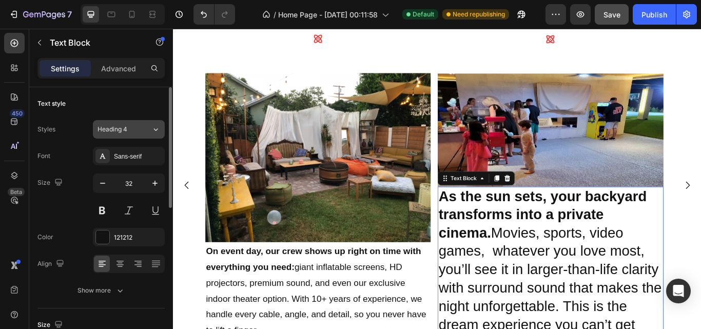
click at [154, 130] on icon at bounding box center [155, 129] width 9 height 10
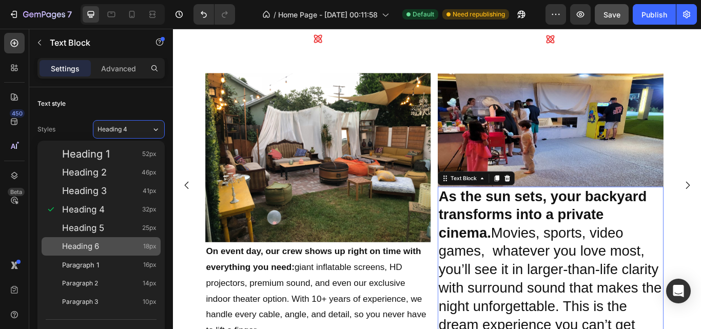
click at [104, 247] on div "Heading 6 18px" at bounding box center [109, 246] width 94 height 10
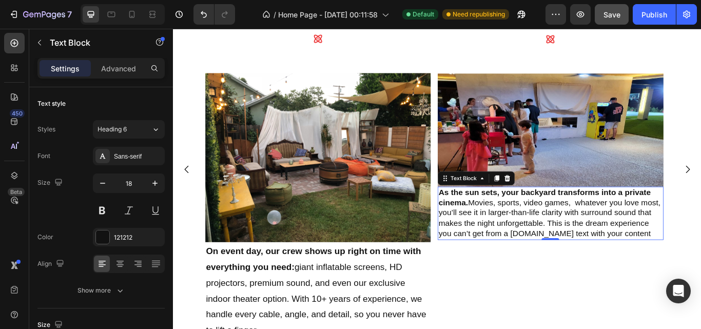
scroll to position [479, 0]
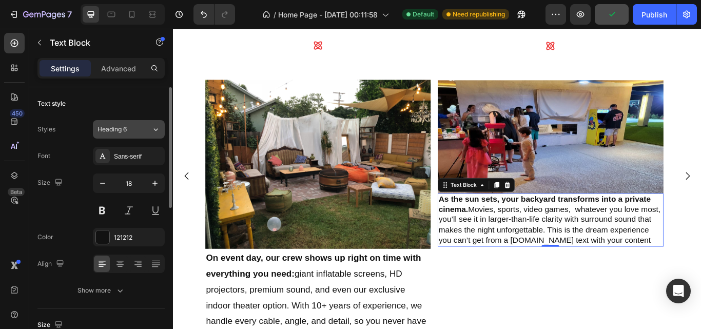
click at [152, 126] on icon at bounding box center [155, 129] width 9 height 10
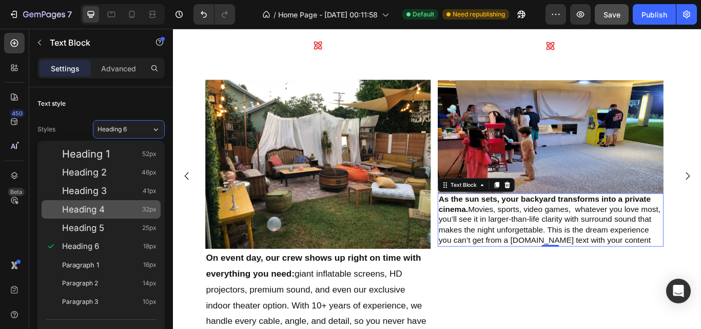
click at [135, 213] on div "Heading 4 32px" at bounding box center [109, 209] width 94 height 10
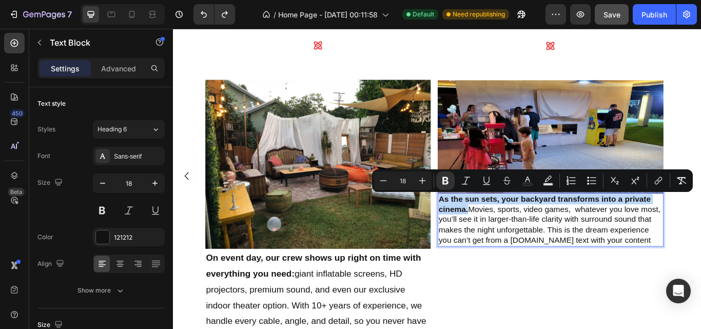
drag, startPoint x: 483, startPoint y: 225, endPoint x: 516, endPoint y: 238, distance: 35.9
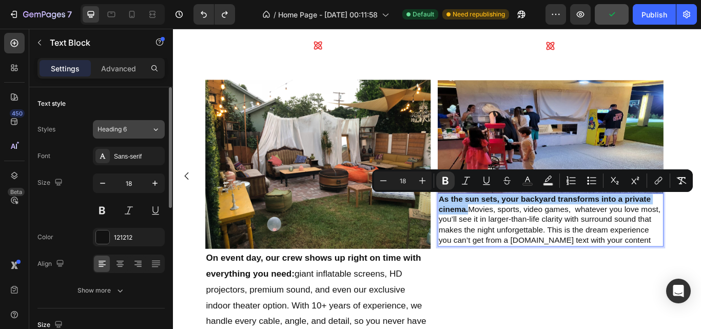
click at [130, 134] on button "Heading 6" at bounding box center [129, 129] width 72 height 18
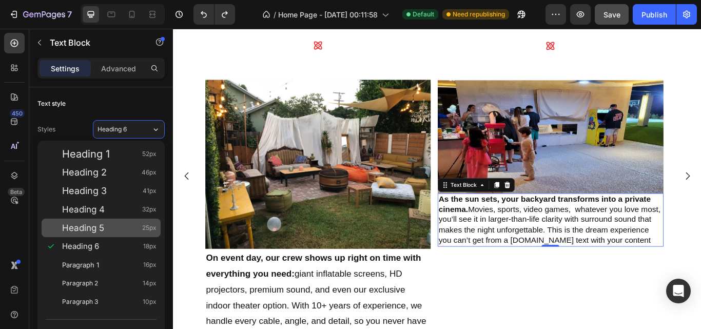
click at [117, 226] on div "Heading 5 25px" at bounding box center [109, 228] width 94 height 10
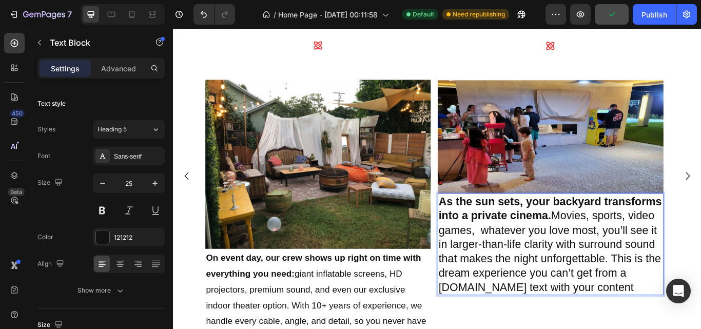
click at [617, 249] on p "As the sun sets, your backyard transforms into a private cinema. Movies, sports…" at bounding box center [612, 280] width 261 height 117
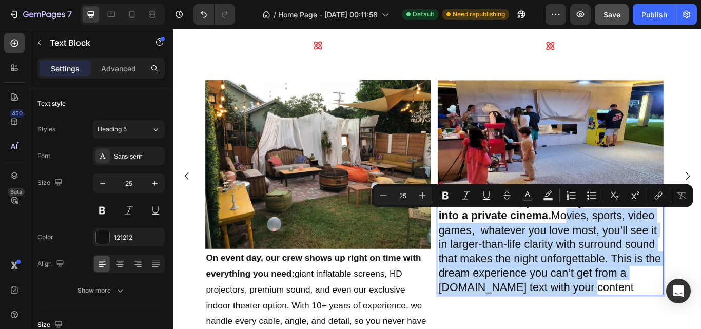
drag, startPoint x: 622, startPoint y: 244, endPoint x: 647, endPoint y: 330, distance: 89.9
click at [647, 328] on p "As the sun sets, your backyard transforms into a private cinema. Movies, sports…" at bounding box center [612, 280] width 261 height 117
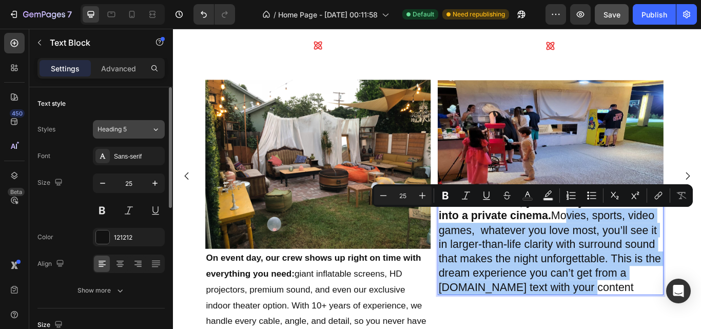
click at [153, 130] on icon at bounding box center [155, 129] width 9 height 10
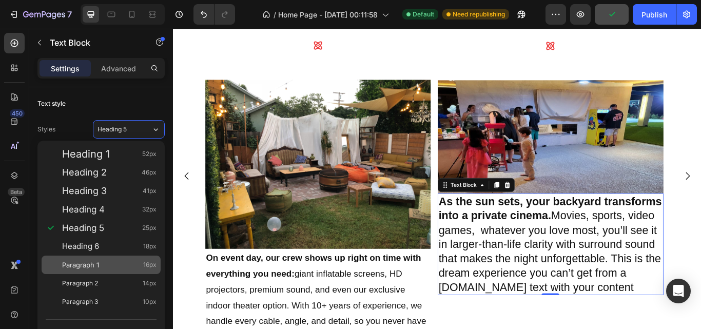
click at [113, 265] on div "Paragraph 1 16px" at bounding box center [109, 265] width 94 height 10
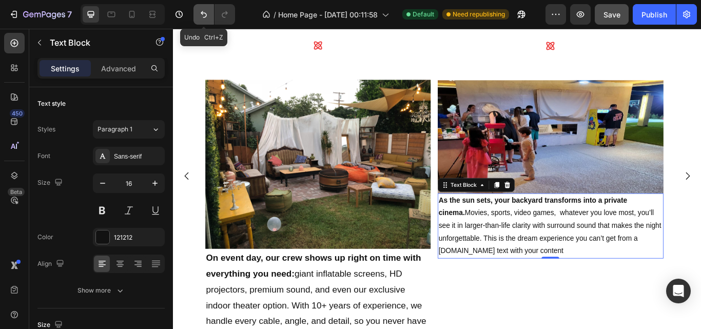
click at [203, 18] on icon "Undo/Redo" at bounding box center [203, 14] width 10 height 10
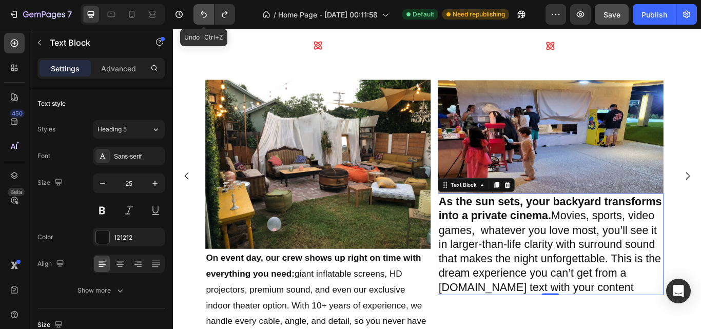
click at [203, 18] on icon "Undo/Redo" at bounding box center [203, 14] width 10 height 10
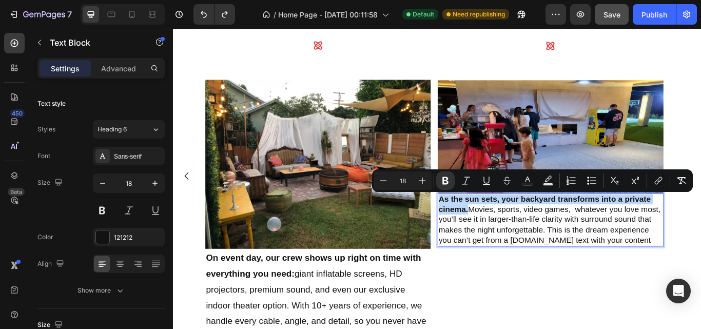
drag, startPoint x: 484, startPoint y: 224, endPoint x: 515, endPoint y: 236, distance: 33.6
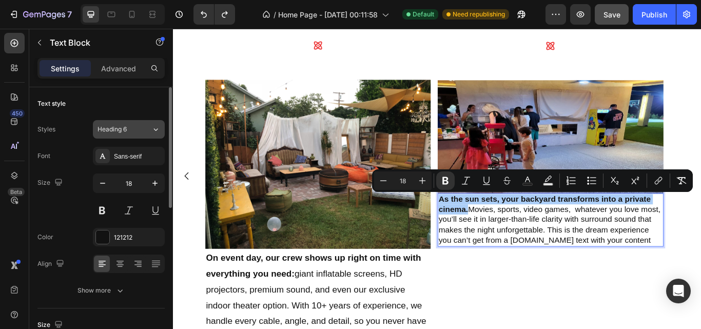
click at [155, 133] on icon at bounding box center [155, 129] width 9 height 10
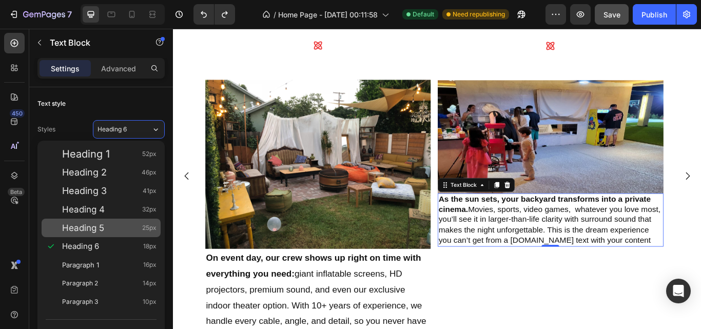
click at [128, 224] on div "Heading 5 25px" at bounding box center [109, 228] width 94 height 10
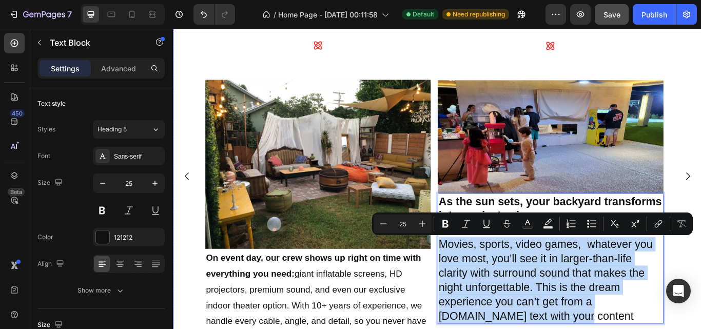
drag, startPoint x: 484, startPoint y: 281, endPoint x: 620, endPoint y: 372, distance: 163.7
click at [620, 328] on div "Sit Back & Enjoy the Show Heading Icon Image As the sun sets, your backyard tra…" at bounding box center [612, 201] width 263 height 396
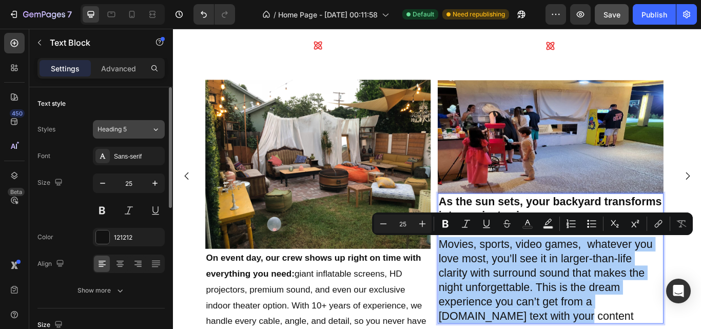
click at [151, 135] on button "Heading 5" at bounding box center [129, 129] width 72 height 18
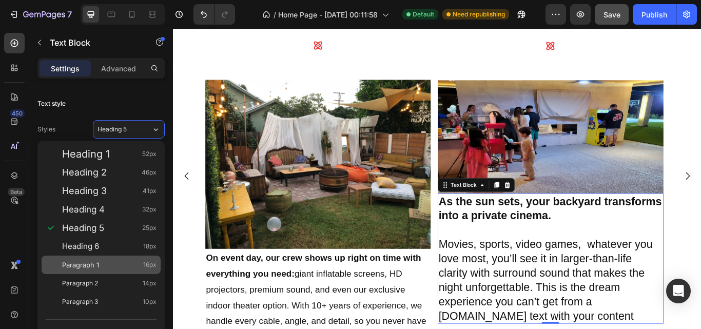
click at [97, 261] on span "Paragraph 1" at bounding box center [80, 265] width 37 height 10
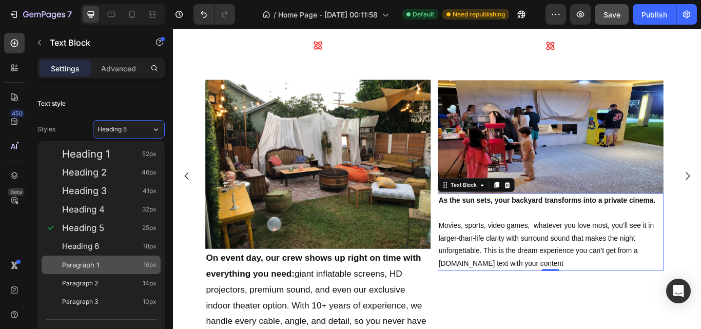
type input "16"
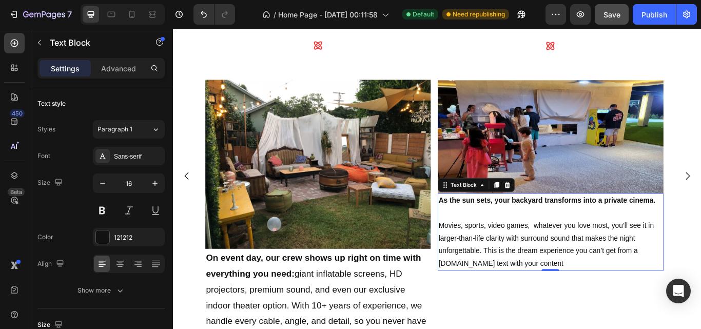
click at [344, 188] on img at bounding box center [341, 186] width 263 height 197
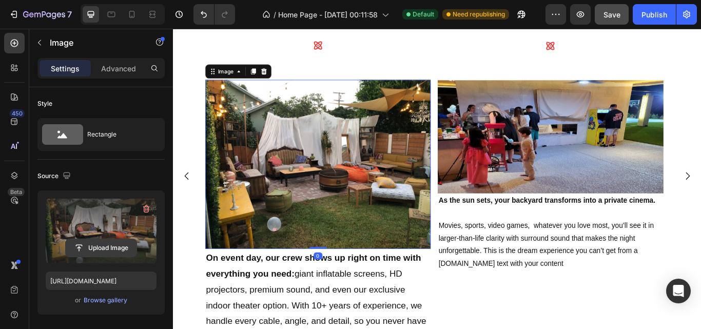
click at [105, 246] on input "file" at bounding box center [101, 247] width 71 height 17
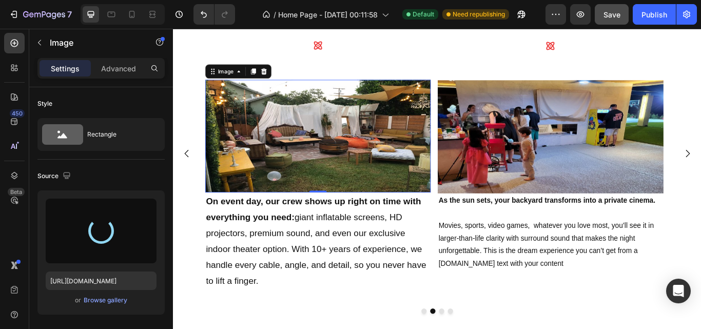
type input "https://cdn.shopify.com/s/files/1/0679/3297/9337/files/gempages_581724896636175…"
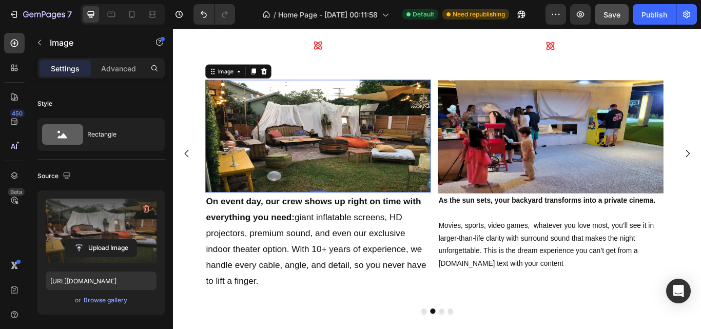
scroll to position [452, 0]
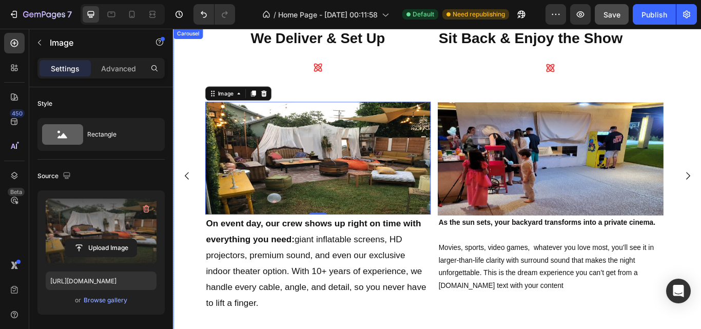
click at [189, 204] on icon "Carousel Back Arrow" at bounding box center [189, 200] width 12 height 12
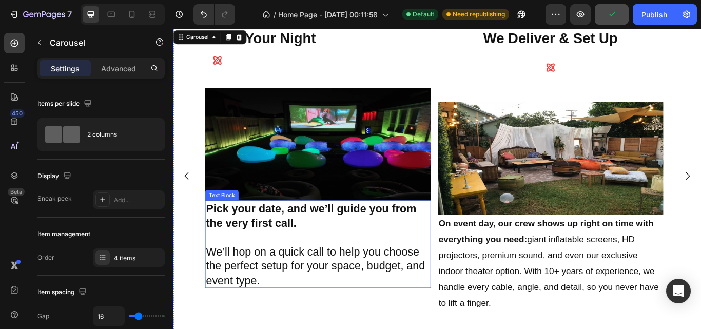
click at [395, 312] on p "We’ll hop on a quick call to help you choose the perfect setup for your space, …" at bounding box center [341, 306] width 261 height 50
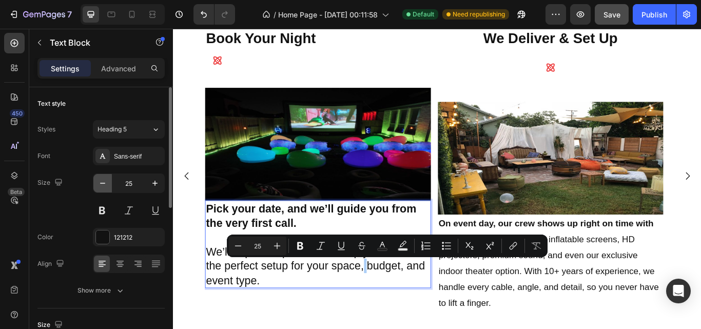
click at [103, 188] on icon "button" at bounding box center [102, 183] width 10 height 10
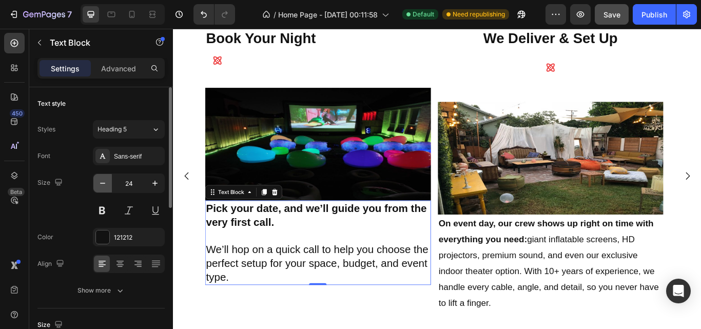
click at [103, 188] on icon "button" at bounding box center [102, 183] width 10 height 10
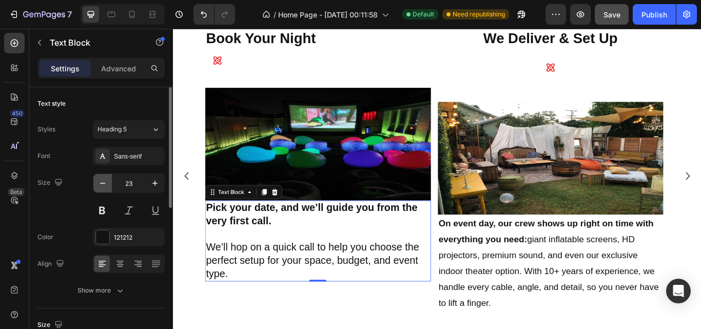
click at [103, 188] on icon "button" at bounding box center [102, 183] width 10 height 10
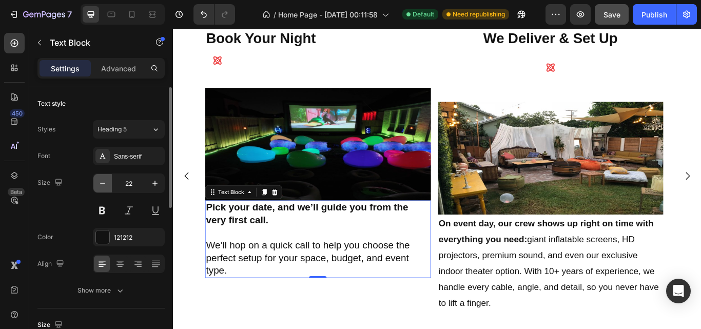
click at [103, 188] on icon "button" at bounding box center [102, 183] width 10 height 10
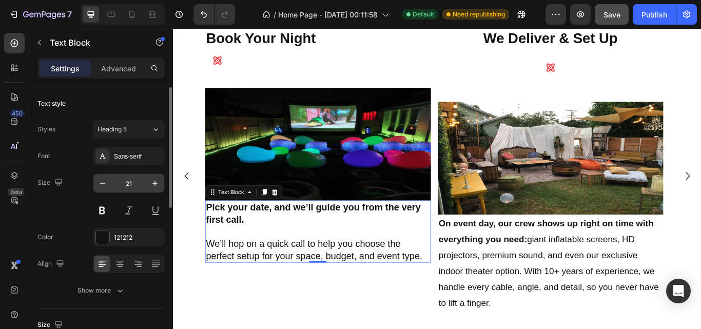
type input "20"
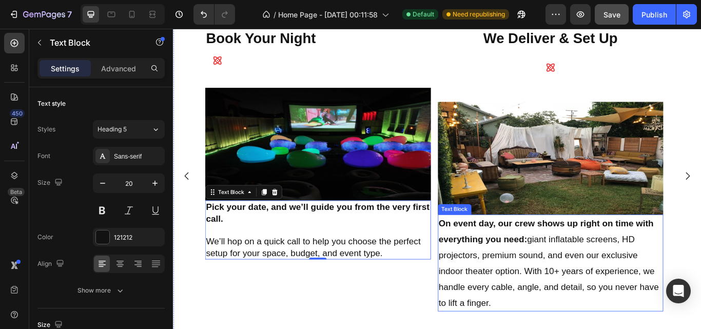
click at [535, 286] on p "On event day, our crew shows up right on time with everything you need: giant i…" at bounding box center [612, 302] width 261 height 111
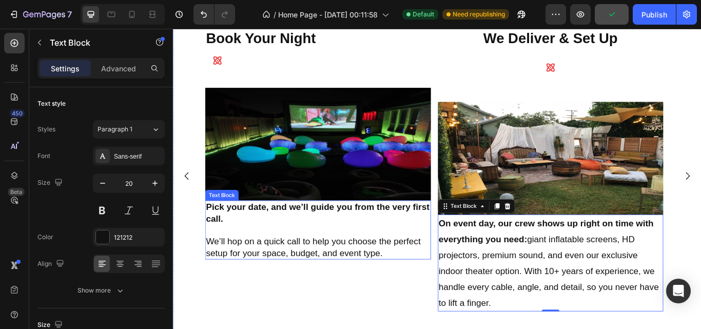
click at [377, 282] on p "We’ll hop on a quick call to help you choose the perfect setup for your space, …" at bounding box center [341, 283] width 261 height 27
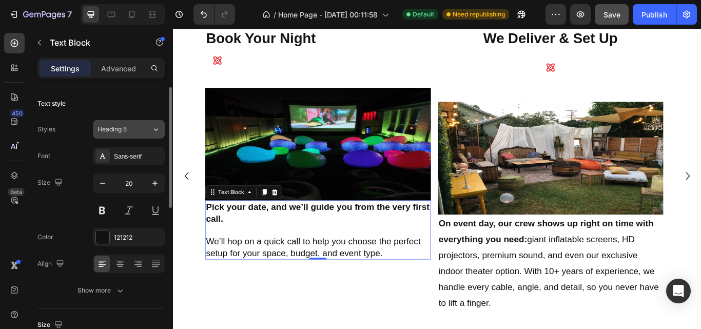
click at [158, 135] on button "Heading 5" at bounding box center [129, 129] width 72 height 18
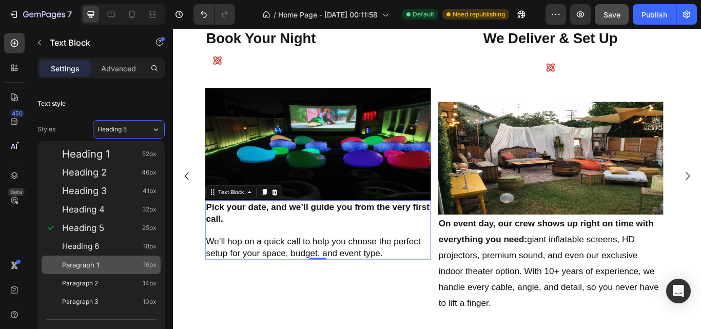
click at [124, 260] on div "Paragraph 1 16px" at bounding box center [109, 265] width 94 height 10
type input "16"
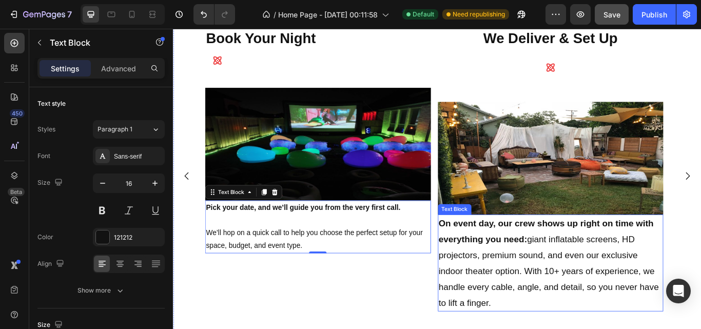
click at [574, 315] on p "On event day, our crew shows up right on time with everything you need: giant i…" at bounding box center [612, 302] width 261 height 111
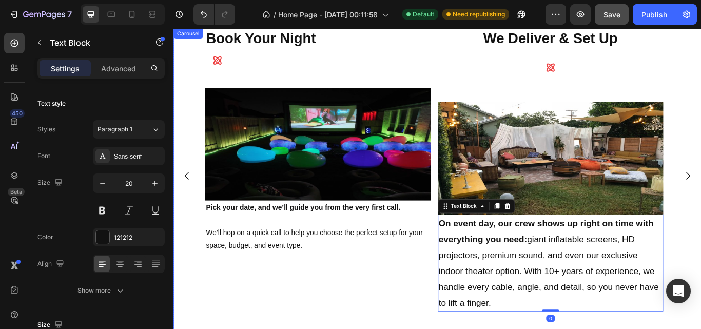
click at [429, 303] on div "Book Your Night Heading Icon Image Pick your date, and we’ll guide you from the…" at bounding box center [341, 201] width 263 height 344
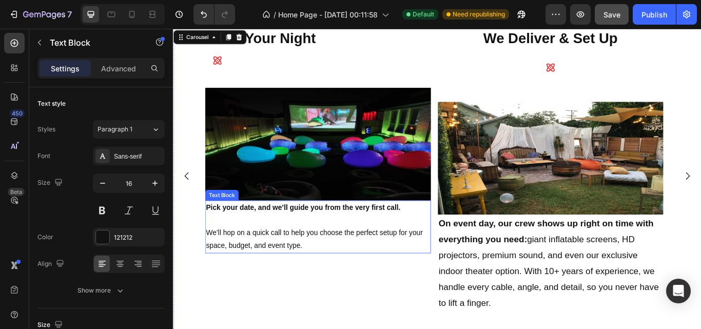
click at [341, 264] on p "We’ll hop on a quick call to help you choose the perfect setup for your space, …" at bounding box center [341, 275] width 261 height 30
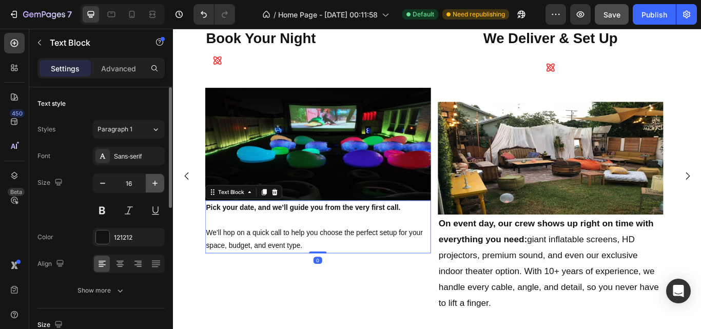
click at [153, 187] on icon "button" at bounding box center [155, 183] width 10 height 10
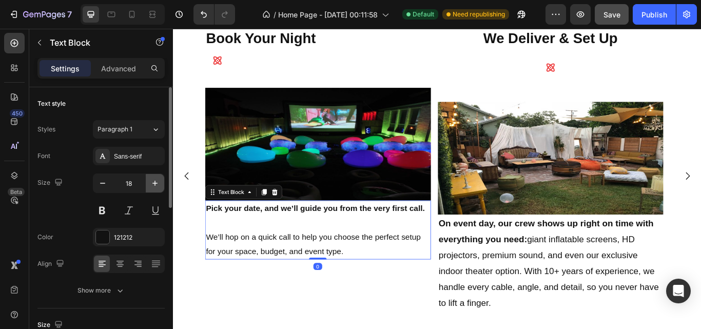
click at [153, 187] on icon "button" at bounding box center [155, 183] width 10 height 10
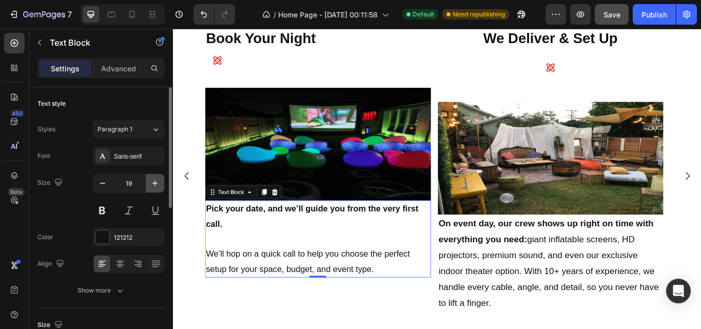
type input "20"
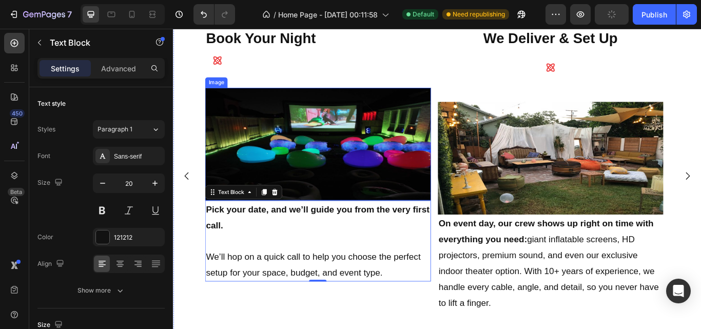
click at [334, 177] on img at bounding box center [341, 163] width 263 height 131
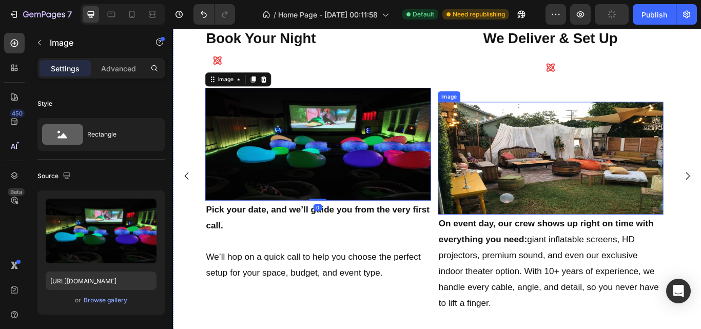
click at [526, 174] on img at bounding box center [612, 179] width 263 height 131
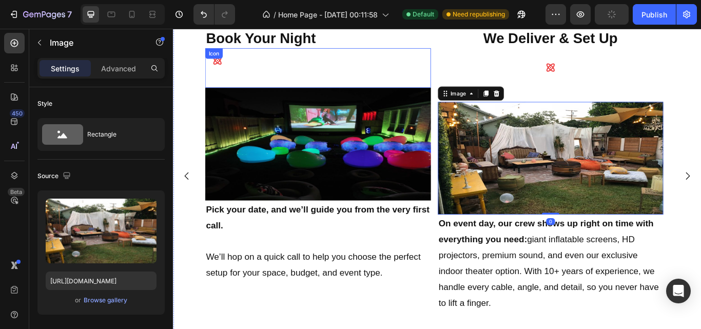
click at [375, 81] on div "Icon" at bounding box center [341, 75] width 263 height 46
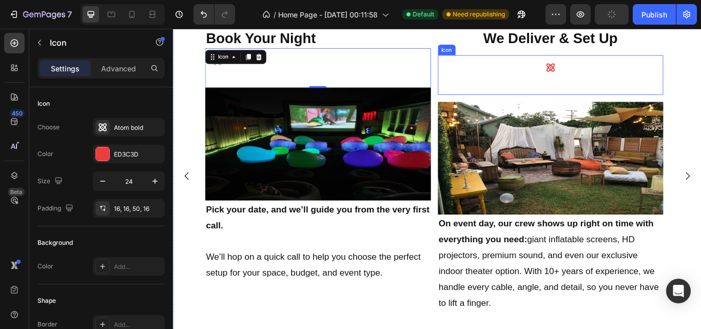
click at [549, 88] on div "Icon" at bounding box center [612, 83] width 263 height 46
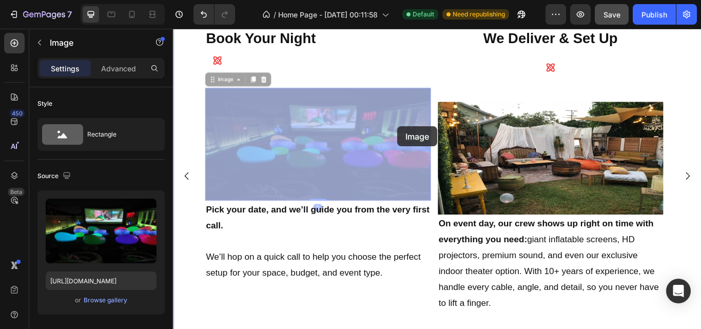
drag, startPoint x: 444, startPoint y: 111, endPoint x: 434, endPoint y: 143, distance: 33.1
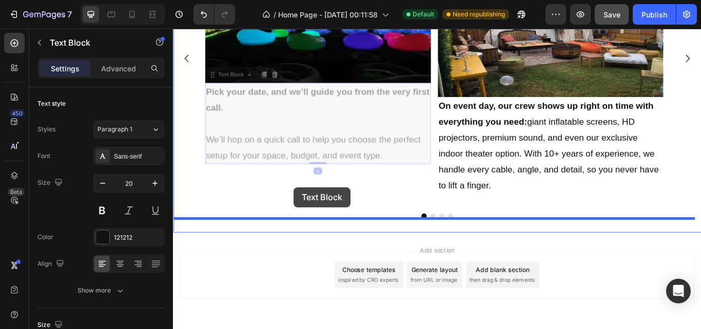
scroll to position [625, 0]
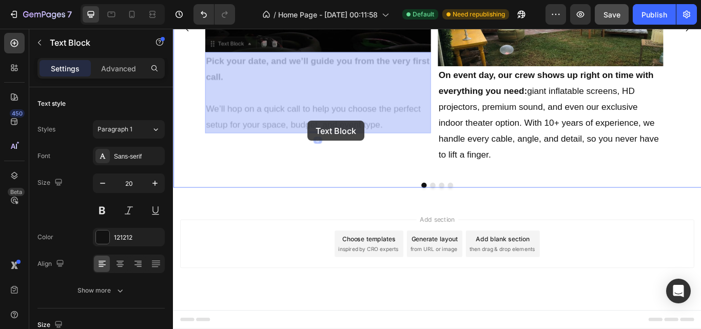
drag, startPoint x: 362, startPoint y: 244, endPoint x: 329, endPoint y: 136, distance: 112.5
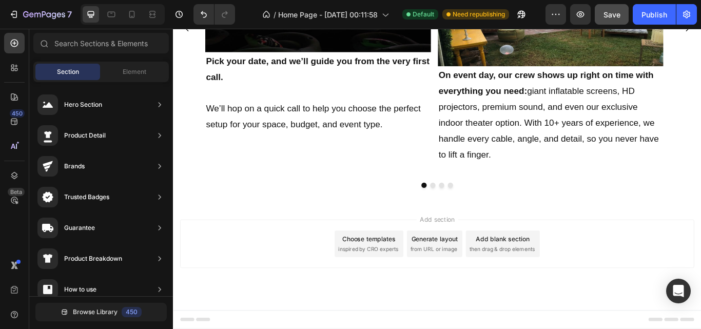
scroll to position [361, 0]
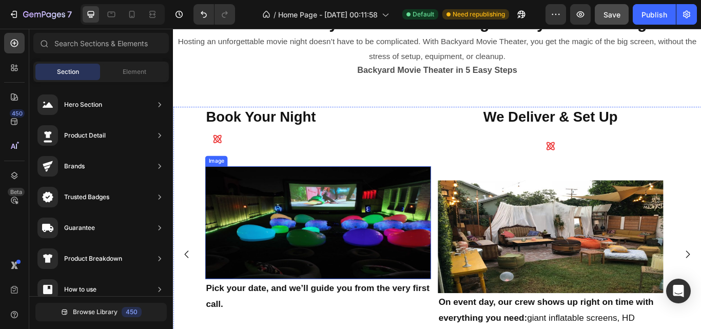
click at [411, 238] on img at bounding box center [341, 254] width 263 height 131
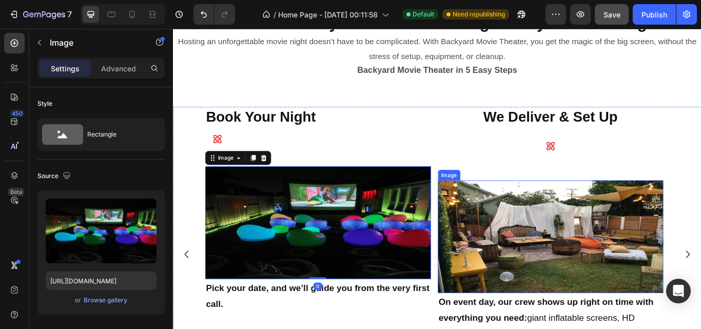
click at [563, 235] on img at bounding box center [612, 271] width 263 height 131
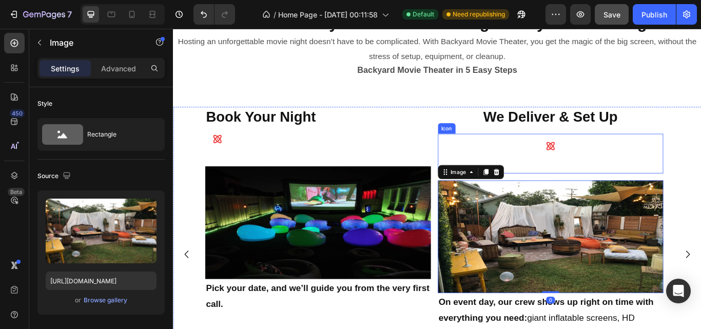
click at [539, 178] on div "Icon" at bounding box center [612, 174] width 263 height 46
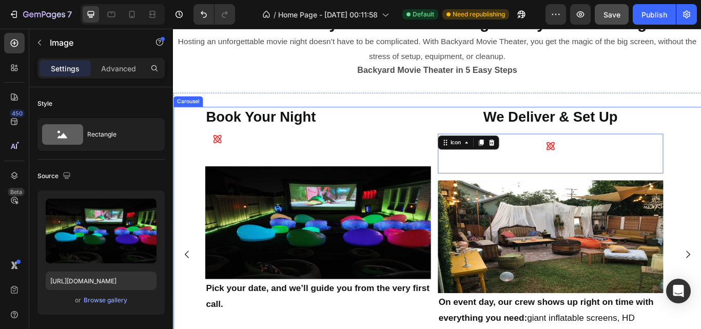
click at [425, 242] on img at bounding box center [341, 254] width 263 height 131
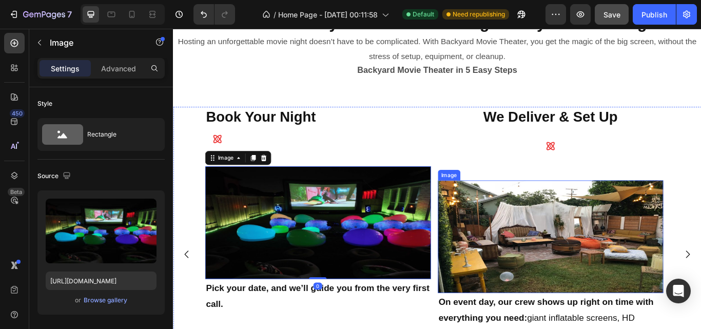
click at [570, 248] on img at bounding box center [612, 271] width 263 height 131
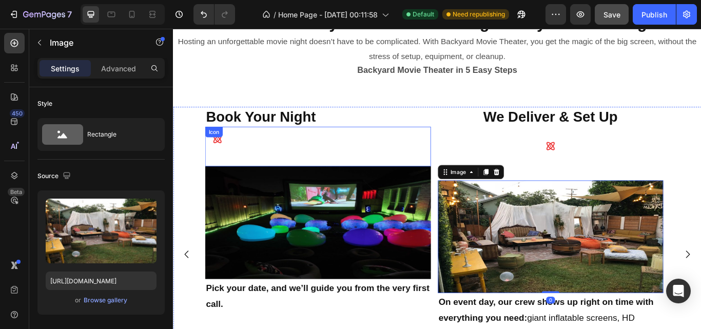
click at [405, 160] on div "Icon" at bounding box center [341, 166] width 263 height 46
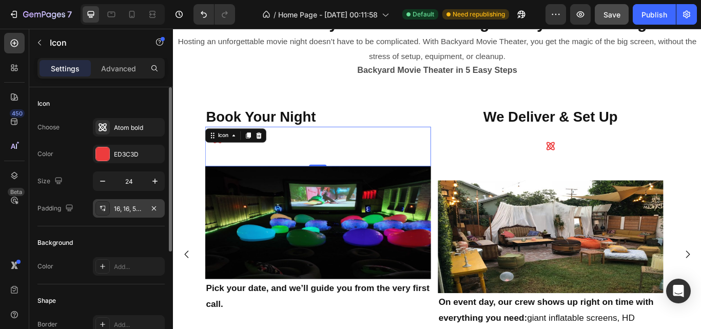
click at [123, 208] on div "16, 16, 50, 16" at bounding box center [129, 208] width 30 height 9
click at [135, 181] on input "24" at bounding box center [129, 181] width 34 height 18
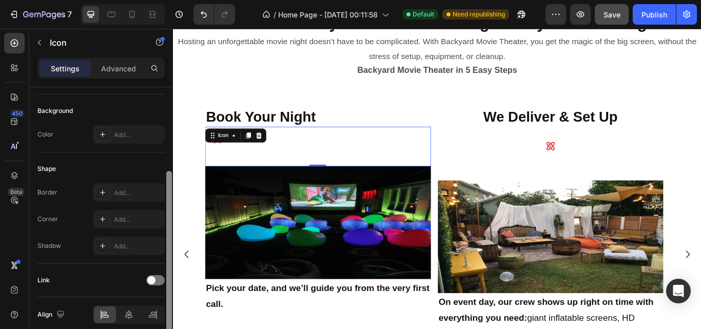
scroll to position [135, 0]
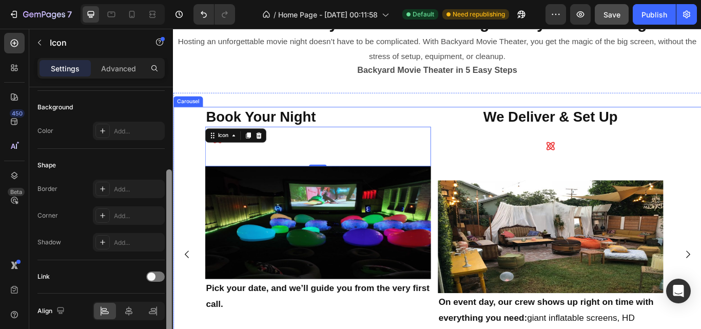
drag, startPoint x: 341, startPoint y: 198, endPoint x: 182, endPoint y: 315, distance: 197.7
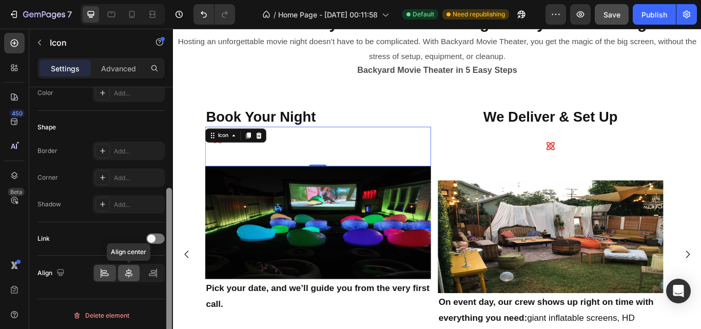
scroll to position [169, 0]
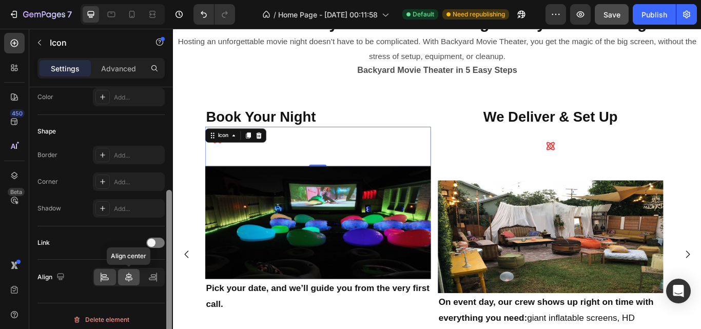
click at [130, 272] on icon at bounding box center [129, 277] width 10 height 10
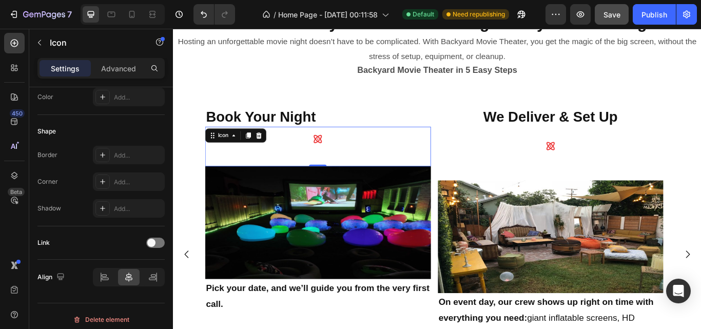
scroll to position [0, 0]
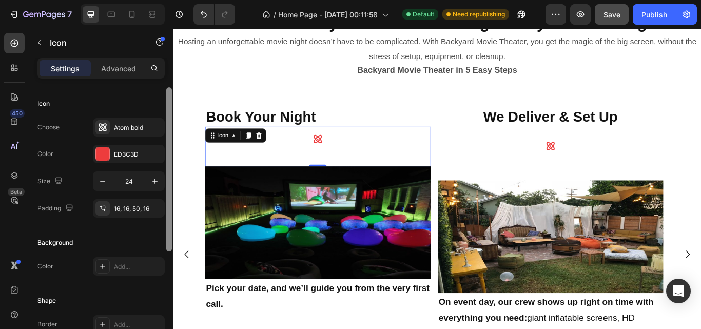
drag, startPoint x: 169, startPoint y: 248, endPoint x: 172, endPoint y: 117, distance: 130.8
click at [172, 117] on div at bounding box center [169, 222] width 8 height 271
drag, startPoint x: 172, startPoint y: 117, endPoint x: 166, endPoint y: 51, distance: 66.9
click at [166, 51] on div "Sections(18) Elements(83) Section Element Hero Section Product Detail Brands Tr…" at bounding box center [101, 179] width 144 height 300
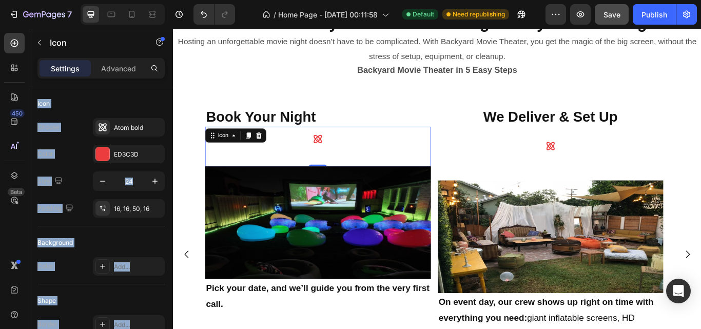
scroll to position [176, 0]
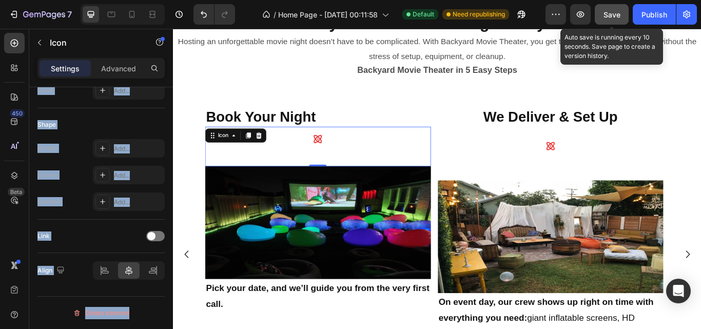
click at [611, 16] on span "Save" at bounding box center [611, 14] width 17 height 9
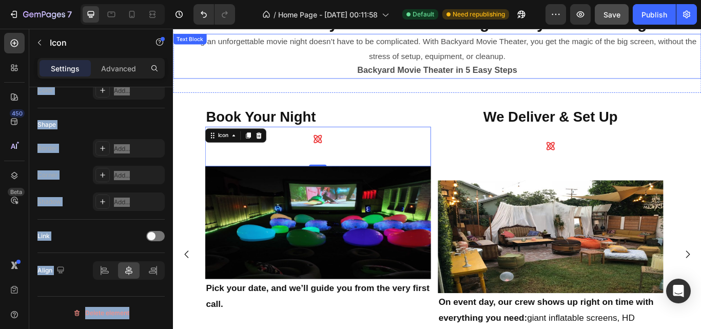
click at [454, 70] on p "Backyard Movie Theater in 5 Easy Steps" at bounding box center [480, 77] width 613 height 16
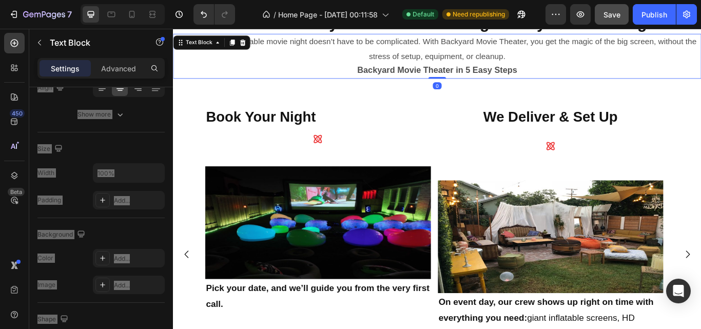
scroll to position [0, 0]
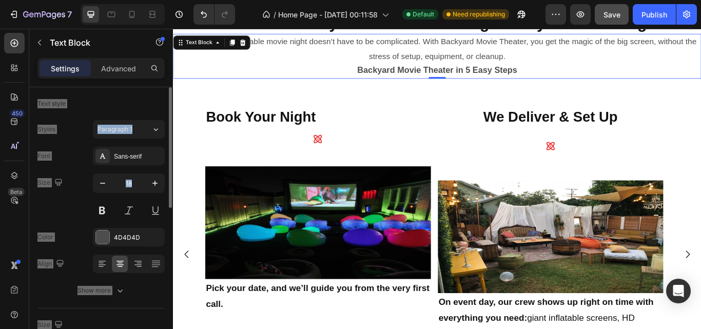
click at [134, 104] on div "Text style" at bounding box center [100, 103] width 127 height 16
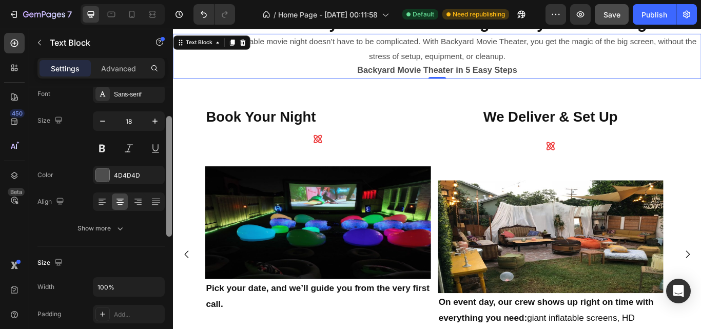
scroll to position [63, 0]
drag, startPoint x: 168, startPoint y: 103, endPoint x: 167, endPoint y: 131, distance: 28.2
click at [167, 131] on div at bounding box center [169, 175] width 6 height 121
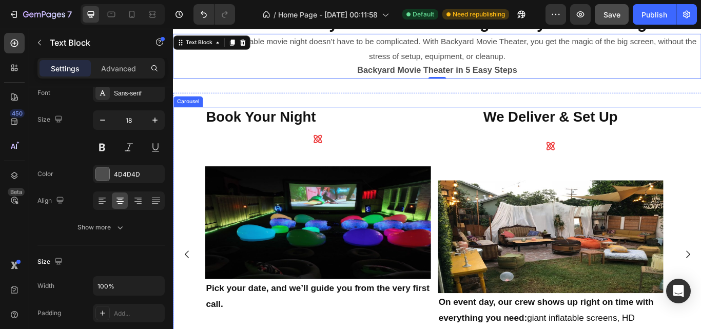
click at [204, 167] on div "Book Your Night Heading Icon Image Pick your date, and we’ll guide you from the…" at bounding box center [480, 292] width 615 height 344
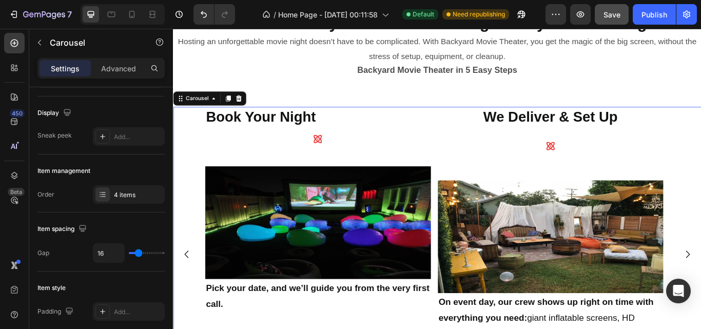
scroll to position [0, 0]
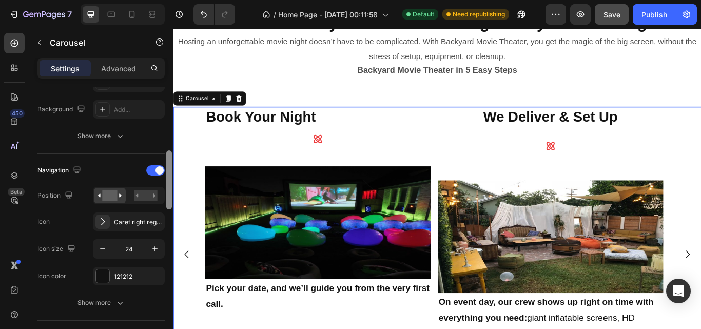
drag, startPoint x: 167, startPoint y: 138, endPoint x: 164, endPoint y: 202, distance: 64.2
click at [164, 202] on div "Items per slide 2 columns Display Sneak peek Add... Item management Order 4 ite…" at bounding box center [101, 222] width 144 height 271
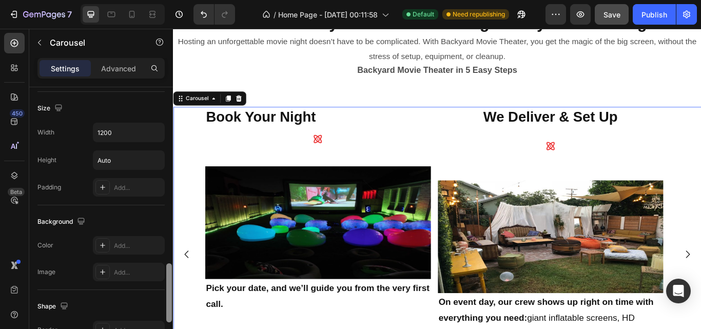
scroll to position [827, 0]
drag, startPoint x: 168, startPoint y: 195, endPoint x: 170, endPoint y: 311, distance: 115.9
click at [170, 311] on div at bounding box center [169, 296] width 6 height 59
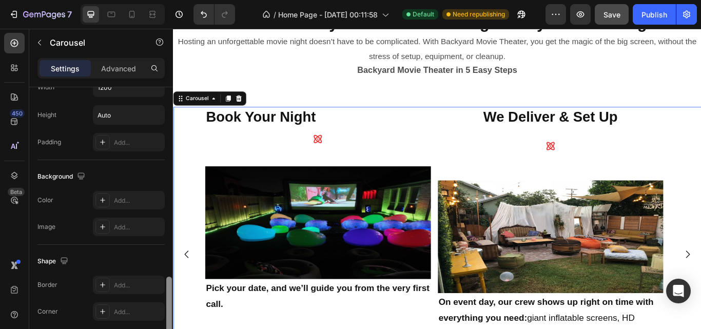
scroll to position [871, 0]
drag, startPoint x: 168, startPoint y: 303, endPoint x: 167, endPoint y: 312, distance: 9.8
click at [167, 312] on div at bounding box center [169, 303] width 6 height 59
click at [101, 202] on icon at bounding box center [102, 198] width 8 height 8
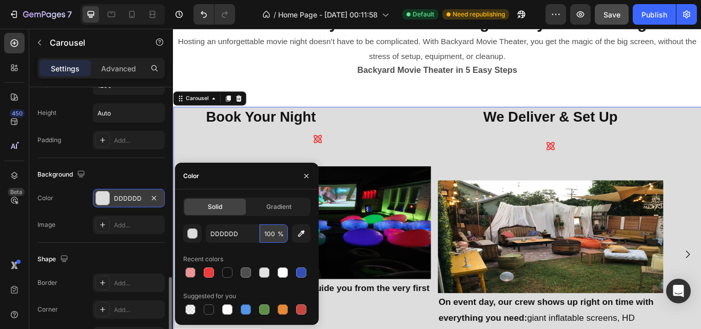
click at [269, 233] on input "100" at bounding box center [274, 233] width 28 height 18
type input "50"
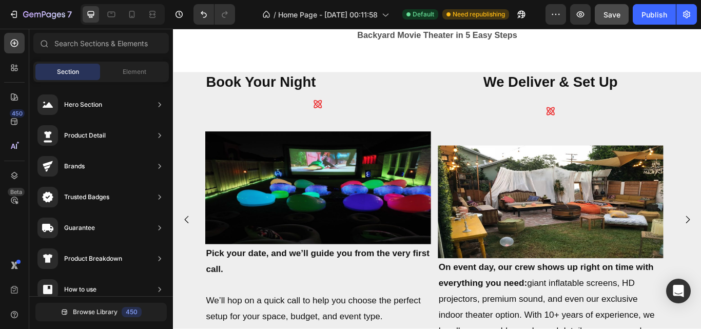
scroll to position [400, 0]
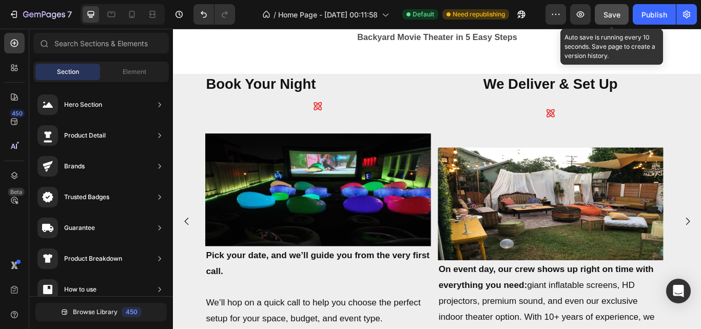
click at [618, 17] on span "Save" at bounding box center [611, 14] width 17 height 9
